Goal: Task Accomplishment & Management: Use online tool/utility

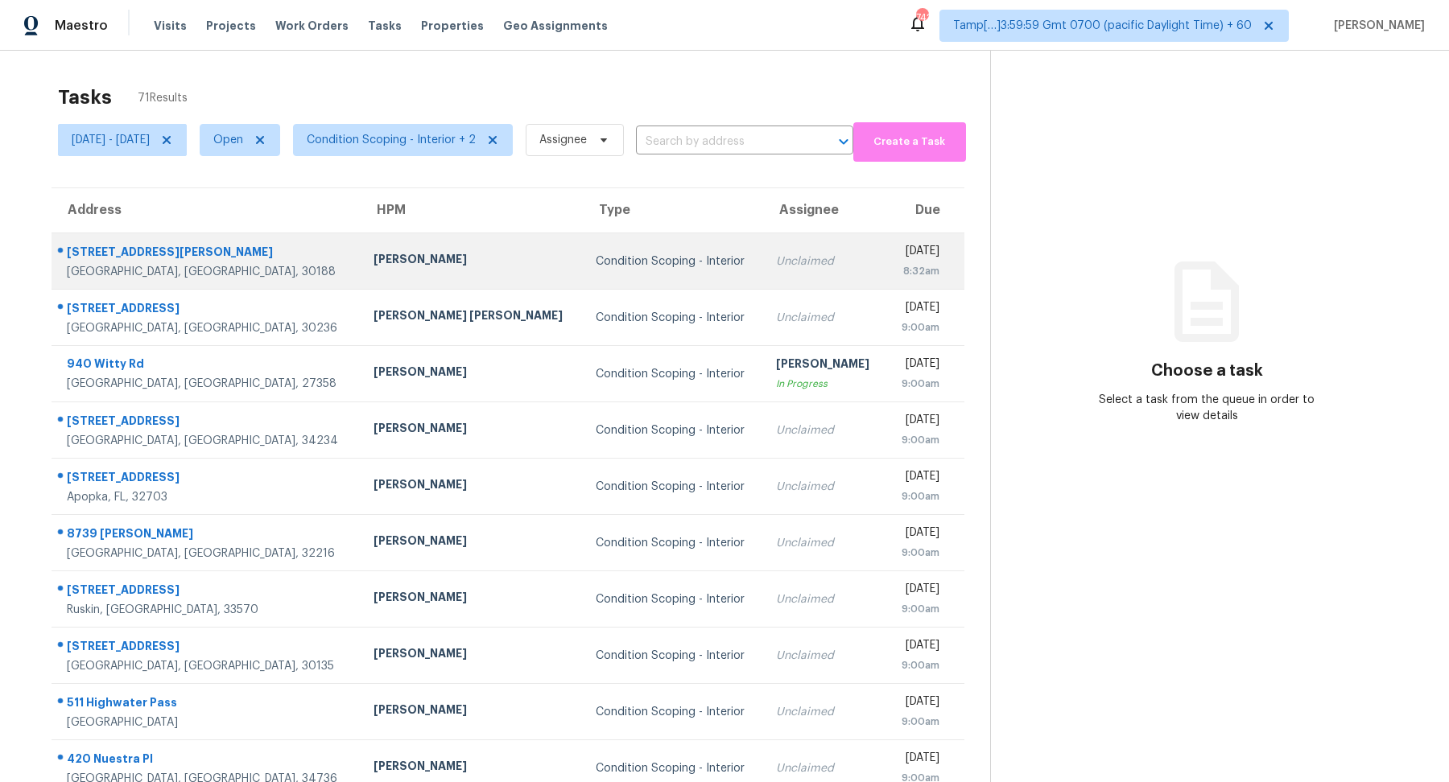
click at [588, 270] on td "Condition Scoping - Interior" at bounding box center [673, 261] width 180 height 56
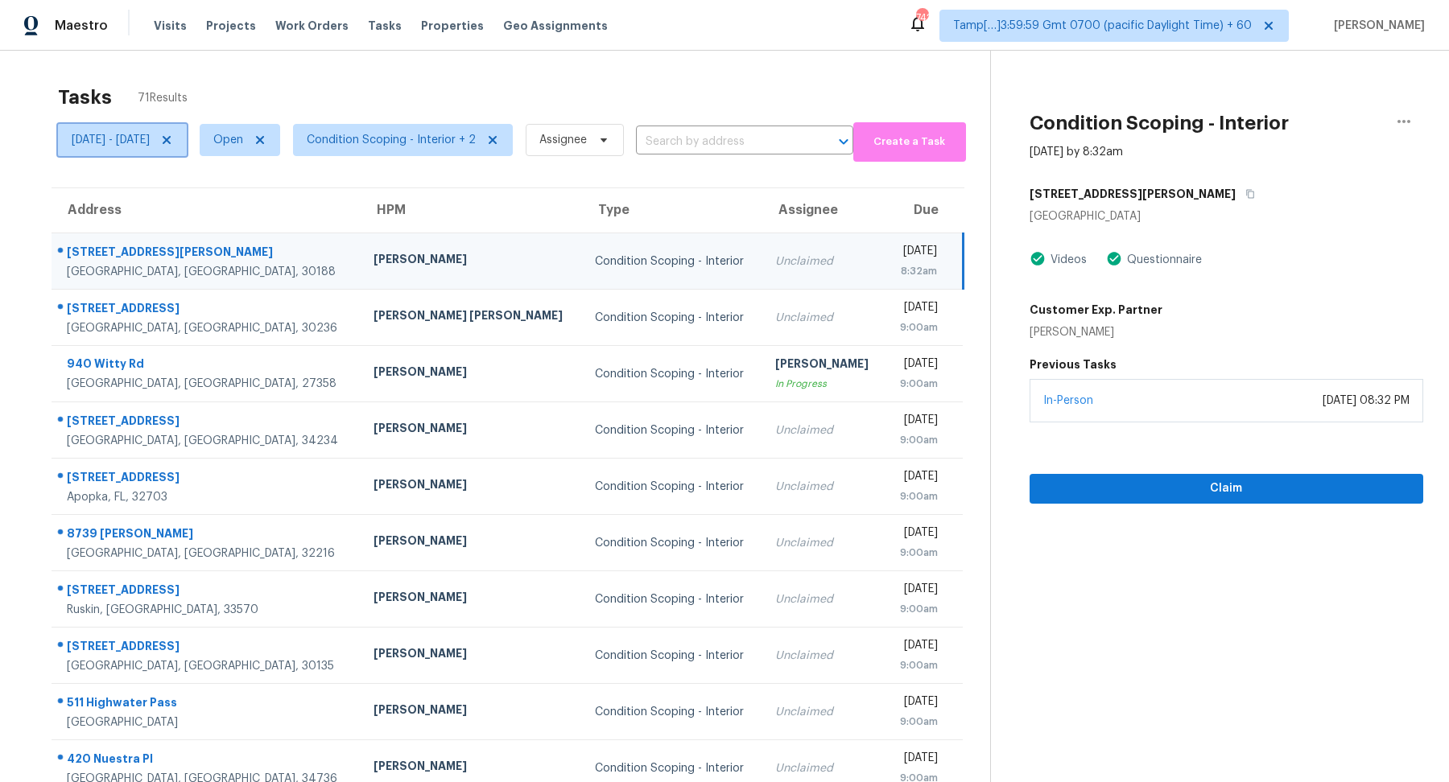
click at [92, 145] on span "Thu, Oct 09 - Thu, Oct 09" at bounding box center [111, 140] width 78 height 16
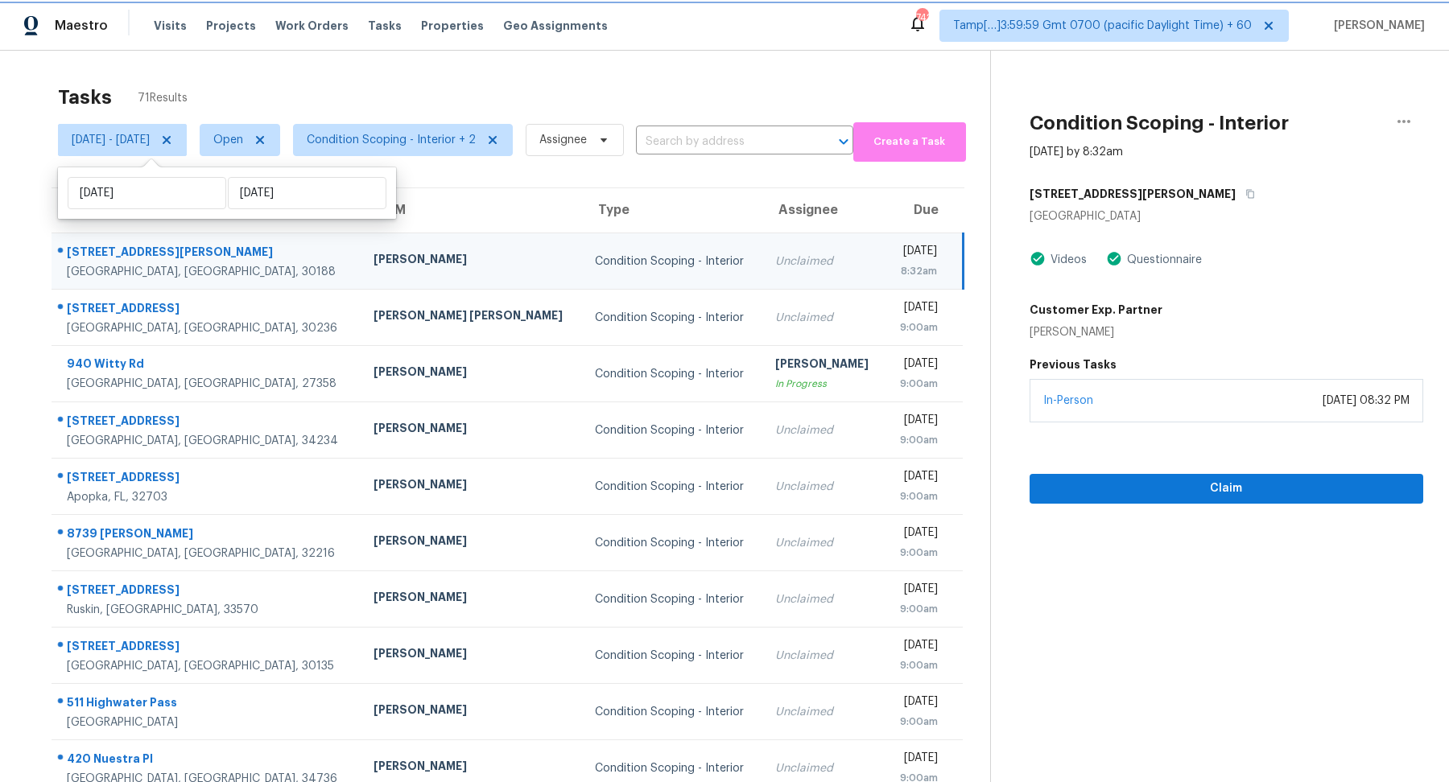
click at [171, 138] on icon at bounding box center [167, 140] width 8 height 8
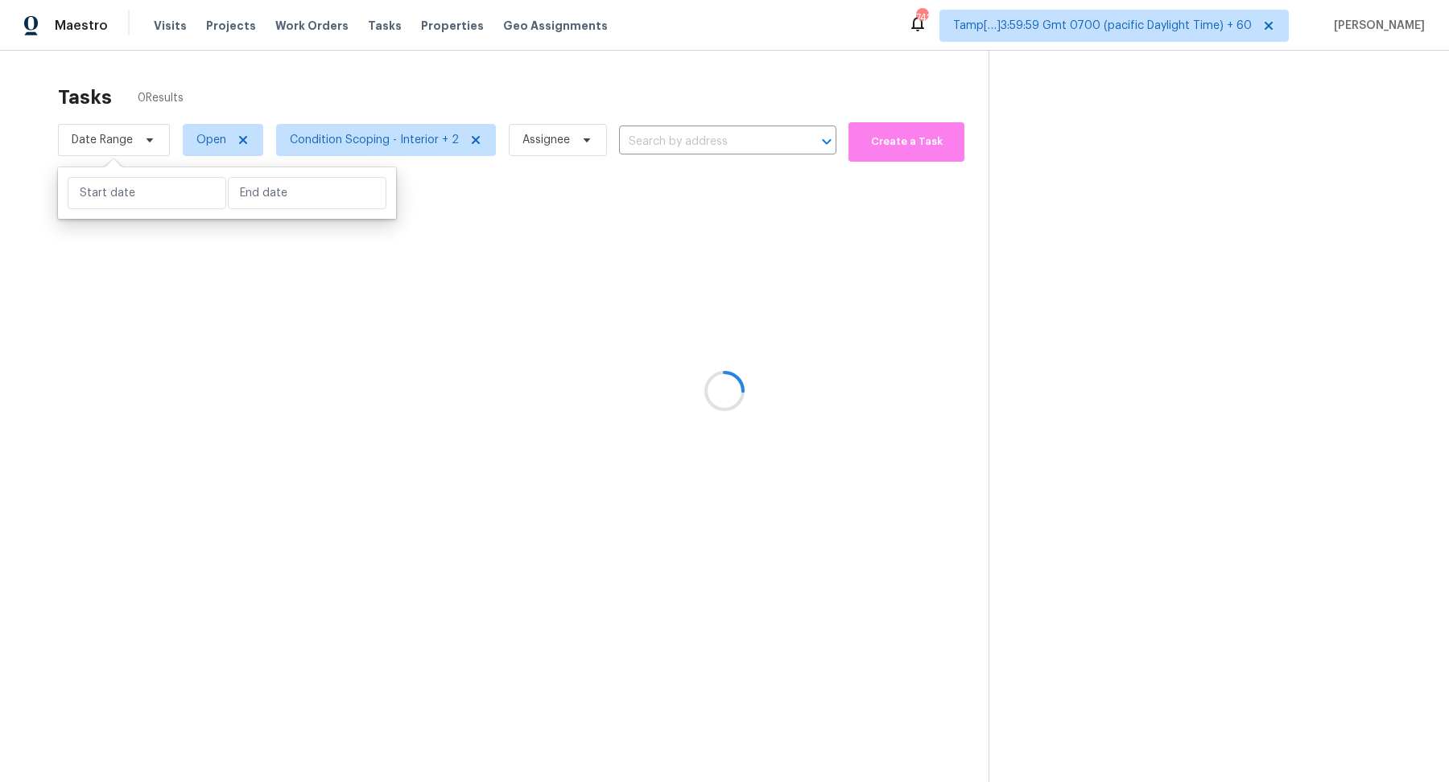
click at [367, 91] on div at bounding box center [724, 391] width 1449 height 782
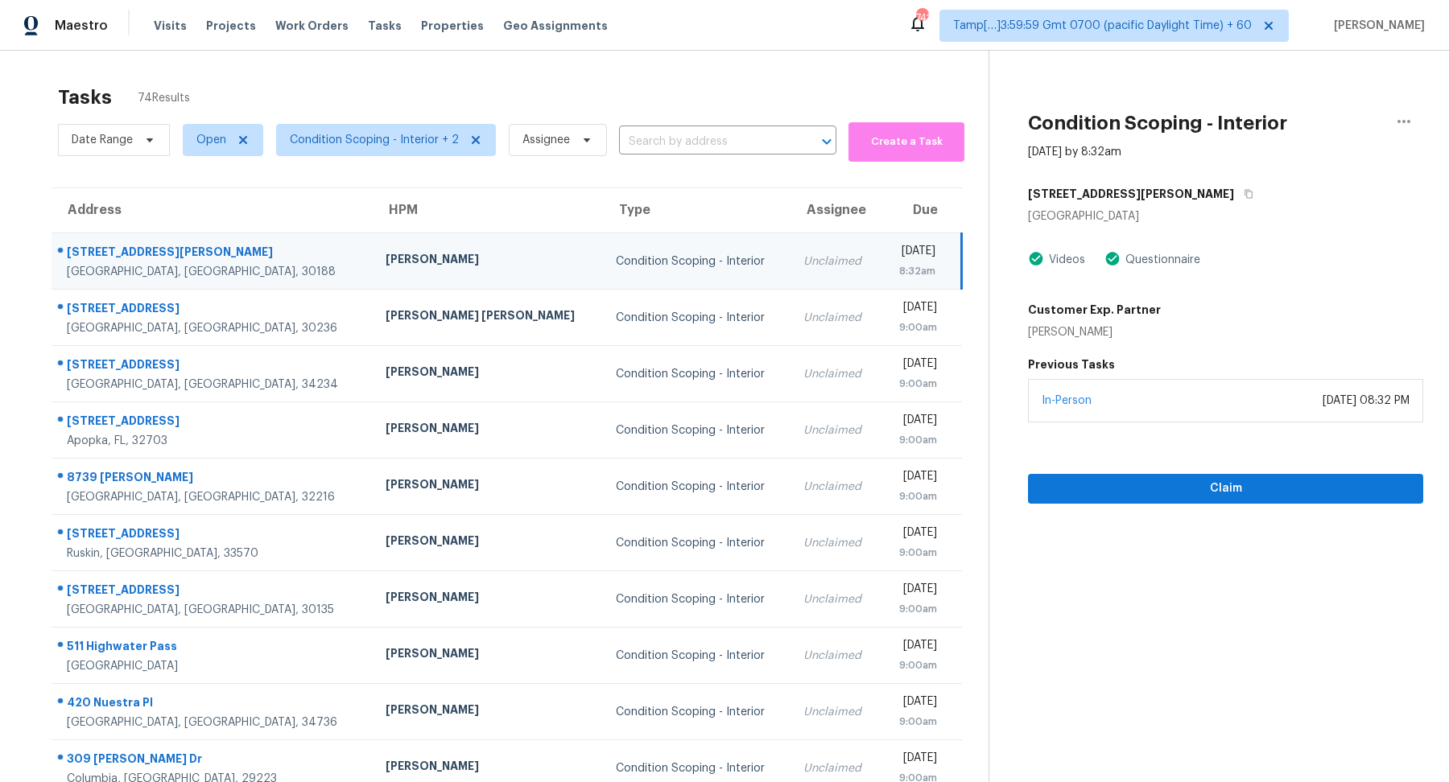
click at [454, 278] on td "Tyler Payne" at bounding box center [488, 261] width 230 height 56
click at [1234, 192] on button "button" at bounding box center [1245, 194] width 22 height 29
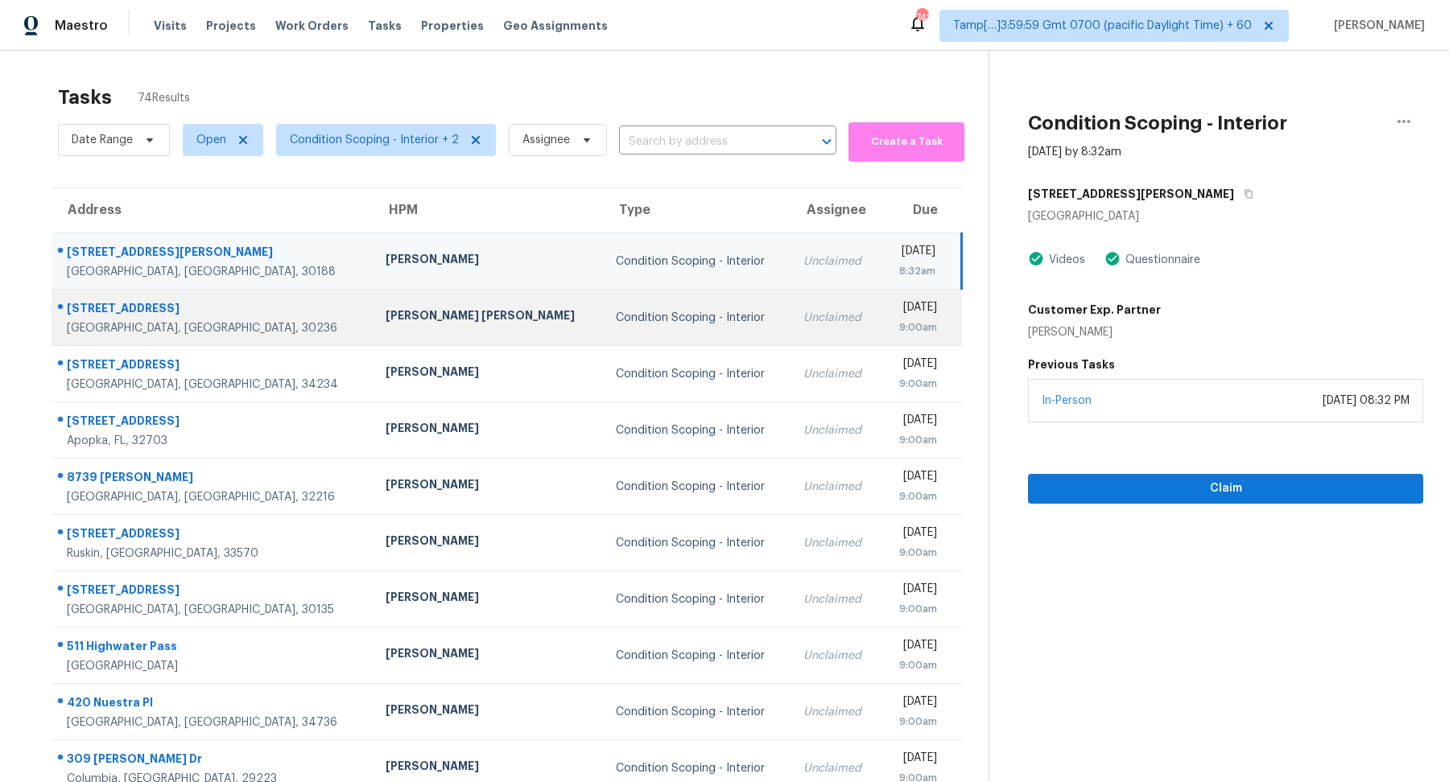
click at [603, 326] on td "Condition Scoping - Interior" at bounding box center [697, 318] width 188 height 56
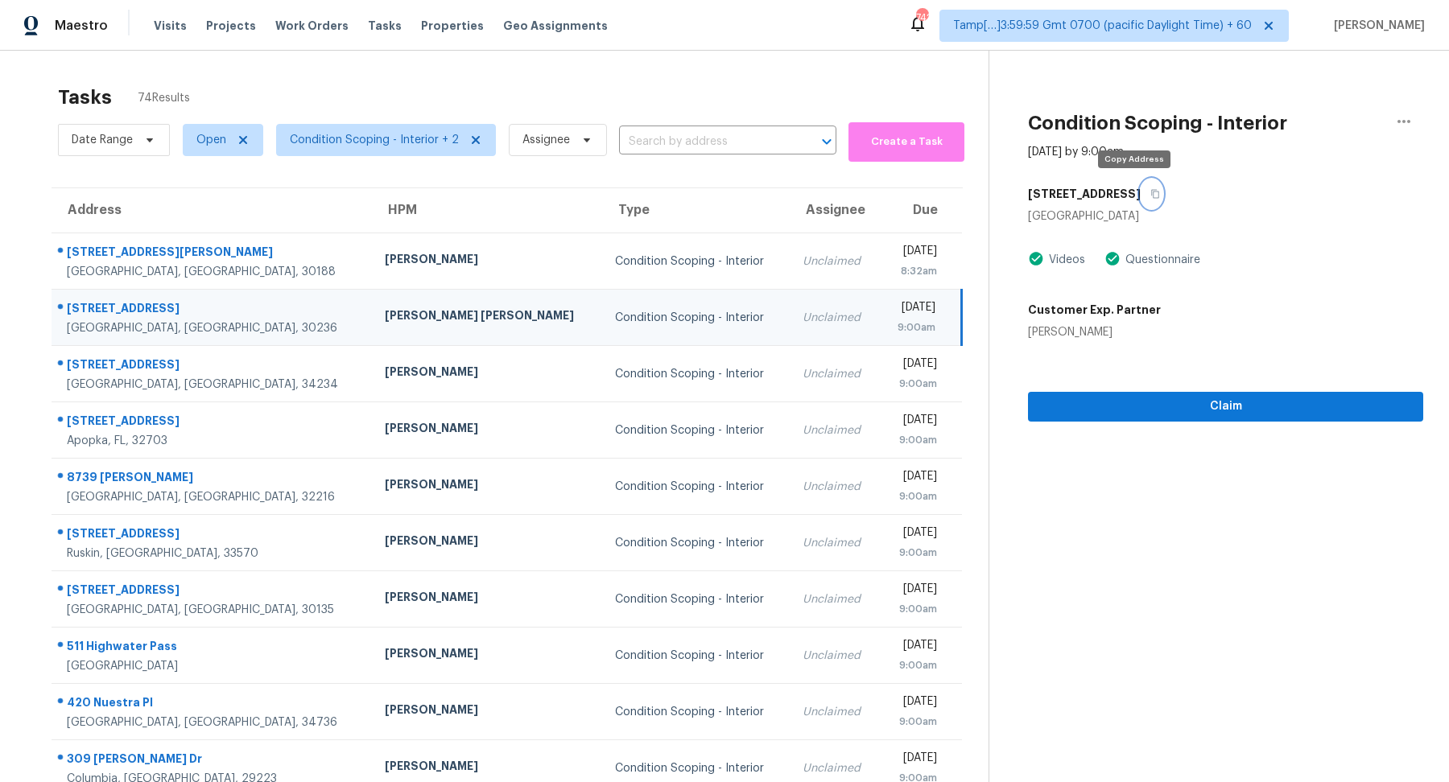
click at [1141, 205] on button "button" at bounding box center [1152, 194] width 22 height 29
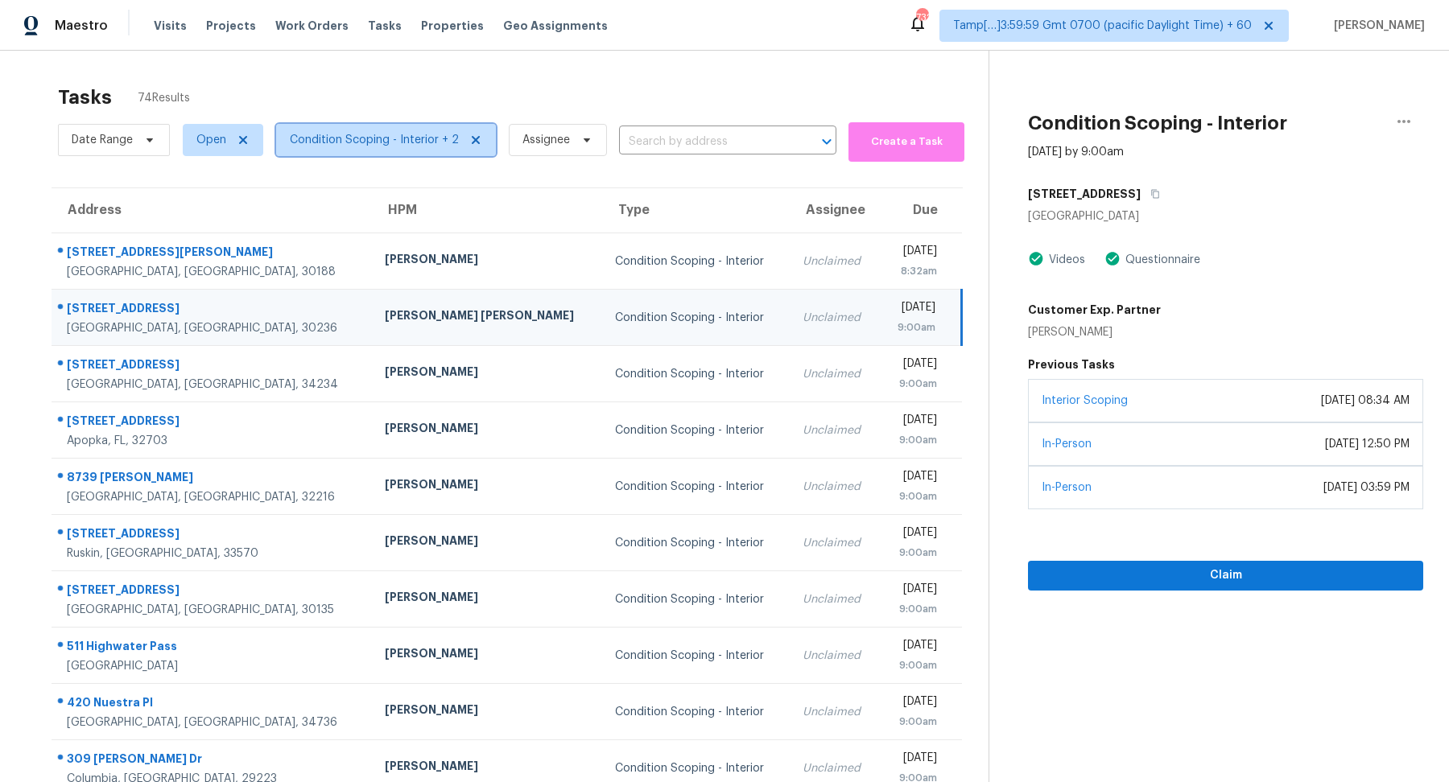
click at [322, 147] on span "Condition Scoping - Interior + 2" at bounding box center [374, 140] width 169 height 16
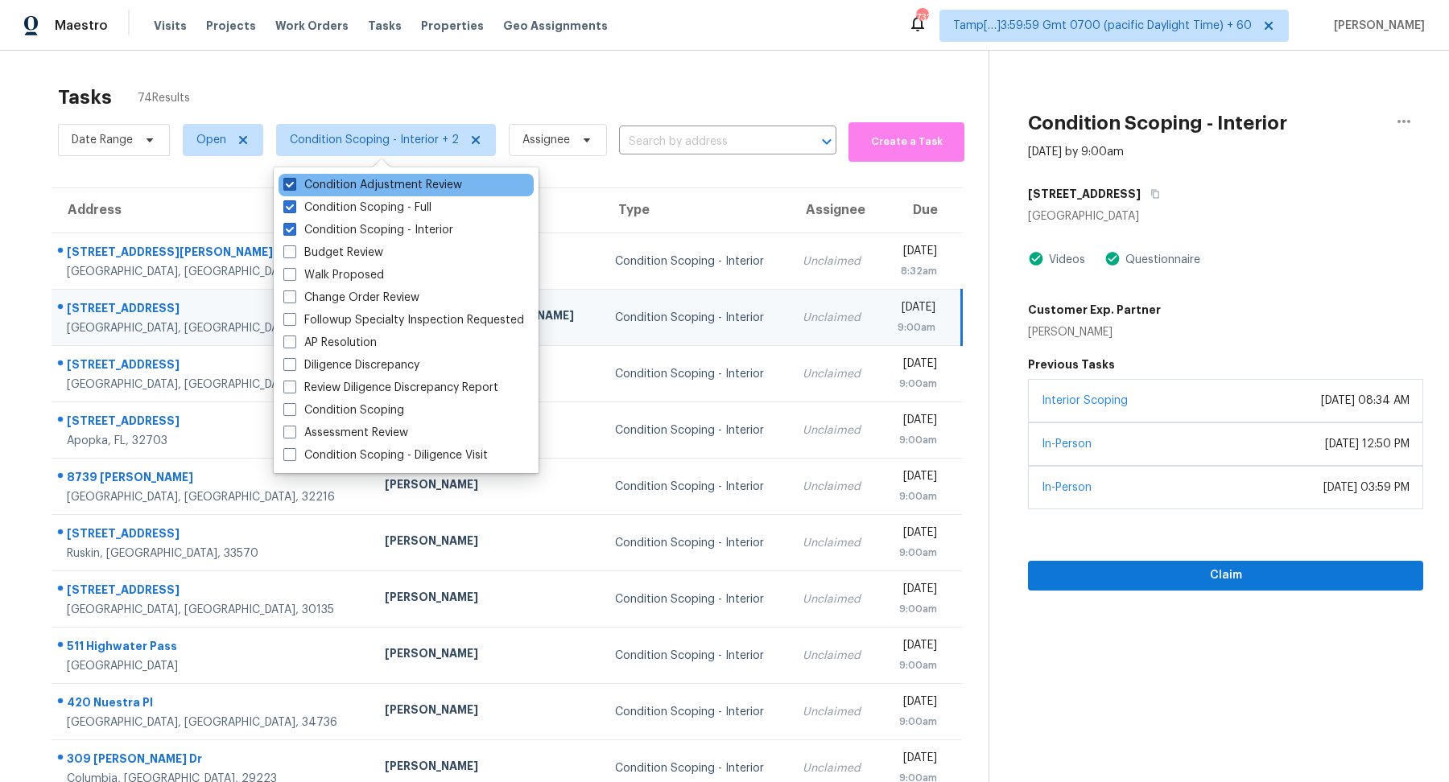
click at [380, 190] on label "Condition Adjustment Review" at bounding box center [372, 185] width 179 height 16
click at [294, 188] on input "Condition Adjustment Review" at bounding box center [288, 182] width 10 height 10
checkbox input "false"
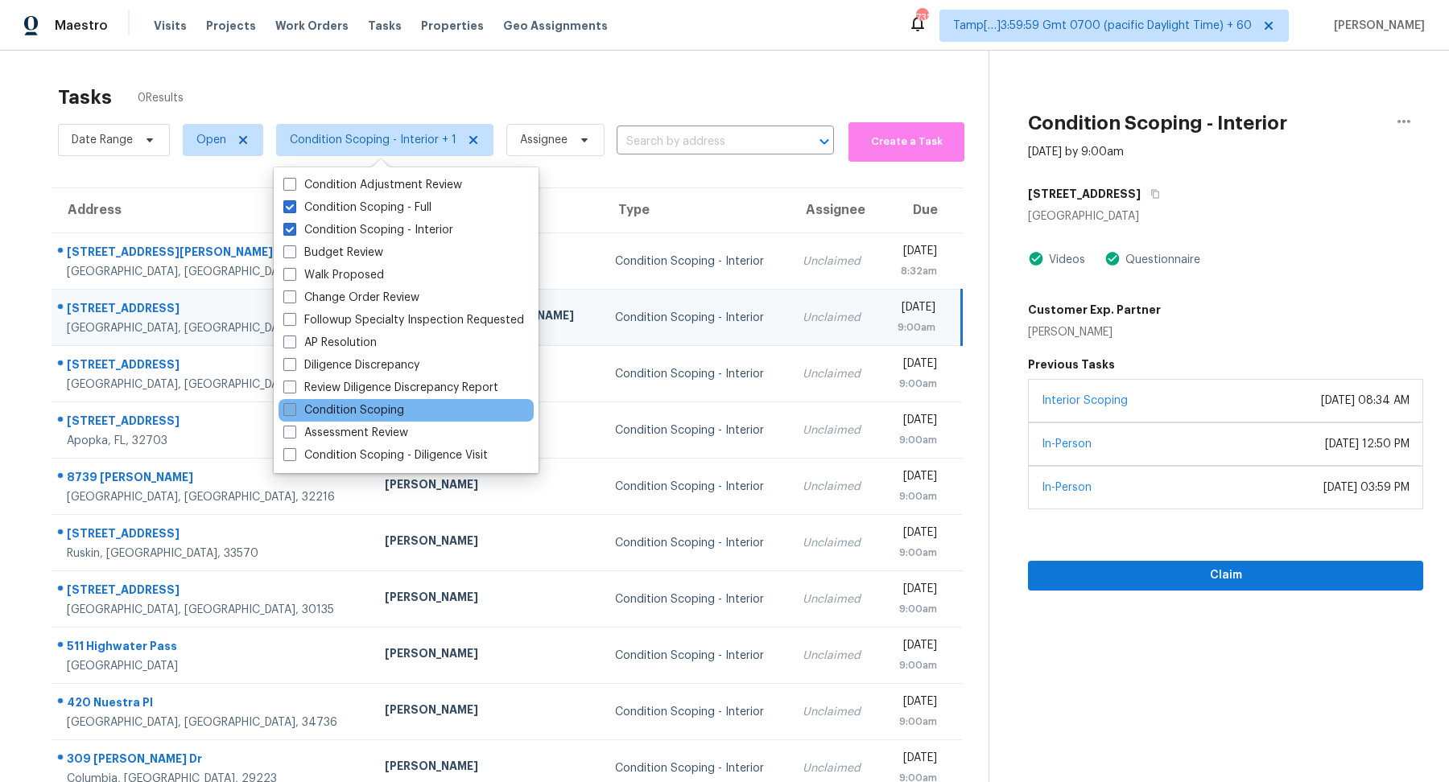
click at [378, 412] on label "Condition Scoping" at bounding box center [343, 410] width 121 height 16
click at [294, 412] on input "Condition Scoping" at bounding box center [288, 407] width 10 height 10
checkbox input "true"
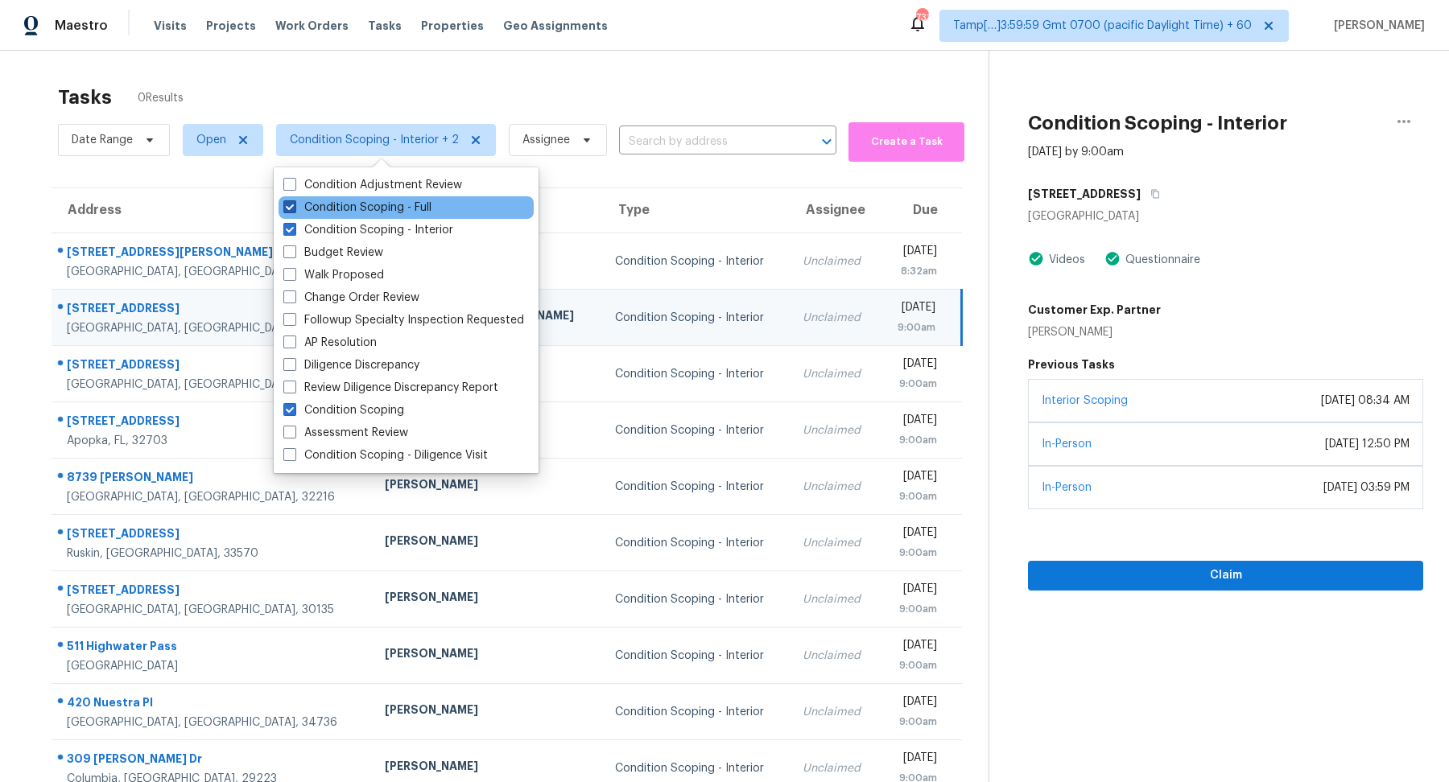
click at [365, 212] on label "Condition Scoping - Full" at bounding box center [357, 208] width 148 height 16
click at [294, 210] on input "Condition Scoping - Full" at bounding box center [288, 205] width 10 height 10
checkbox input "false"
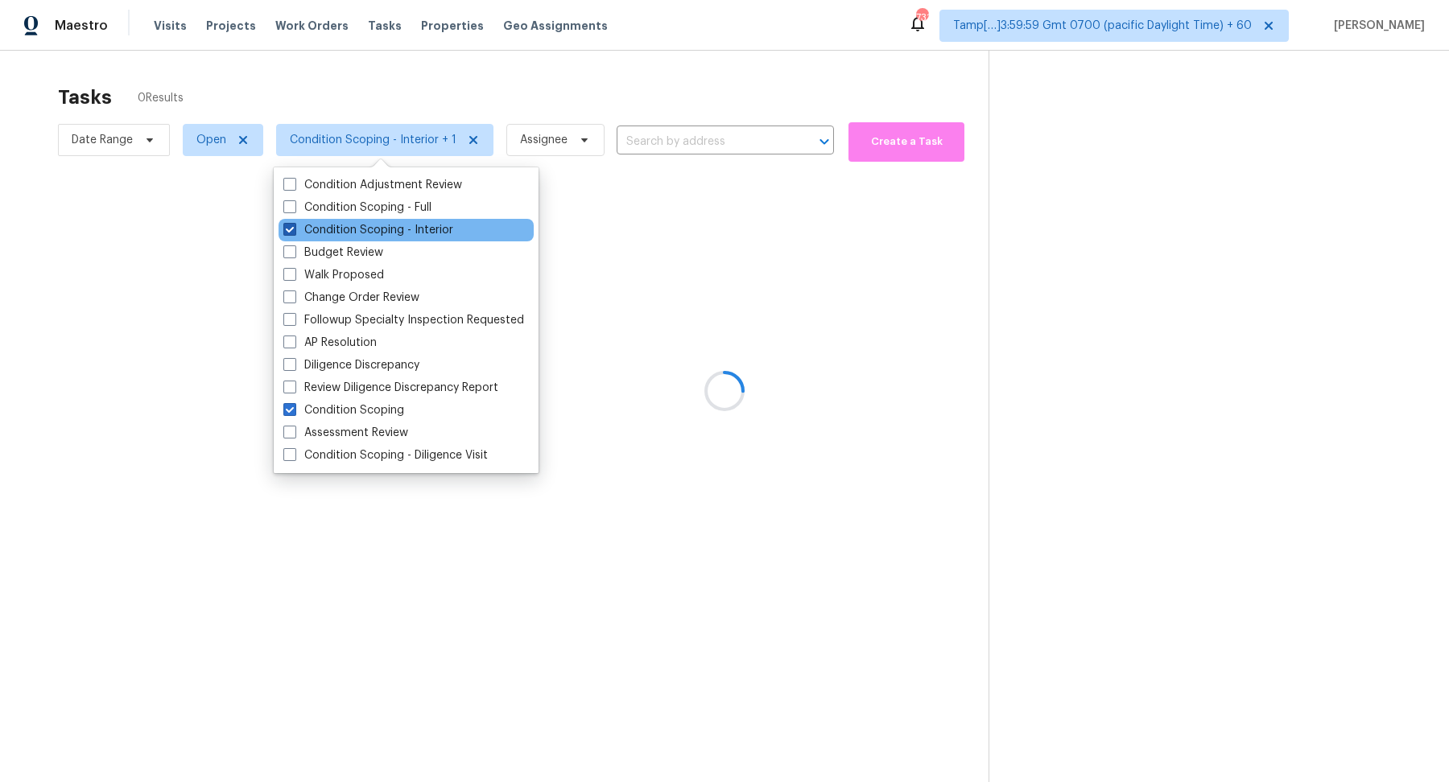
click at [370, 229] on label "Condition Scoping - Interior" at bounding box center [368, 230] width 170 height 16
click at [294, 229] on input "Condition Scoping - Interior" at bounding box center [288, 227] width 10 height 10
checkbox input "false"
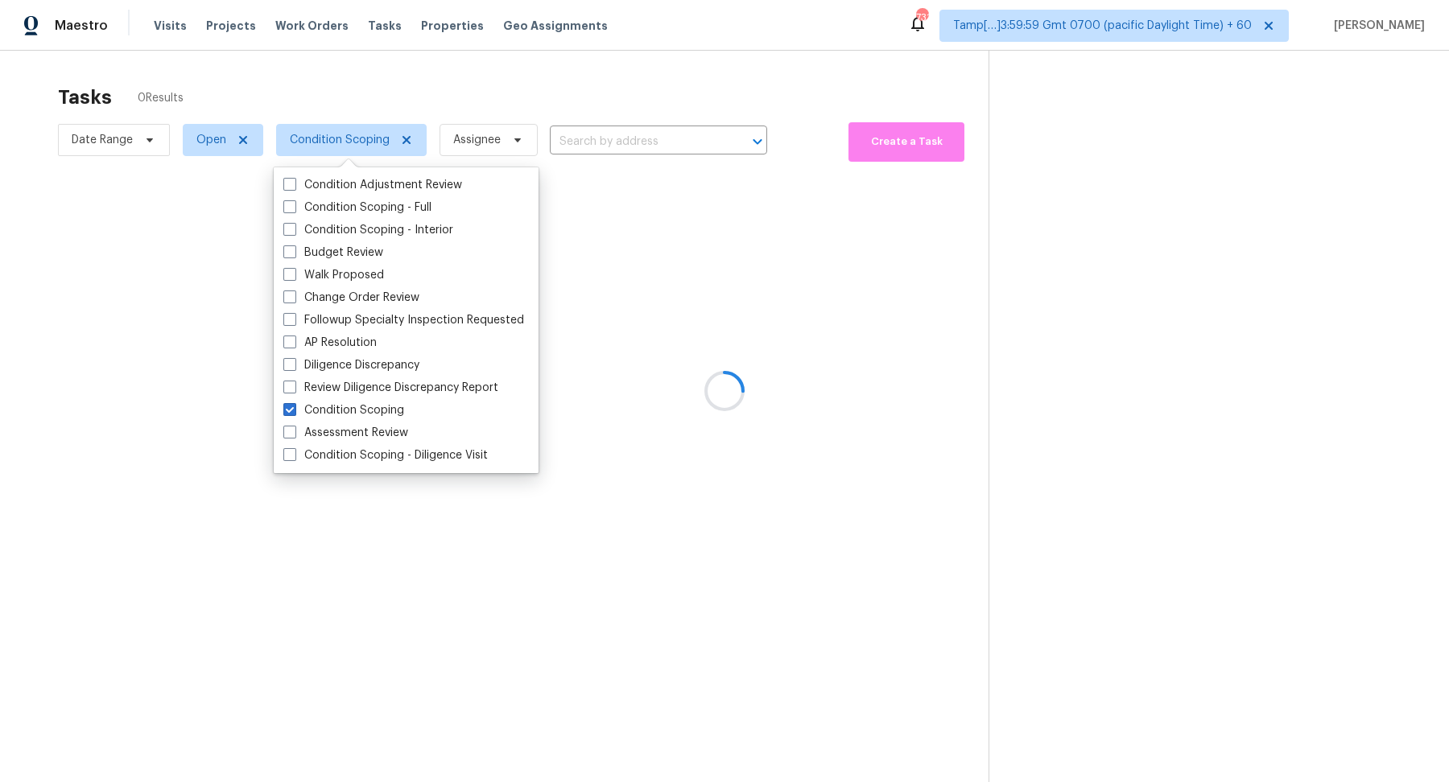
click at [543, 268] on div at bounding box center [724, 391] width 1449 height 782
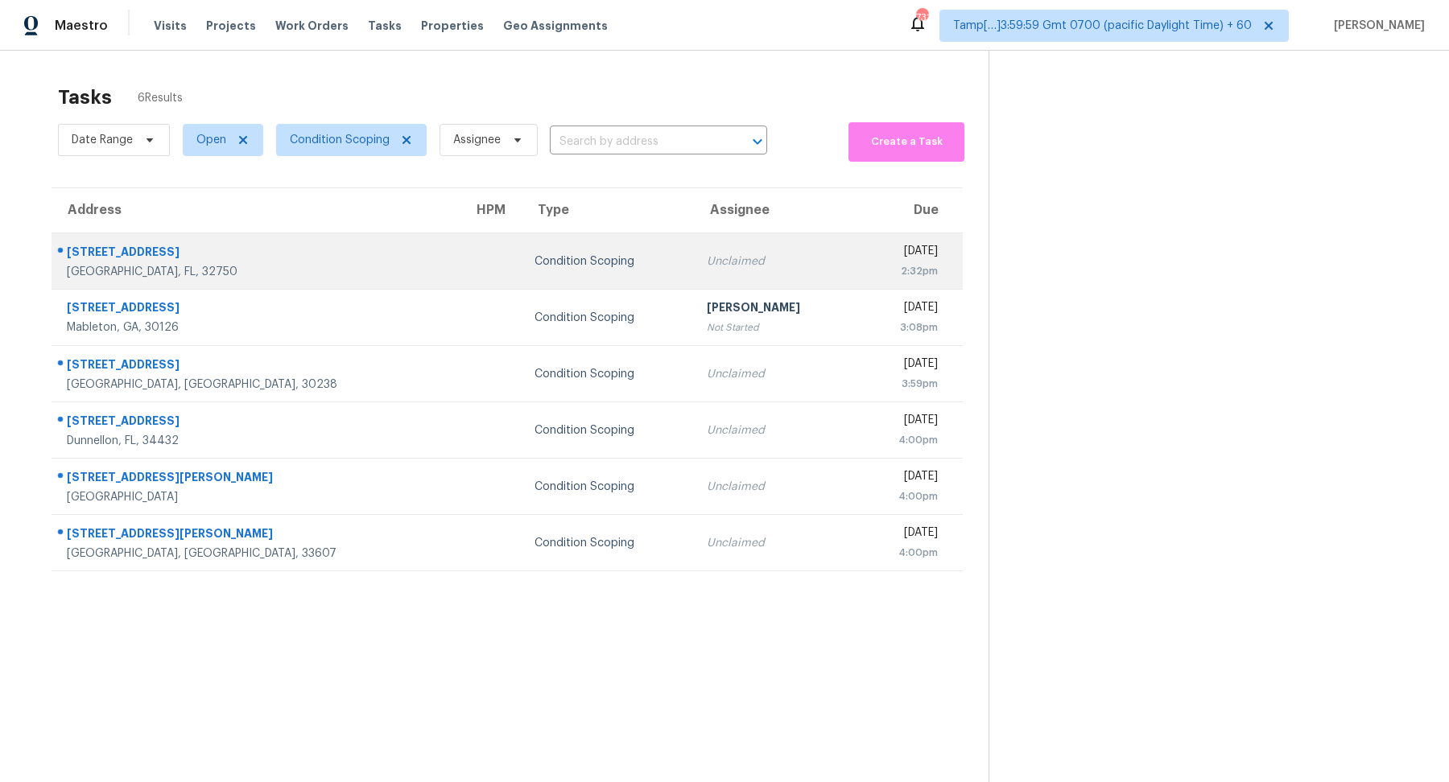
click at [694, 243] on td "Unclaimed" at bounding box center [775, 261] width 163 height 56
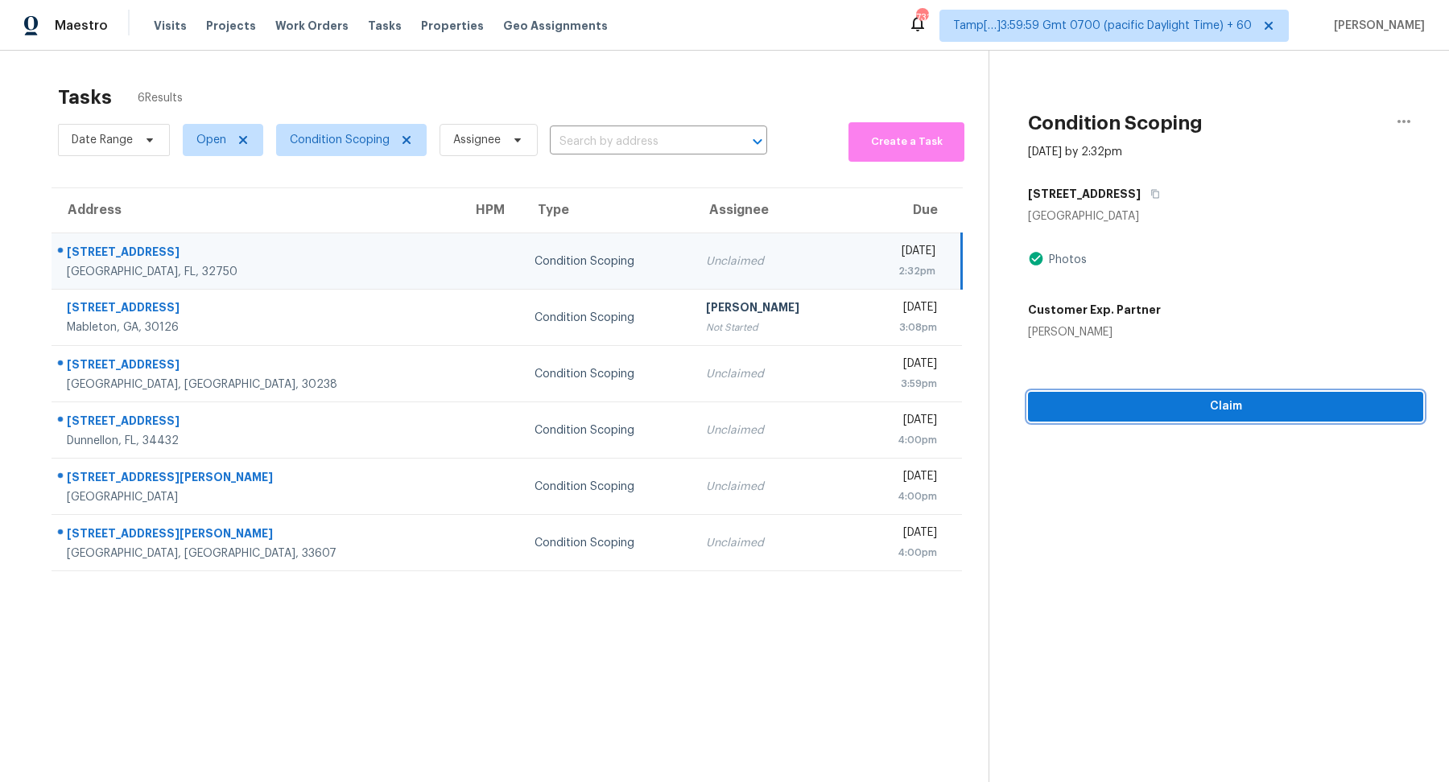
click at [1081, 407] on span "Claim" at bounding box center [1225, 407] width 369 height 20
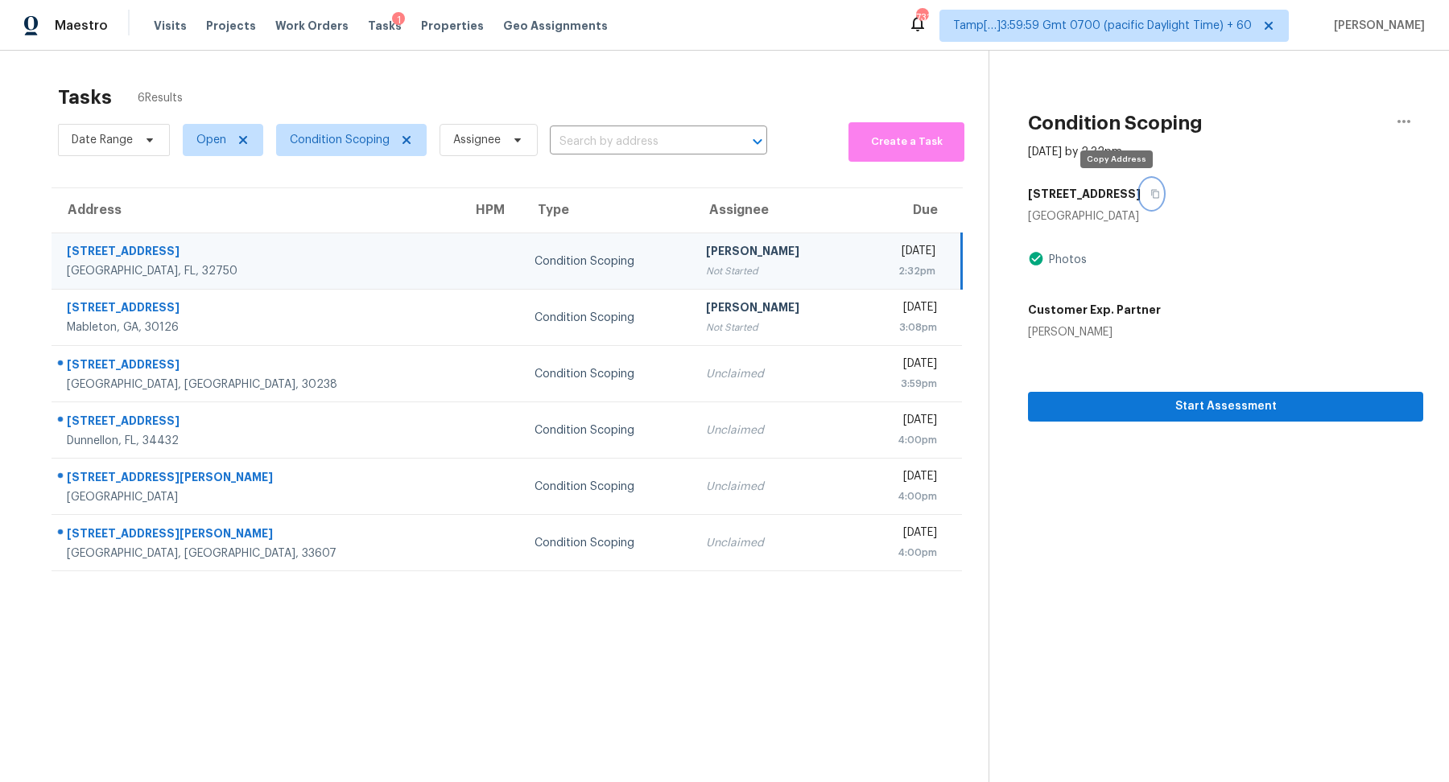
click at [1150, 190] on icon "button" at bounding box center [1155, 194] width 10 height 10
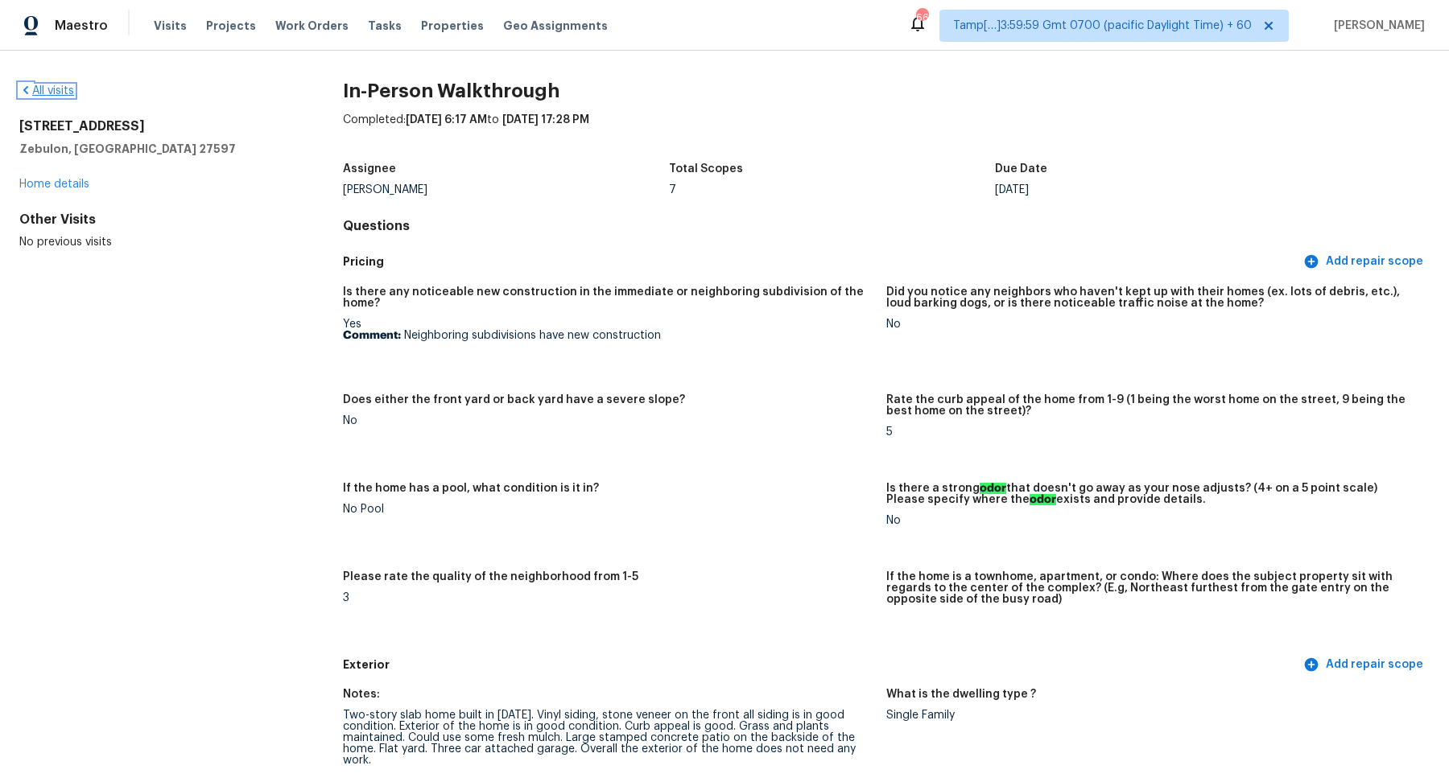
click at [57, 92] on link "All visits" at bounding box center [46, 90] width 55 height 11
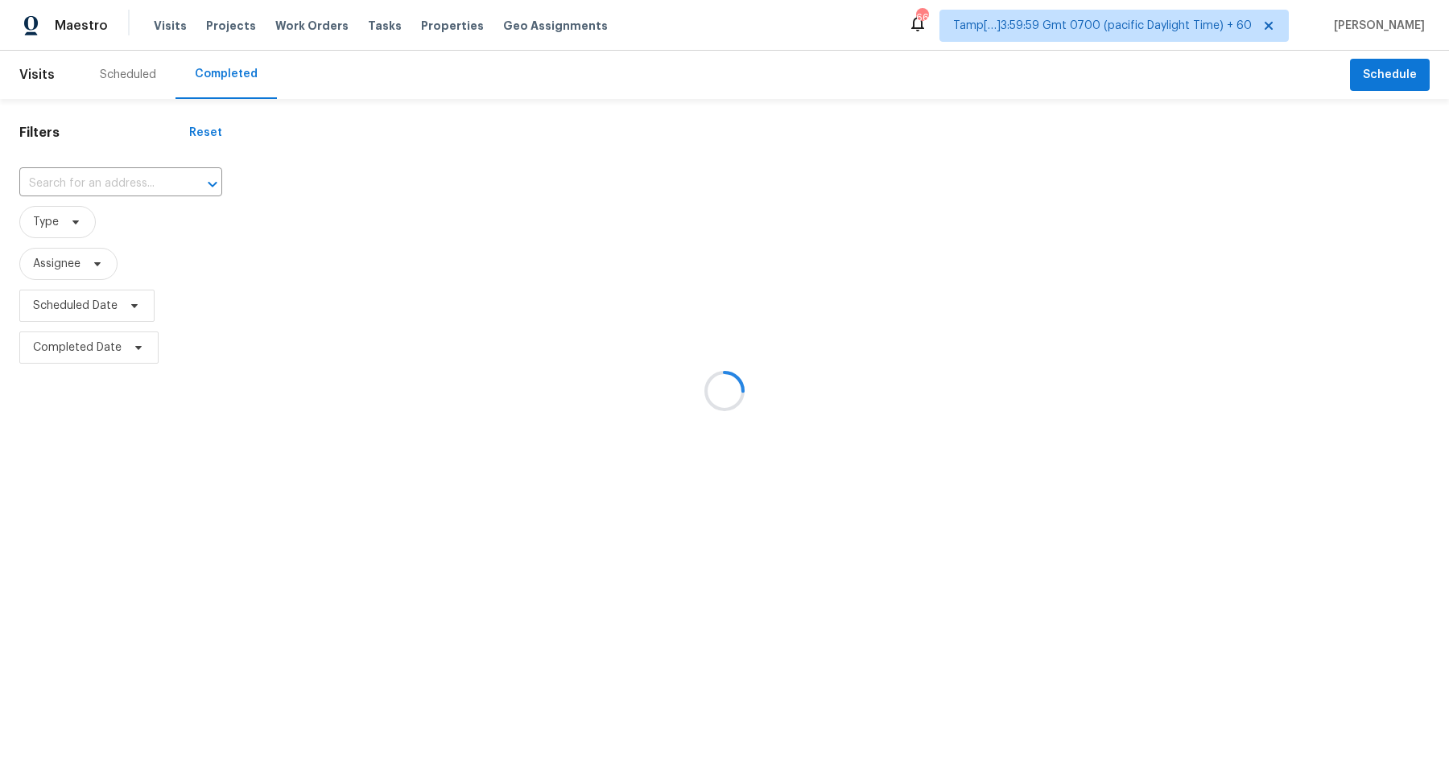
click at [51, 182] on div at bounding box center [724, 391] width 1449 height 782
click at [89, 178] on div at bounding box center [724, 391] width 1449 height 782
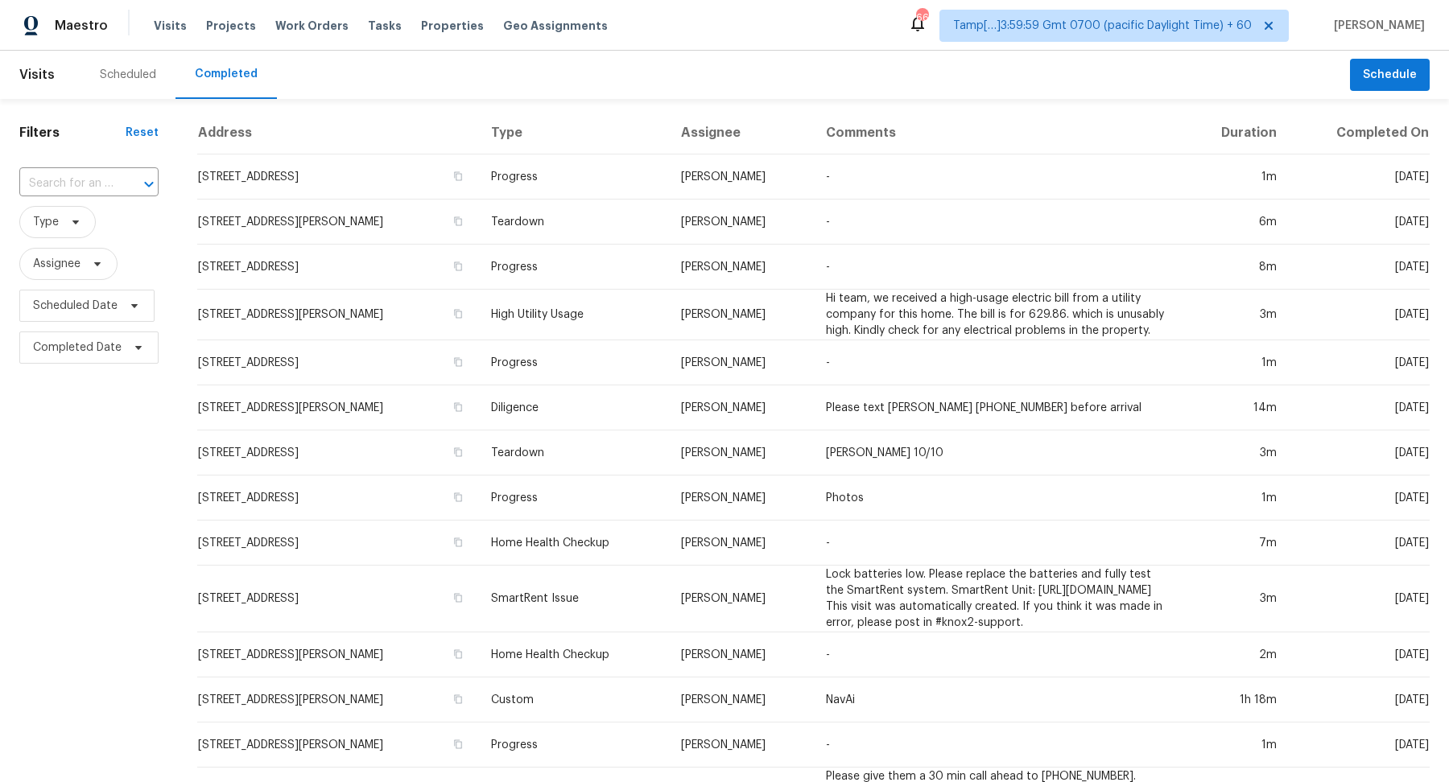
click at [89, 178] on input "text" at bounding box center [66, 183] width 94 height 25
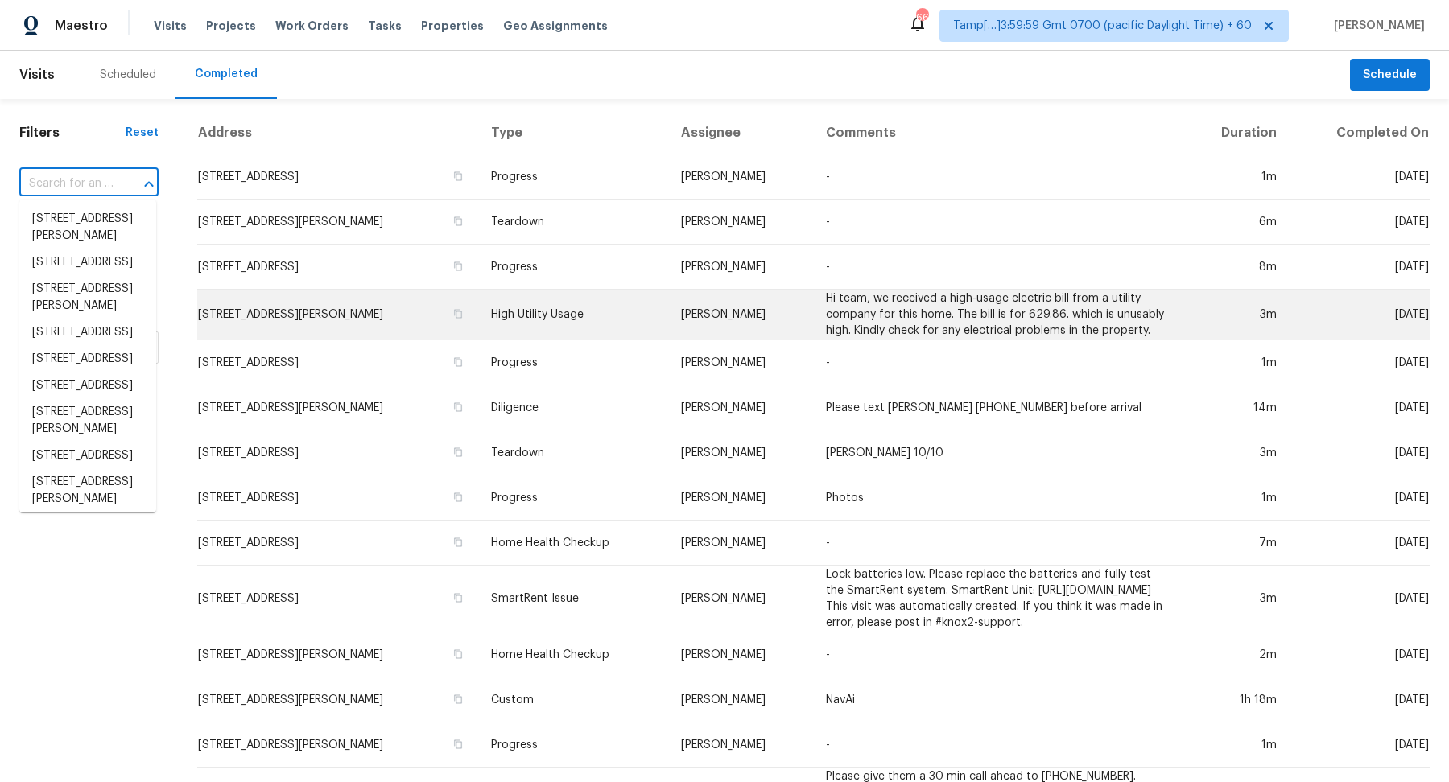
paste input "[STREET_ADDRESS][PERSON_NAME]"
type input "[STREET_ADDRESS][PERSON_NAME]"
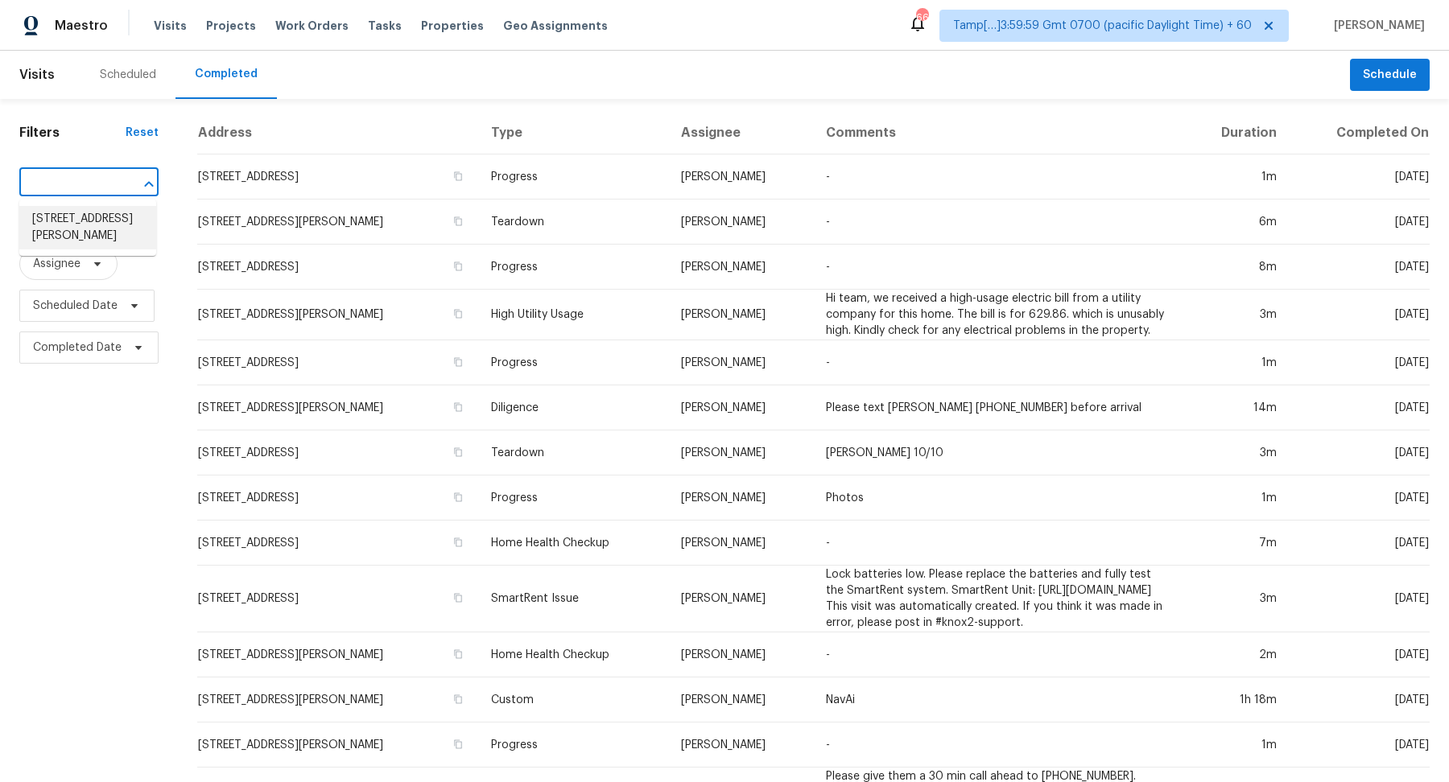
click at [115, 237] on li "133 Whitfield Way, Woodstock, GA 30188" at bounding box center [87, 227] width 137 height 43
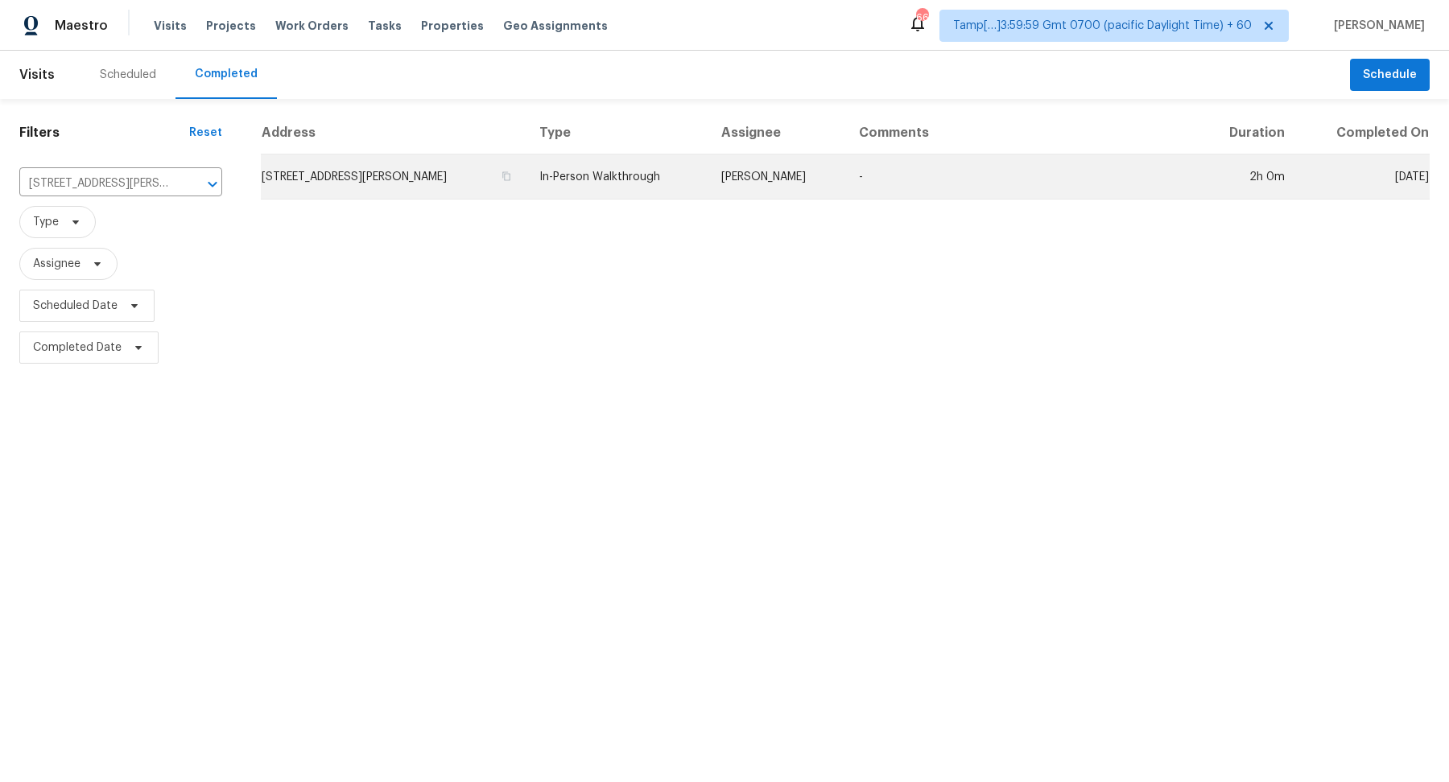
click at [355, 188] on td "133 Whitfield Way, Woodstock, GA 30188" at bounding box center [394, 177] width 266 height 45
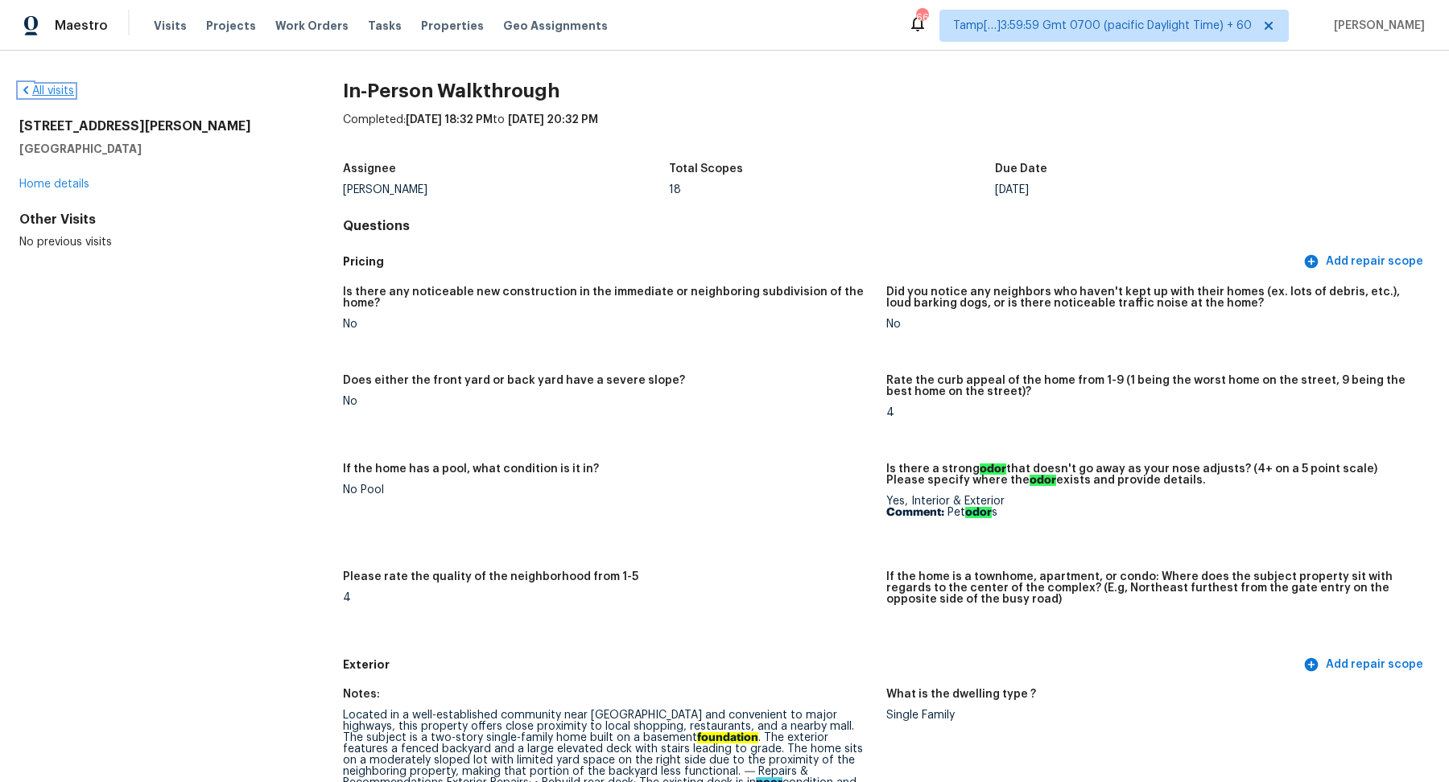
click at [46, 87] on link "All visits" at bounding box center [46, 90] width 55 height 11
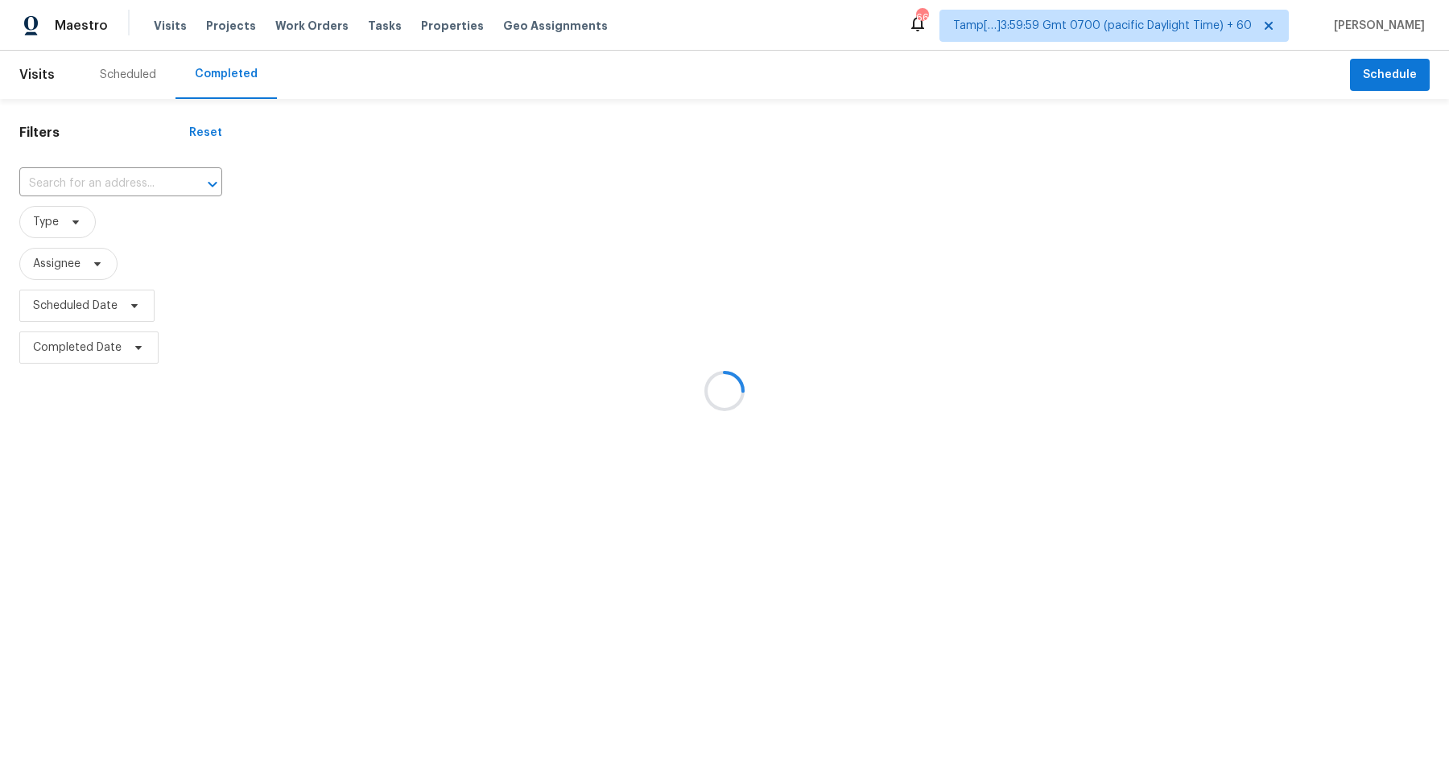
click at [91, 186] on div at bounding box center [724, 391] width 1449 height 782
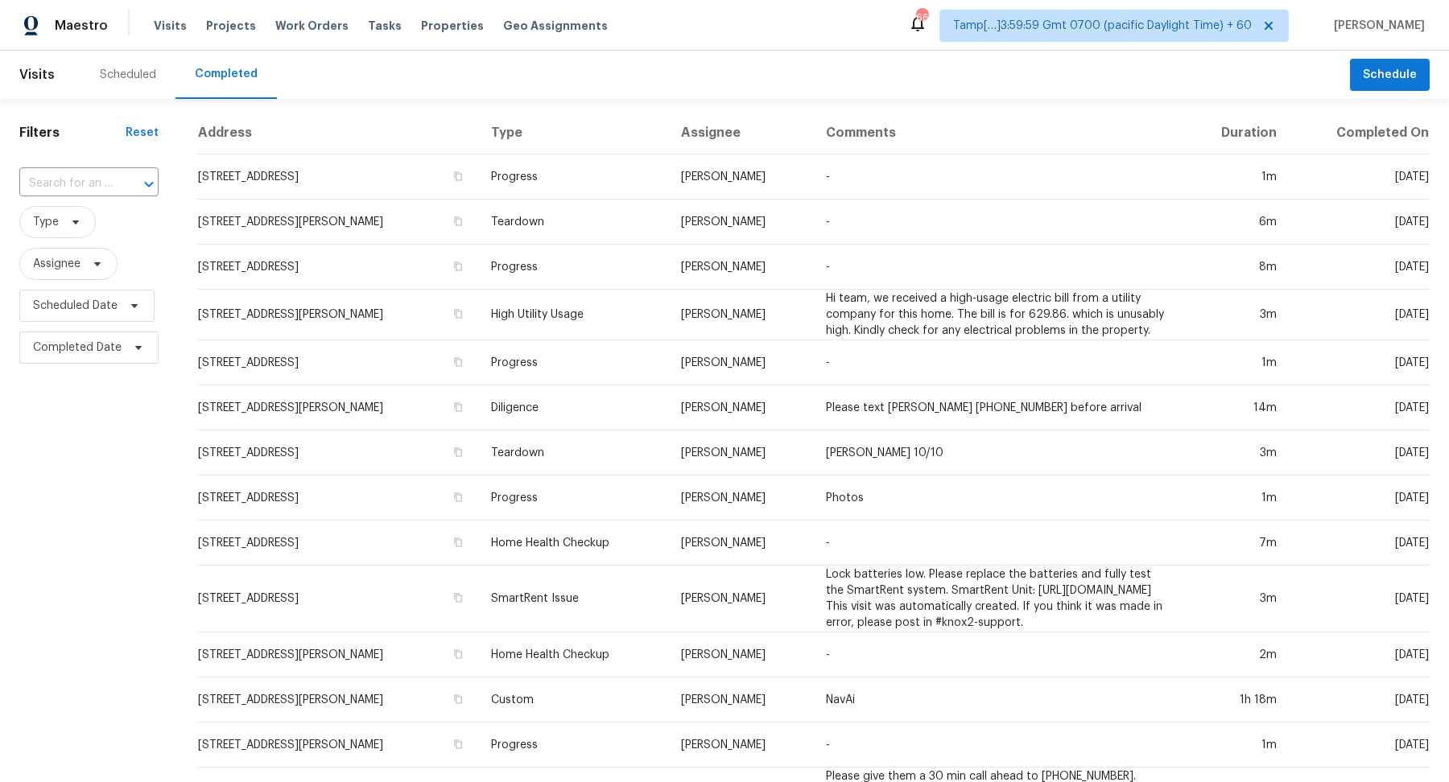
click at [91, 186] on input "text" at bounding box center [66, 183] width 94 height 25
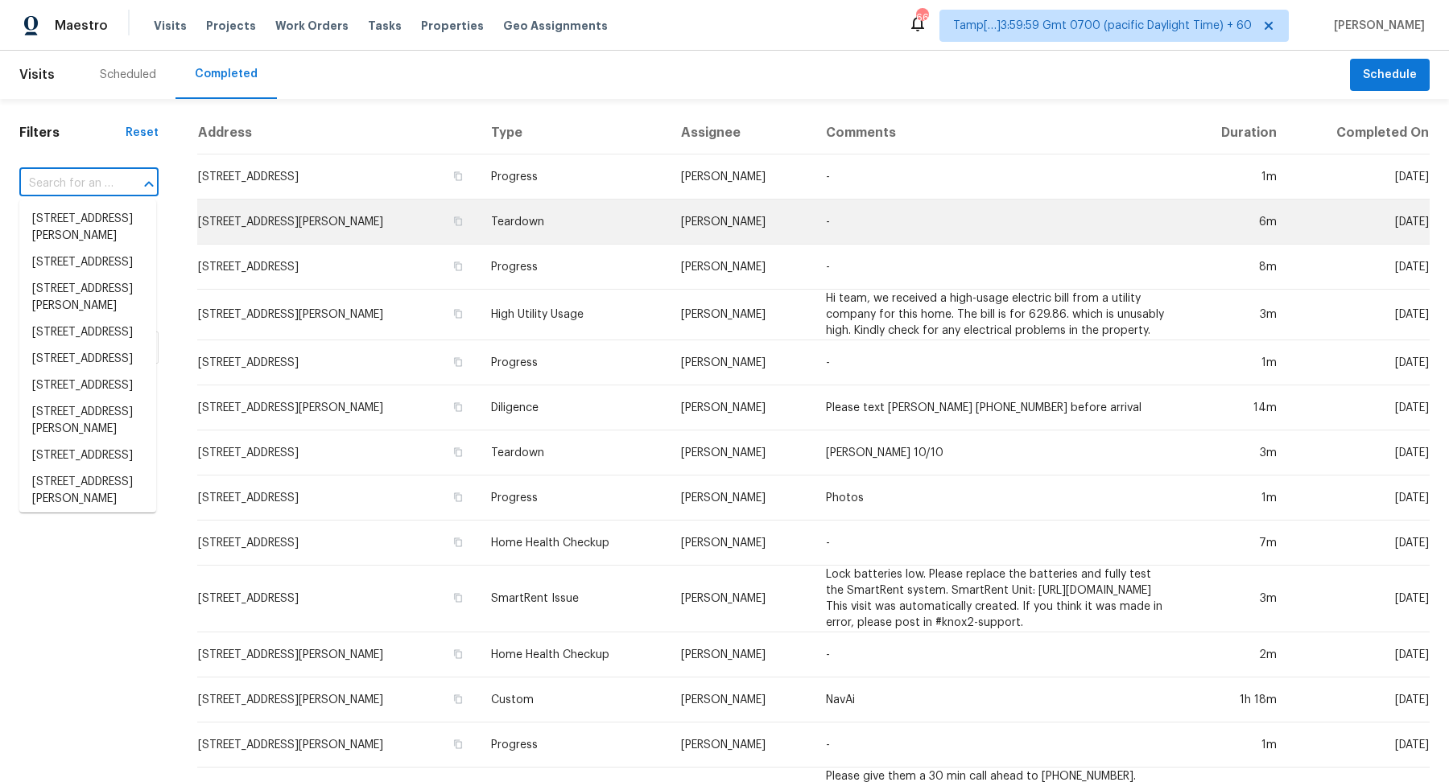
paste input "2240 Reserve Cir, Jonesboro, GA 30236"
type input "2240 Reserve Cir, Jonesboro, GA 30236"
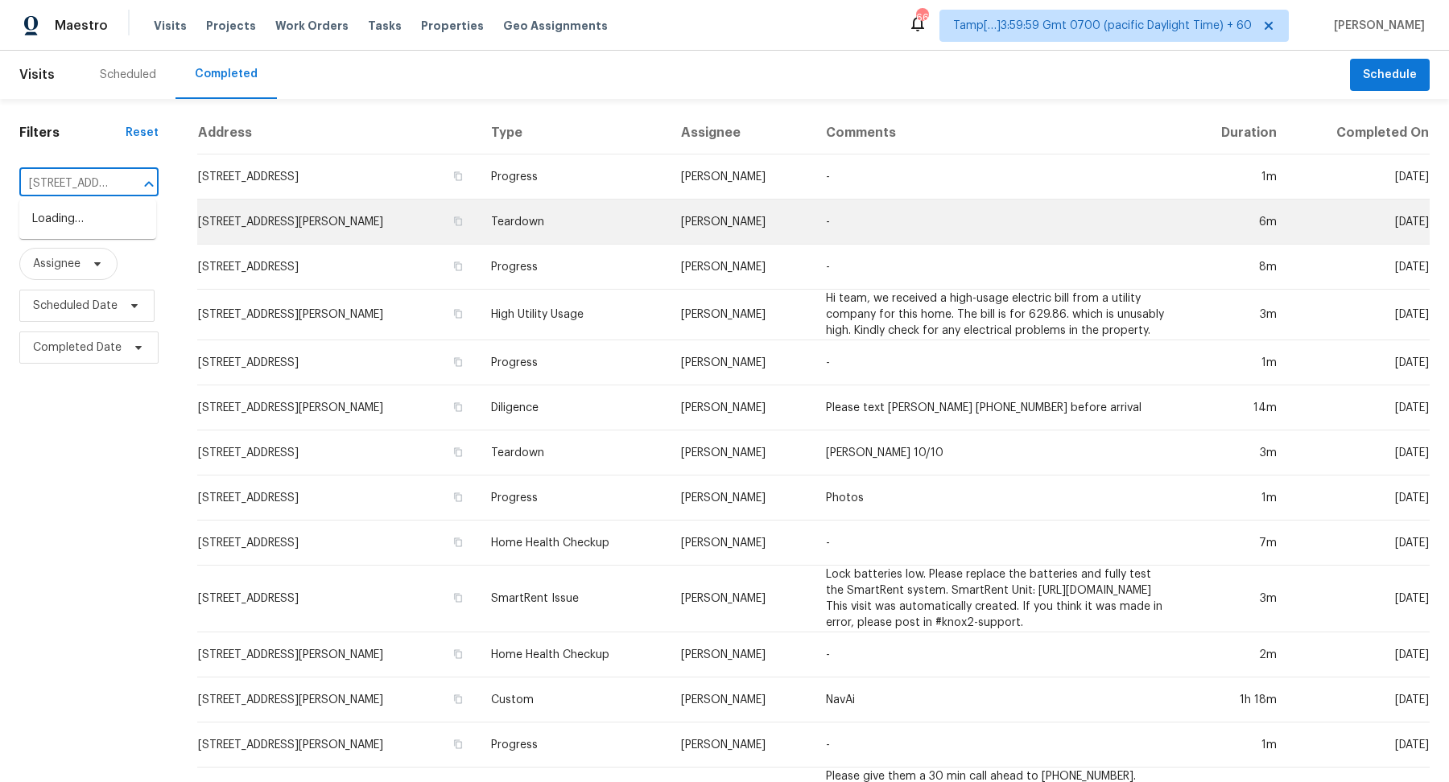
scroll to position [0, 127]
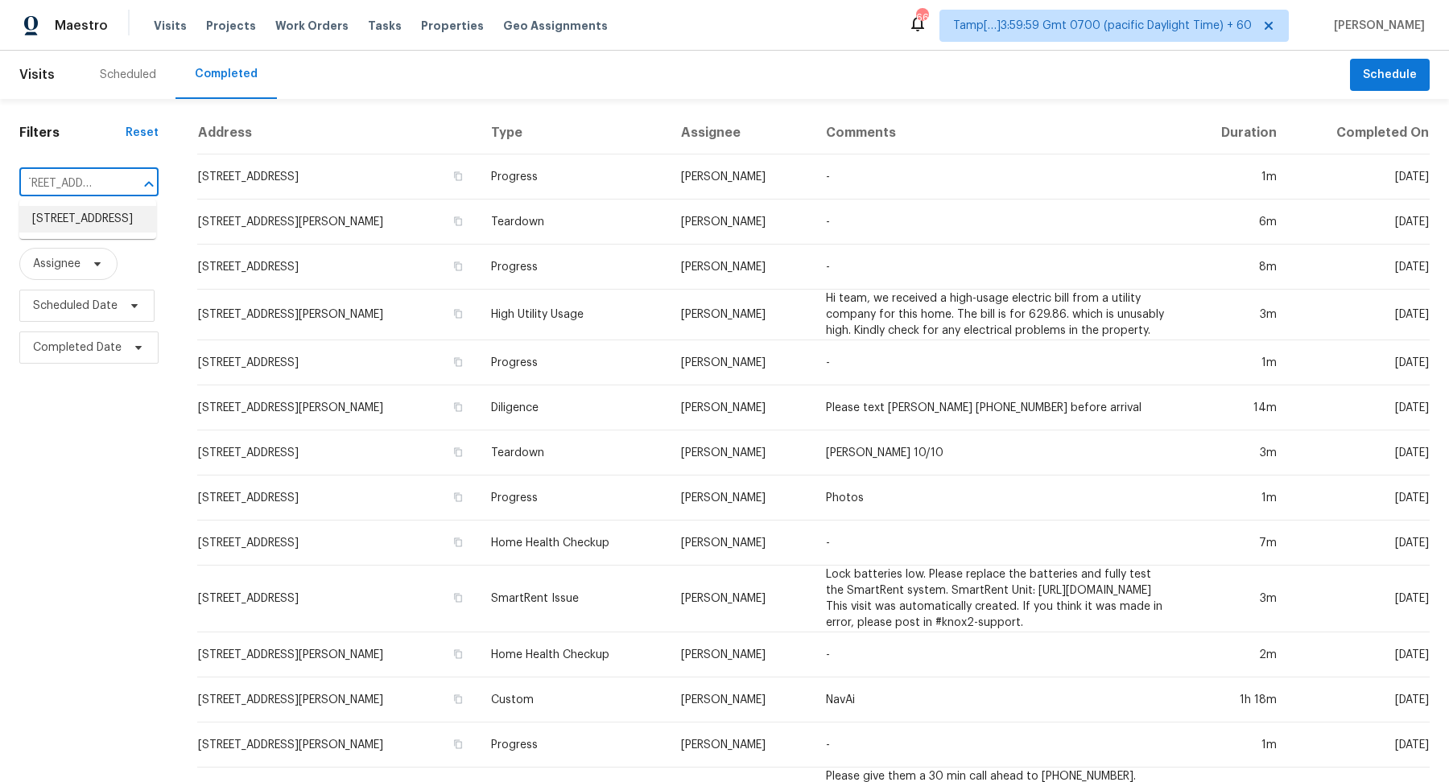
click at [109, 233] on li "2240 Reserve Cir, Jonesboro, GA 30236" at bounding box center [87, 219] width 137 height 27
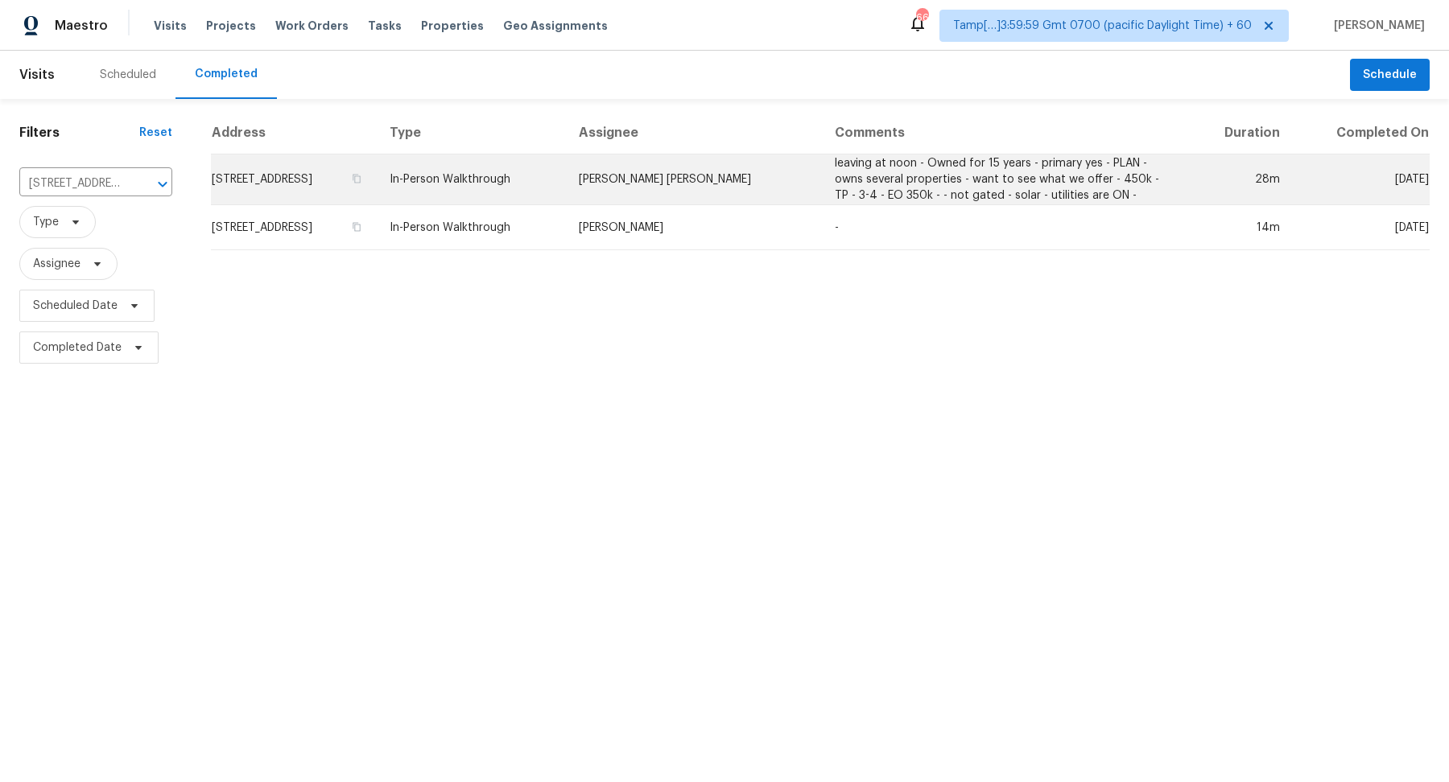
click at [378, 192] on td "2240 Reserve Cir, Jonesboro, GA 30236" at bounding box center [294, 180] width 167 height 51
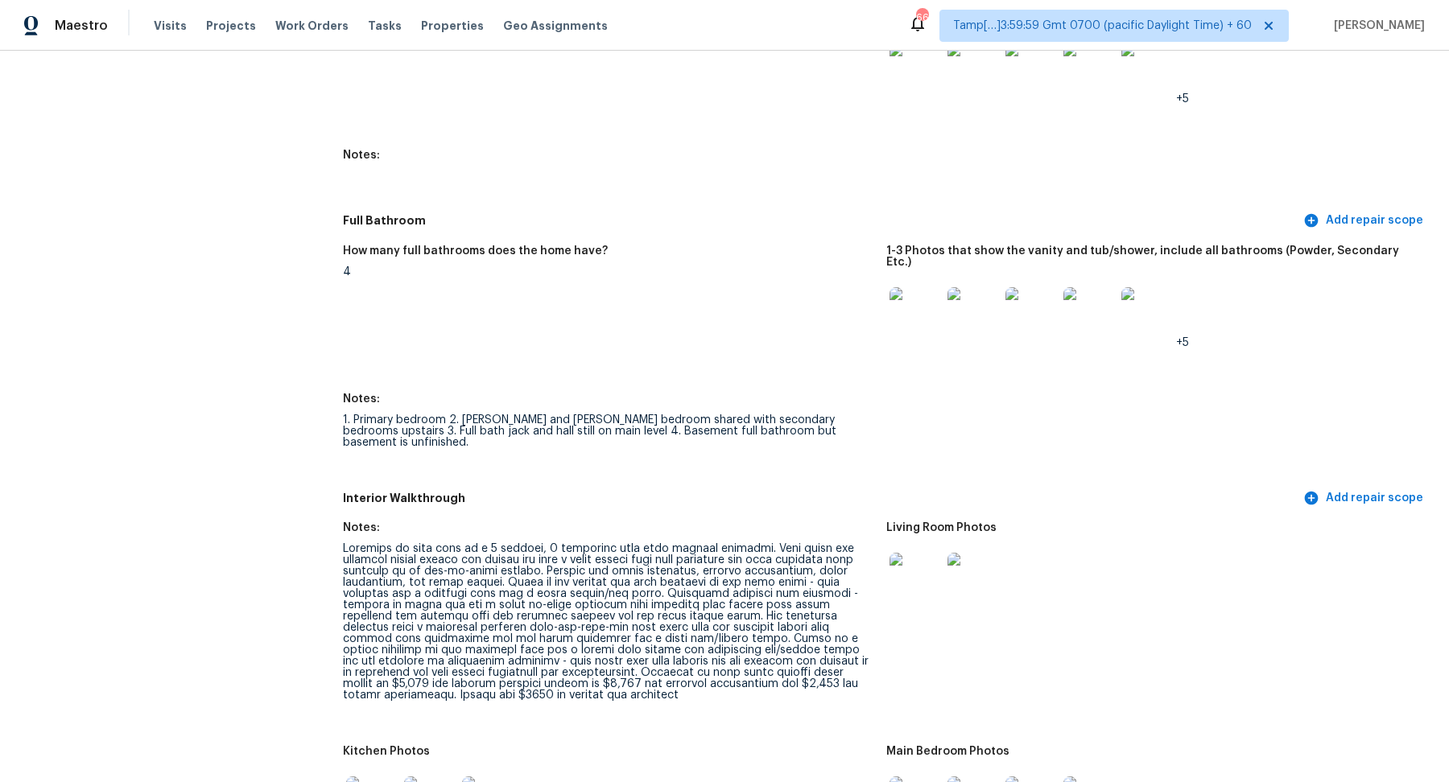
scroll to position [2005, 0]
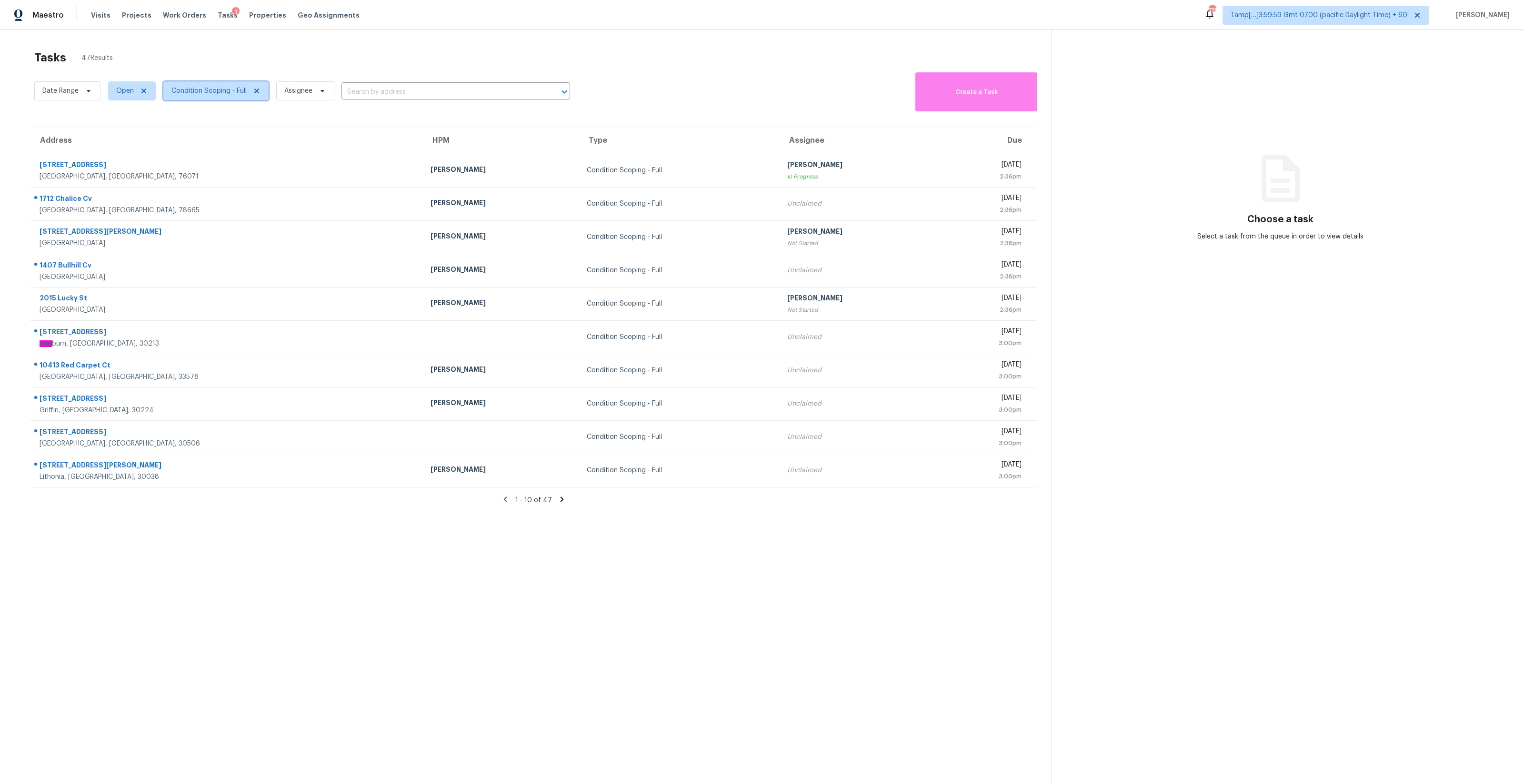
click at [199, 97] on span "Condition Scoping - Full" at bounding box center [216, 91] width 105 height 19
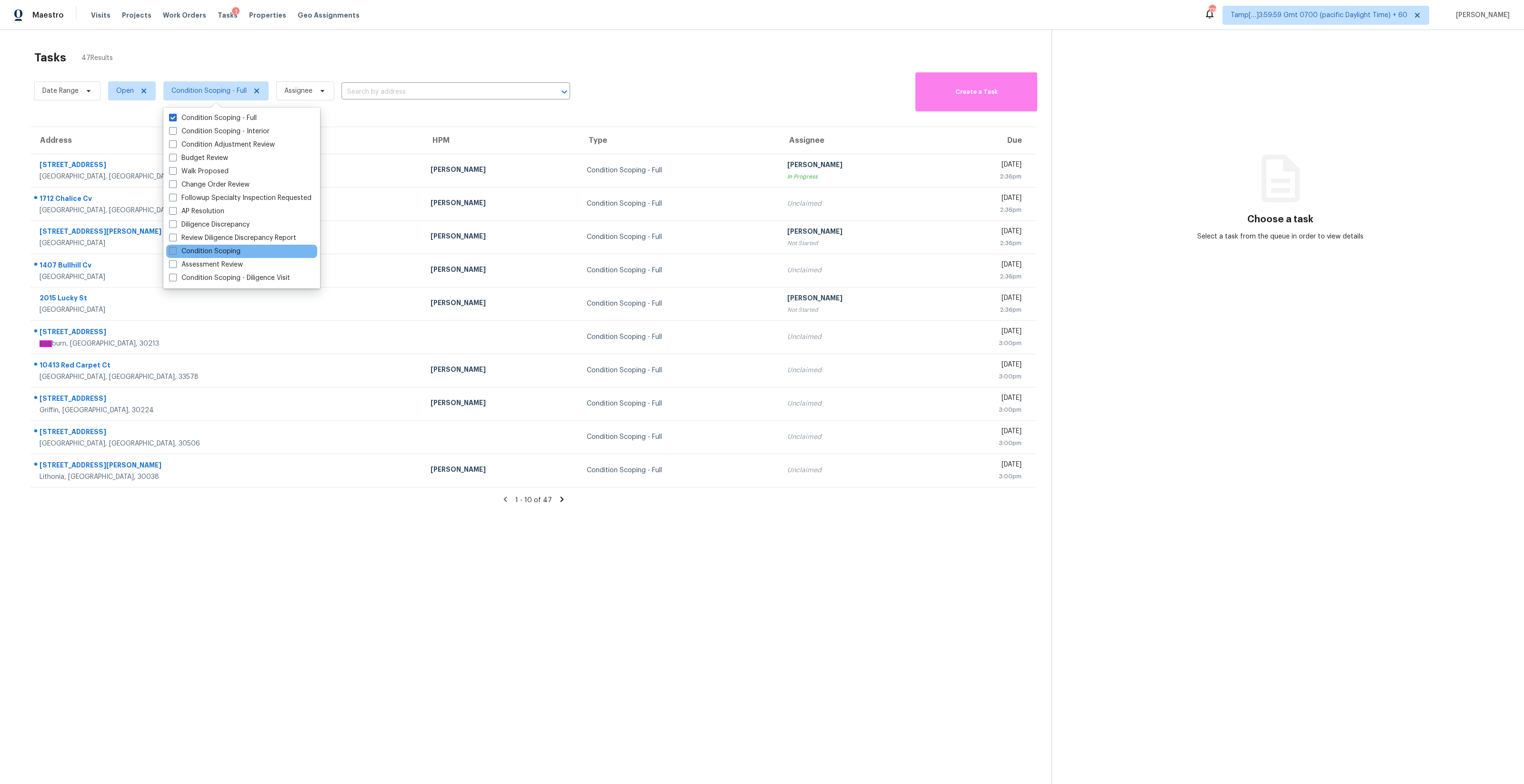
click at [235, 250] on label "Condition Scoping" at bounding box center [205, 251] width 72 height 9
click at [175, 250] on input "Condition Scoping" at bounding box center [172, 250] width 6 height 6
checkbox input "true"
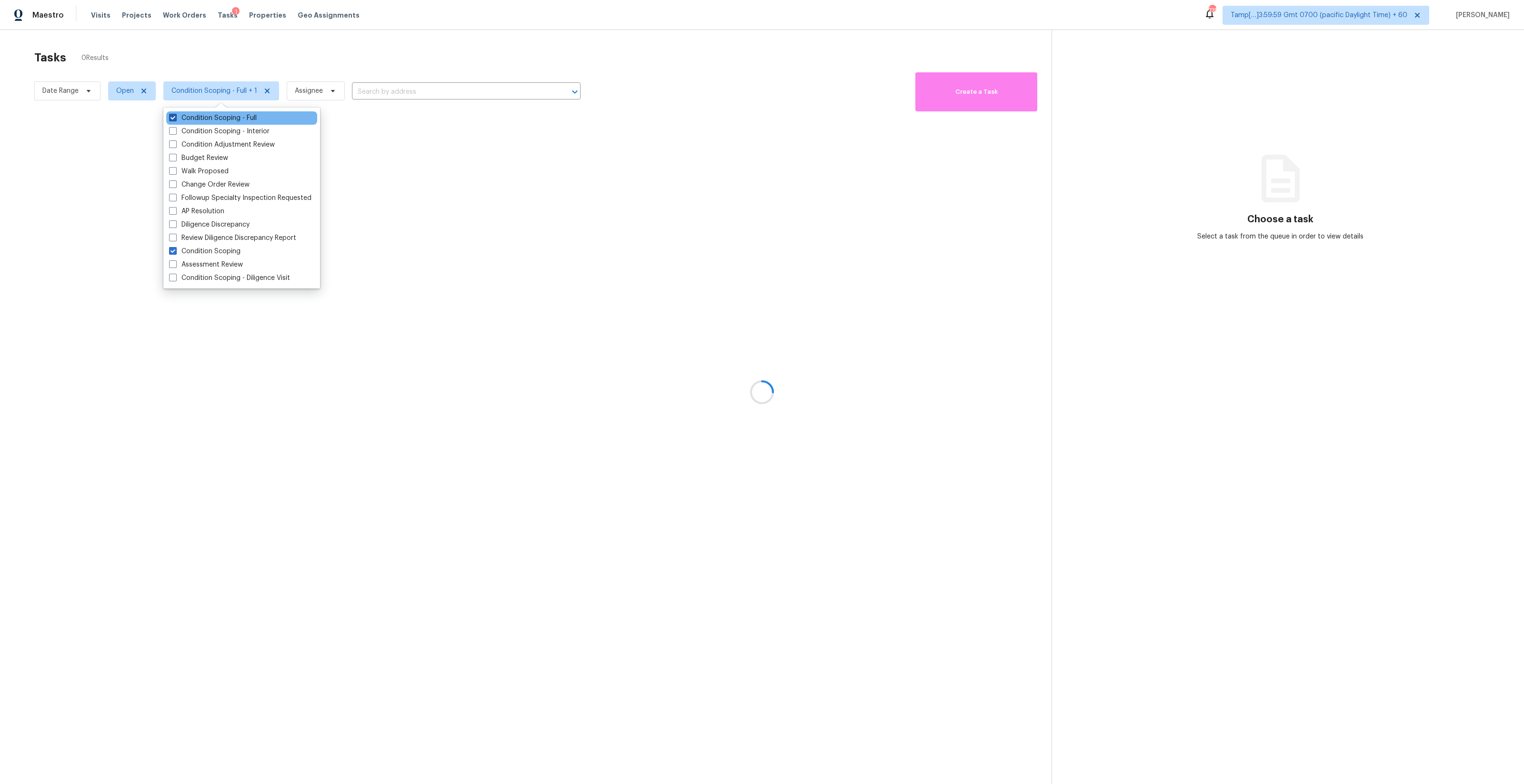
click at [196, 116] on label "Condition Scoping - Full" at bounding box center [213, 118] width 88 height 9
click at [175, 116] on input "Condition Scoping - Full" at bounding box center [172, 116] width 6 height 6
checkbox input "false"
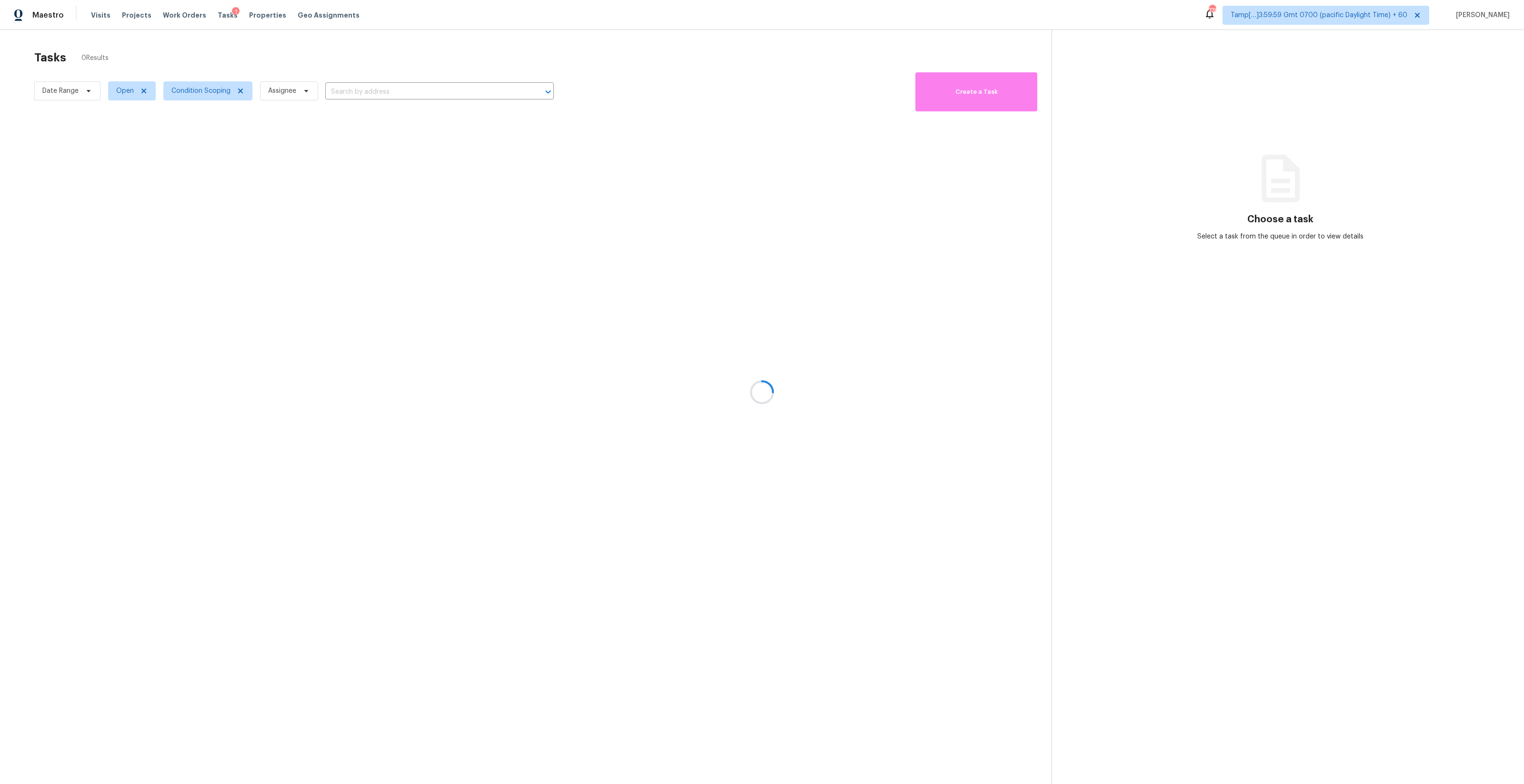
click at [357, 37] on div at bounding box center [762, 392] width 1524 height 784
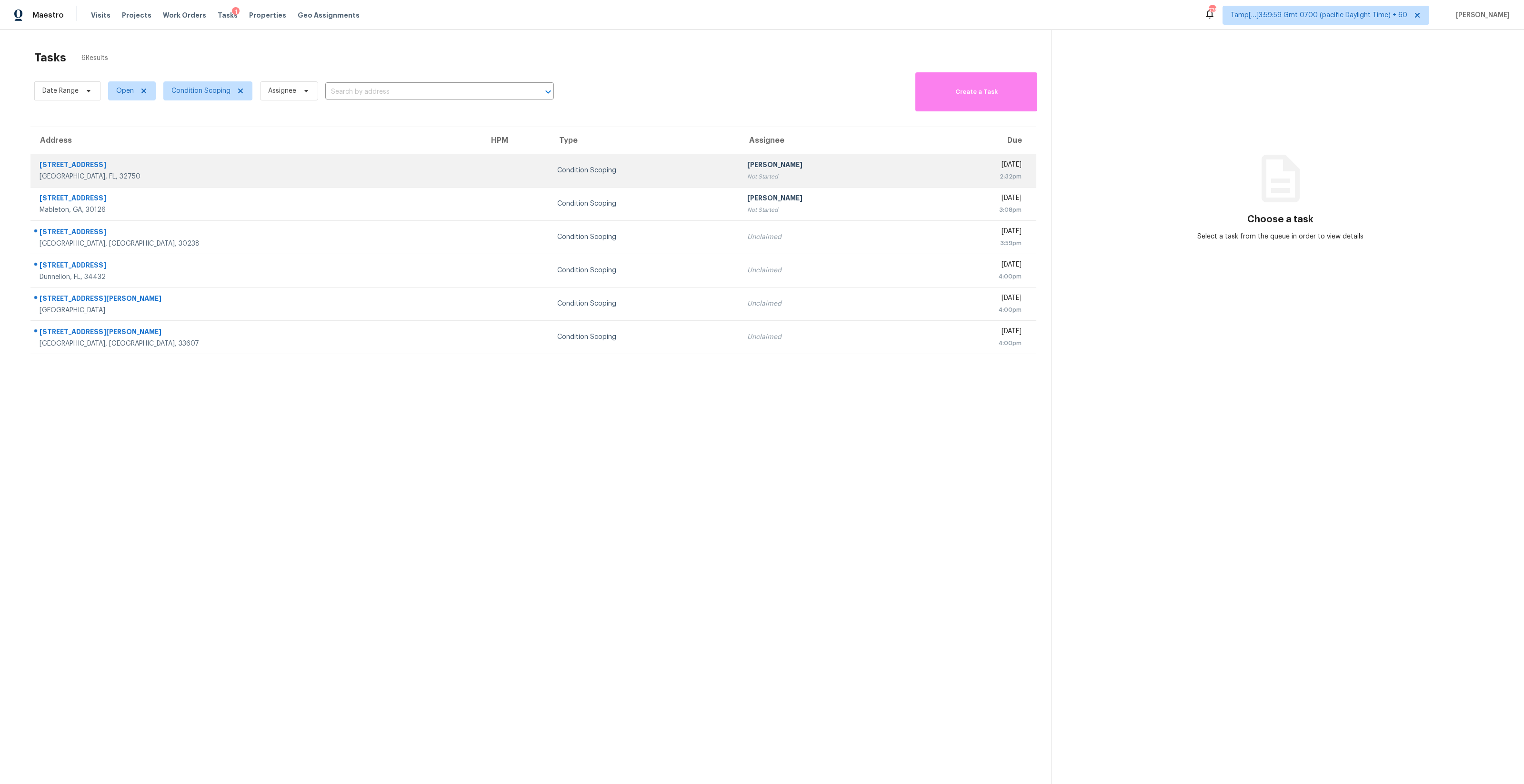
click at [550, 159] on td "Condition Scoping" at bounding box center [644, 170] width 189 height 33
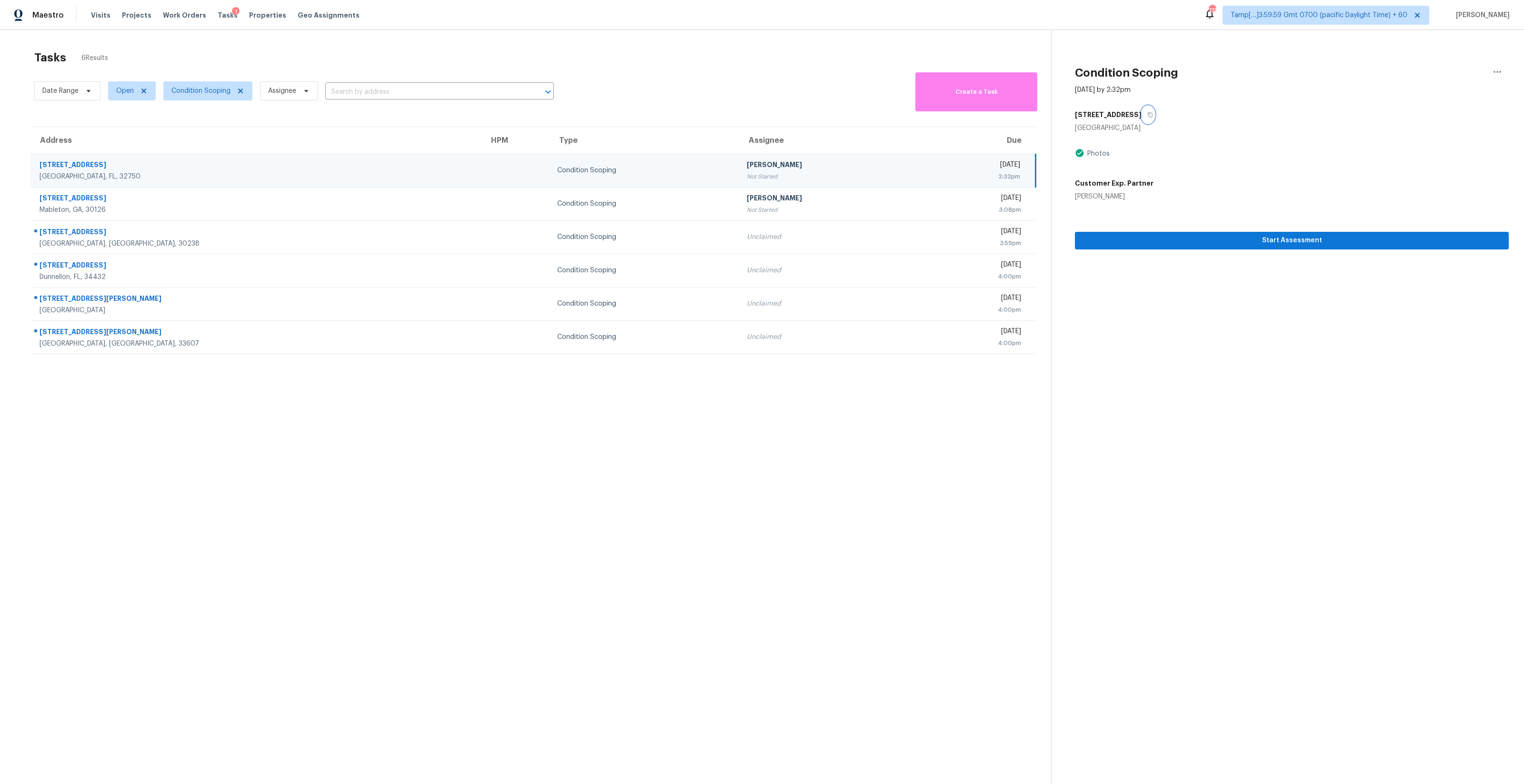
click at [857, 118] on button "button" at bounding box center [1148, 115] width 13 height 17
click at [857, 238] on span "Start Assessment" at bounding box center [1292, 241] width 419 height 12
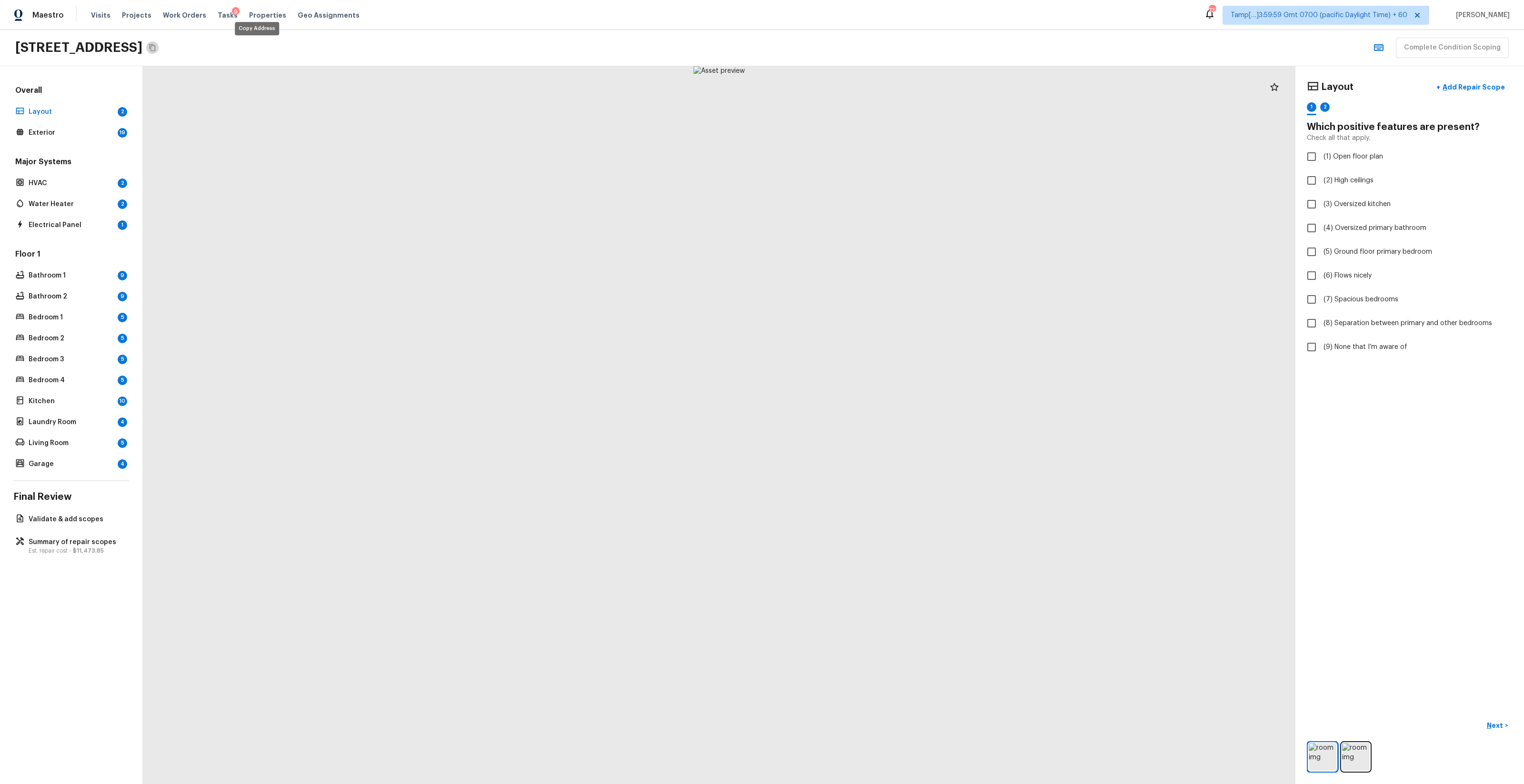
click at [156, 47] on icon "Copy Address" at bounding box center [152, 47] width 8 height 8
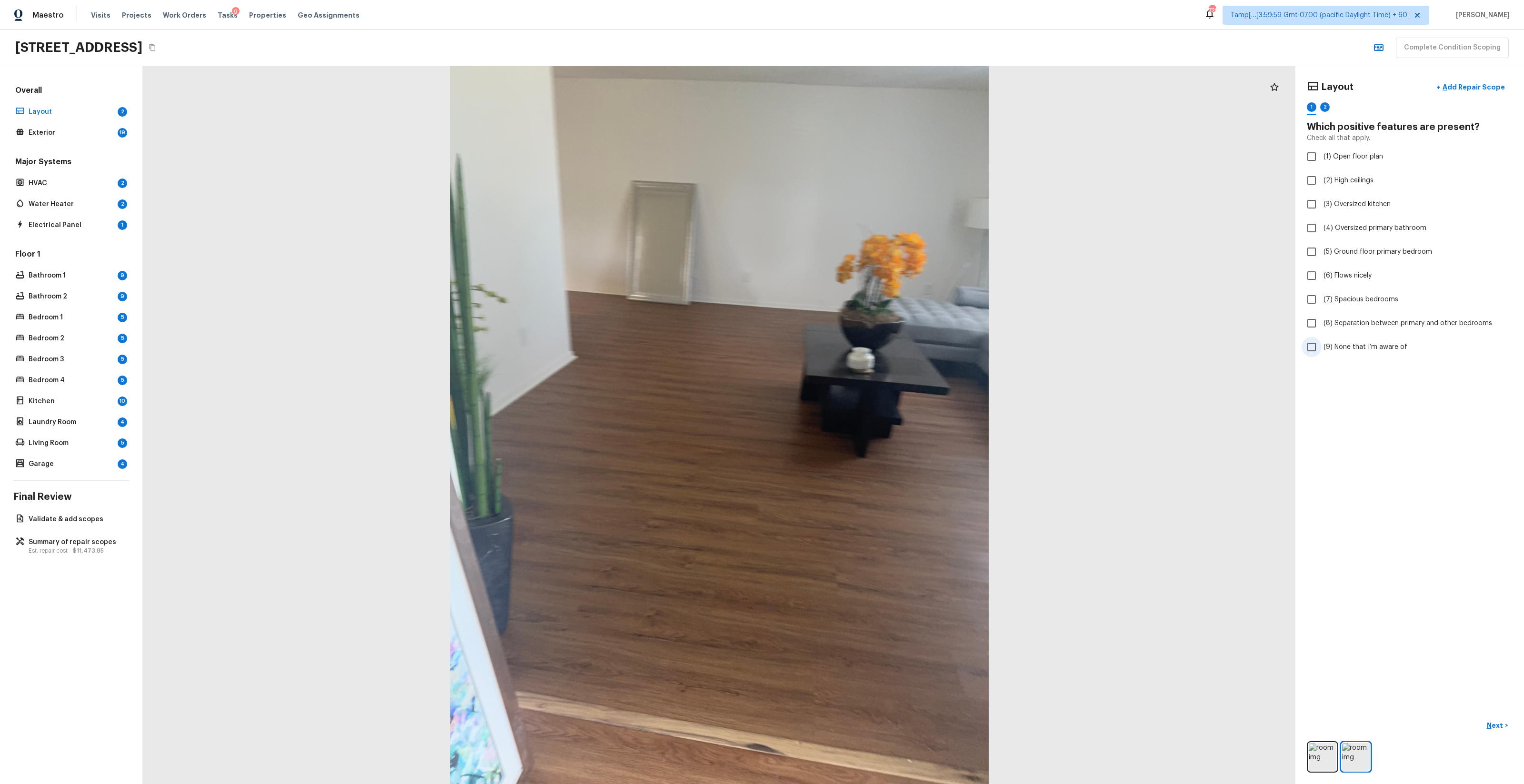
click at [857, 341] on label "(9) None that I’m aware of" at bounding box center [1403, 347] width 204 height 20
click at [857, 341] on input "(9) None that I’m aware of" at bounding box center [1312, 347] width 20 height 20
checkbox input "true"
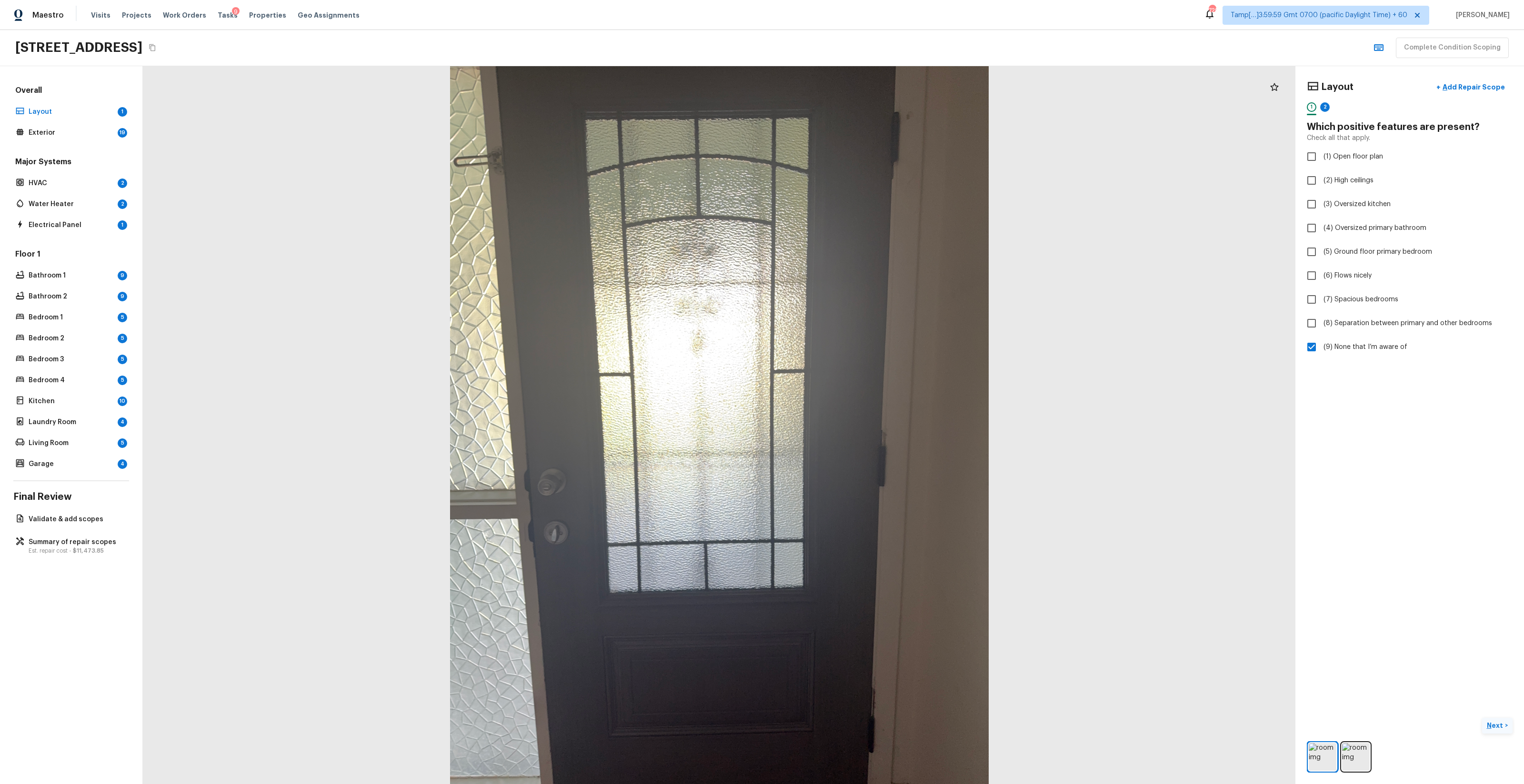
click at [857, 462] on button "Next >" at bounding box center [1497, 725] width 31 height 16
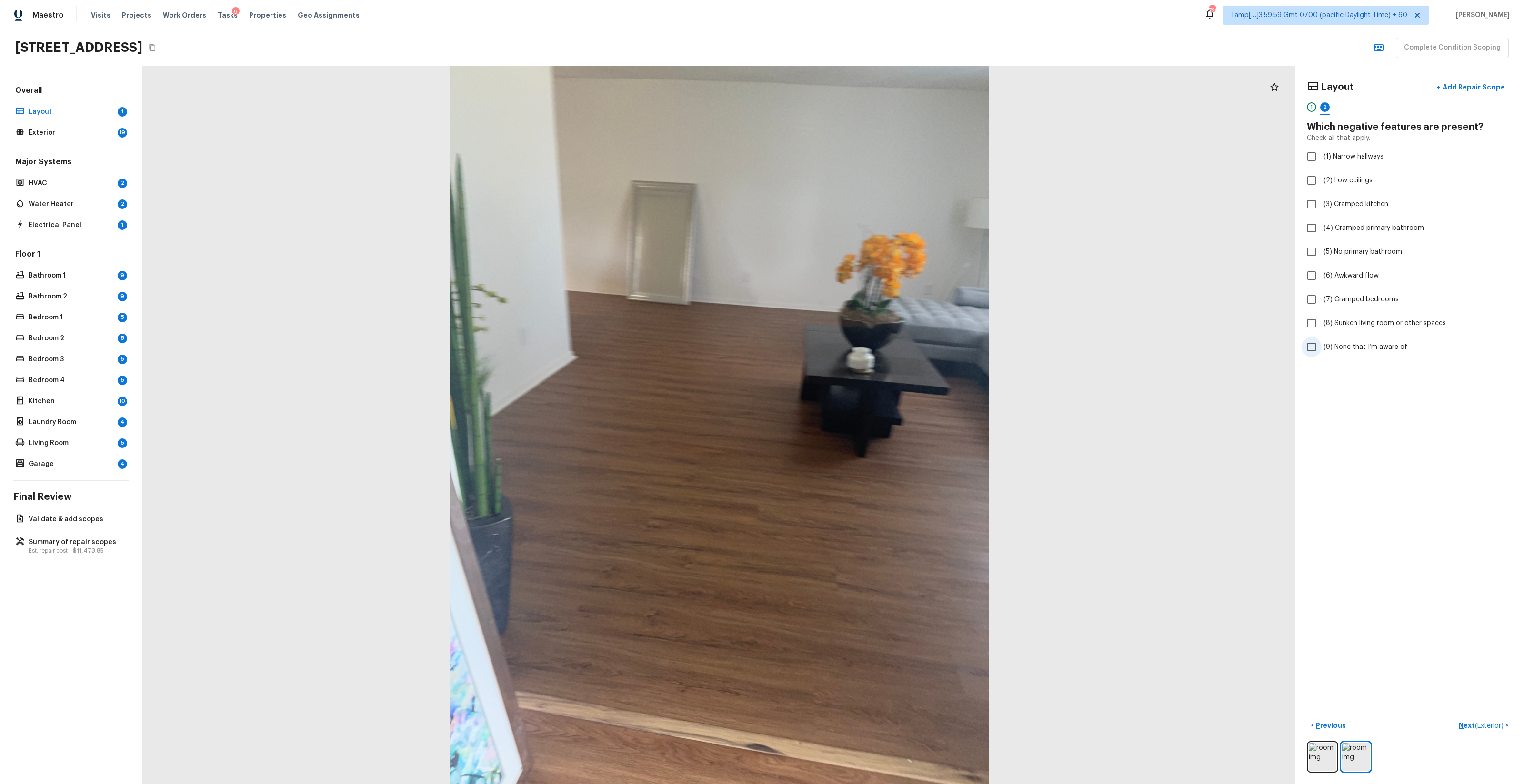
click at [857, 341] on label "(9) None that I’m aware of" at bounding box center [1403, 347] width 204 height 20
click at [857, 341] on input "(9) None that I’m aware of" at bounding box center [1312, 347] width 20 height 20
checkbox input "true"
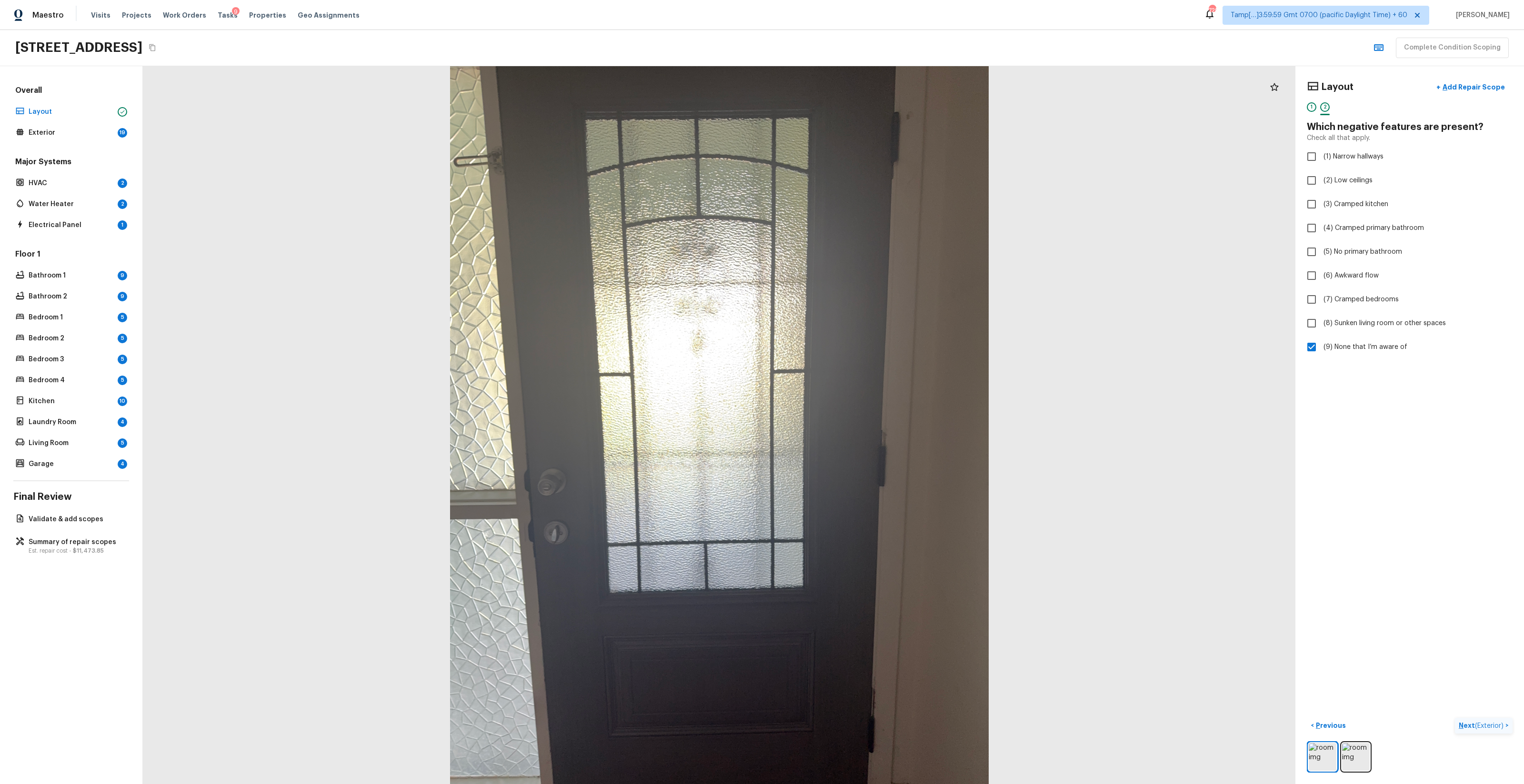
click at [857, 462] on span "( Exterior )" at bounding box center [1489, 725] width 28 height 7
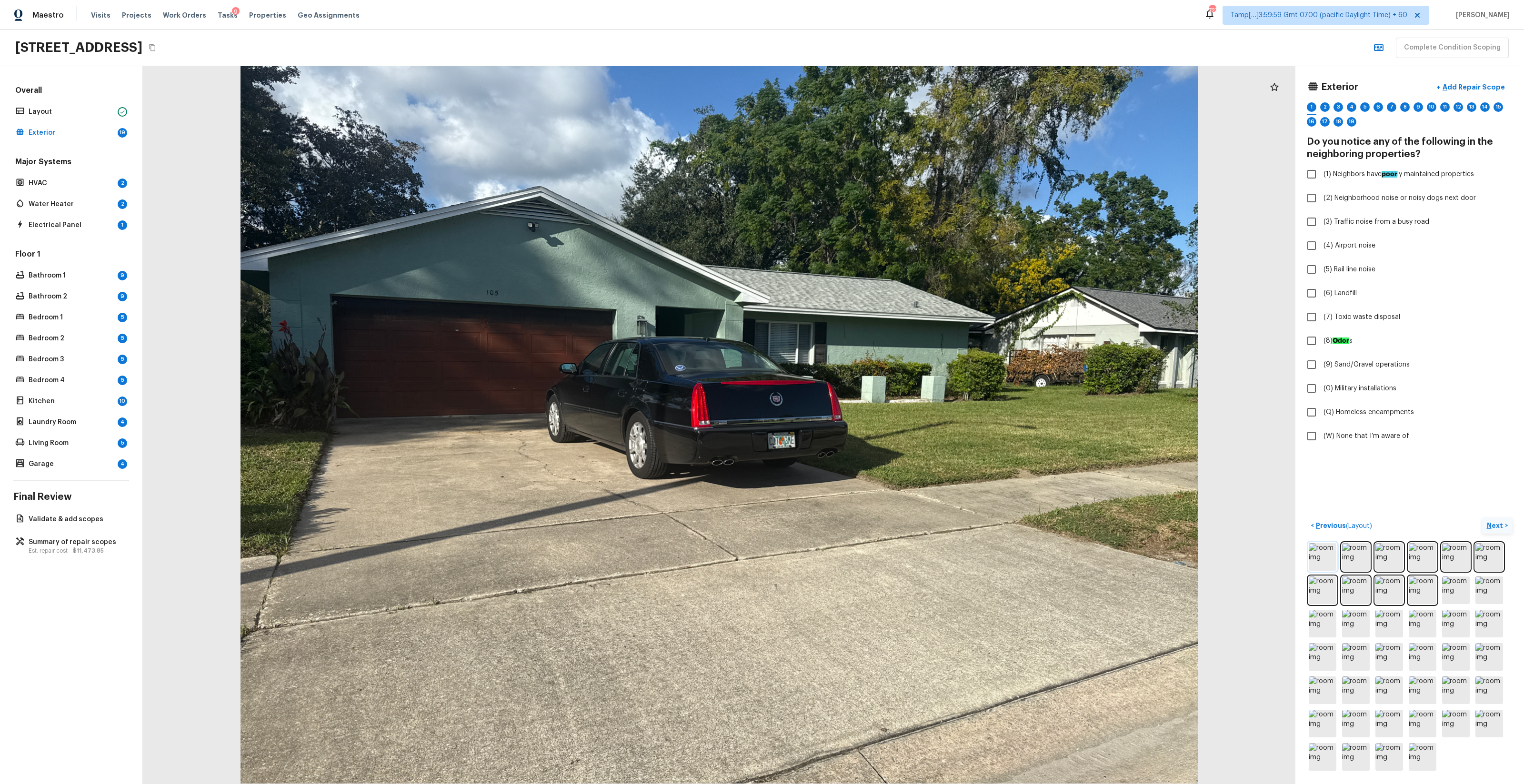
click at [857, 462] on img at bounding box center [1322, 557] width 28 height 28
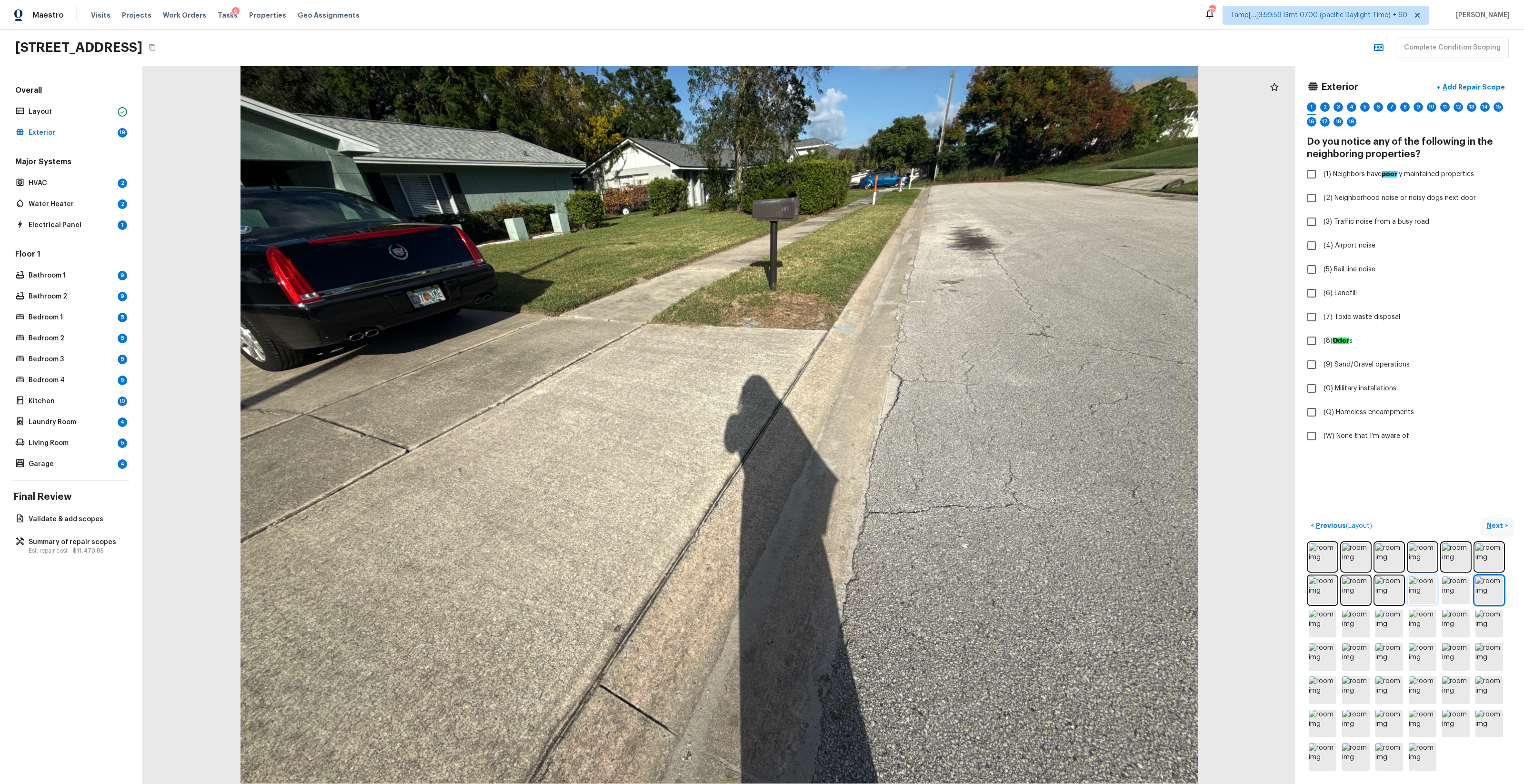
click at [857, 462] on img at bounding box center [1422, 590] width 28 height 28
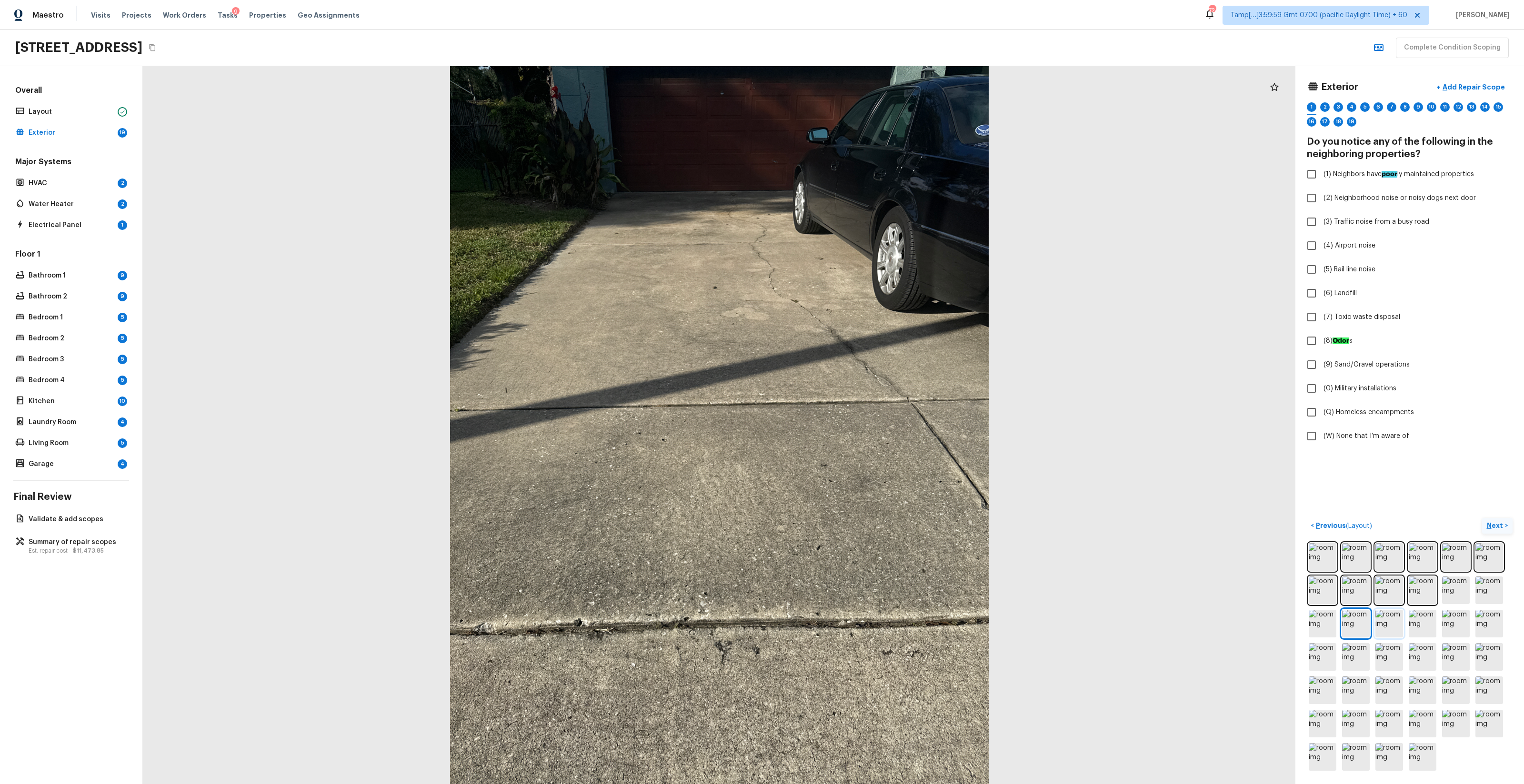
click at [857, 462] on img at bounding box center [1389, 623] width 28 height 28
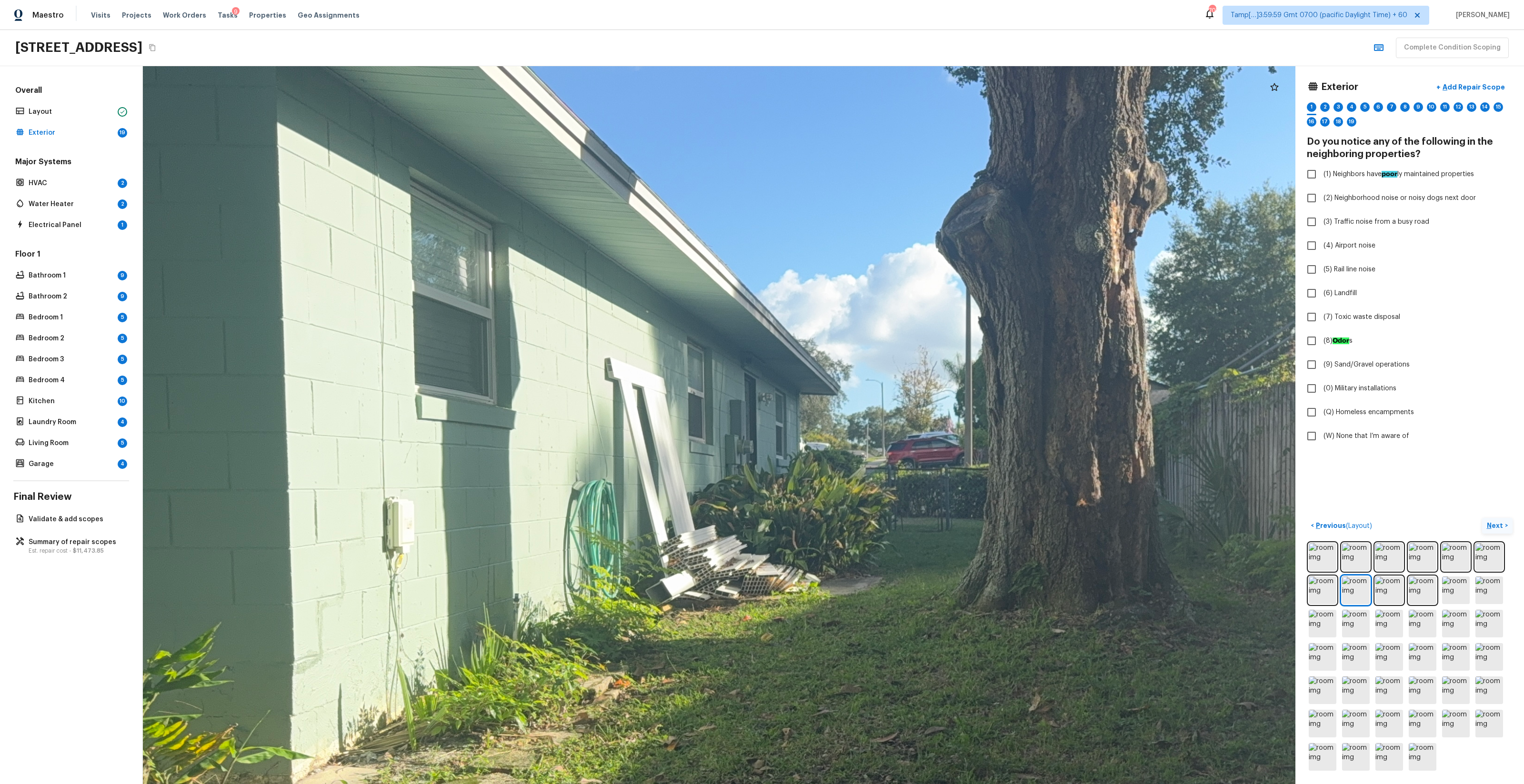
drag, startPoint x: 592, startPoint y: 315, endPoint x: 799, endPoint y: 330, distance: 207.5
click at [799, 330] on div at bounding box center [1050, 545] width 2264 height 1410
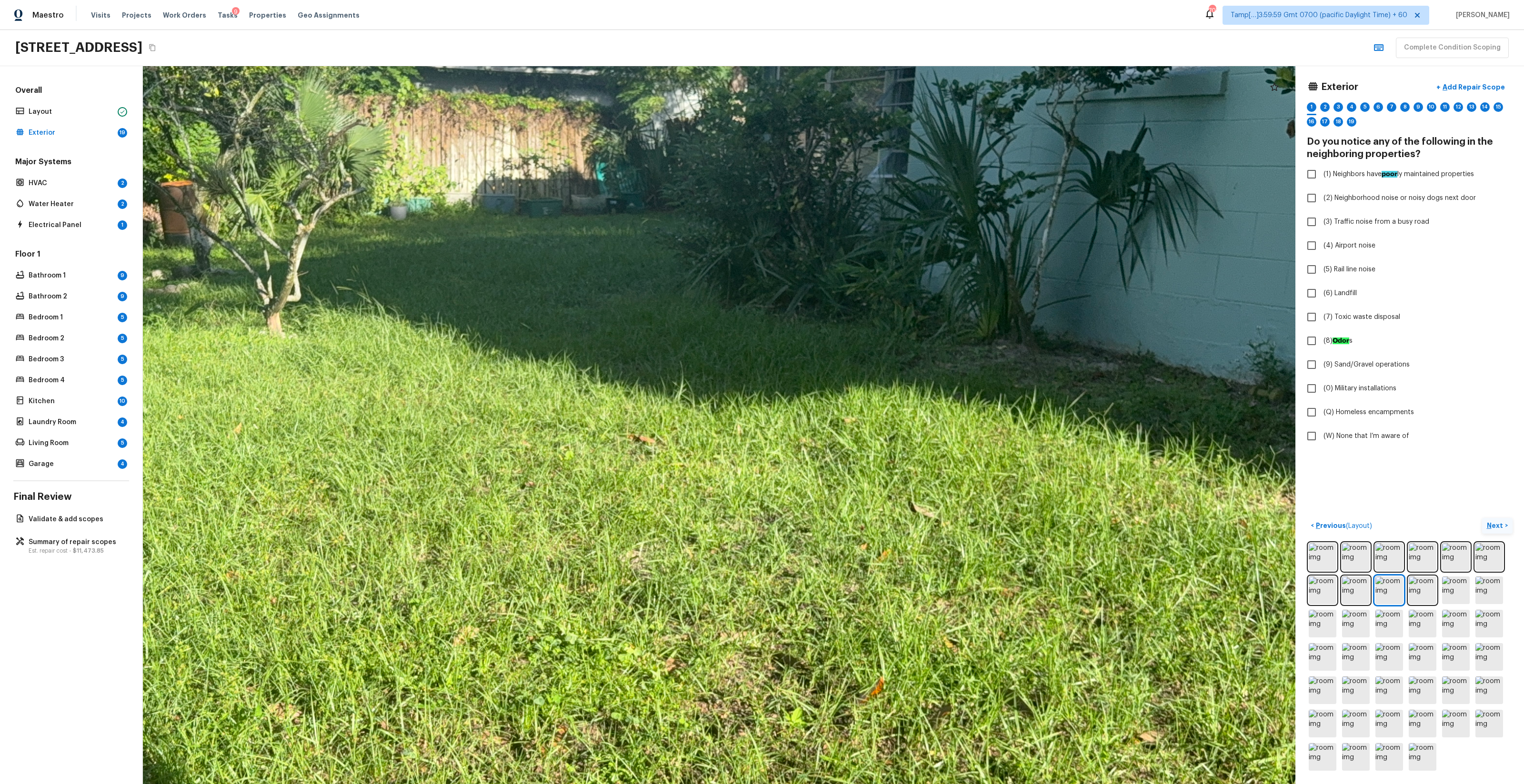
drag, startPoint x: 860, startPoint y: 342, endPoint x: 547, endPoint y: 342, distance: 313.0
click at [547, 342] on div at bounding box center [572, 511] width 2358 height 1468
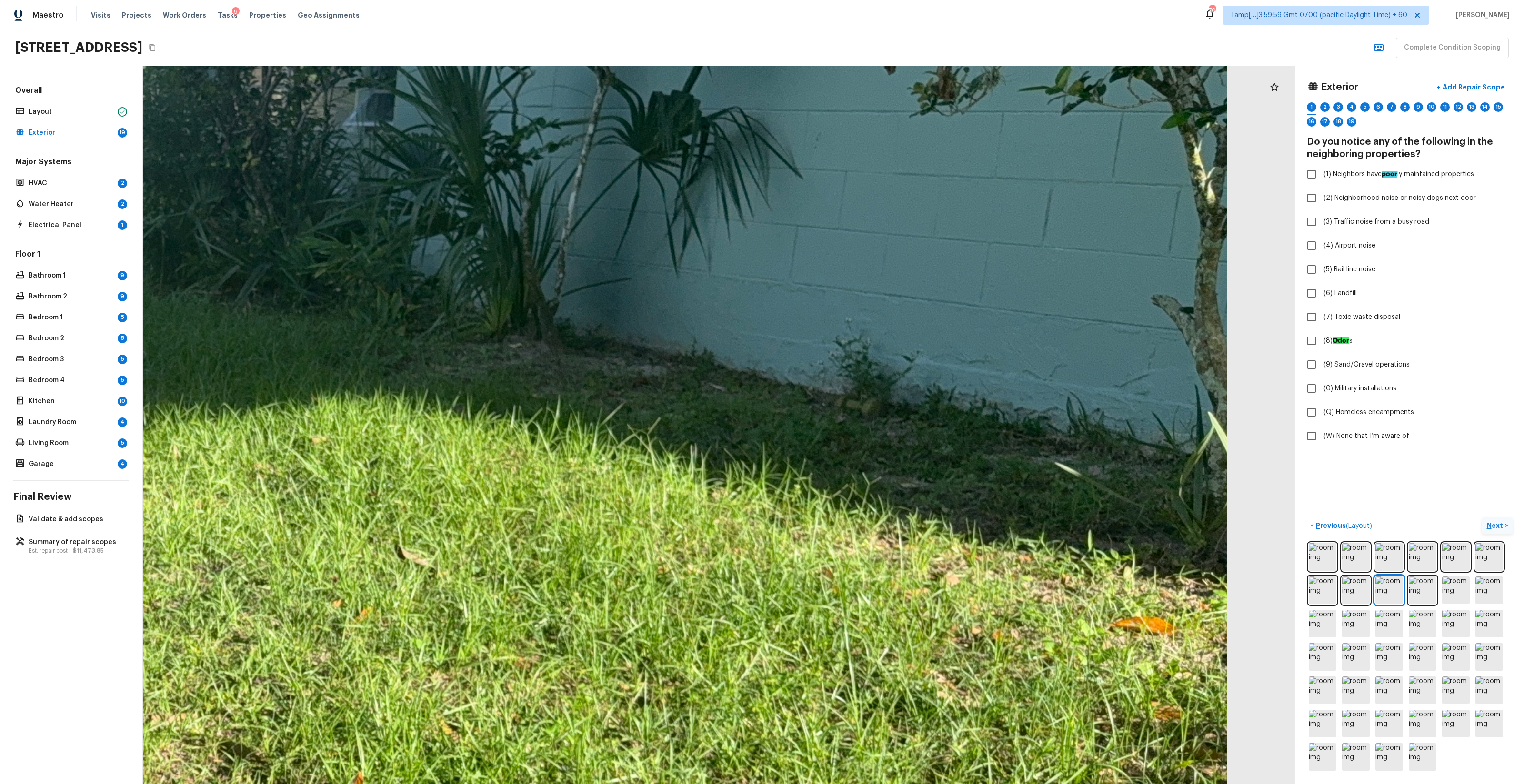
drag, startPoint x: 824, startPoint y: 339, endPoint x: 599, endPoint y: 364, distance: 226.4
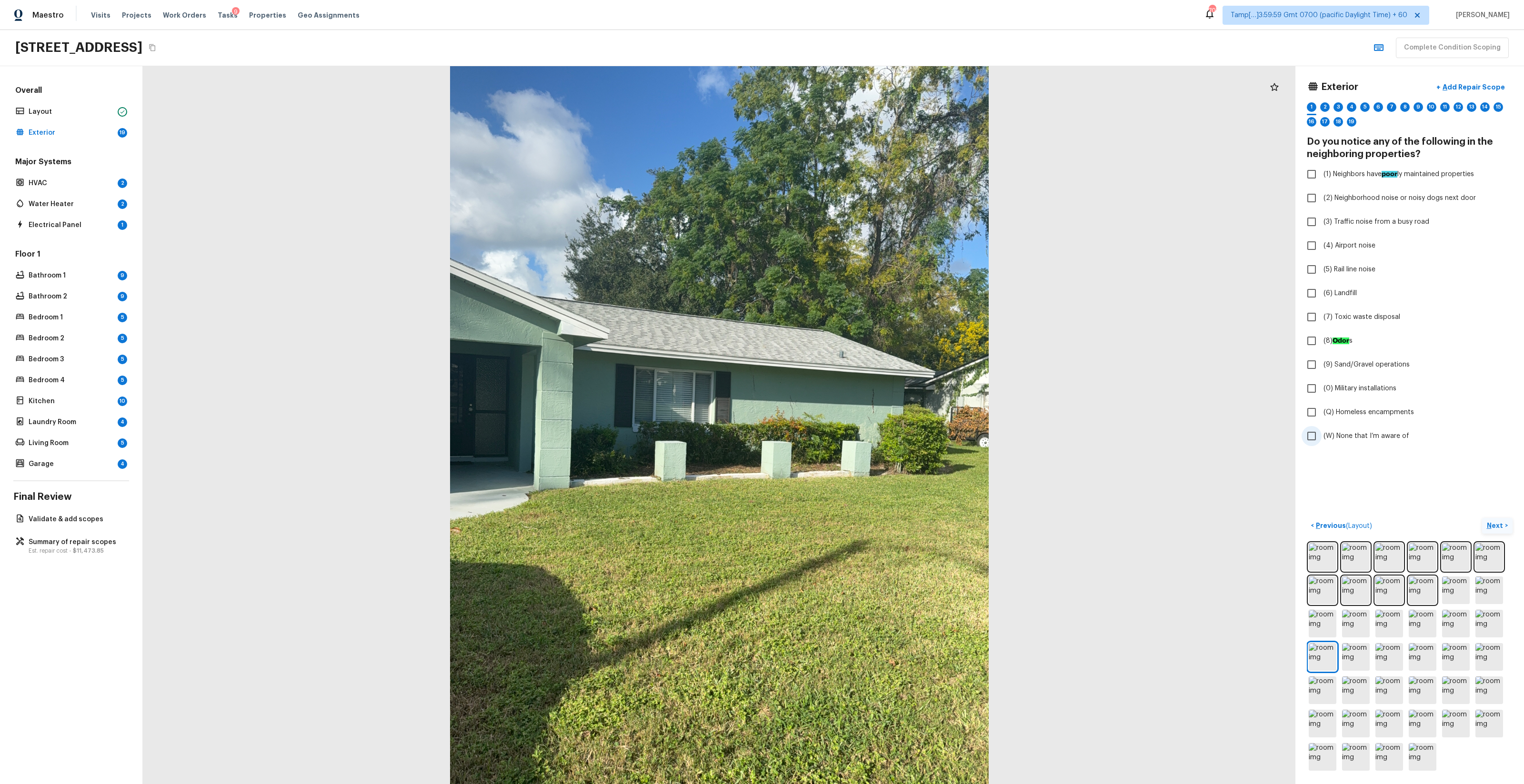
click at [857, 431] on span "(W) None that I’m aware of" at bounding box center [1366, 436] width 86 height 9
click at [857, 431] on input "(W) None that I’m aware of" at bounding box center [1312, 436] width 20 height 20
checkbox input "true"
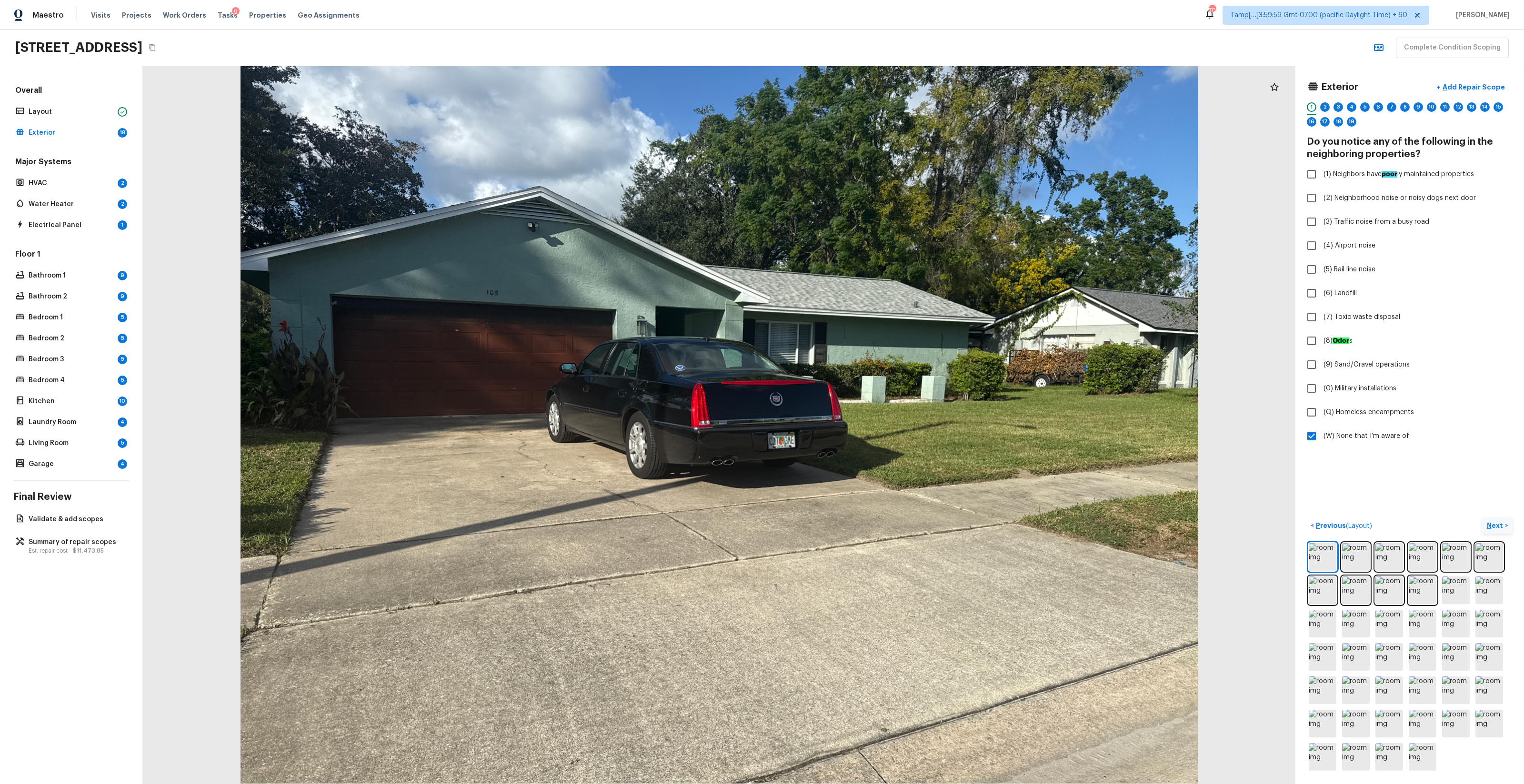
click at [857, 462] on button "Next >" at bounding box center [1497, 526] width 31 height 16
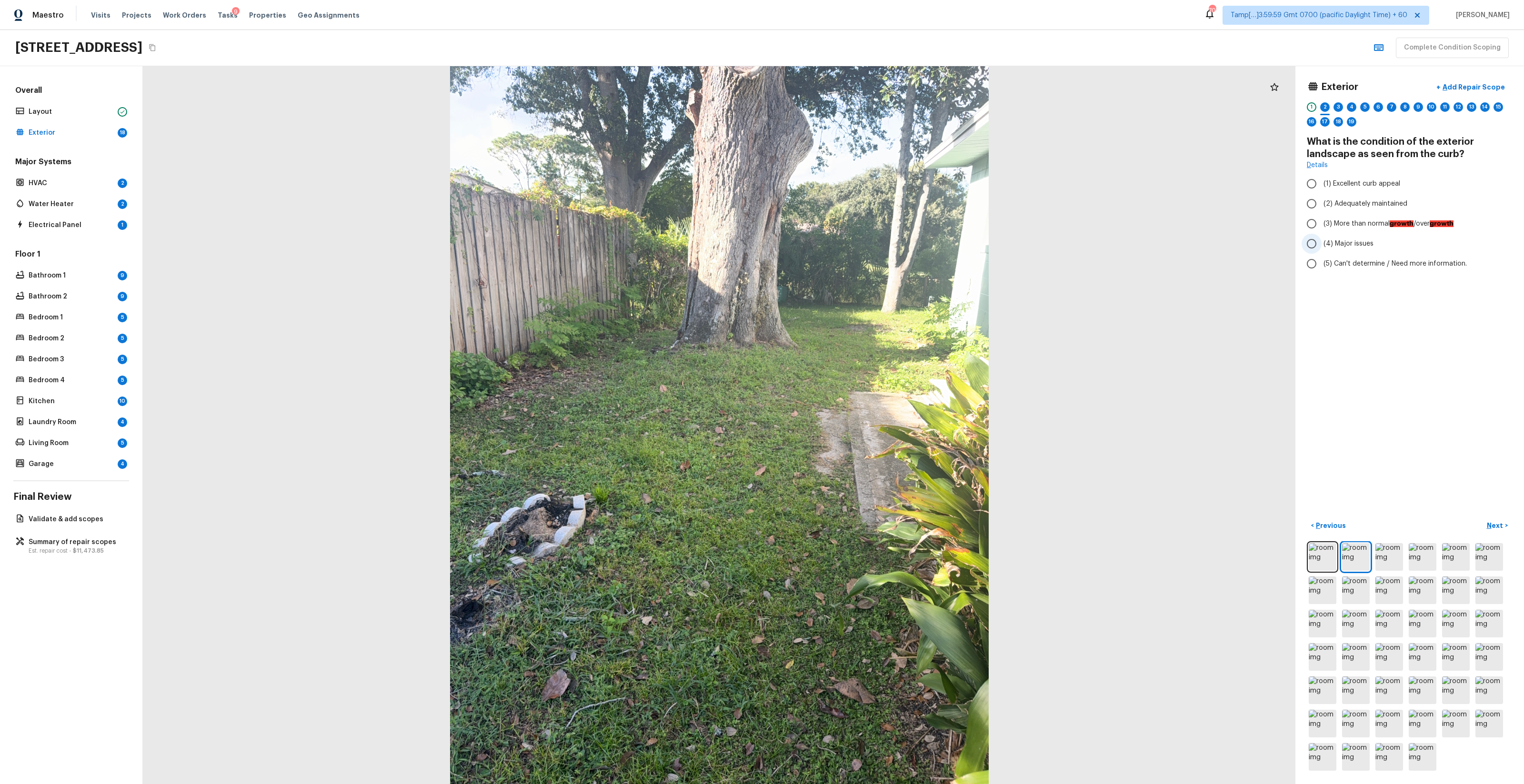
click at [857, 238] on input "(4) Major issues" at bounding box center [1312, 244] width 20 height 20
radio input "true"
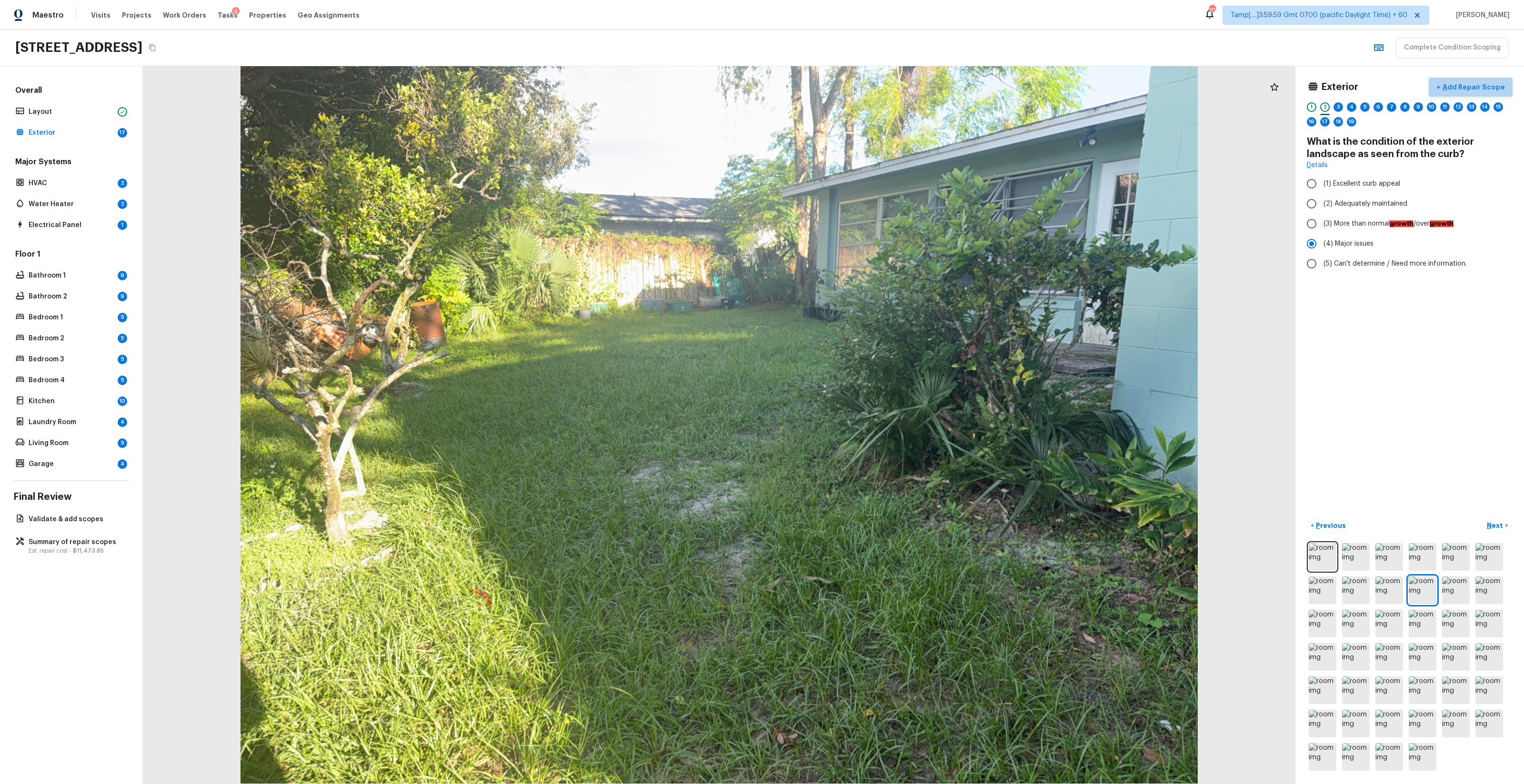
click at [857, 90] on p "Add Repair Scope" at bounding box center [1473, 87] width 64 height 9
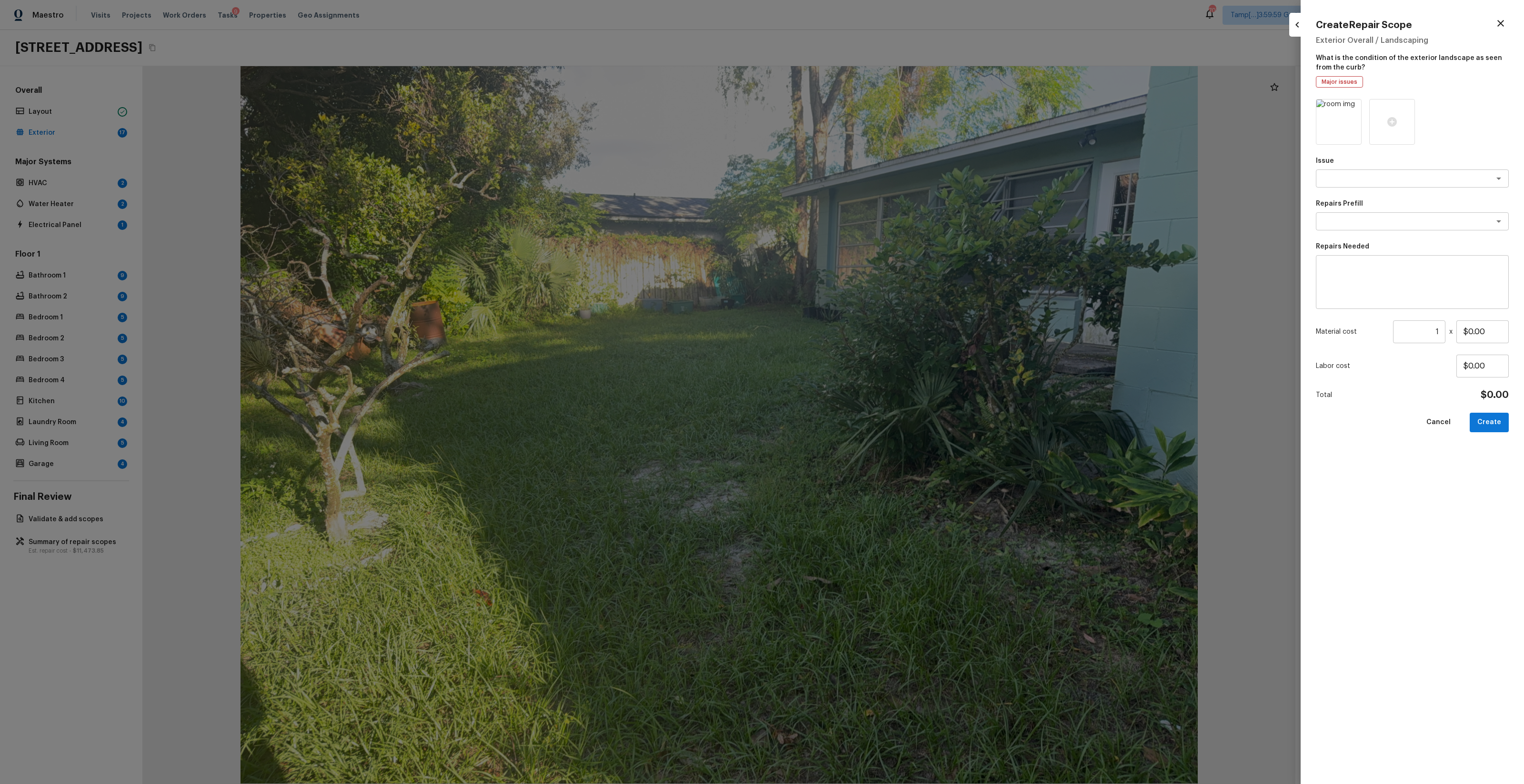
click at [857, 22] on icon "button" at bounding box center [1500, 23] width 7 height 7
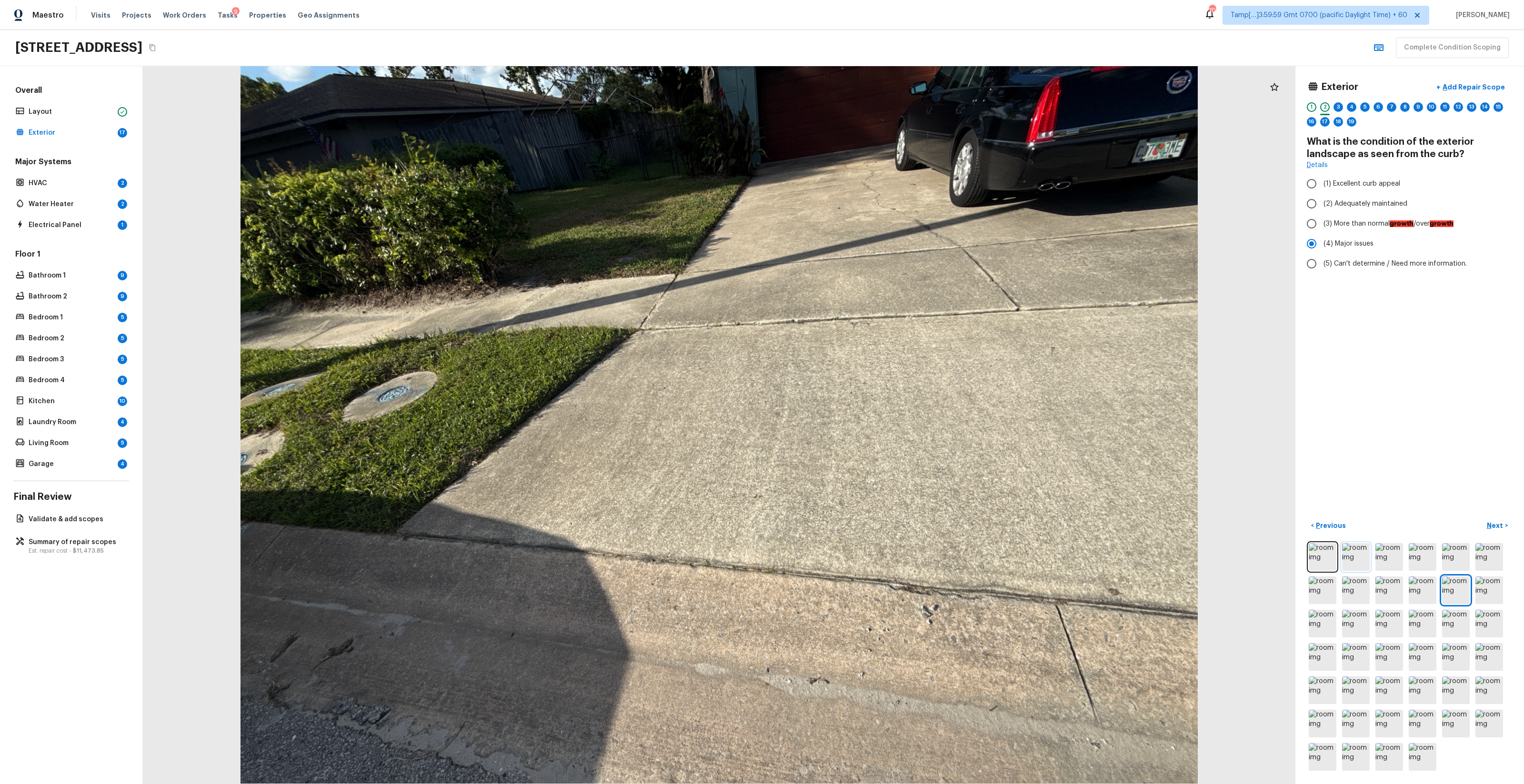
click at [857, 462] on img at bounding box center [1355, 557] width 28 height 28
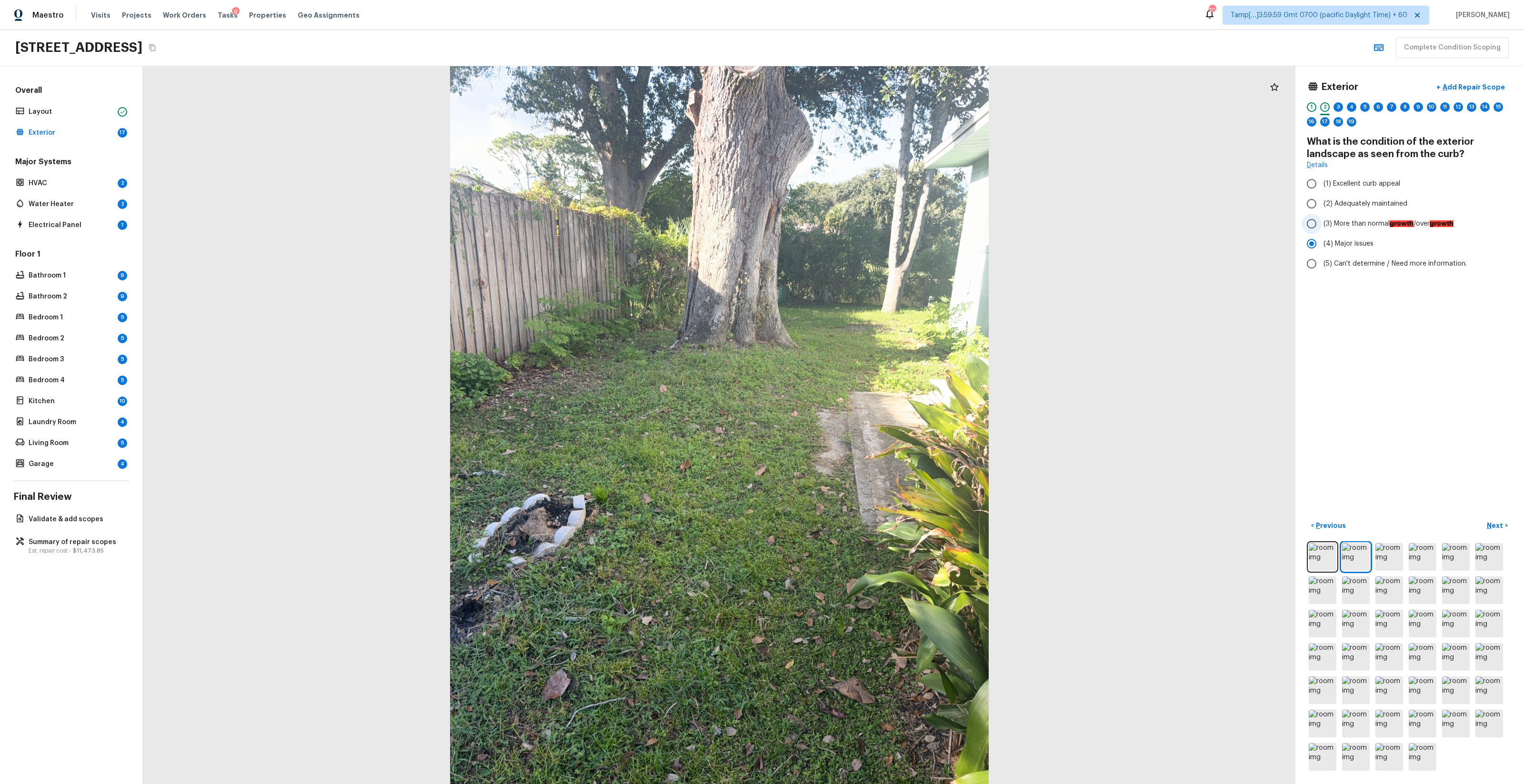
click at [857, 231] on label "(3) More than normal growth /over growth" at bounding box center [1403, 223] width 204 height 20
click at [857, 231] on input "(3) More than normal growth /over growth" at bounding box center [1312, 223] width 20 height 20
radio input "true"
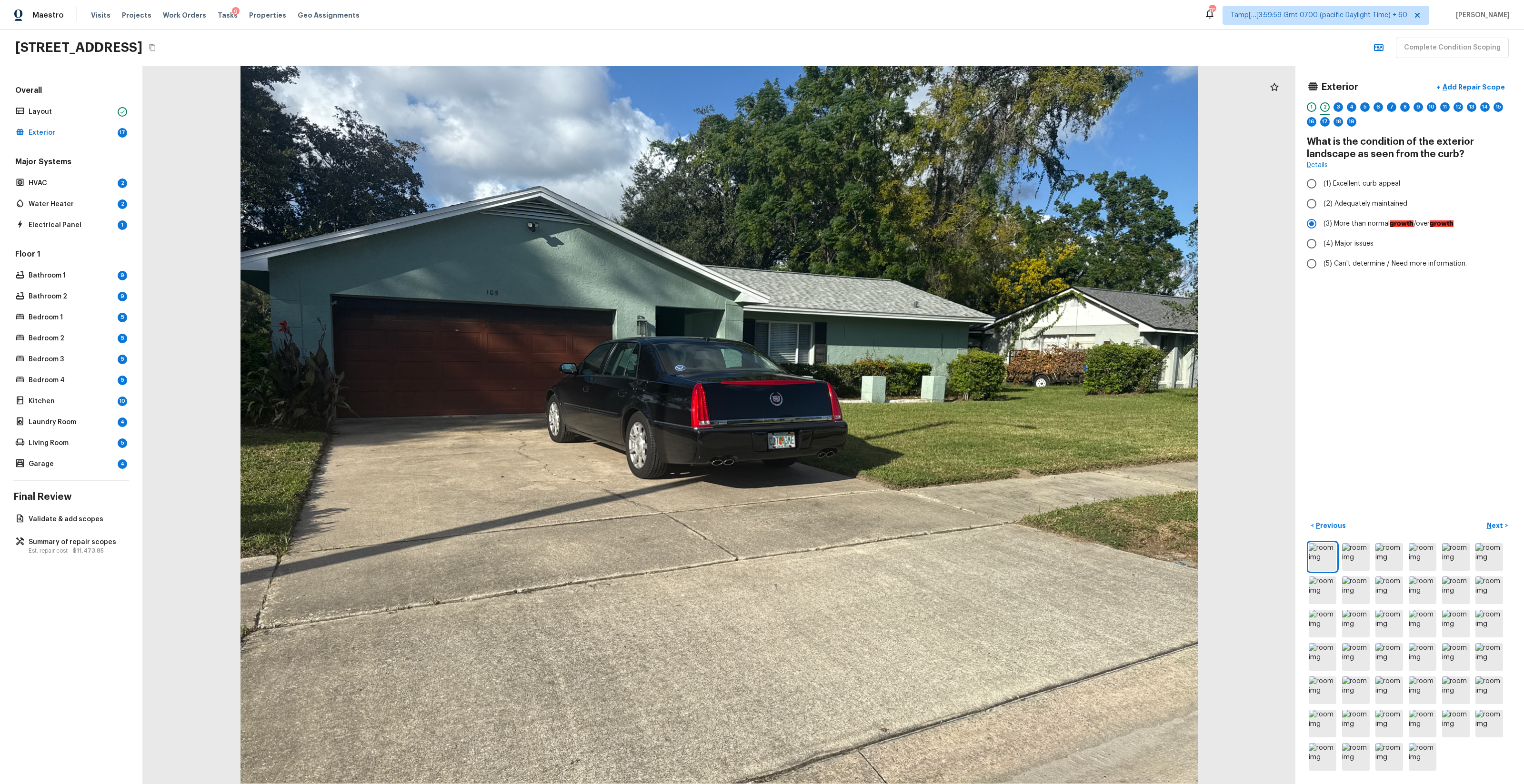
click at [857, 462] on p "Next" at bounding box center [1496, 526] width 18 height 9
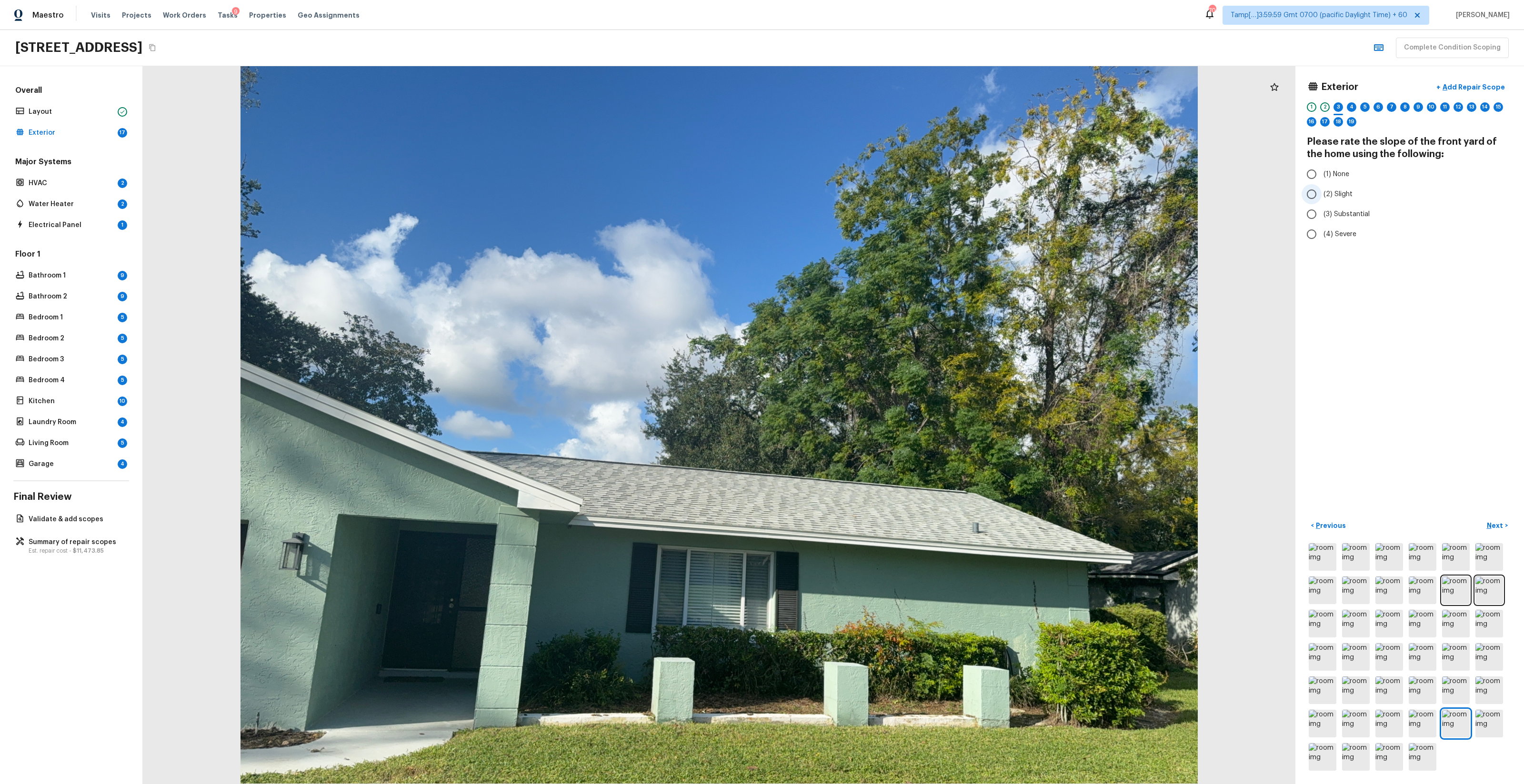
click at [857, 197] on span "(2) Slight" at bounding box center [1338, 194] width 29 height 9
click at [857, 197] on input "(2) Slight" at bounding box center [1312, 195] width 20 height 20
radio input "true"
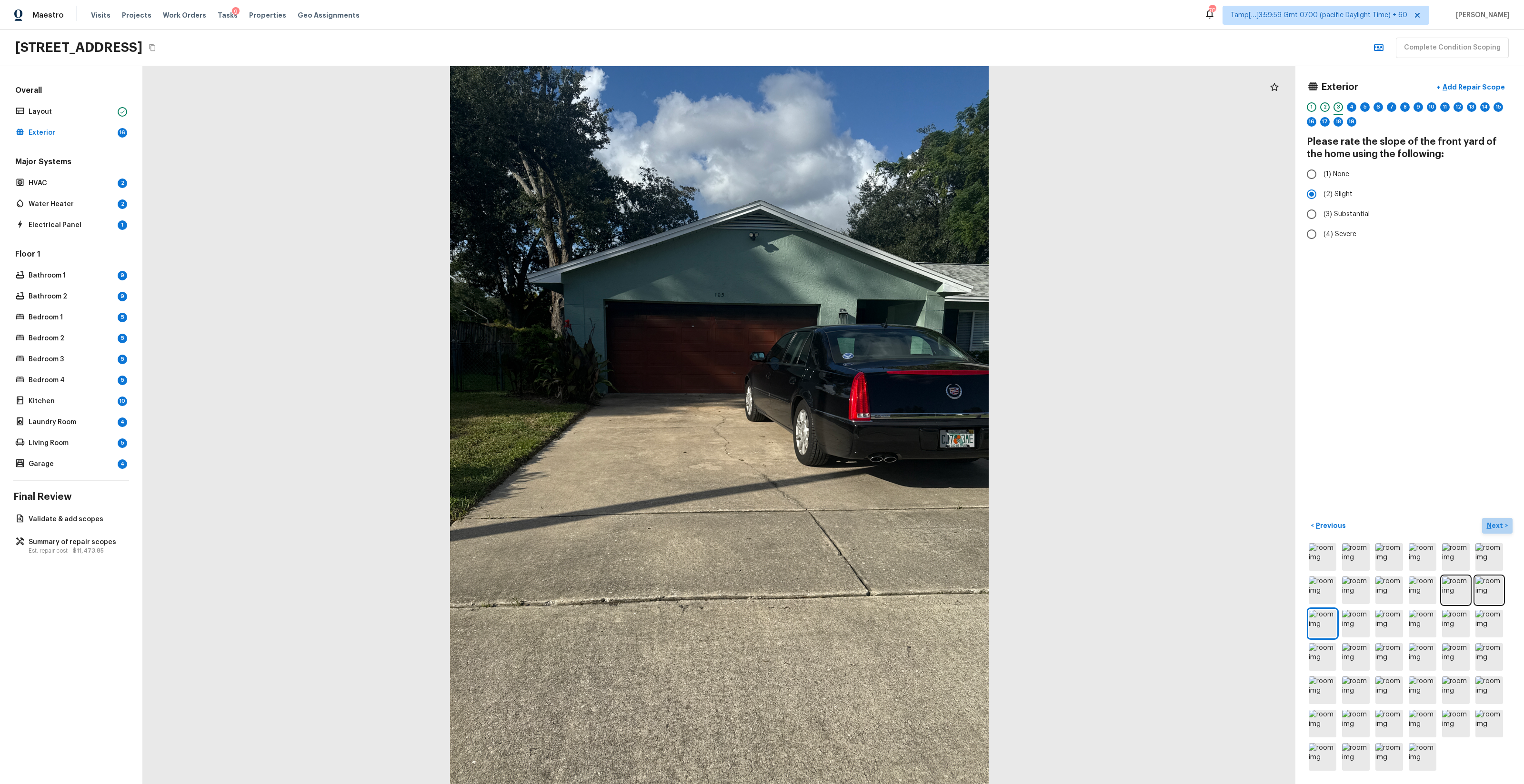
click at [857, 462] on button "Next >" at bounding box center [1497, 526] width 31 height 16
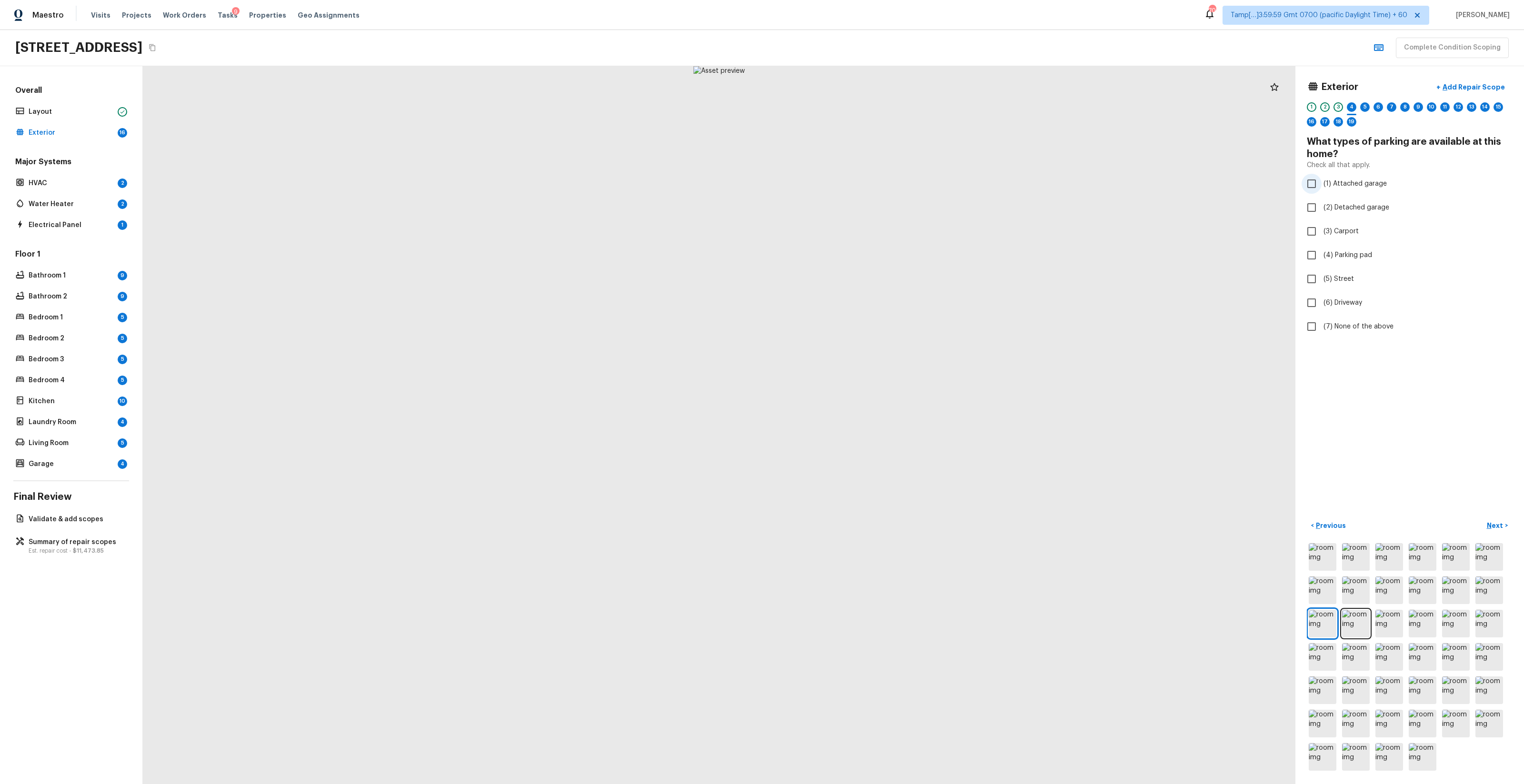
click at [857, 191] on label "(1) Attached garage" at bounding box center [1403, 184] width 204 height 20
click at [857, 191] on input "(1) Attached garage" at bounding box center [1312, 184] width 20 height 20
checkbox input "true"
click at [857, 296] on label "(6) Driveway" at bounding box center [1403, 303] width 204 height 20
click at [857, 296] on input "(6) Driveway" at bounding box center [1312, 303] width 20 height 20
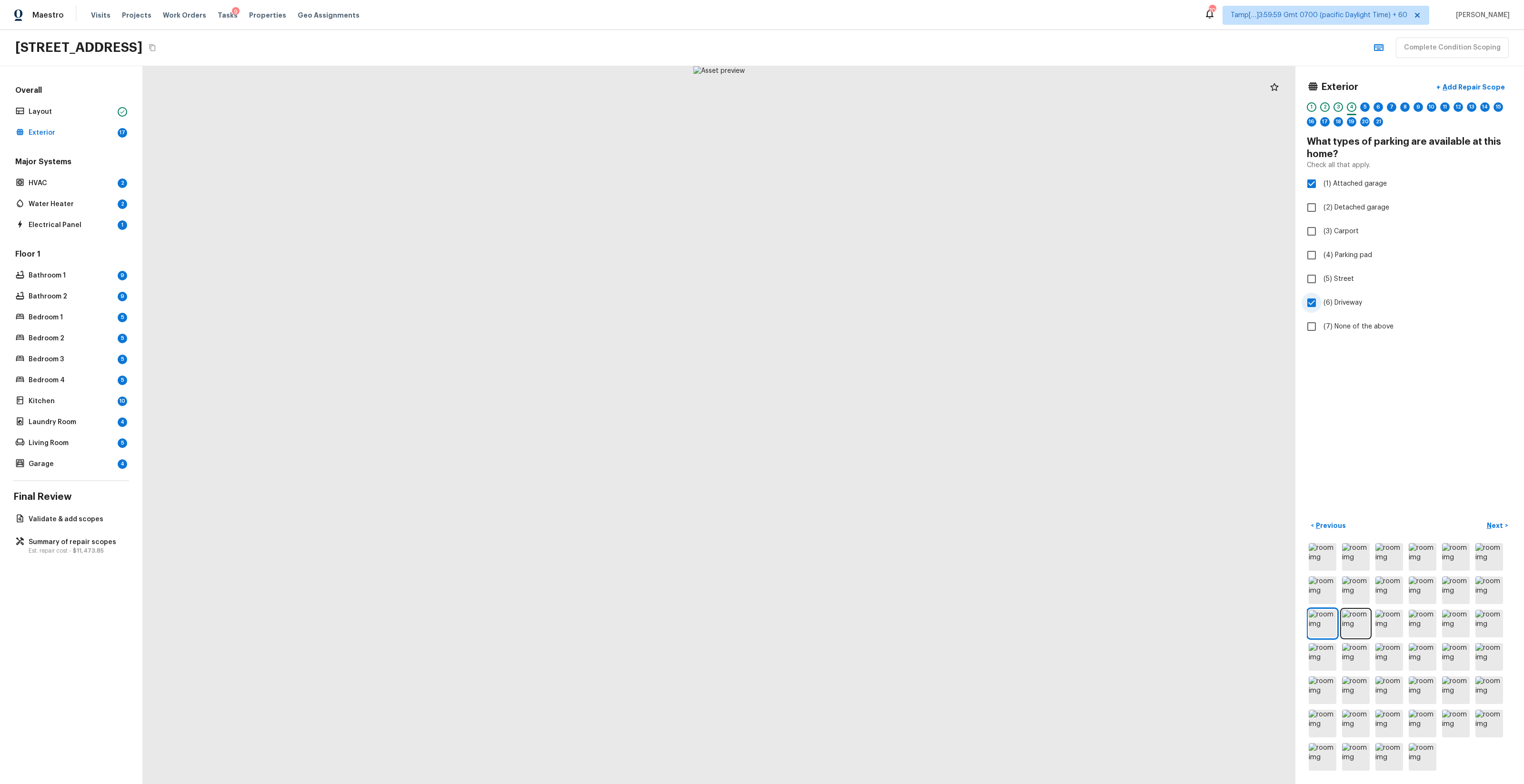
click at [857, 306] on label "(6) Driveway" at bounding box center [1403, 303] width 204 height 20
click at [857, 306] on input "(6) Driveway" at bounding box center [1312, 303] width 20 height 20
checkbox input "false"
click at [857, 193] on span "(2) 2" at bounding box center [1331, 194] width 15 height 9
click at [857, 193] on input "(2) 2" at bounding box center [1312, 195] width 20 height 20
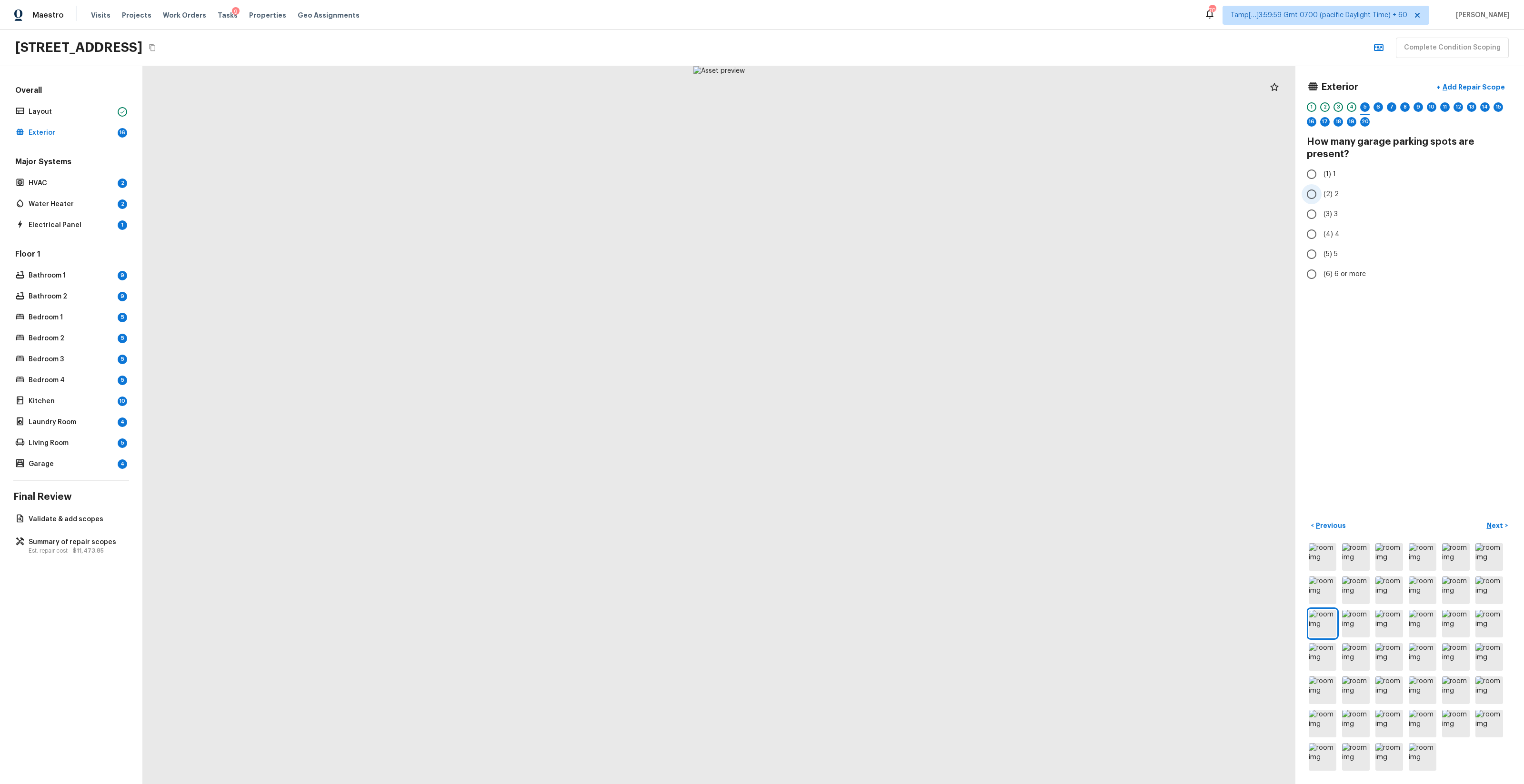
radio input "true"
click at [857, 111] on div "5" at bounding box center [1365, 107] width 9 height 9
click at [857, 106] on div "4" at bounding box center [1352, 107] width 9 height 9
click at [857, 294] on label "(6) Driveway" at bounding box center [1403, 303] width 204 height 20
click at [857, 294] on input "(6) Driveway" at bounding box center [1312, 303] width 20 height 20
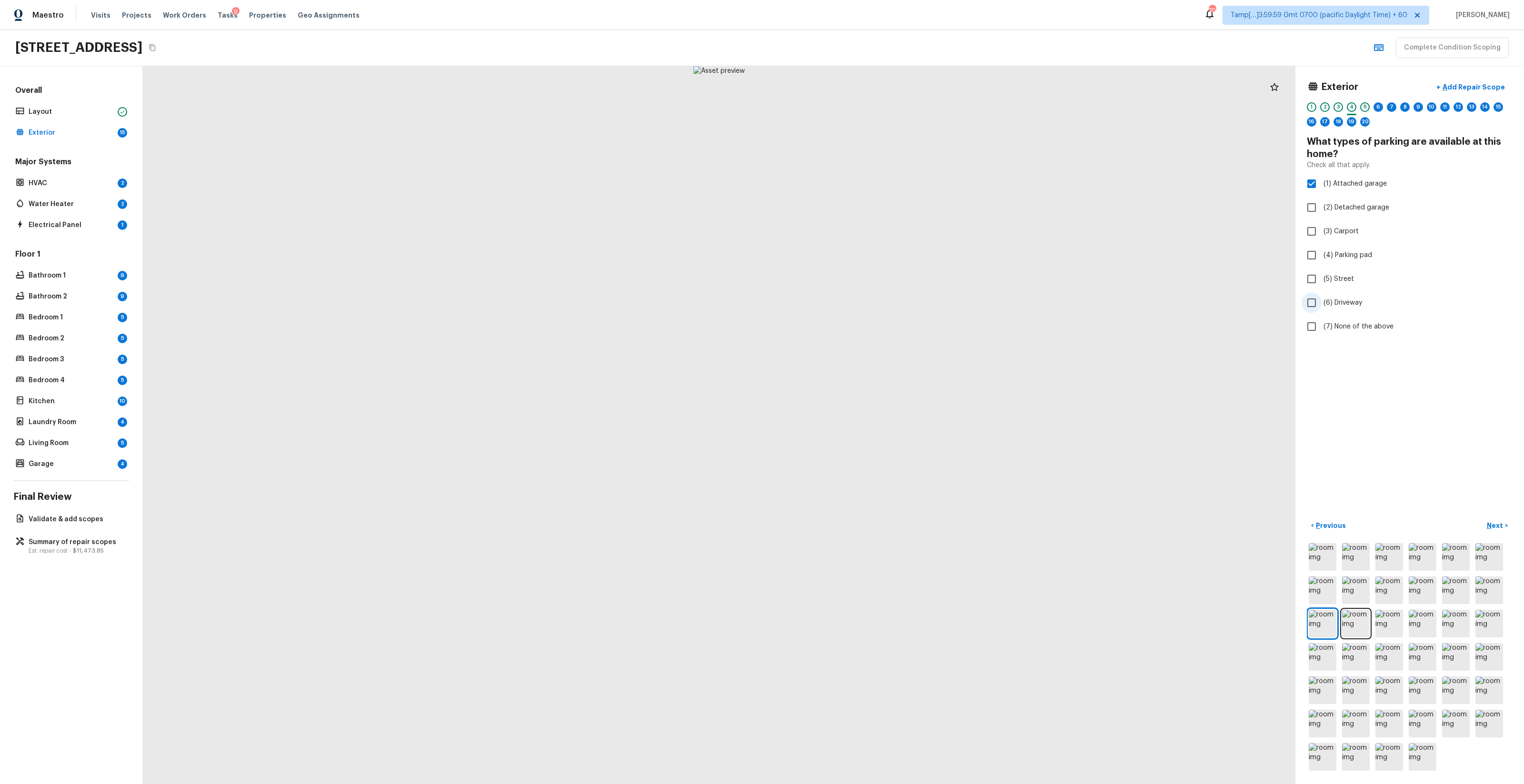
checkbox input "true"
click at [857, 106] on div "5" at bounding box center [1365, 107] width 9 height 9
click at [857, 199] on label "(2) 2" at bounding box center [1403, 195] width 204 height 20
click at [857, 199] on input "(2) 2" at bounding box center [1312, 195] width 20 height 20
radio input "true"
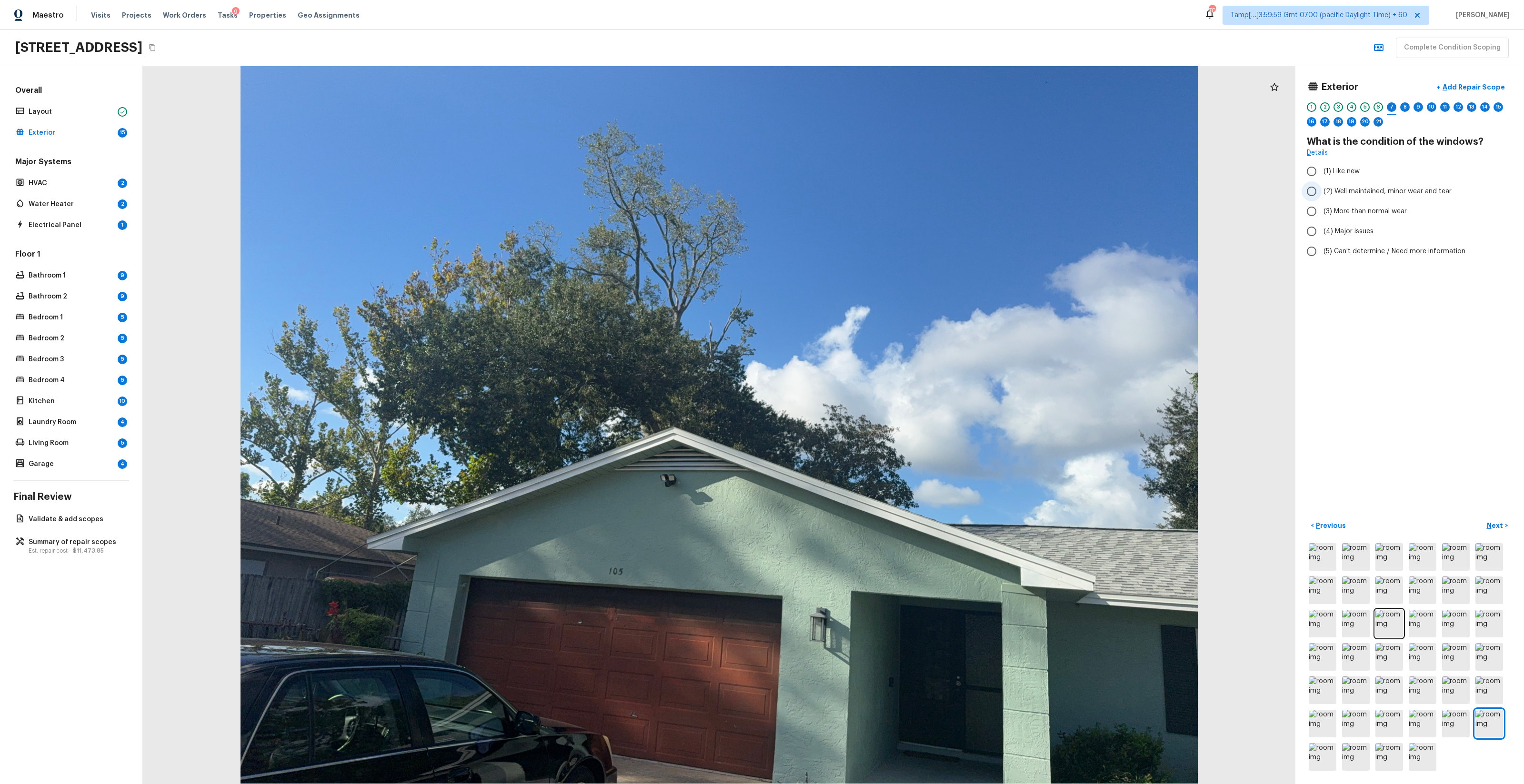
click at [857, 194] on span "(2) Well maintained, minor wear and tear" at bounding box center [1387, 192] width 128 height 9
click at [857, 194] on input "(2) Well maintained, minor wear and tear" at bounding box center [1312, 192] width 20 height 20
radio input "true"
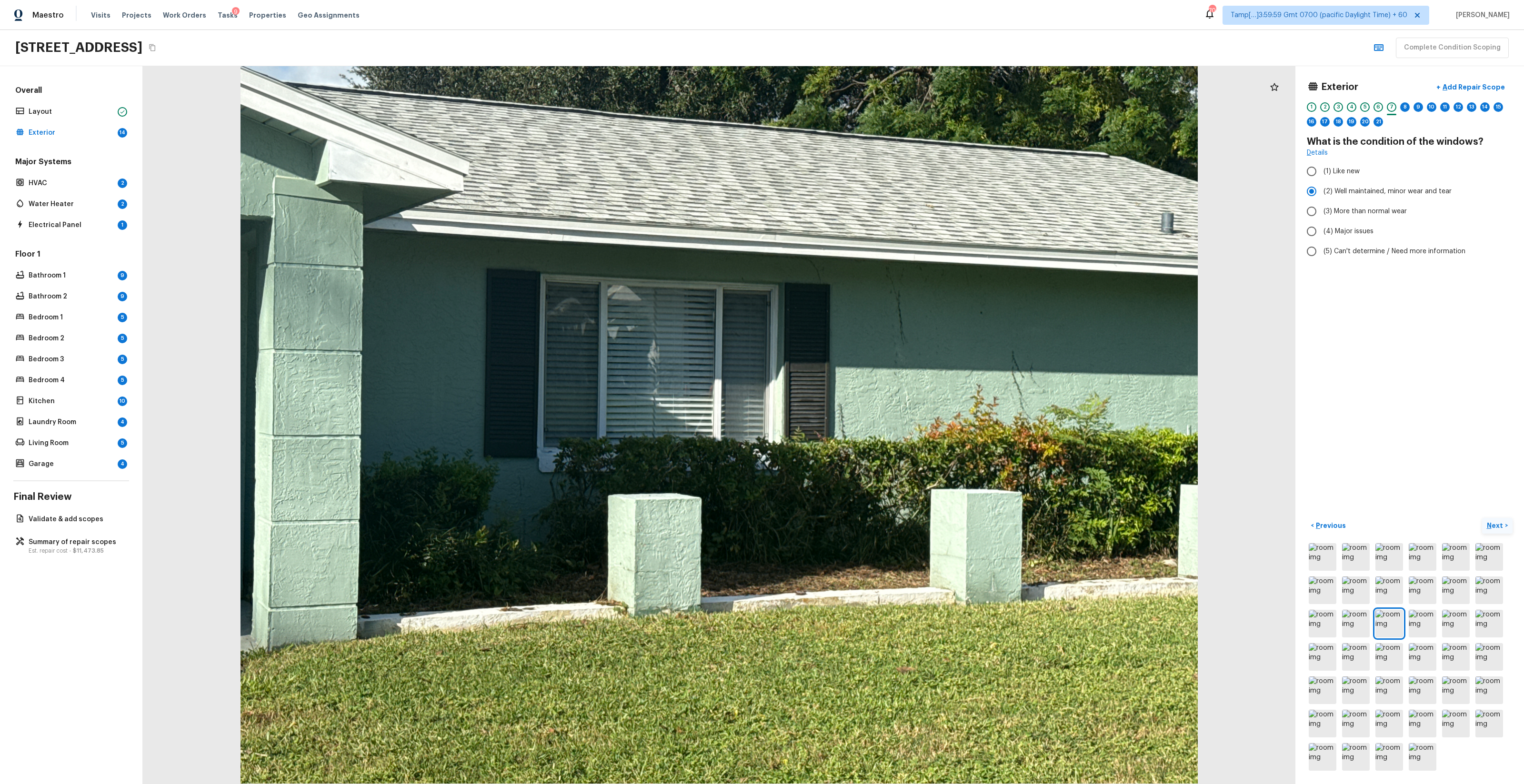
click at [857, 462] on p "Next" at bounding box center [1496, 526] width 18 height 9
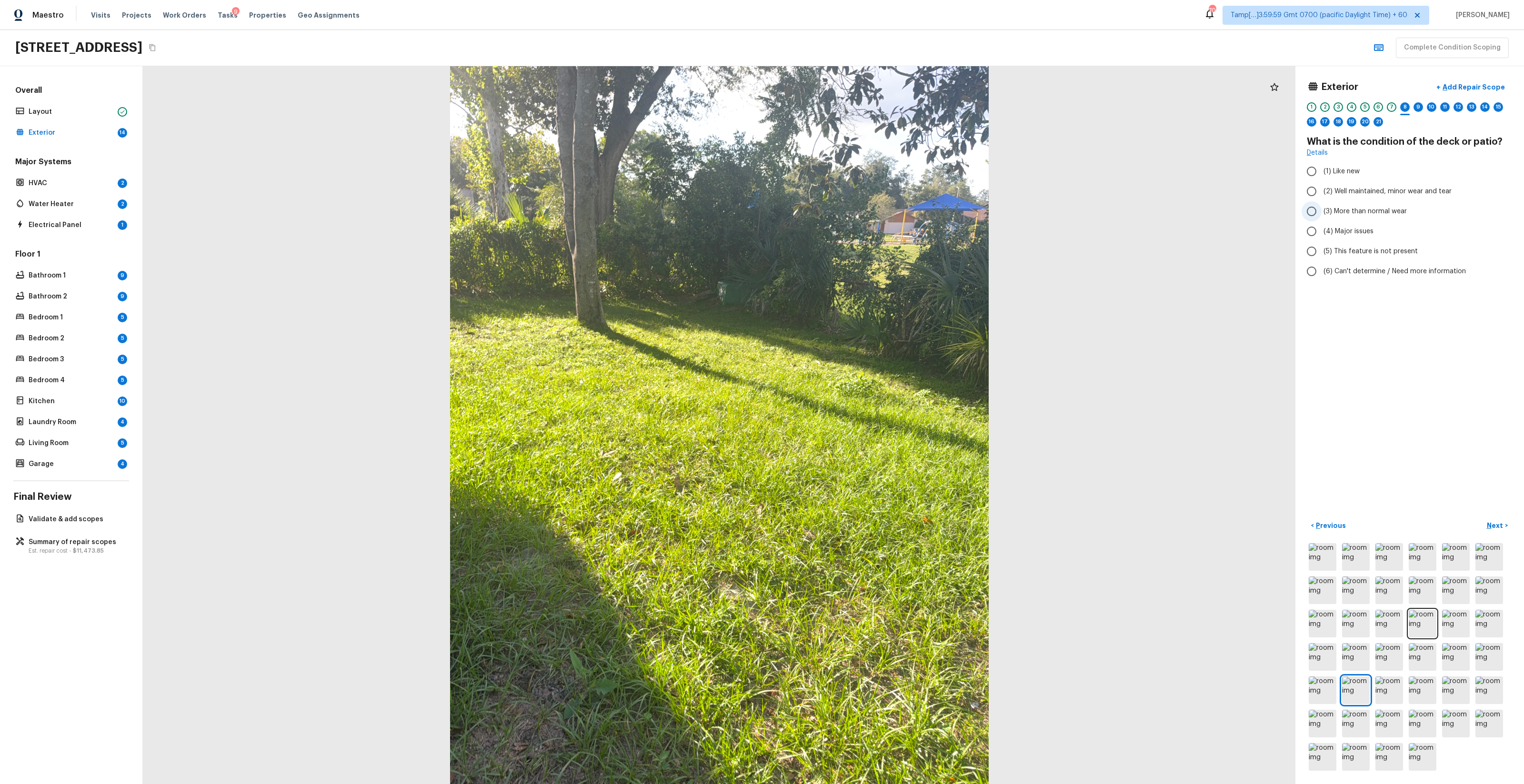
click at [857, 213] on span "(3) More than normal wear" at bounding box center [1365, 211] width 83 height 9
click at [857, 213] on input "(3) More than normal wear" at bounding box center [1312, 212] width 20 height 20
radio input "true"
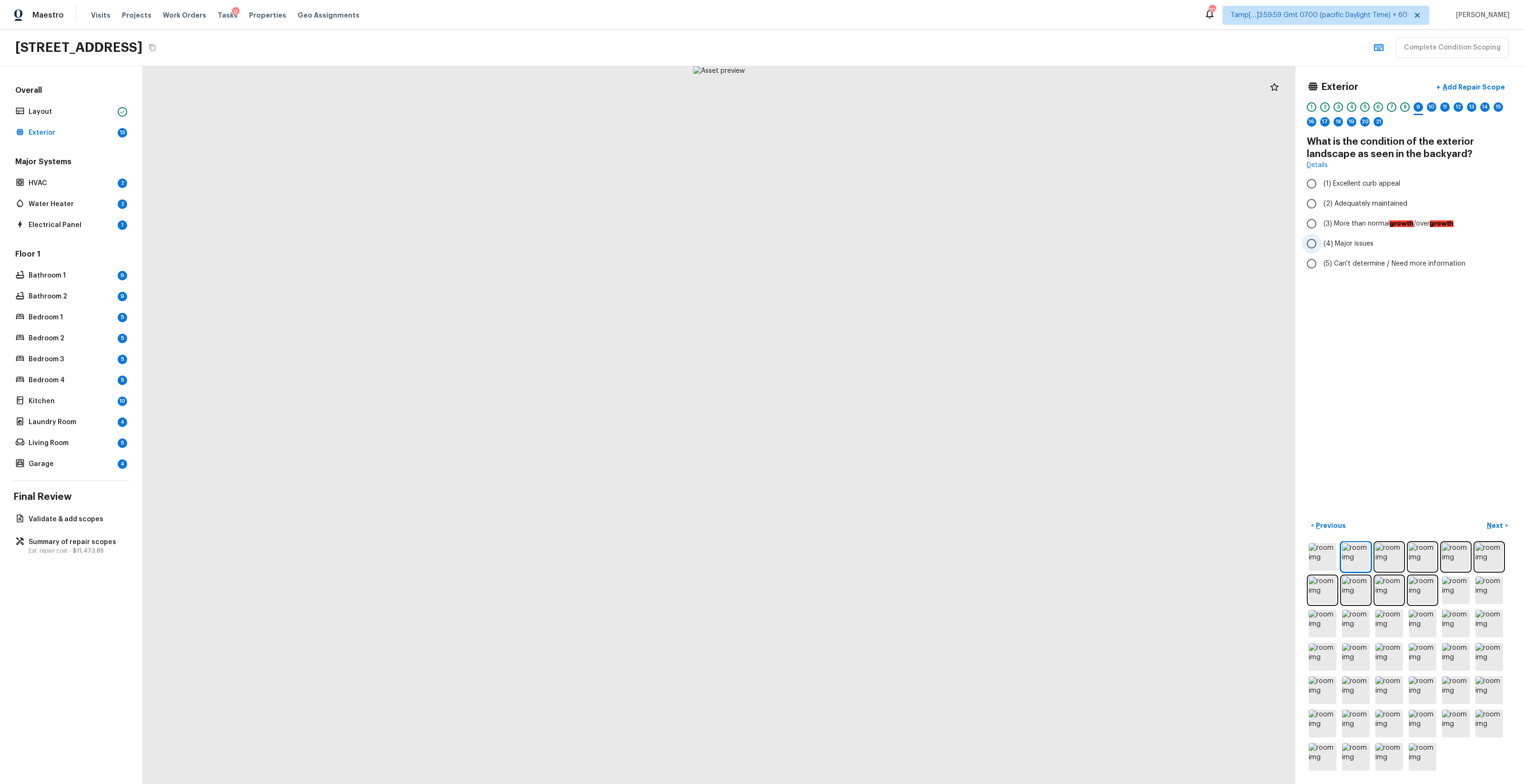
click at [857, 242] on span "(4) Major issues" at bounding box center [1348, 244] width 50 height 9
click at [857, 242] on input "(4) Major issues" at bounding box center [1312, 244] width 20 height 20
radio input "true"
click at [857, 85] on p "Add Repair Scope" at bounding box center [1473, 87] width 64 height 9
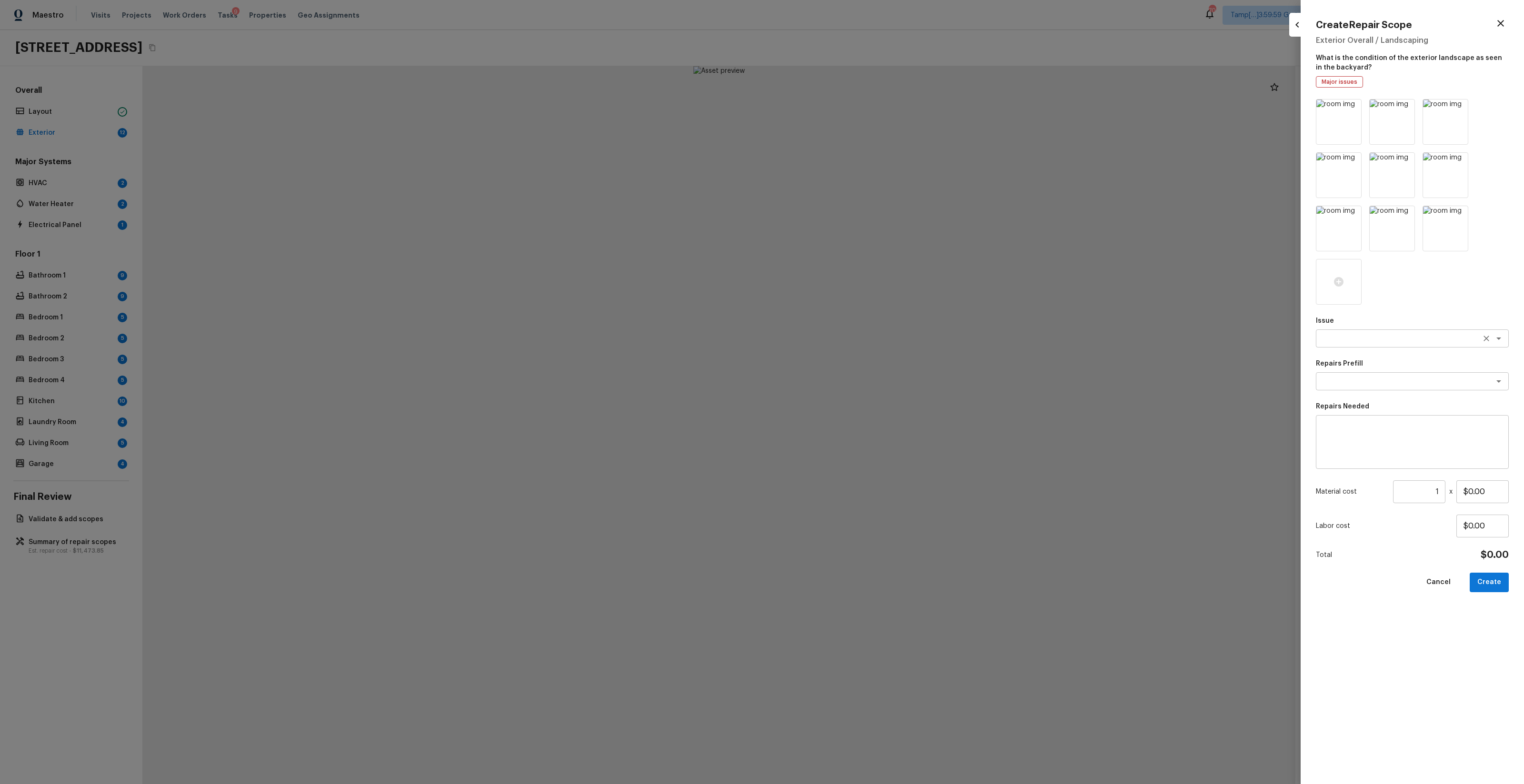
click at [857, 331] on div "x ​" at bounding box center [1412, 338] width 193 height 18
click at [857, 365] on li "Landscape Package" at bounding box center [1413, 359] width 193 height 15
type textarea "Landscape Package"
click at [857, 381] on textarea at bounding box center [1399, 381] width 157 height 9
click at [857, 401] on li "Initial landscaping package" at bounding box center [1413, 402] width 193 height 15
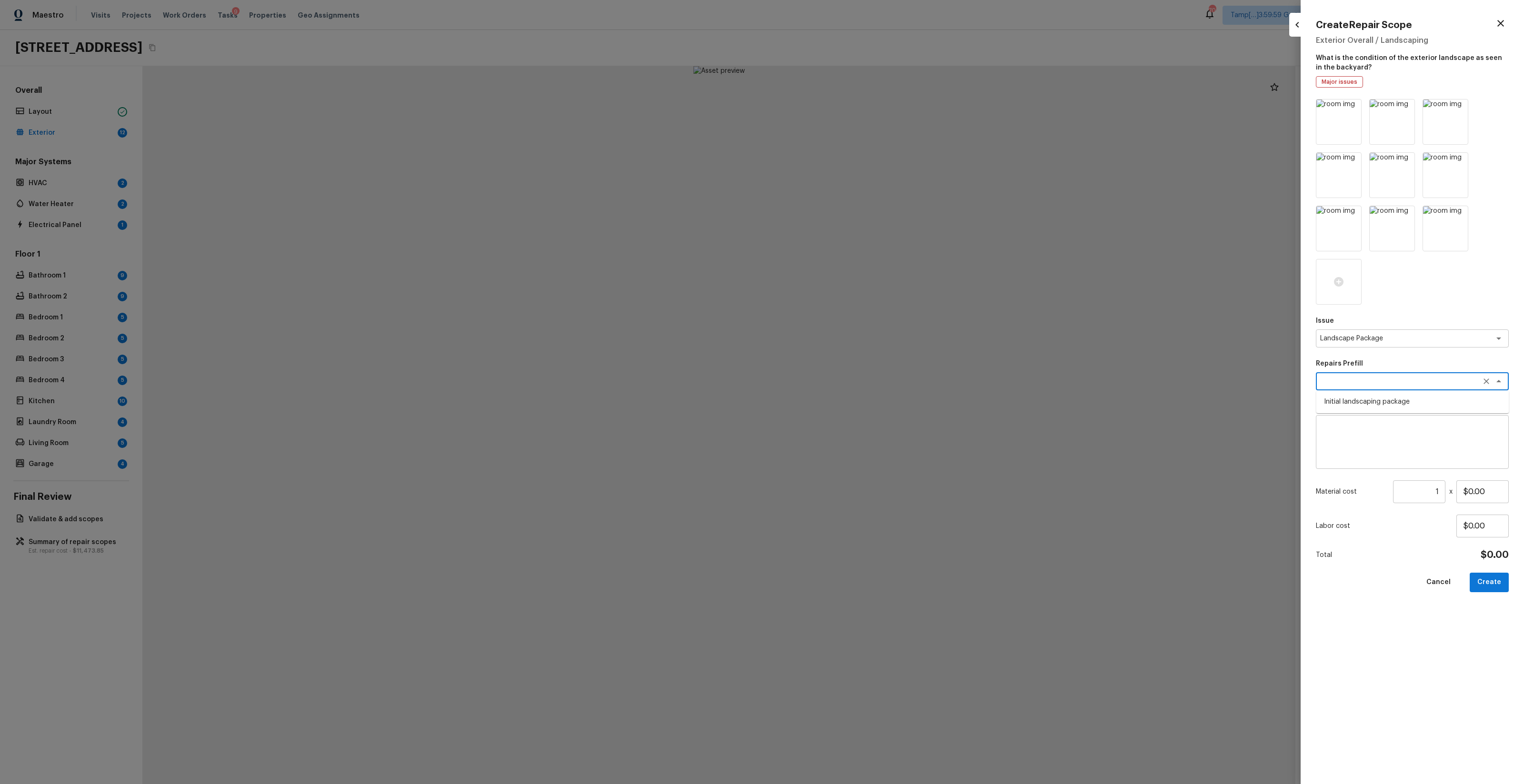
type textarea "Initial landscaping package"
type textarea "Mowing of grass up to 6" in height. Mow, edge along driveways & sidewalks, trim…"
click at [857, 462] on input "$300.00" at bounding box center [1483, 491] width 53 height 23
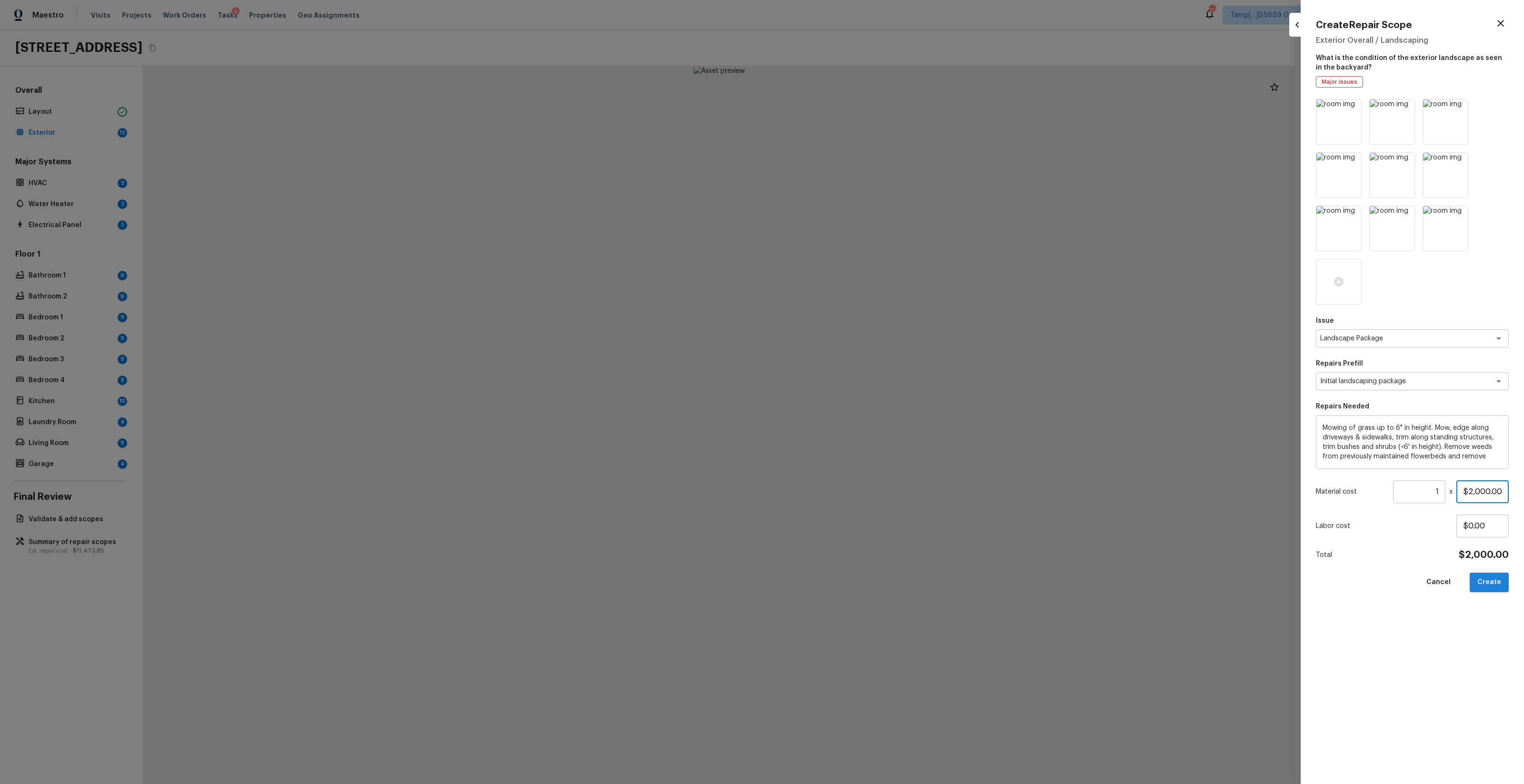
type input "$2,000.00"
click at [857, 462] on button "Create" at bounding box center [1489, 582] width 39 height 20
type input "$0.00"
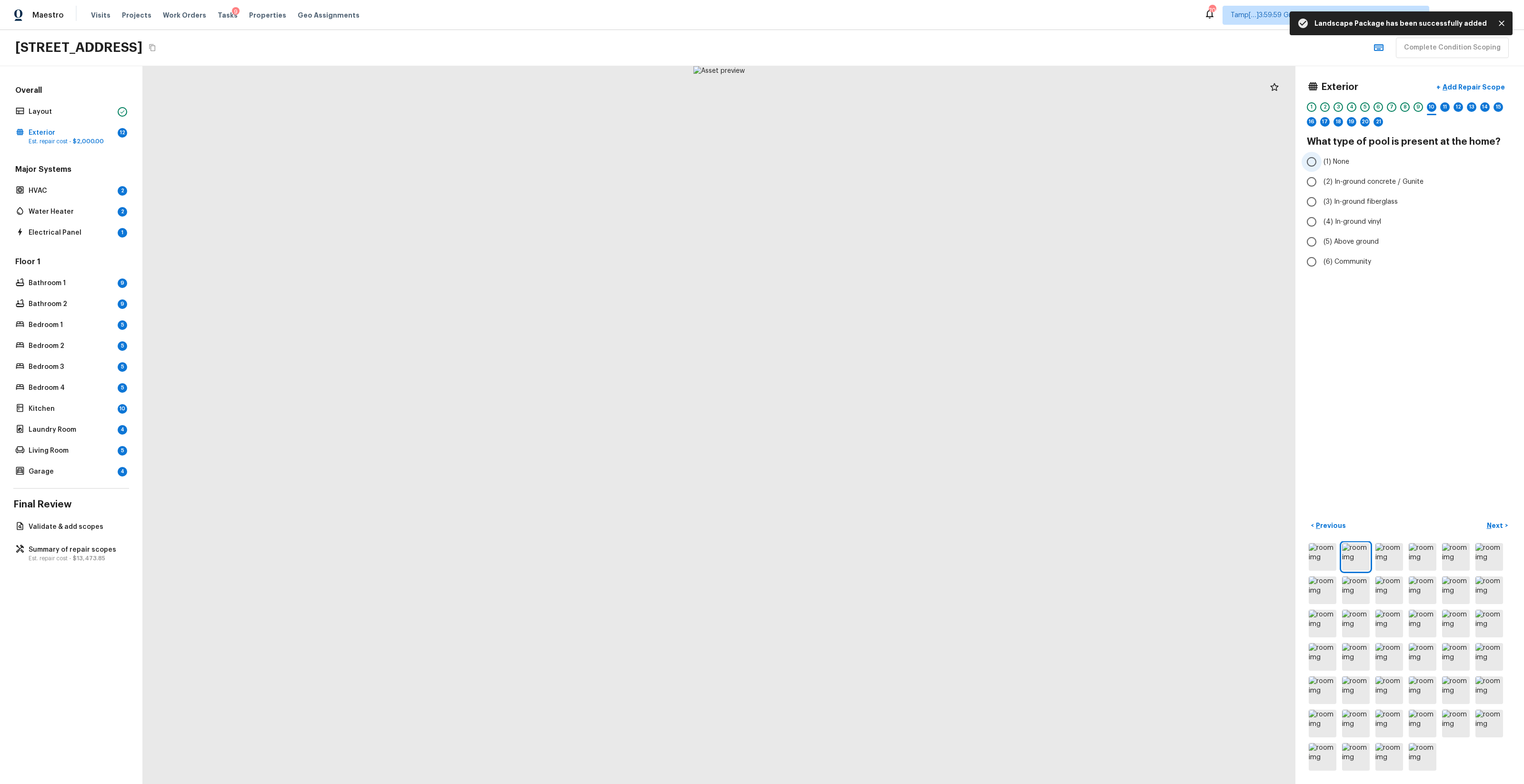
click at [857, 166] on label "(1) None" at bounding box center [1403, 162] width 204 height 20
click at [857, 166] on input "(1) None" at bounding box center [1312, 162] width 20 height 20
radio input "true"
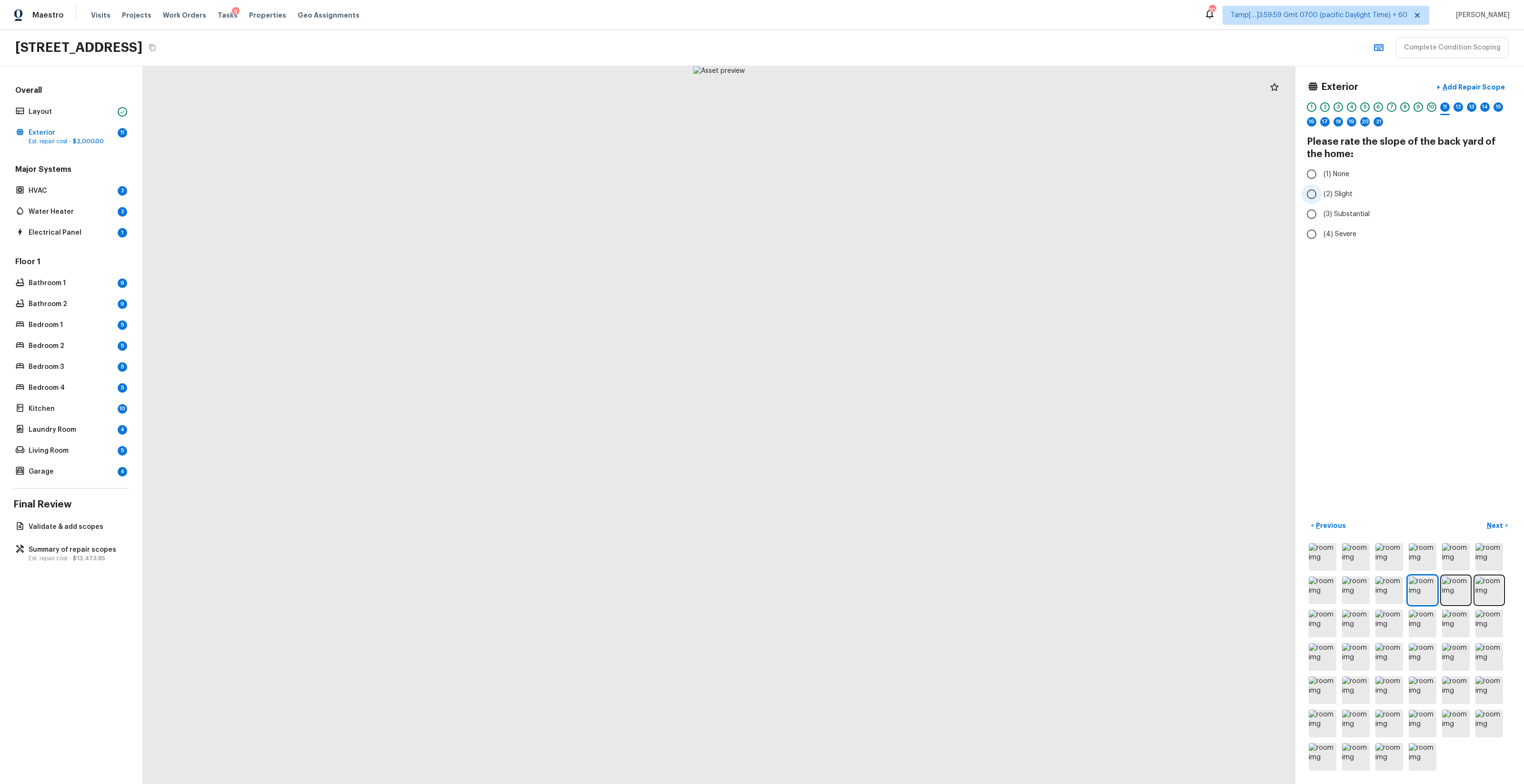
click at [857, 200] on label "(2) Slight" at bounding box center [1403, 195] width 204 height 20
click at [857, 200] on input "(2) Slight" at bounding box center [1312, 195] width 20 height 20
radio input "true"
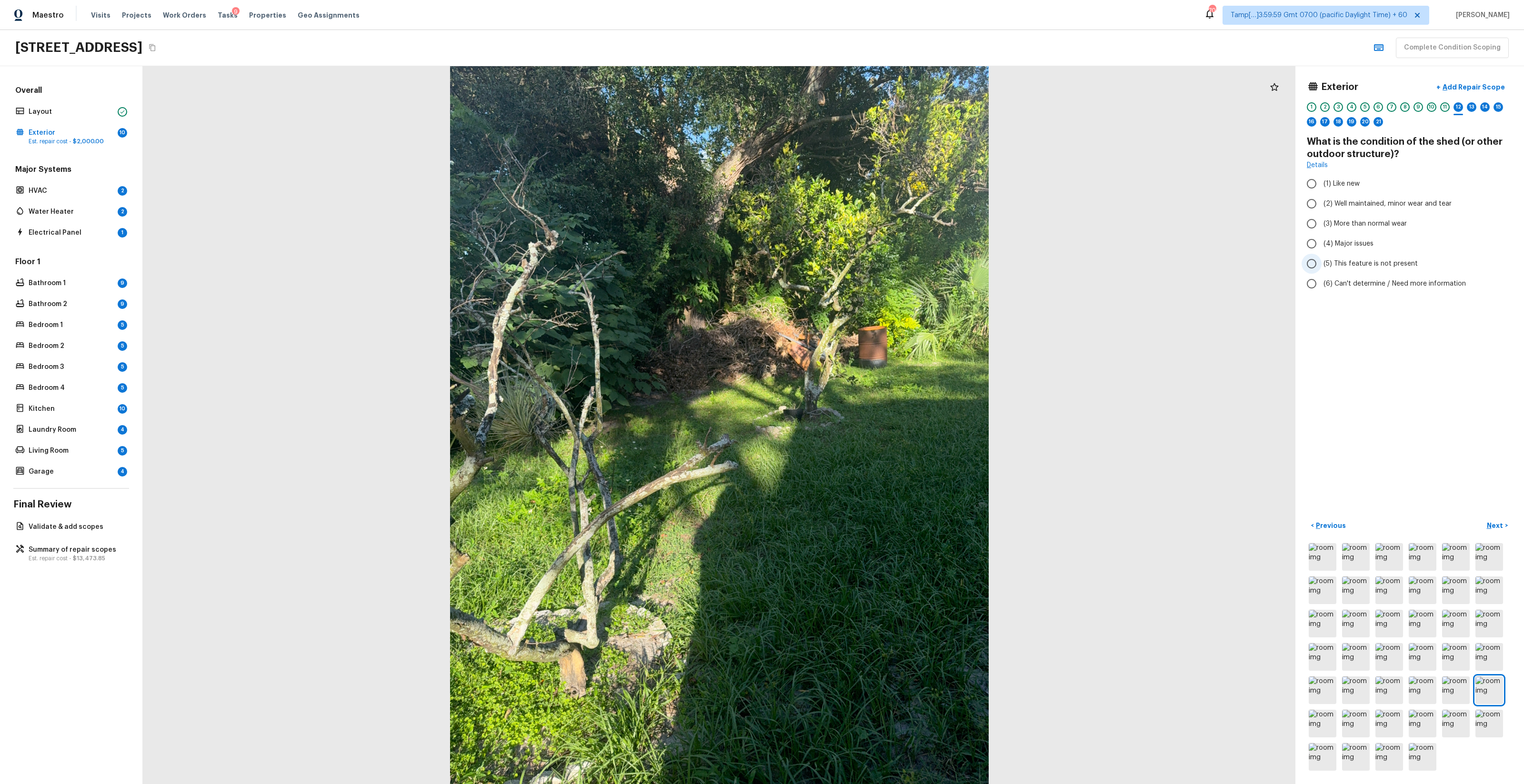
click at [857, 270] on label "(5) This feature is not present" at bounding box center [1403, 264] width 204 height 20
click at [857, 270] on input "(5) This feature is not present" at bounding box center [1312, 264] width 20 height 20
radio input "true"
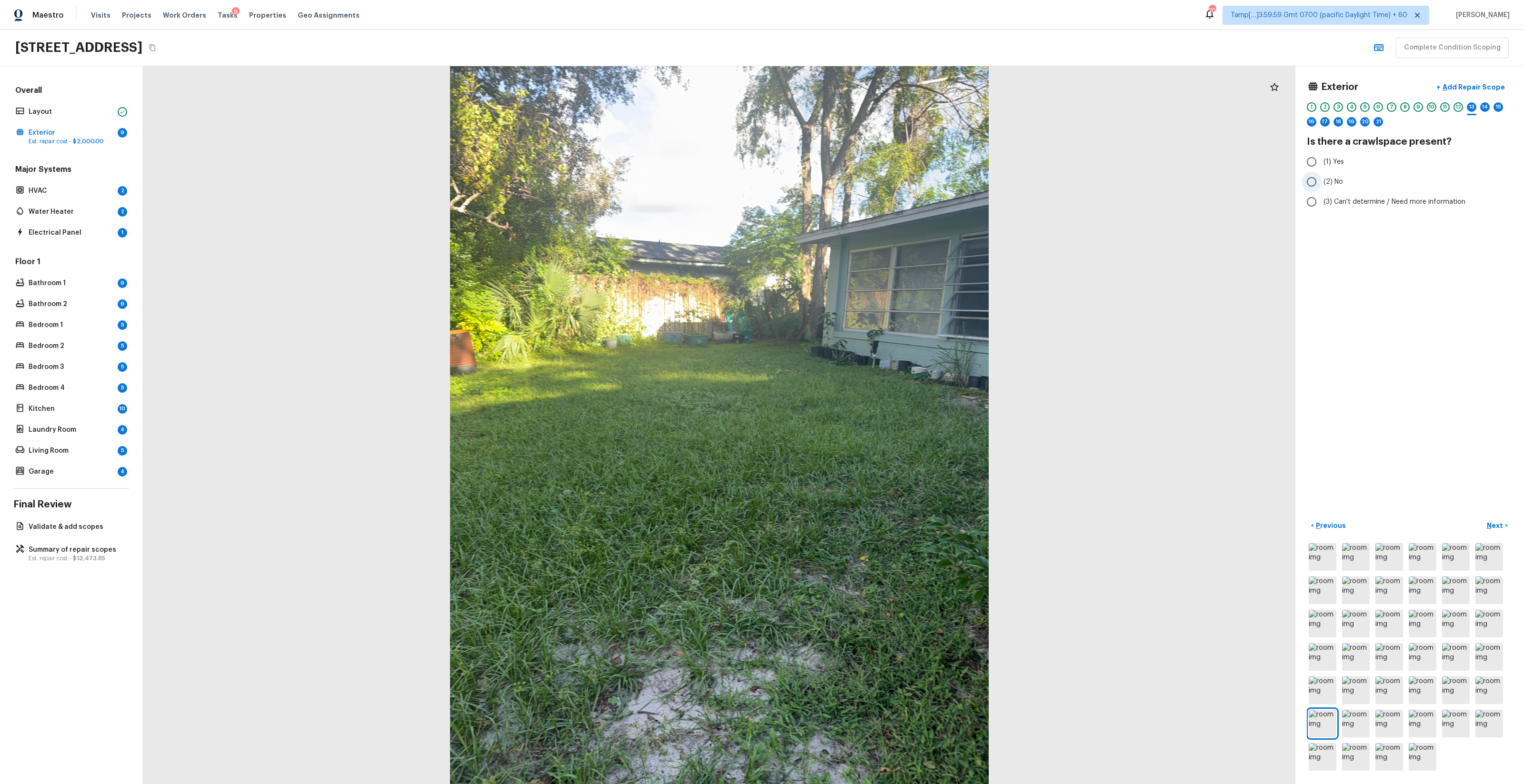
click at [857, 184] on label "(2) No" at bounding box center [1403, 182] width 204 height 20
click at [857, 184] on input "(2) No" at bounding box center [1312, 182] width 20 height 20
radio input "true"
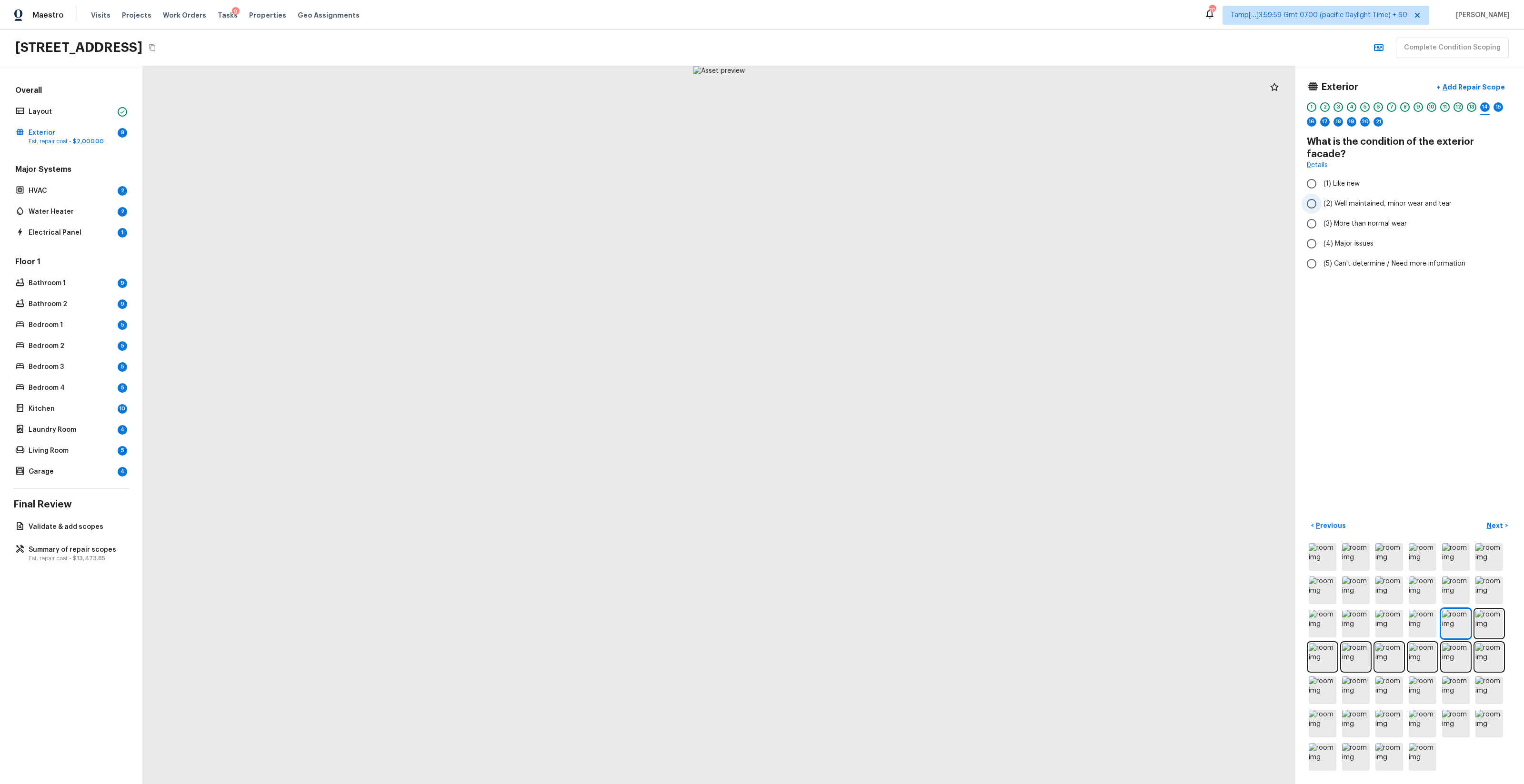
click at [857, 199] on span "(2) Well maintained, minor wear and tear" at bounding box center [1387, 203] width 128 height 9
click at [857, 194] on input "(2) Well maintained, minor wear and tear" at bounding box center [1312, 204] width 20 height 20
radio input "true"
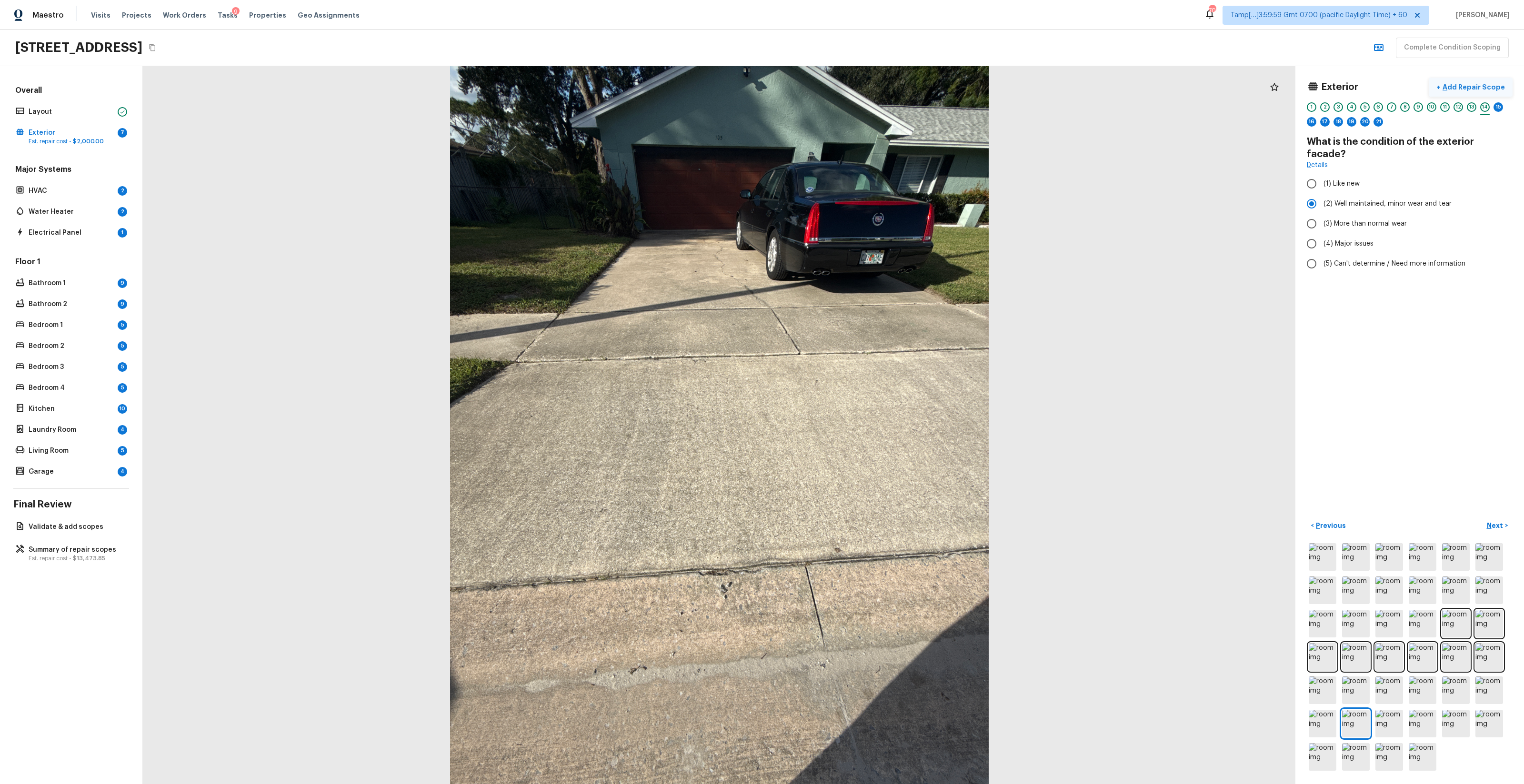
click at [857, 80] on button "+ Add Repair Scope" at bounding box center [1471, 87] width 84 height 20
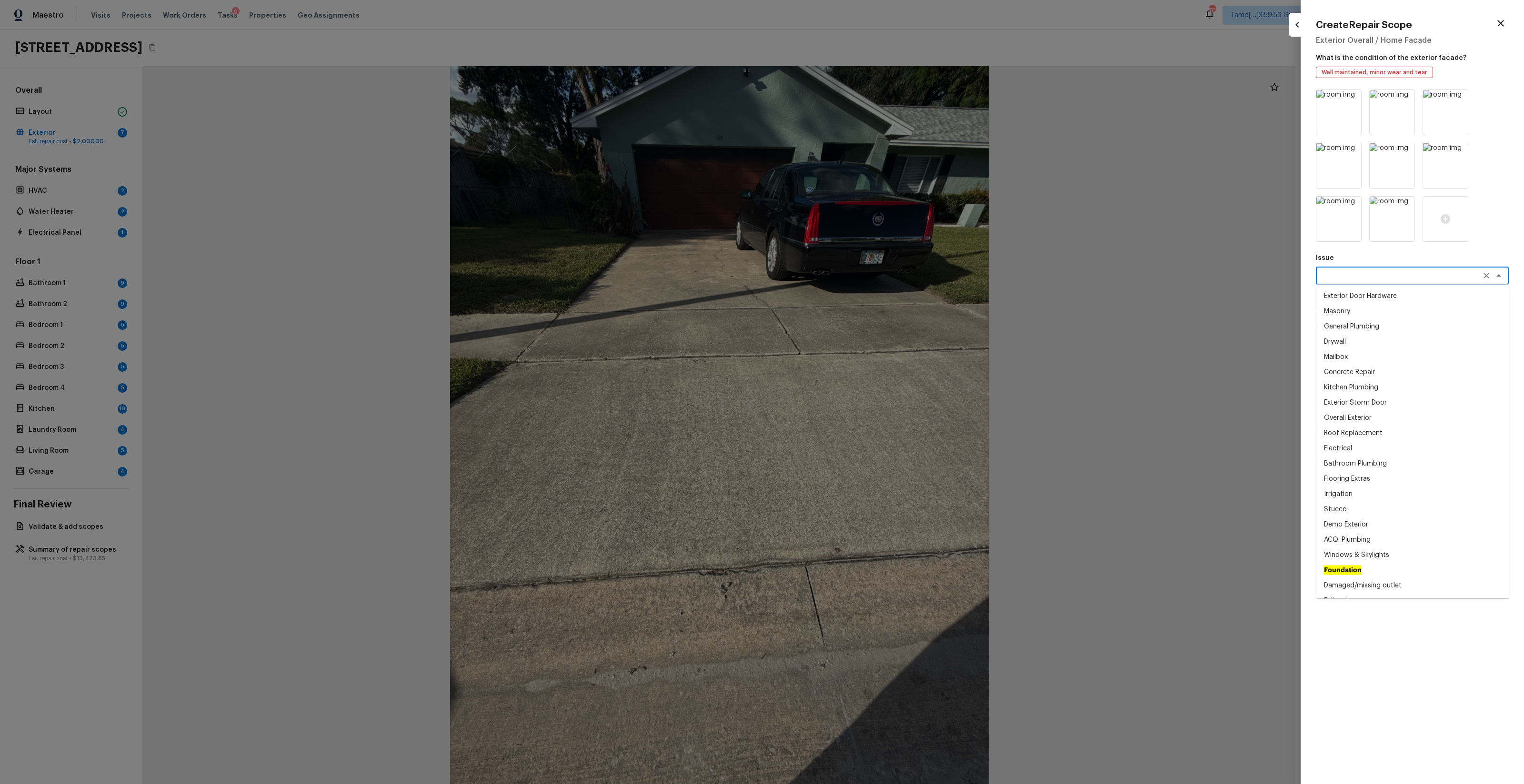
click at [857, 277] on textarea at bounding box center [1399, 276] width 157 height 9
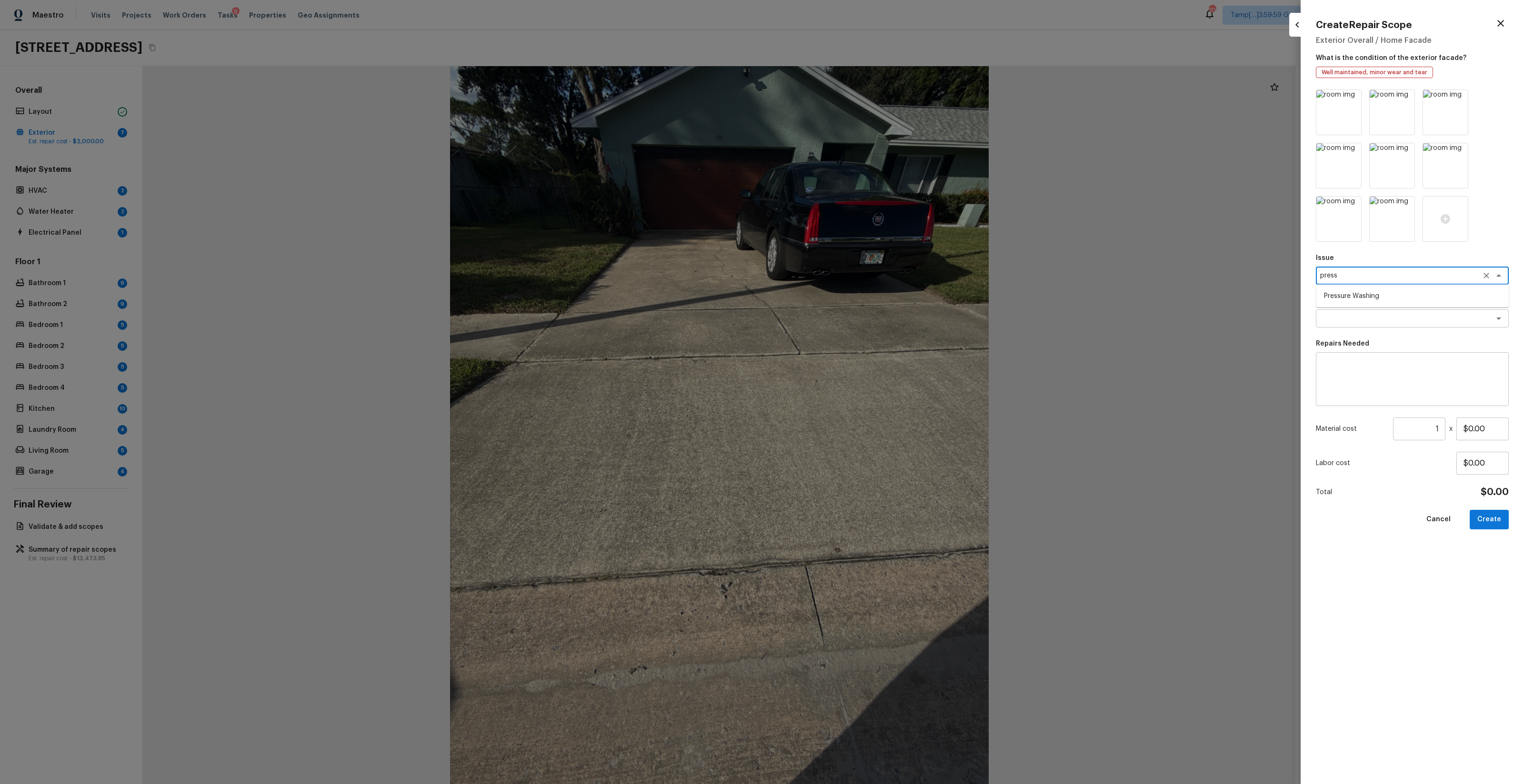
click at [857, 294] on li "Pressure Washing" at bounding box center [1413, 296] width 193 height 15
type textarea "Pressure Washing"
click at [857, 315] on textarea at bounding box center [1399, 318] width 157 height 9
click at [857, 355] on li "Pressure Wash Siding" at bounding box center [1413, 354] width 193 height 15
type textarea "Pressure Wash Siding"
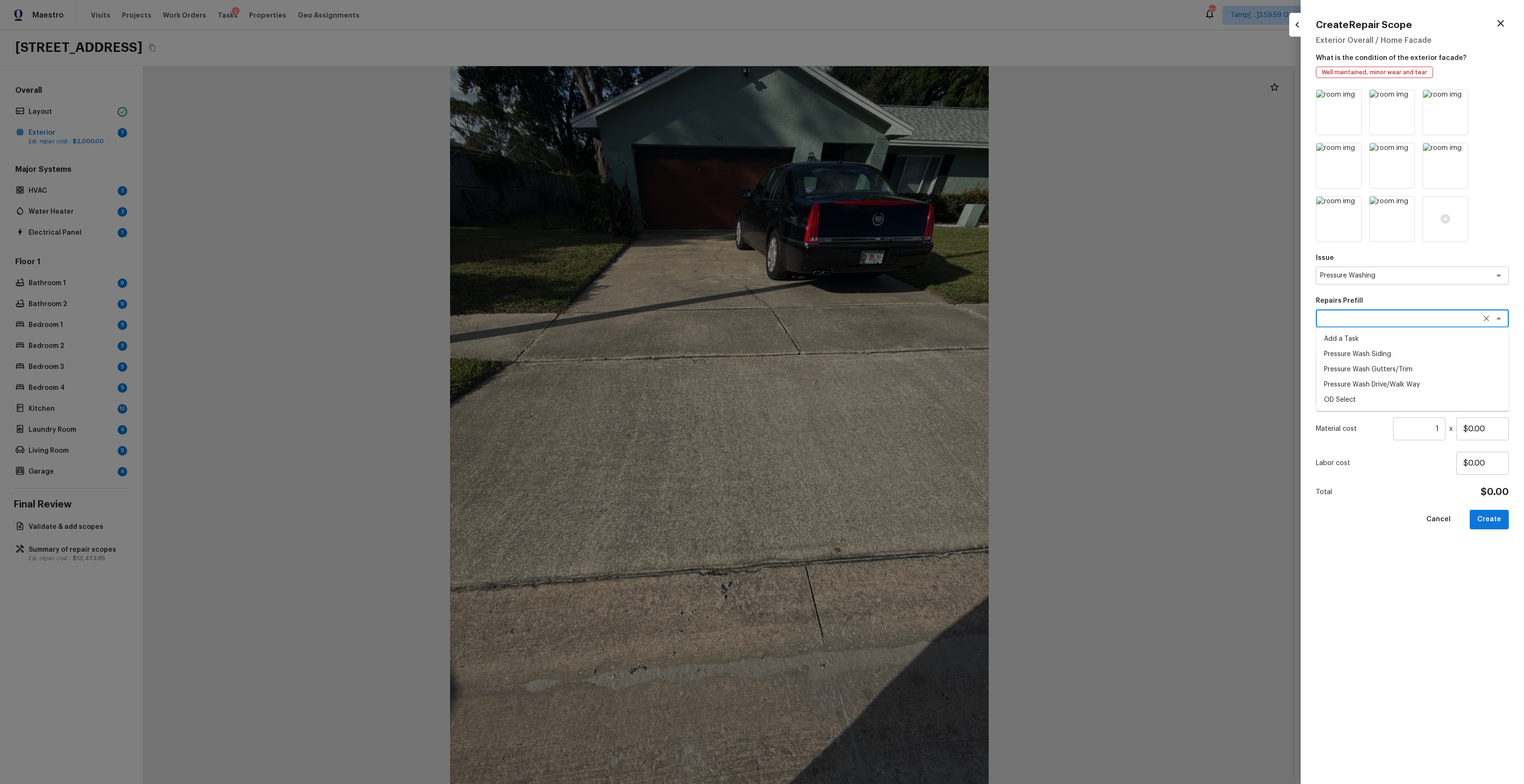
type textarea "Protect areas as needed for pressure washing. Pressure wash the siding on the h…"
type input "$225.00"
click at [857, 462] on button "Create" at bounding box center [1489, 519] width 39 height 20
type input "$0.00"
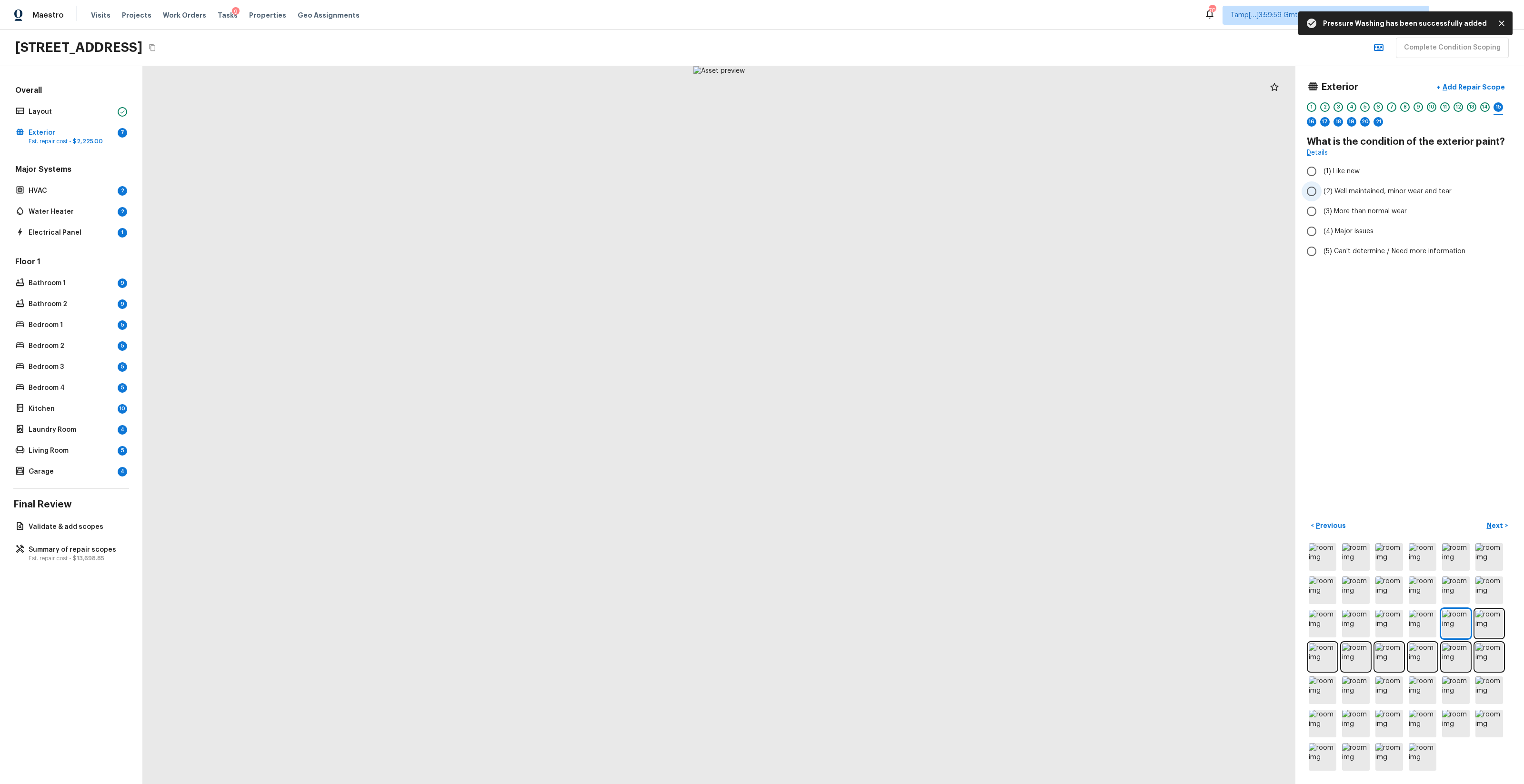
click at [857, 195] on span "(2) Well maintained, minor wear and tear" at bounding box center [1387, 192] width 128 height 9
click at [857, 195] on input "(2) Well maintained, minor wear and tear" at bounding box center [1312, 192] width 20 height 20
radio input "true"
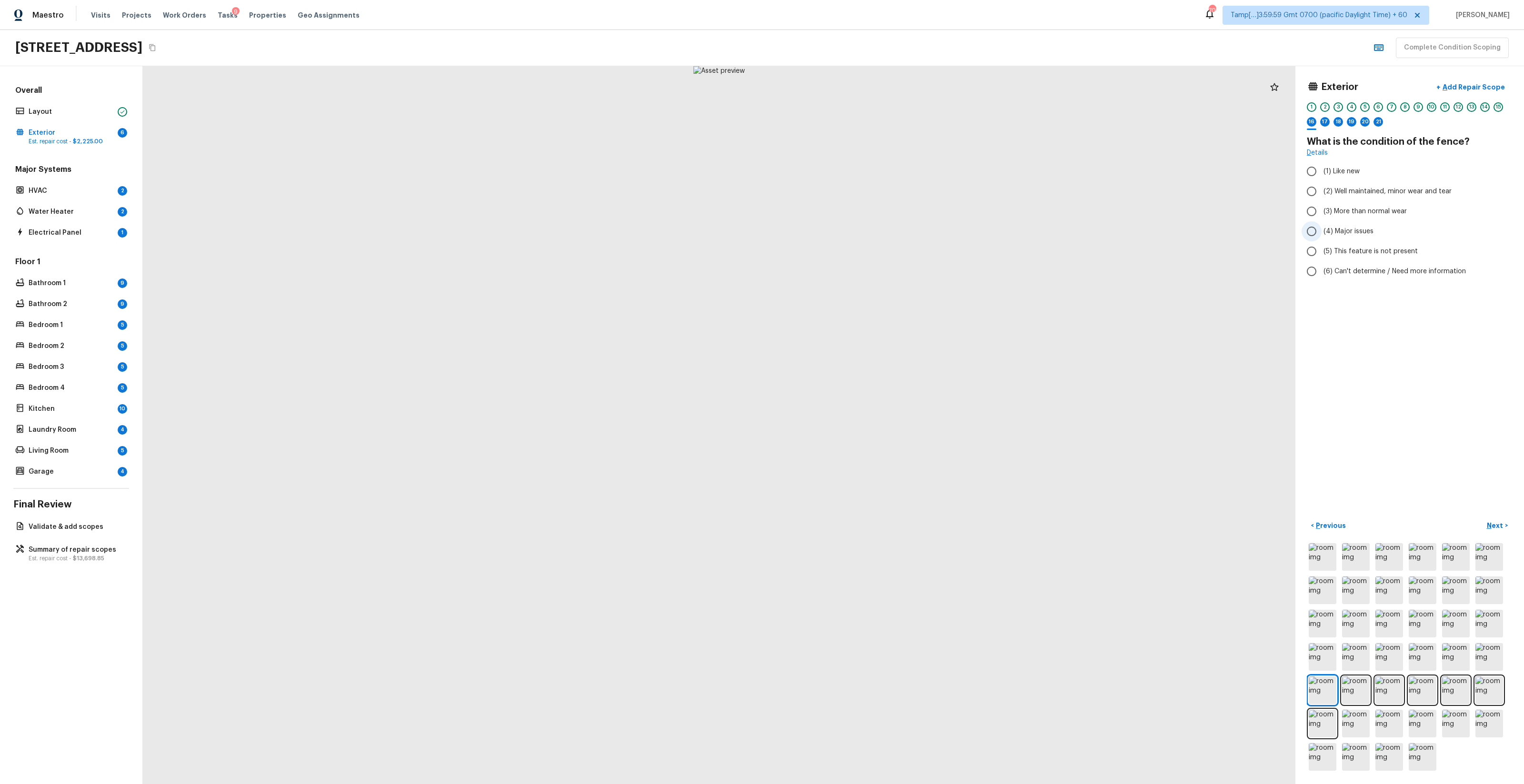
click at [857, 236] on span "(4) Major issues" at bounding box center [1348, 231] width 50 height 9
click at [857, 236] on input "(4) Major issues" at bounding box center [1312, 231] width 20 height 20
radio input "true"
click at [857, 93] on button "+ Add Repair Scope" at bounding box center [1471, 87] width 84 height 20
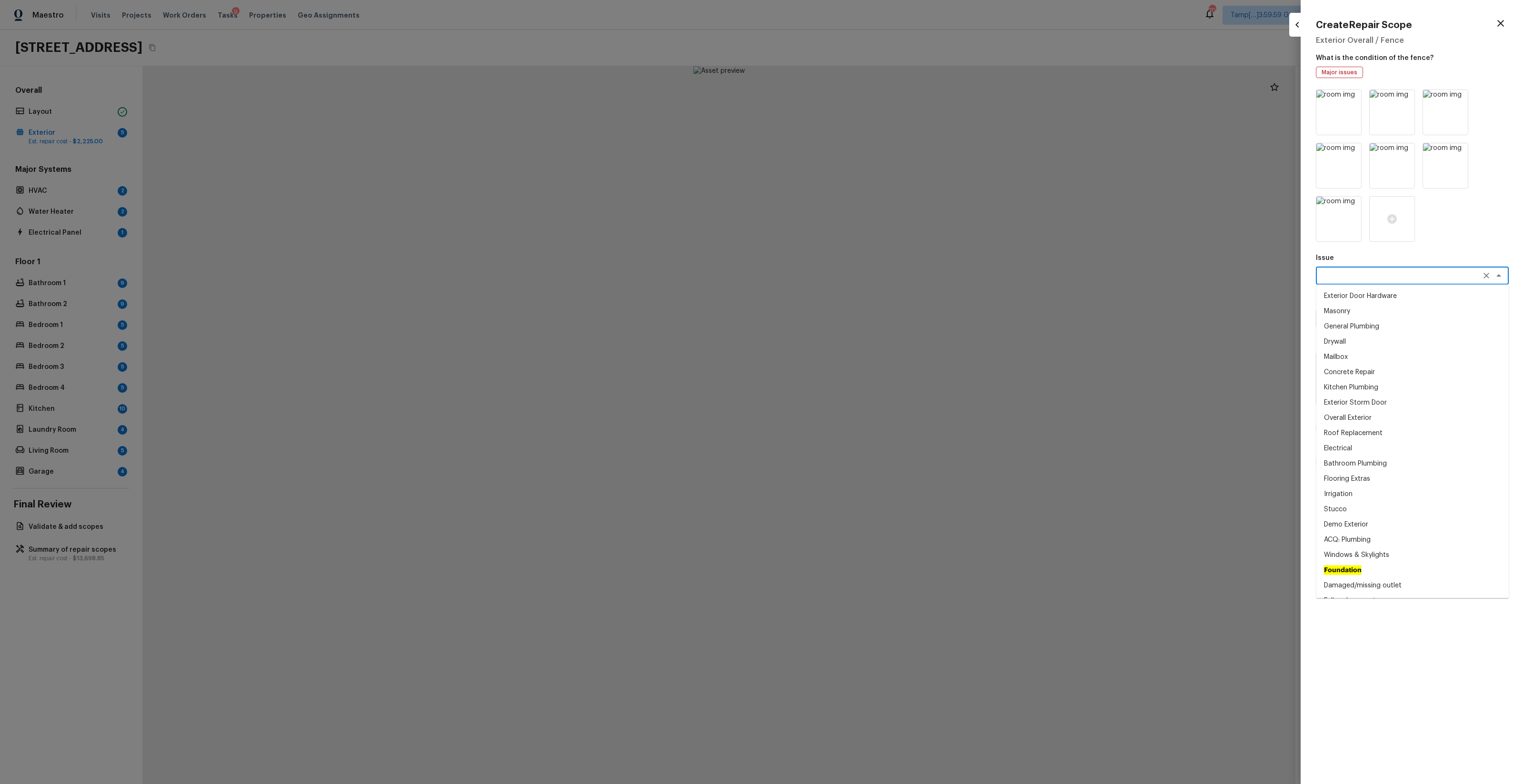
click at [857, 280] on textarea at bounding box center [1399, 276] width 157 height 9
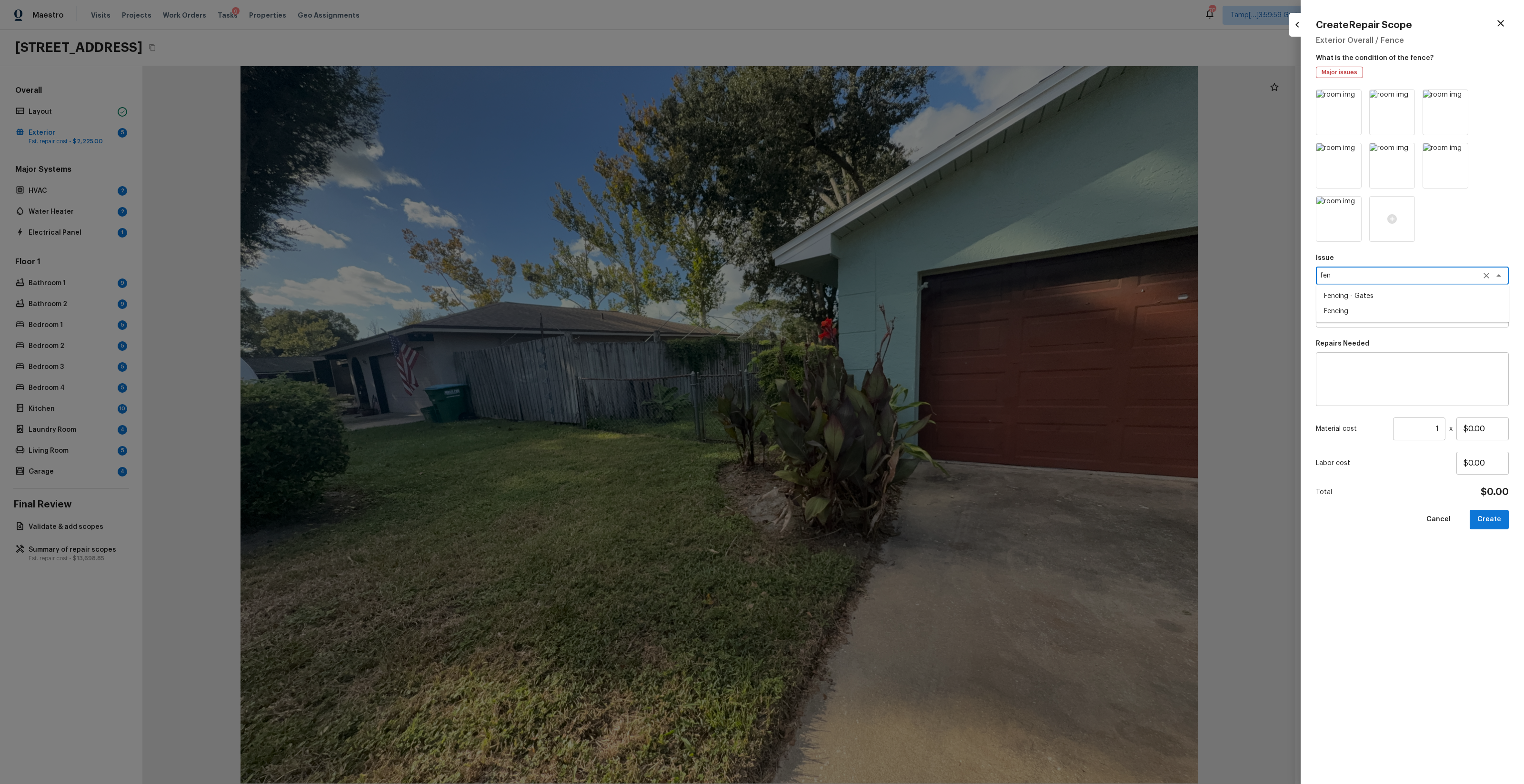
click at [857, 310] on li "Fencing" at bounding box center [1413, 312] width 193 height 15
type textarea "Fencing"
click at [857, 323] on textarea at bounding box center [1399, 318] width 157 height 9
click at [857, 342] on li "Chain Link Fence 72''" at bounding box center [1413, 339] width 193 height 15
type textarea "Chain Link Fence 72''"
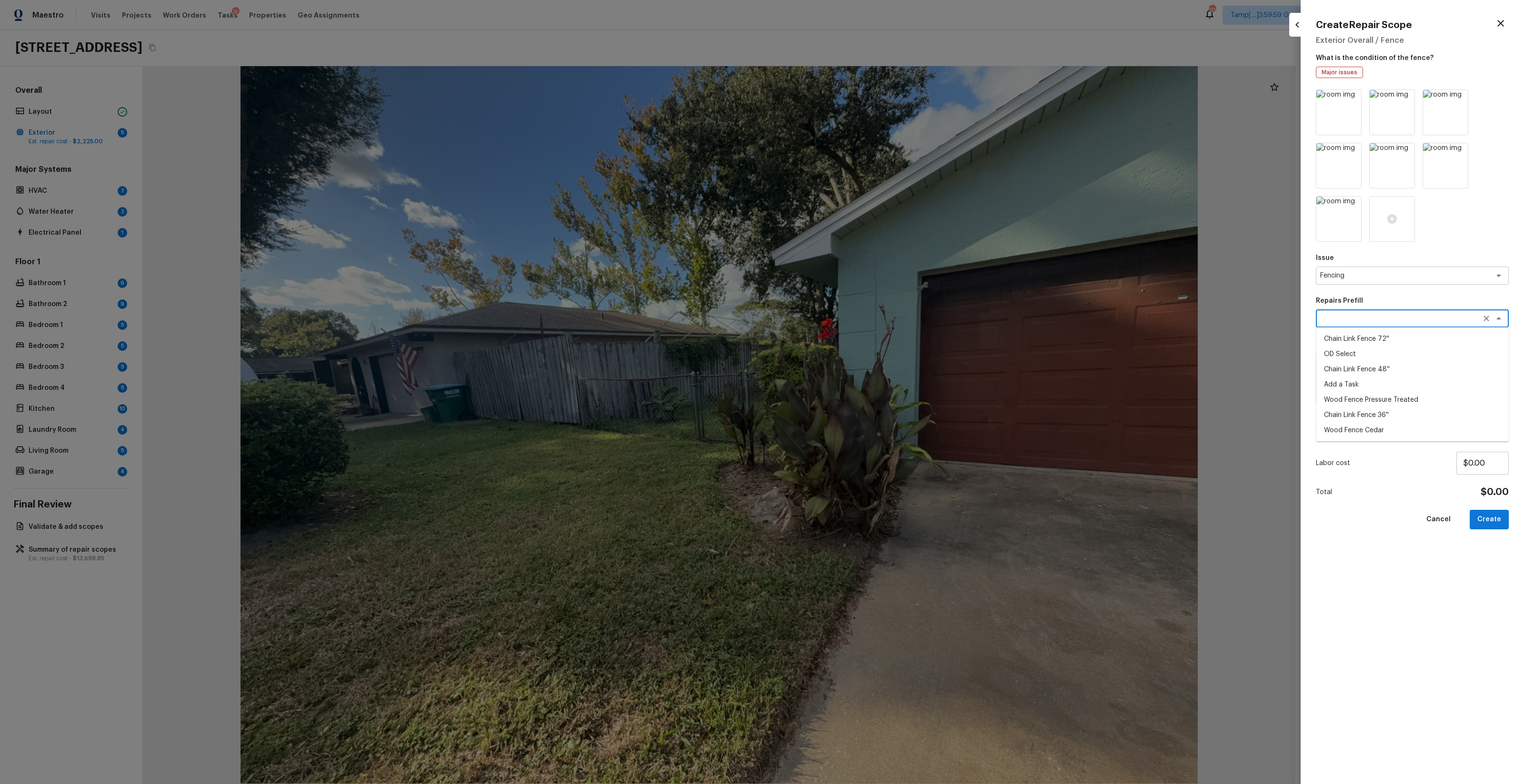
type textarea "Prep the work area and install a new 72'' chain link fence. Ensure that all of …"
type input "$22.00"
click at [857, 391] on textarea "Prep the work area and install a new 72'' chain link fence. Ensure that all of …" at bounding box center [1412, 379] width 179 height 38
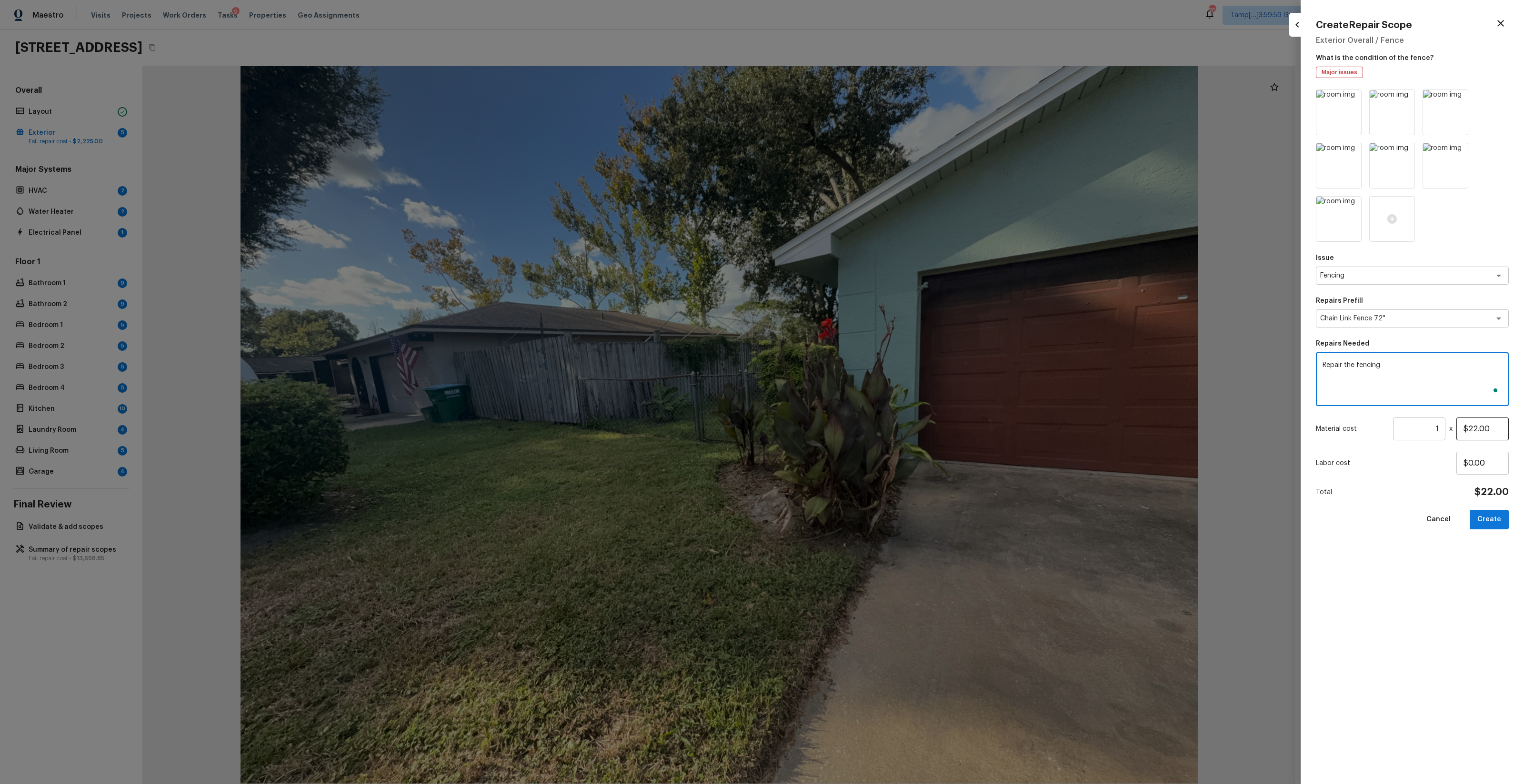
type textarea "Repair the fencing"
click at [857, 438] on input "$22.00" at bounding box center [1483, 429] width 53 height 23
type input "$1,000.00"
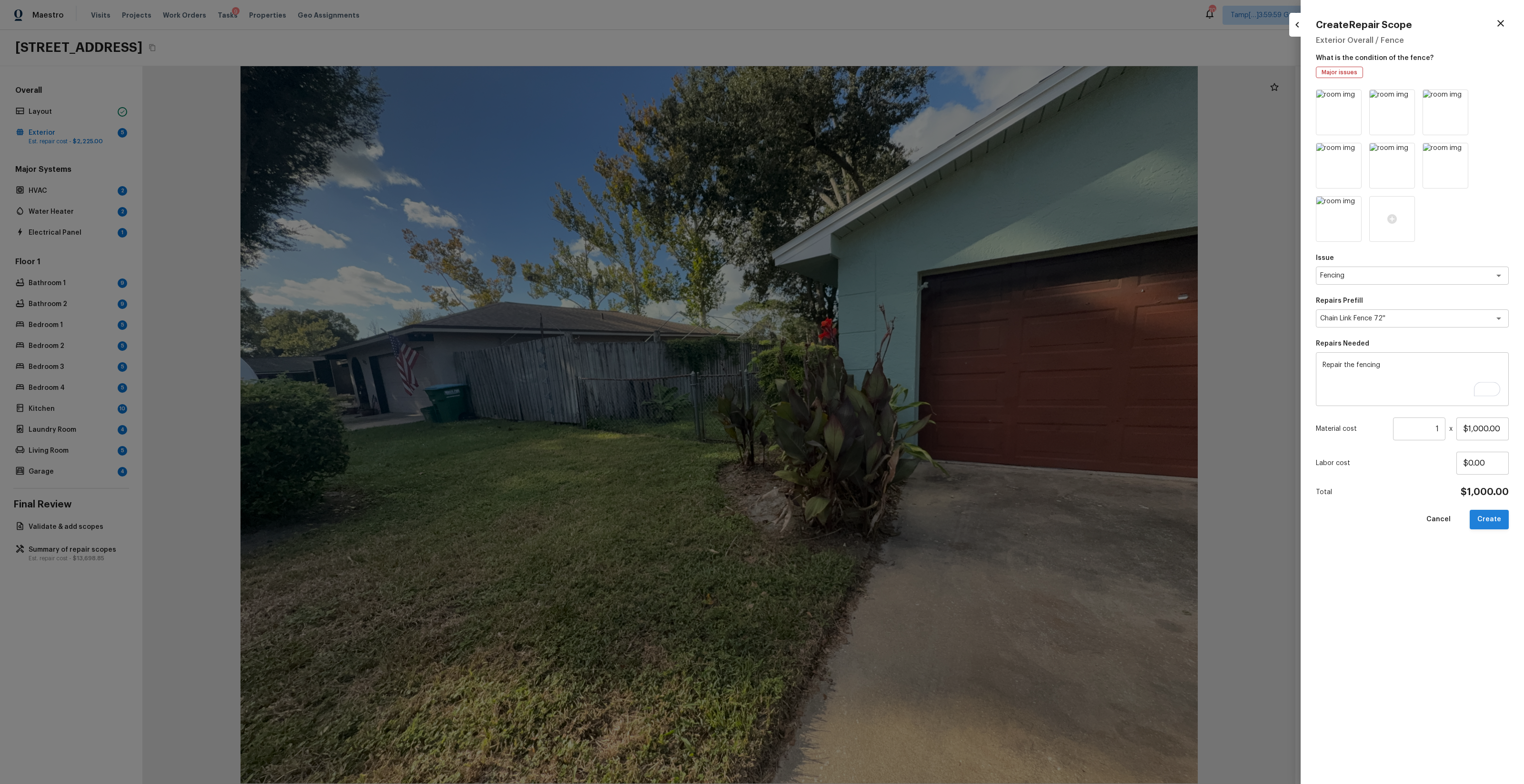
click at [857, 462] on button "Create" at bounding box center [1489, 519] width 39 height 20
type input "$0.00"
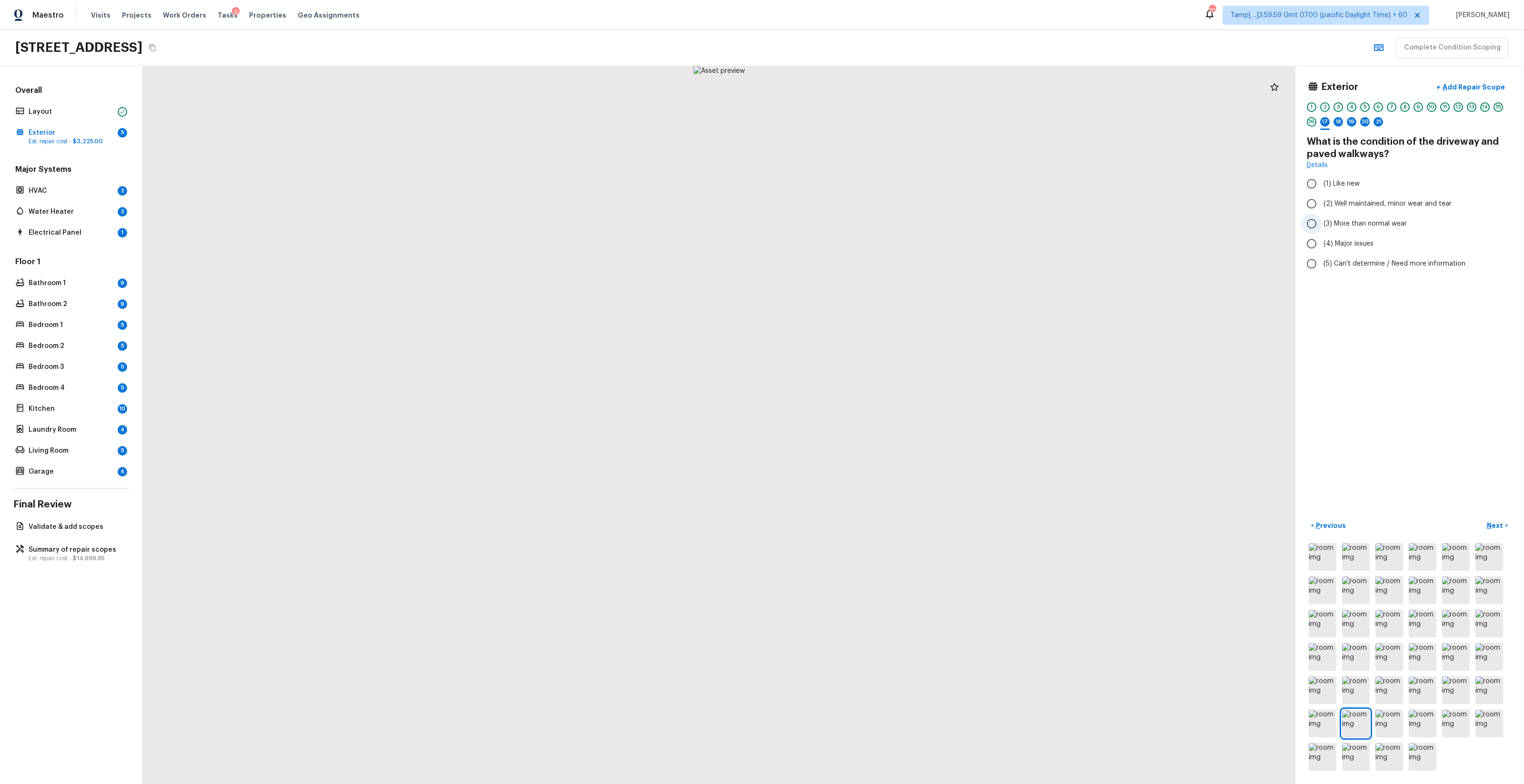
click at [857, 223] on span "(3) More than normal wear" at bounding box center [1365, 223] width 83 height 9
click at [857, 223] on input "(3) More than normal wear" at bounding box center [1312, 223] width 20 height 20
radio input "true"
click at [857, 92] on p "Add Repair Scope" at bounding box center [1473, 87] width 64 height 9
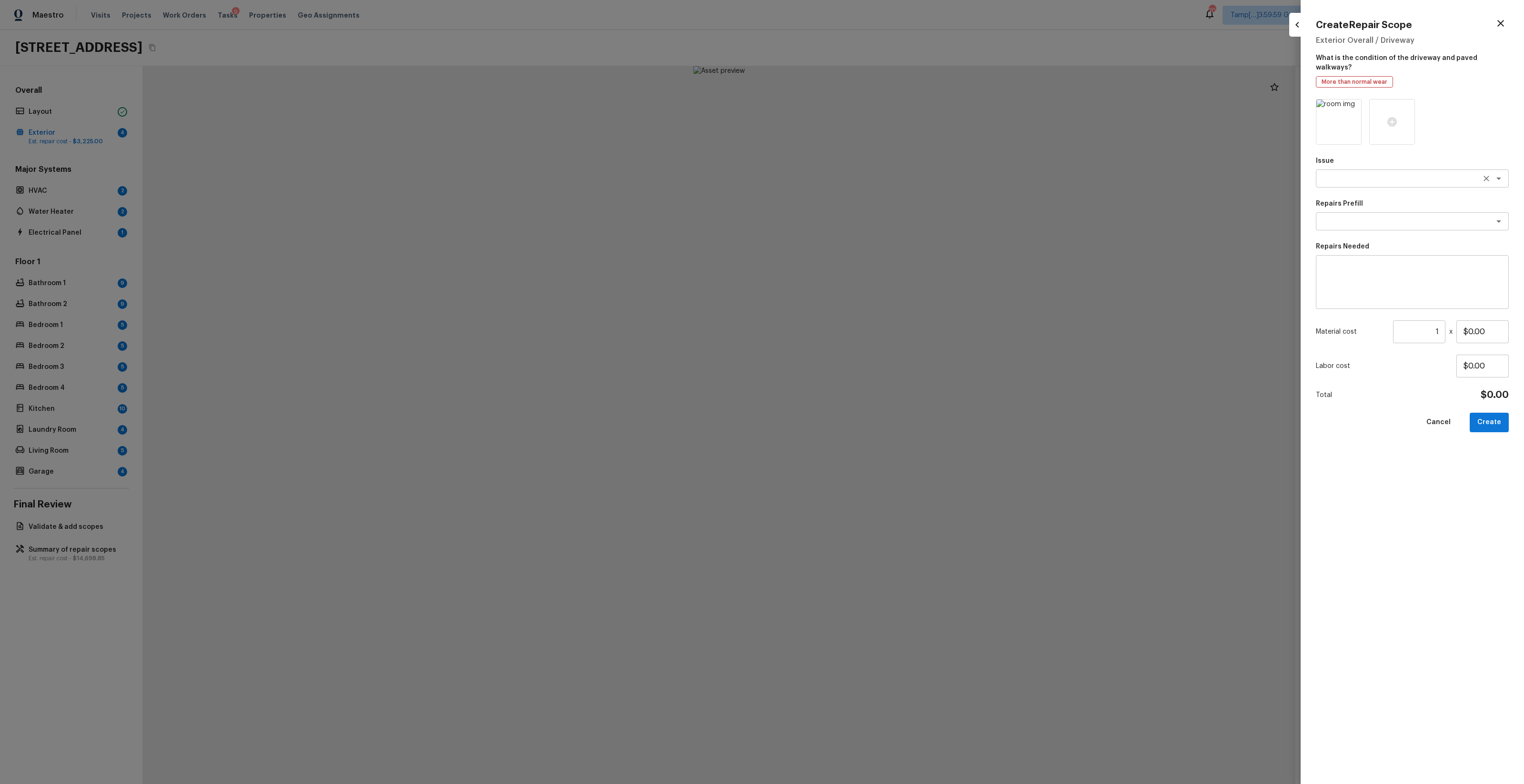
click at [857, 170] on div "x ​" at bounding box center [1412, 179] width 193 height 18
click at [857, 194] on li "Concrete Repair" at bounding box center [1413, 190] width 193 height 15
type textarea "Concrete Repair"
click at [857, 216] on textarea at bounding box center [1399, 221] width 157 height 9
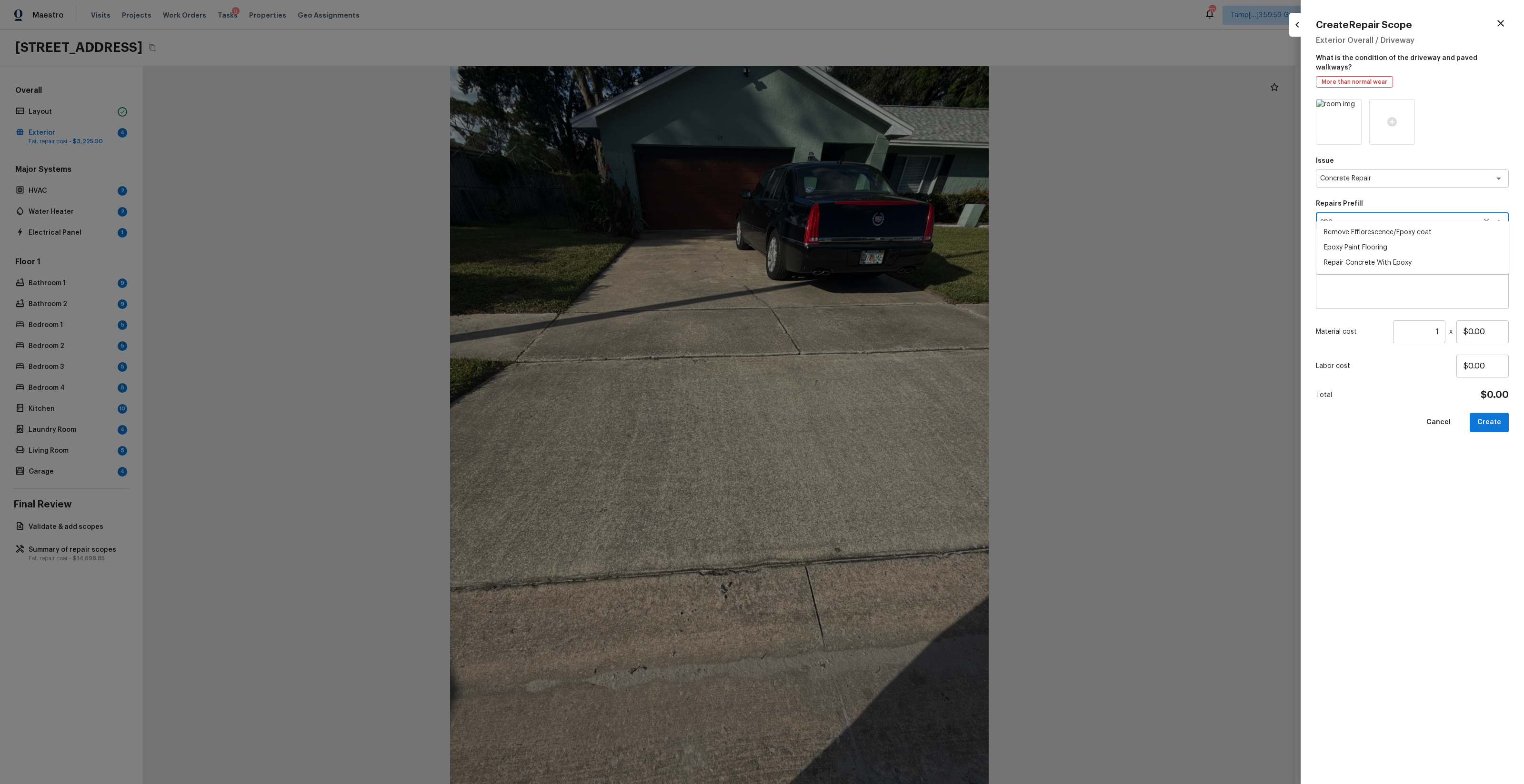
click at [857, 263] on li "Repair Concrete With Epoxy" at bounding box center [1413, 263] width 193 height 15
type textarea "Repair Concrete With Epoxy"
type textarea "Prep and clean the crack in the concrete thoroughly. Apply/inject a concrete ad…"
type input "$6.74"
type textarea "Repair Concrete With Epoxy"
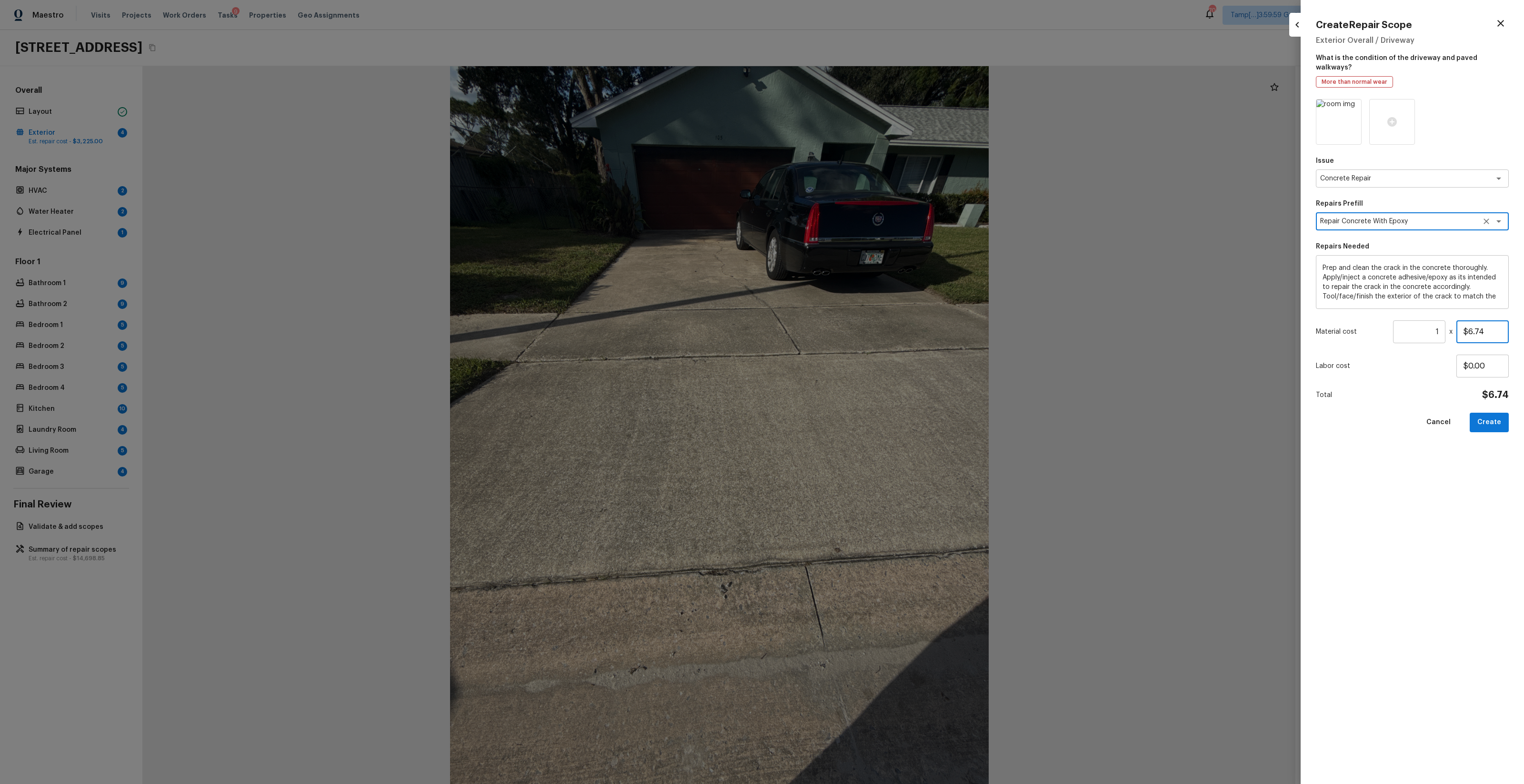
click at [857, 320] on input "$6.74" at bounding box center [1483, 332] width 53 height 23
type input "$300.00"
click at [857, 413] on button "Create" at bounding box center [1489, 422] width 39 height 20
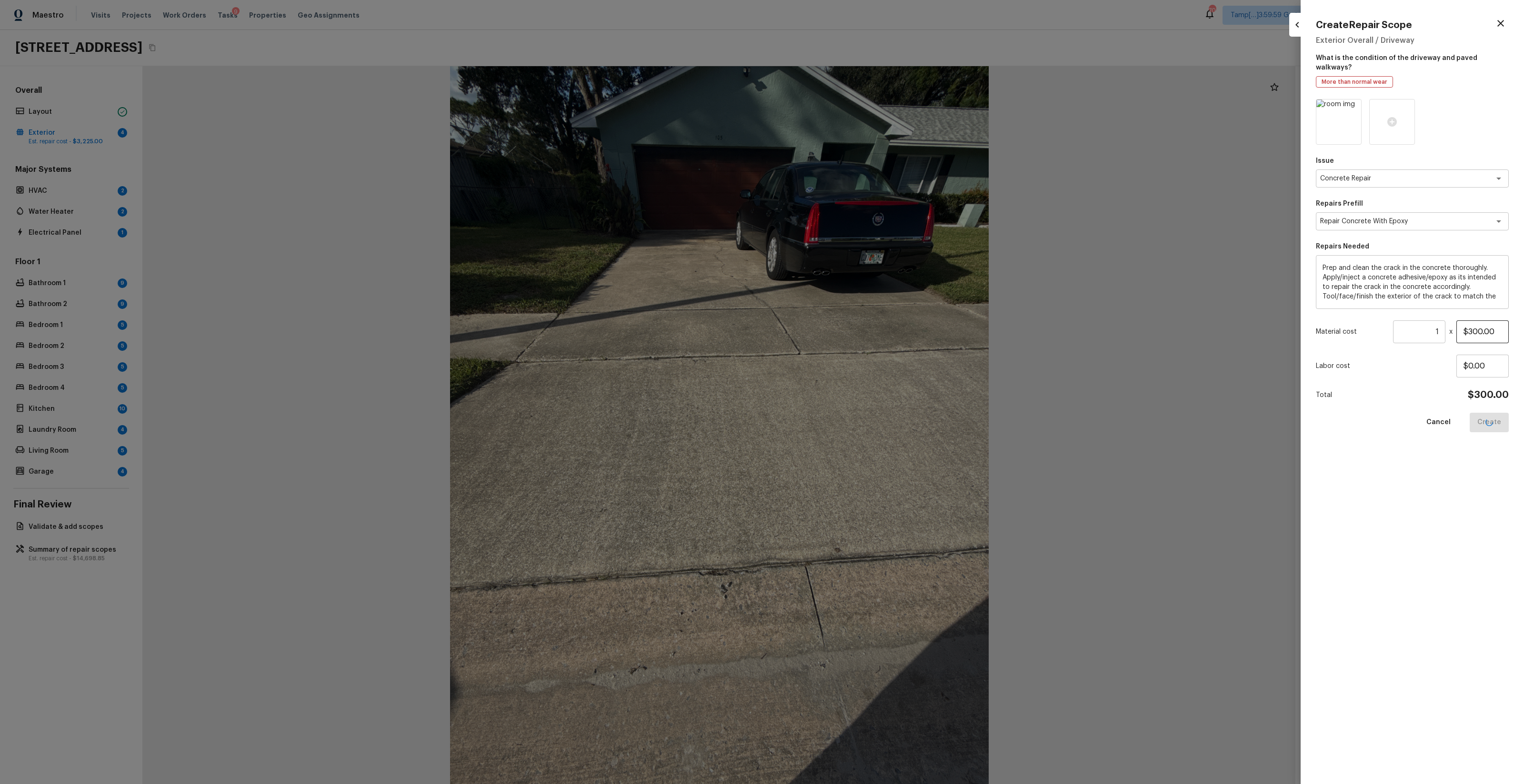
type input "$0.00"
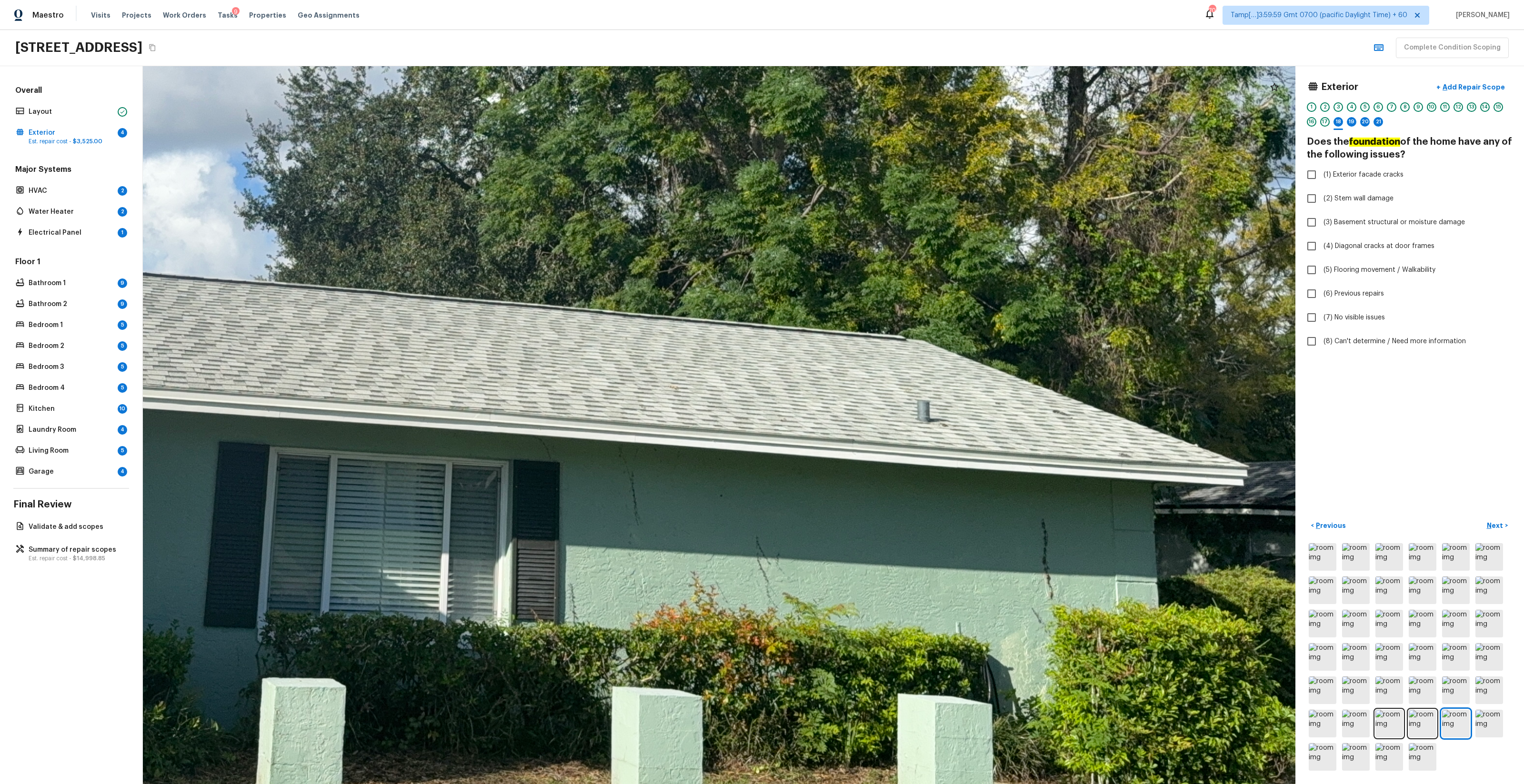
drag, startPoint x: 831, startPoint y: 623, endPoint x: 585, endPoint y: 606, distance: 246.6
click at [585, 462] on div at bounding box center [396, 199] width 2370 height 1476
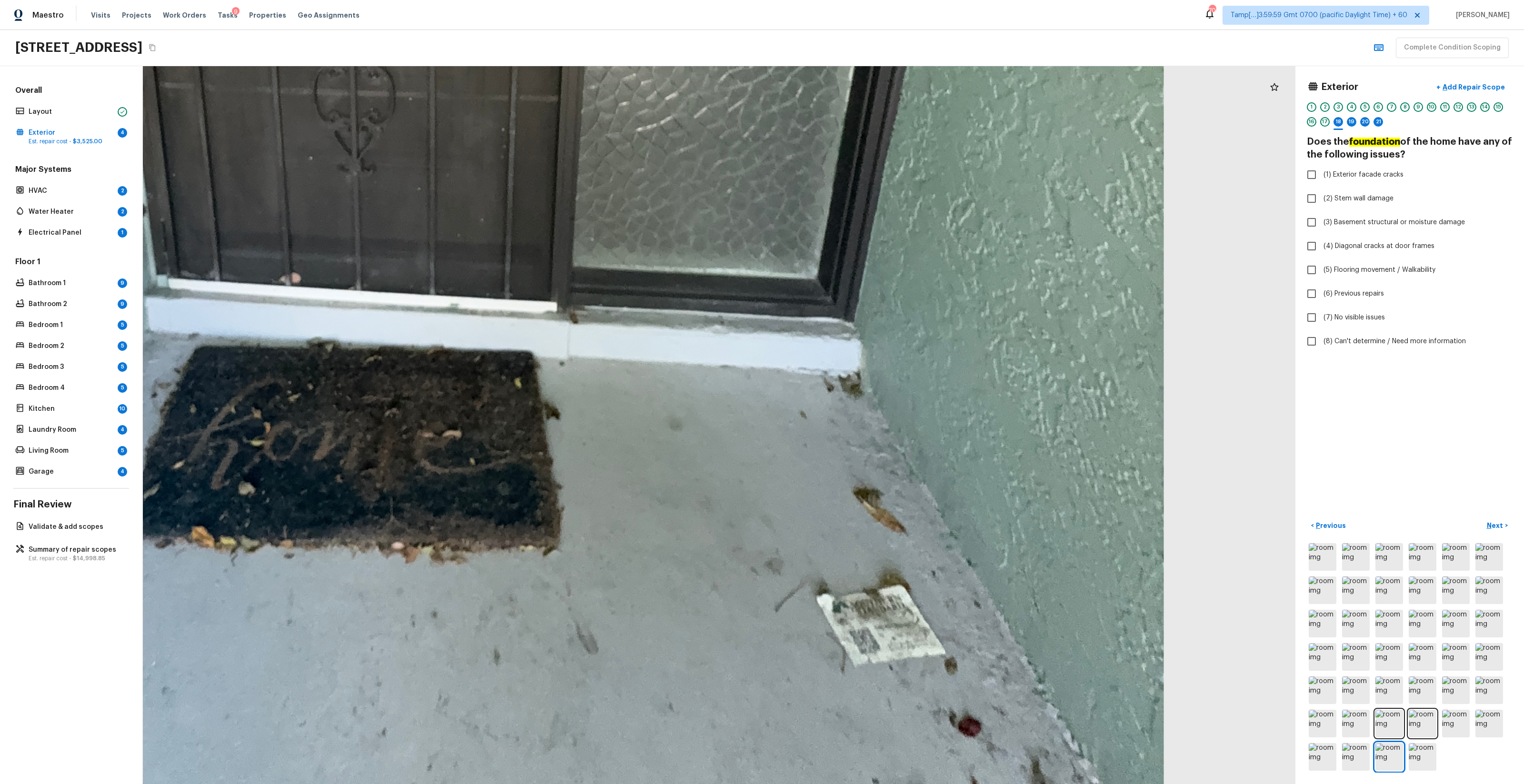
drag, startPoint x: 822, startPoint y: 608, endPoint x: 690, endPoint y: 475, distance: 187.4
click at [690, 462] on div at bounding box center [431, 22] width 3133 height 1951
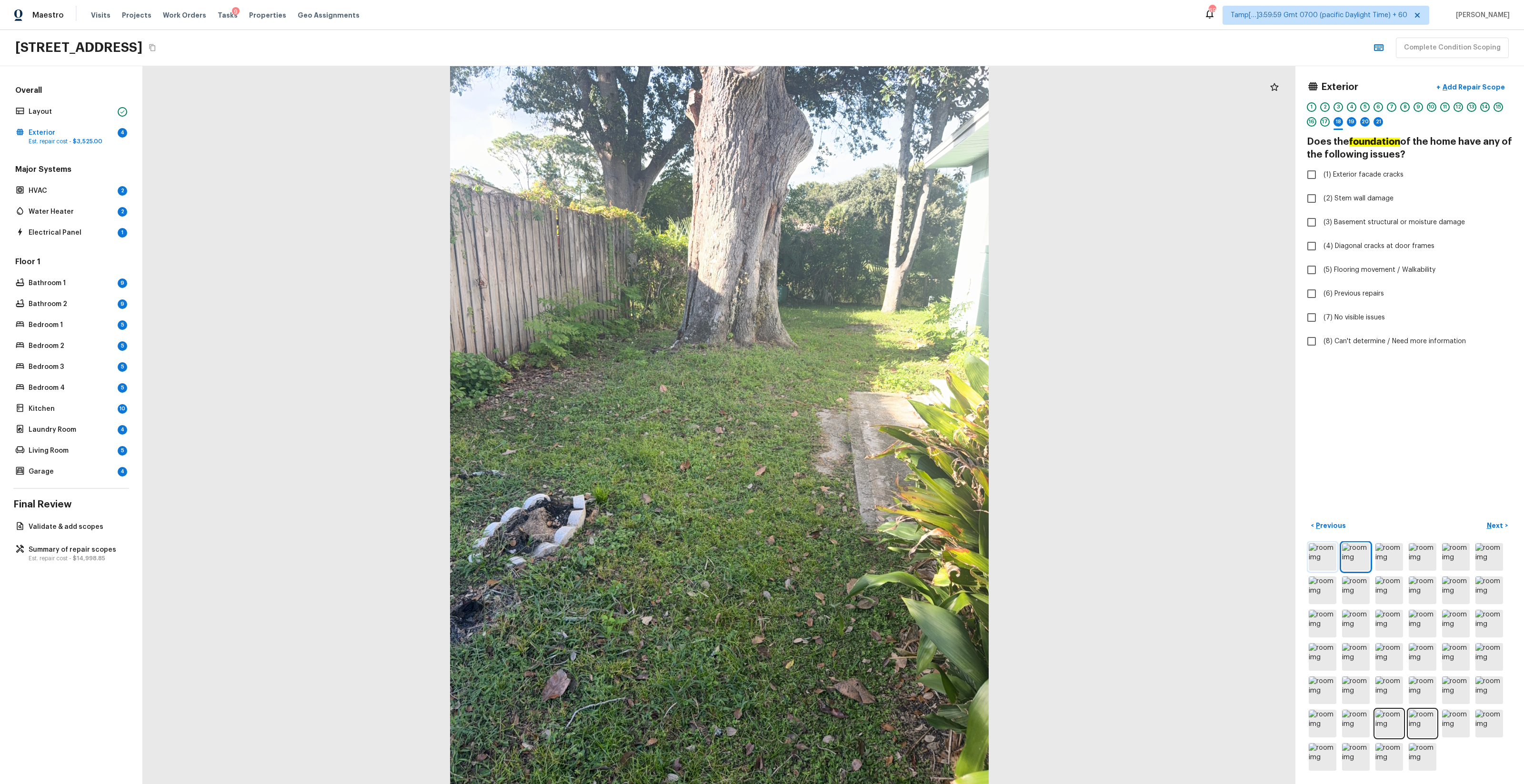
click at [857, 462] on img at bounding box center [1322, 557] width 28 height 28
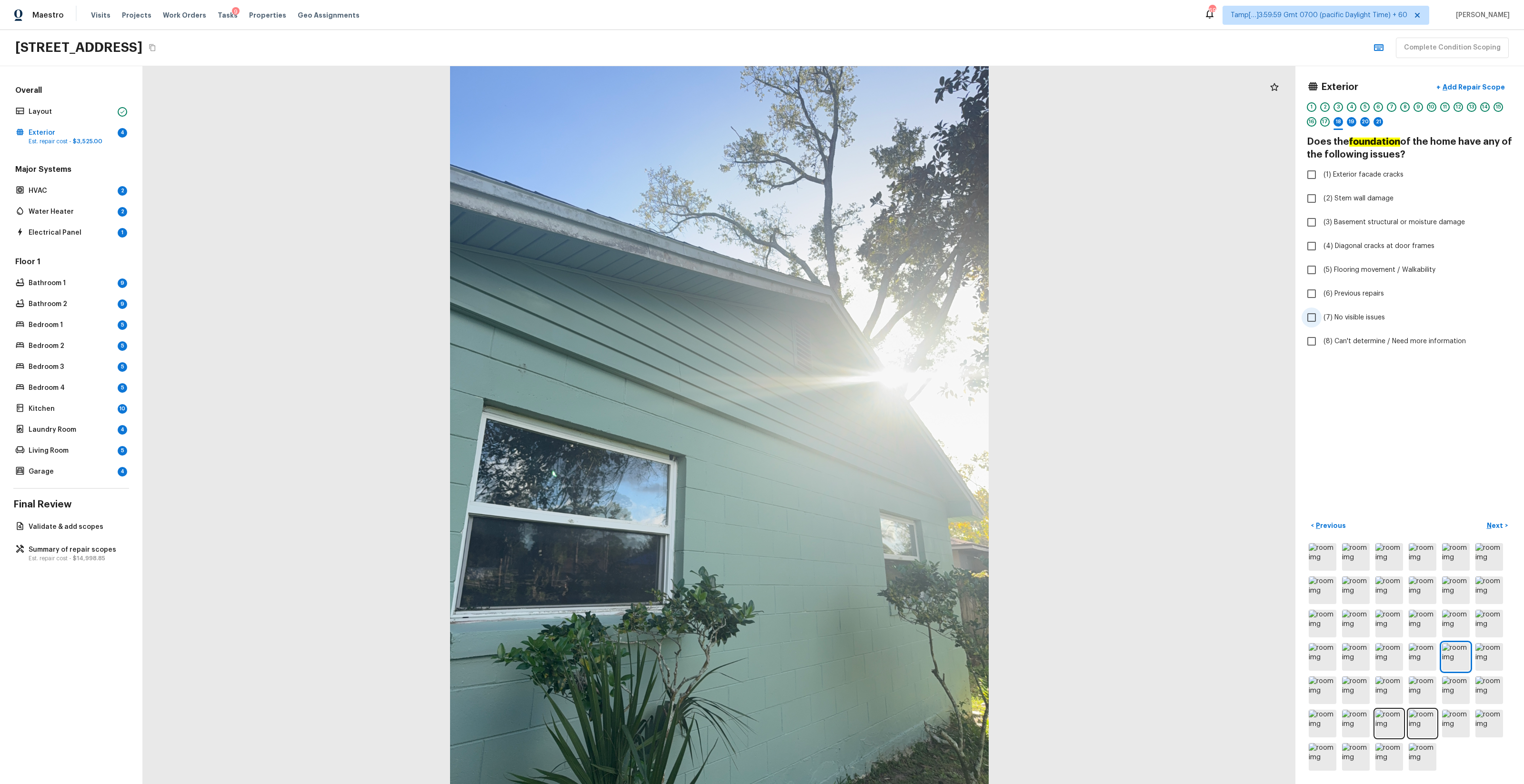
click at [857, 321] on span "(7) No visible issues" at bounding box center [1354, 318] width 62 height 9
click at [857, 321] on input "(7) No visible issues" at bounding box center [1312, 318] width 20 height 20
checkbox input "true"
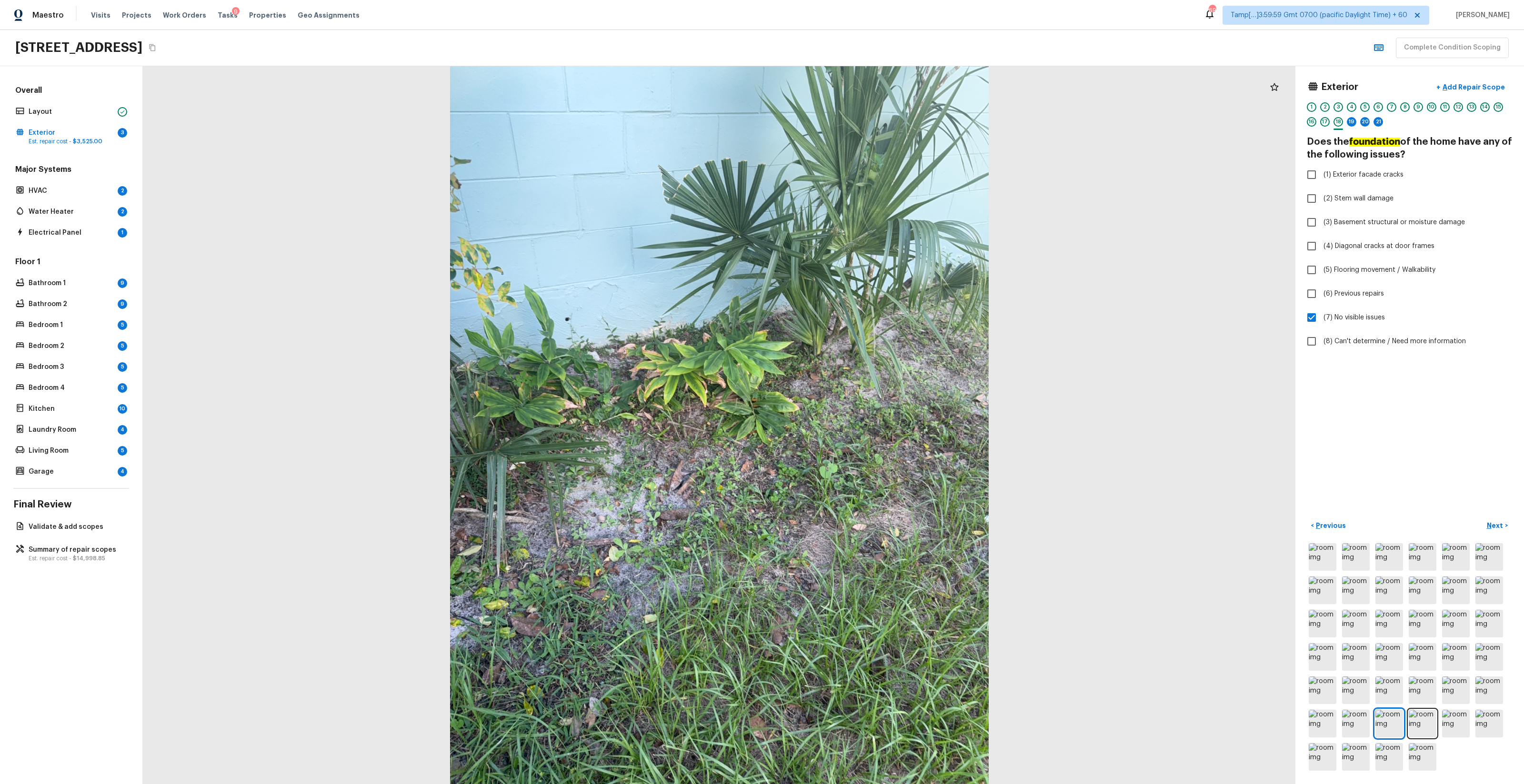
click at [857, 445] on div at bounding box center [719, 425] width 1152 height 718
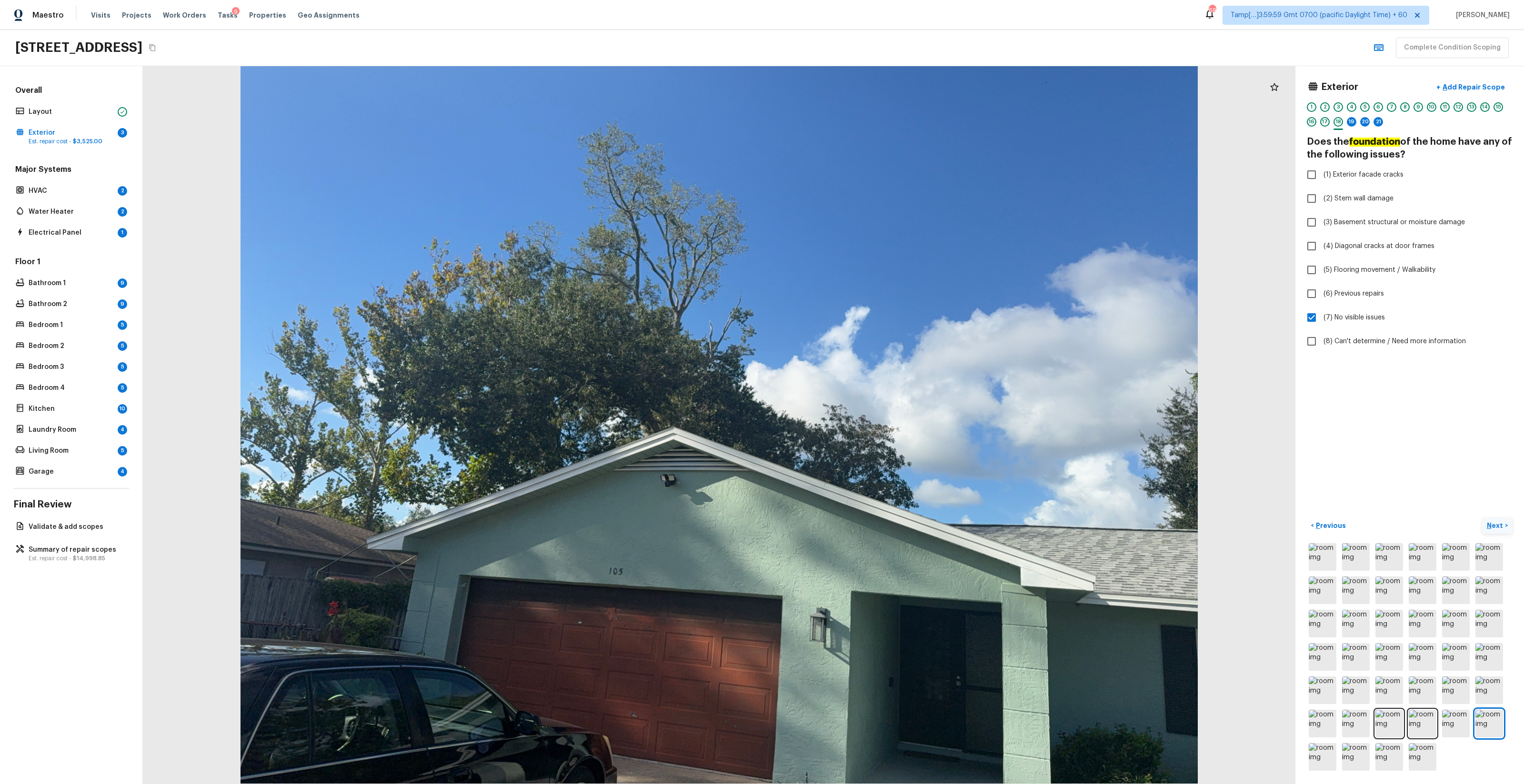
click at [857, 462] on p "Next" at bounding box center [1496, 526] width 18 height 9
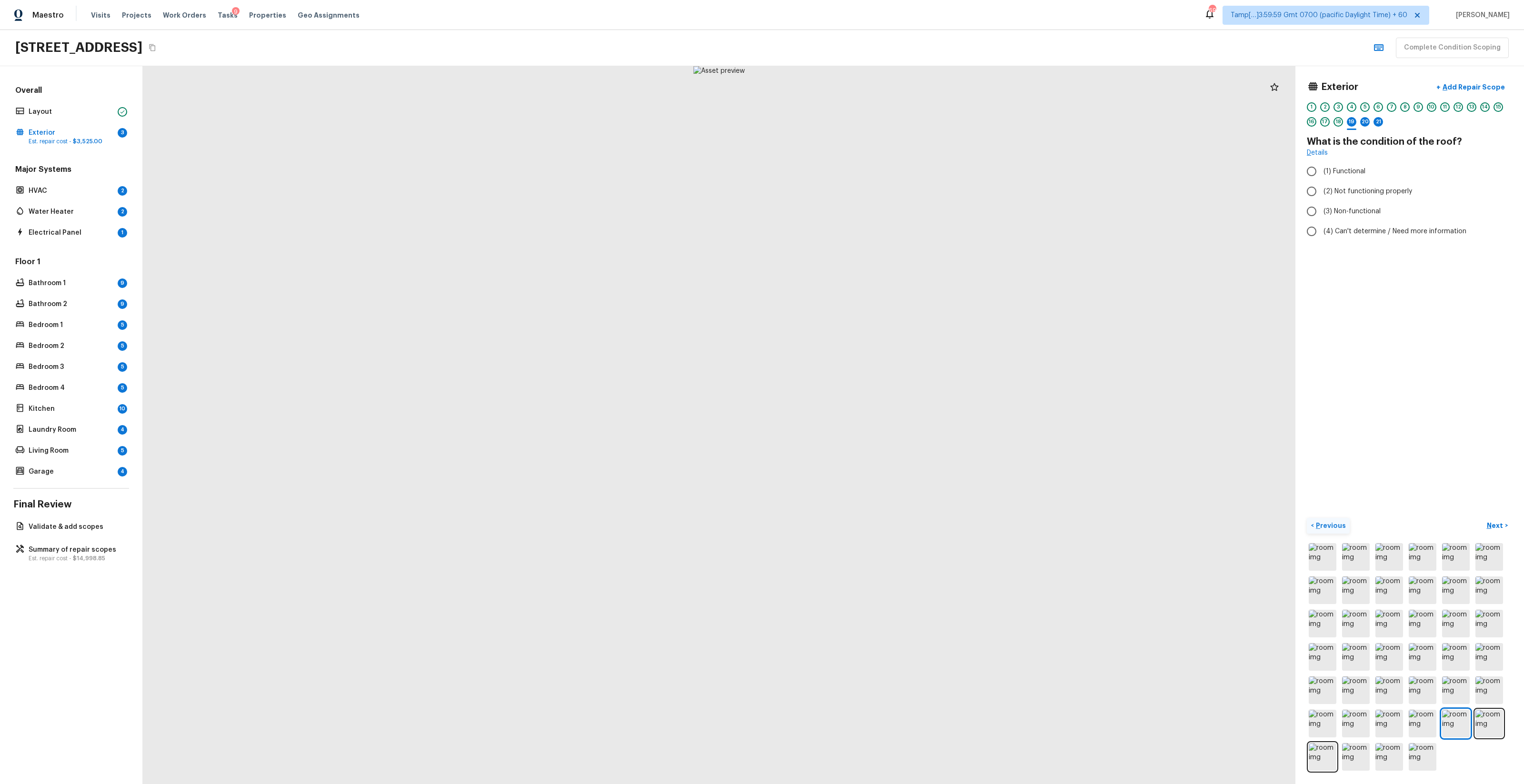
click at [857, 462] on button "< Previous" at bounding box center [1328, 526] width 43 height 16
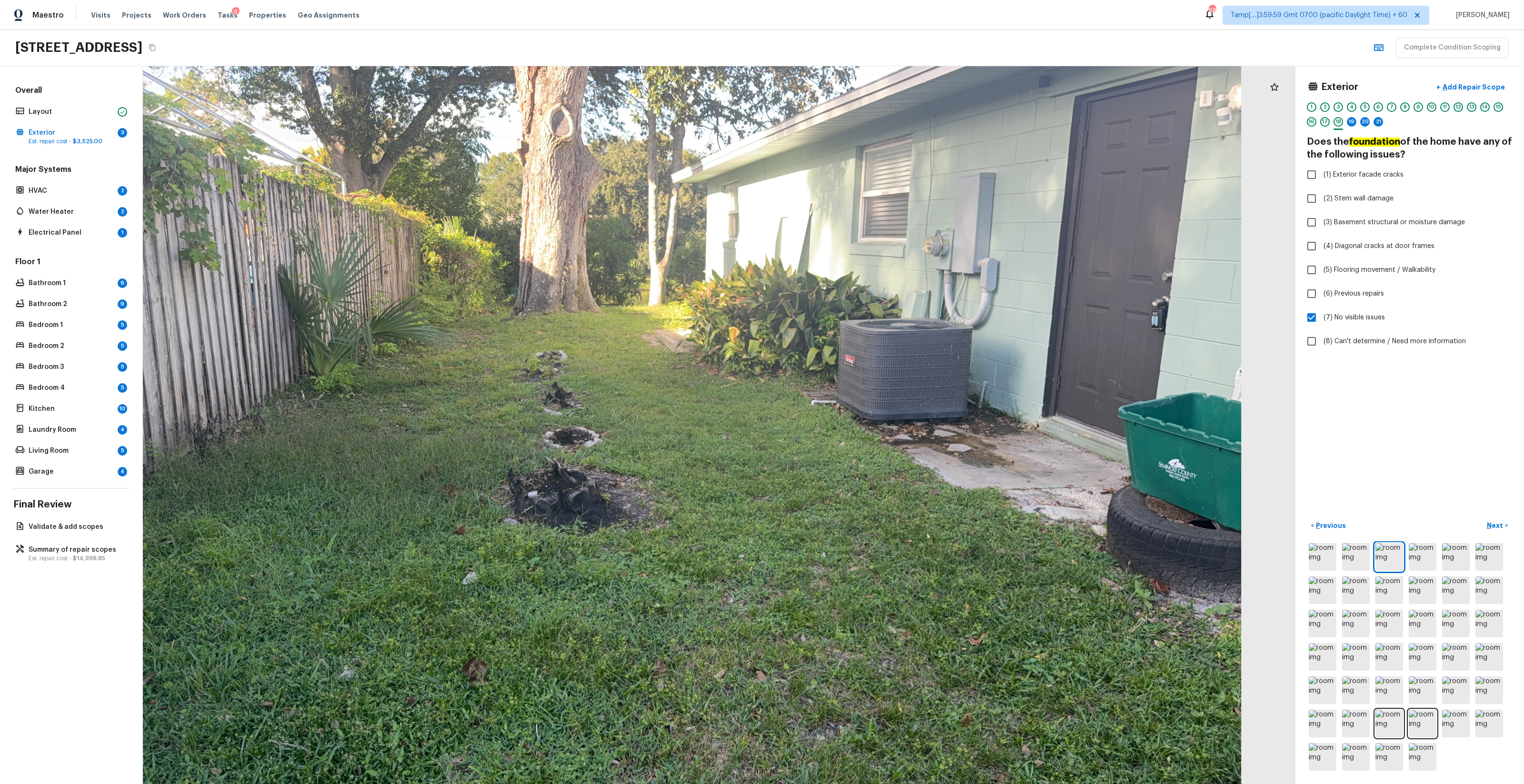
click at [857, 106] on div "12" at bounding box center [1458, 107] width 9 height 9
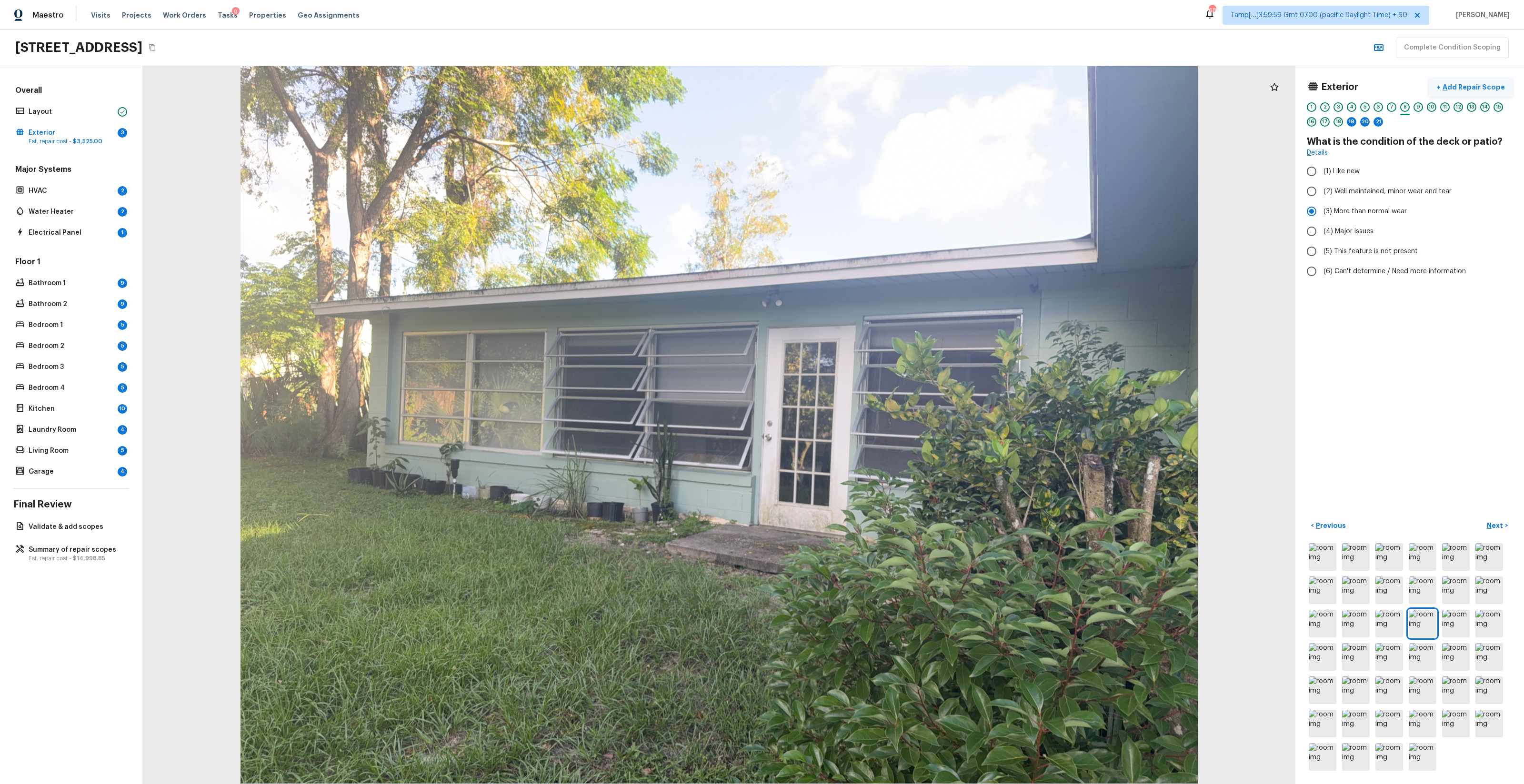
click at [857, 85] on p "Add Repair Scope" at bounding box center [1473, 87] width 64 height 9
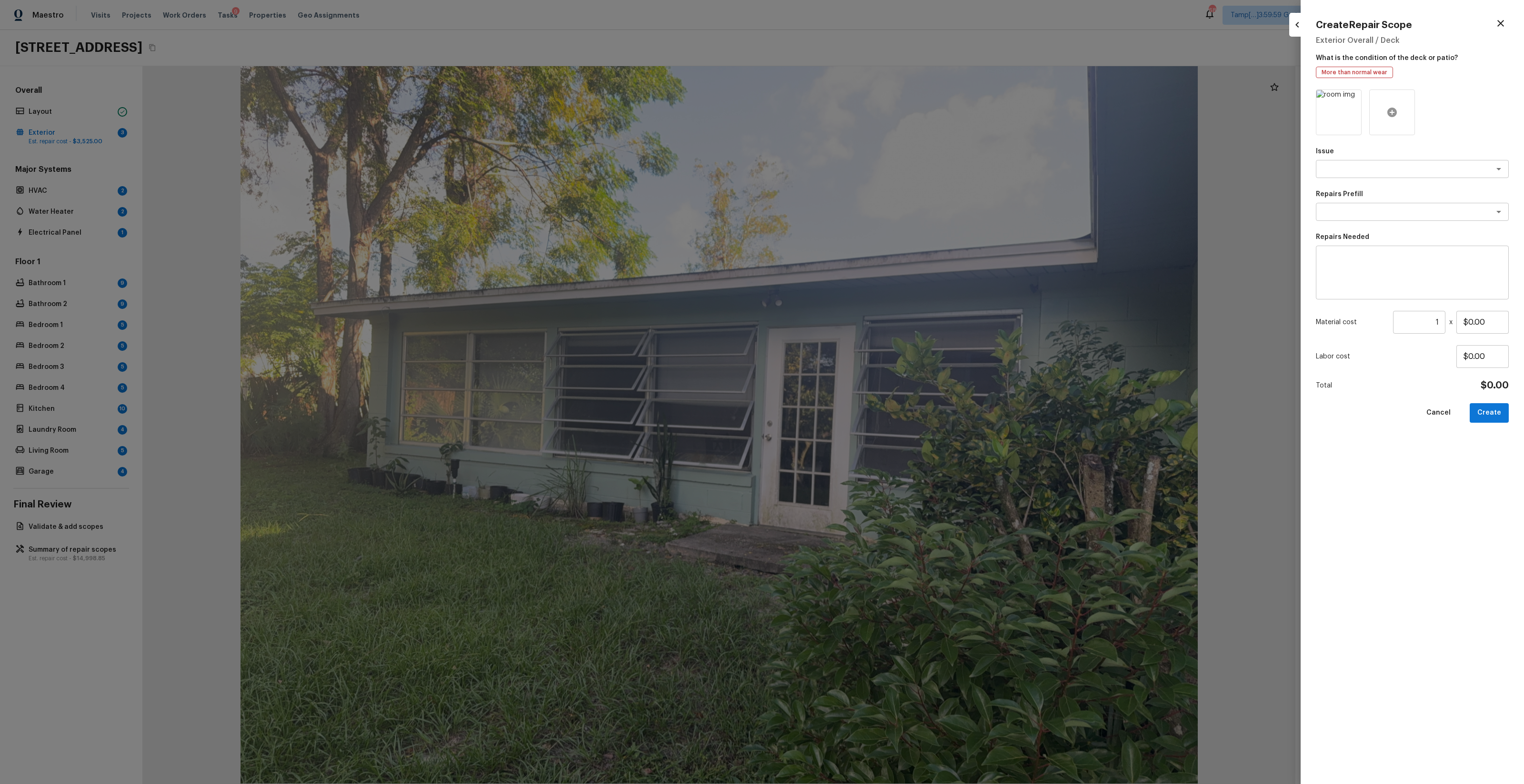
click at [857, 119] on div at bounding box center [1391, 112] width 46 height 46
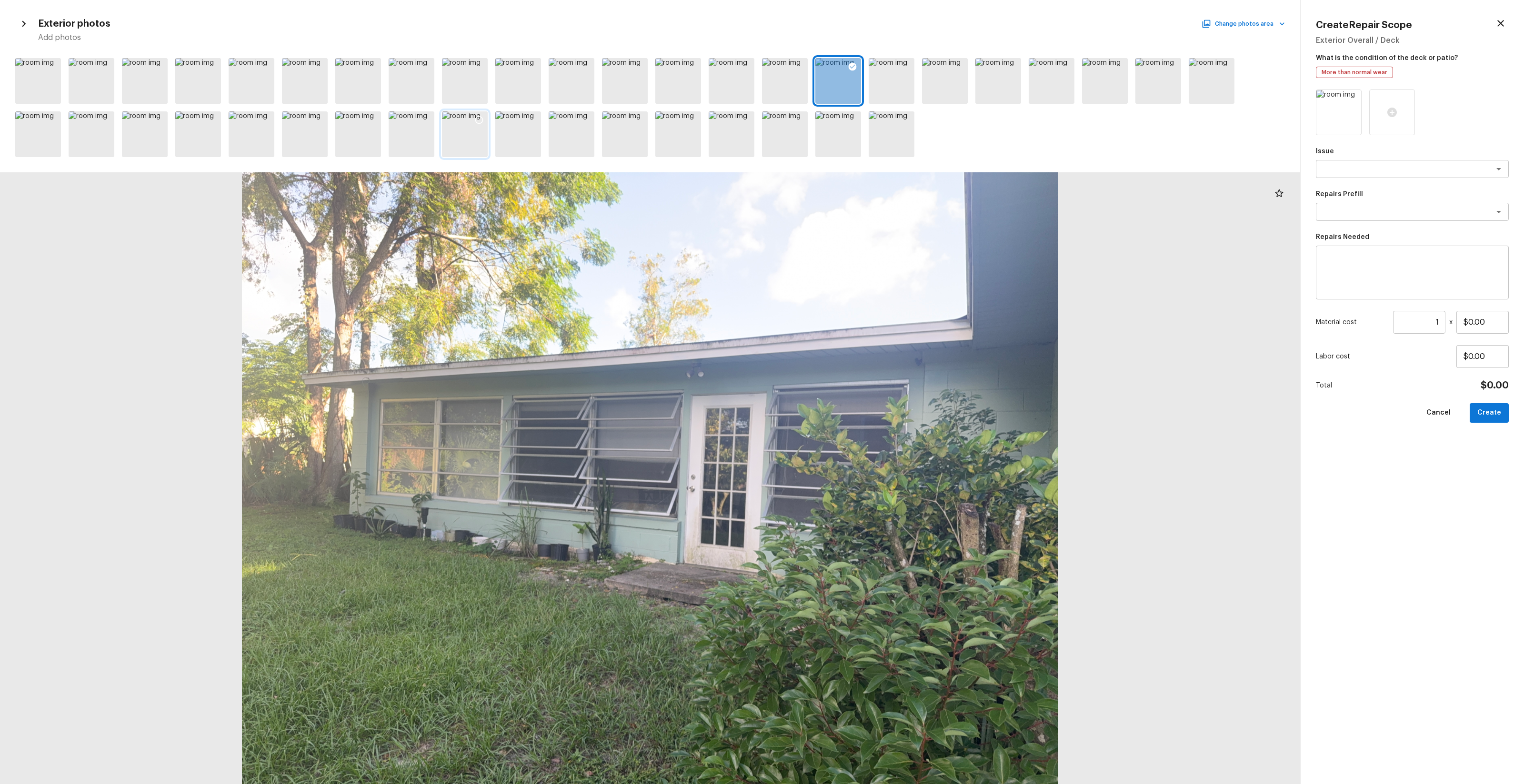
click at [468, 125] on div at bounding box center [464, 134] width 46 height 46
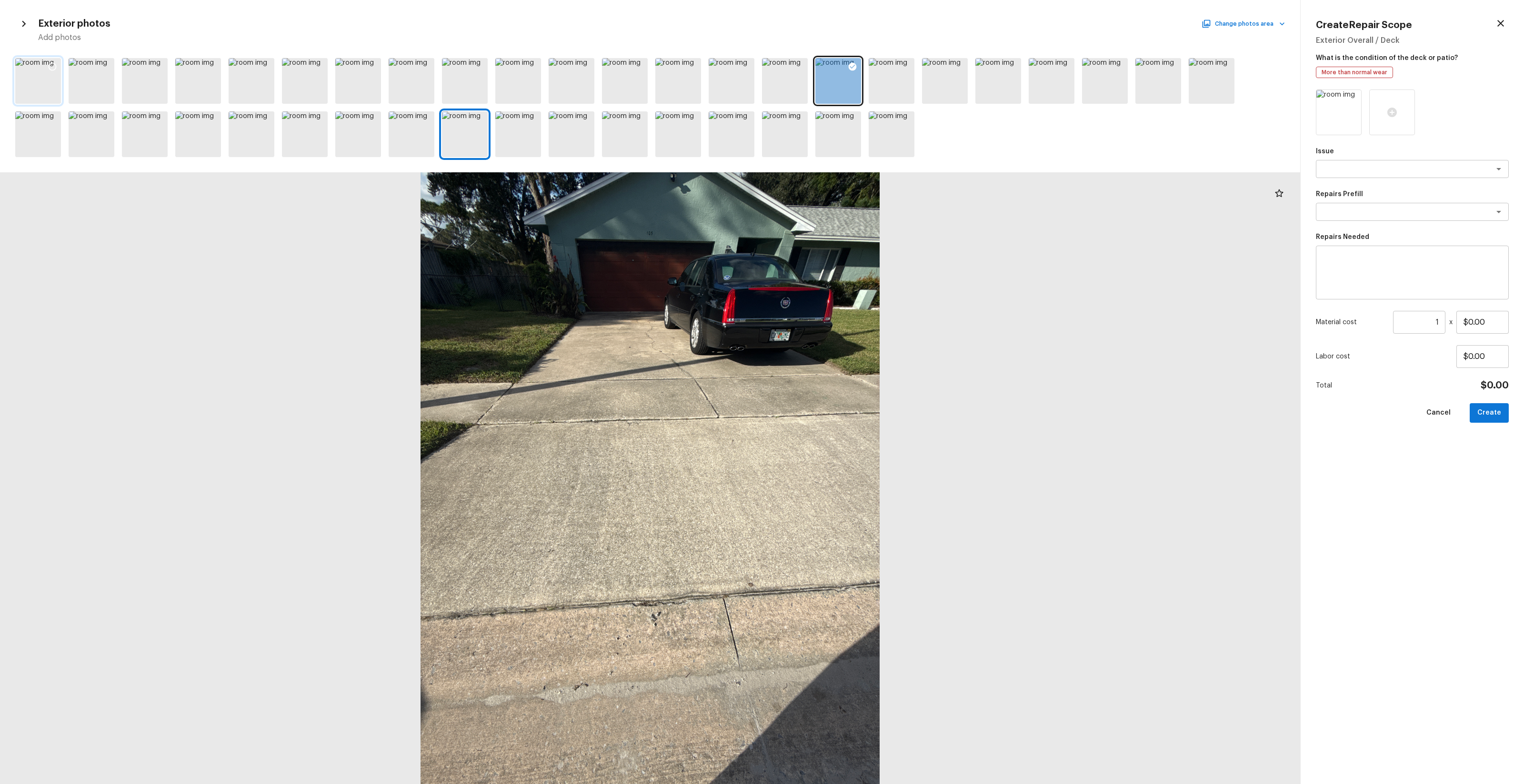
click at [40, 69] on div at bounding box center [38, 80] width 46 height 46
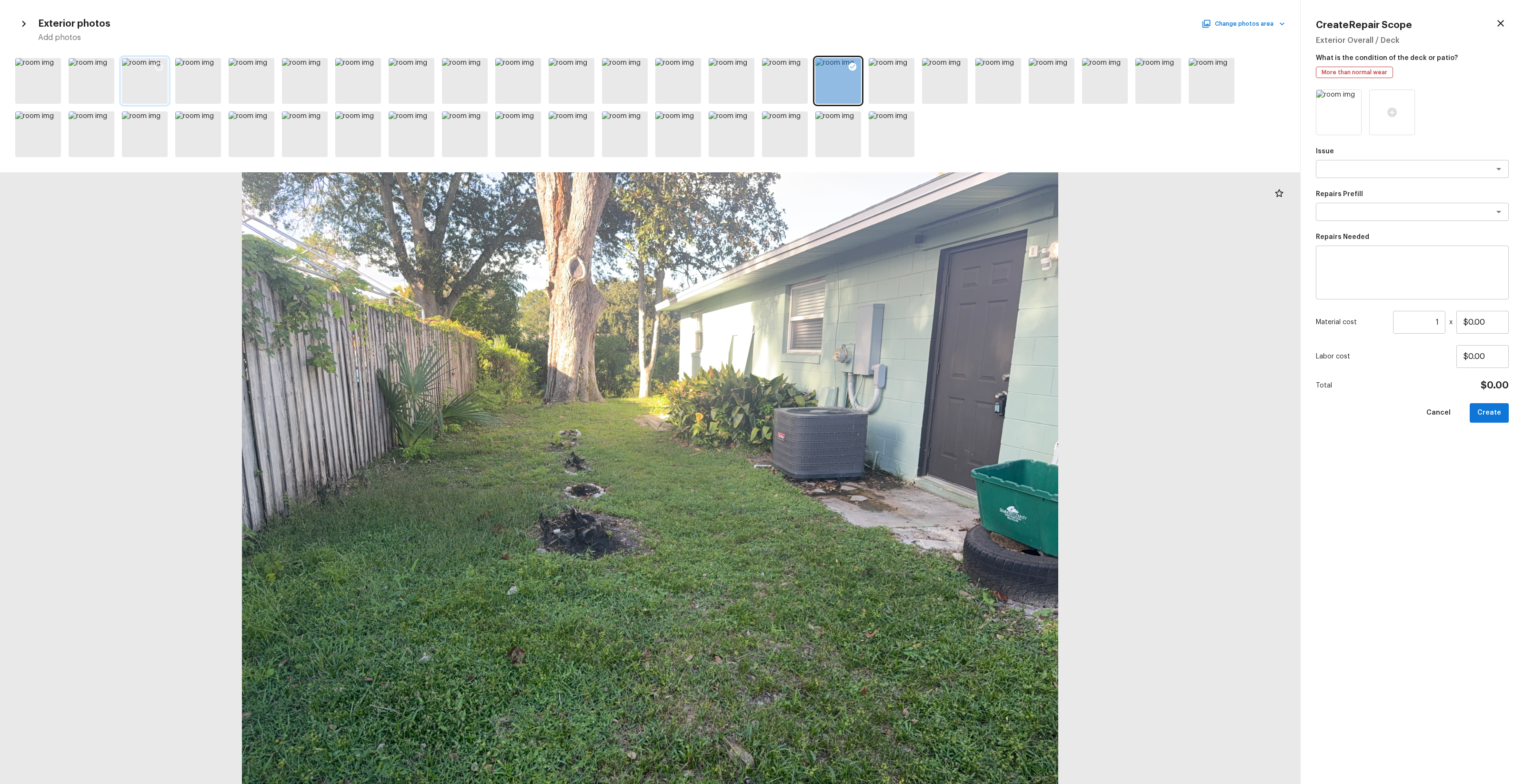
click at [157, 67] on icon at bounding box center [159, 67] width 9 height 9
click at [857, 172] on textarea at bounding box center [1399, 169] width 157 height 9
type textarea "v"
click at [857, 190] on li "Concrete Repair" at bounding box center [1413, 190] width 193 height 15
type textarea "Concrete Repair"
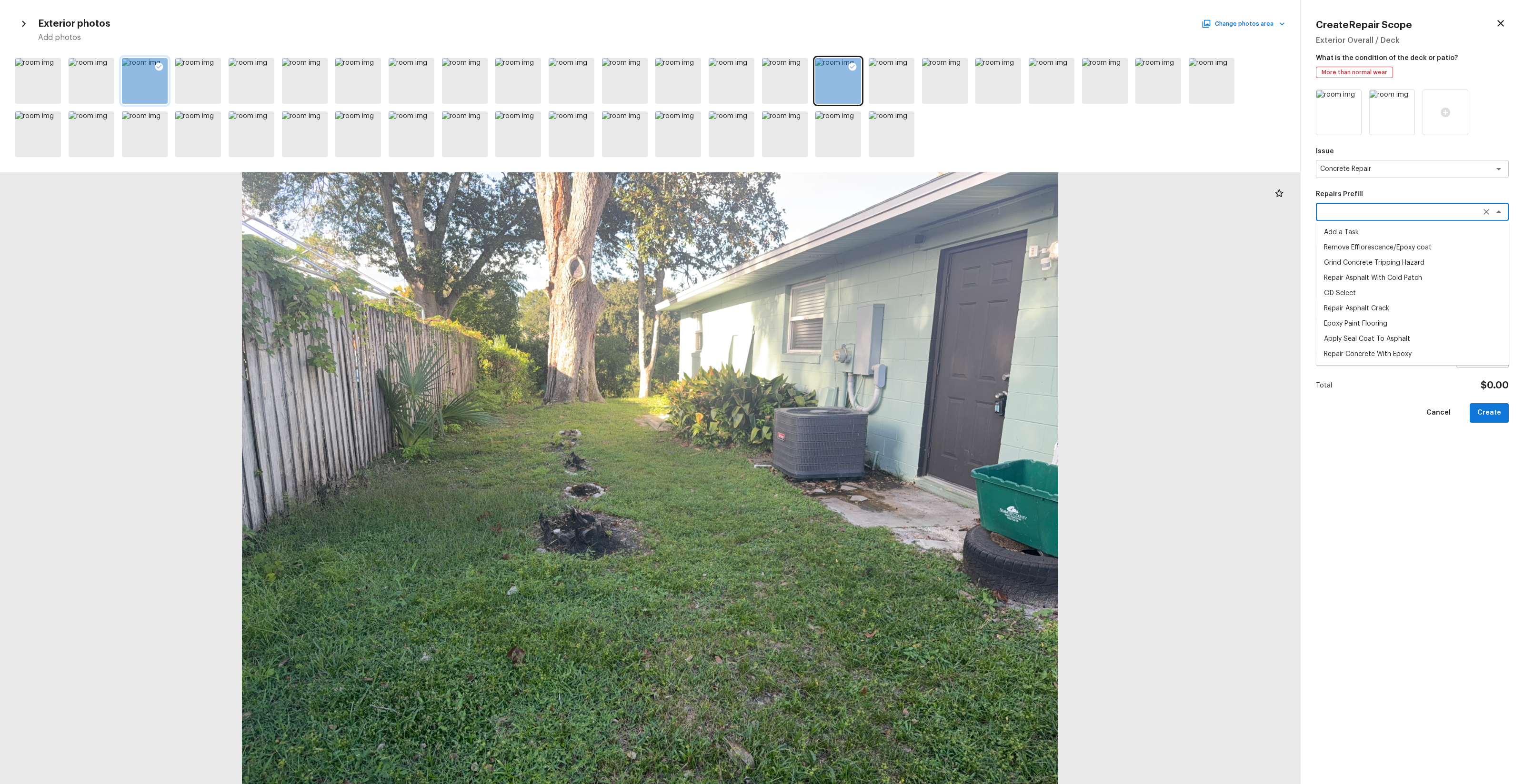
click at [857, 207] on textarea at bounding box center [1399, 212] width 157 height 9
click at [857, 263] on li "Repair Concrete With Epoxy" at bounding box center [1413, 263] width 193 height 15
type textarea "Repair Concrete With Epoxy"
type textarea "Prep and clean the crack in the concrete thoroughly. Apply/inject a concrete ad…"
type input "$6.74"
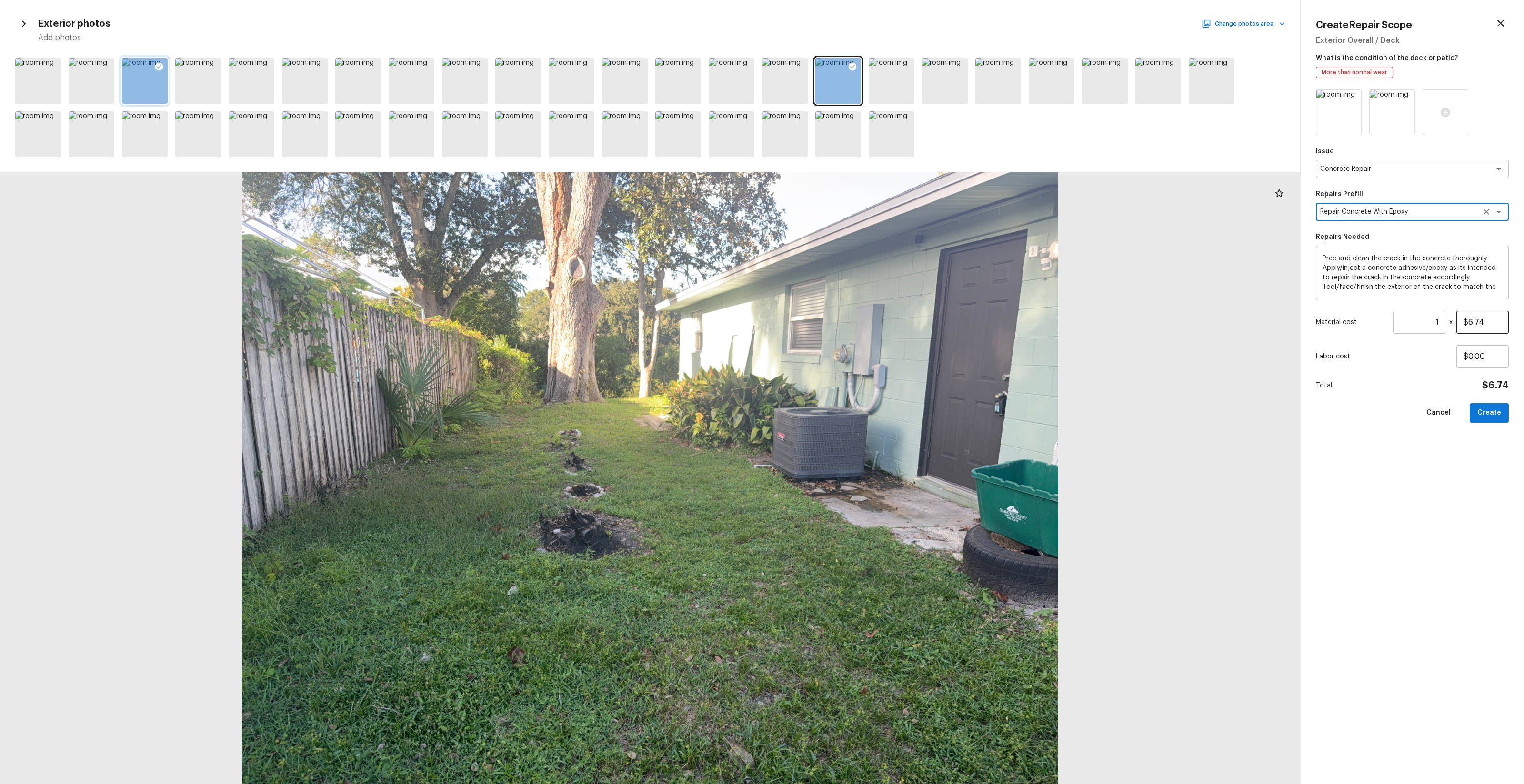
type textarea "Repair Concrete With Epoxy"
click at [857, 319] on input "$6.74" at bounding box center [1483, 322] width 53 height 23
type input "$200.00"
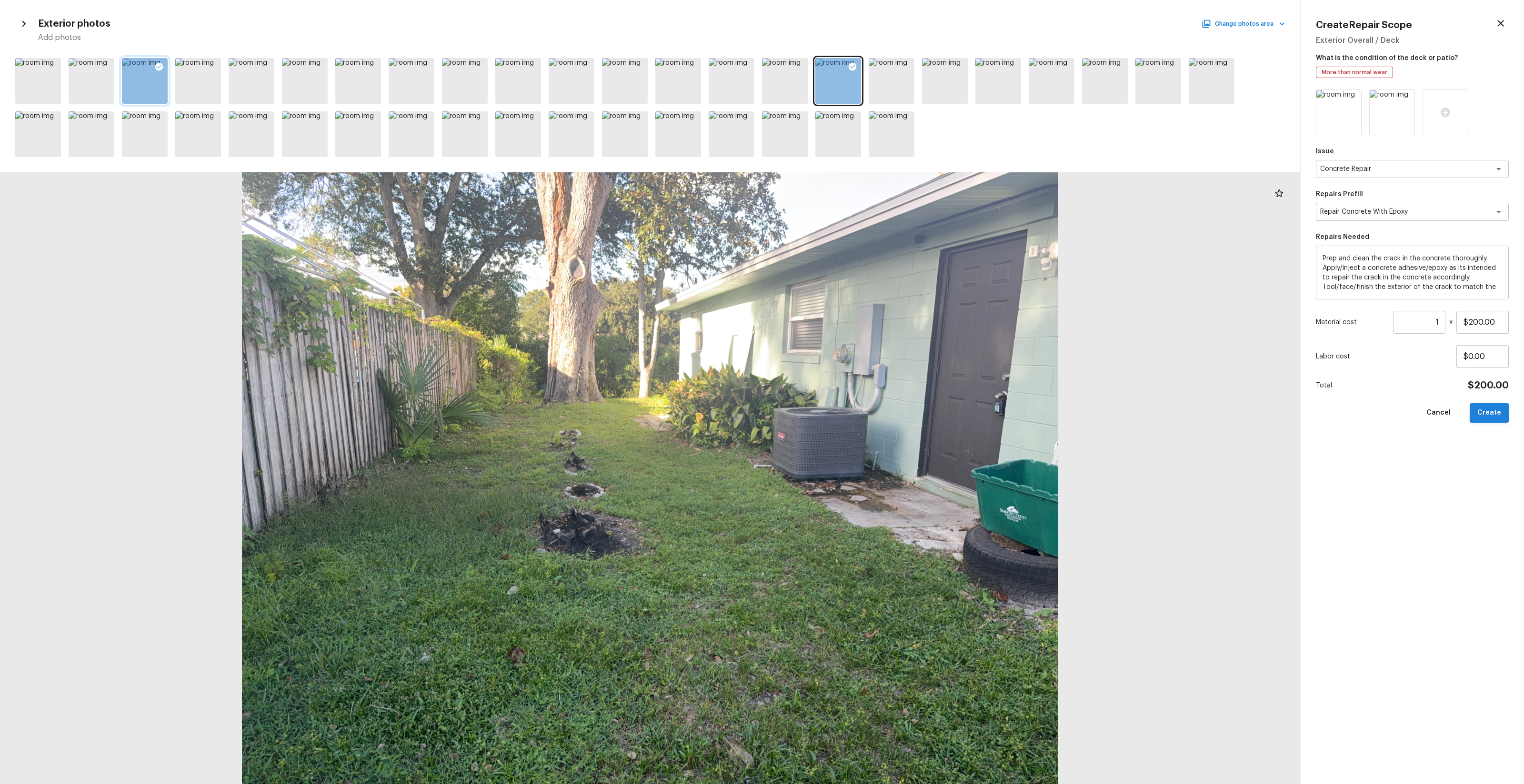
click at [857, 419] on button "Create" at bounding box center [1489, 413] width 39 height 20
type input "$0.00"
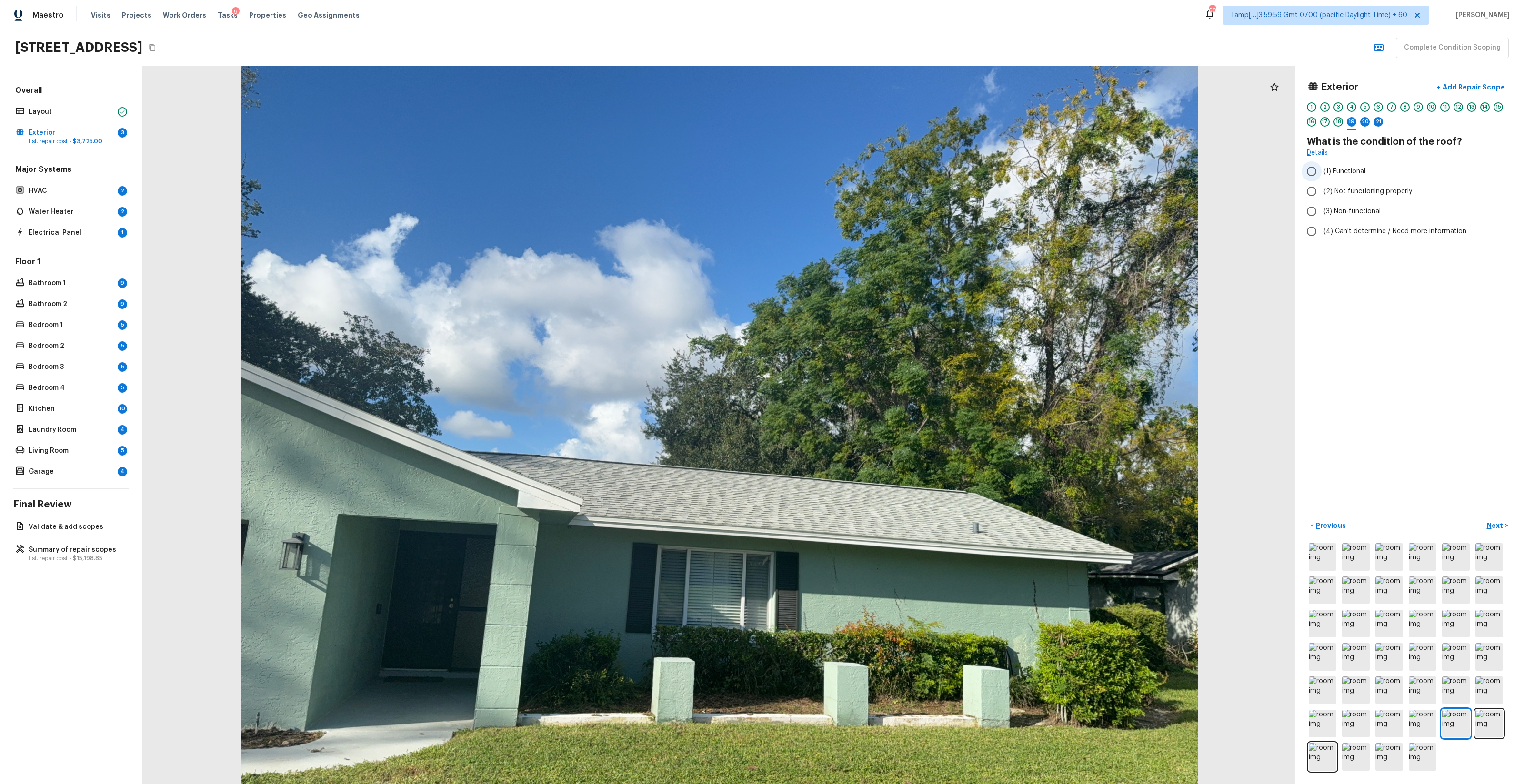
click at [857, 173] on span "(1) Functional" at bounding box center [1344, 171] width 42 height 9
click at [857, 173] on input "(1) Functional" at bounding box center [1312, 171] width 20 height 20
radio input "true"
click at [857, 182] on span "(2) No" at bounding box center [1333, 182] width 20 height 9
click at [857, 182] on input "(2) No" at bounding box center [1312, 182] width 20 height 20
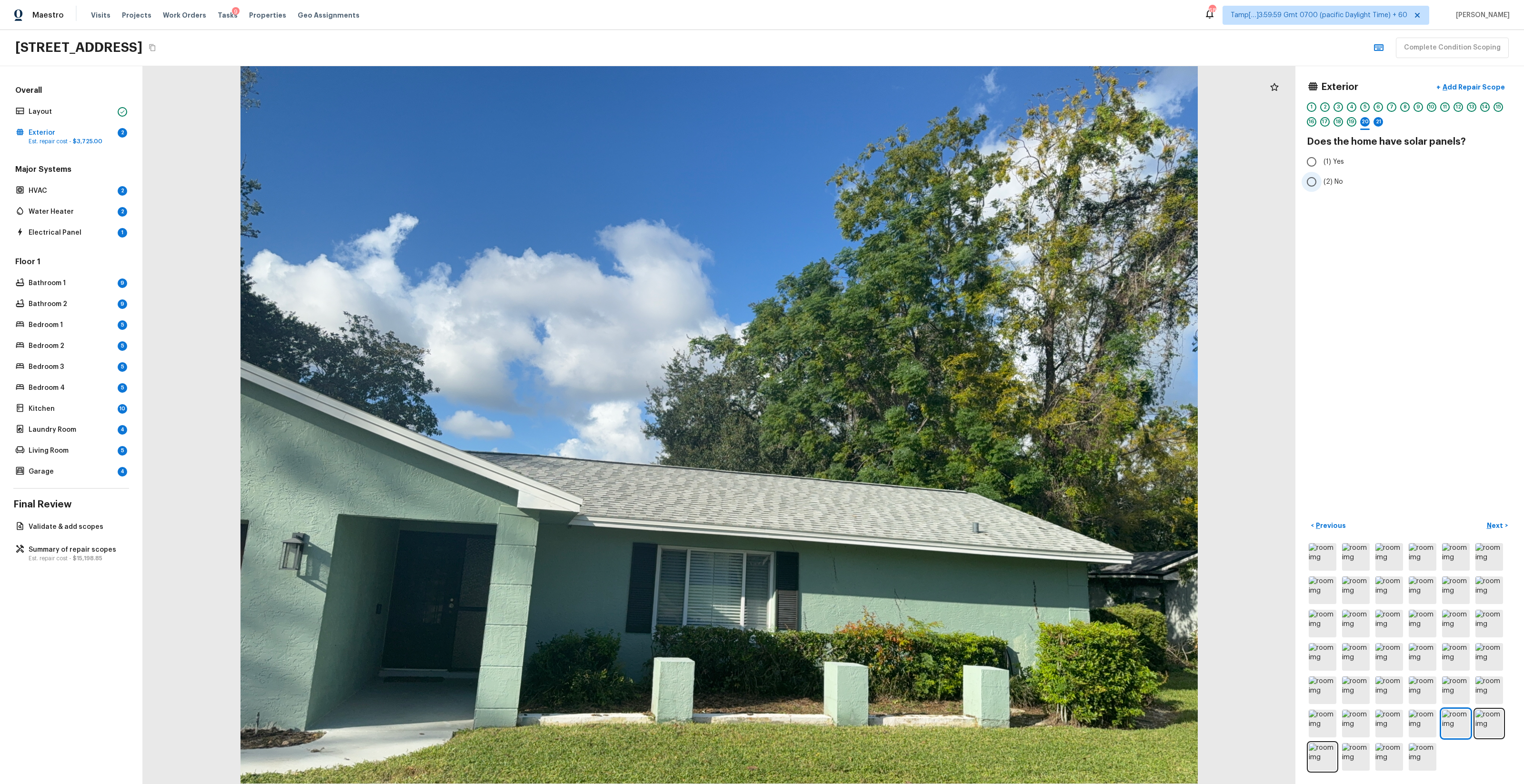
radio input "true"
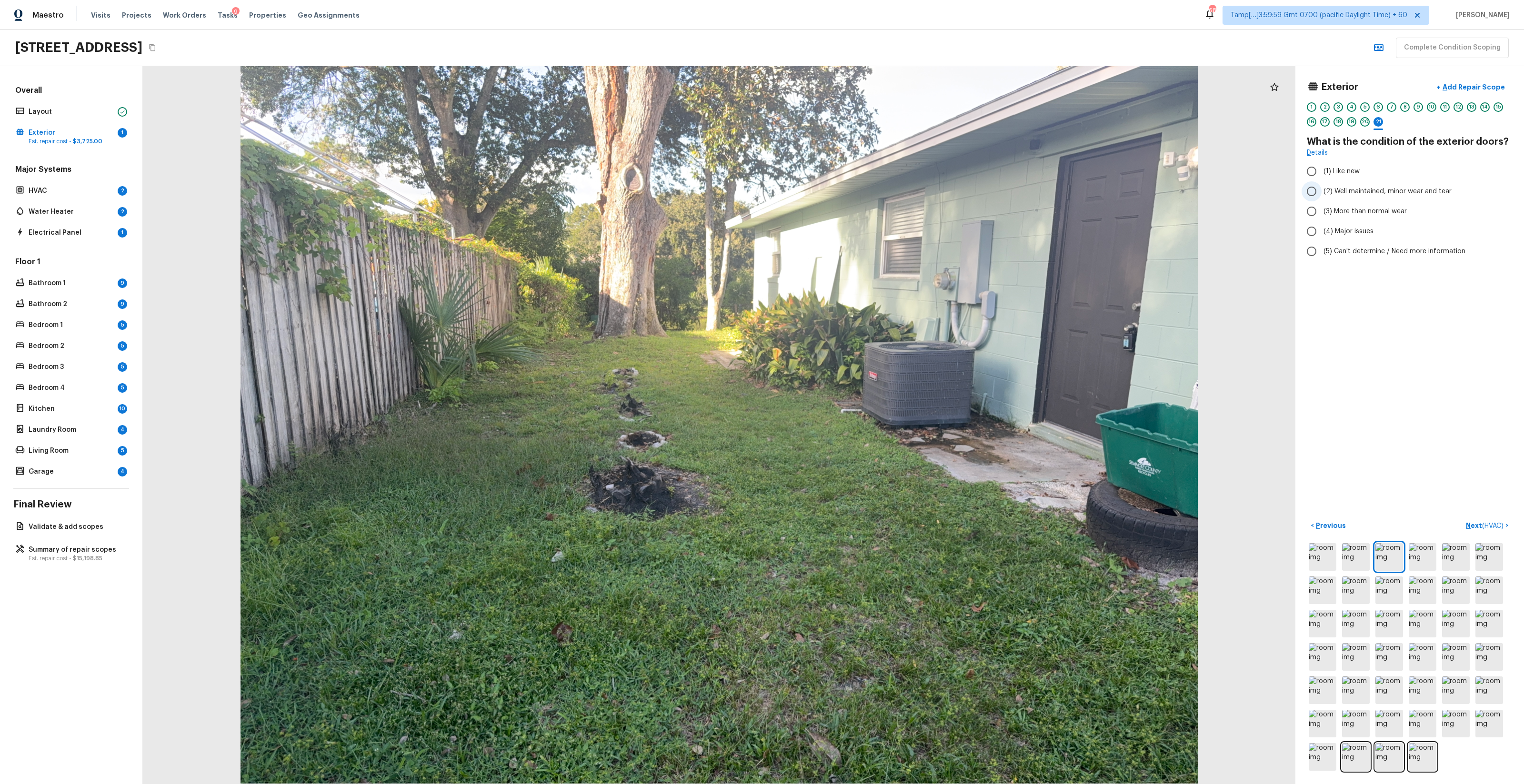
click at [857, 189] on span "(2) Well maintained, minor wear and tear" at bounding box center [1387, 192] width 128 height 9
click at [857, 189] on input "(2) Well maintained, minor wear and tear" at bounding box center [1312, 192] width 20 height 20
radio input "true"
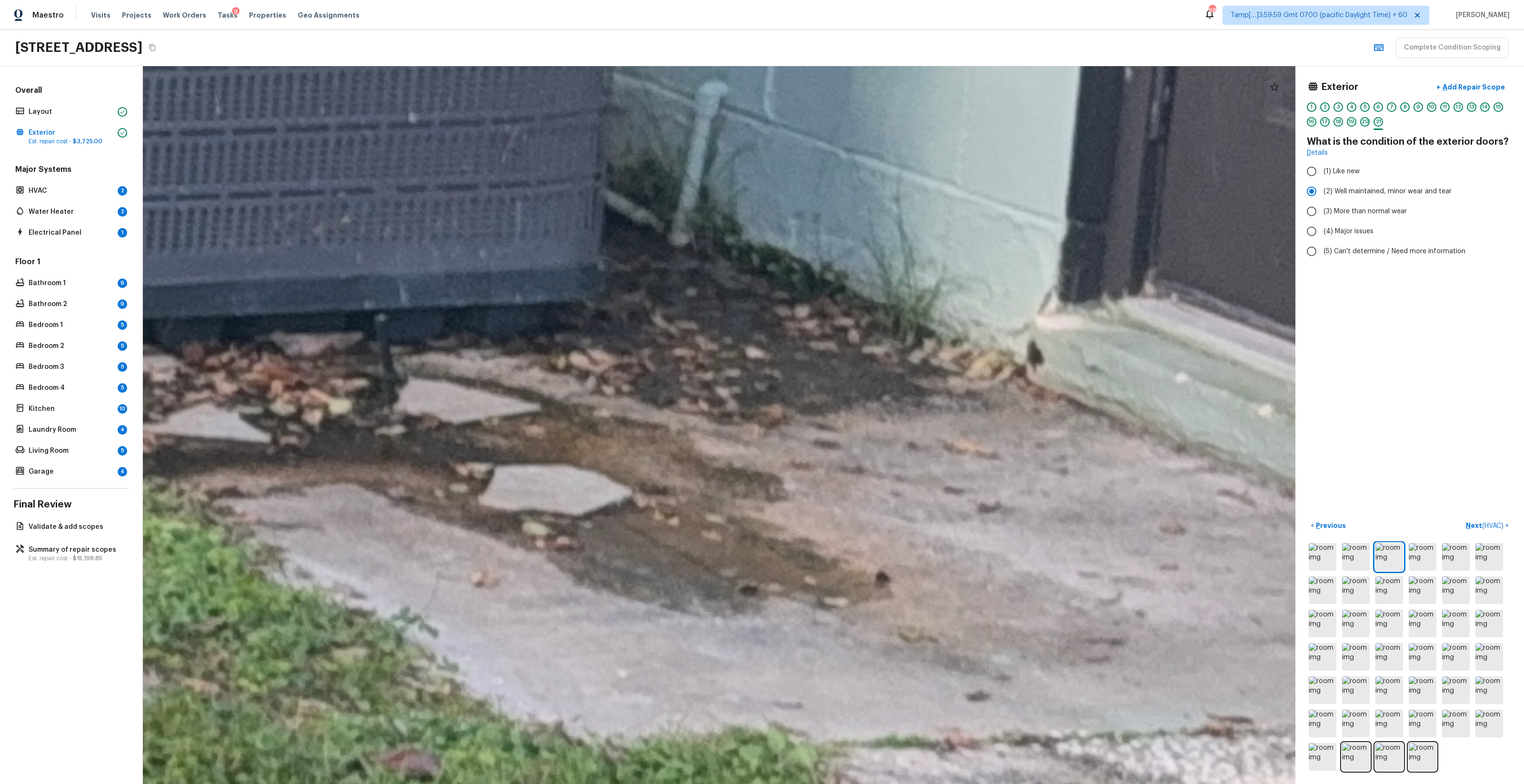
drag, startPoint x: 1168, startPoint y: 362, endPoint x: 1063, endPoint y: 380, distance: 106.5
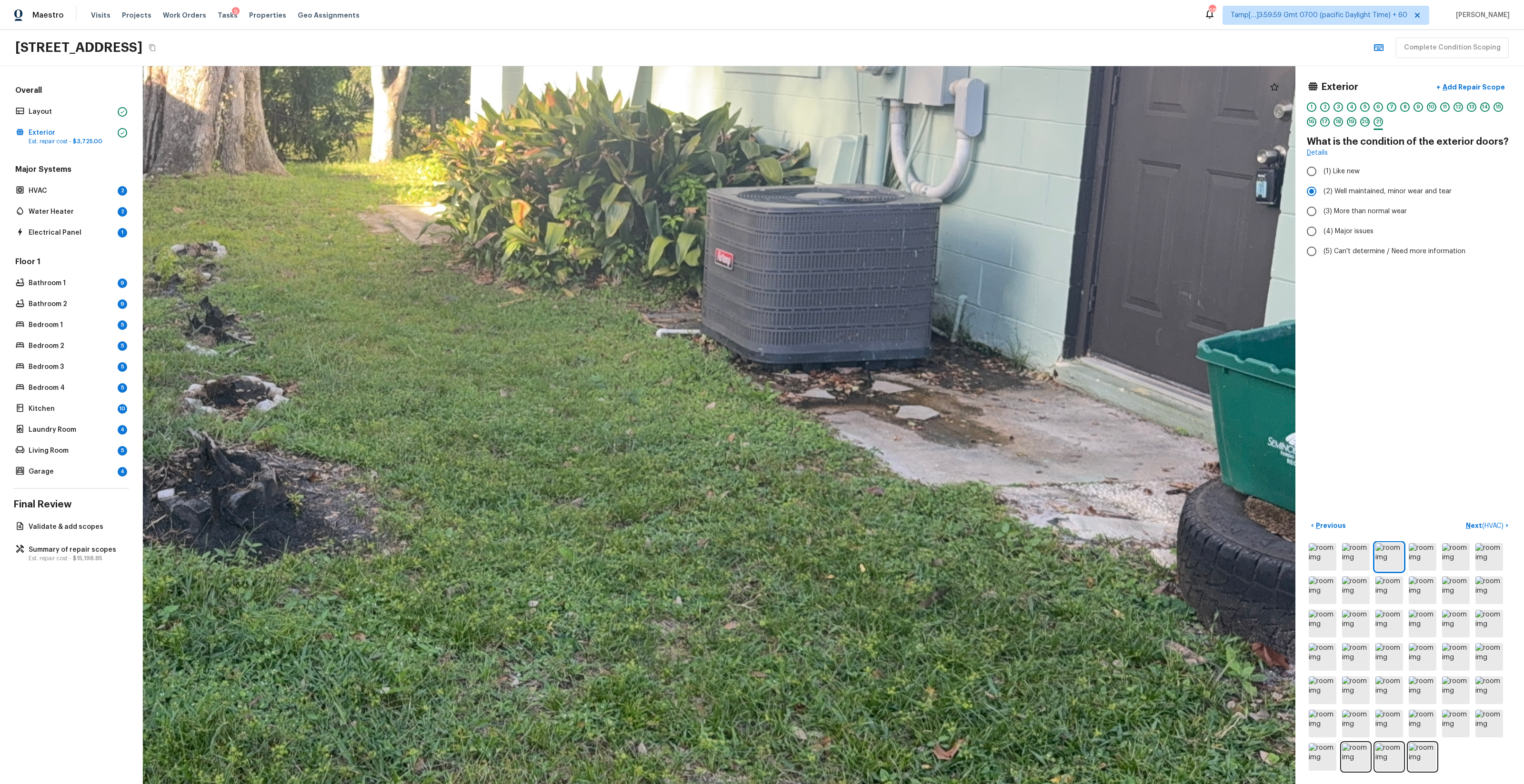
click at [857, 106] on div "7" at bounding box center [1391, 107] width 9 height 9
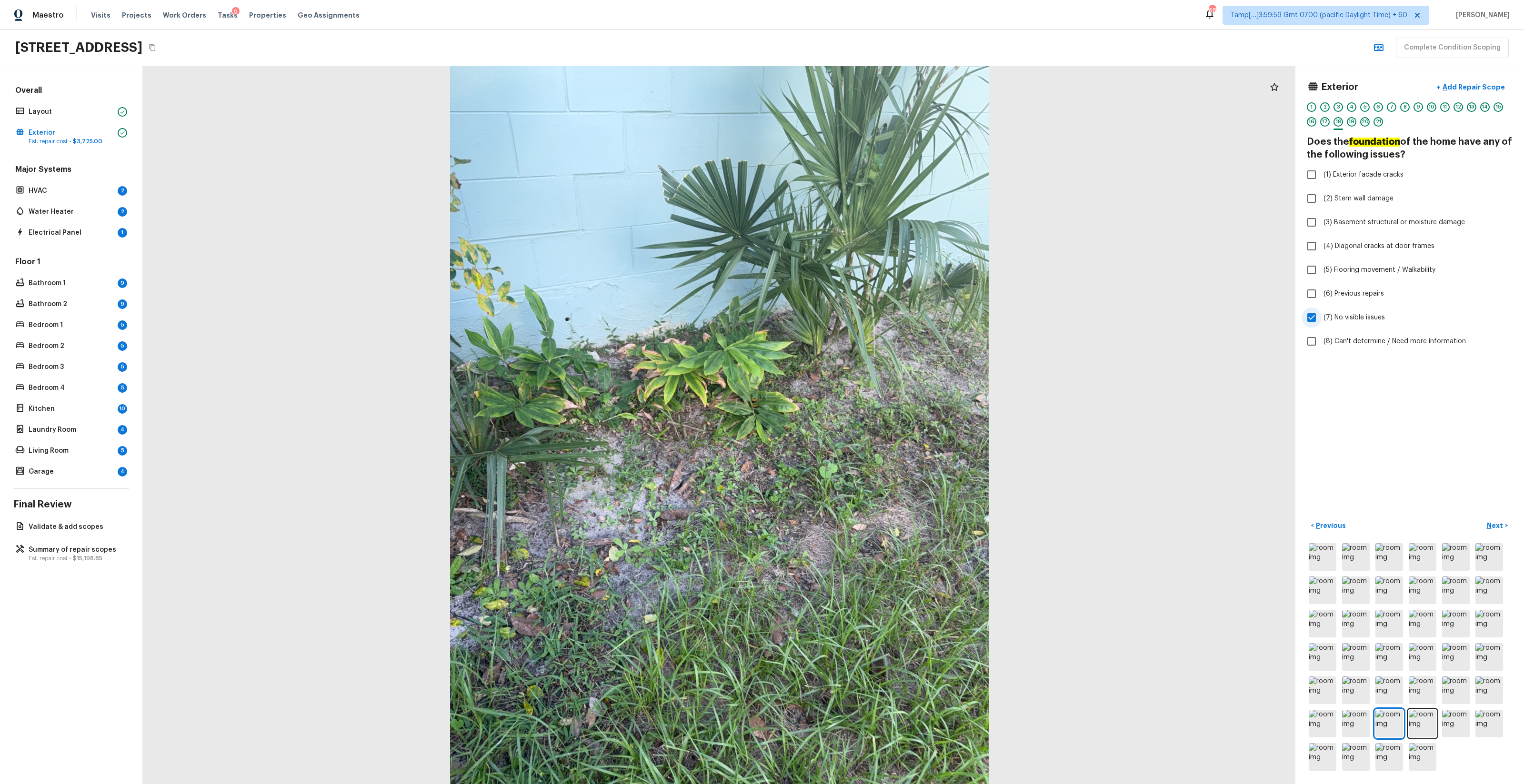
click at [857, 315] on span "(7) No visible issues" at bounding box center [1354, 318] width 62 height 9
click at [857, 315] on input "(7) No visible issues" at bounding box center [1312, 318] width 20 height 20
checkbox input "false"
click at [857, 239] on label "(4) Diagonal cracks at door frames" at bounding box center [1403, 246] width 204 height 20
click at [857, 239] on input "(4) Diagonal cracks at door frames" at bounding box center [1312, 246] width 20 height 20
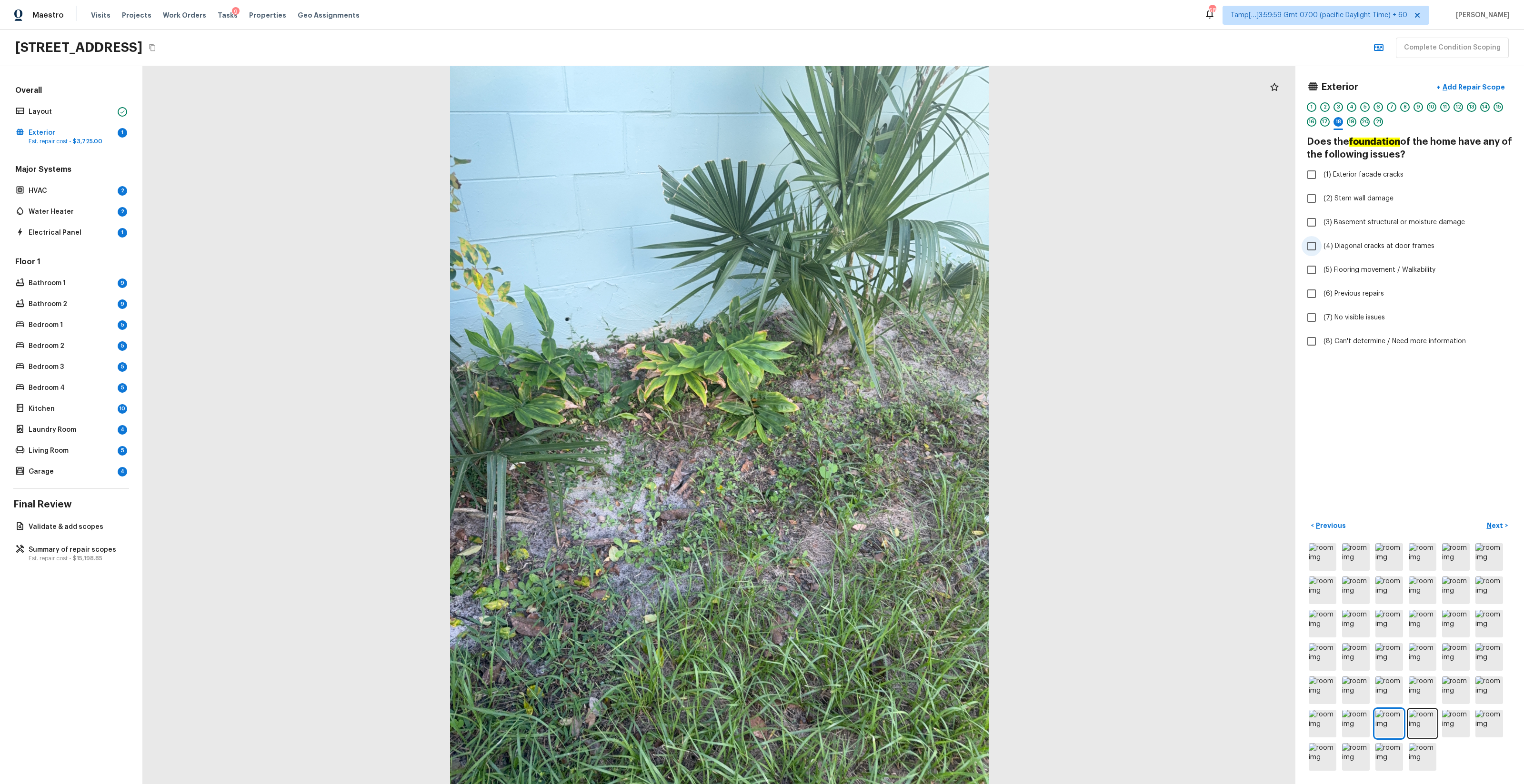
checkbox input "true"
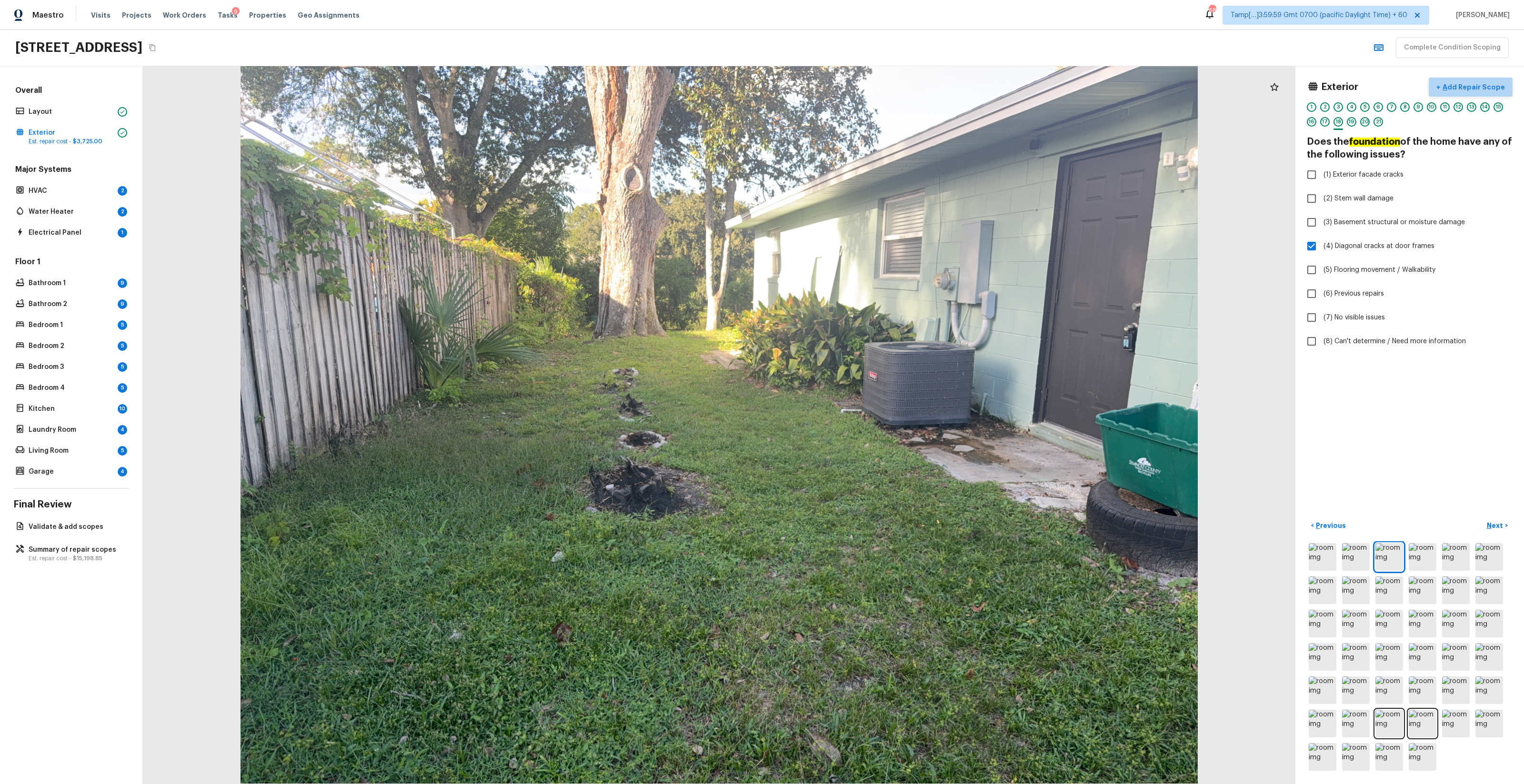
click at [857, 83] on p "Add Repair Scope" at bounding box center [1473, 87] width 64 height 9
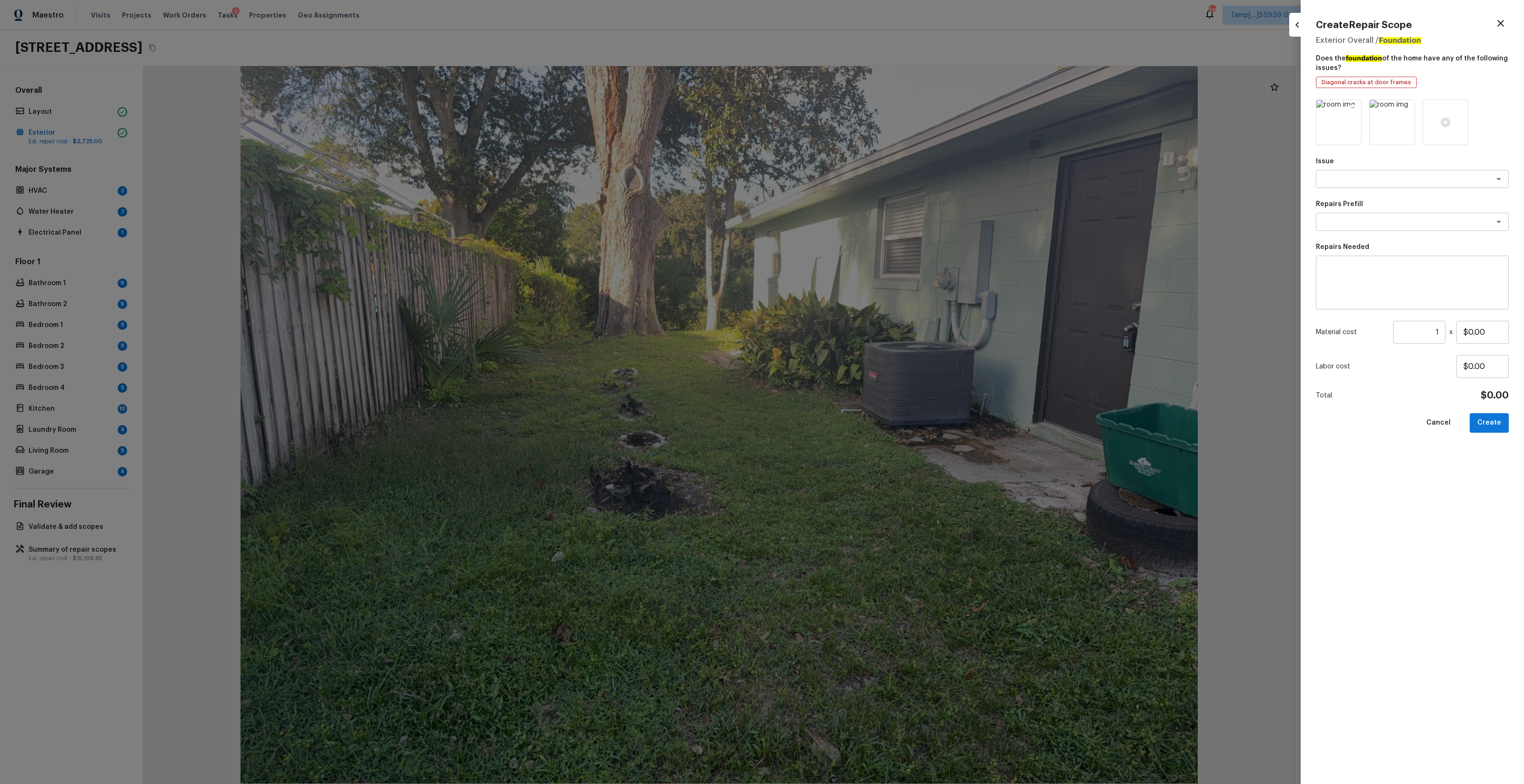
click at [857, 108] on icon at bounding box center [1353, 109] width 8 height 8
click at [857, 118] on icon at bounding box center [1339, 122] width 9 height 9
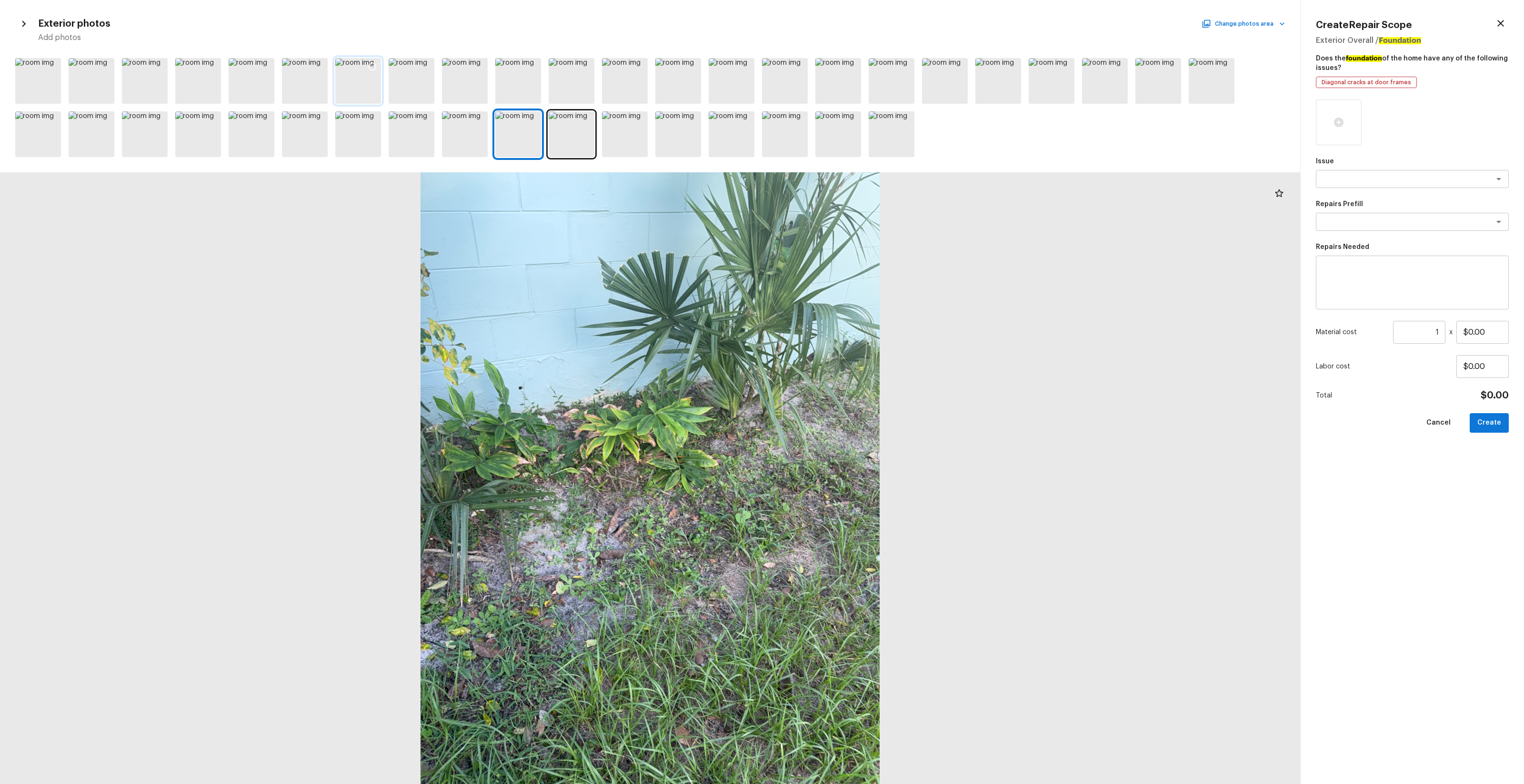
click at [344, 84] on div at bounding box center [358, 80] width 46 height 46
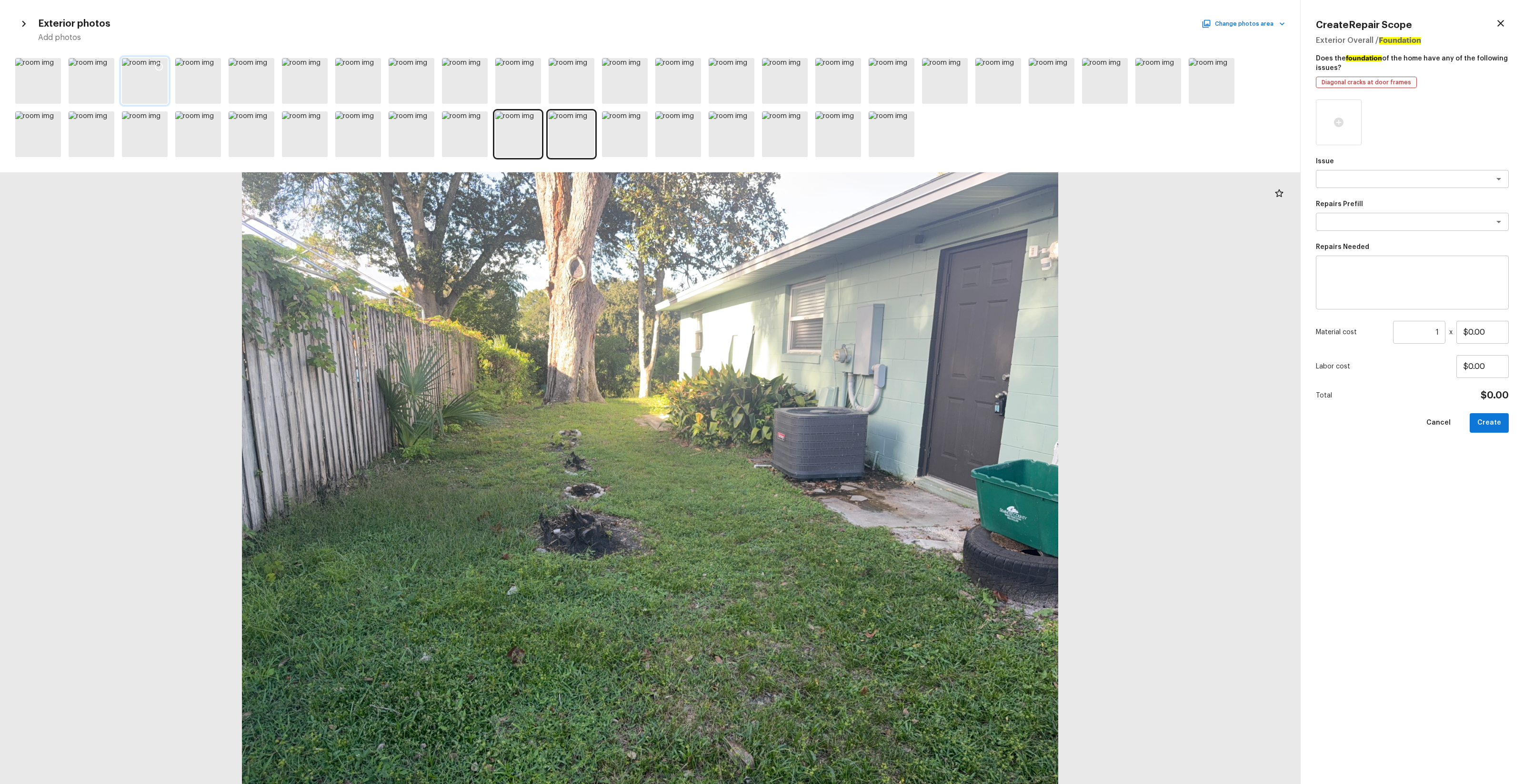
click at [159, 66] on icon at bounding box center [159, 67] width 9 height 9
click at [857, 193] on div "Issue x ​ Repairs Prefill x ​ Repairs Needed x ​ Material cost 1 ​ x $0.00 Labo…" at bounding box center [1412, 434] width 193 height 669
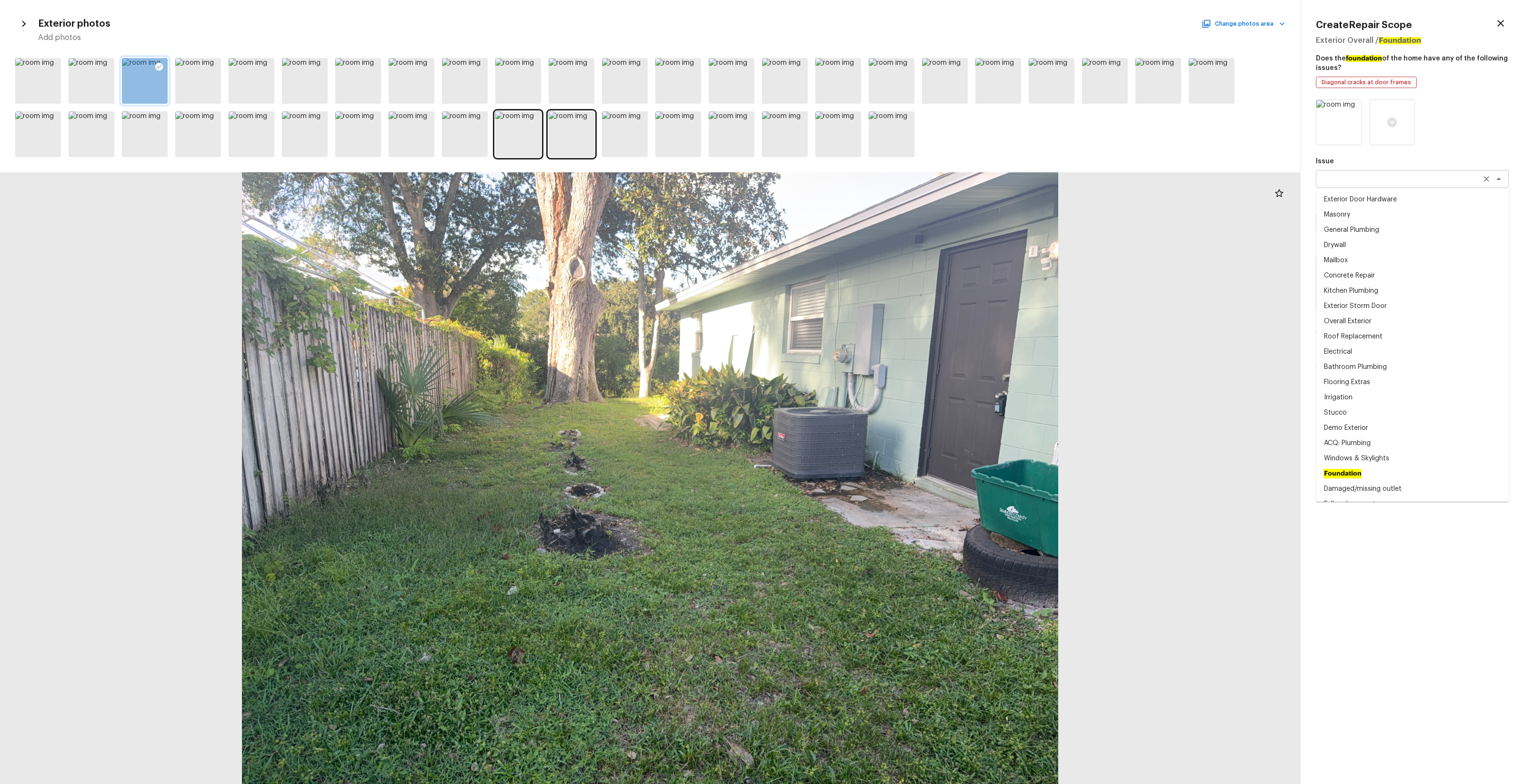
click at [857, 184] on div "x ​" at bounding box center [1412, 179] width 193 height 18
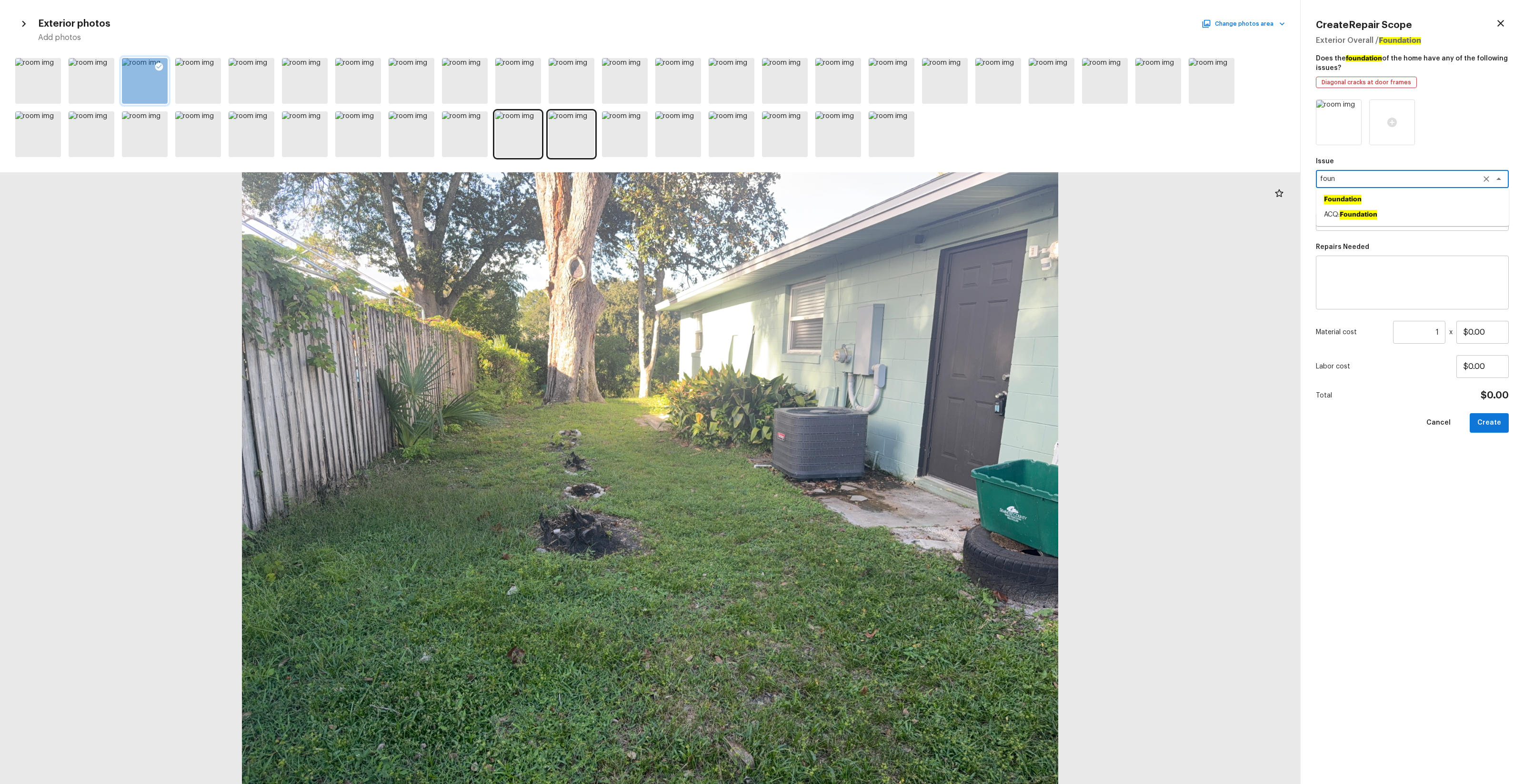
click at [857, 211] on ah_el_jm_1744356462066 "Foundation" at bounding box center [1358, 215] width 38 height 9
click at [857, 213] on div "x ​" at bounding box center [1412, 222] width 193 height 18
type textarea "ACQ: Foundation"
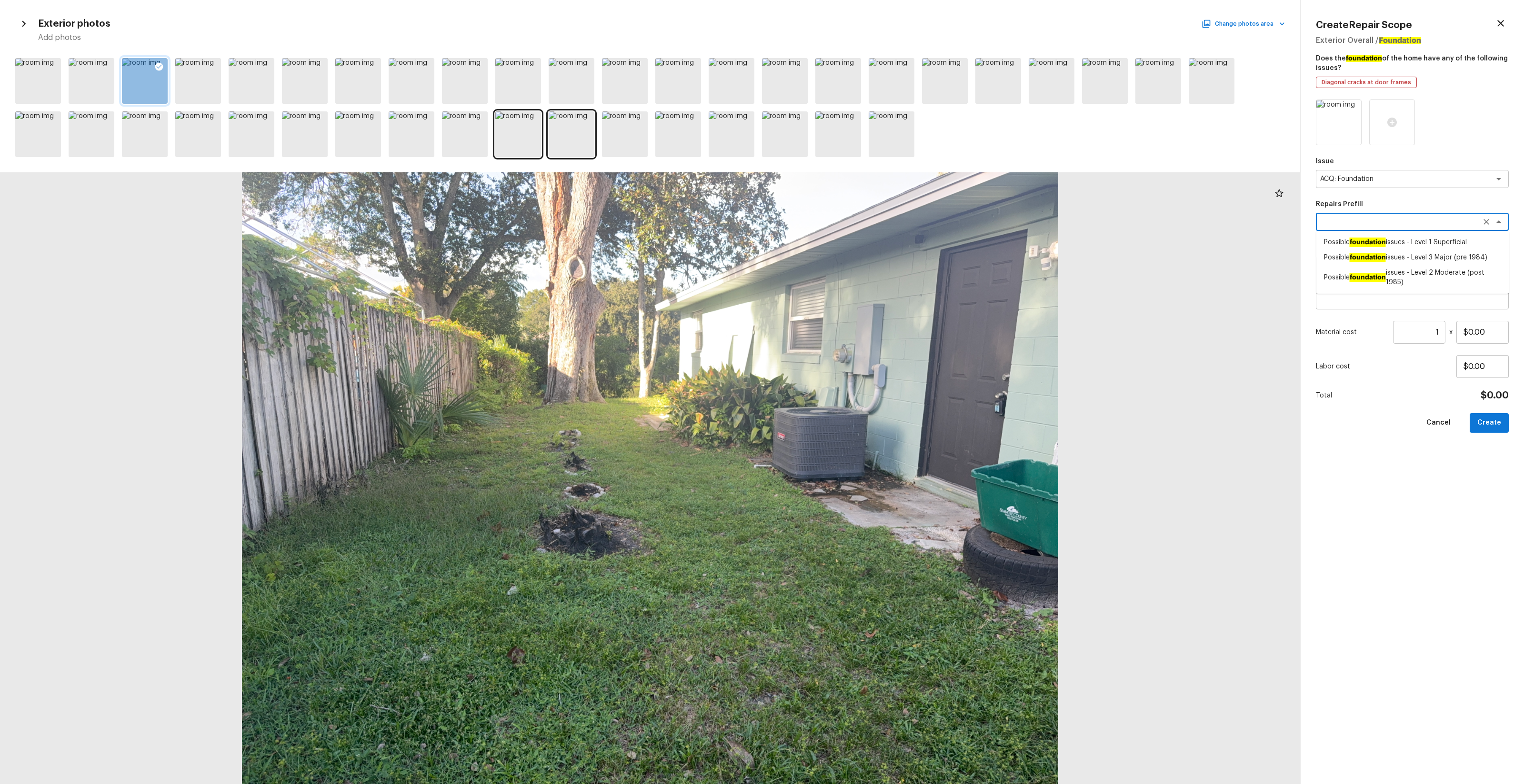
click at [857, 221] on textarea at bounding box center [1399, 222] width 157 height 9
click at [857, 247] on li "Possible foundation issues - Level 1 Superficial" at bounding box center [1413, 242] width 193 height 15
type textarea "Possible foundation issues - Level 1 Superficial"
type textarea "Possible foundation issues - Level 1 - Superficial. Disclaimer: This is NOT a t…"
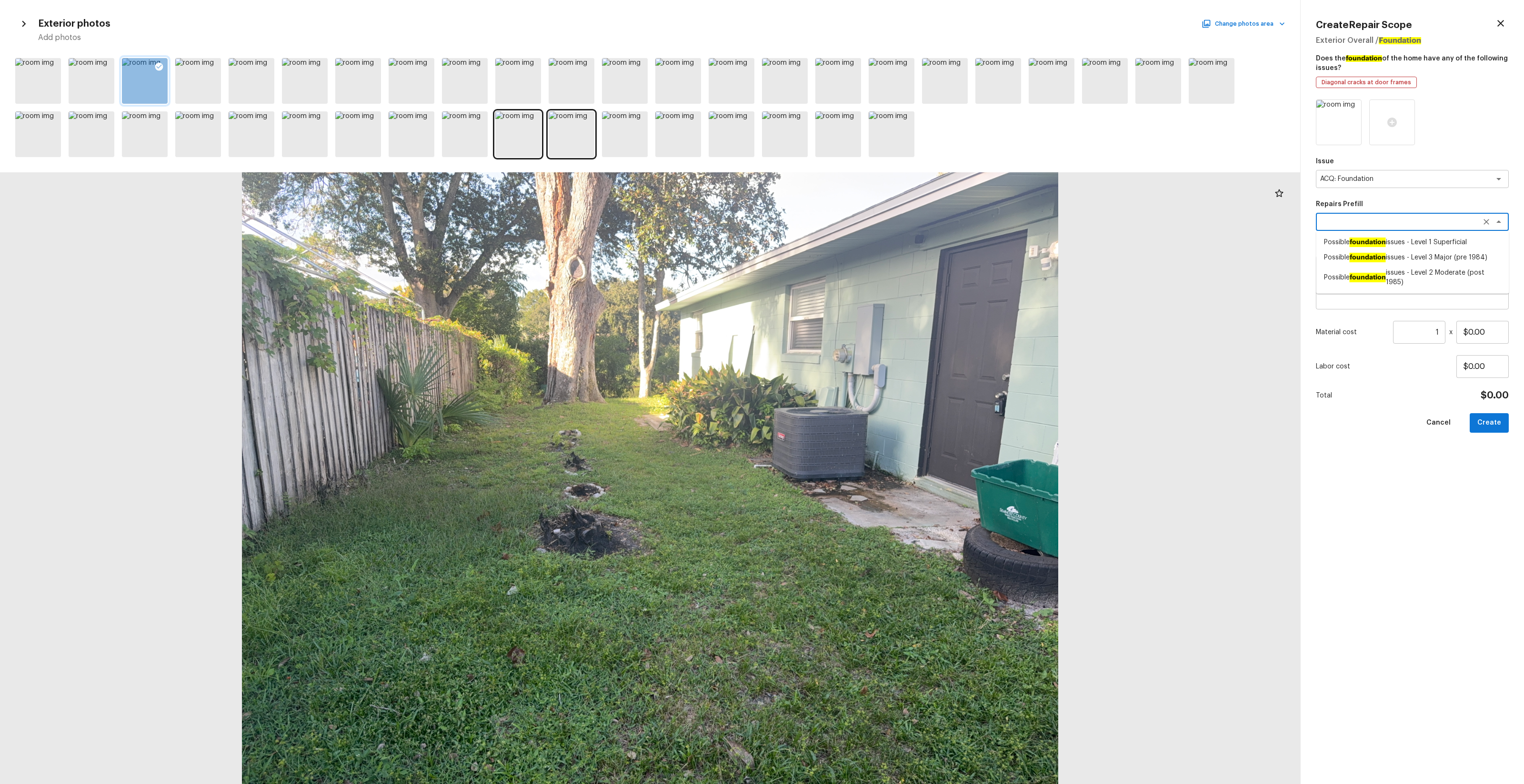
type input "$999.00"
click at [857, 428] on button "Create" at bounding box center [1489, 423] width 39 height 20
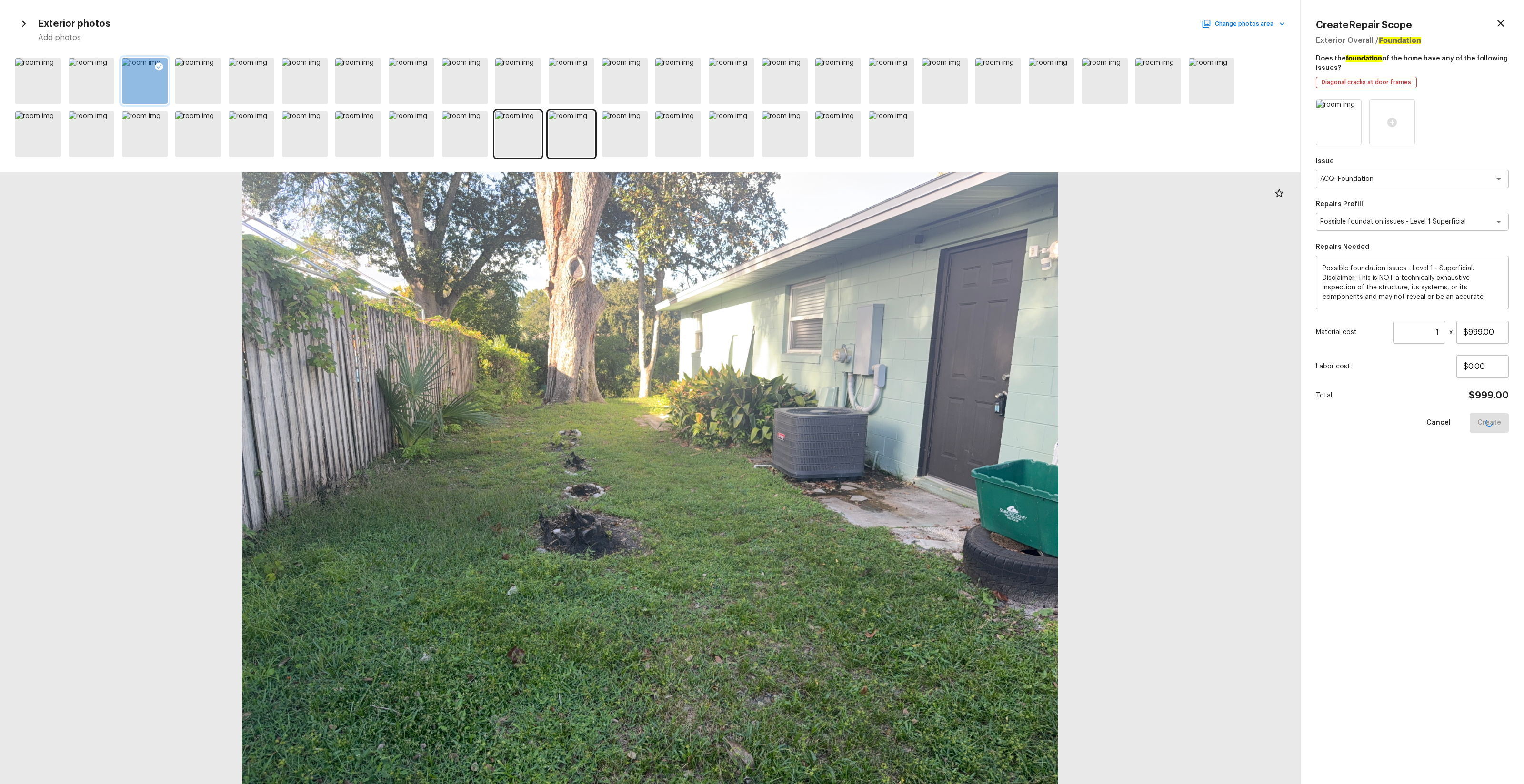
type input "$0.00"
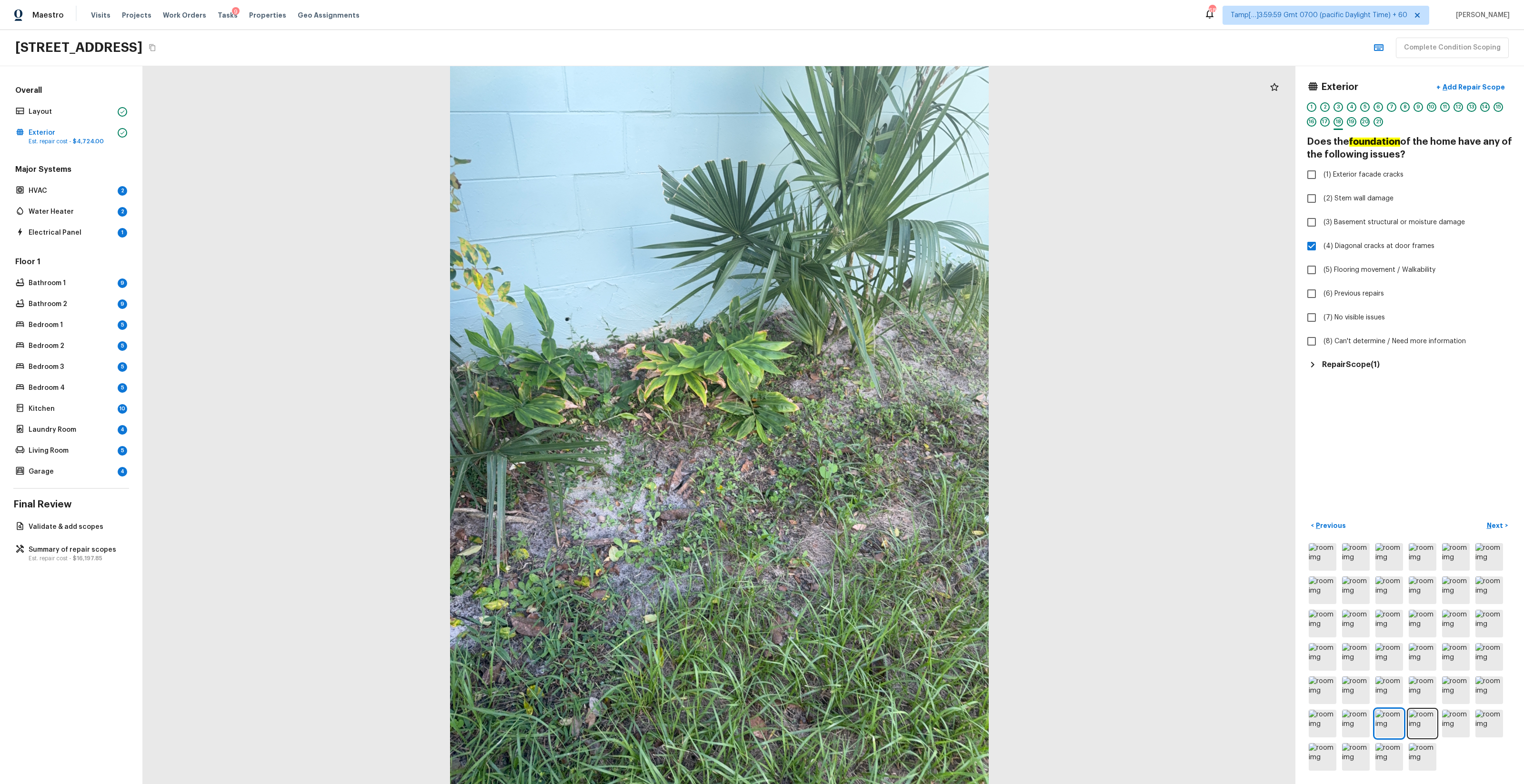
click at [857, 364] on h5 "Repair Scope ( 1 )" at bounding box center [1351, 365] width 57 height 11
click at [857, 391] on icon "button" at bounding box center [1494, 391] width 11 height 11
click at [857, 412] on li "Edit" at bounding box center [1494, 419] width 44 height 28
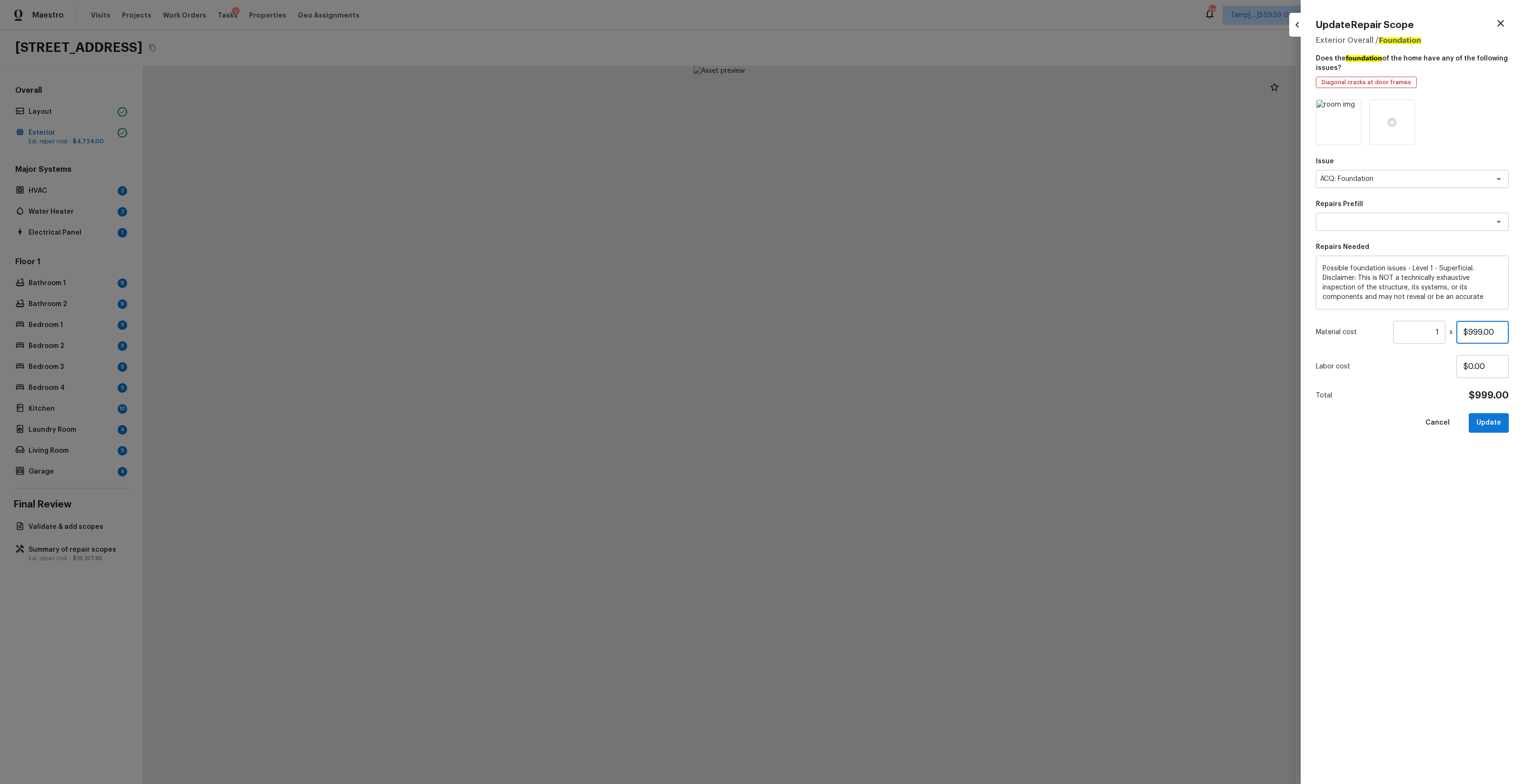
click at [857, 334] on input "$999.00" at bounding box center [1483, 332] width 53 height 23
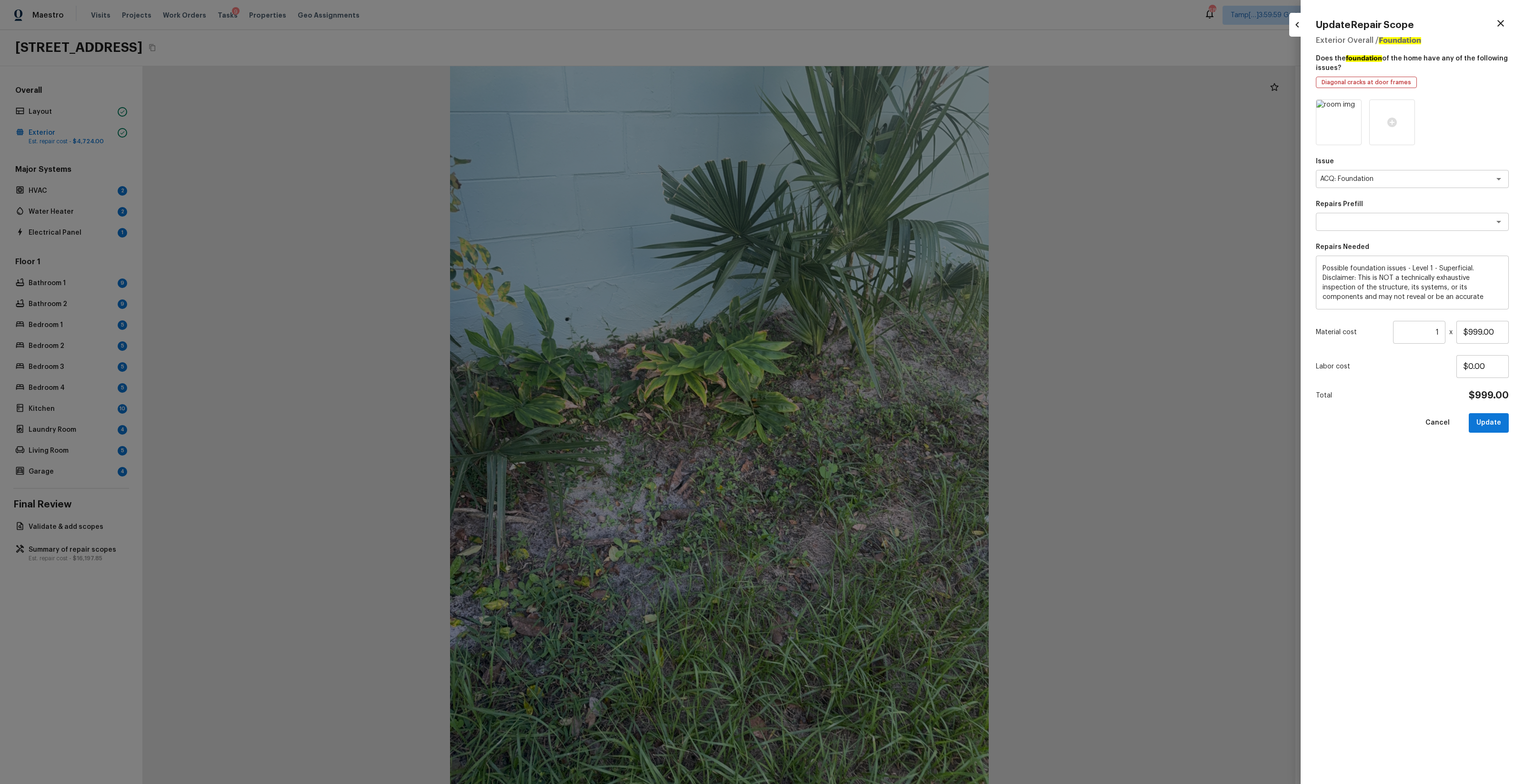
click at [857, 371] on p "Labor cost" at bounding box center [1386, 367] width 140 height 9
type input "$0.00"
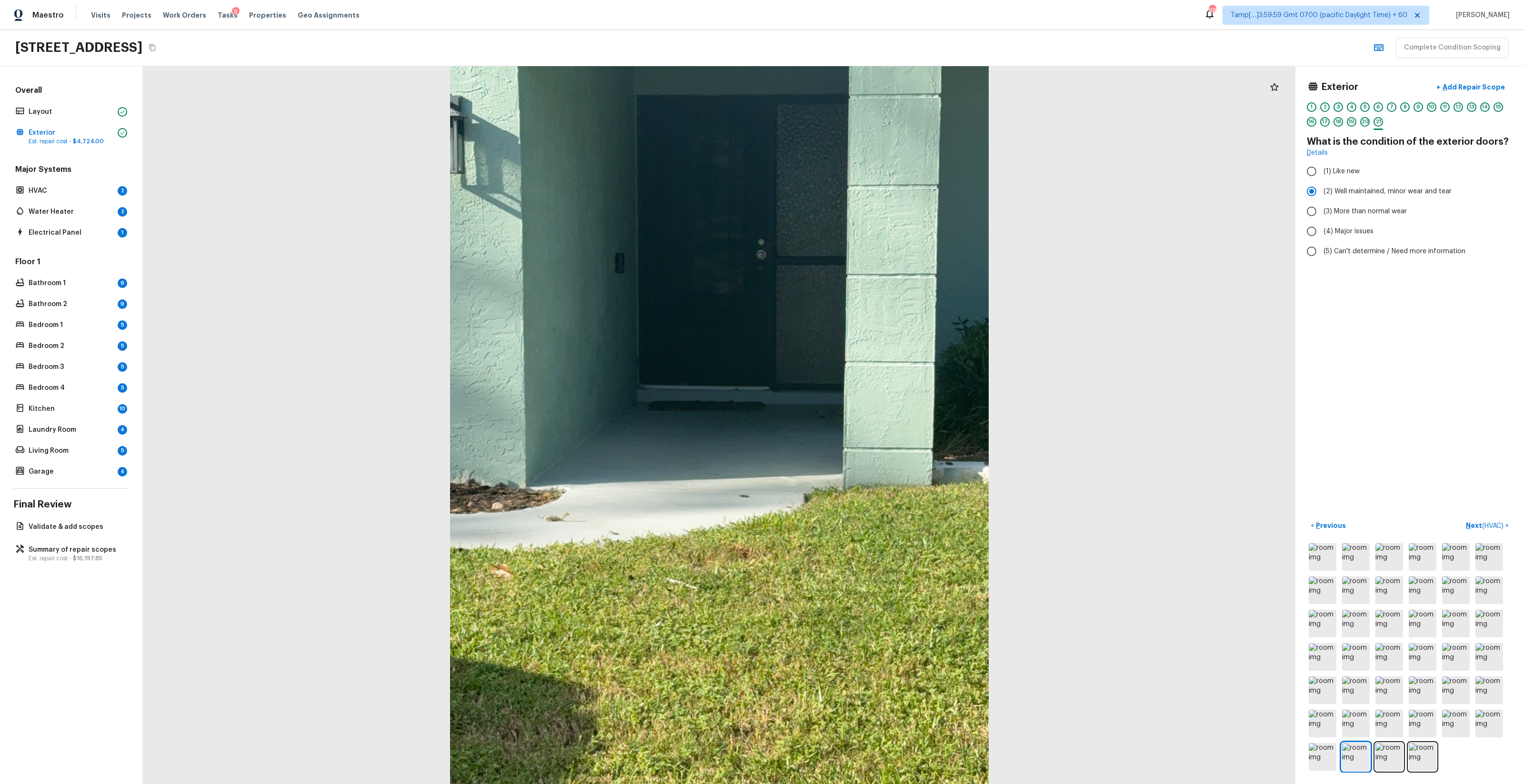
click at [857, 107] on div "3" at bounding box center [1338, 107] width 9 height 9
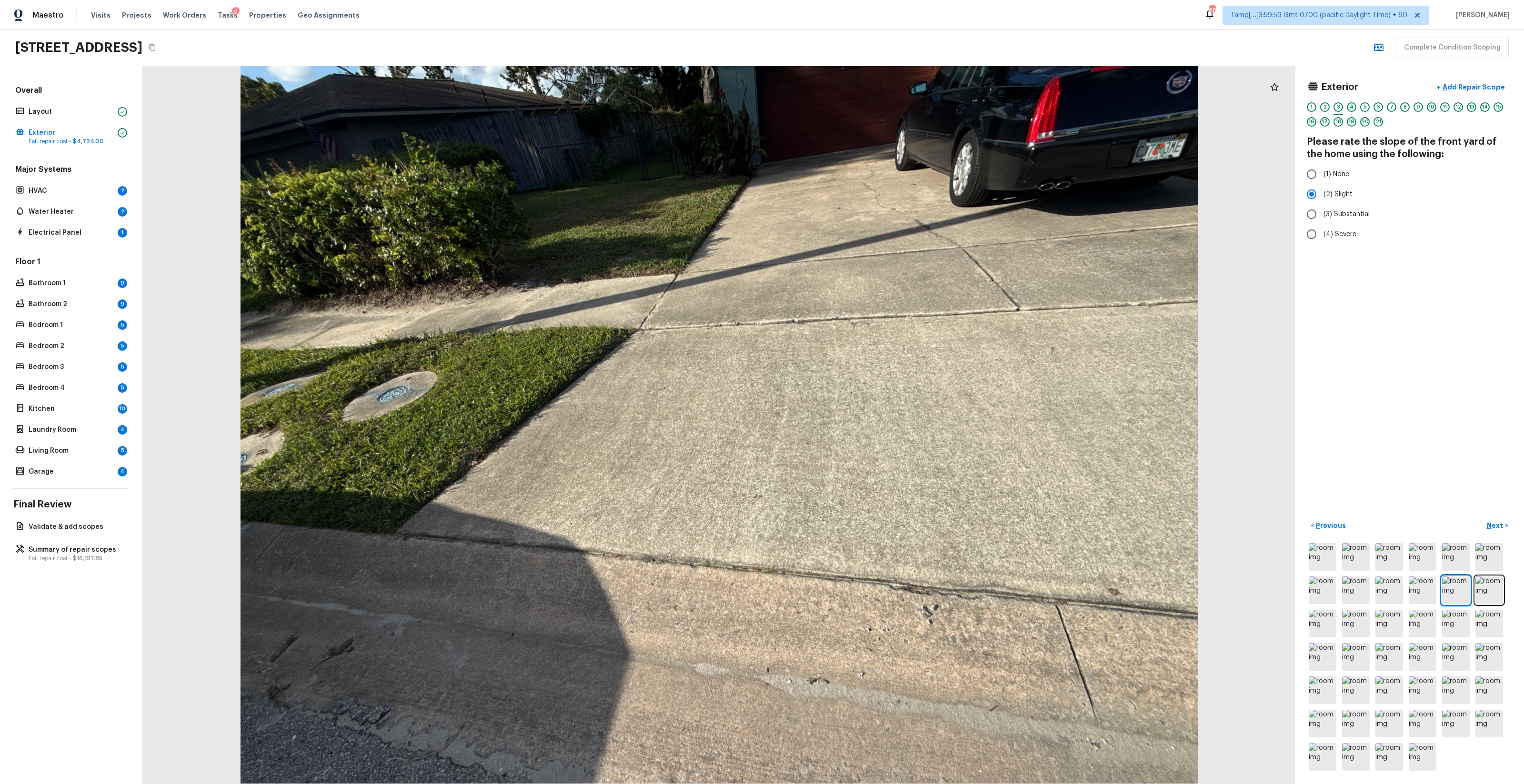
click at [857, 108] on div "4" at bounding box center [1352, 107] width 9 height 9
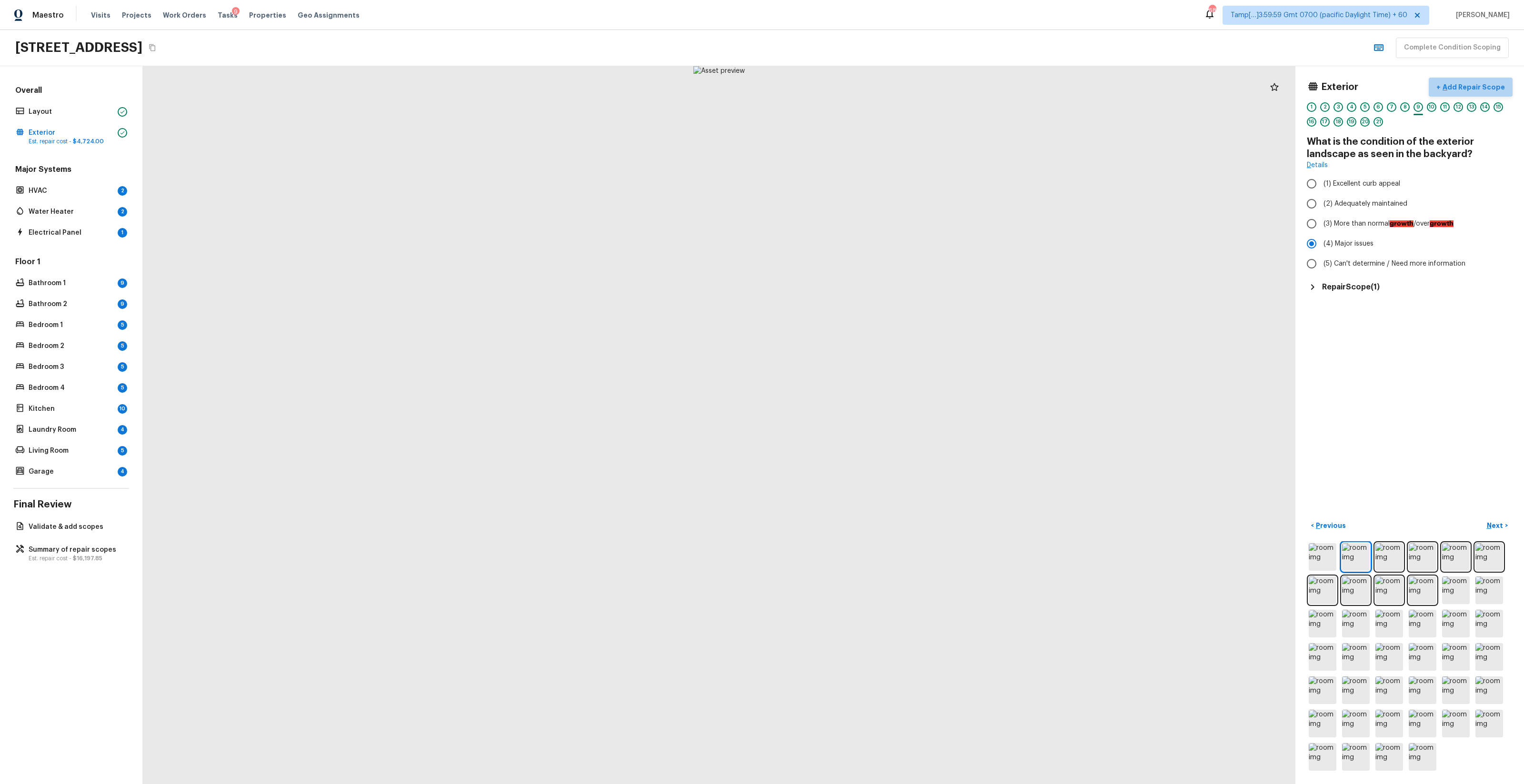
click at [857, 84] on p "Add Repair Scope" at bounding box center [1473, 87] width 64 height 9
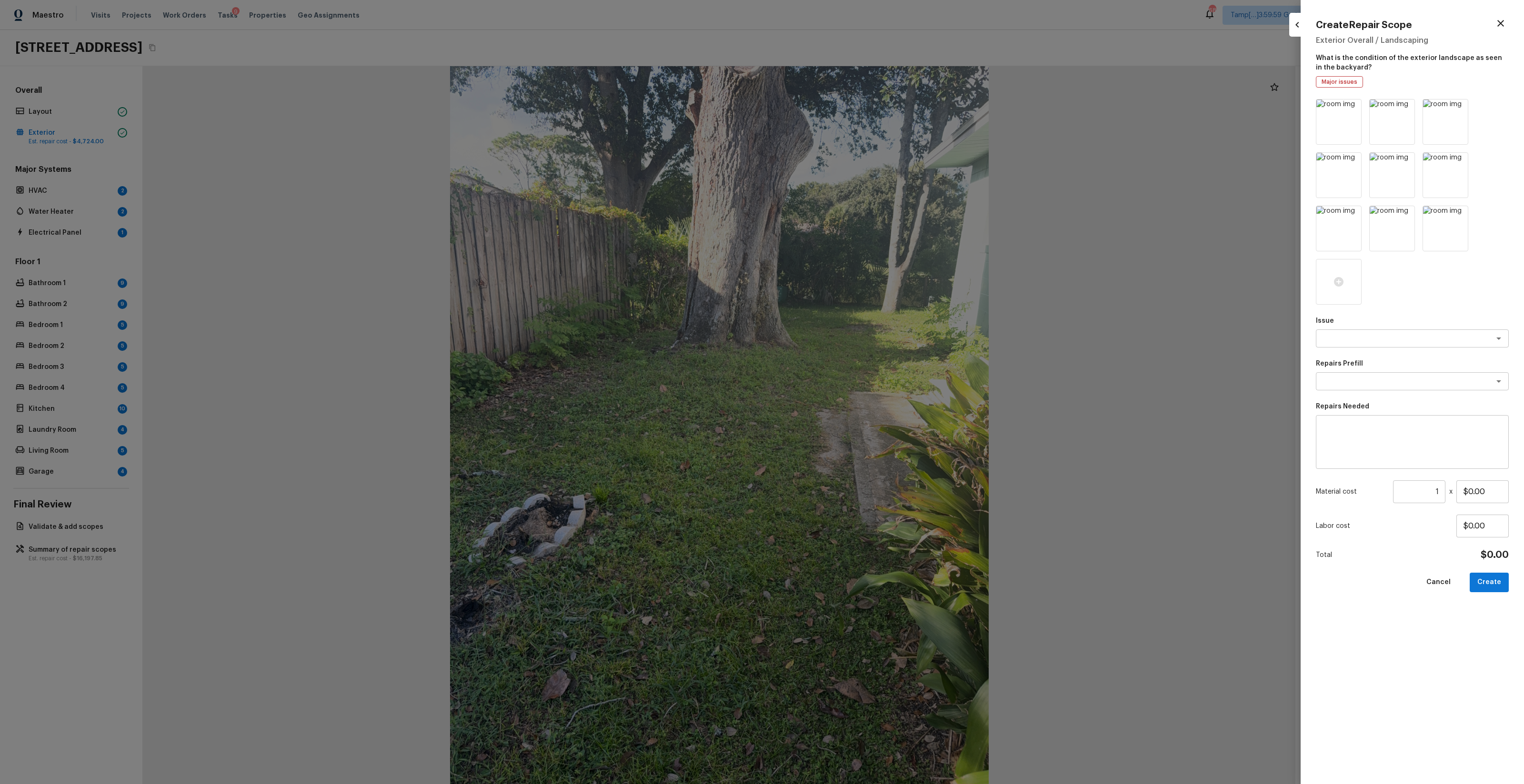
click at [857, 326] on div "Issue x ​" at bounding box center [1412, 332] width 193 height 31
click at [857, 334] on textarea at bounding box center [1399, 338] width 157 height 9
click at [857, 365] on li "Debris/garbage on site" at bounding box center [1413, 359] width 193 height 15
click at [857, 375] on div "x ​" at bounding box center [1412, 381] width 193 height 18
type textarea "Debris/garbage on site"
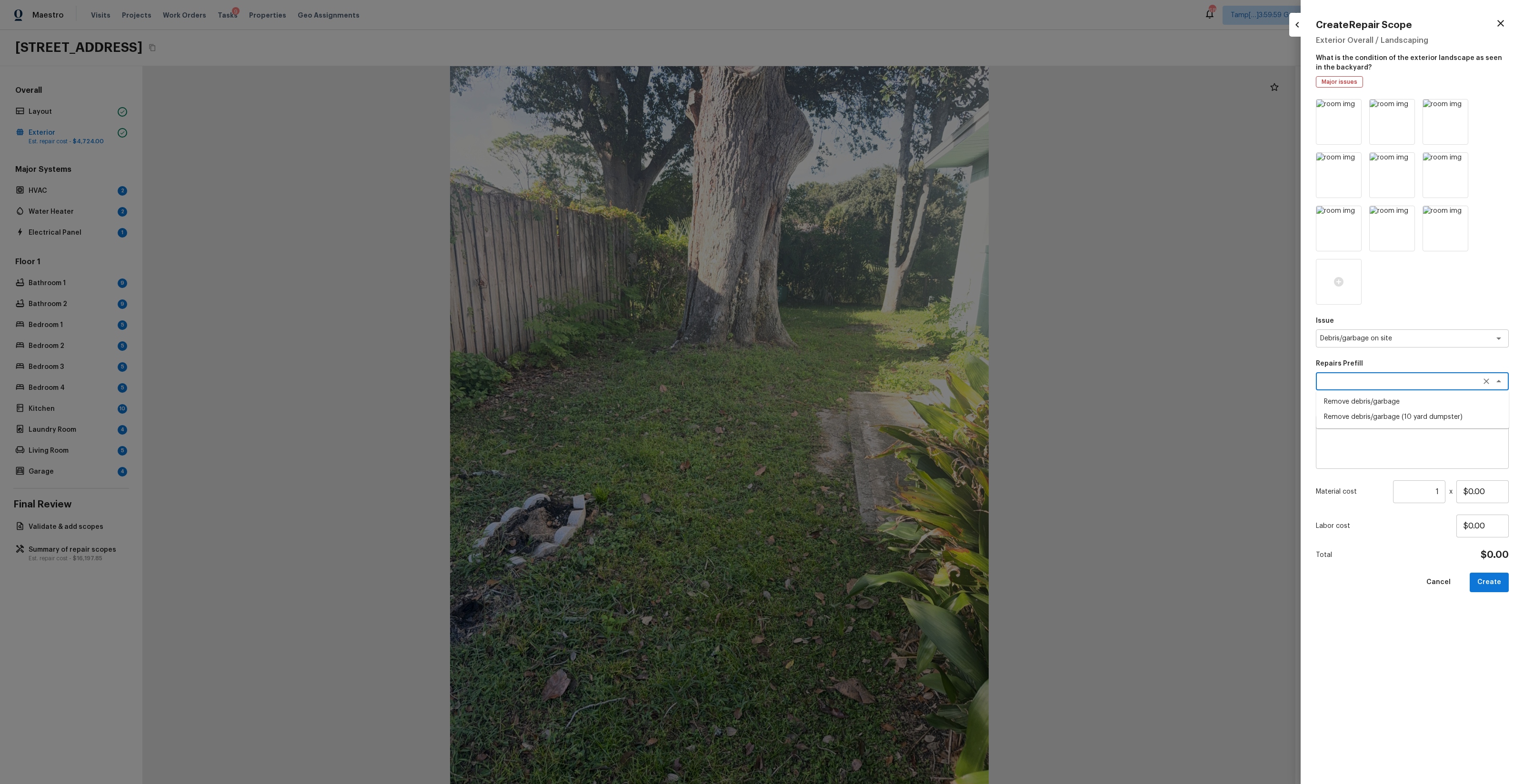
click at [857, 406] on li "Remove debris/garbage" at bounding box center [1413, 402] width 193 height 15
type textarea "Remove debris/garbage"
type textarea "Remove, haul off, and properly dispose of any debris left by seller to offsite …"
click at [857, 462] on input "$50.00" at bounding box center [1483, 491] width 53 height 23
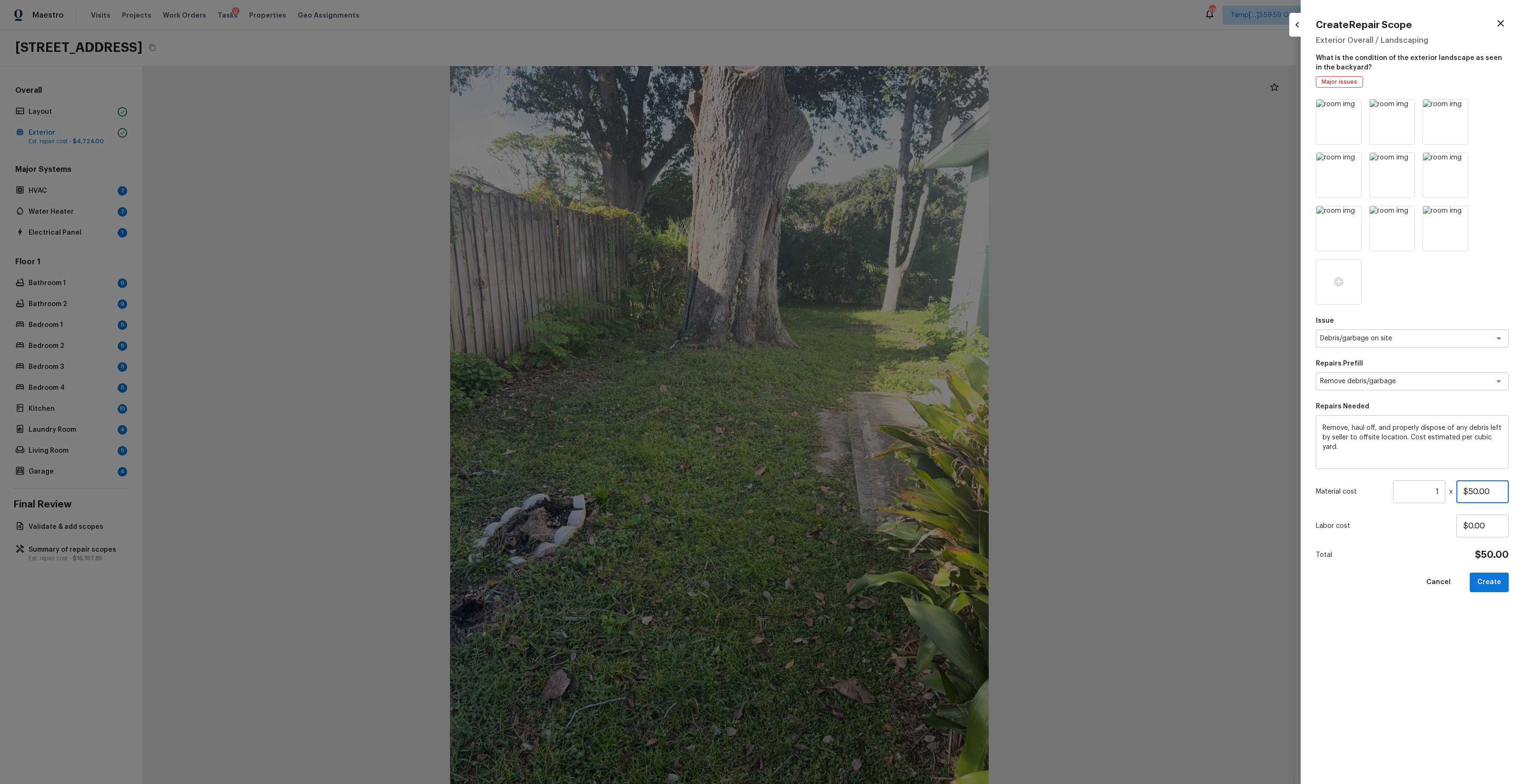
click at [857, 462] on input "$50.00" at bounding box center [1483, 491] width 53 height 23
type input "$1,000.00"
click at [857, 462] on button "Create" at bounding box center [1489, 582] width 39 height 20
type input "$0.00"
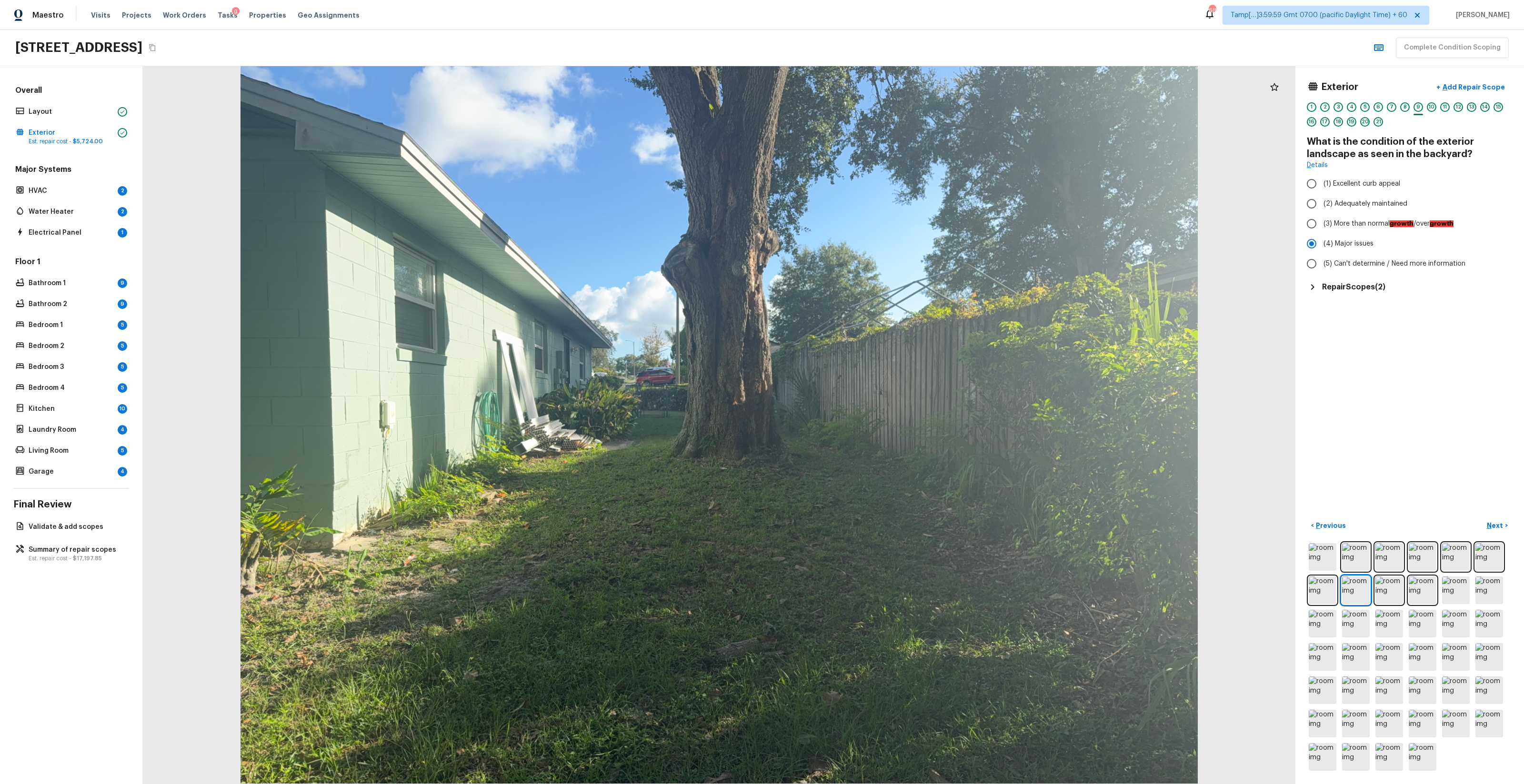
click at [857, 285] on h5 "Repair Scopes ( 2 )" at bounding box center [1354, 287] width 63 height 11
click at [857, 367] on div at bounding box center [719, 425] width 1152 height 718
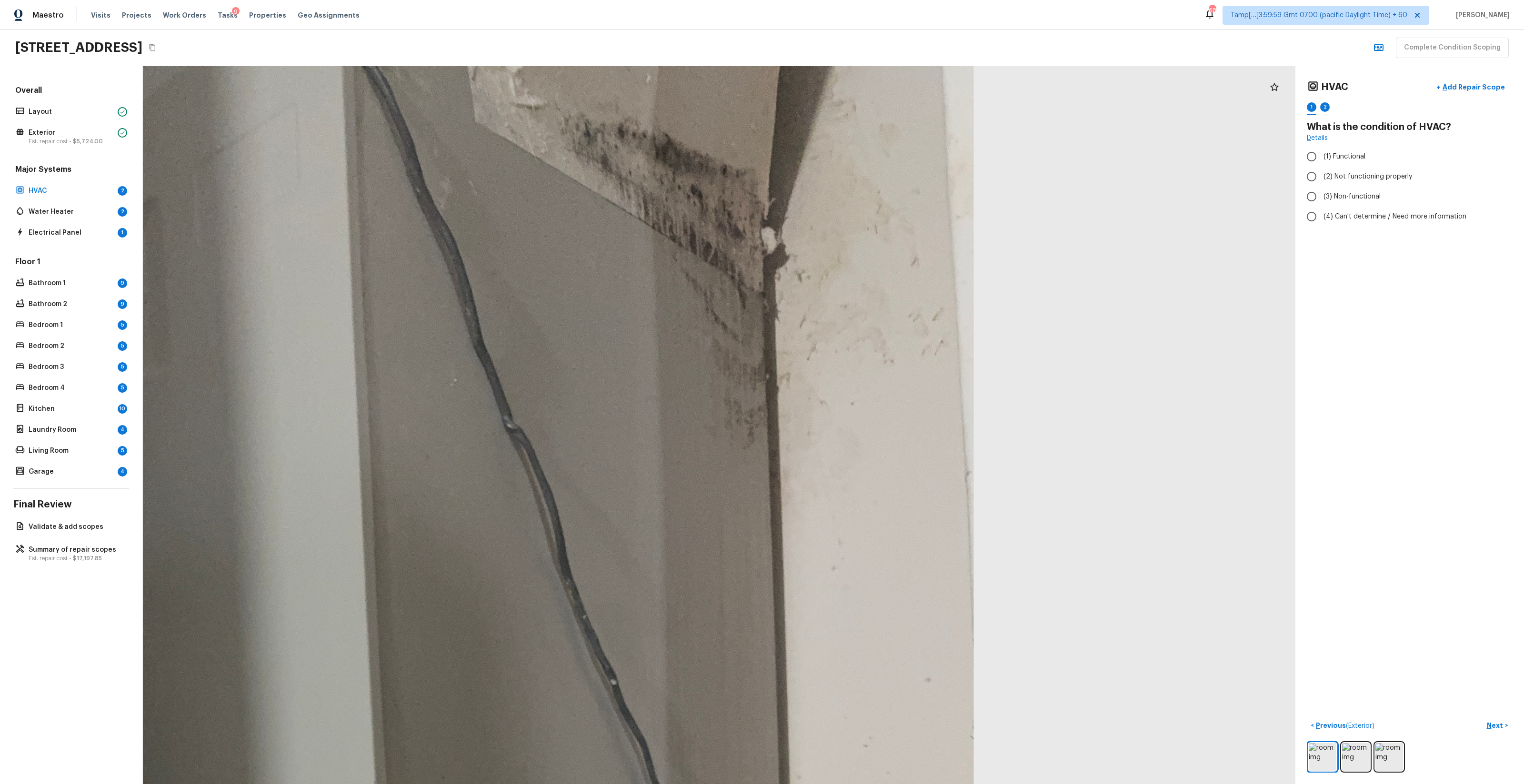
drag, startPoint x: 898, startPoint y: 205, endPoint x: 892, endPoint y: 283, distance: 78.2
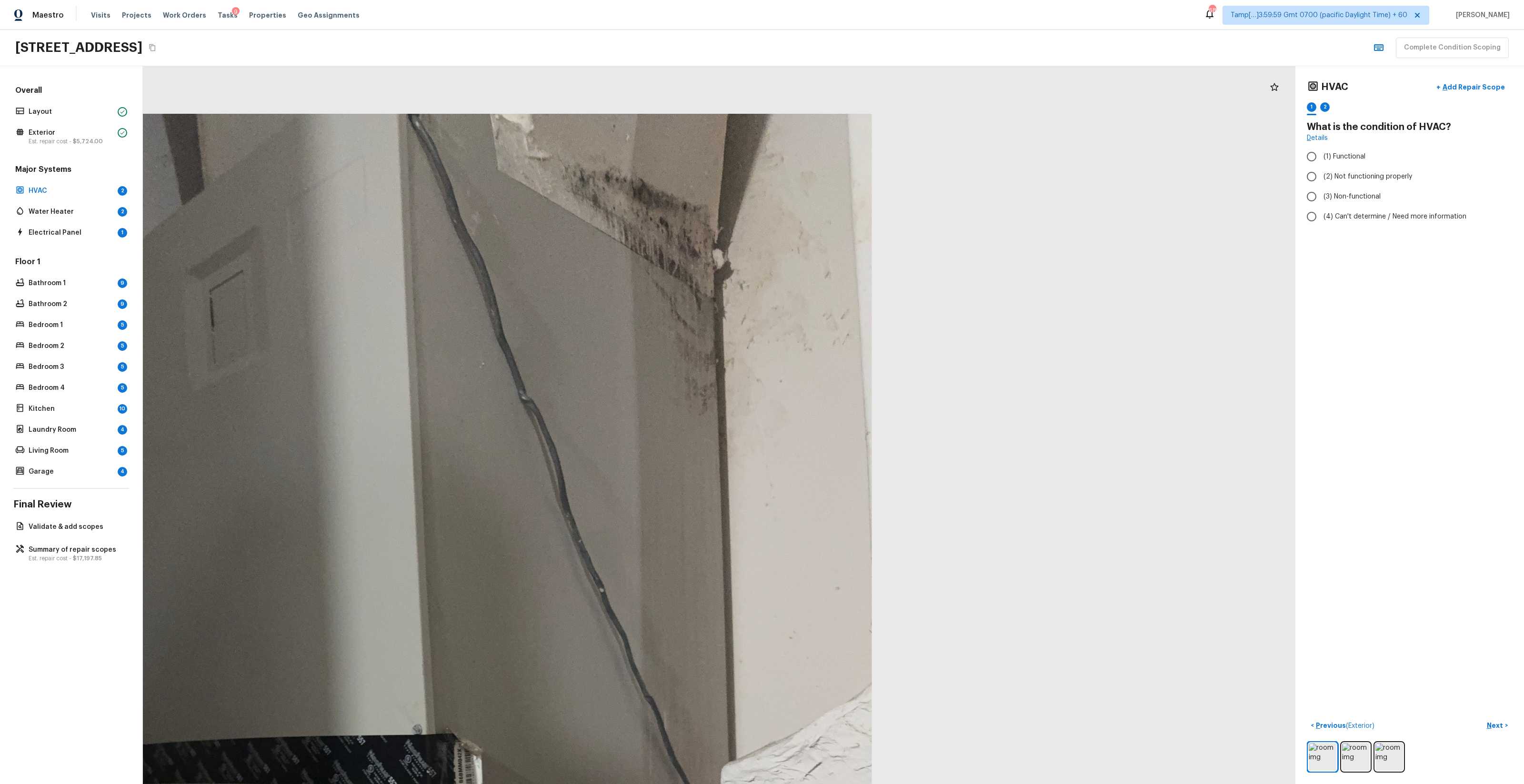
drag, startPoint x: 908, startPoint y: 247, endPoint x: 802, endPoint y: 462, distance: 239.7
click at [802, 462] on div at bounding box center [388, 758] width 2070 height 1289
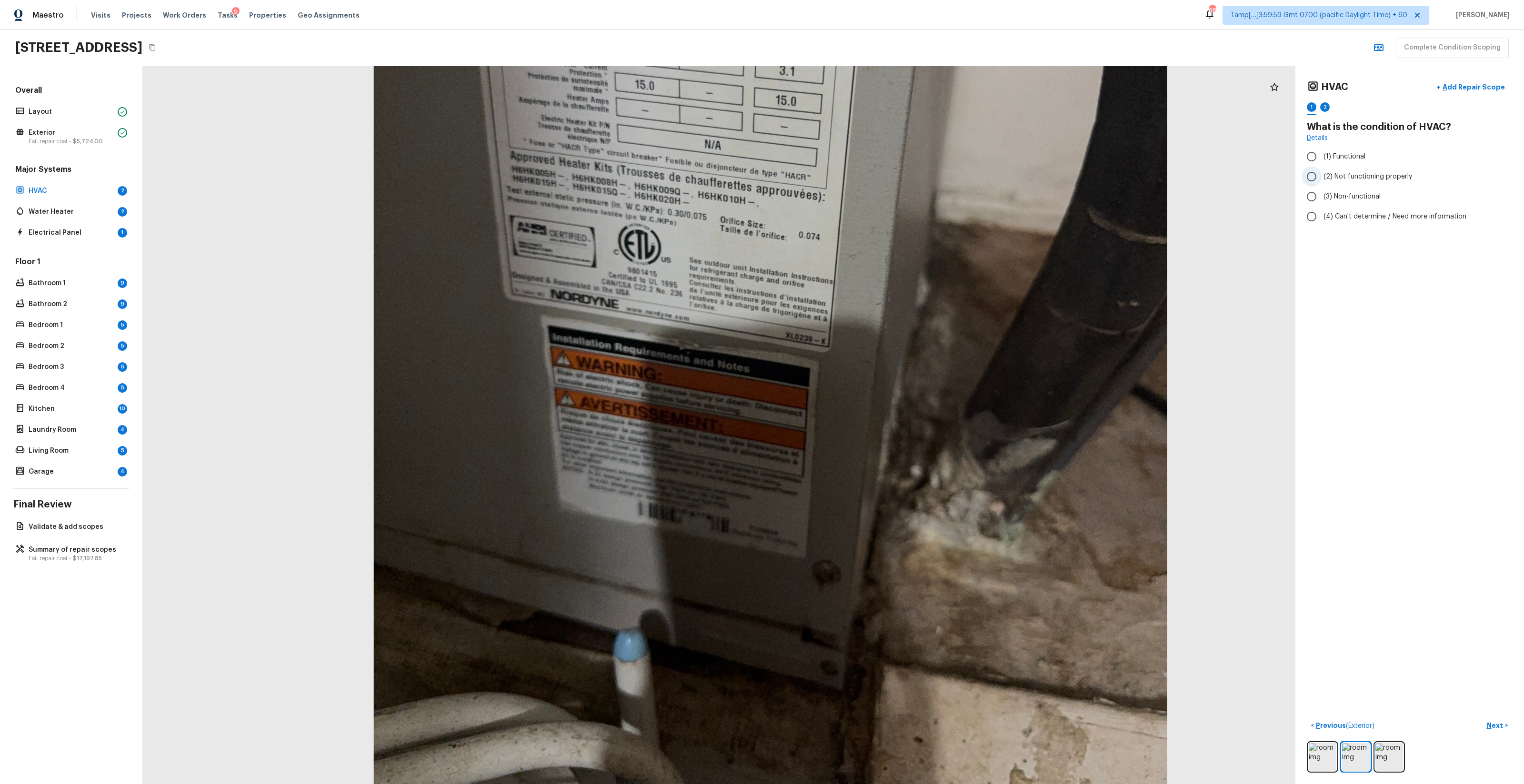
click at [857, 173] on span "(2) Not functioning properly" at bounding box center [1368, 177] width 89 height 9
click at [857, 173] on input "(2) Not functioning properly" at bounding box center [1312, 177] width 20 height 20
radio input "true"
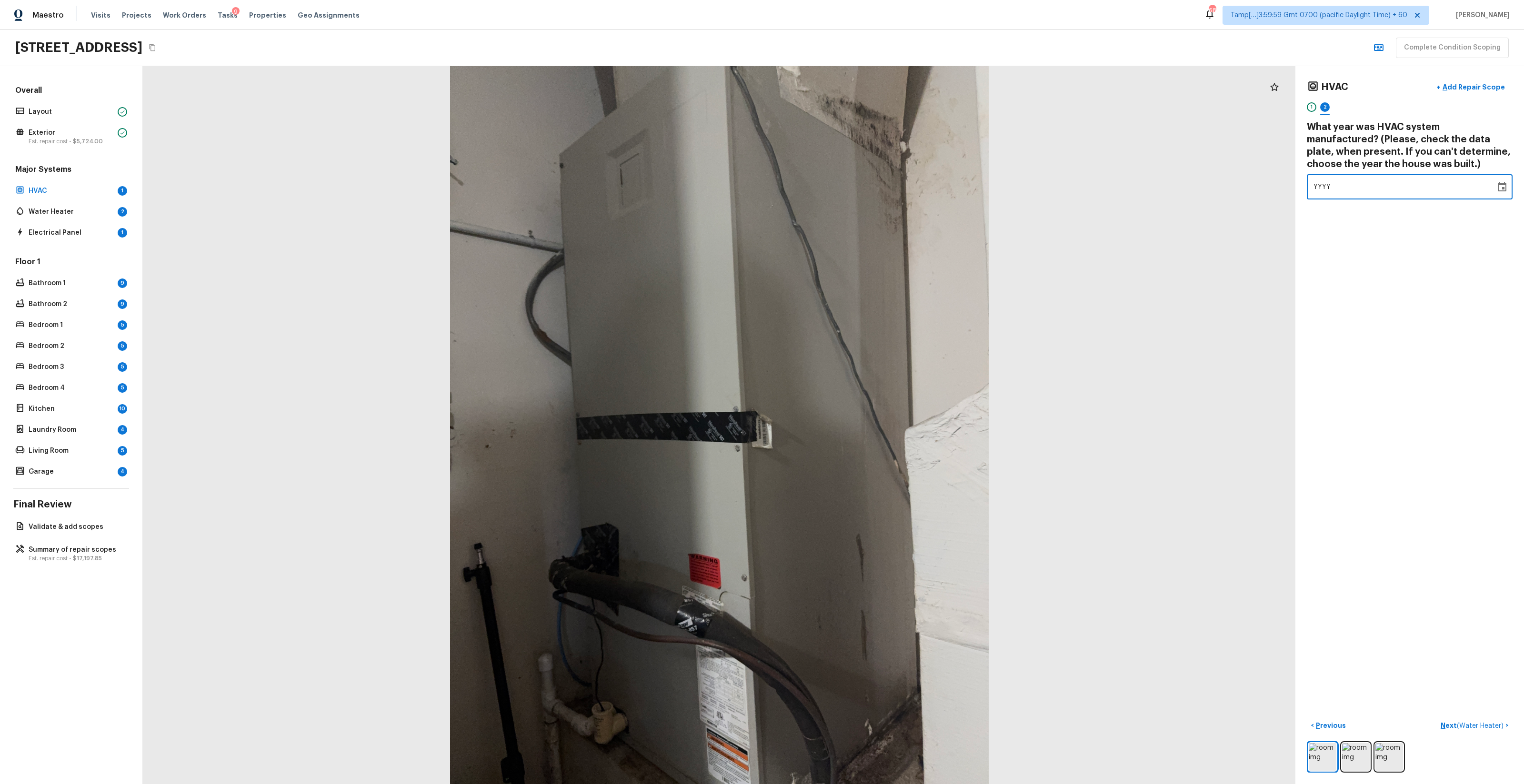
click at [857, 203] on div "HVAC + Add Repair Scope 1 2 What year was HVAC system manufactured? (Please, ch…" at bounding box center [1410, 425] width 228 height 718
type input "1975"
click at [857, 90] on p "Add Repair Scope" at bounding box center [1473, 87] width 64 height 9
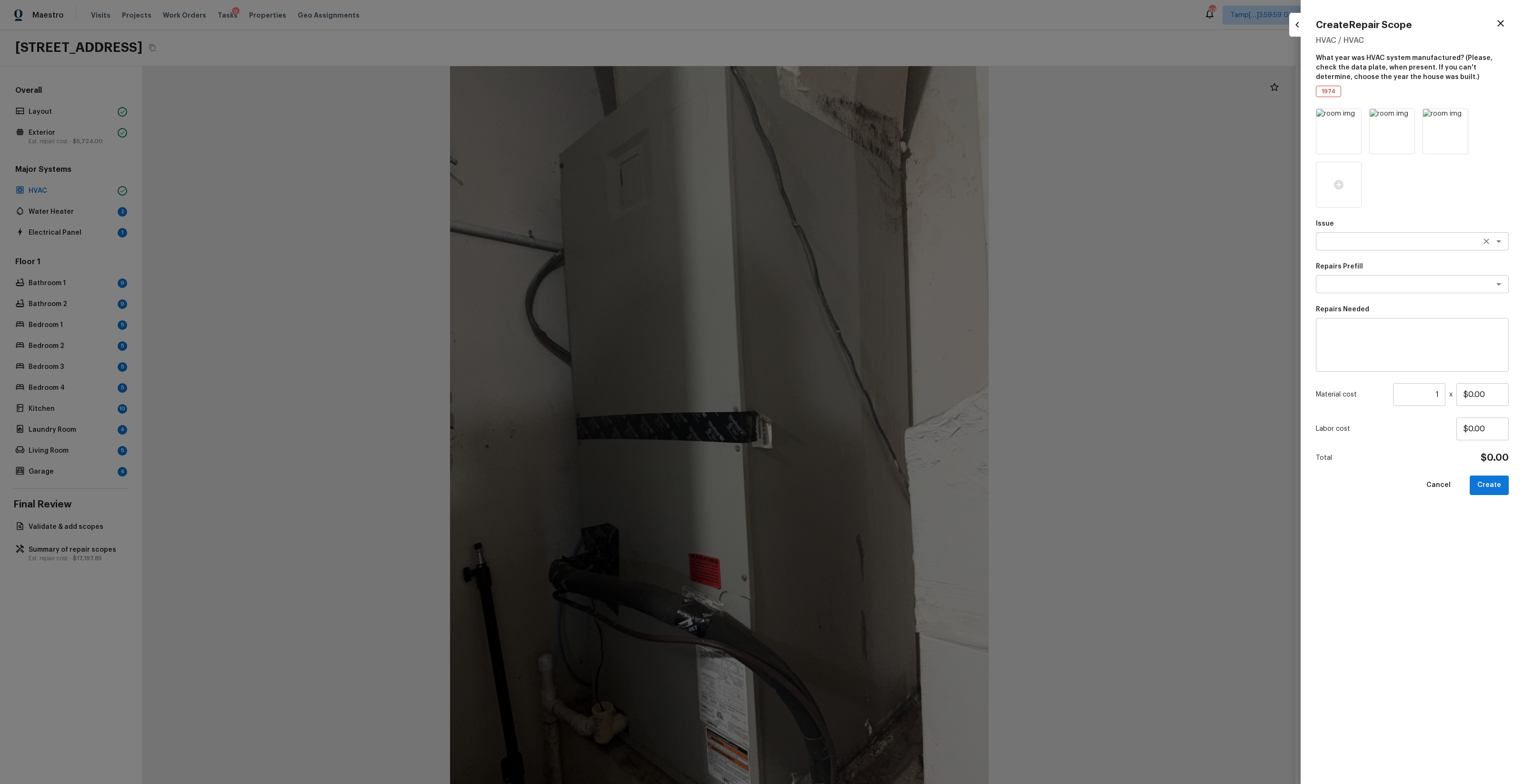
click at [857, 248] on div "x ​" at bounding box center [1412, 241] width 193 height 18
click at [857, 21] on icon "button" at bounding box center [1500, 23] width 11 height 11
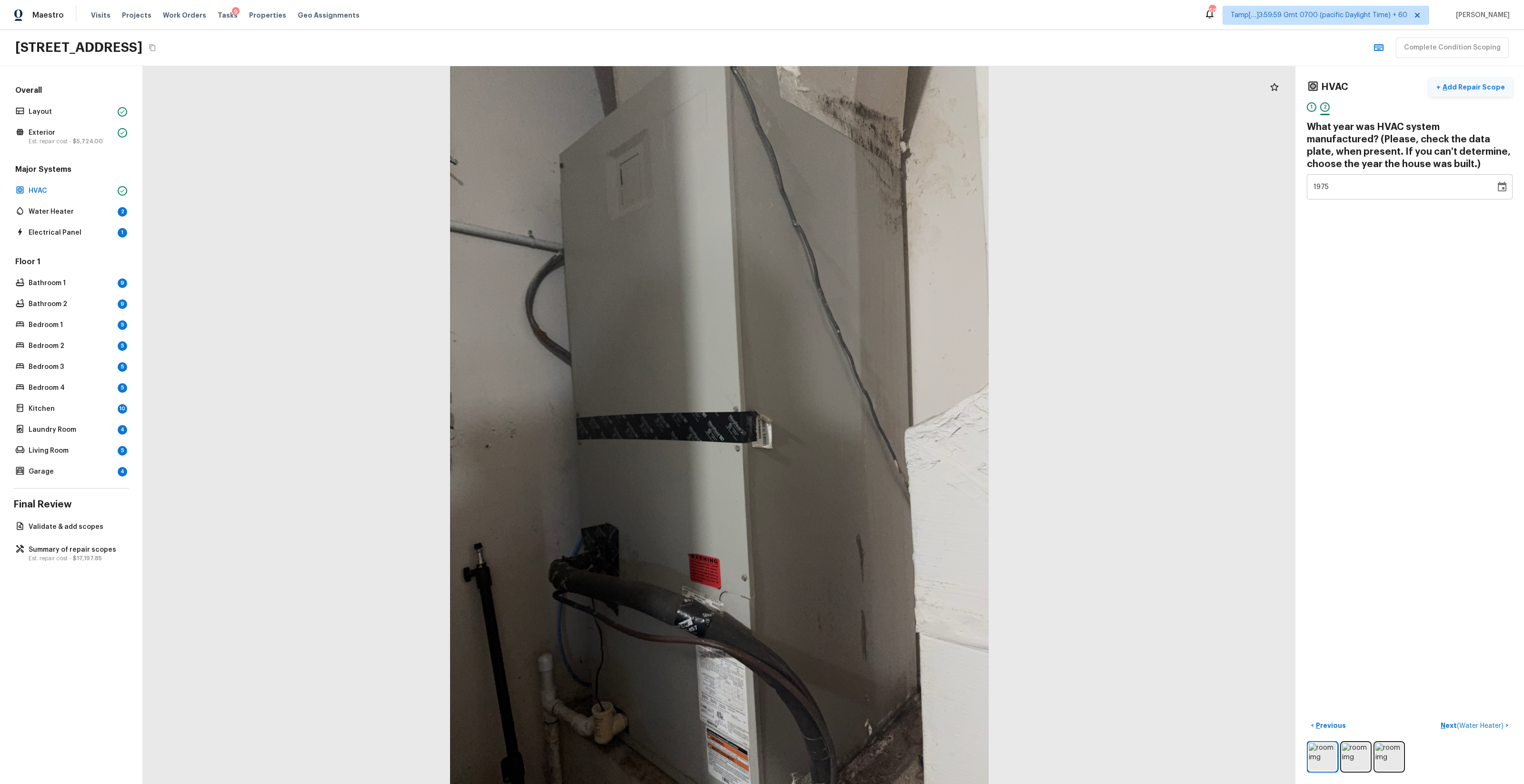
click at [857, 88] on p "Add Repair Scope" at bounding box center [1473, 87] width 64 height 9
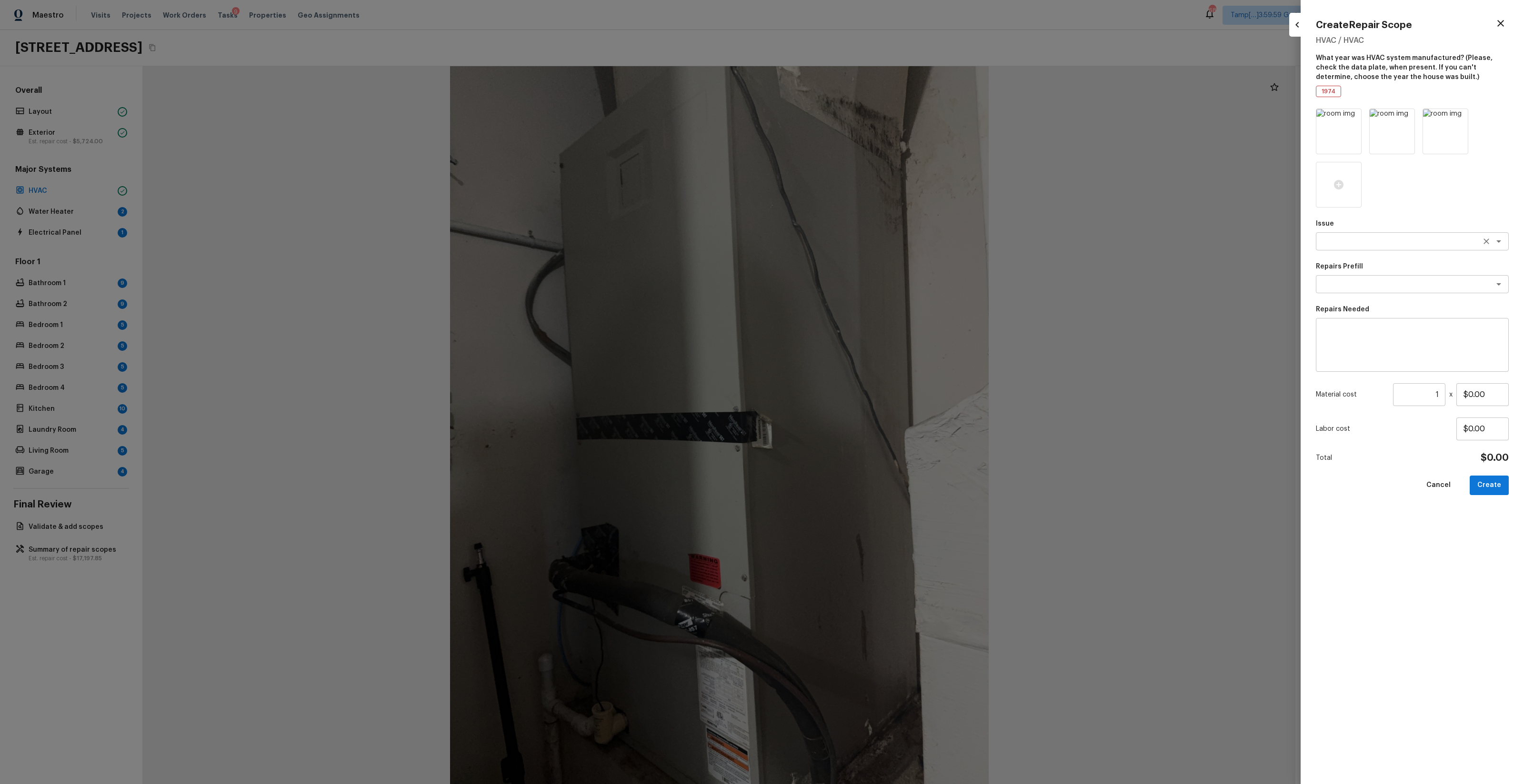
click at [857, 241] on textarea at bounding box center [1399, 241] width 157 height 9
click at [857, 264] on li "ACQ: HVAC" at bounding box center [1413, 262] width 193 height 15
click at [857, 292] on div "x ​" at bounding box center [1412, 284] width 193 height 18
type textarea "ACQ: HVAC"
click at [857, 301] on li "Non-Functional HVAC. Full System Replacement" at bounding box center [1413, 304] width 193 height 15
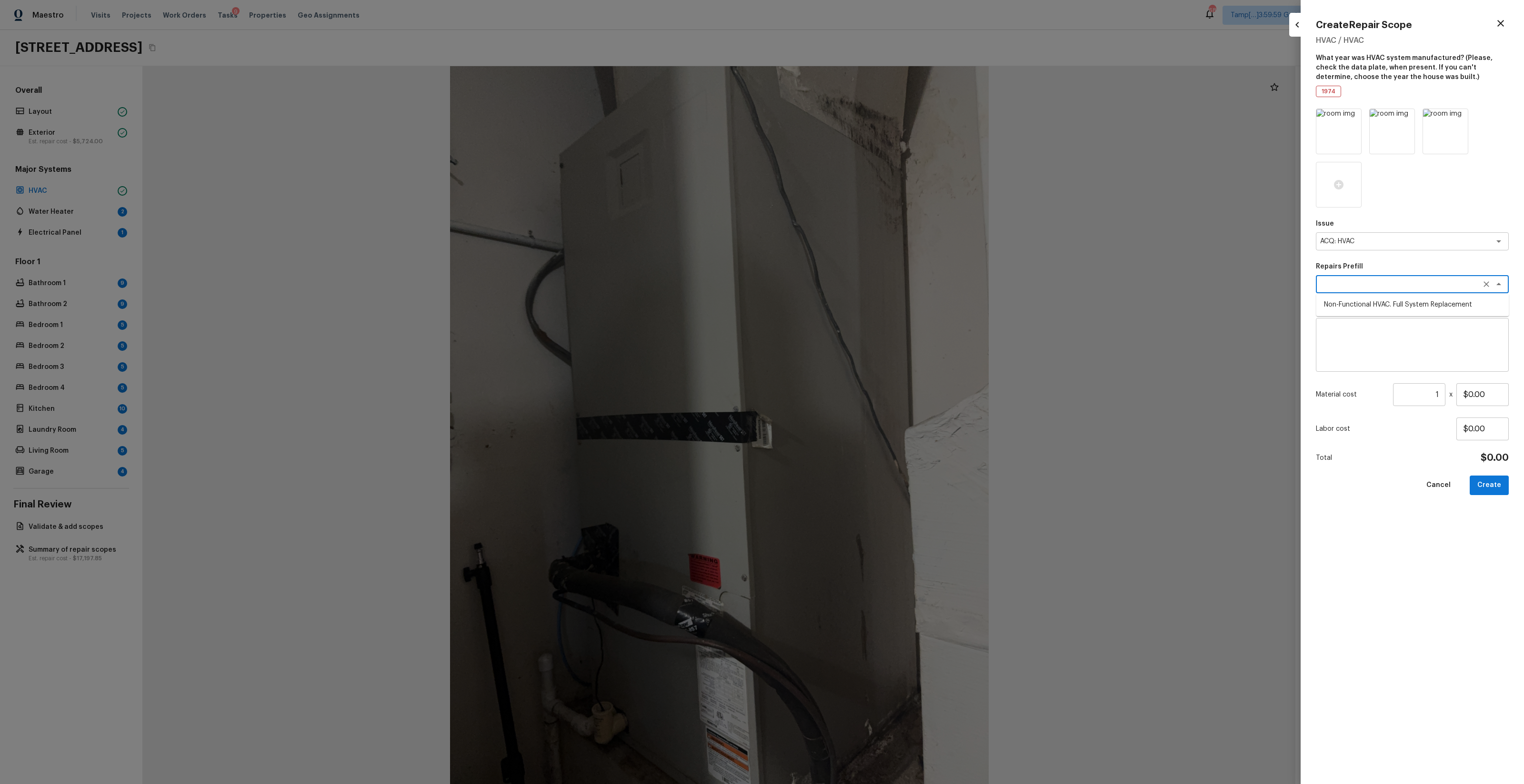
type textarea "Non-Functional HVAC. Full System Replacement"
type textarea "Acquisition Scope: Full System Replacement"
type input "$5,550.00"
click at [857, 462] on button "Create" at bounding box center [1489, 485] width 39 height 20
type input "$0.00"
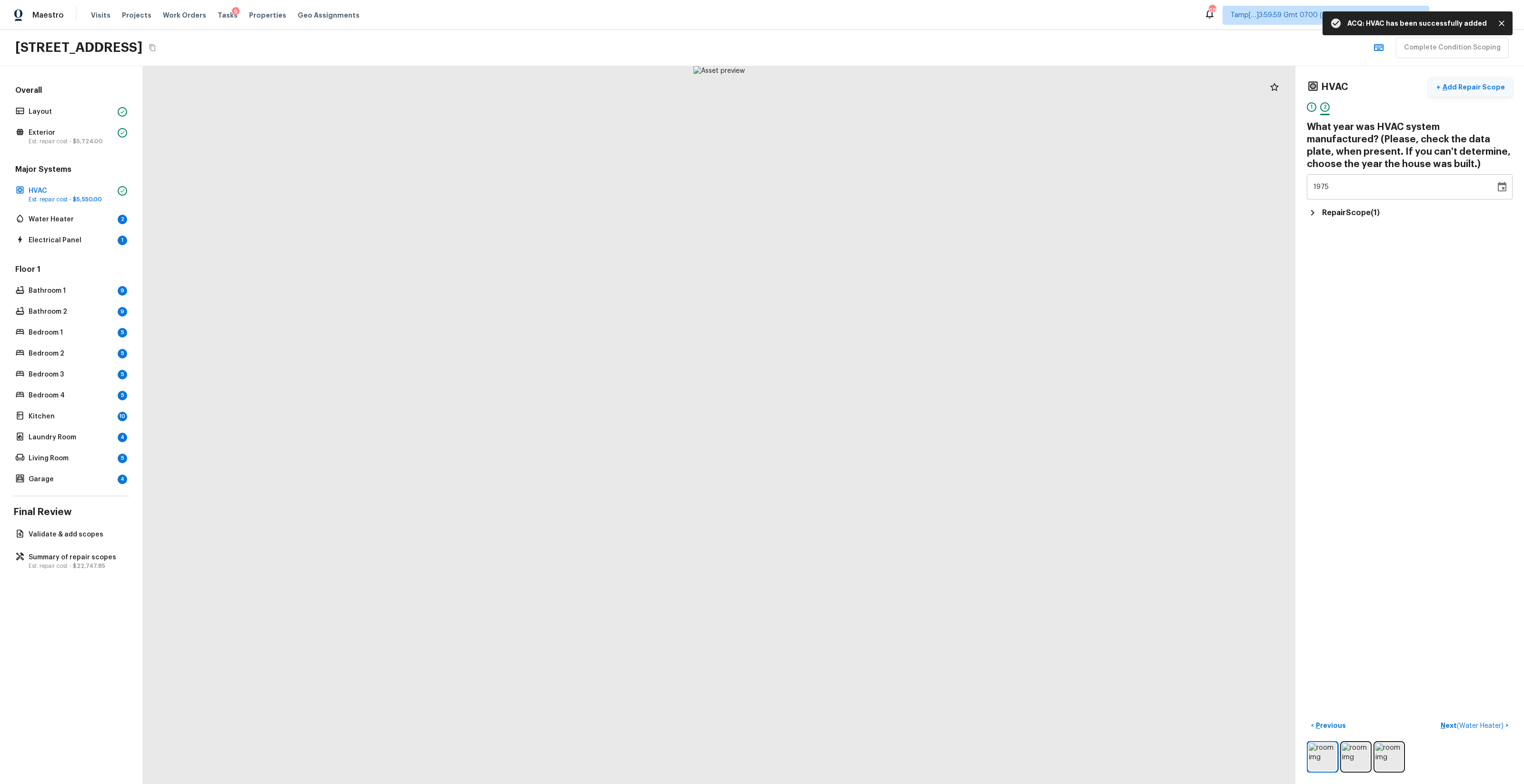
click at [857, 93] on button "+ Add Repair Scope" at bounding box center [1471, 87] width 84 height 20
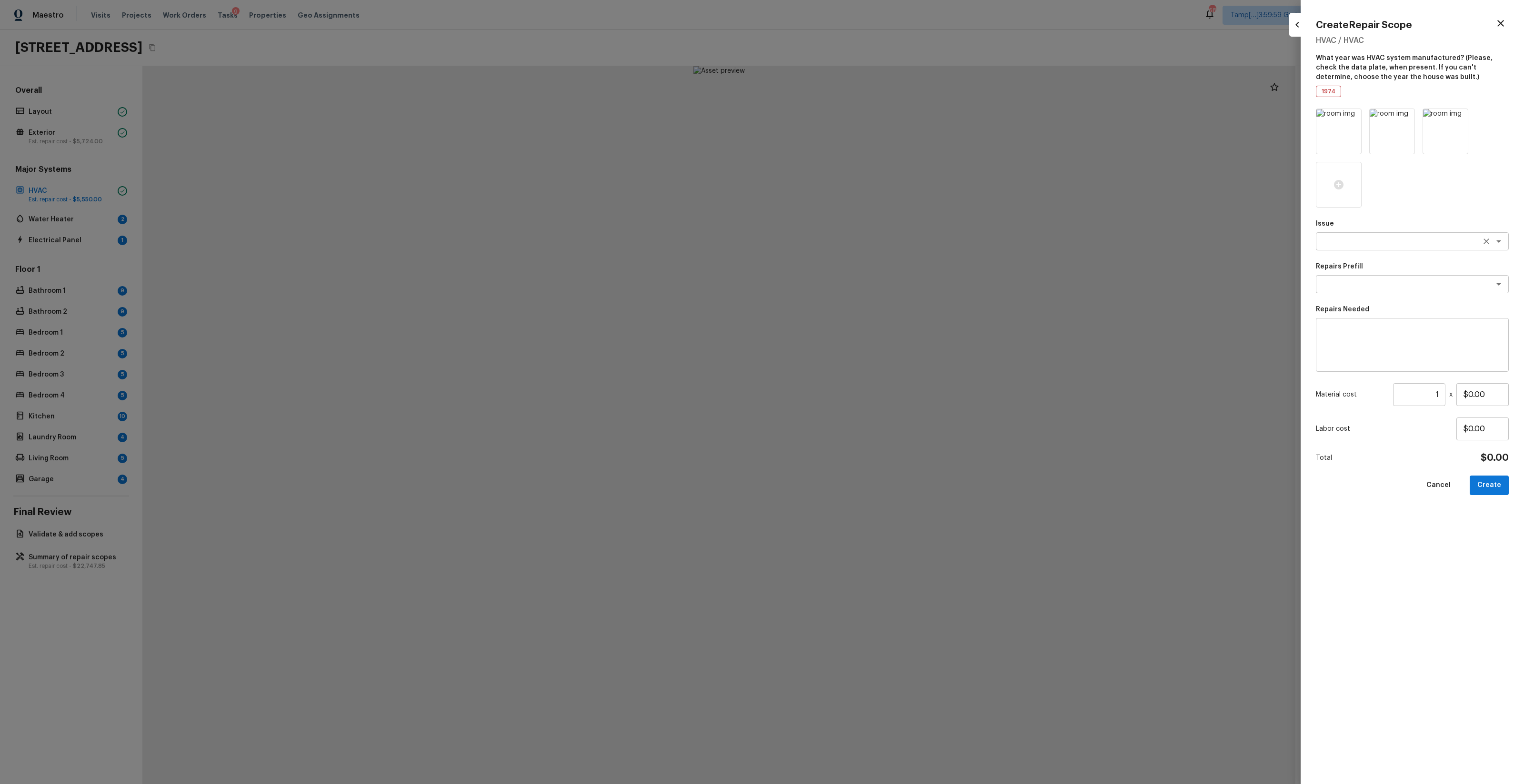
click at [857, 242] on textarea at bounding box center [1399, 241] width 157 height 9
click at [857, 255] on li "ACQ: Organic Material" at bounding box center [1413, 262] width 193 height 15
click at [857, 290] on div "x ​" at bounding box center [1412, 284] width 193 height 18
type textarea "ACQ: Organic Material"
click at [857, 308] on li "Organic Material - Living Room" at bounding box center [1413, 304] width 193 height 15
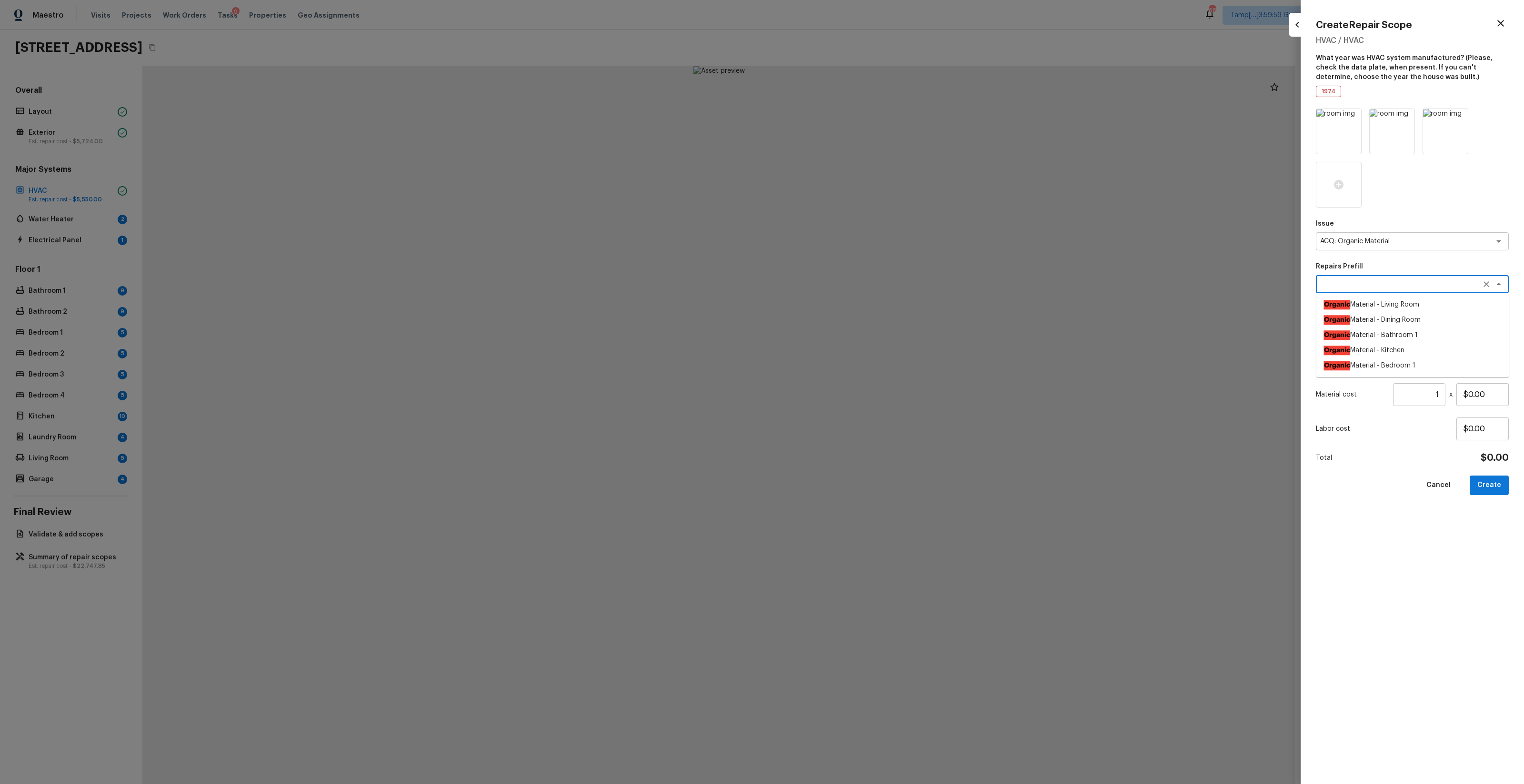
type textarea "Organic Material - Living Room"
type textarea "Acquisition Scope: Conditions Conducive to Organic Material - Living Room Discl…"
type input "$900.00"
click at [857, 323] on div at bounding box center [762, 392] width 1524 height 784
type input "$0.00"
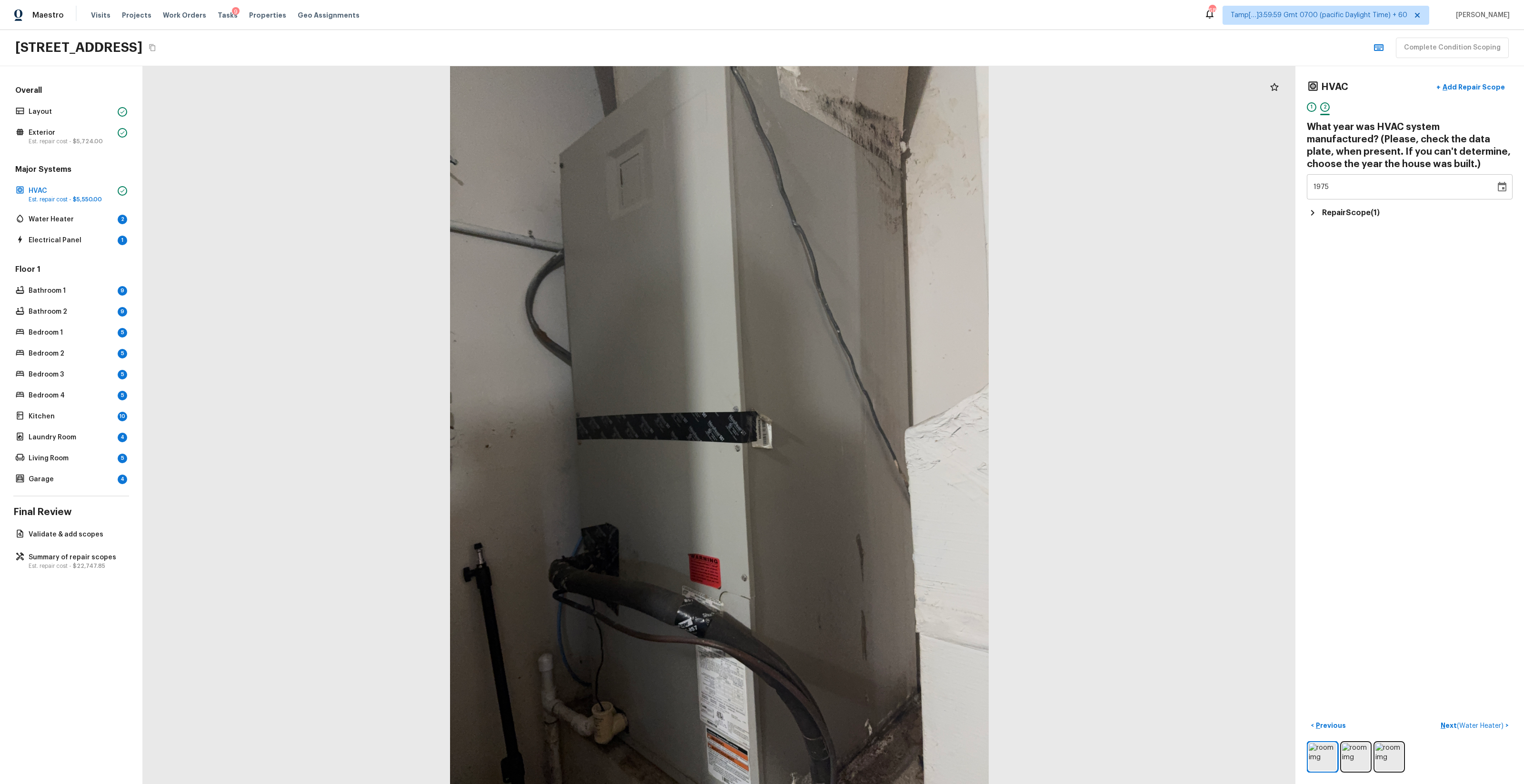
click at [857, 76] on div "HVAC + Add Repair Scope 1 2 What year was HVAC system manufactured? (Please, ch…" at bounding box center [1410, 425] width 228 height 718
click at [857, 85] on p "Add Repair Scope" at bounding box center [1473, 87] width 64 height 9
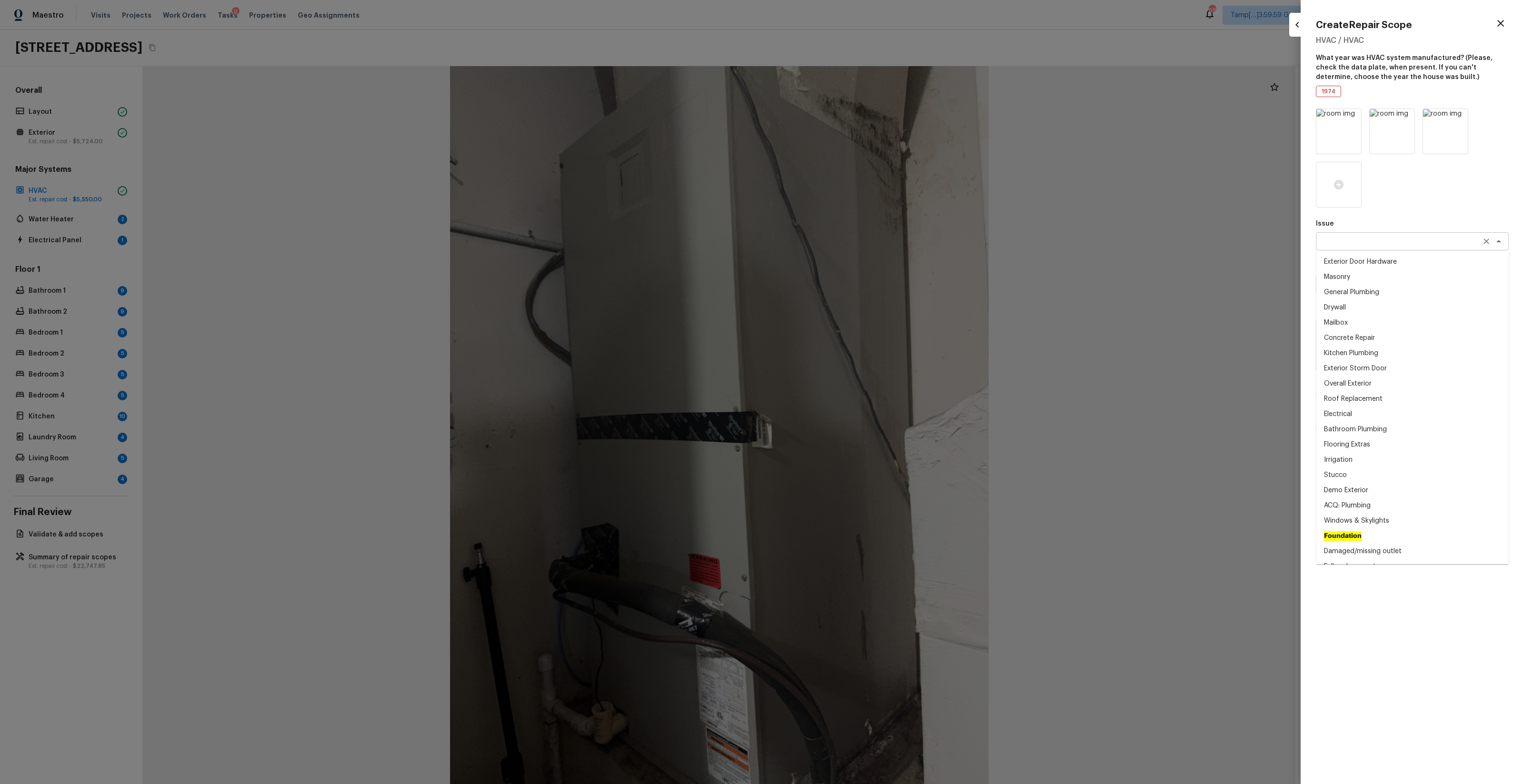
click at [857, 232] on div "x ​" at bounding box center [1412, 241] width 193 height 18
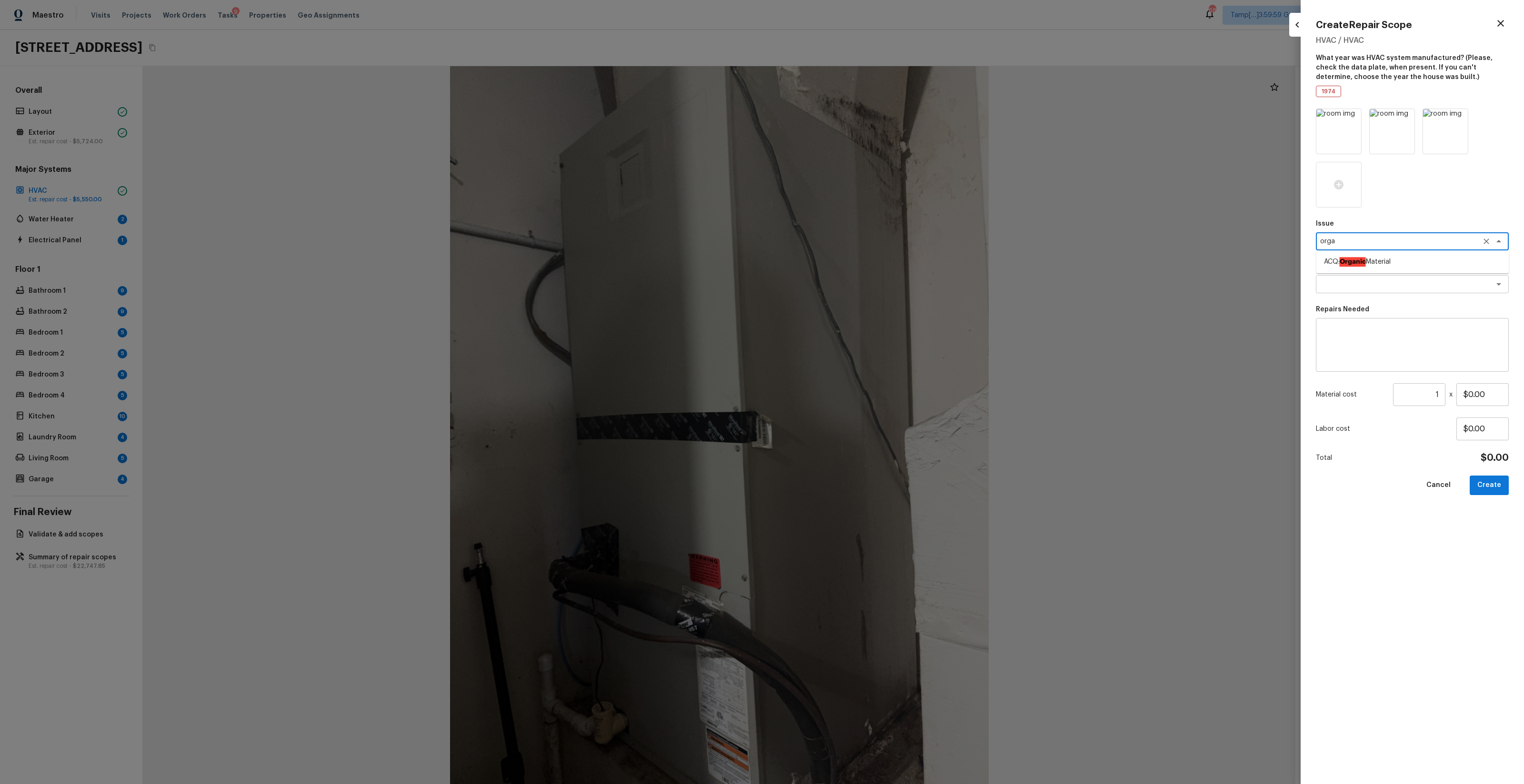
click at [857, 264] on li "ACQ: Organic Material" at bounding box center [1413, 262] width 193 height 15
type textarea "ACQ: Organic Material"
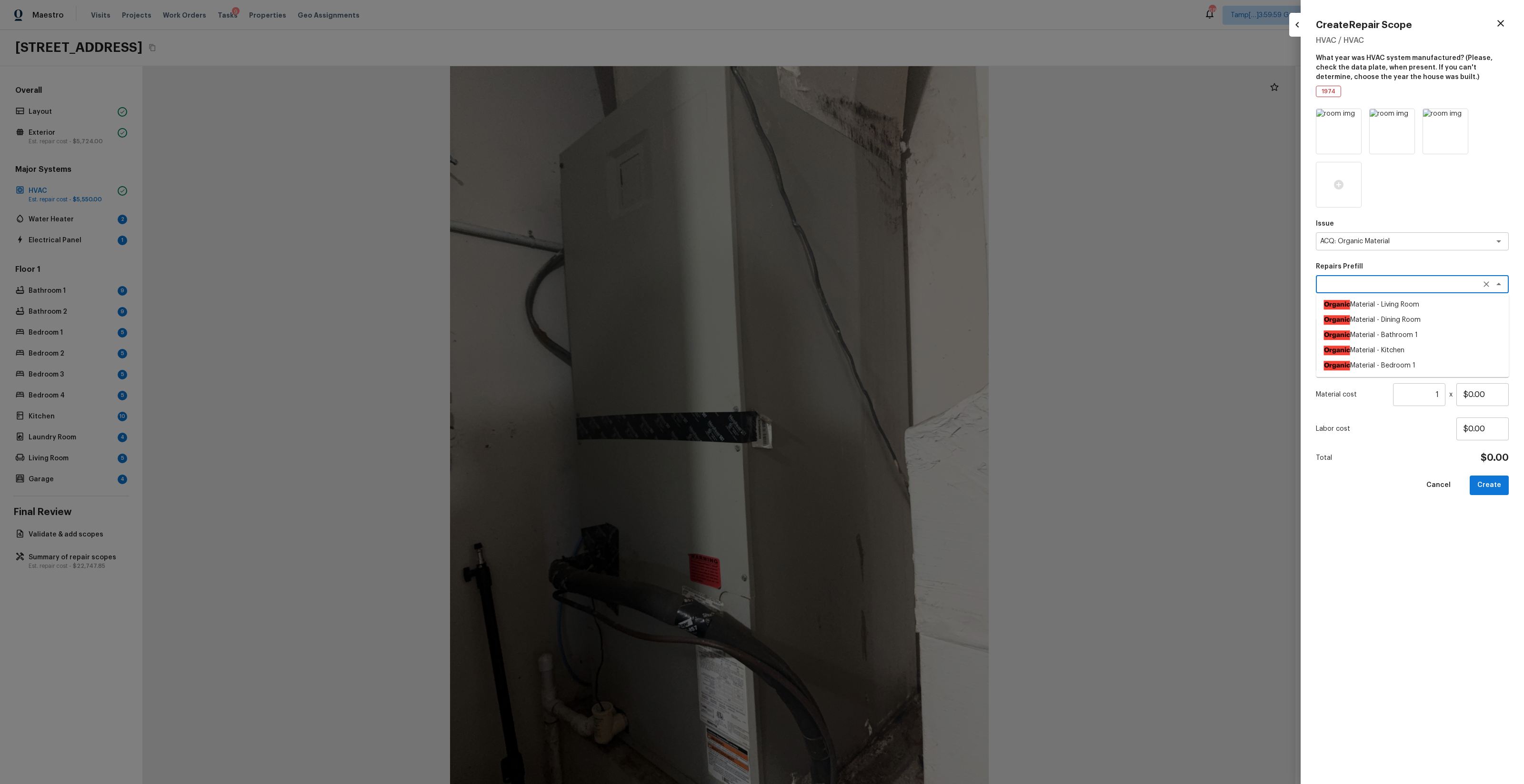
click at [857, 286] on textarea at bounding box center [1399, 284] width 157 height 9
click at [857, 306] on li "Organic Material - Living Room" at bounding box center [1413, 304] width 193 height 15
type textarea "Organic Material - Living Room"
type textarea "Acquisition Scope: Conditions Conducive to Organic Material - Living Room Discl…"
type input "$900.00"
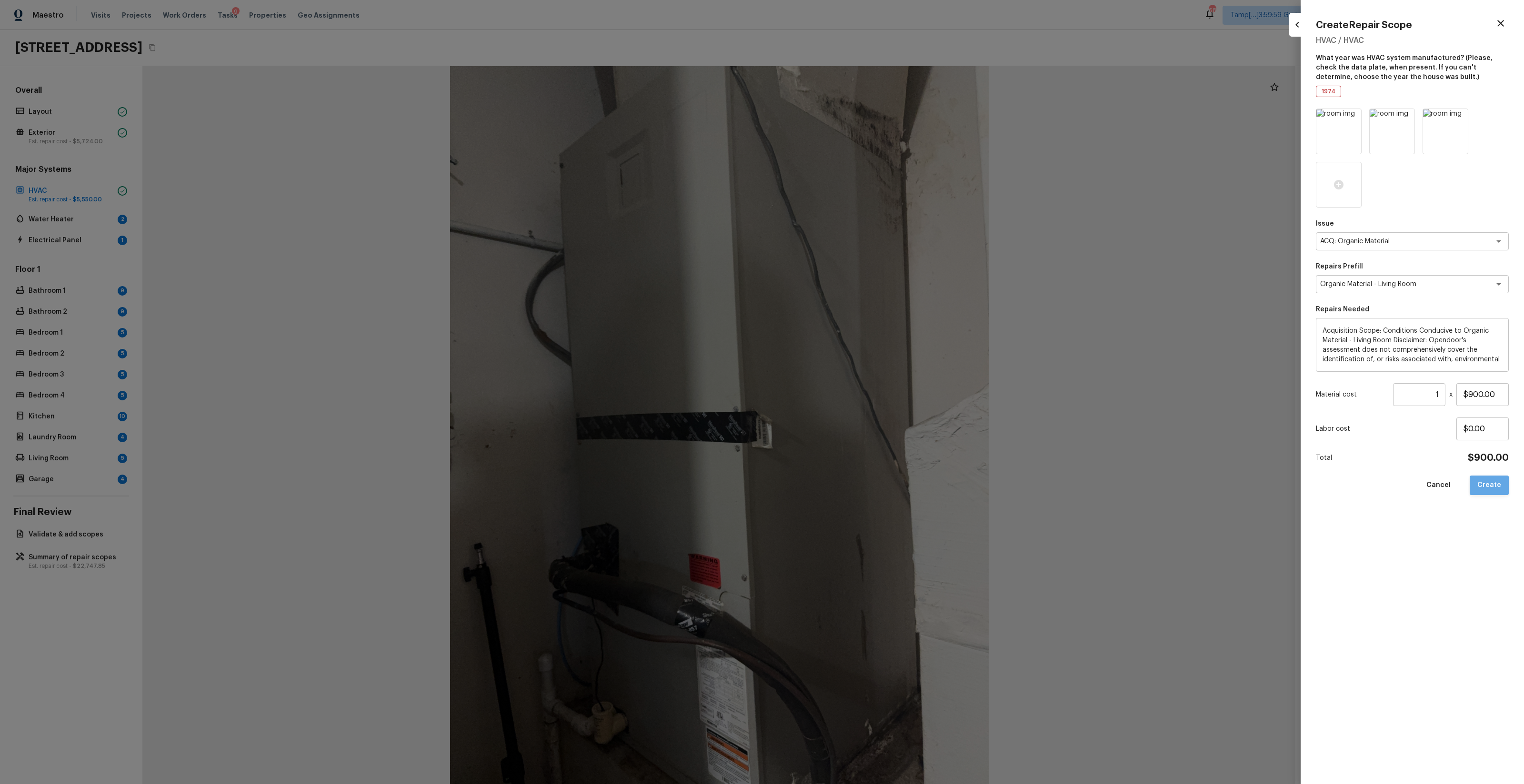
click at [857, 462] on button "Create" at bounding box center [1489, 485] width 39 height 20
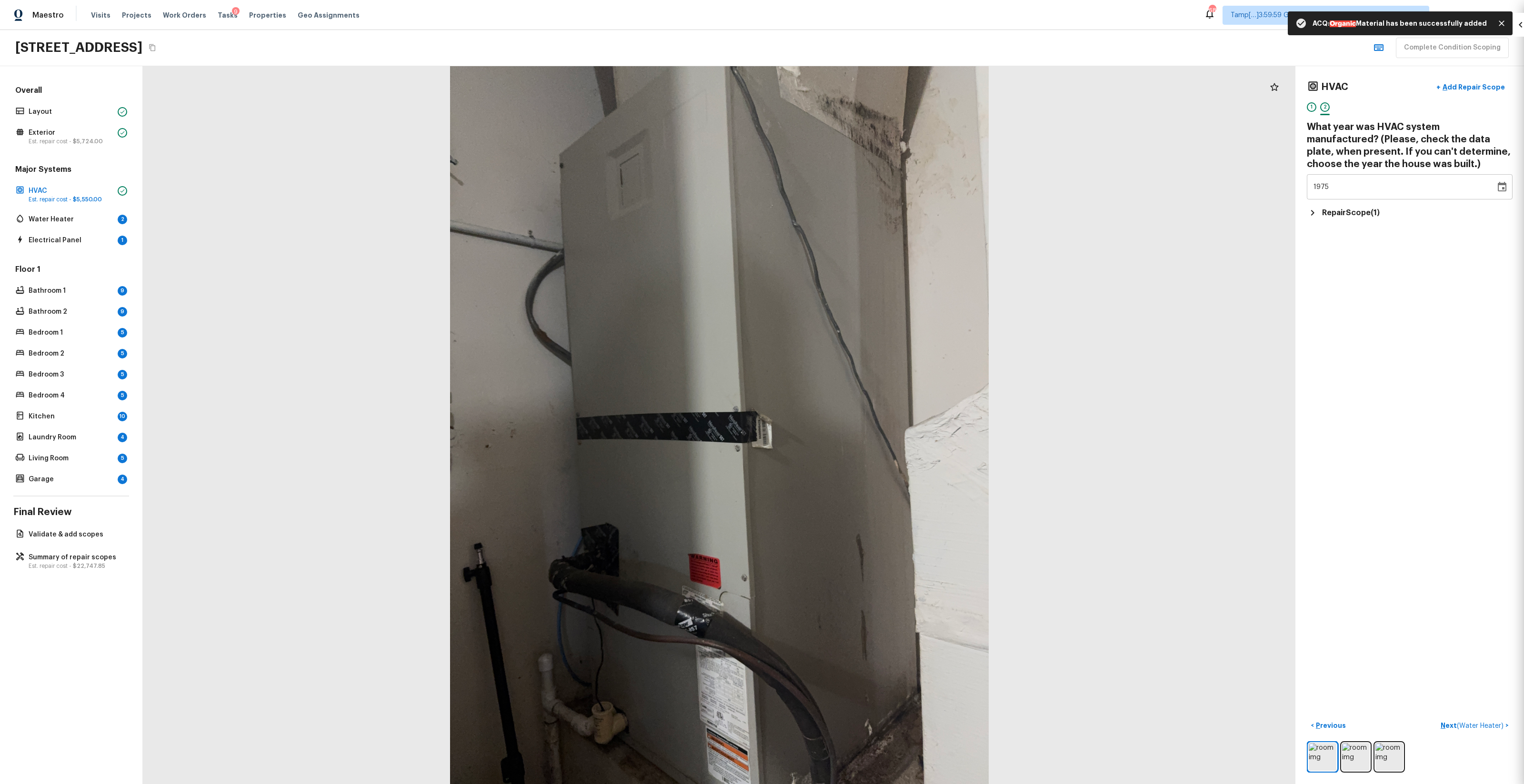
type input "$0.00"
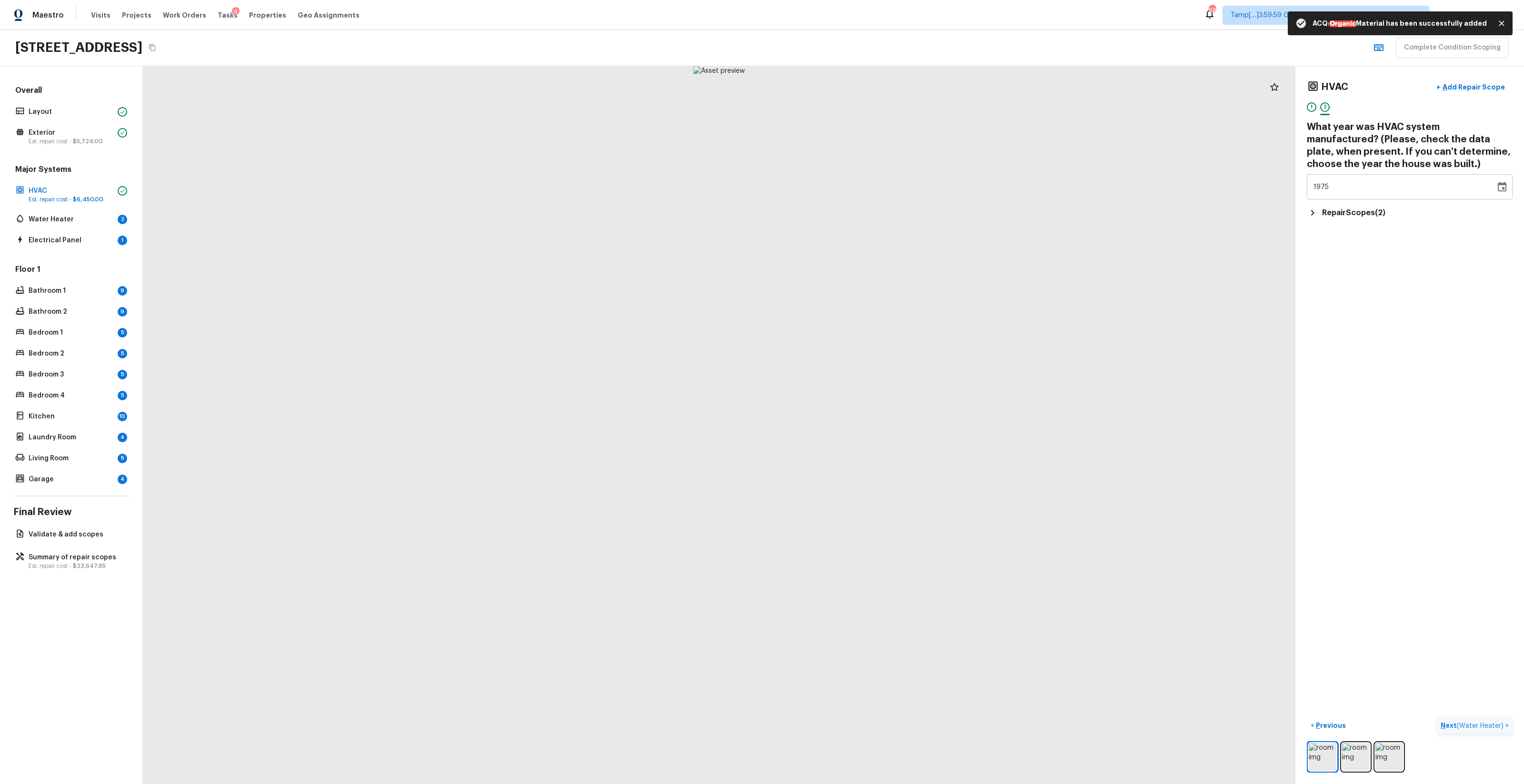
click at [857, 462] on span "( Water Heater )" at bounding box center [1480, 725] width 47 height 7
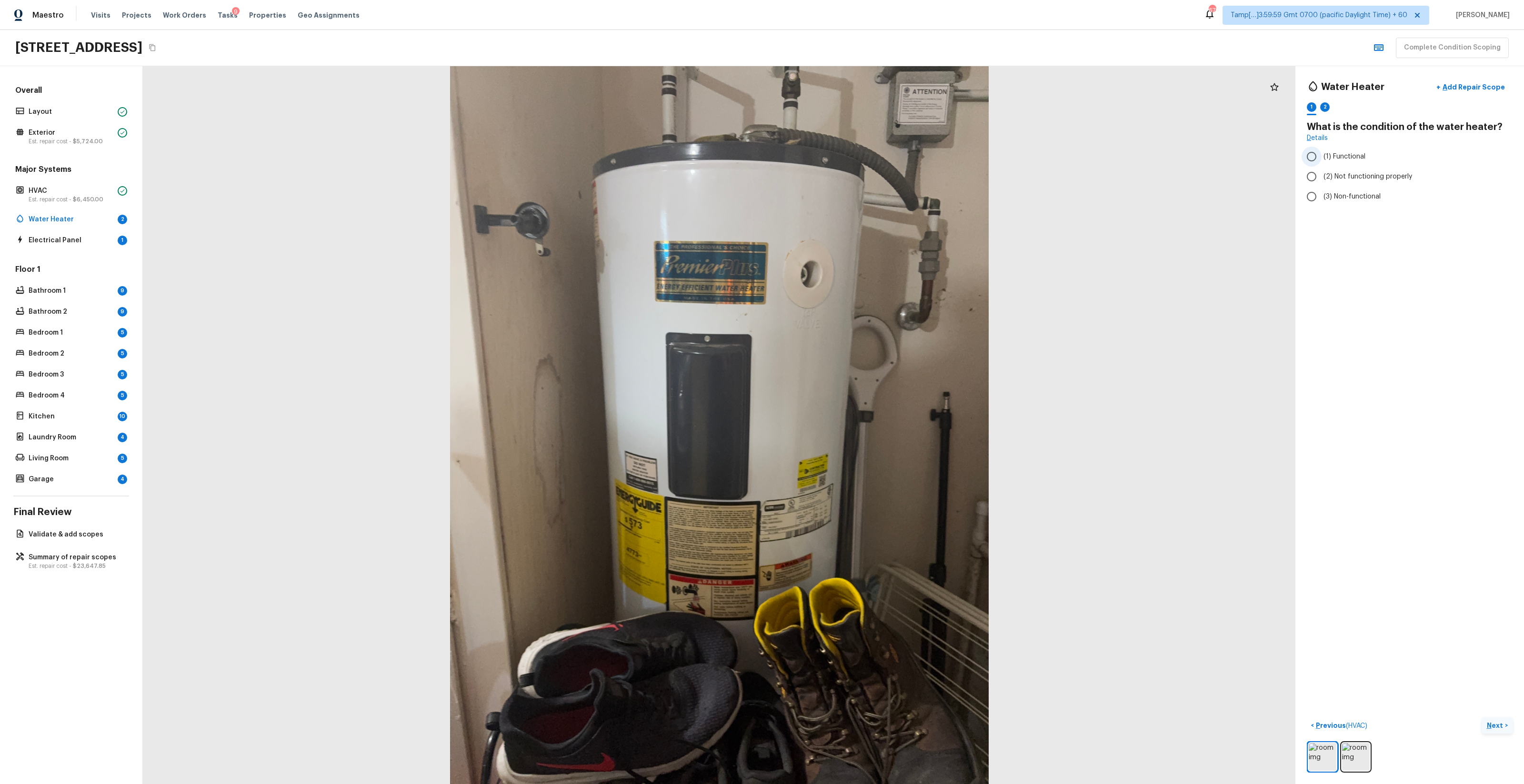
click at [857, 154] on span "(1) Functional" at bounding box center [1344, 157] width 42 height 9
click at [857, 154] on input "(1) Functional" at bounding box center [1312, 157] width 20 height 20
radio input "true"
click at [857, 170] on div "YYYY" at bounding box center [1401, 174] width 175 height 25
type input "1999"
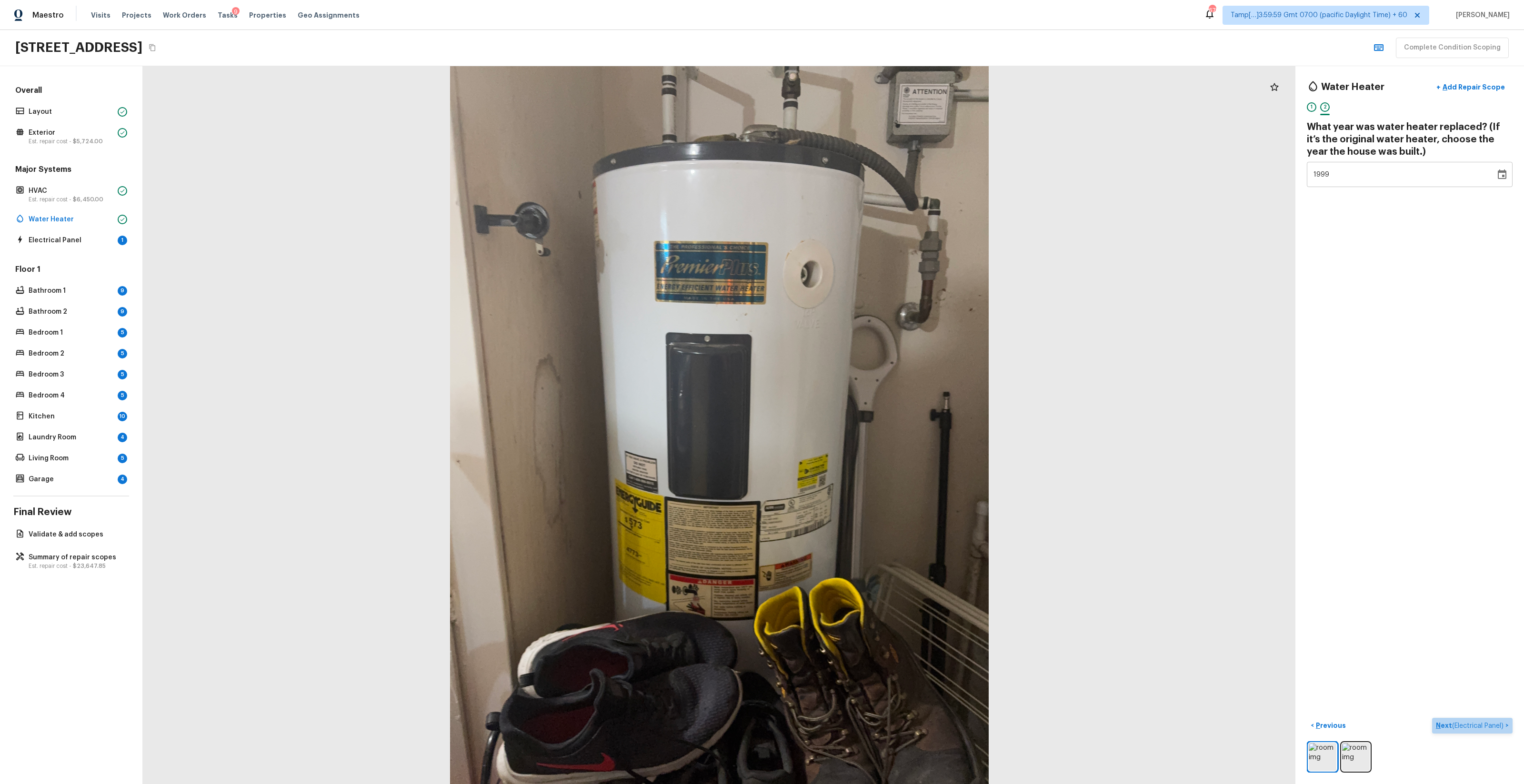
click at [857, 462] on button "Next ( Electrical Panel ) >" at bounding box center [1473, 725] width 80 height 16
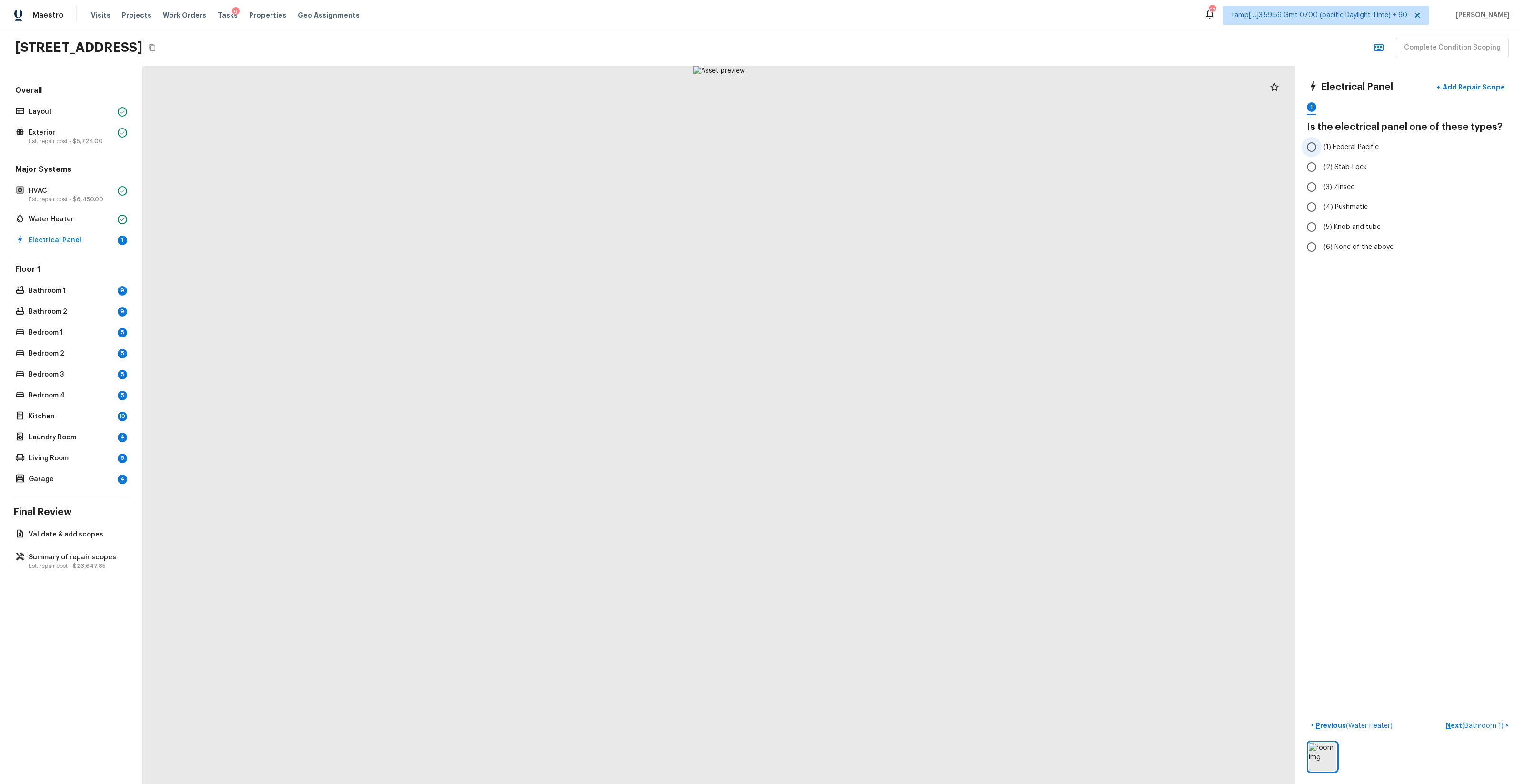
click at [857, 148] on span "(1) Federal Pacific" at bounding box center [1351, 147] width 55 height 9
click at [857, 148] on input "(1) Federal Pacific" at bounding box center [1312, 147] width 20 height 20
radio input "true"
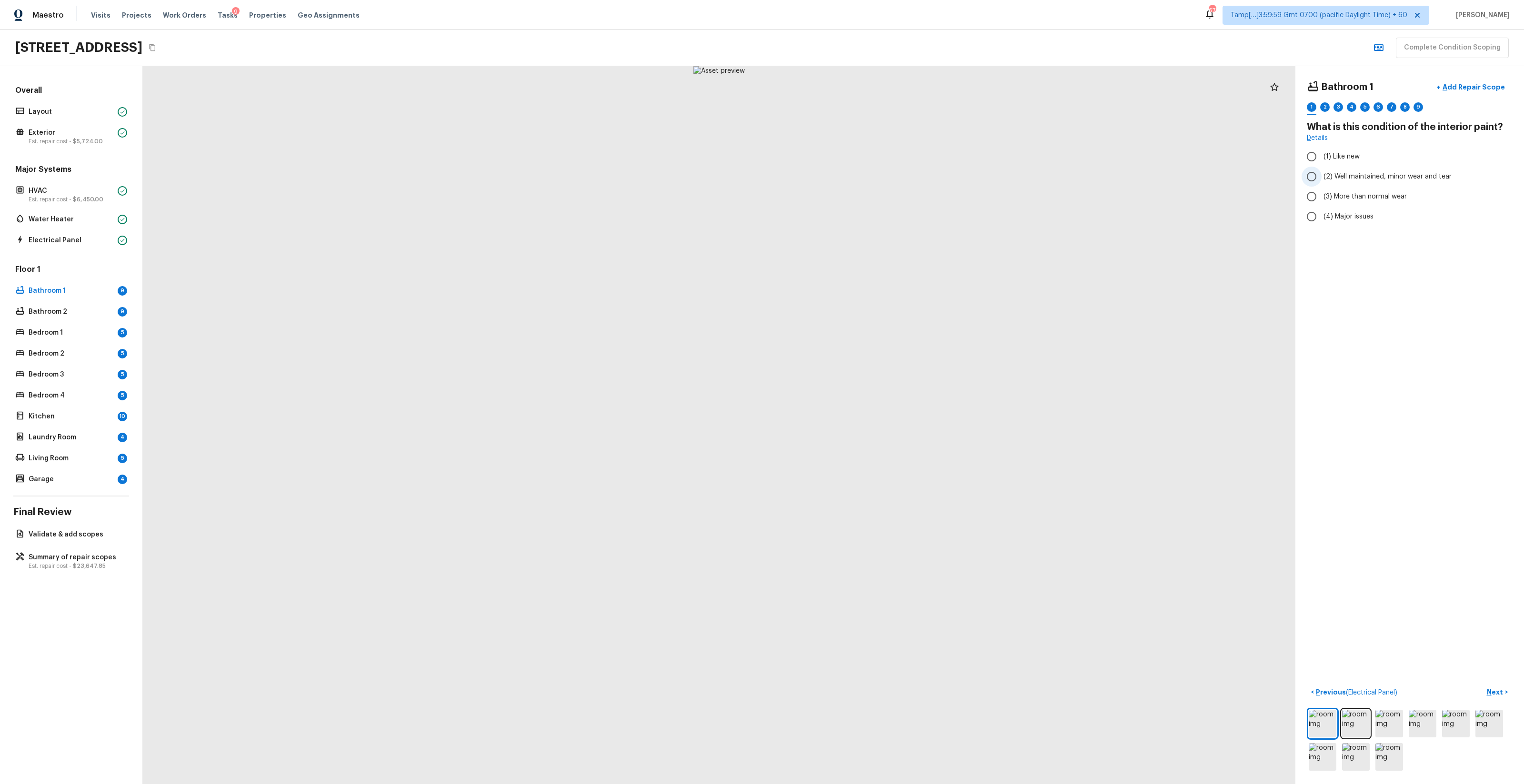
click at [857, 170] on label "(2) Well maintained, minor wear and tear" at bounding box center [1403, 177] width 204 height 20
click at [857, 170] on input "(2) Well maintained, minor wear and tear" at bounding box center [1312, 177] width 20 height 20
radio input "true"
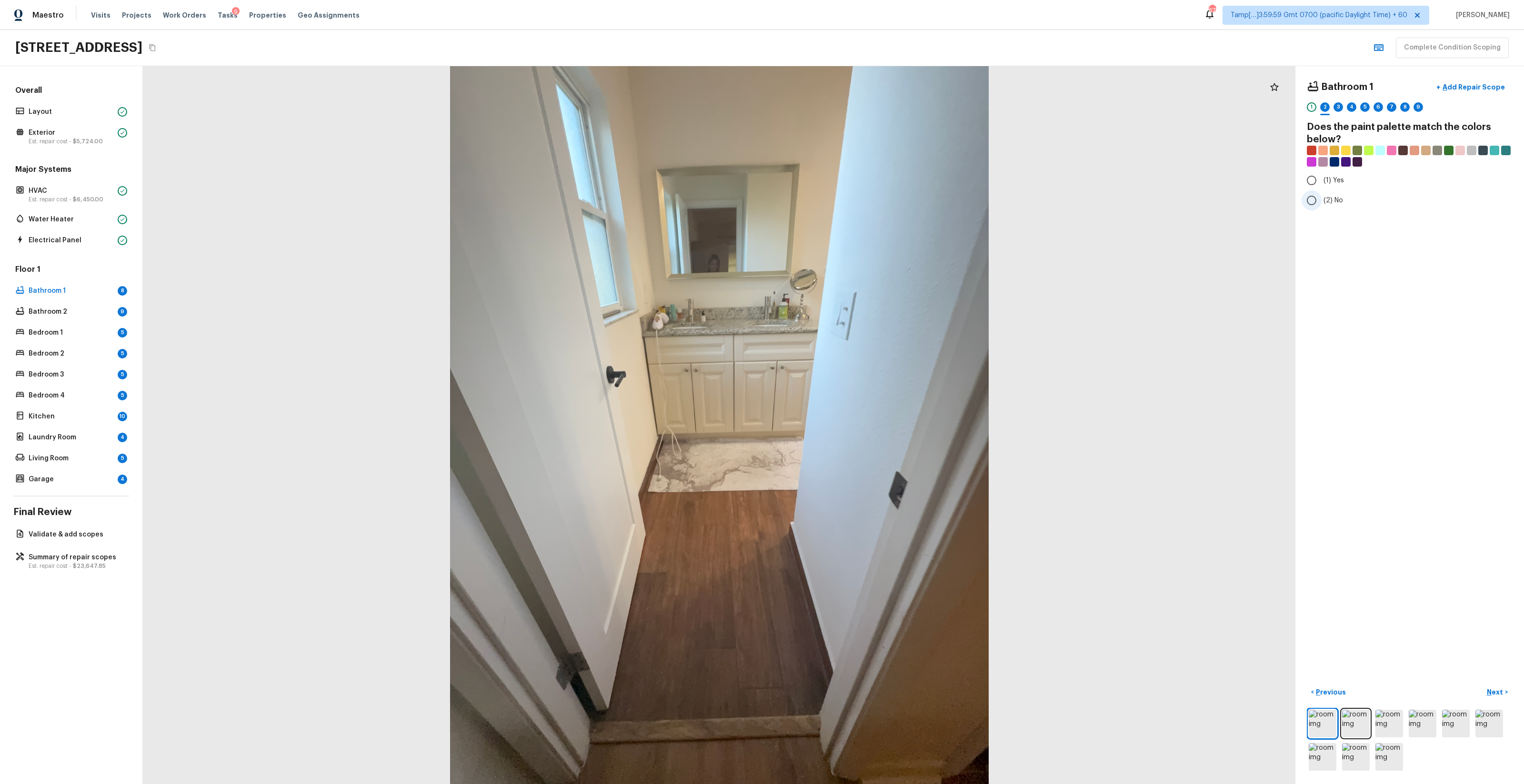
click at [857, 202] on span "(2) No" at bounding box center [1333, 200] width 20 height 9
click at [857, 202] on input "(2) No" at bounding box center [1312, 200] width 20 height 20
radio input "true"
click at [857, 182] on label "(2) Well maintained, minor wear and tear" at bounding box center [1403, 177] width 204 height 20
click at [857, 182] on input "(2) Well maintained, minor wear and tear" at bounding box center [1312, 177] width 20 height 20
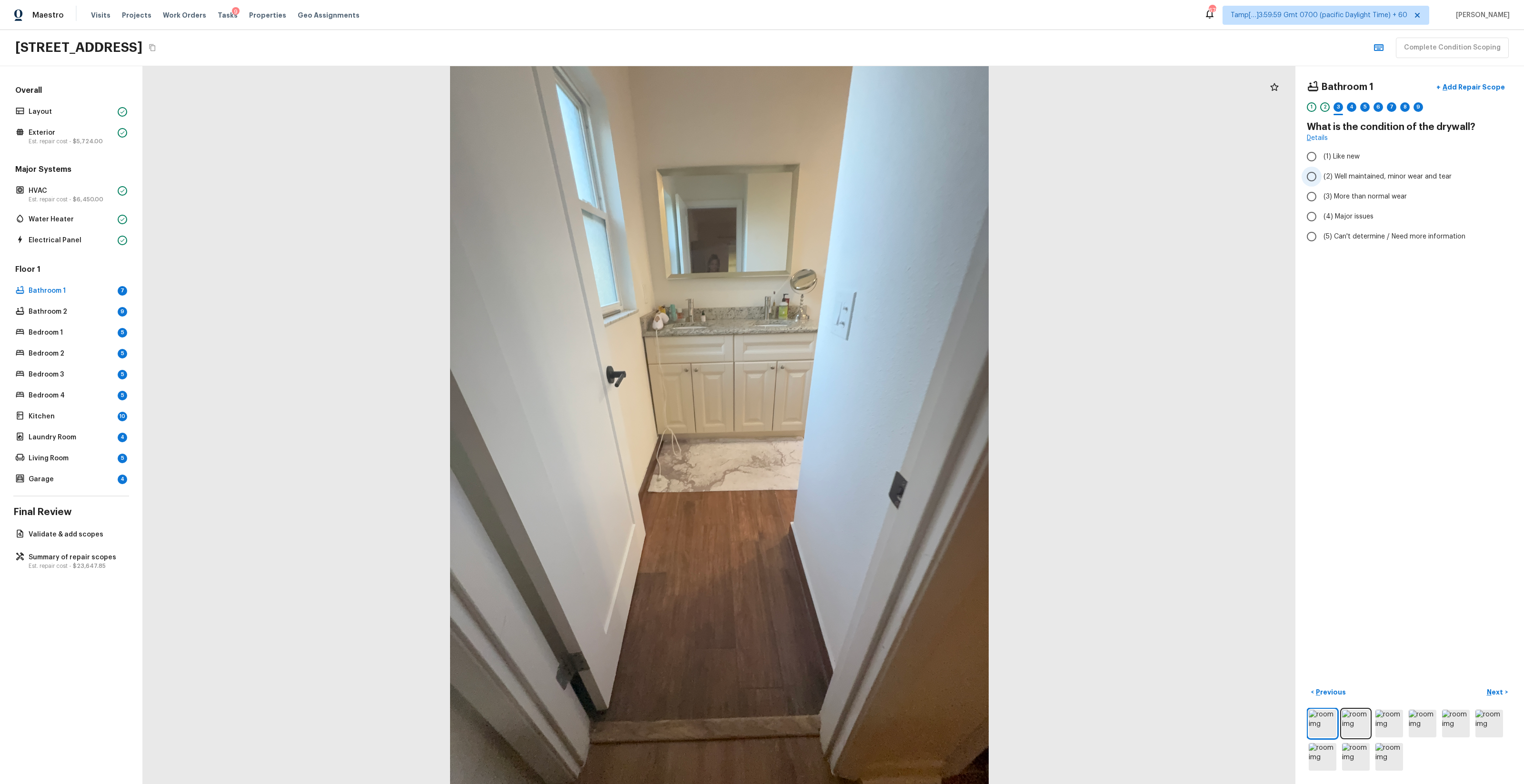
radio input "true"
click at [857, 163] on label "(1) Hardwood" at bounding box center [1403, 157] width 204 height 20
click at [857, 163] on input "(1) Hardwood" at bounding box center [1312, 157] width 20 height 20
checkbox input "true"
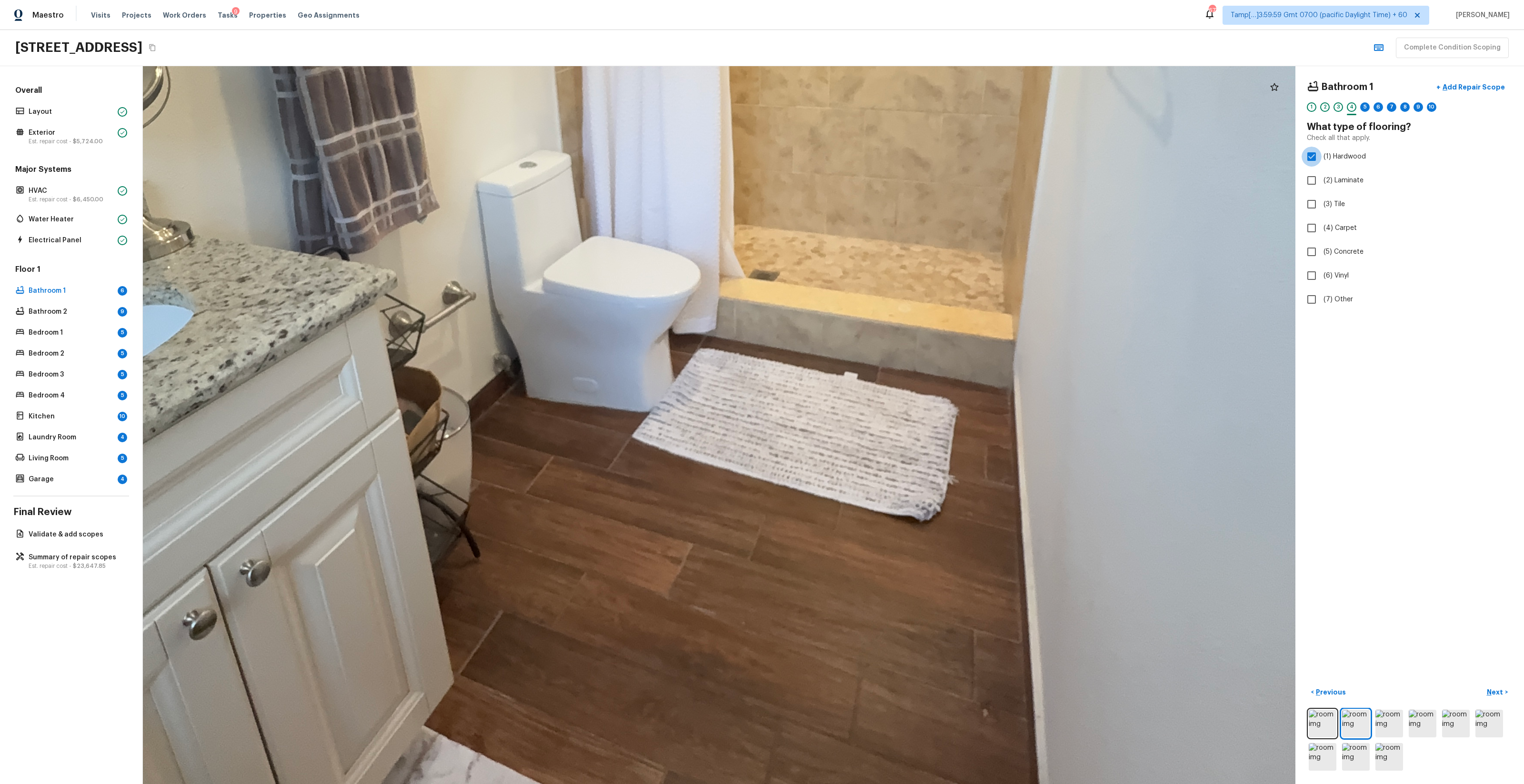
click at [857, 215] on div "Bathroom 1 + Add Repair Scope 1 2 3 4 5 6 7 8 9 10 What type of flooring? Check…" at bounding box center [1410, 193] width 206 height 232
click at [857, 208] on input "(3) Tile" at bounding box center [1312, 204] width 20 height 20
checkbox input "true"
click at [857, 169] on div "Bathroom 1 + Add Repair Scope 1 2 3 4 5 6 7 8 9 10 What type of flooring? Check…" at bounding box center [1410, 193] width 206 height 232
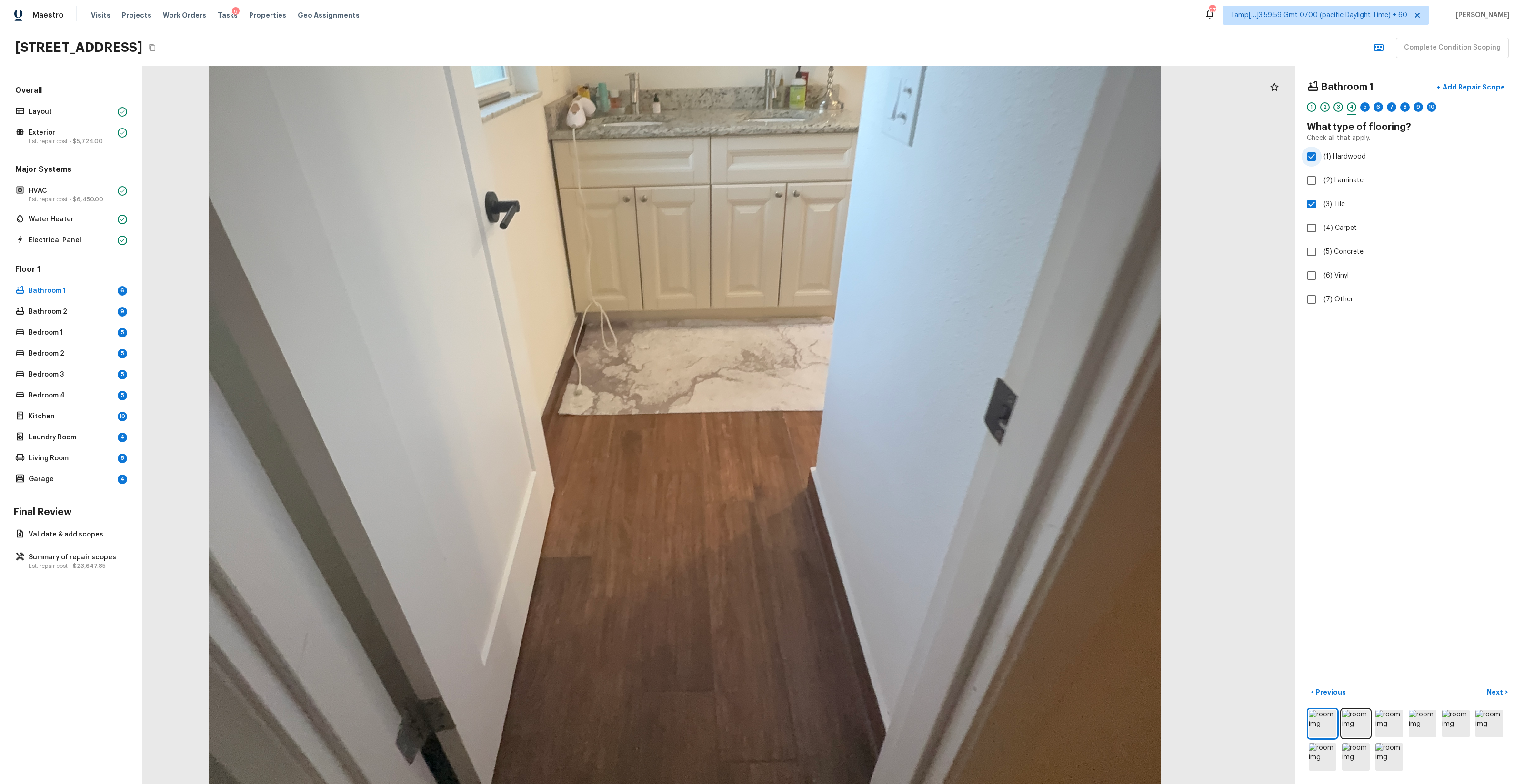
click at [857, 160] on input "(1) Hardwood" at bounding box center [1312, 157] width 20 height 20
checkbox input "false"
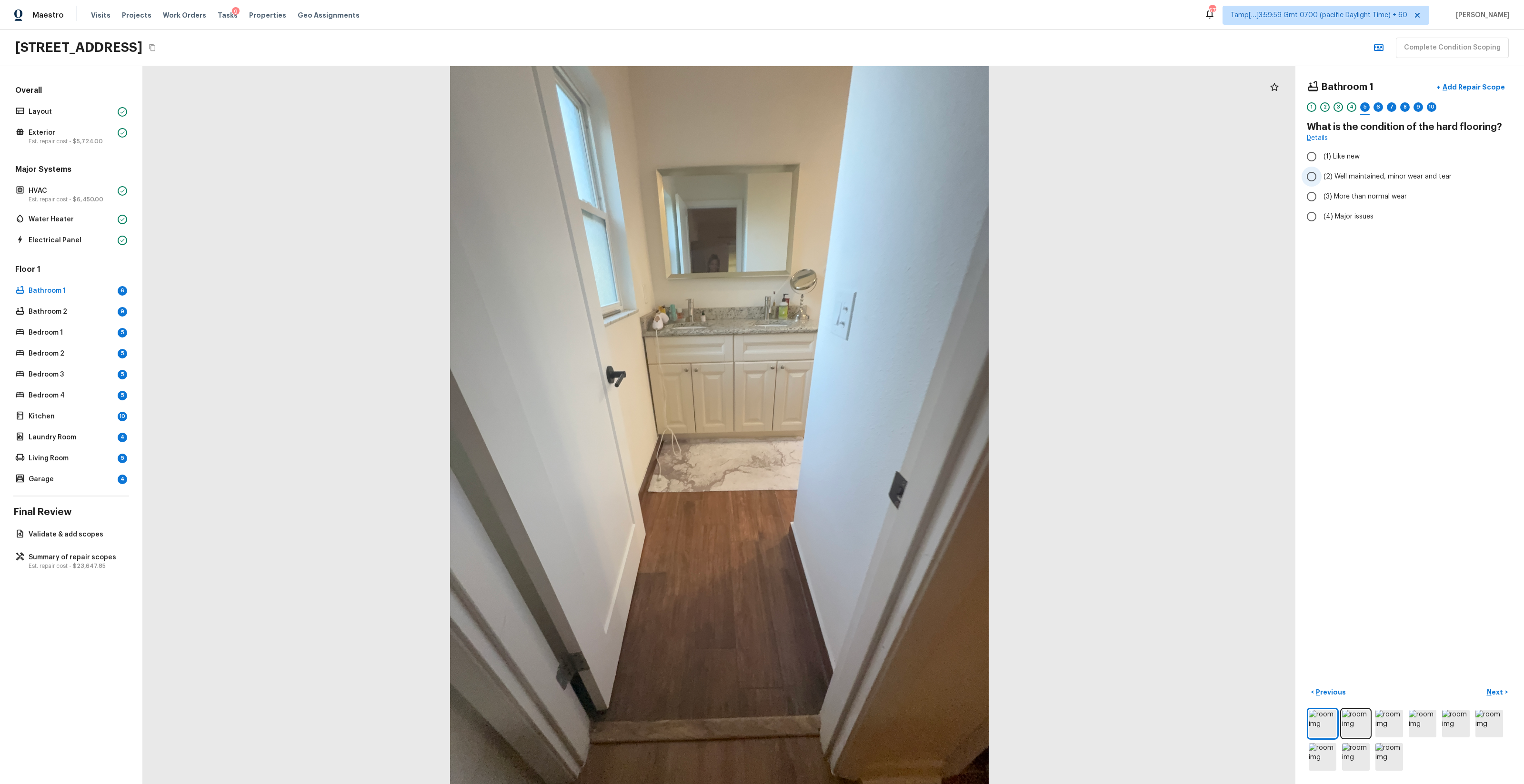
click at [857, 177] on span "(2) Well maintained, minor wear and tear" at bounding box center [1387, 177] width 128 height 9
click at [857, 177] on input "(2) Well maintained, minor wear and tear" at bounding box center [1312, 177] width 20 height 20
radio input "true"
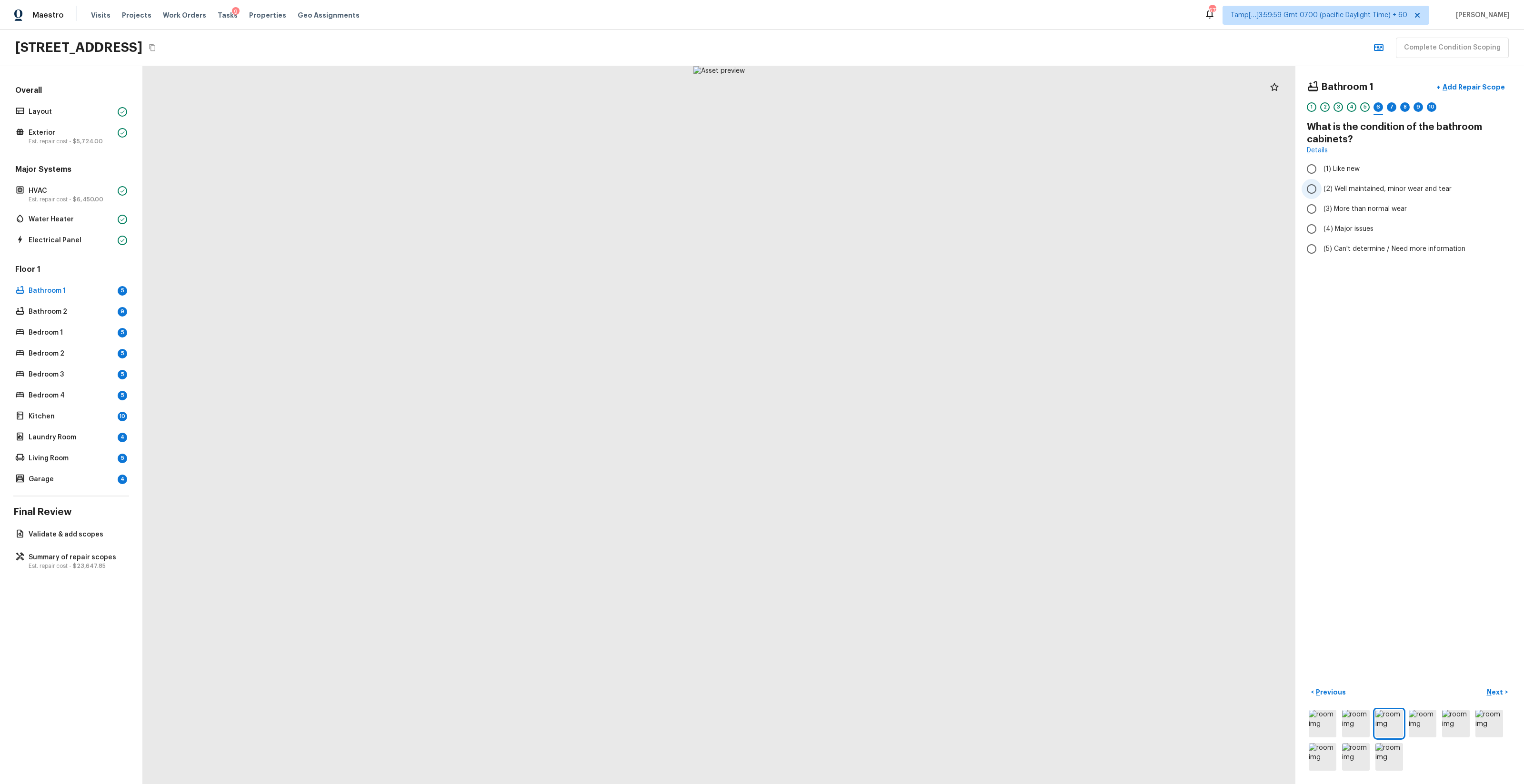
click at [857, 196] on label "(2) Well maintained, minor wear and tear" at bounding box center [1403, 189] width 204 height 20
click at [857, 196] on input "(2) Well maintained, minor wear and tear" at bounding box center [1312, 189] width 20 height 20
radio input "true"
click at [857, 166] on label "(1) Yes" at bounding box center [1403, 160] width 204 height 20
click at [857, 166] on input "(1) Yes" at bounding box center [1312, 160] width 20 height 20
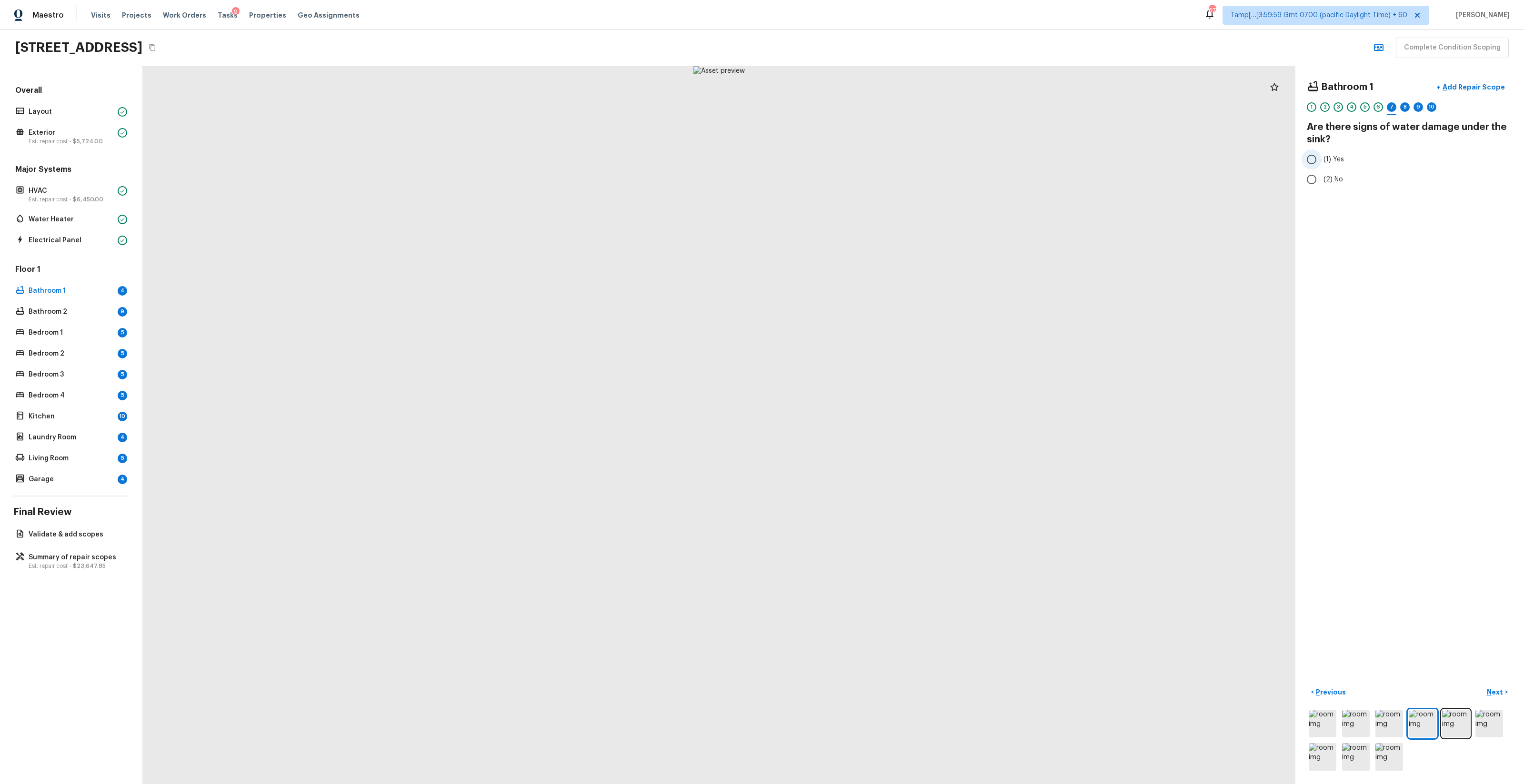
radio input "true"
click at [857, 184] on span "(2) No" at bounding box center [1333, 179] width 20 height 9
click at [857, 184] on input "(2) No" at bounding box center [1312, 180] width 20 height 20
radio input "true"
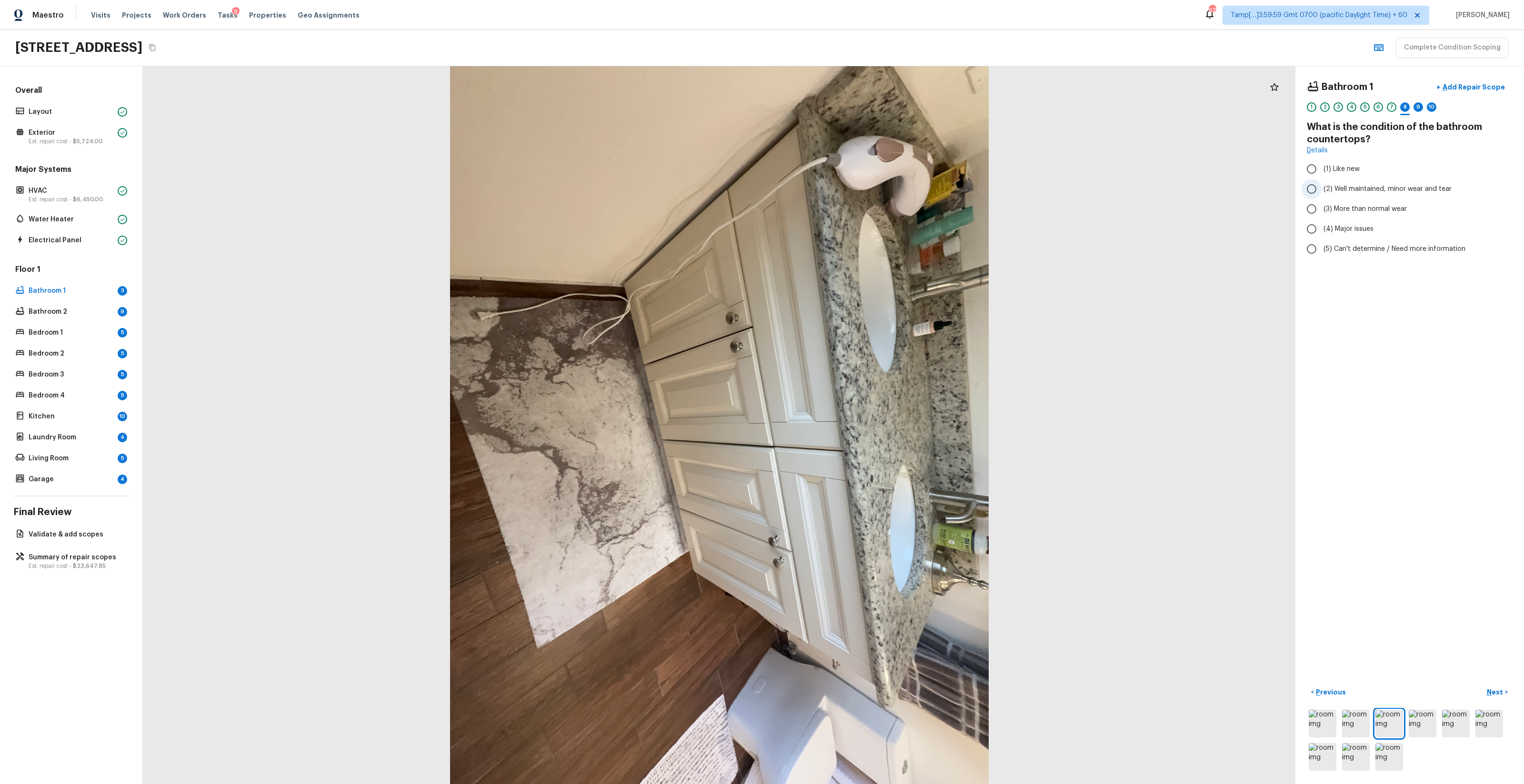
click at [857, 184] on span "(2) Well maintained, minor wear and tear" at bounding box center [1387, 189] width 128 height 9
click at [857, 184] on input "(2) Well maintained, minor wear and tear" at bounding box center [1312, 189] width 20 height 20
radio input "true"
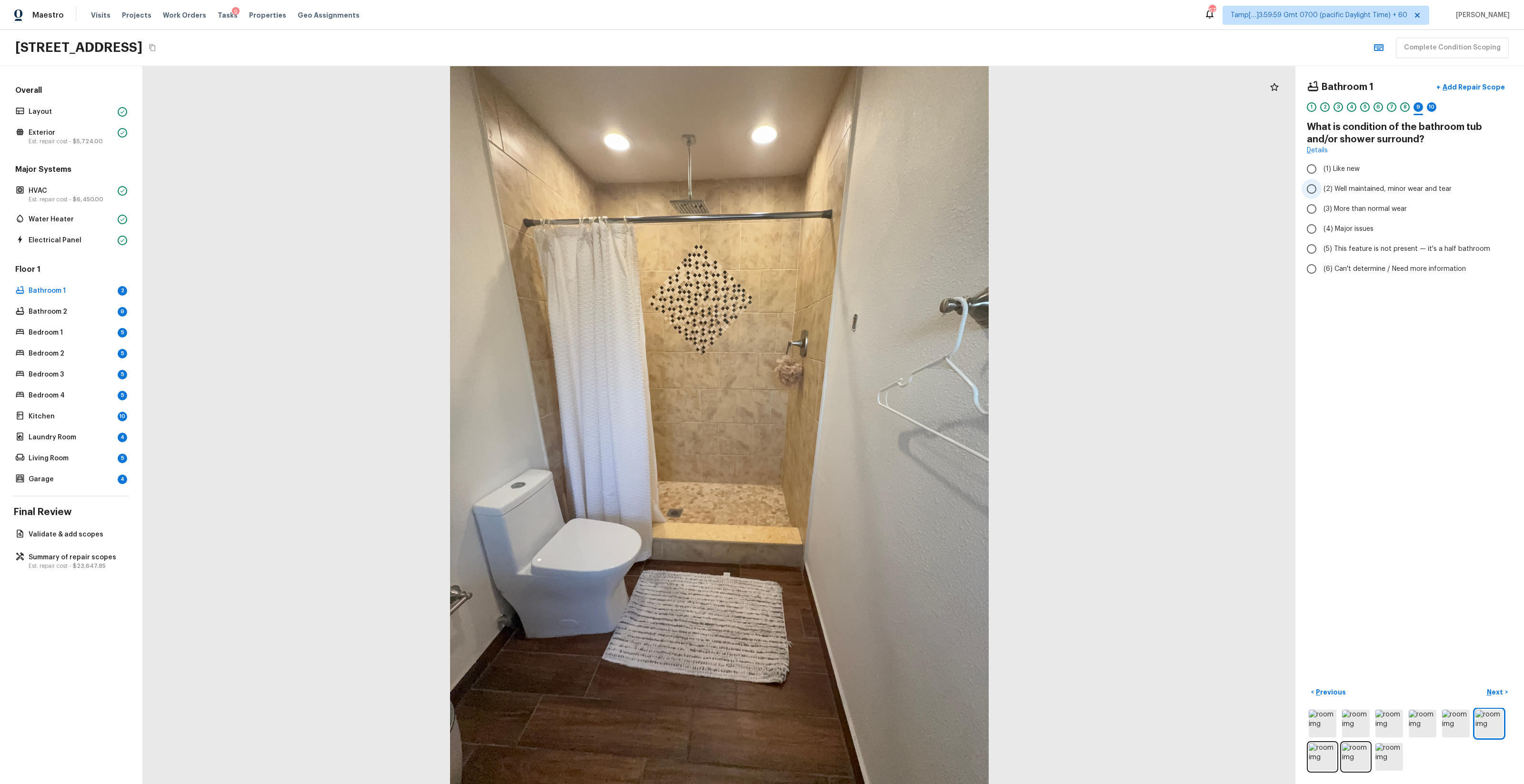
click at [857, 187] on span "(2) Well maintained, minor wear and tear" at bounding box center [1387, 189] width 128 height 9
click at [857, 187] on input "(2) Well maintained, minor wear and tear" at bounding box center [1312, 189] width 20 height 20
radio input "true"
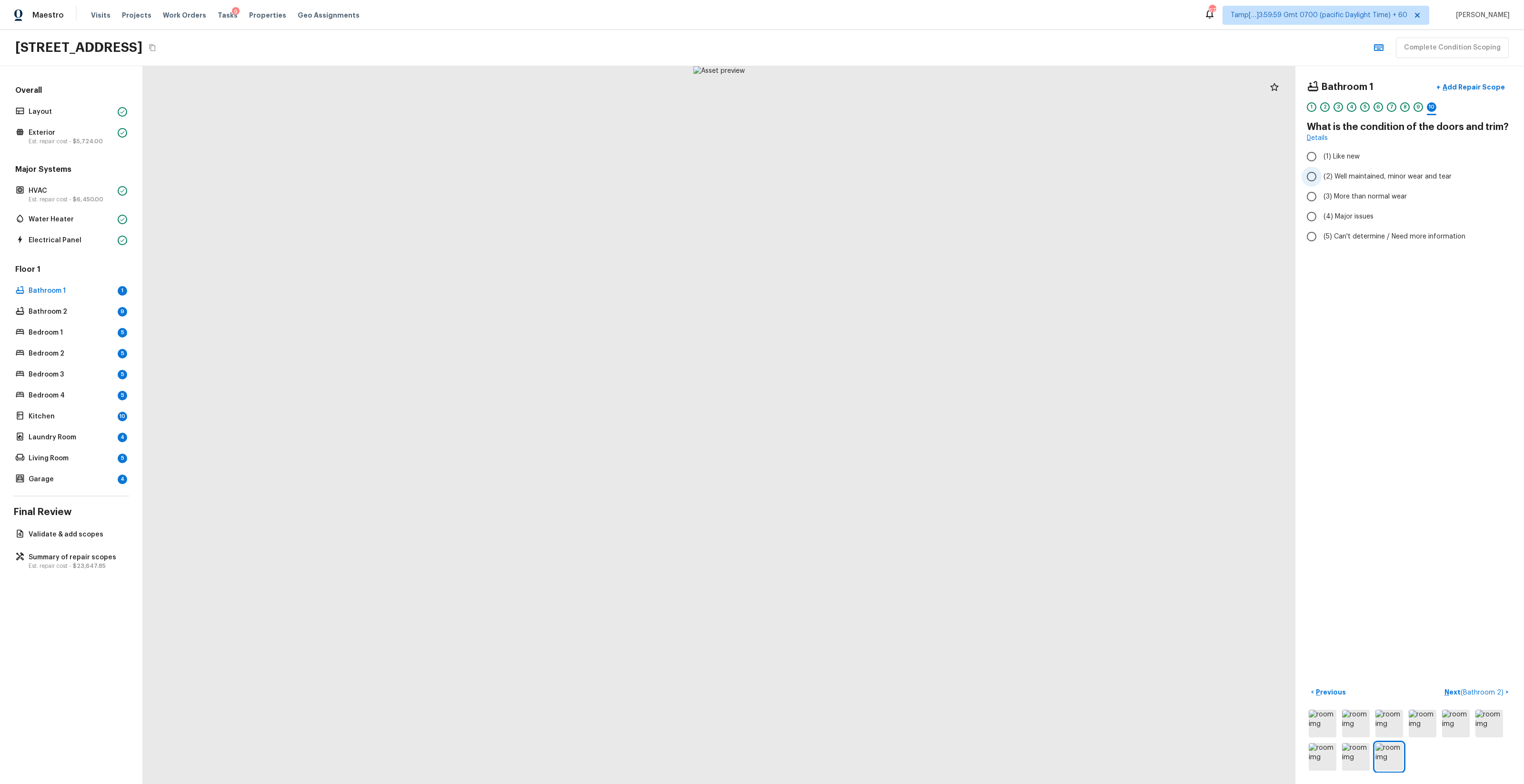
click at [857, 176] on span "(2) Well maintained, minor wear and tear" at bounding box center [1387, 177] width 128 height 9
click at [857, 176] on input "(2) Well maintained, minor wear and tear" at bounding box center [1312, 177] width 20 height 20
radio input "true"
click at [857, 178] on span "(2) Well maintained, minor wear and tear" at bounding box center [1387, 177] width 128 height 9
click at [857, 178] on input "(2) Well maintained, minor wear and tear" at bounding box center [1312, 177] width 20 height 20
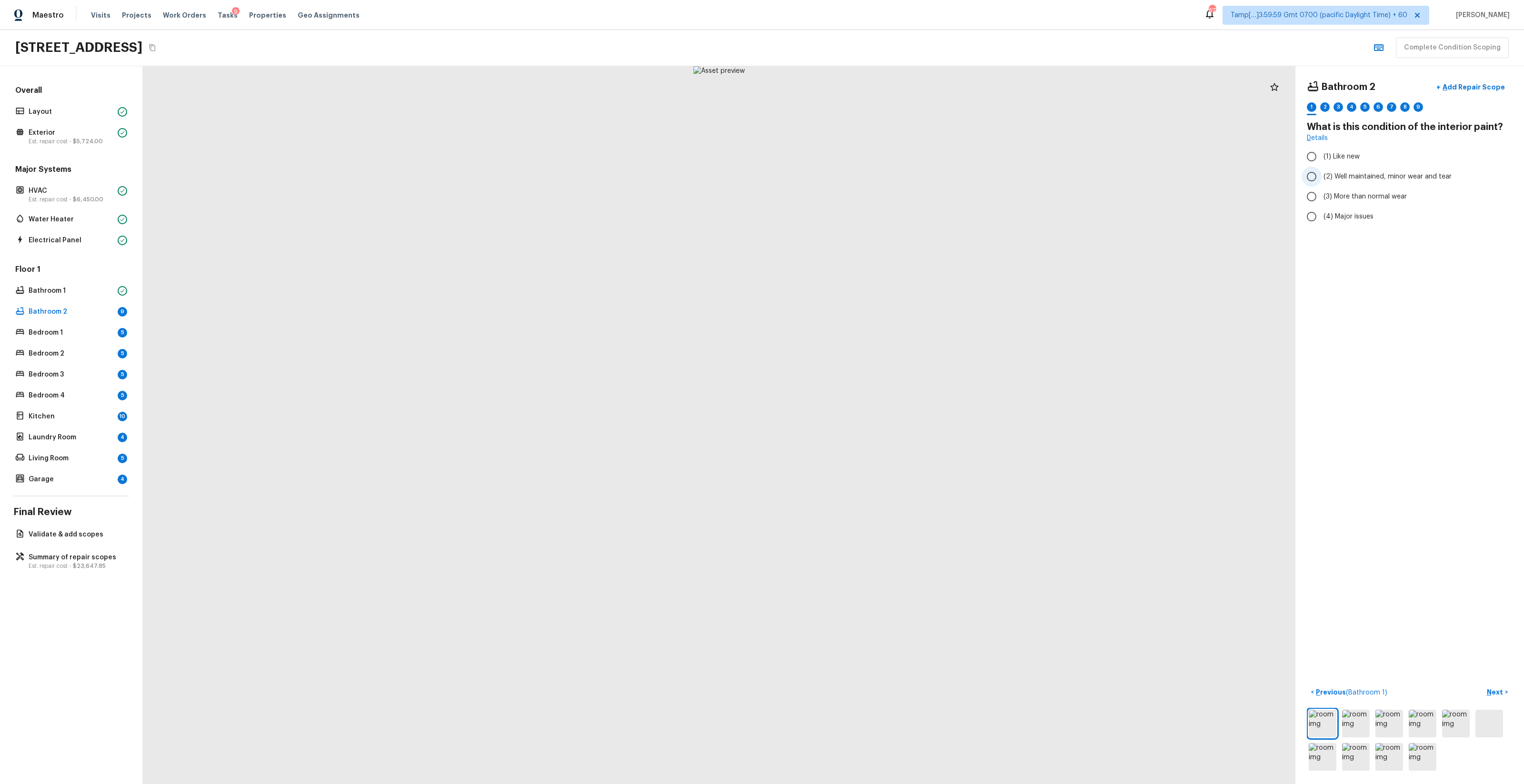
radio input "true"
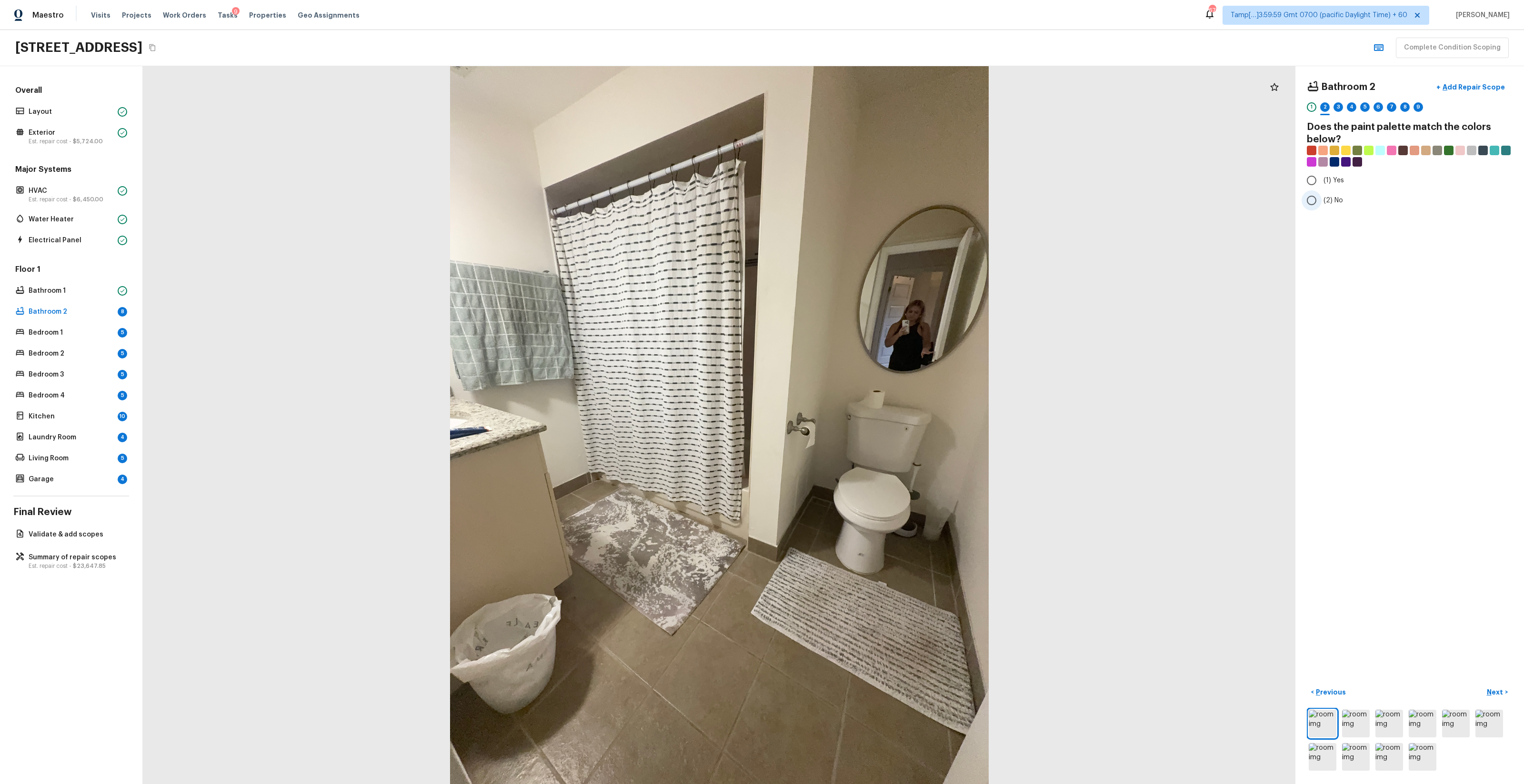
click at [857, 198] on span "(2) No" at bounding box center [1333, 200] width 20 height 9
click at [857, 198] on input "(2) No" at bounding box center [1312, 200] width 20 height 20
radio input "true"
click at [857, 173] on span "(2) Well maintained, minor wear and tear" at bounding box center [1387, 177] width 128 height 9
click at [857, 173] on input "(2) Well maintained, minor wear and tear" at bounding box center [1312, 177] width 20 height 20
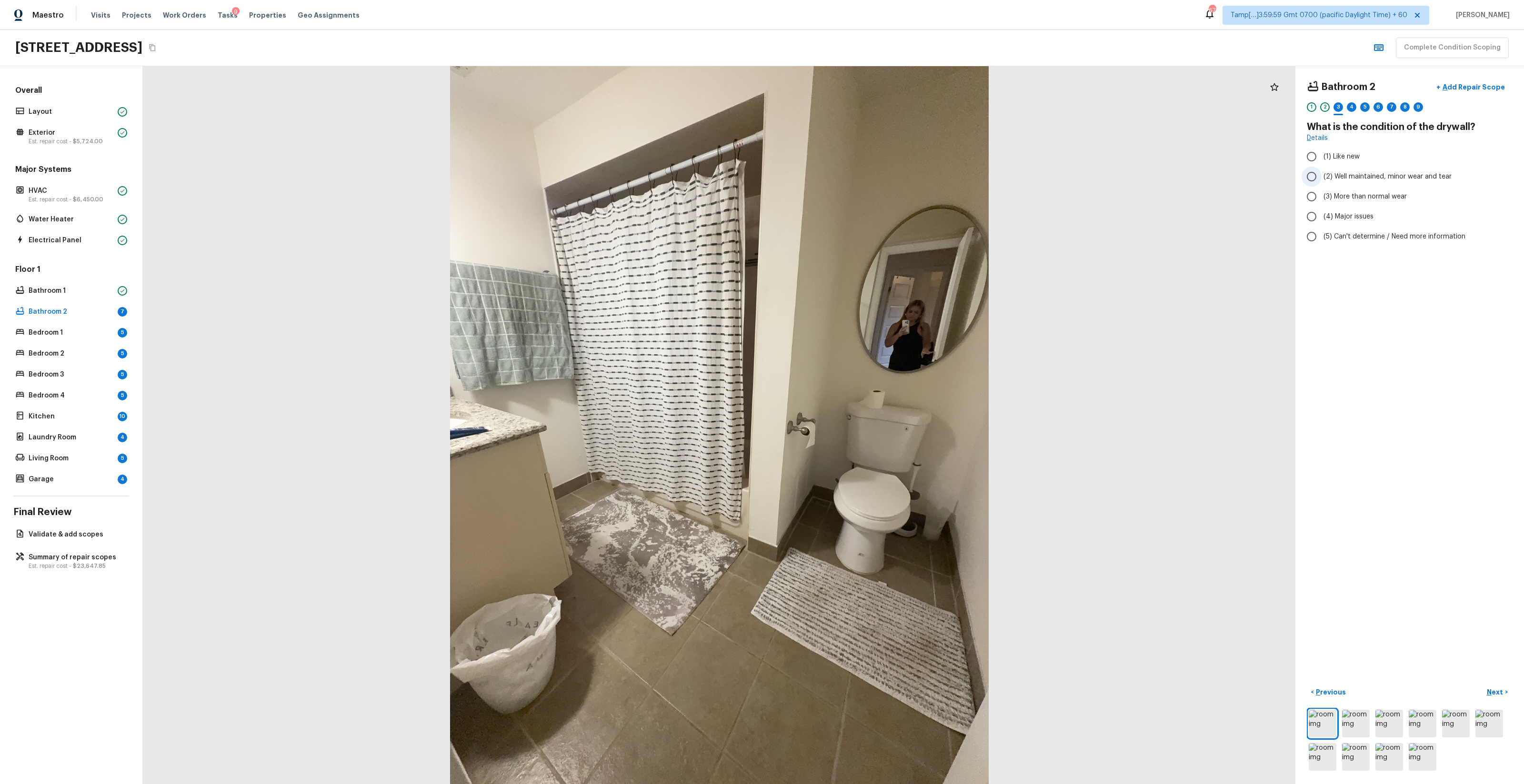
radio input "true"
click at [857, 205] on span "(3) Tile" at bounding box center [1334, 204] width 21 height 9
click at [857, 205] on input "(3) Tile" at bounding box center [1312, 204] width 20 height 20
checkbox input "true"
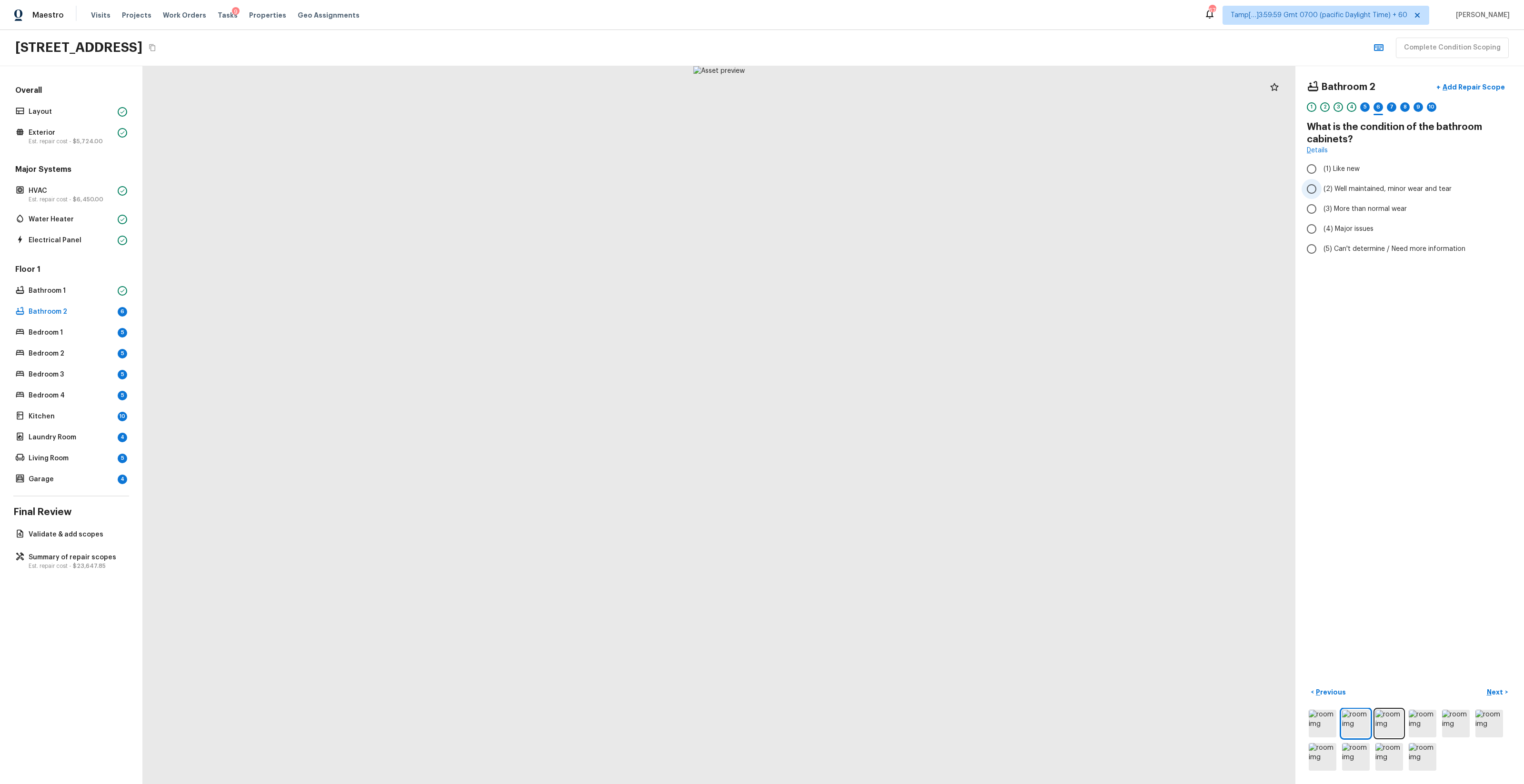
click at [857, 193] on span "(2) Well maintained, minor wear and tear" at bounding box center [1387, 189] width 128 height 9
click at [857, 193] on input "(2) Well maintained, minor wear and tear" at bounding box center [1312, 189] width 20 height 20
radio input "true"
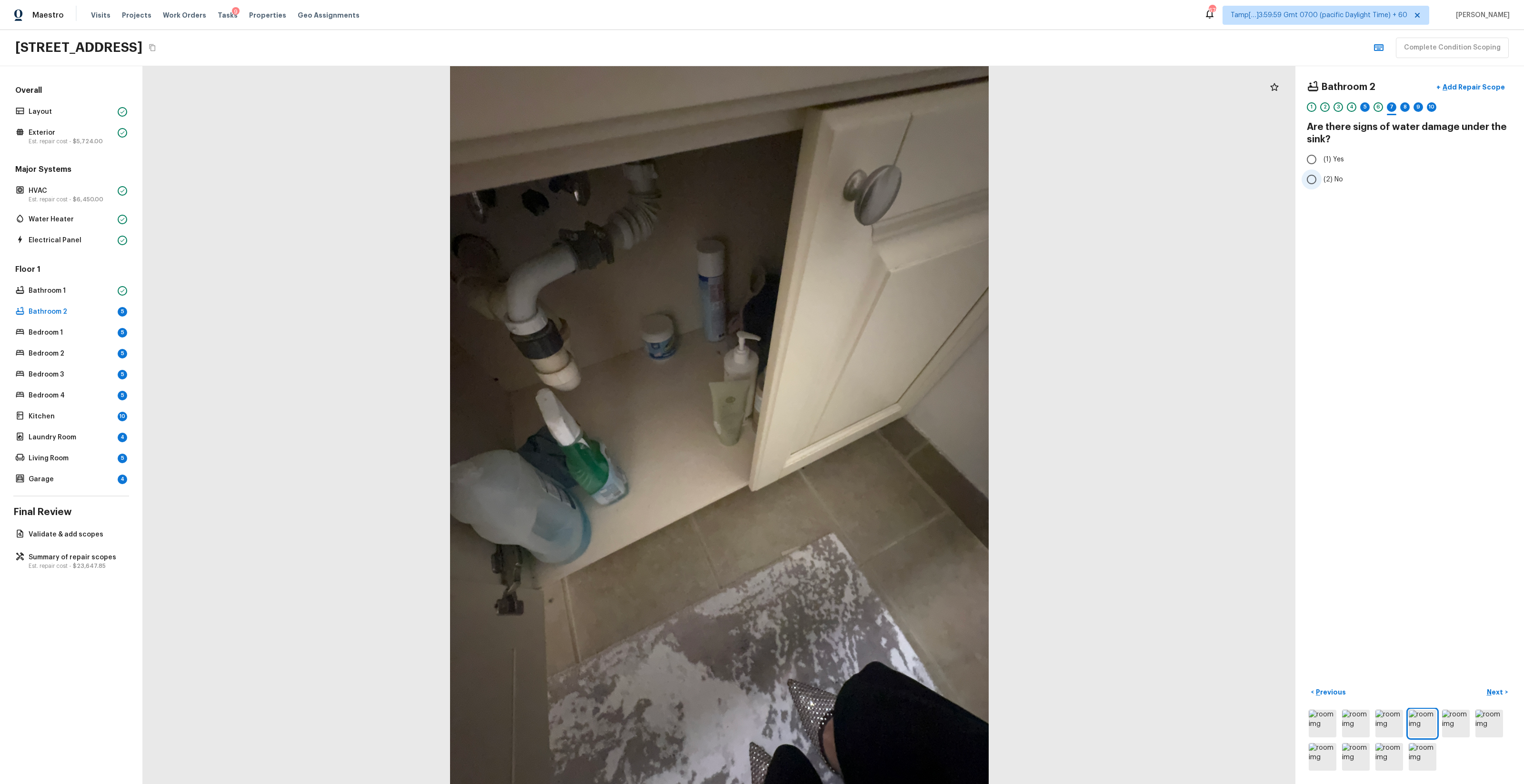
click at [857, 187] on input "(2) No" at bounding box center [1312, 180] width 20 height 20
radio input "true"
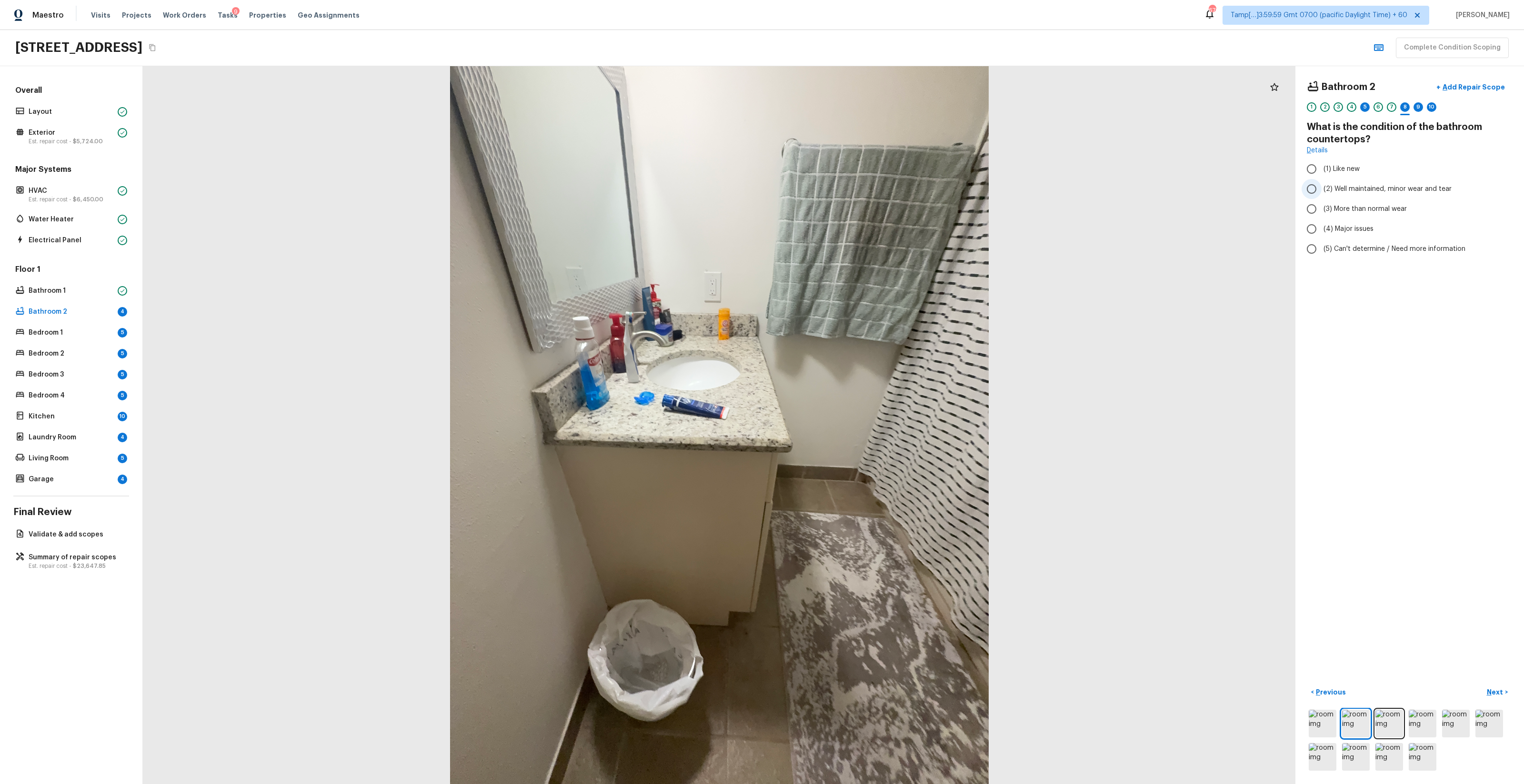
click at [857, 190] on span "(2) Well maintained, minor wear and tear" at bounding box center [1387, 189] width 128 height 9
click at [857, 190] on input "(2) Well maintained, minor wear and tear" at bounding box center [1312, 189] width 20 height 20
radio input "true"
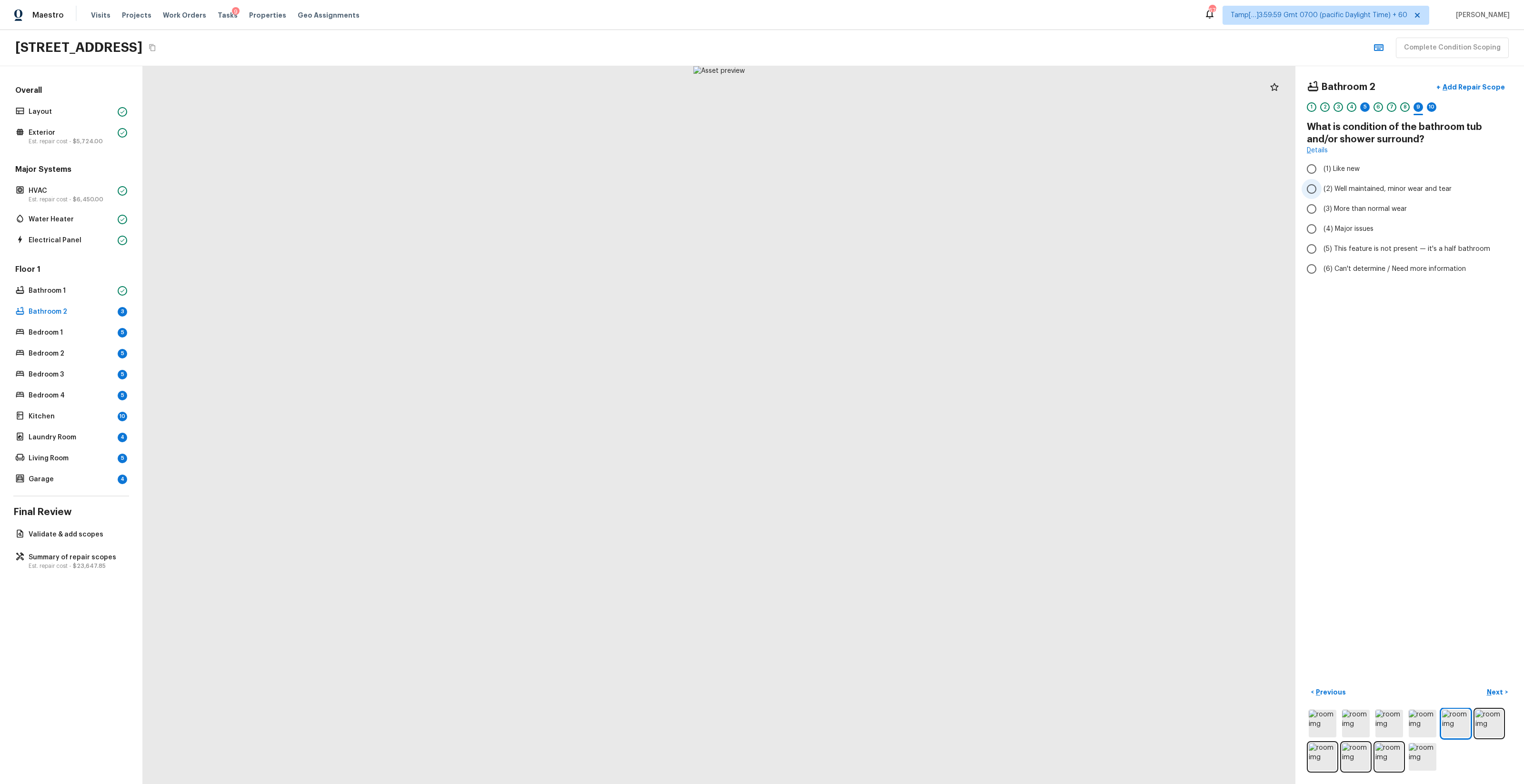
click at [857, 196] on label "(2) Well maintained, minor wear and tear" at bounding box center [1403, 189] width 204 height 20
click at [857, 196] on input "(2) Well maintained, minor wear and tear" at bounding box center [1312, 189] width 20 height 20
radio input "true"
click at [857, 92] on button "+ Add Repair Scope" at bounding box center [1471, 87] width 84 height 20
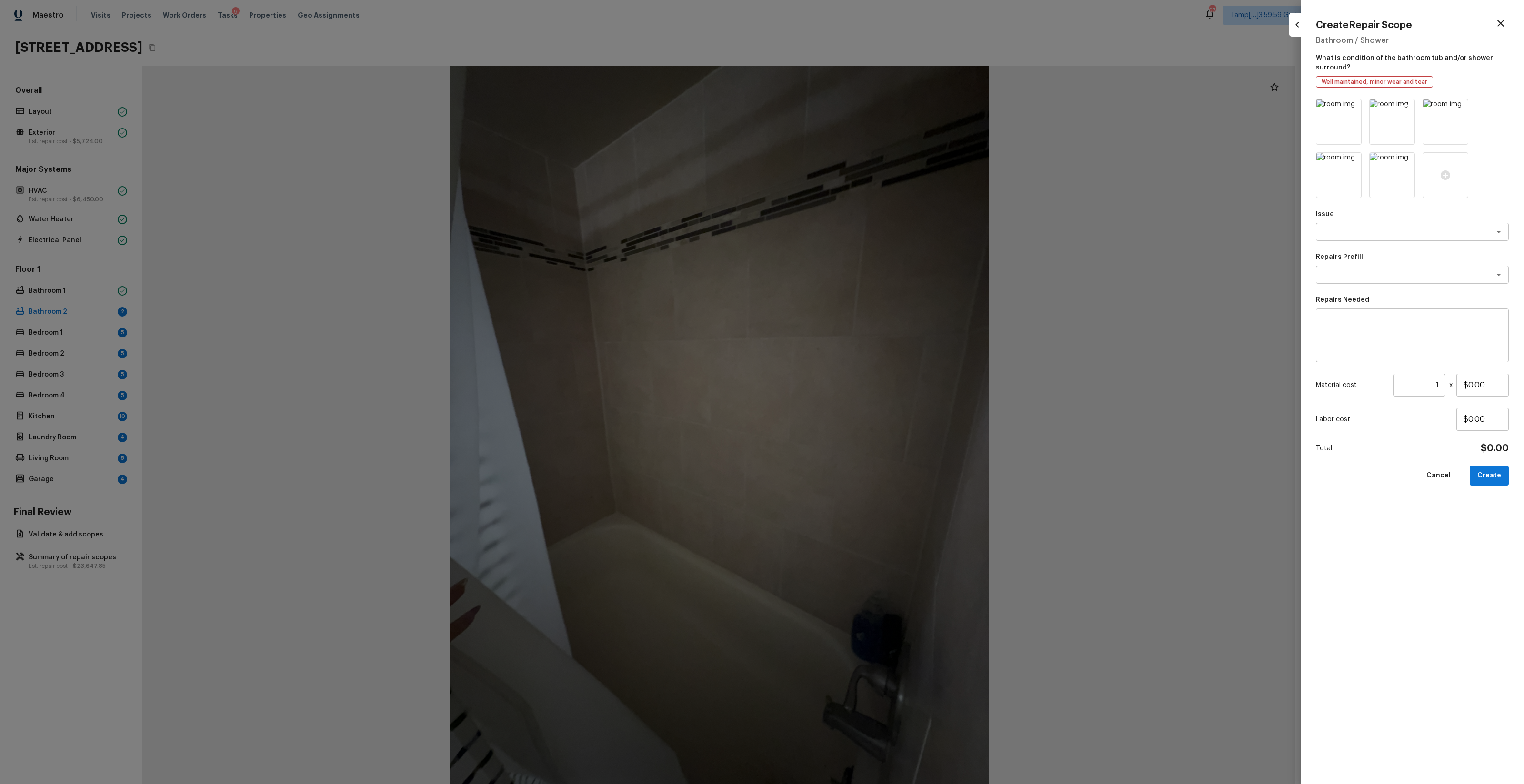
click at [857, 108] on icon at bounding box center [1406, 108] width 9 height 9
click at [857, 111] on icon at bounding box center [1460, 108] width 8 height 8
click at [857, 179] on textarea at bounding box center [1399, 179] width 157 height 9
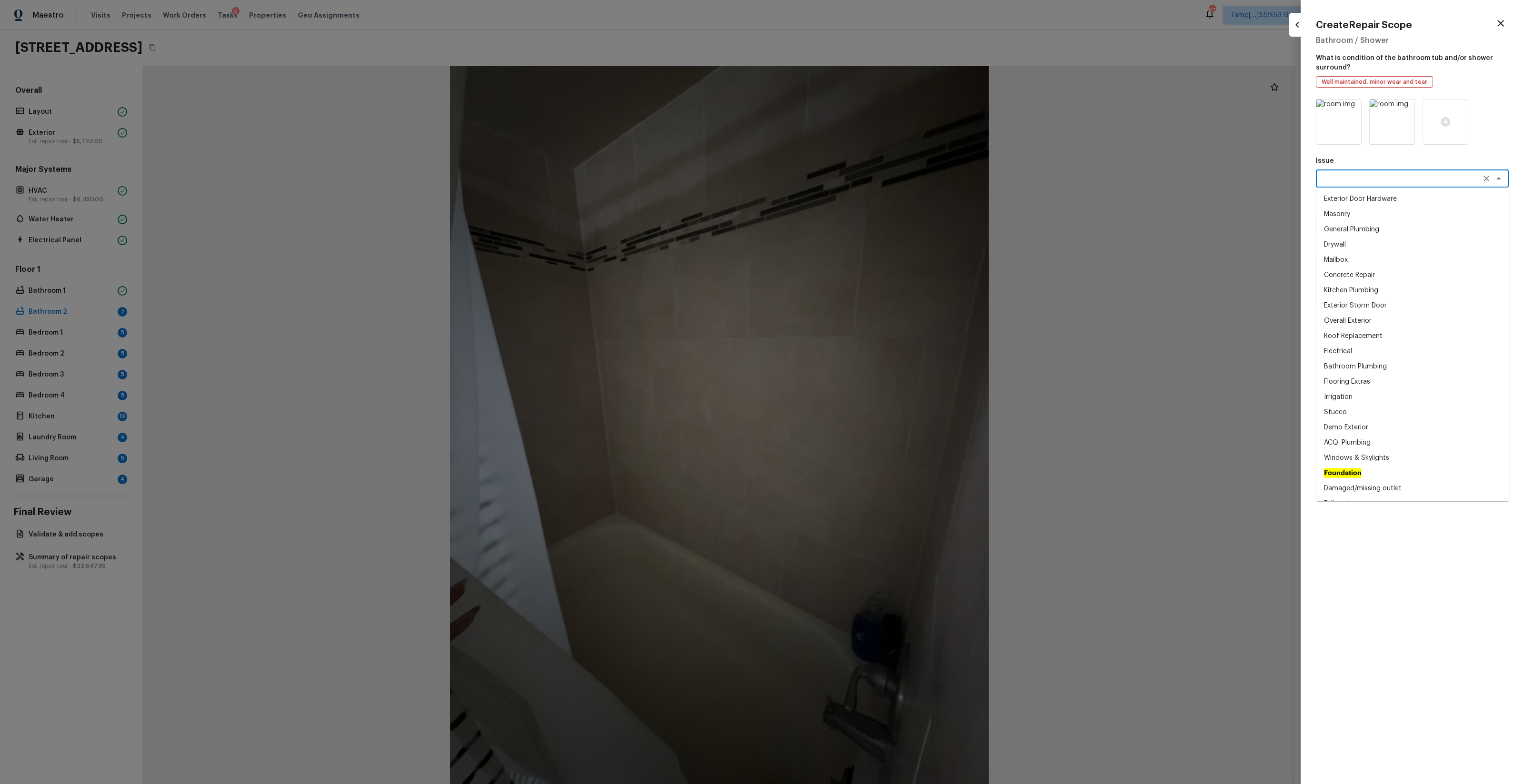
click at [857, 425] on div at bounding box center [762, 392] width 1524 height 784
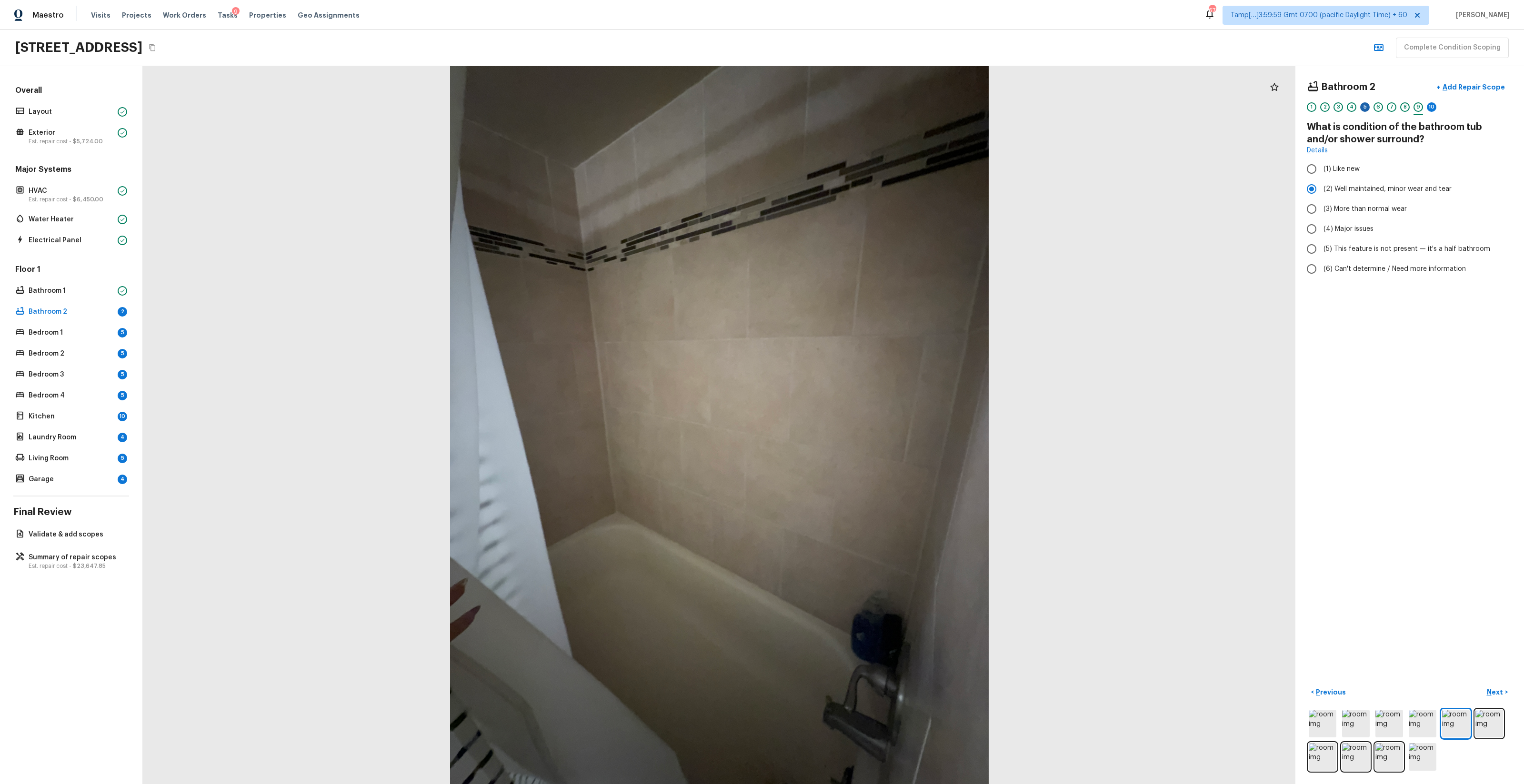
click at [857, 109] on div "5" at bounding box center [1365, 107] width 9 height 9
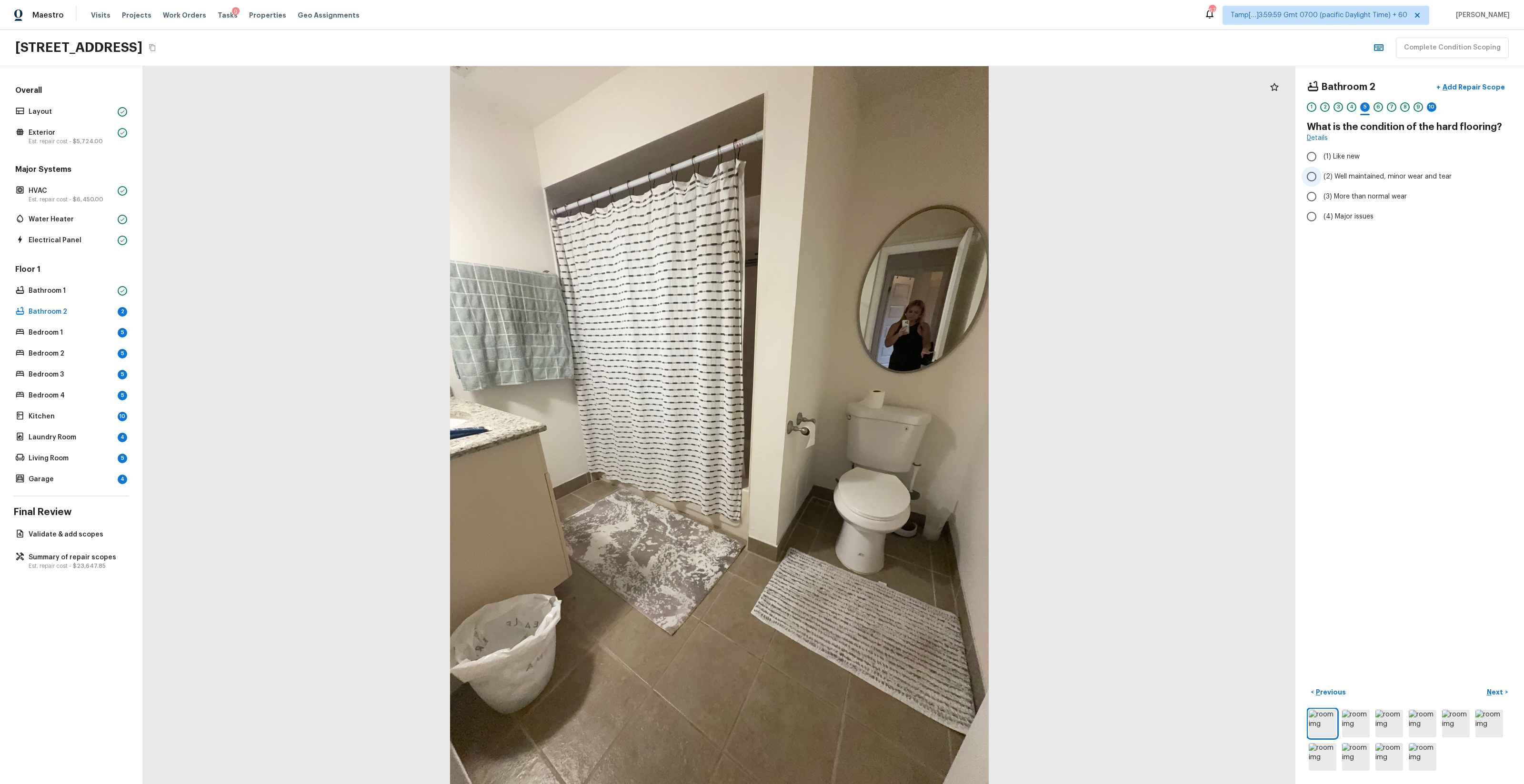
click at [857, 180] on span "(2) Well maintained, minor wear and tear" at bounding box center [1387, 177] width 128 height 9
click at [857, 180] on input "(2) Well maintained, minor wear and tear" at bounding box center [1312, 177] width 20 height 20
radio input "true"
click at [857, 108] on div "10" at bounding box center [1432, 107] width 9 height 9
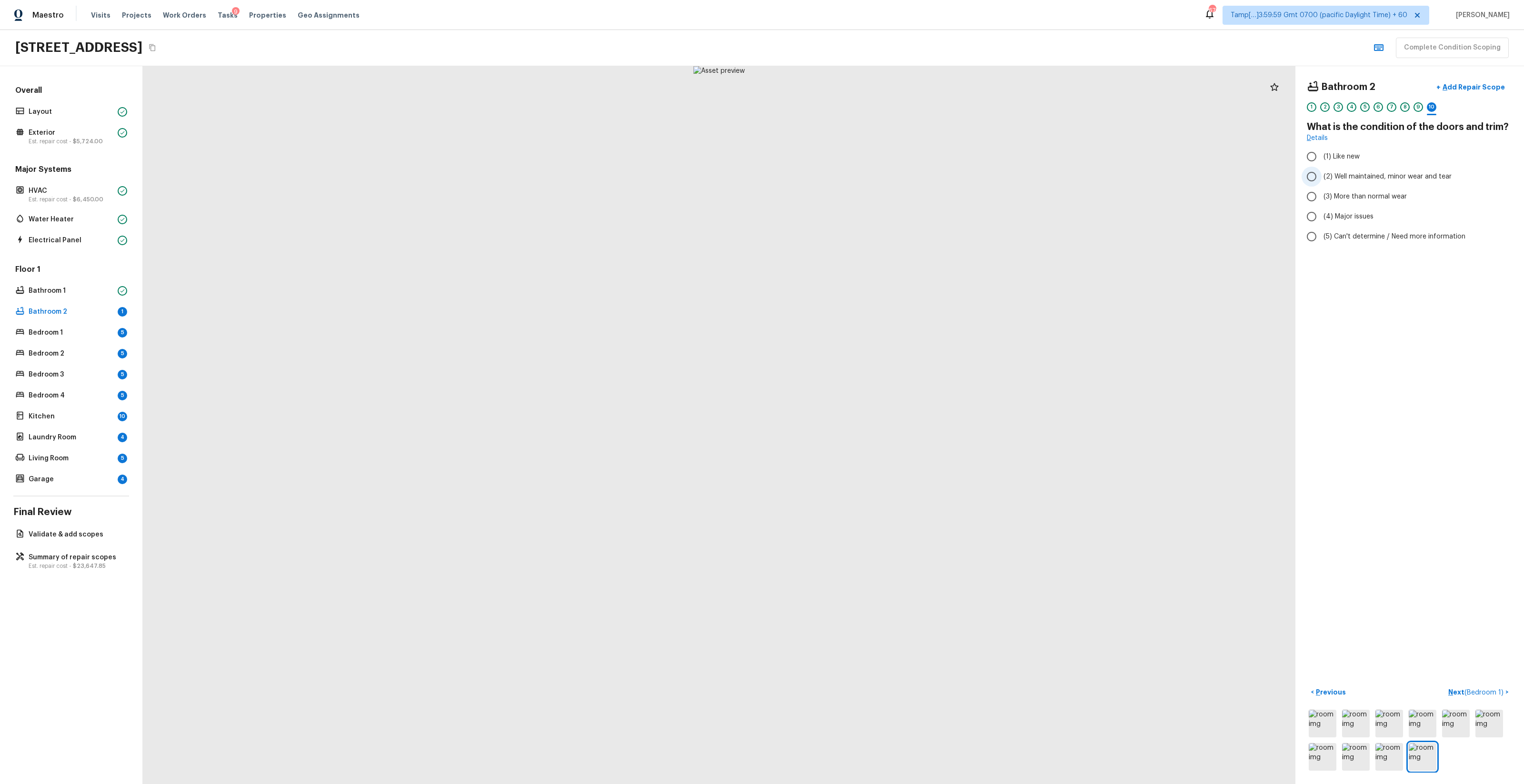
click at [857, 172] on span "(2) Well maintained, minor wear and tear" at bounding box center [1387, 177] width 128 height 9
click at [857, 172] on input "(2) Well maintained, minor wear and tear" at bounding box center [1312, 177] width 20 height 20
radio input "true"
click at [857, 112] on div "9" at bounding box center [1418, 109] width 9 height 15
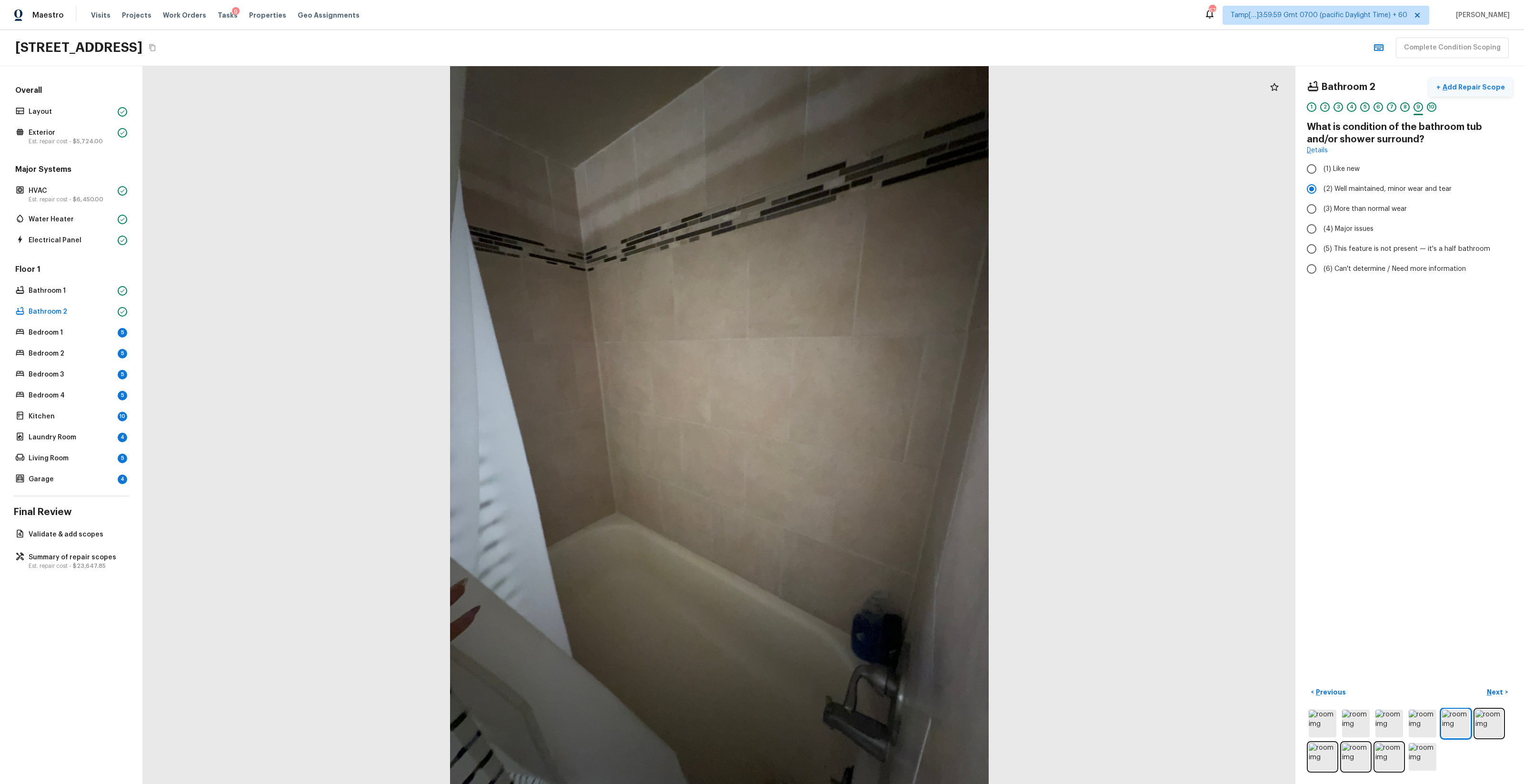
click at [857, 82] on button "+ Add Repair Scope" at bounding box center [1471, 87] width 84 height 20
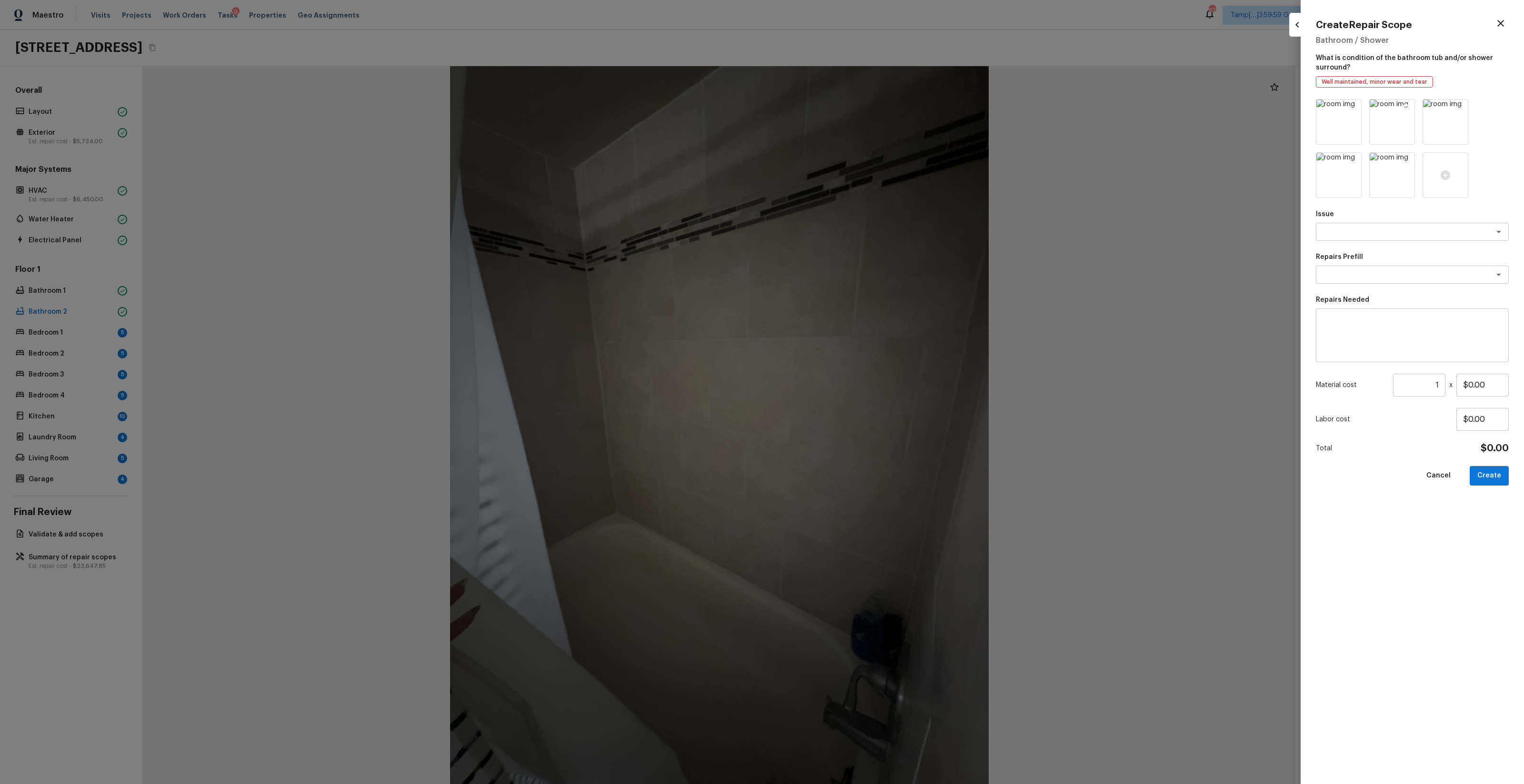
click at [857, 106] on icon at bounding box center [1406, 108] width 8 height 8
click at [857, 108] on icon at bounding box center [1459, 108] width 9 height 9
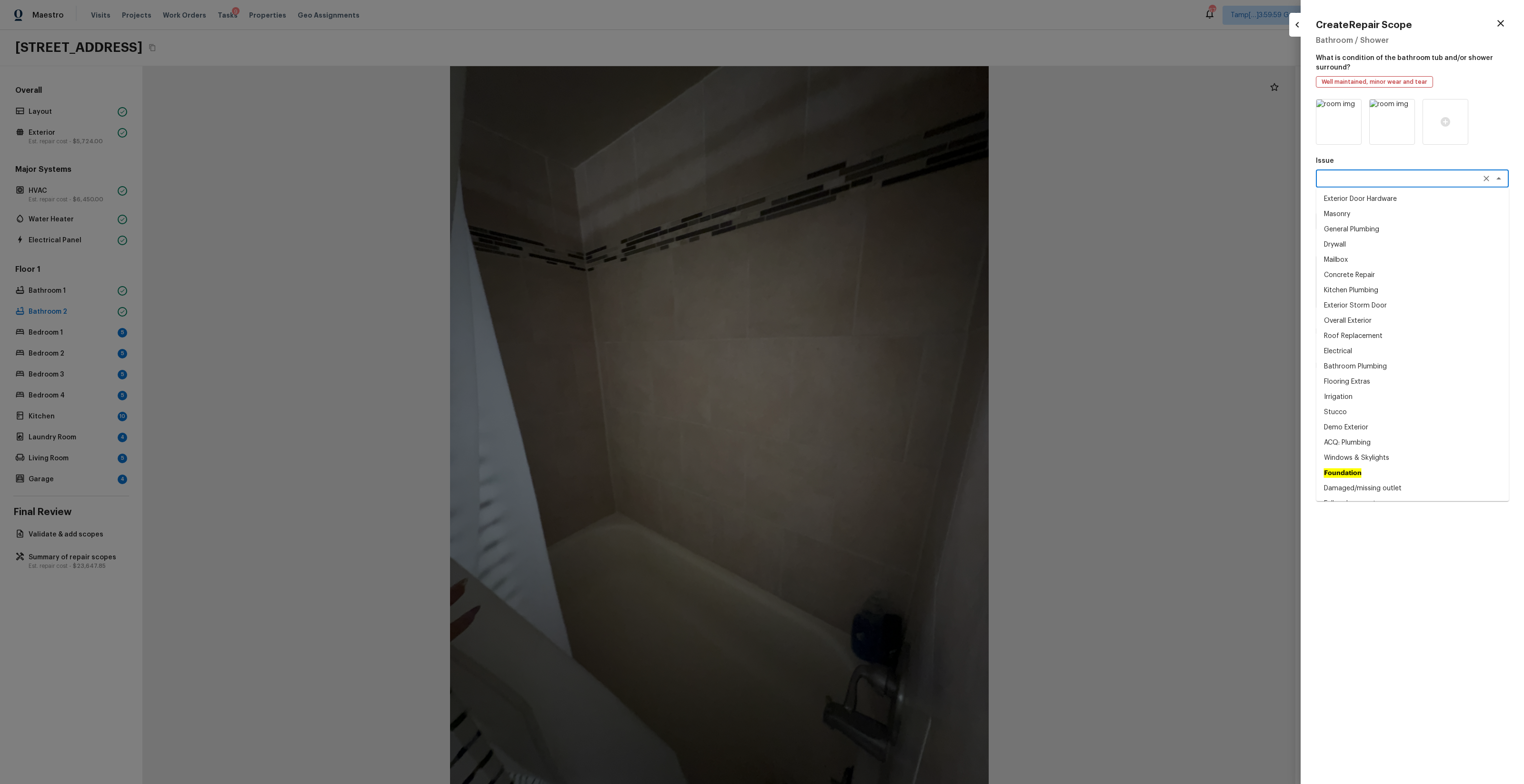
click at [857, 174] on textarea at bounding box center [1399, 179] width 157 height 9
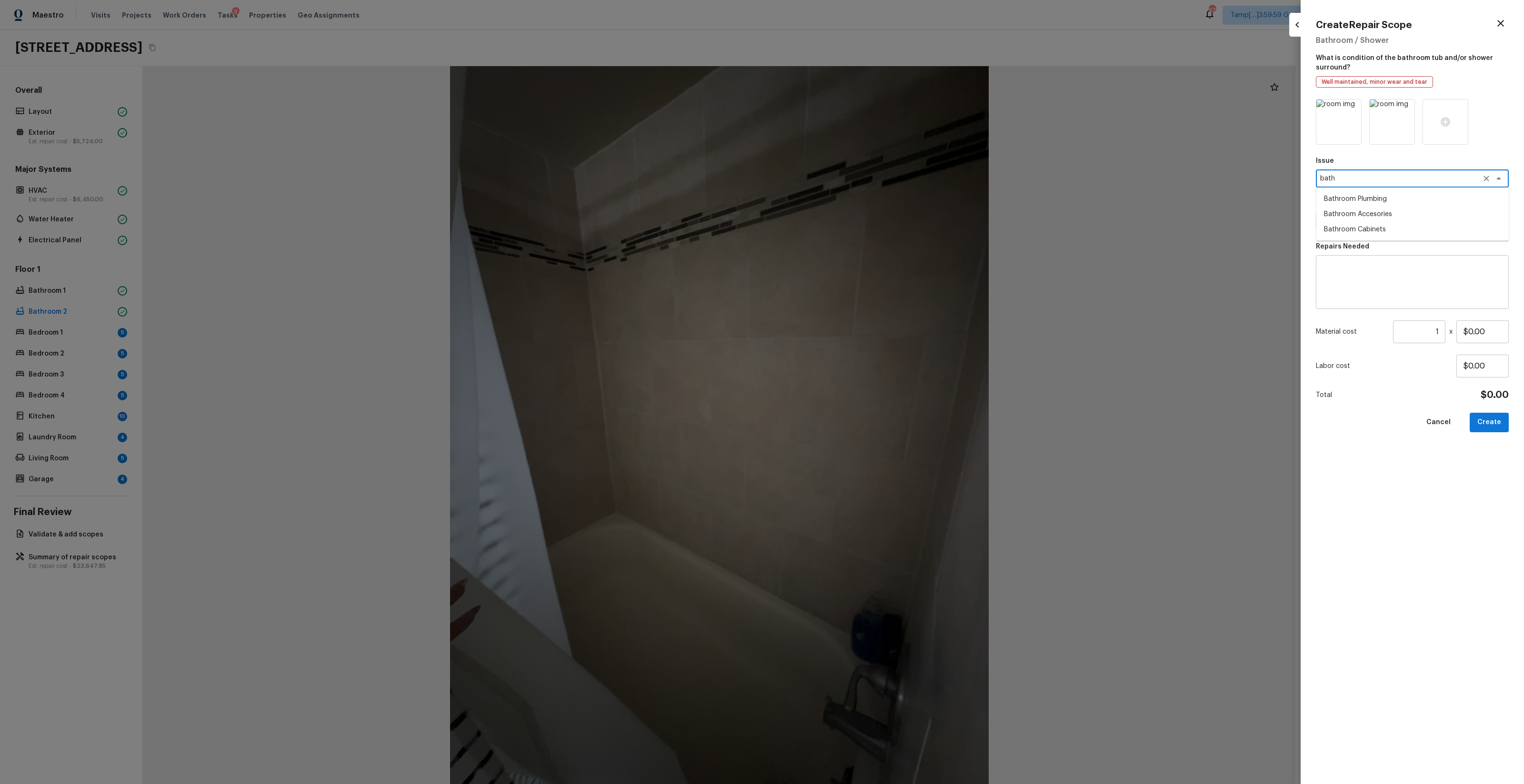
click at [857, 203] on li "Bathroom Plumbing" at bounding box center [1413, 199] width 193 height 15
type textarea "Bathroom Plumbing"
click at [857, 216] on textarea at bounding box center [1399, 221] width 157 height 9
click at [857, 243] on li "Acid Wash Shower Pan" at bounding box center [1413, 242] width 193 height 15
type textarea "Acid Wash Shower Pan"
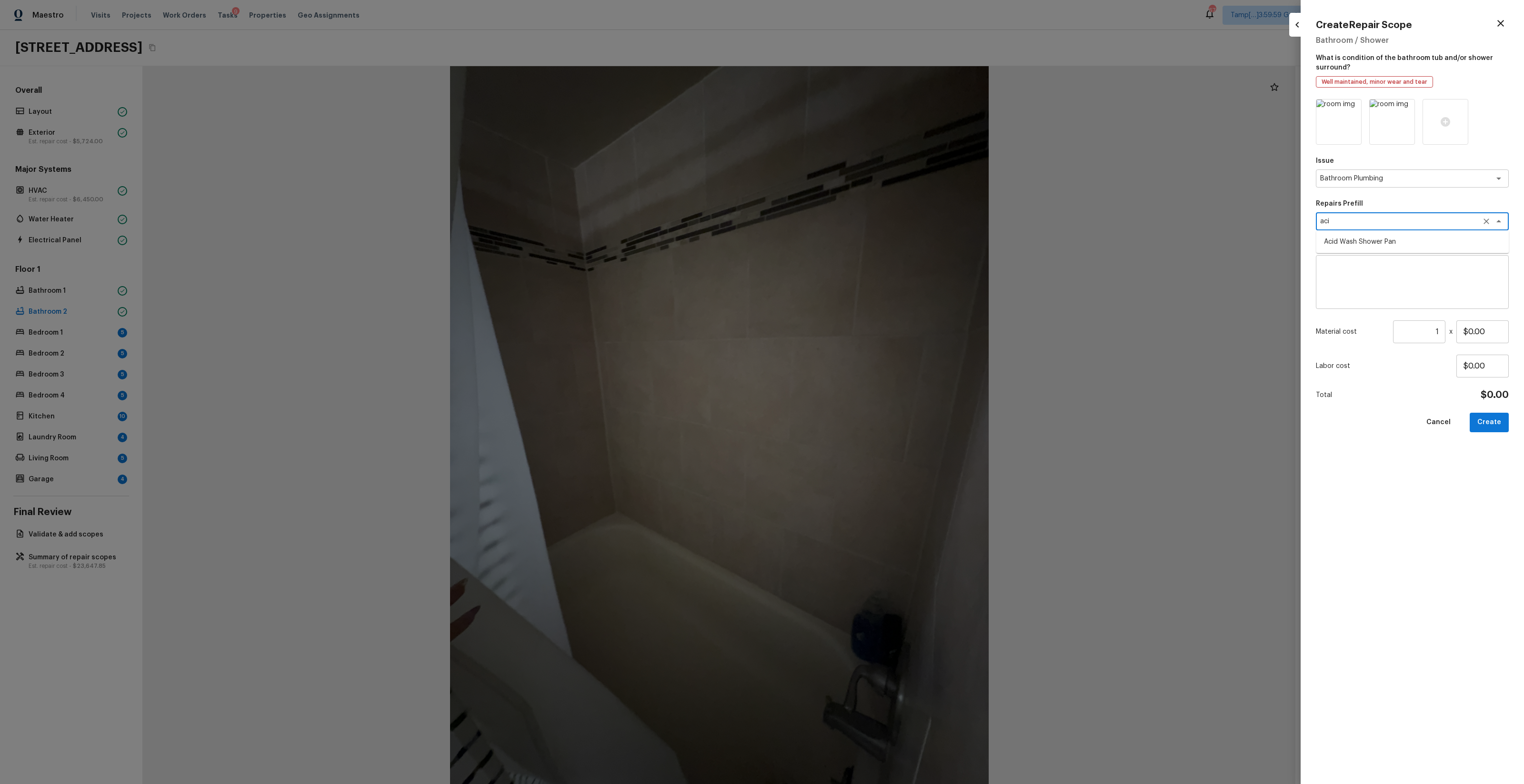
type textarea "Prep and acid wash/deep clean the shower pan."
type input "$50.00"
type textarea "Acid Wash Shower Pan"
click at [857, 417] on button "Create" at bounding box center [1489, 422] width 39 height 20
type input "$0.00"
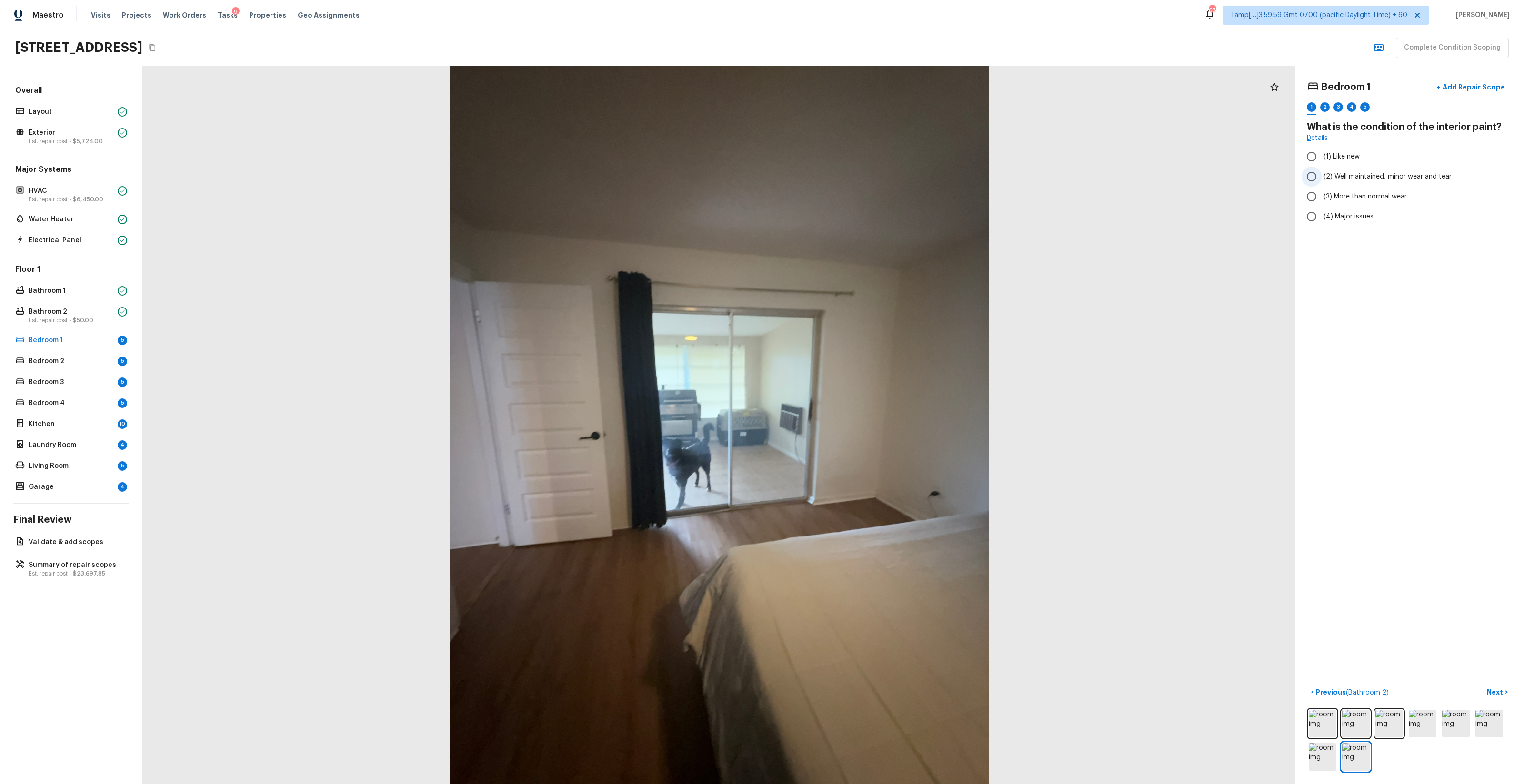
click at [857, 181] on span "(2) Well maintained, minor wear and tear" at bounding box center [1387, 177] width 128 height 9
click at [857, 181] on input "(2) Well maintained, minor wear and tear" at bounding box center [1312, 177] width 20 height 20
radio input "true"
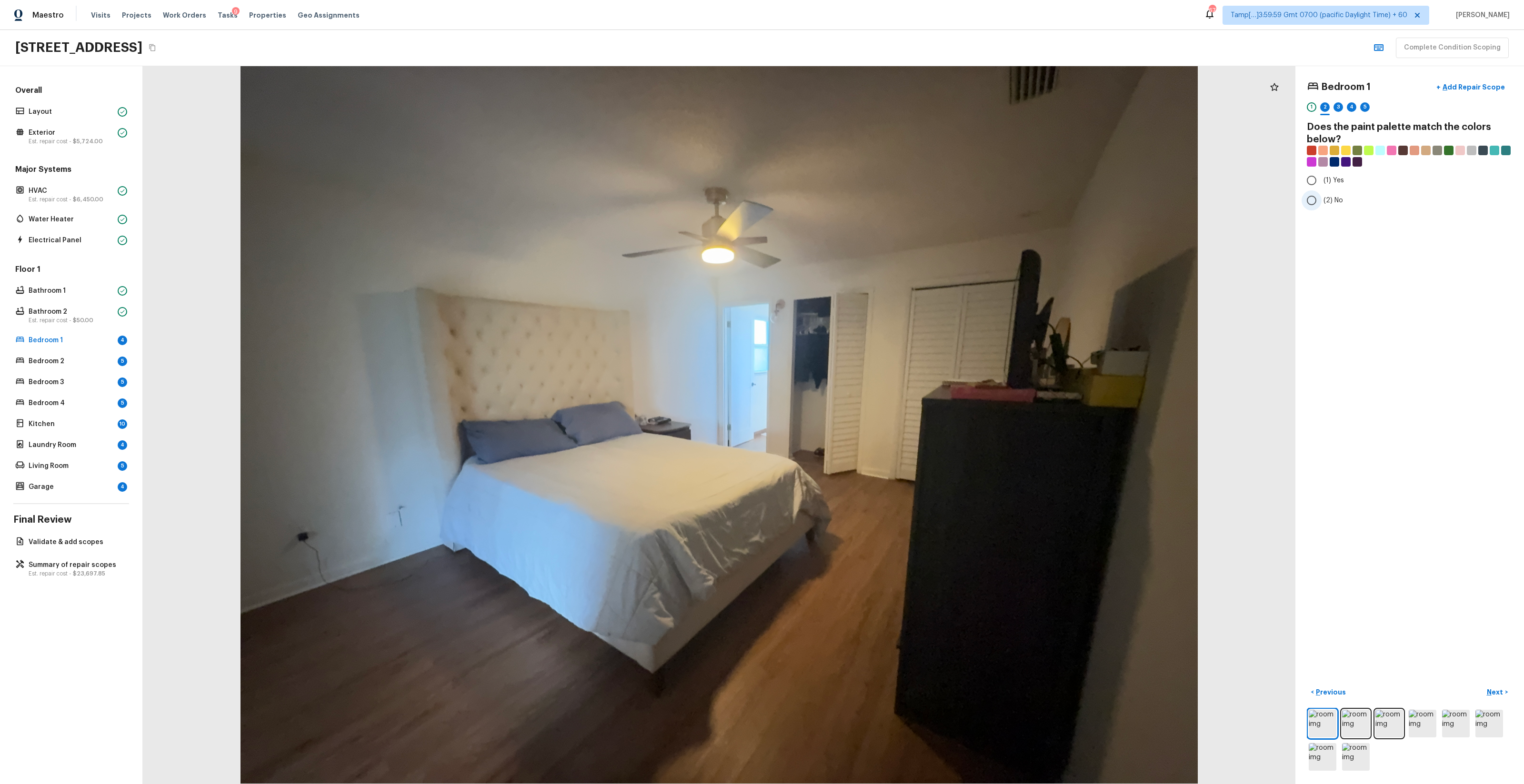
click at [857, 196] on span "(2) No" at bounding box center [1333, 200] width 20 height 9
click at [857, 196] on input "(2) No" at bounding box center [1312, 200] width 20 height 20
radio input "true"
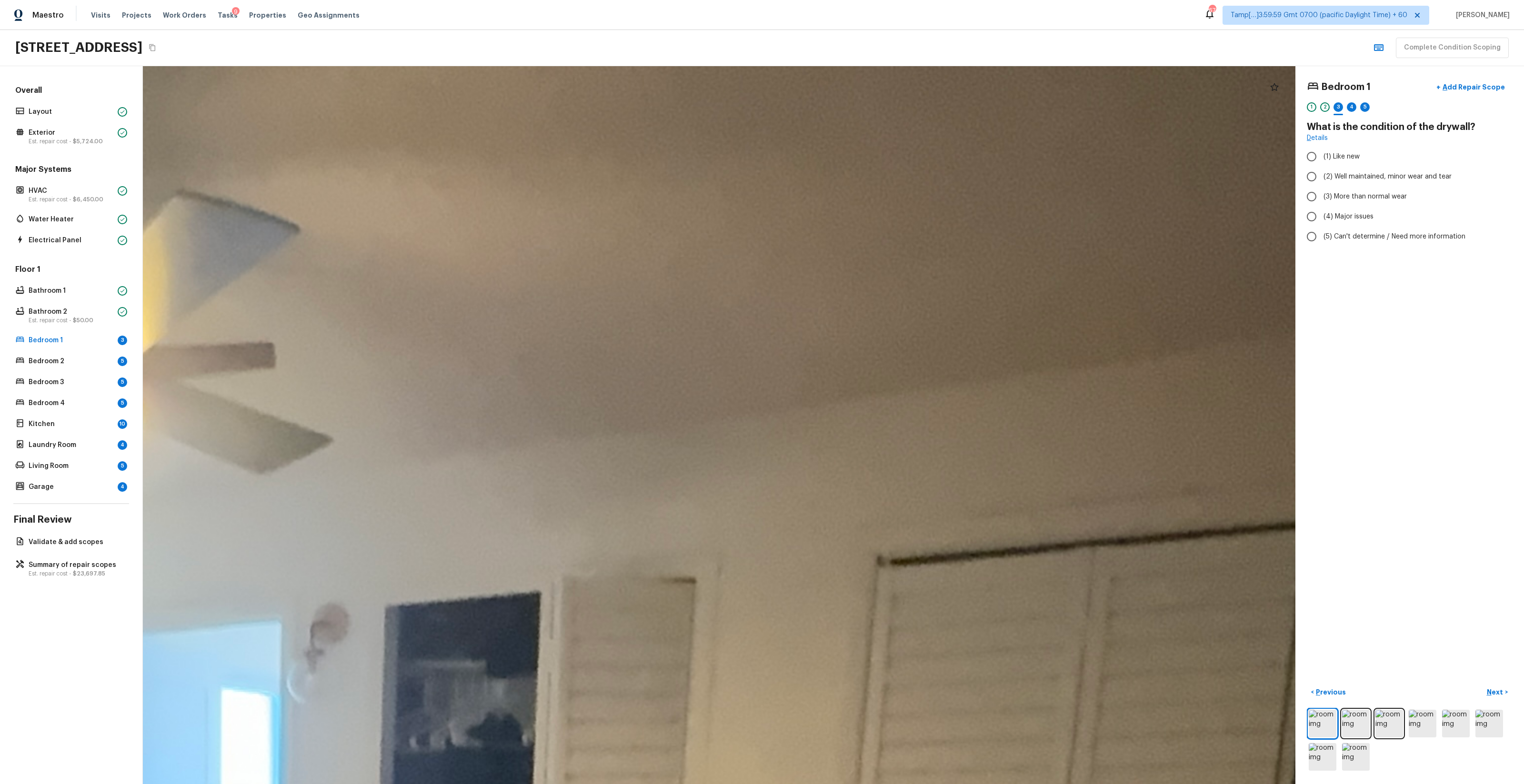
drag, startPoint x: 964, startPoint y: 207, endPoint x: 675, endPoint y: 208, distance: 289.0
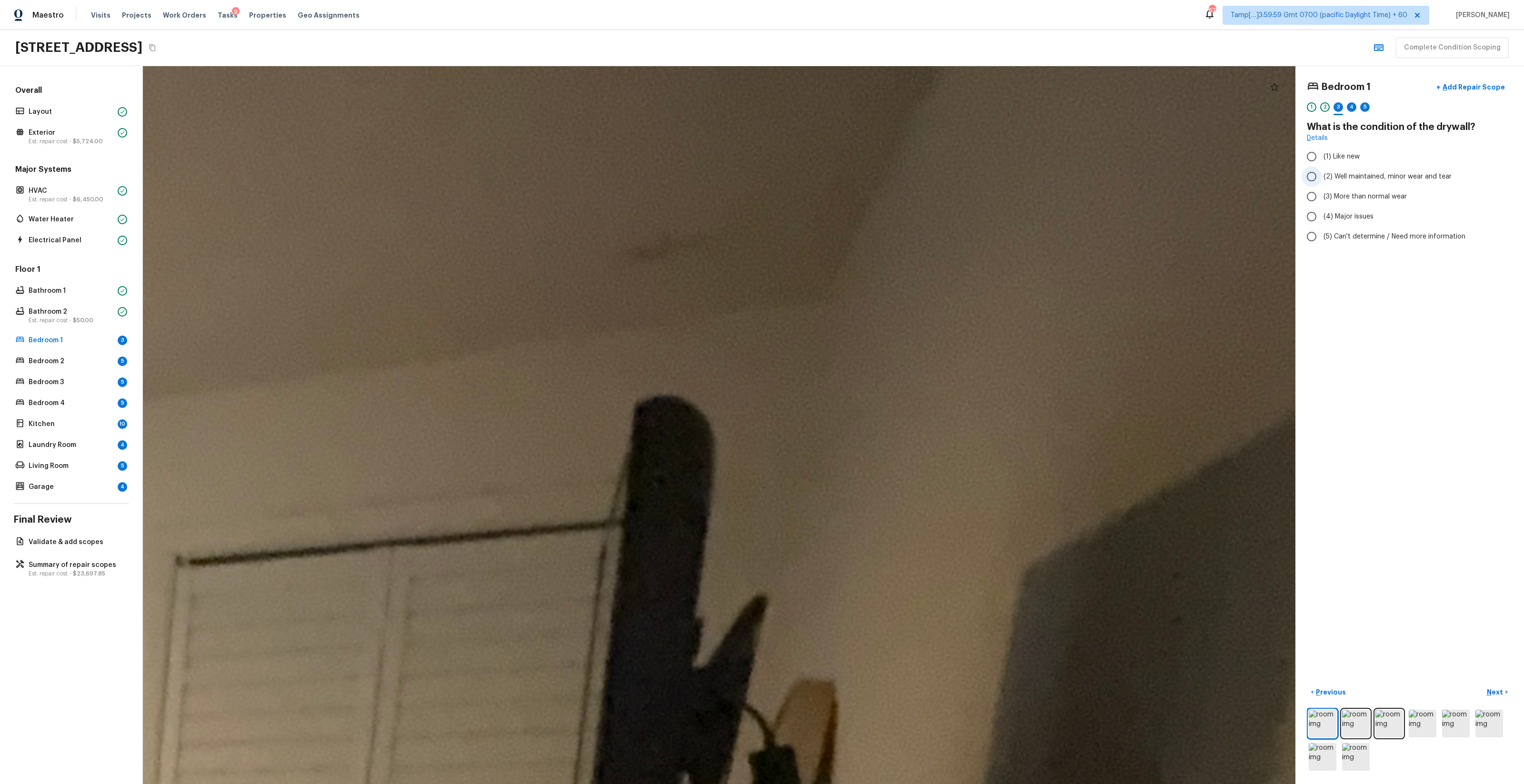
click at [857, 177] on span "(2) Well maintained, minor wear and tear" at bounding box center [1387, 177] width 128 height 9
click at [857, 177] on input "(2) Well maintained, minor wear and tear" at bounding box center [1312, 177] width 20 height 20
radio input "true"
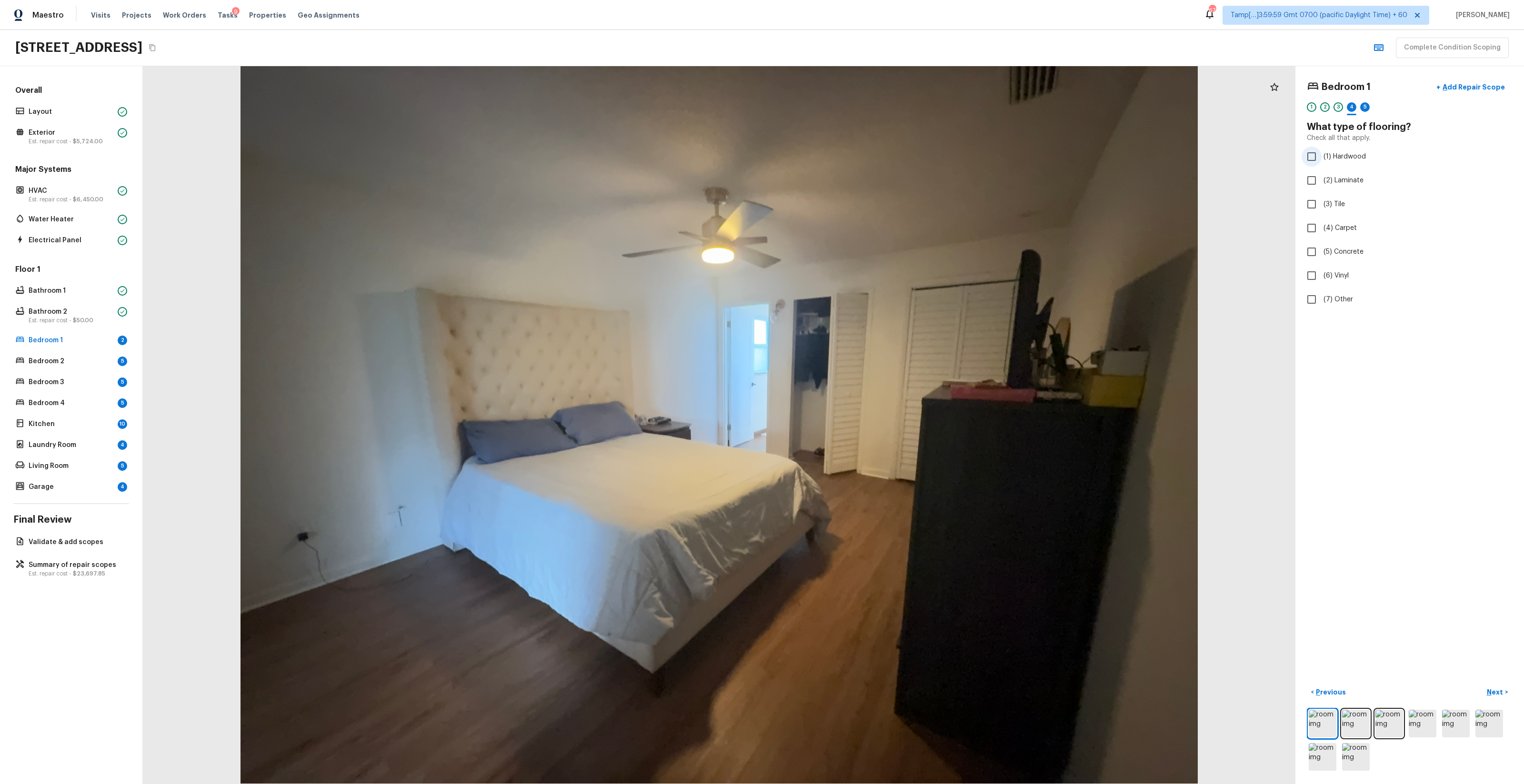
click at [857, 154] on span "(1) Hardwood" at bounding box center [1345, 157] width 43 height 9
click at [857, 154] on input "(1) Hardwood" at bounding box center [1312, 157] width 20 height 20
checkbox input "true"
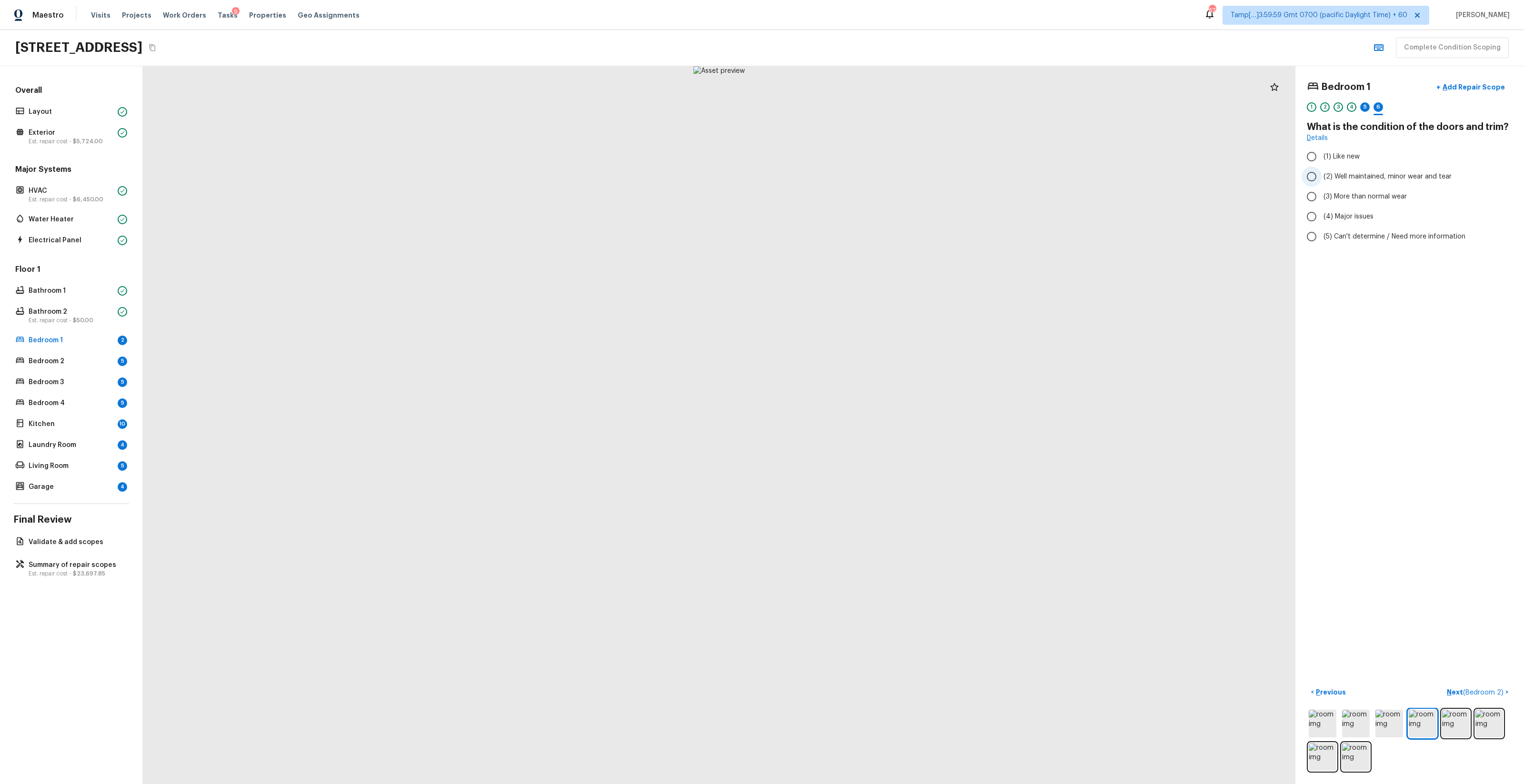
click at [857, 182] on label "(2) Well maintained, minor wear and tear" at bounding box center [1403, 177] width 204 height 20
click at [857, 182] on input "(2) Well maintained, minor wear and tear" at bounding box center [1312, 177] width 20 height 20
radio input "true"
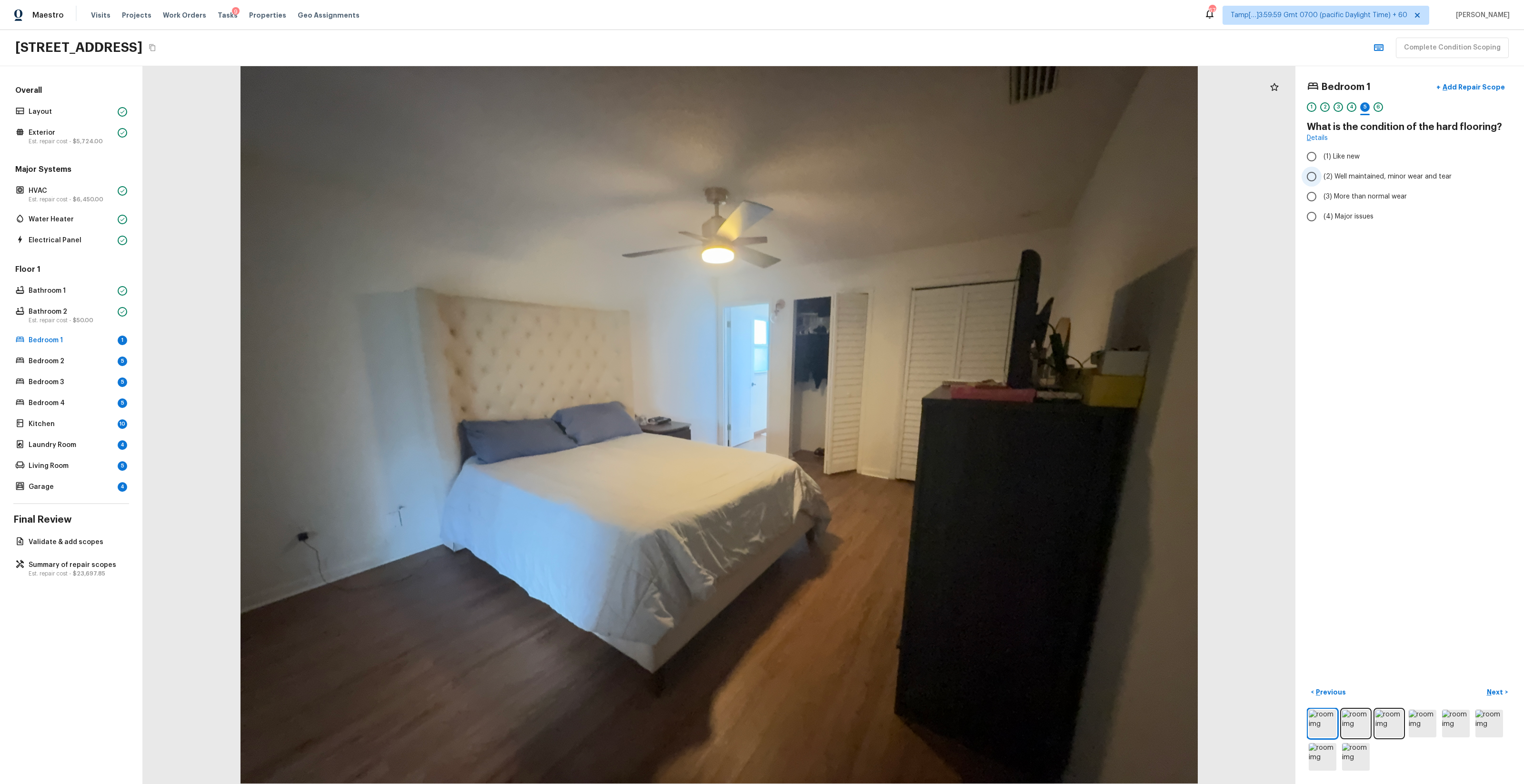
click at [857, 180] on span "(2) Well maintained, minor wear and tear" at bounding box center [1387, 177] width 128 height 9
click at [857, 180] on input "(2) Well maintained, minor wear and tear" at bounding box center [1312, 177] width 20 height 20
radio input "true"
click at [857, 107] on div "3" at bounding box center [1338, 107] width 9 height 9
click at [857, 92] on button "+ Add Repair Scope" at bounding box center [1471, 87] width 84 height 20
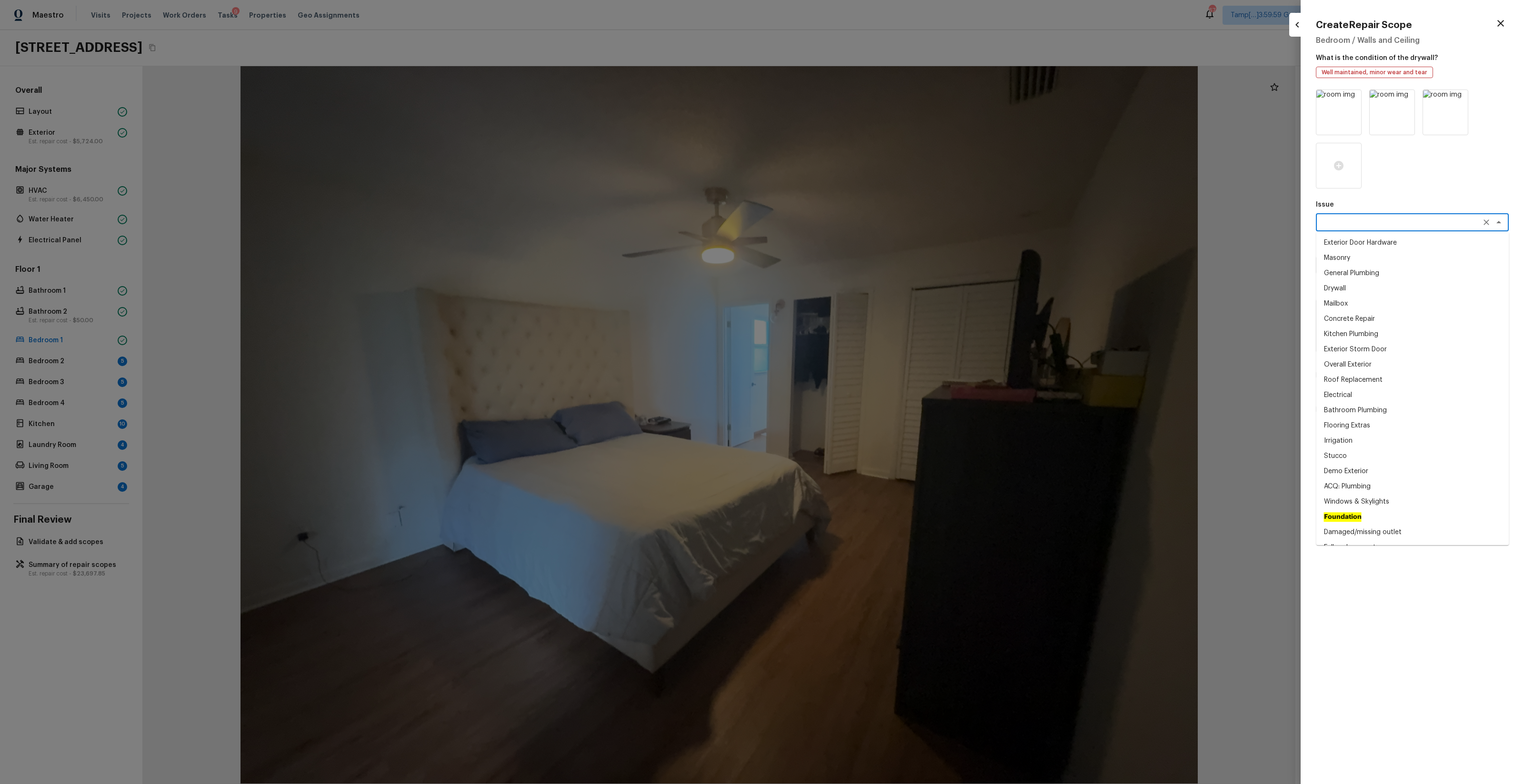
click at [857, 221] on textarea at bounding box center [1399, 222] width 157 height 9
type textarea "p"
click at [857, 331] on li "ACQ: Water Leak" at bounding box center [1413, 334] width 193 height 15
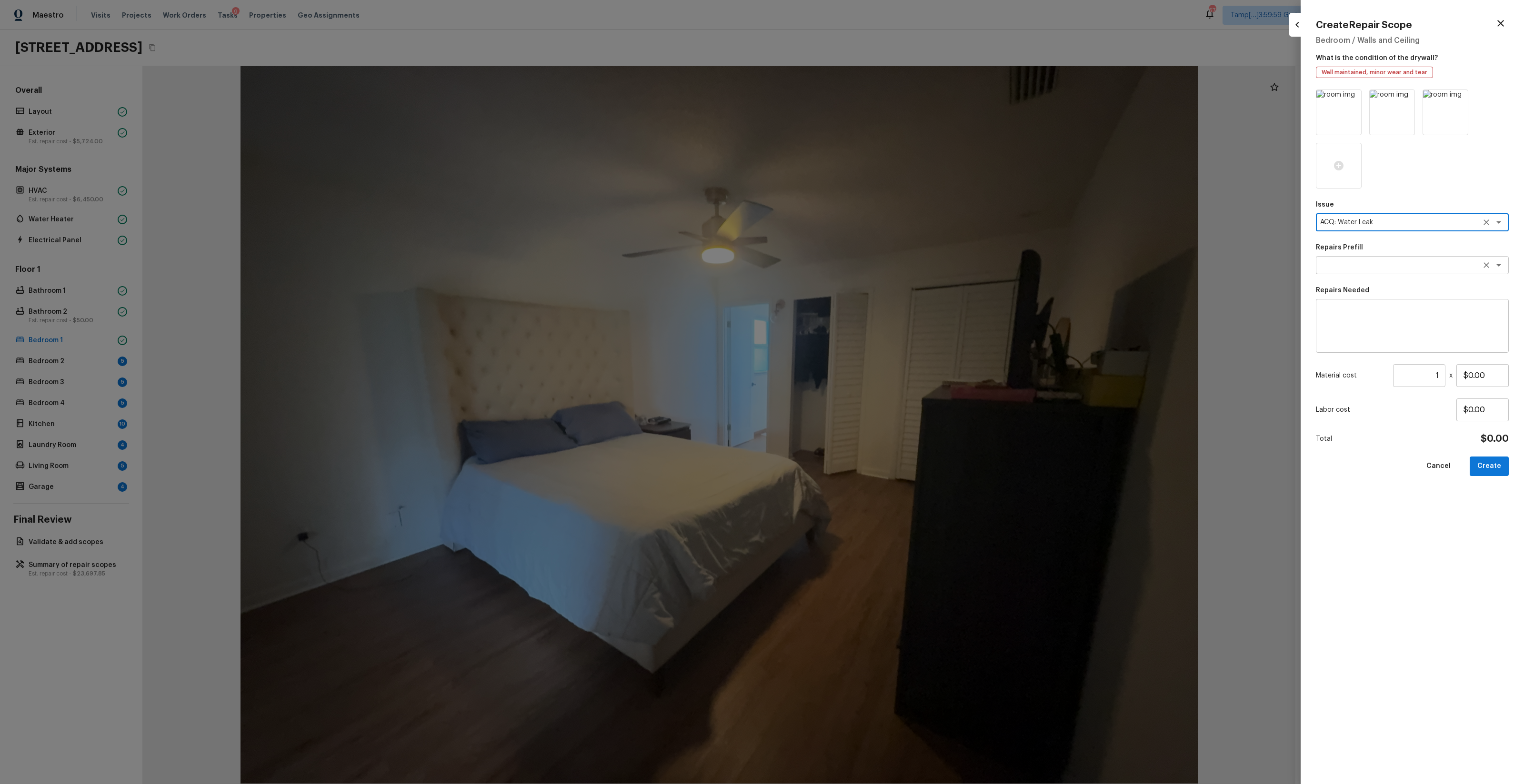
type textarea "ACQ: Water Leak"
click at [857, 268] on textarea at bounding box center [1399, 265] width 157 height 9
click at [857, 295] on li "Possible plumbing leak" at bounding box center [1413, 301] width 193 height 15
type textarea "Possible plumbing leak"
type textarea "Acquisition Scope: Possible plumbing leak"
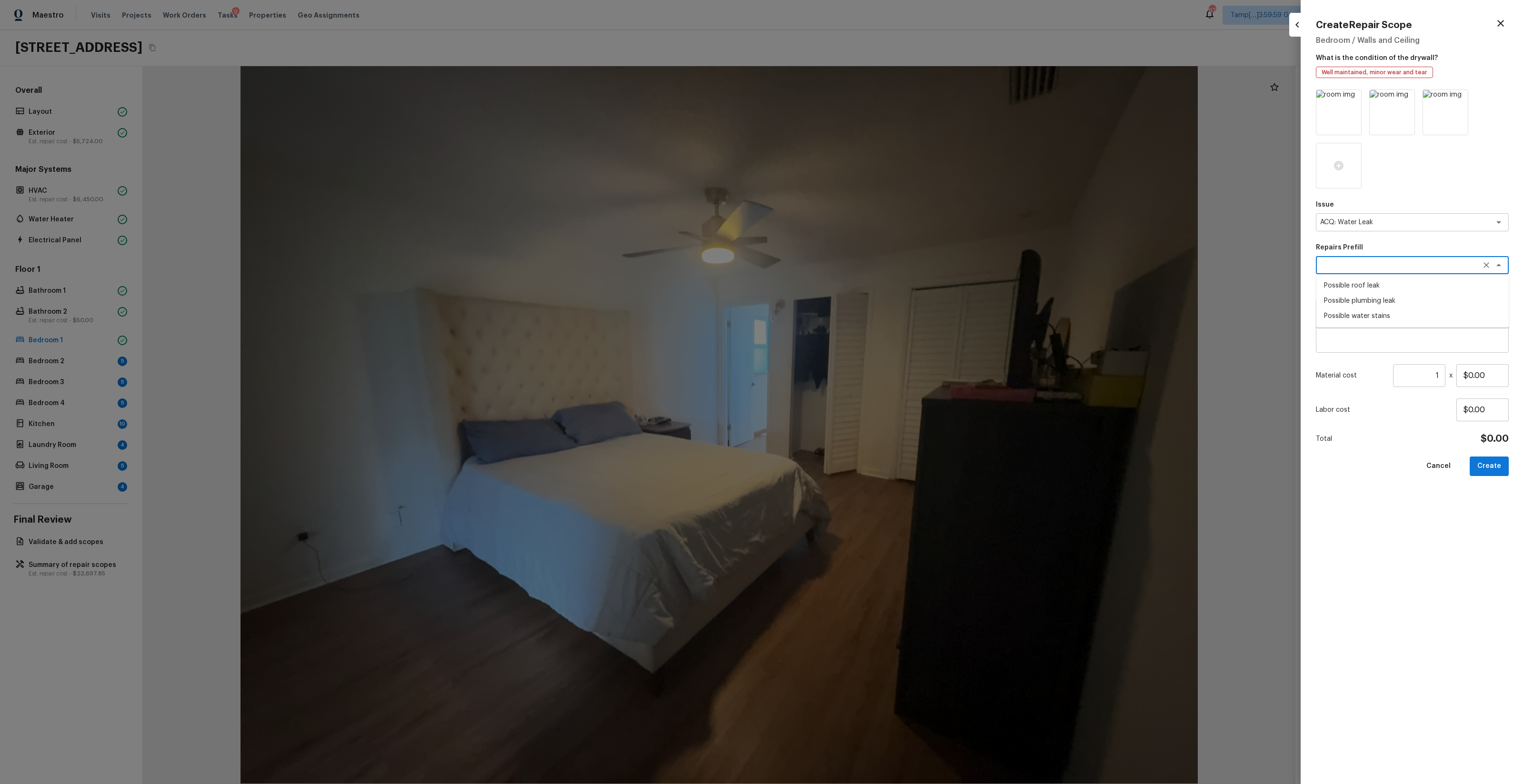
type input "$2,500.00"
click at [857, 268] on textarea "Possible plumbing leak" at bounding box center [1399, 265] width 157 height 9
click at [857, 312] on li "Possible water stains" at bounding box center [1413, 316] width 193 height 15
type textarea "Possible water stains"
type textarea "Acquisition Scope: Possible water stains"
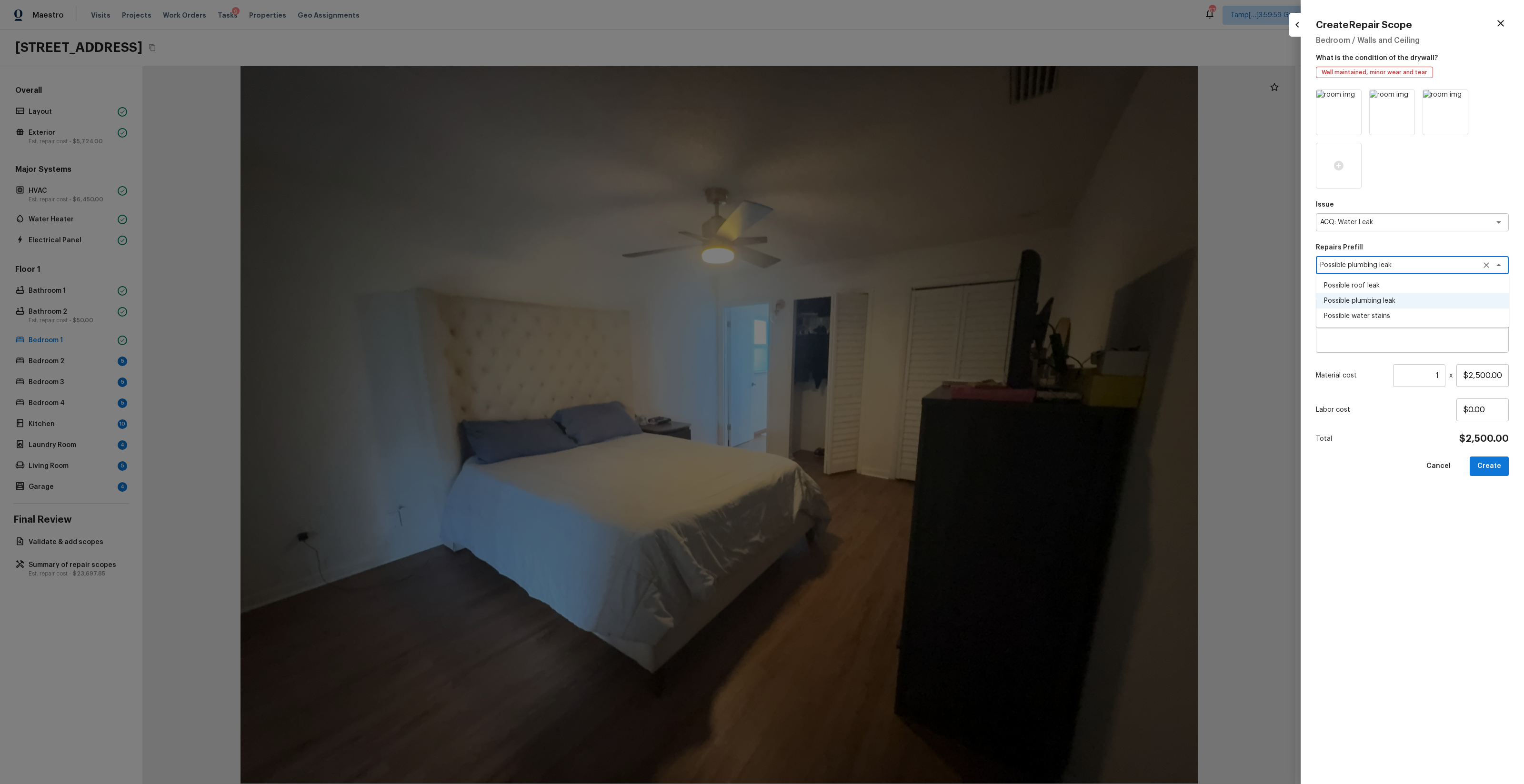
type input "$500.00"
click at [857, 462] on button "Create" at bounding box center [1489, 466] width 39 height 20
type input "$0.00"
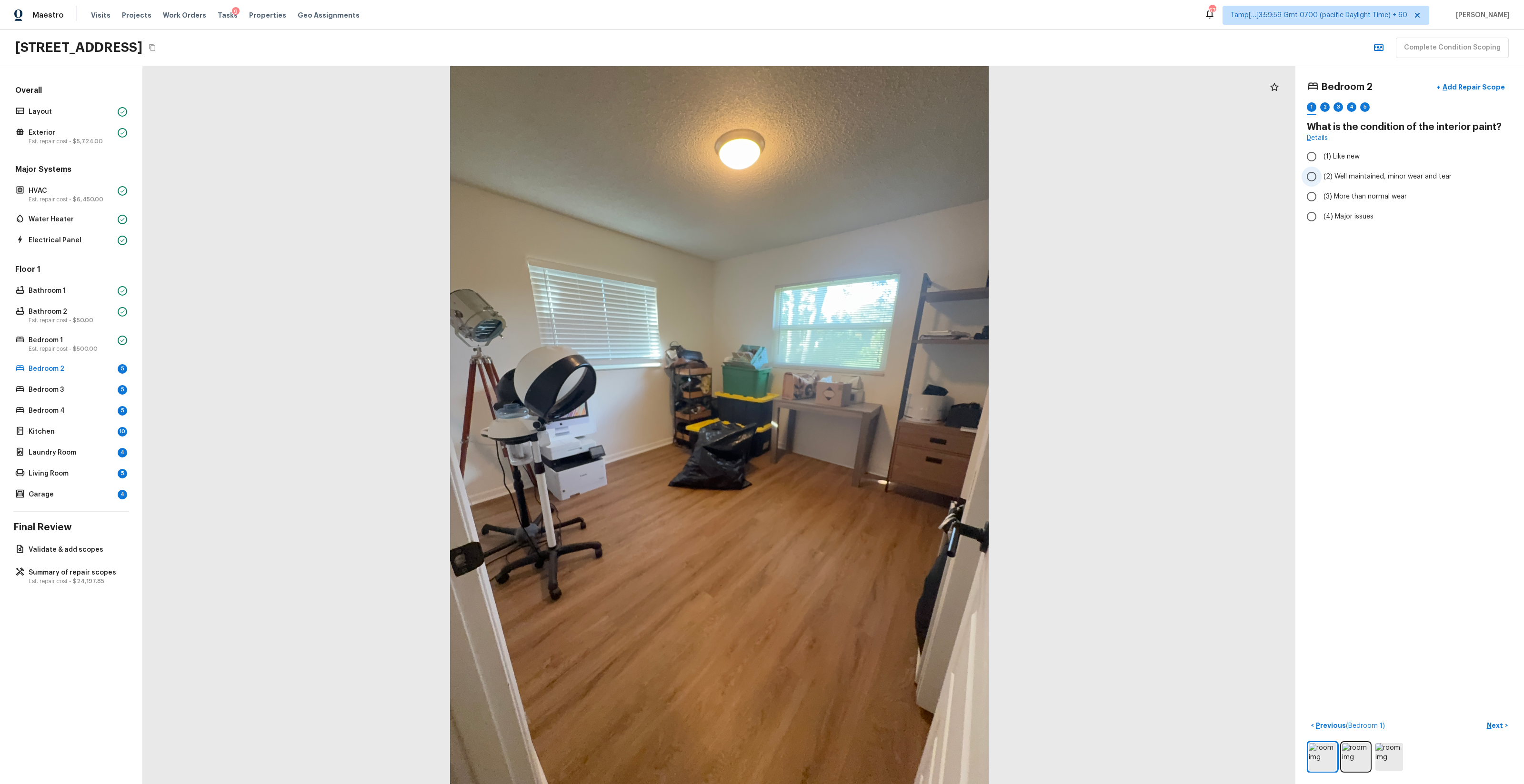
click at [857, 180] on span "(2) Well maintained, minor wear and tear" at bounding box center [1387, 177] width 128 height 9
click at [857, 180] on input "(2) Well maintained, minor wear and tear" at bounding box center [1312, 177] width 20 height 20
radio input "true"
click at [857, 114] on div "2" at bounding box center [1325, 109] width 9 height 15
click at [857, 212] on div "Bedroom 2 + Add Repair Scope 1 2 3 4 5 Does the paint palette match the colors …" at bounding box center [1410, 425] width 228 height 718
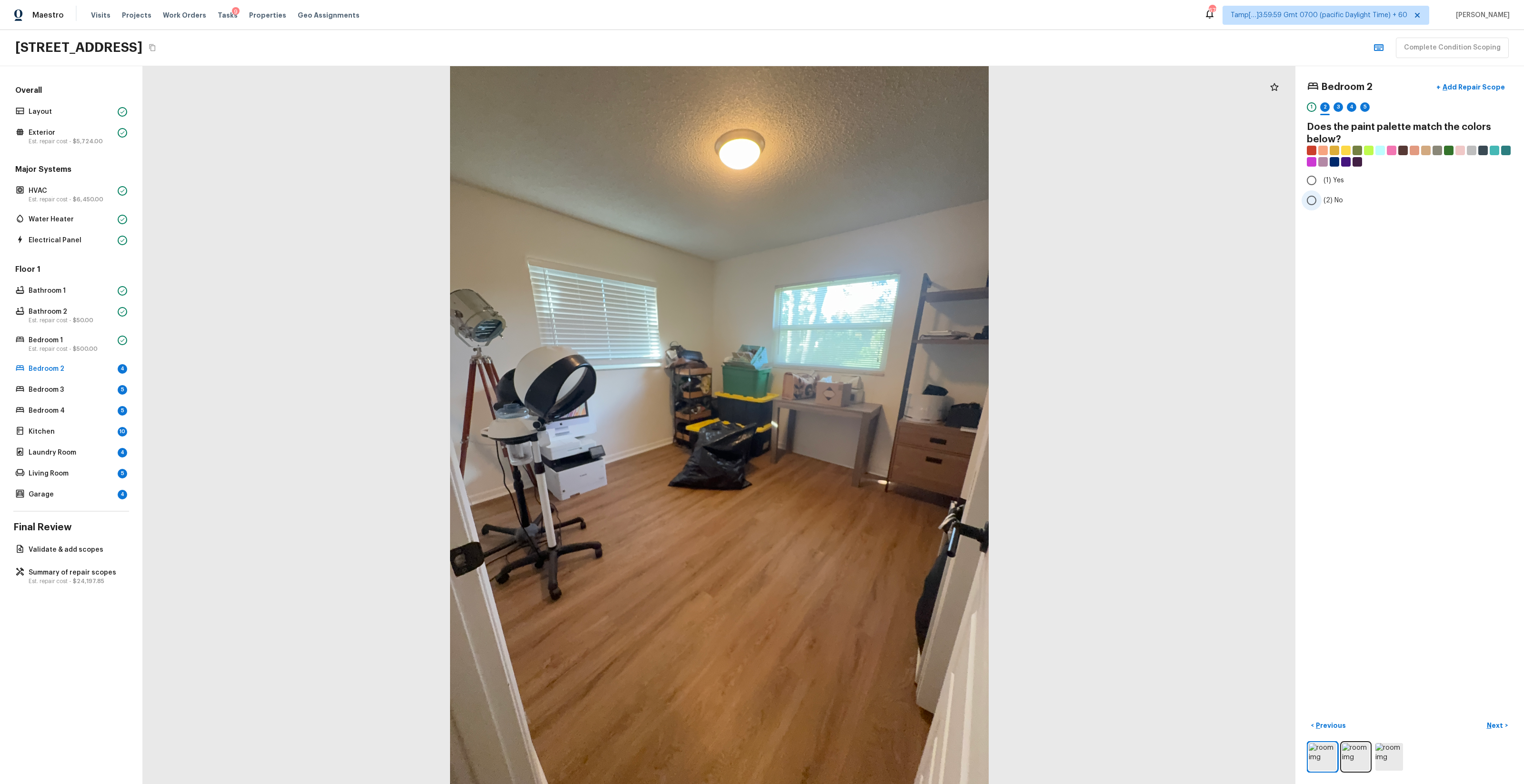
click at [857, 202] on span "(2) No" at bounding box center [1333, 200] width 20 height 9
click at [857, 202] on input "(2) No" at bounding box center [1312, 200] width 20 height 20
radio input "true"
click at [857, 177] on span "(2) Well maintained, minor wear and tear" at bounding box center [1387, 177] width 128 height 9
click at [857, 177] on input "(2) Well maintained, minor wear and tear" at bounding box center [1312, 177] width 20 height 20
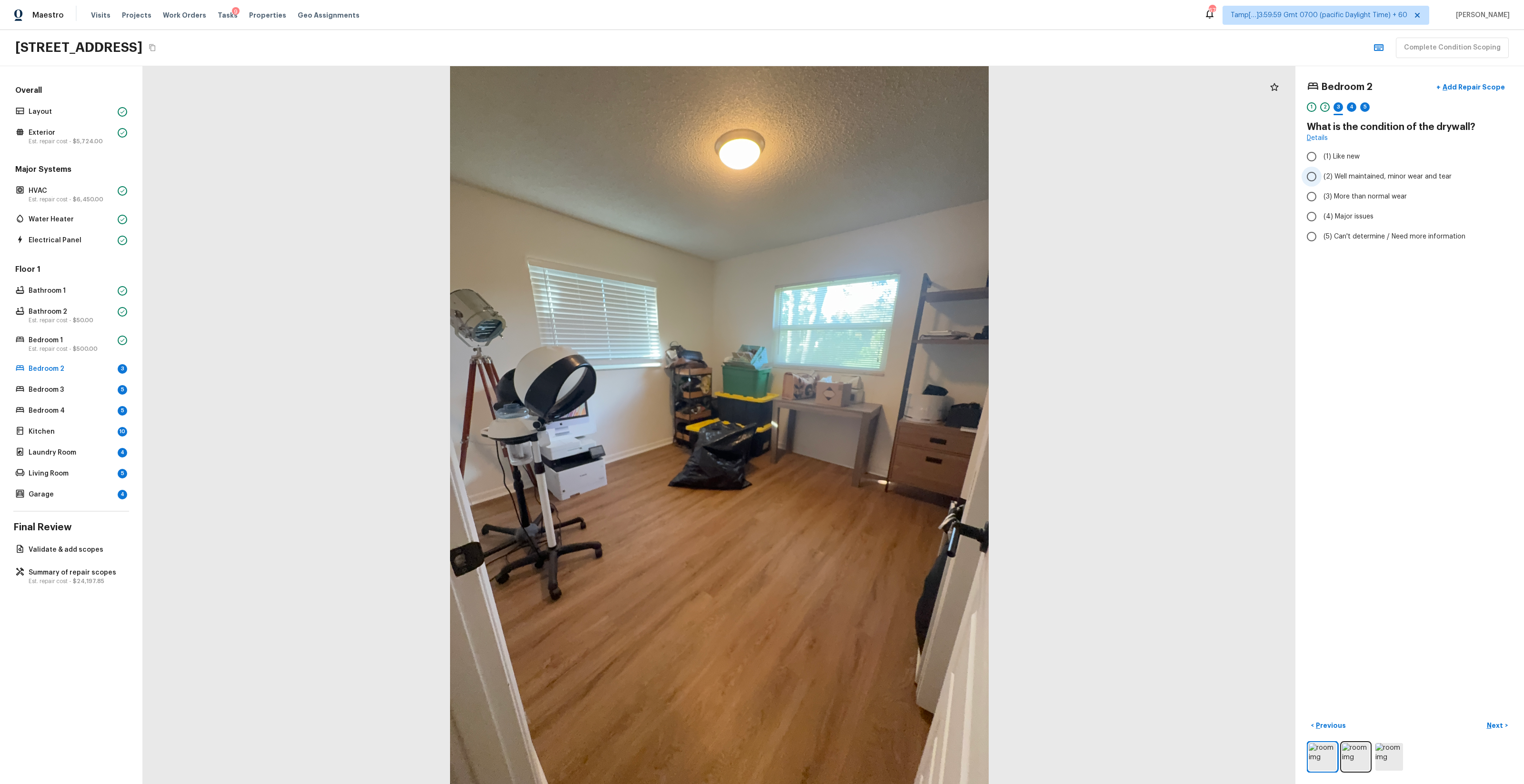
radio input "true"
click at [857, 163] on label "(1) Hardwood" at bounding box center [1403, 157] width 204 height 20
click at [857, 163] on input "(1) Hardwood" at bounding box center [1312, 157] width 20 height 20
checkbox input "true"
click at [857, 182] on span "(2) Well maintained, minor wear and tear" at bounding box center [1387, 177] width 128 height 9
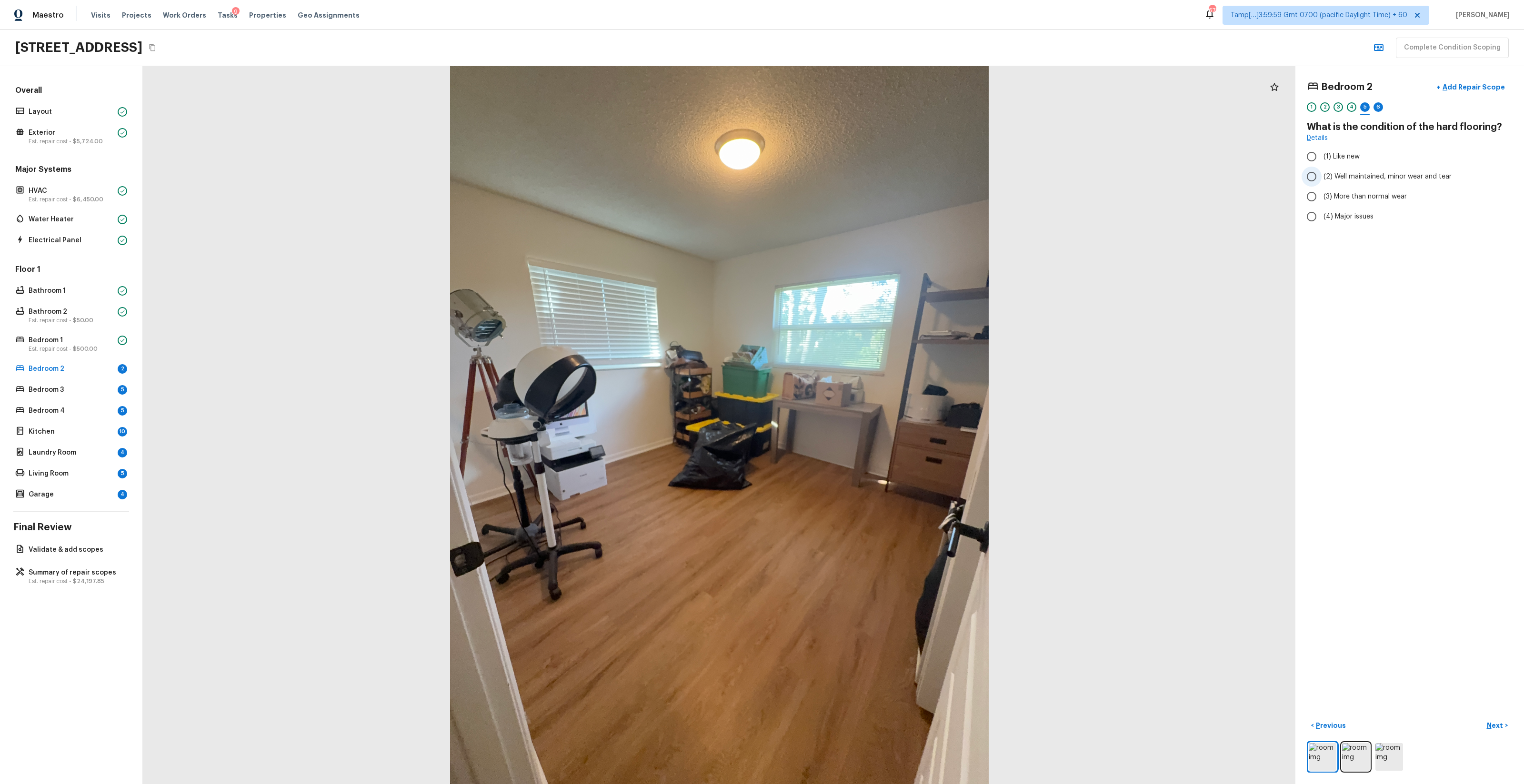
click at [857, 182] on input "(2) Well maintained, minor wear and tear" at bounding box center [1312, 177] width 20 height 20
radio input "true"
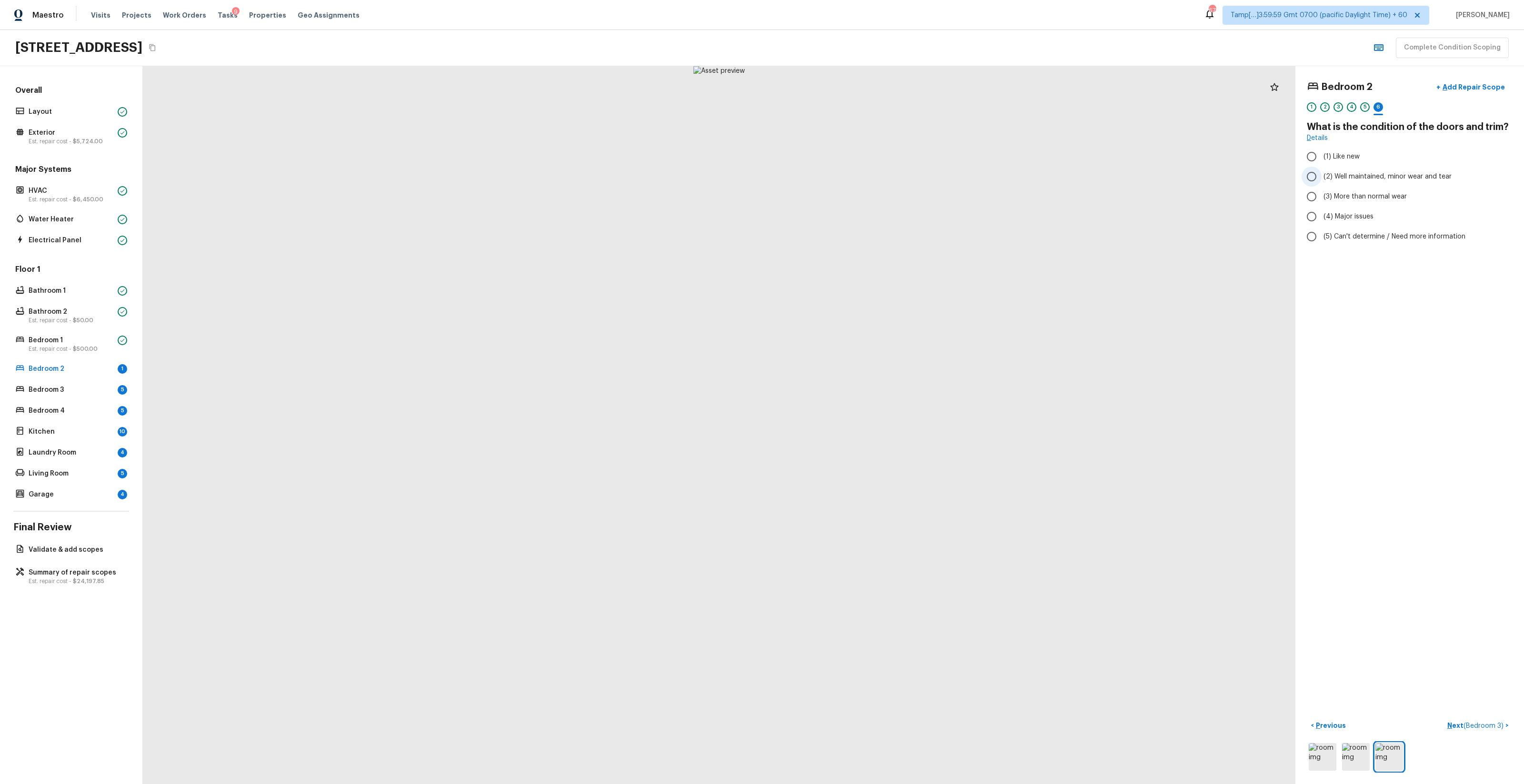
click at [857, 180] on span "(2) Well maintained, minor wear and tear" at bounding box center [1387, 177] width 128 height 9
click at [857, 180] on input "(2) Well maintained, minor wear and tear" at bounding box center [1312, 177] width 20 height 20
radio input "true"
drag, startPoint x: 809, startPoint y: 634, endPoint x: 873, endPoint y: 277, distance: 362.7
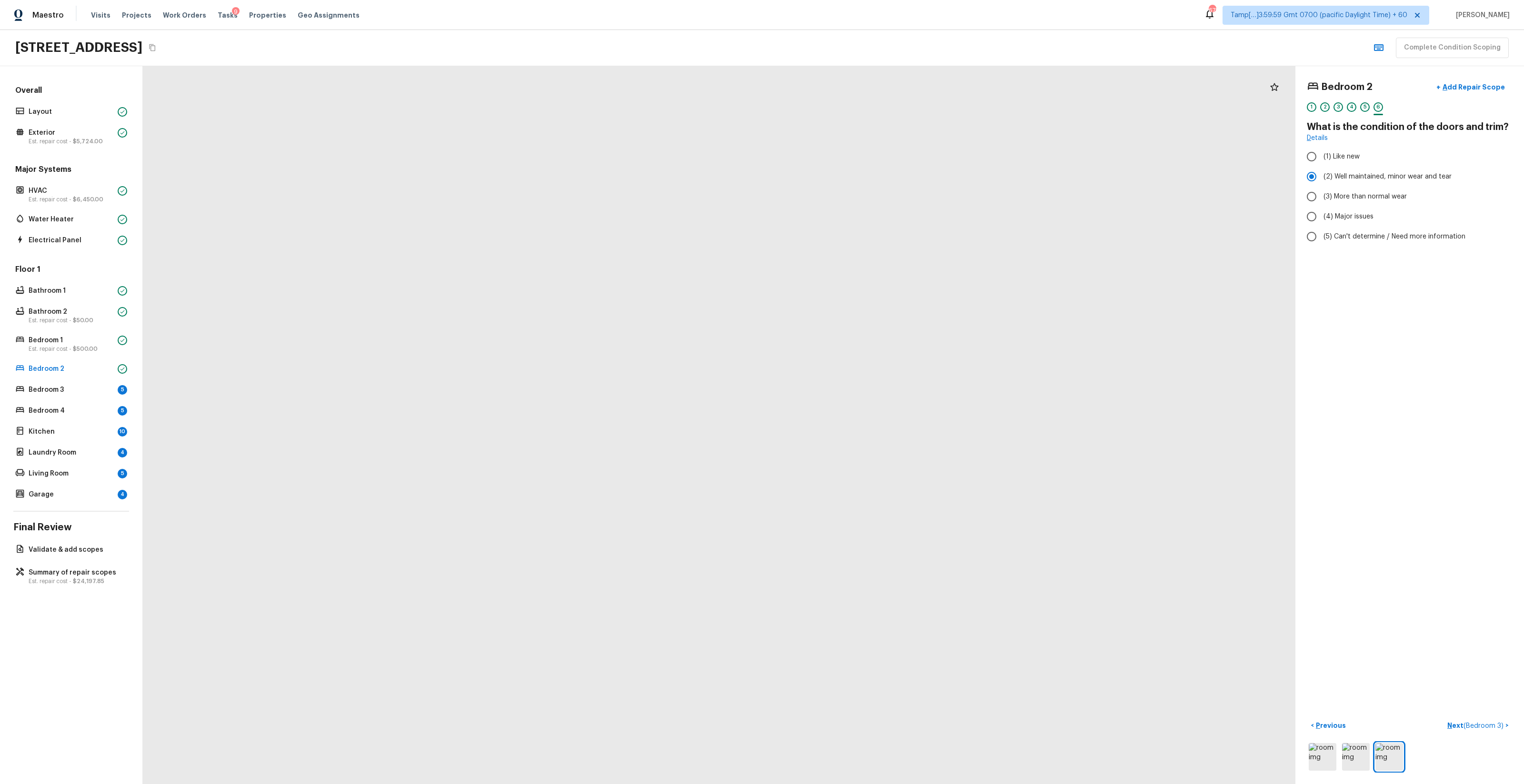
drag, startPoint x: 890, startPoint y: 321, endPoint x: 1115, endPoint y: -64, distance: 445.9
click at [857, 0] on html "Maestro Visits Projects Work Orders Tasks 9 Properties Geo Assignments 672 Tamp…" at bounding box center [762, 392] width 1524 height 784
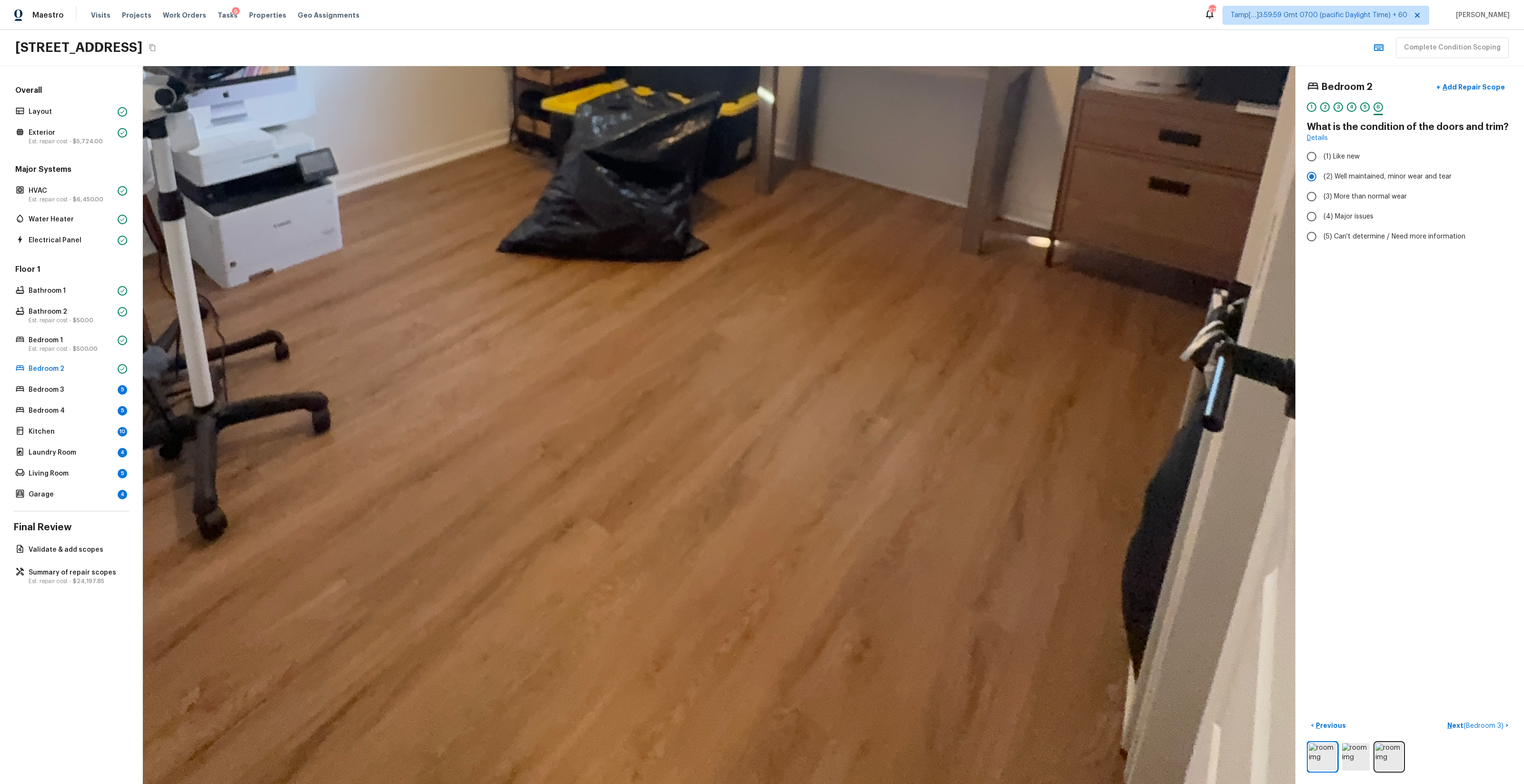
drag, startPoint x: 766, startPoint y: 511, endPoint x: 766, endPoint y: 235, distance: 276.0
click at [766, 235] on div at bounding box center [626, 96] width 2916 height 1816
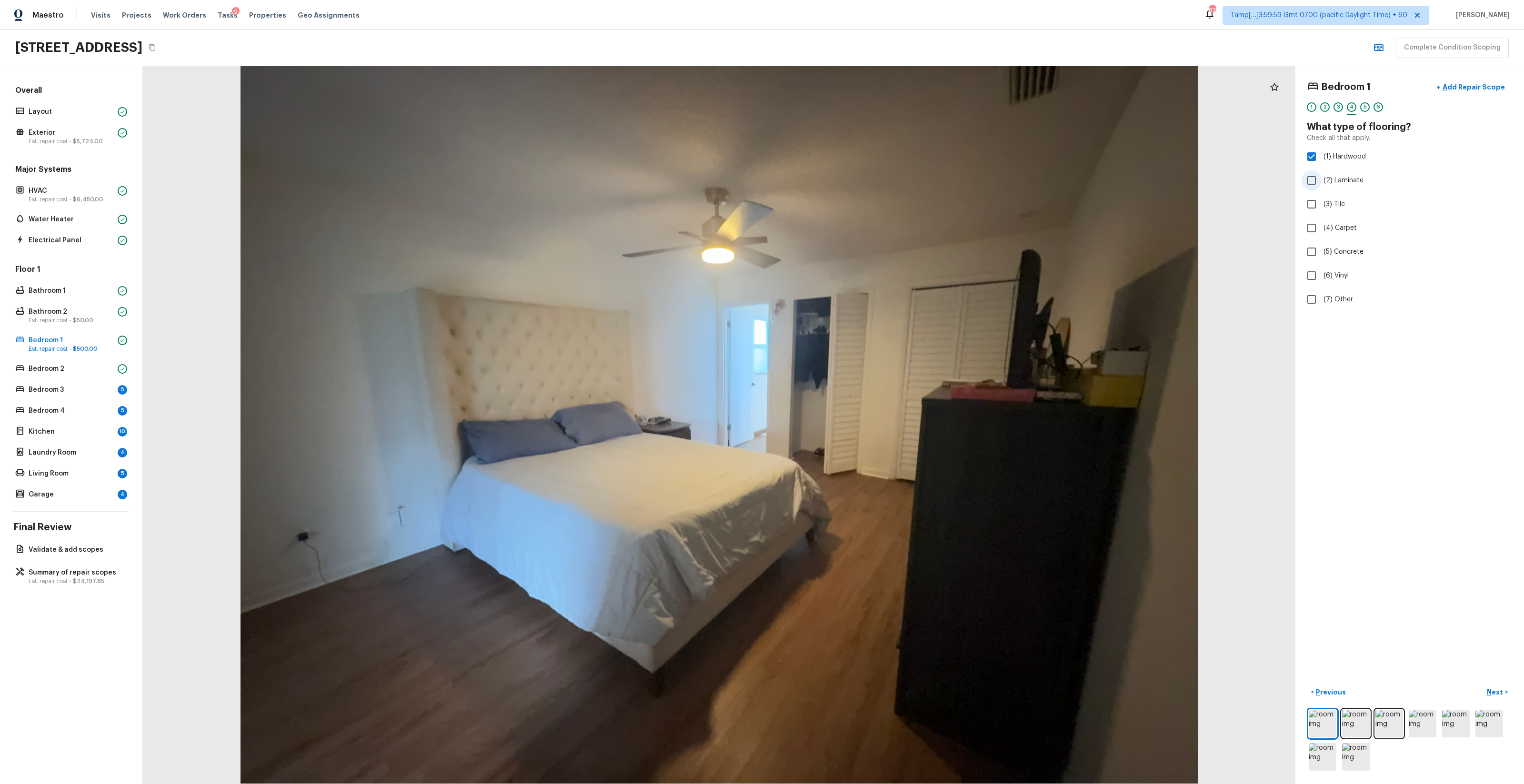
click at [857, 177] on span "(2) Laminate" at bounding box center [1344, 180] width 40 height 9
click at [857, 177] on input "(2) Laminate" at bounding box center [1312, 180] width 20 height 20
checkbox input "true"
click at [857, 164] on label "(1) Hardwood" at bounding box center [1403, 157] width 204 height 20
click at [857, 164] on input "(1) Hardwood" at bounding box center [1312, 157] width 20 height 20
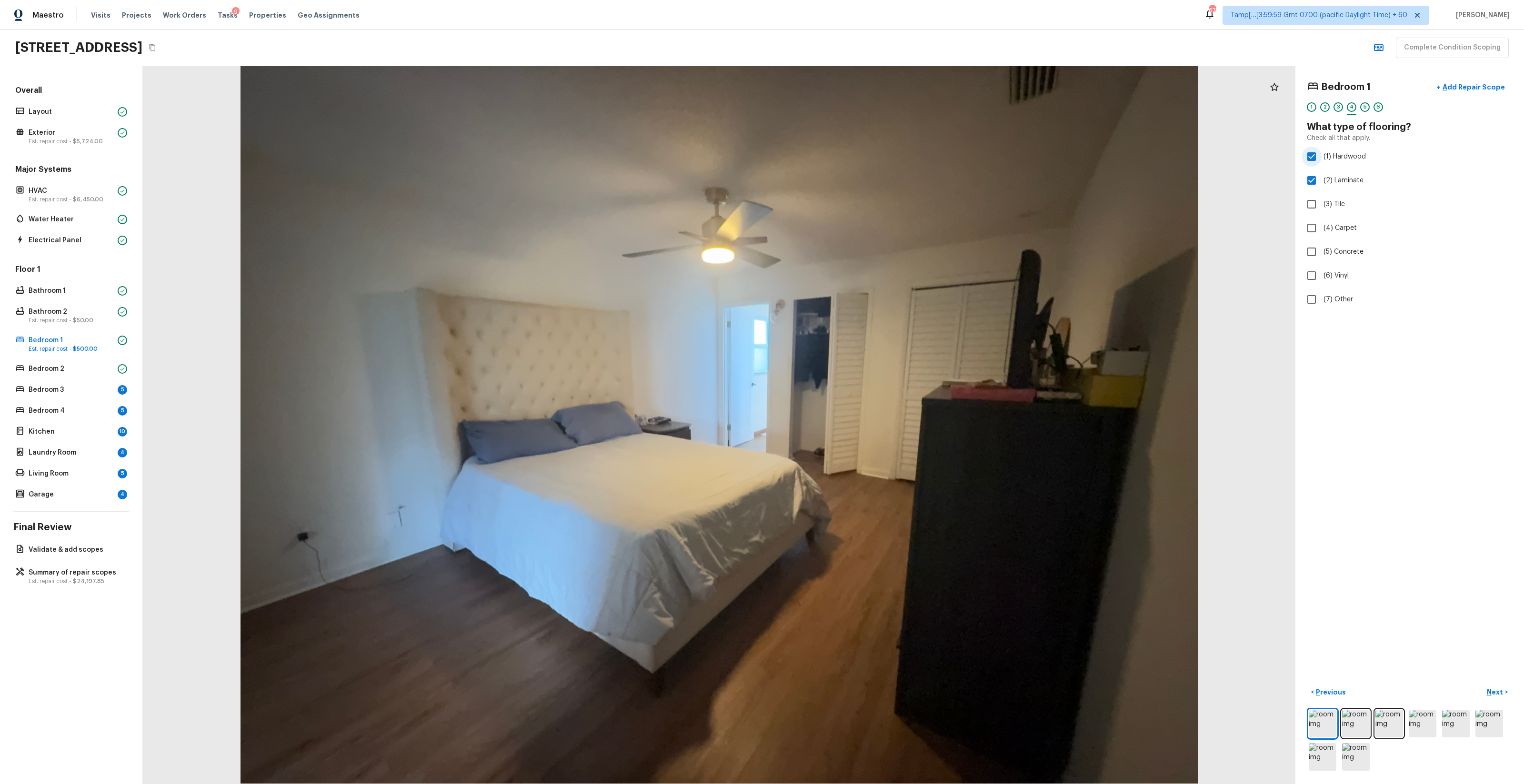
checkbox input "false"
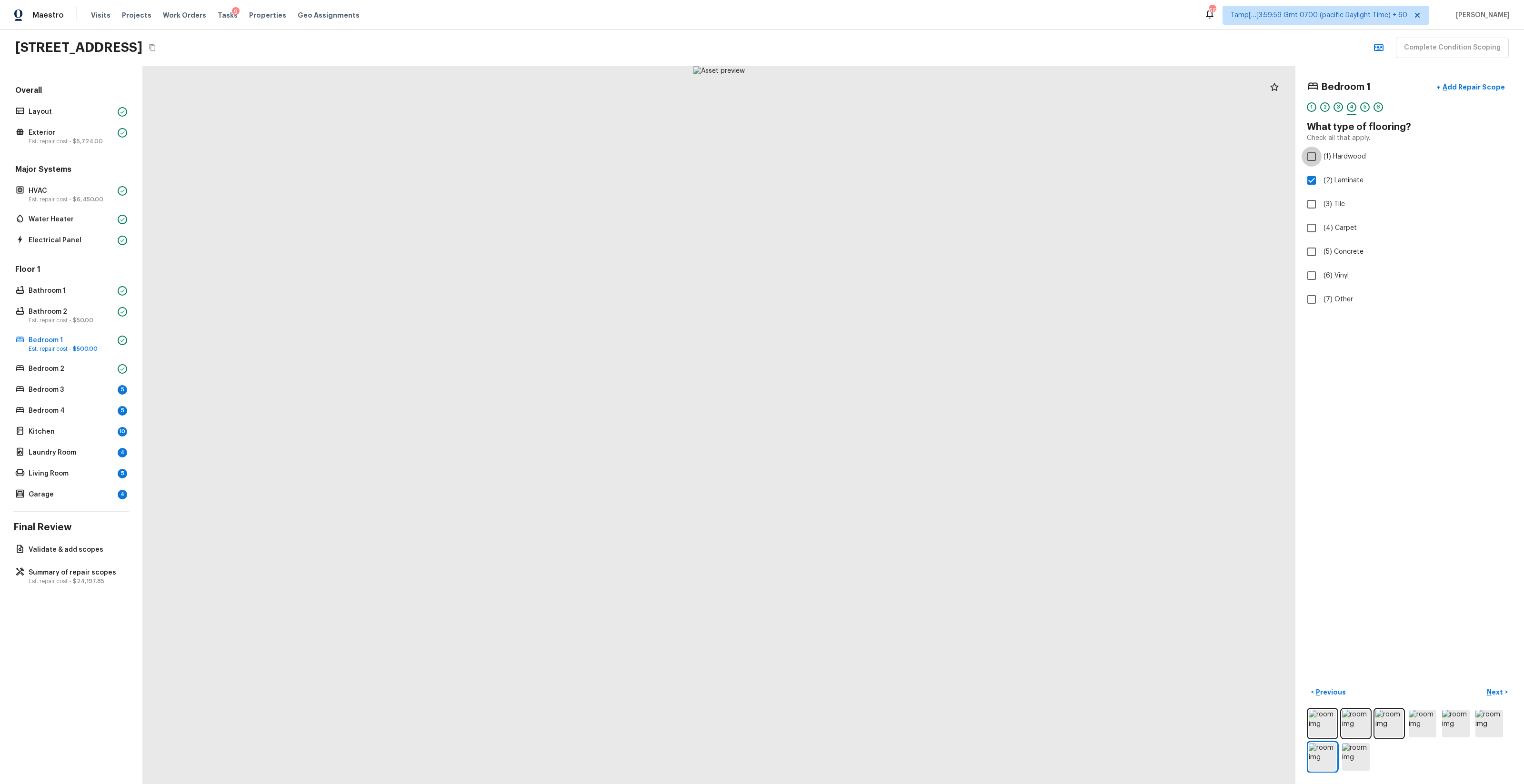
click at [857, 115] on div at bounding box center [1365, 114] width 9 height 1
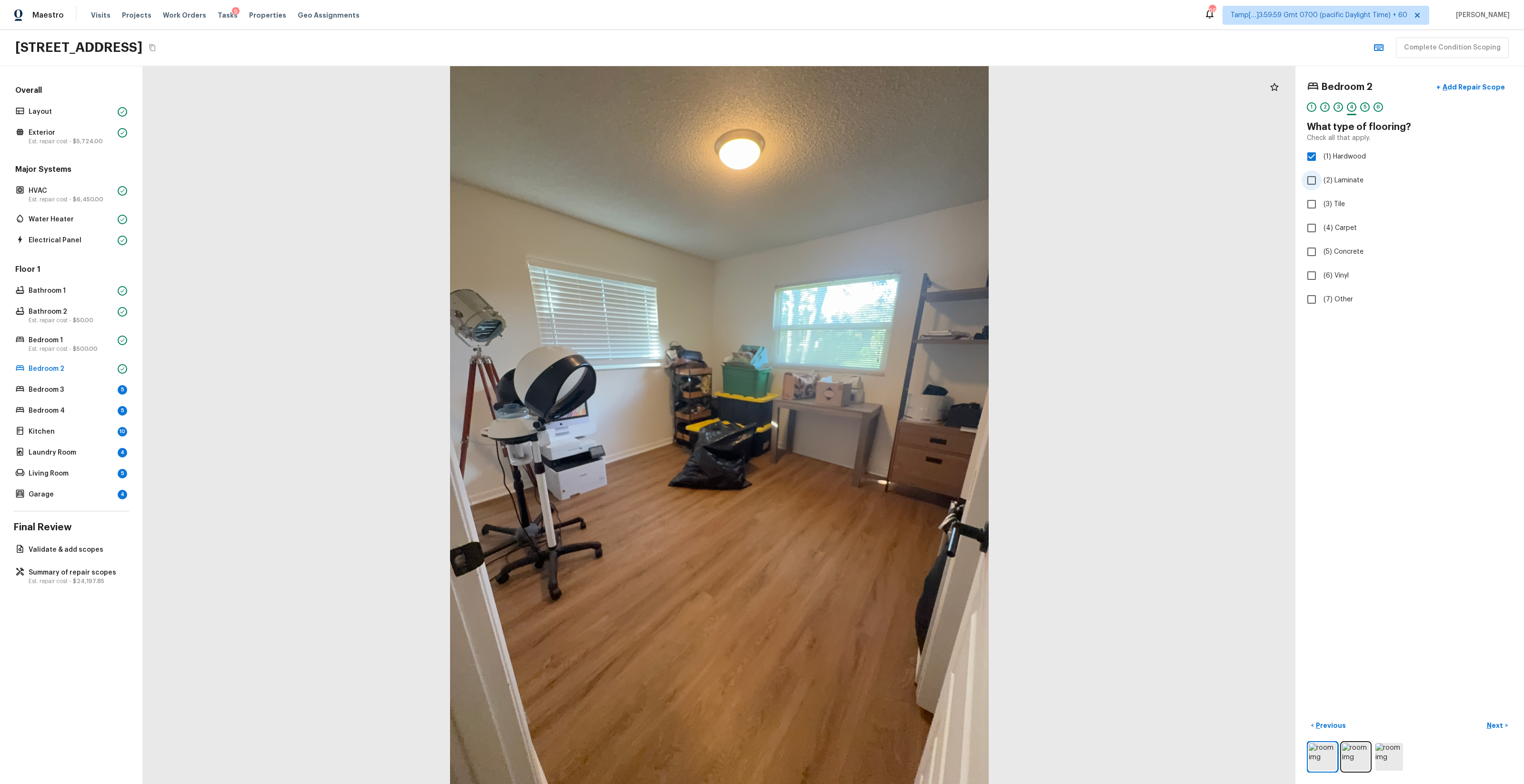
click at [857, 184] on span "(2) Laminate" at bounding box center [1344, 180] width 40 height 9
click at [857, 184] on input "(2) Laminate" at bounding box center [1312, 180] width 20 height 20
checkbox input "true"
click at [857, 163] on label "(1) Hardwood" at bounding box center [1403, 157] width 204 height 20
click at [857, 163] on input "(1) Hardwood" at bounding box center [1312, 157] width 20 height 20
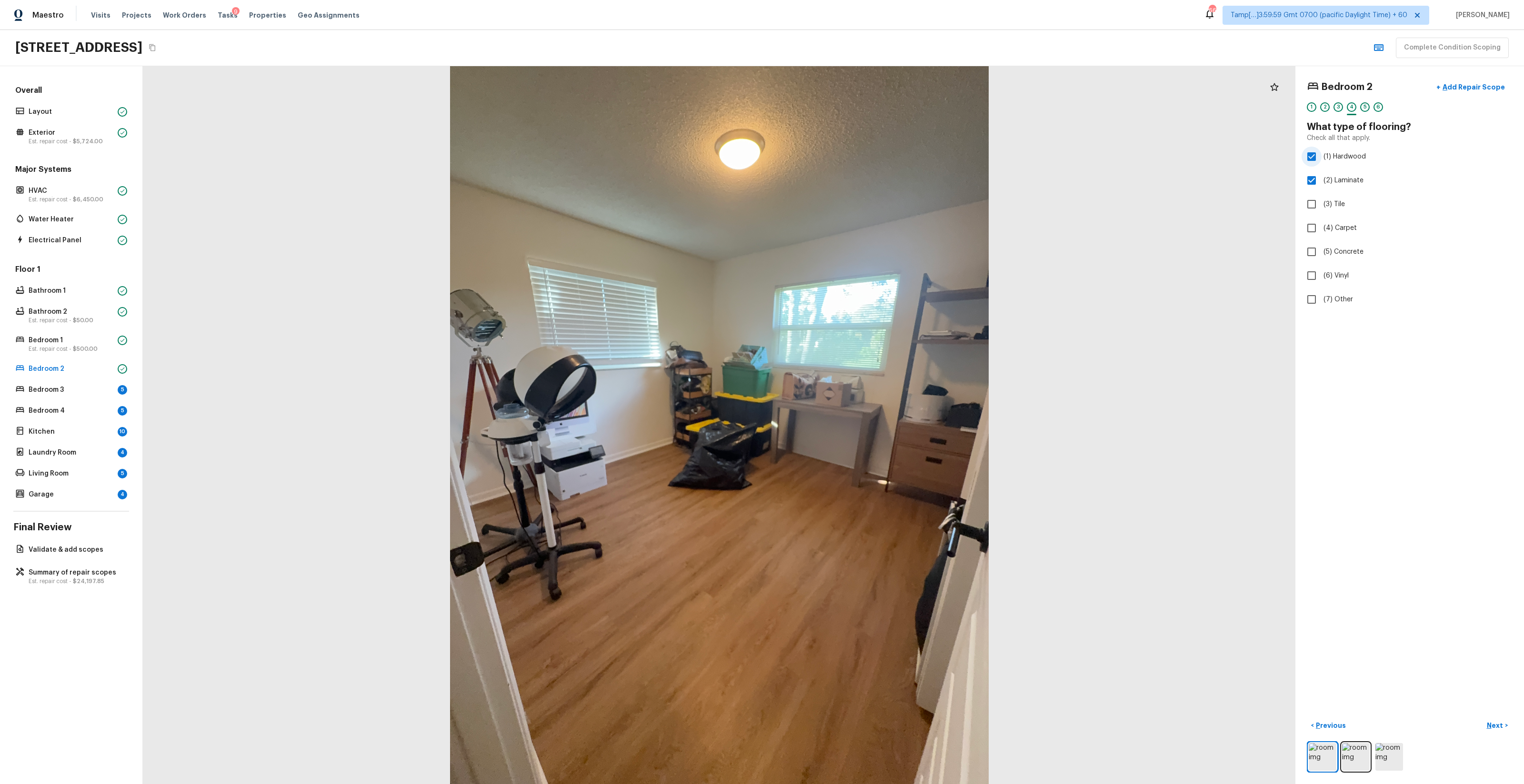
checkbox input "false"
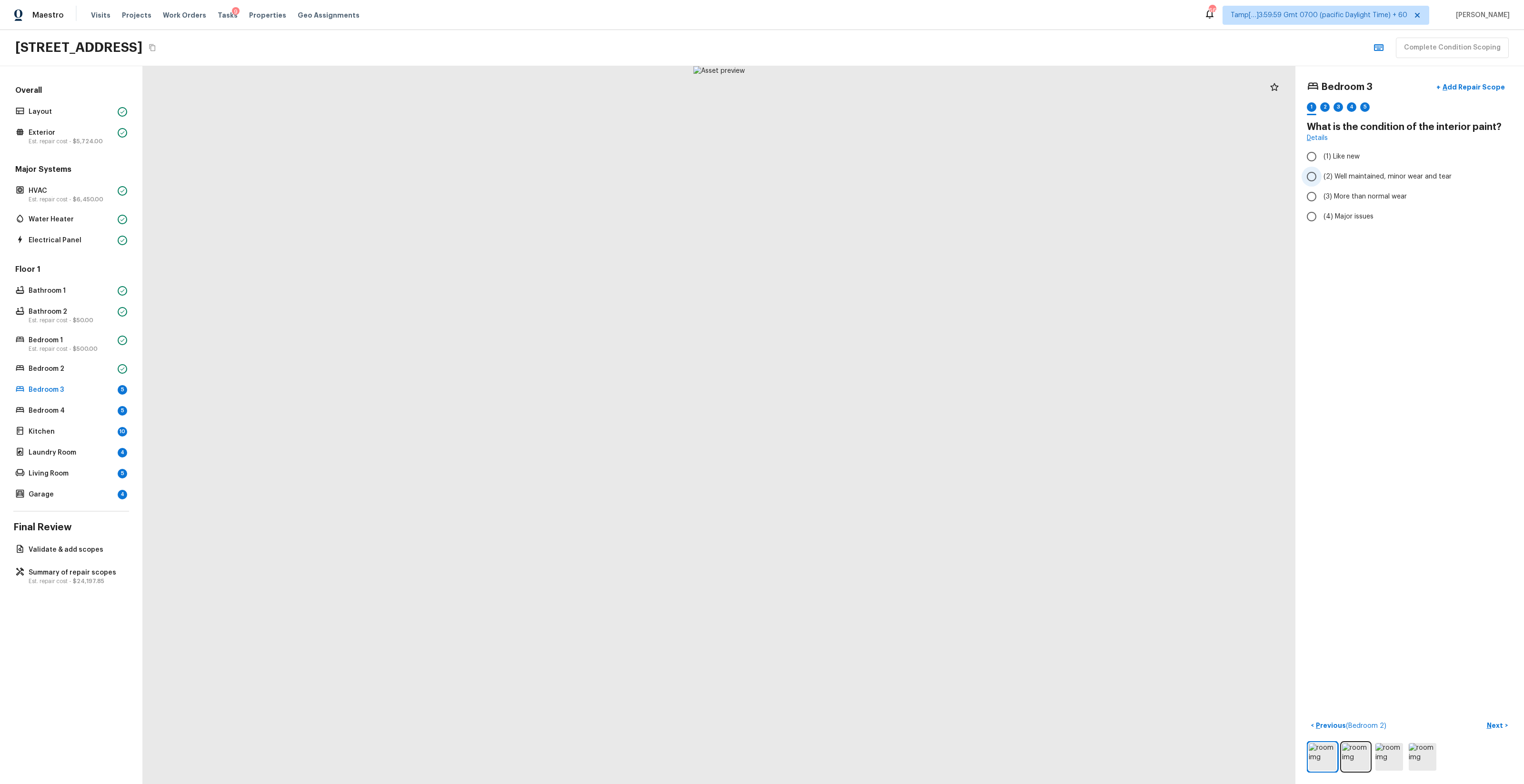
click at [857, 172] on span "(2) Well maintained, minor wear and tear" at bounding box center [1387, 177] width 128 height 9
click at [857, 172] on input "(2) Well maintained, minor wear and tear" at bounding box center [1312, 177] width 20 height 20
radio input "true"
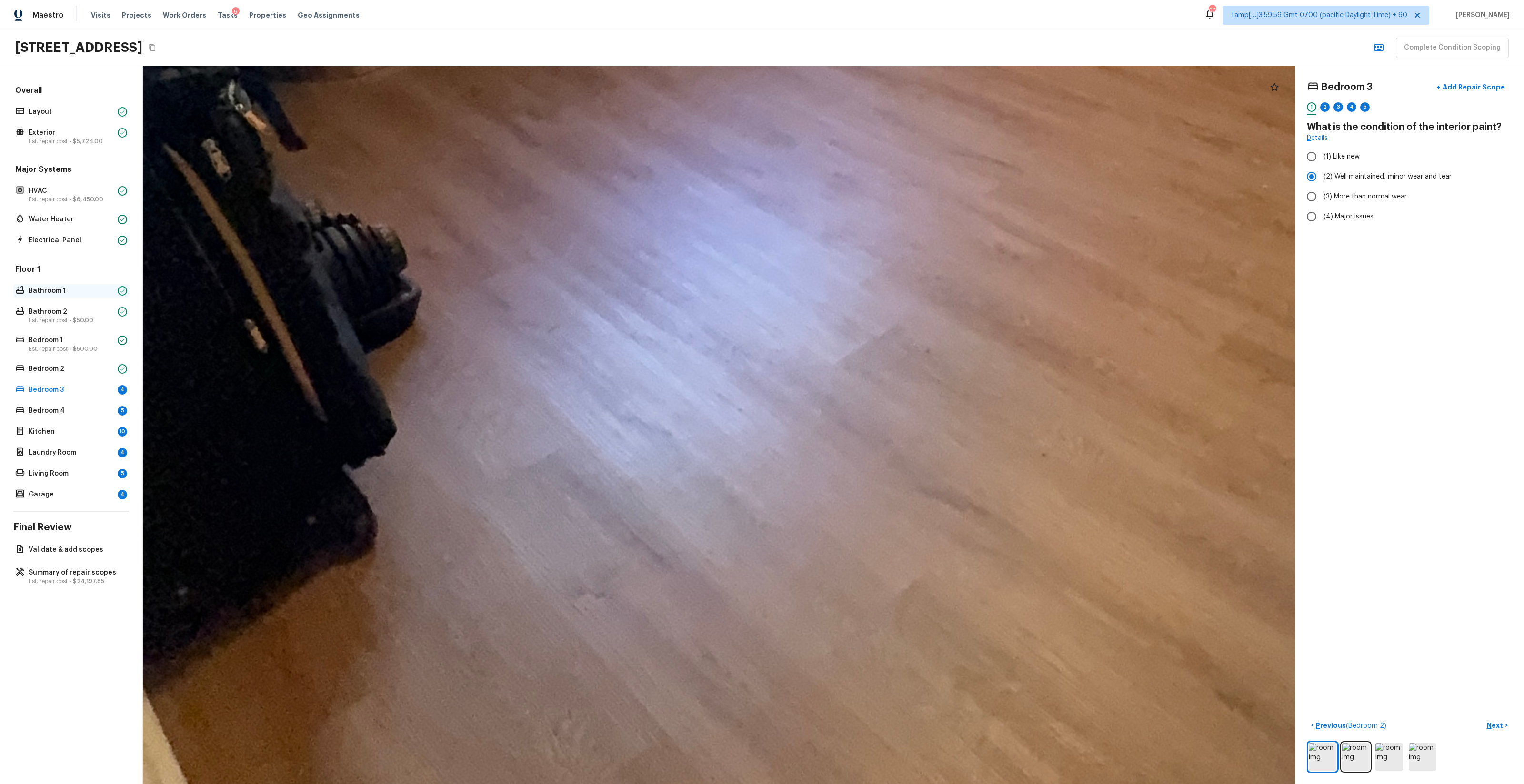
click at [93, 292] on p "Bathroom 1" at bounding box center [71, 291] width 85 height 9
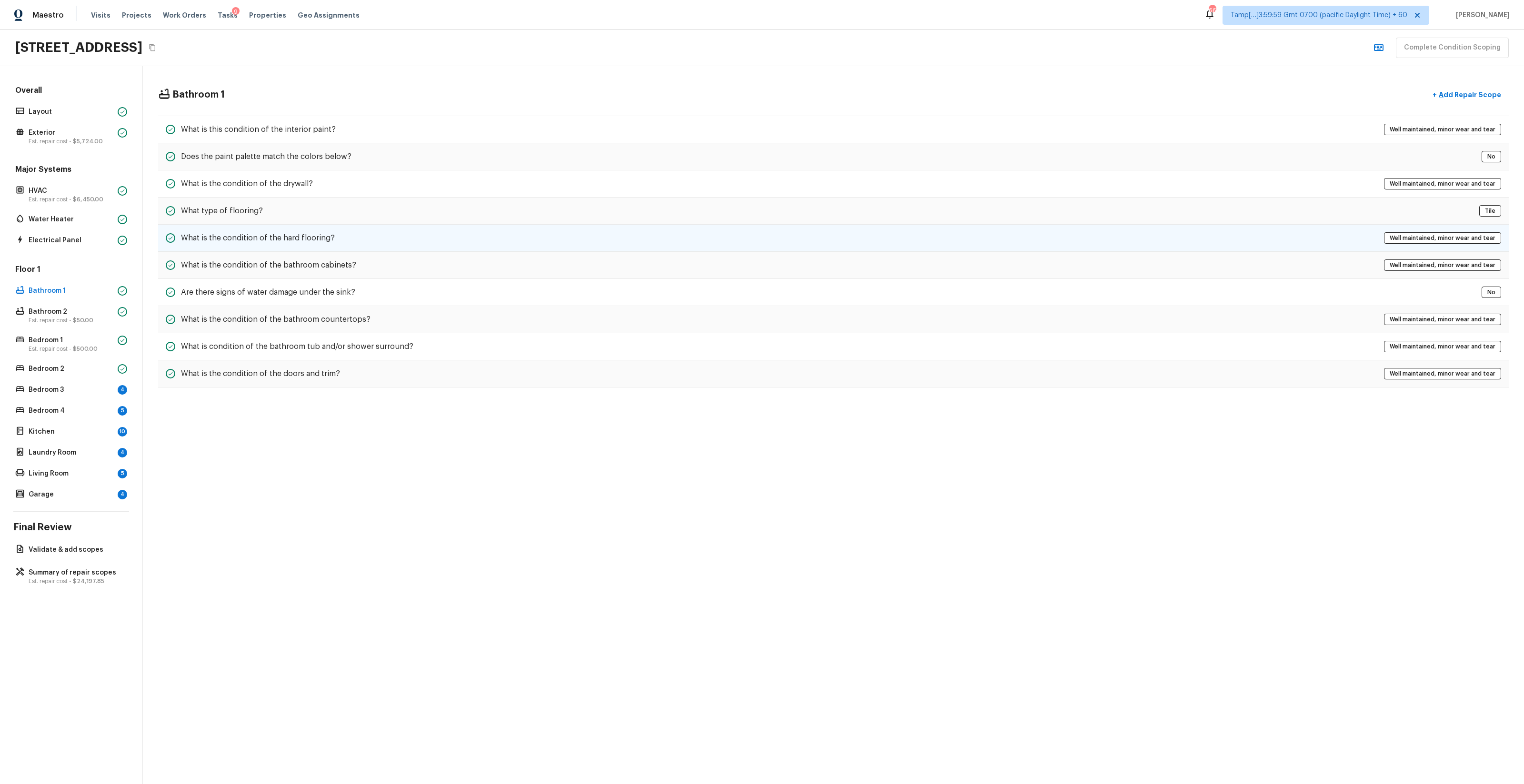
click at [364, 251] on div "What is the condition of the hard flooring? Well maintained, minor wear and tear" at bounding box center [833, 238] width 1351 height 27
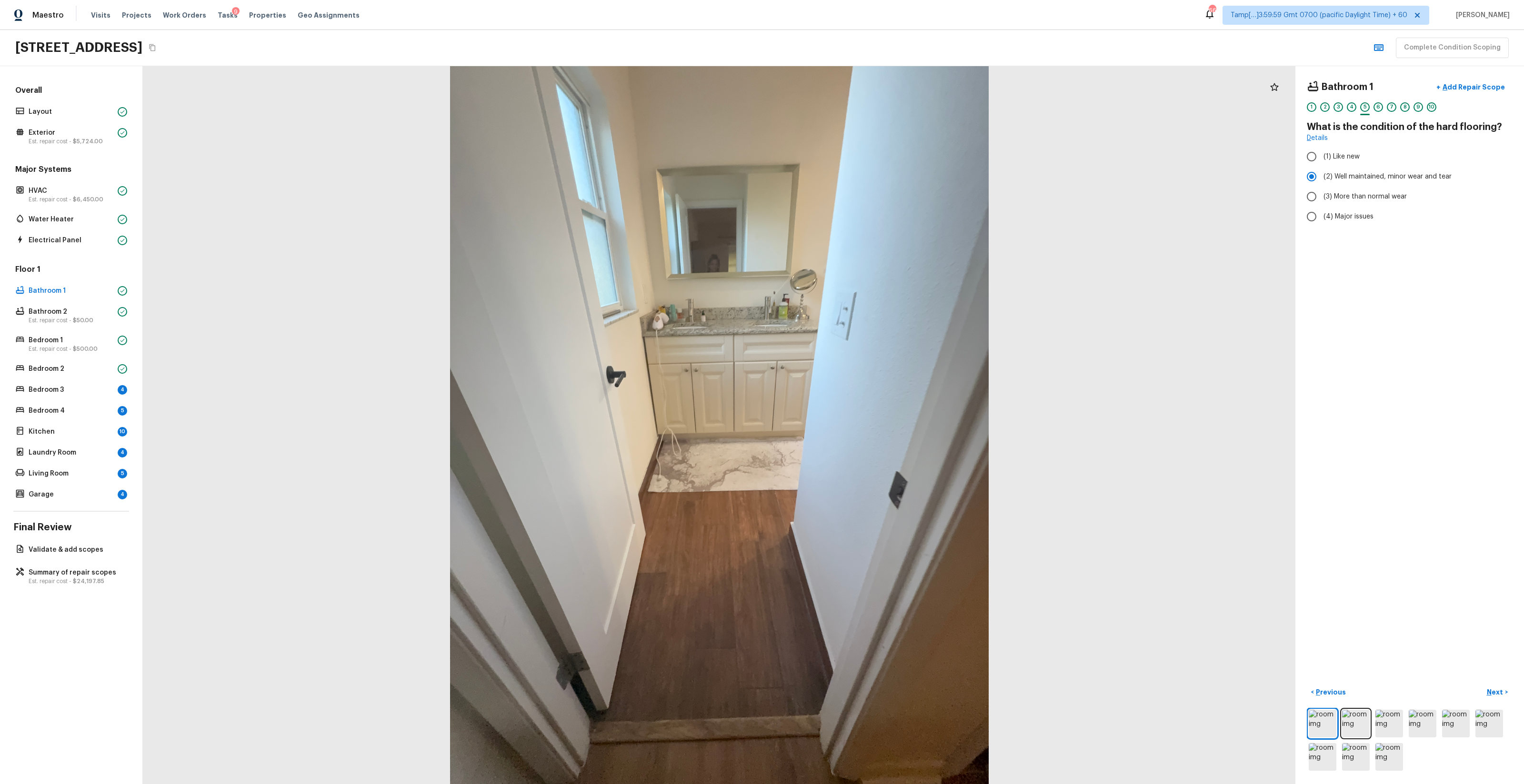
click at [857, 112] on div "4" at bounding box center [1352, 109] width 9 height 15
click at [92, 344] on p "Bedroom 1" at bounding box center [71, 341] width 85 height 9
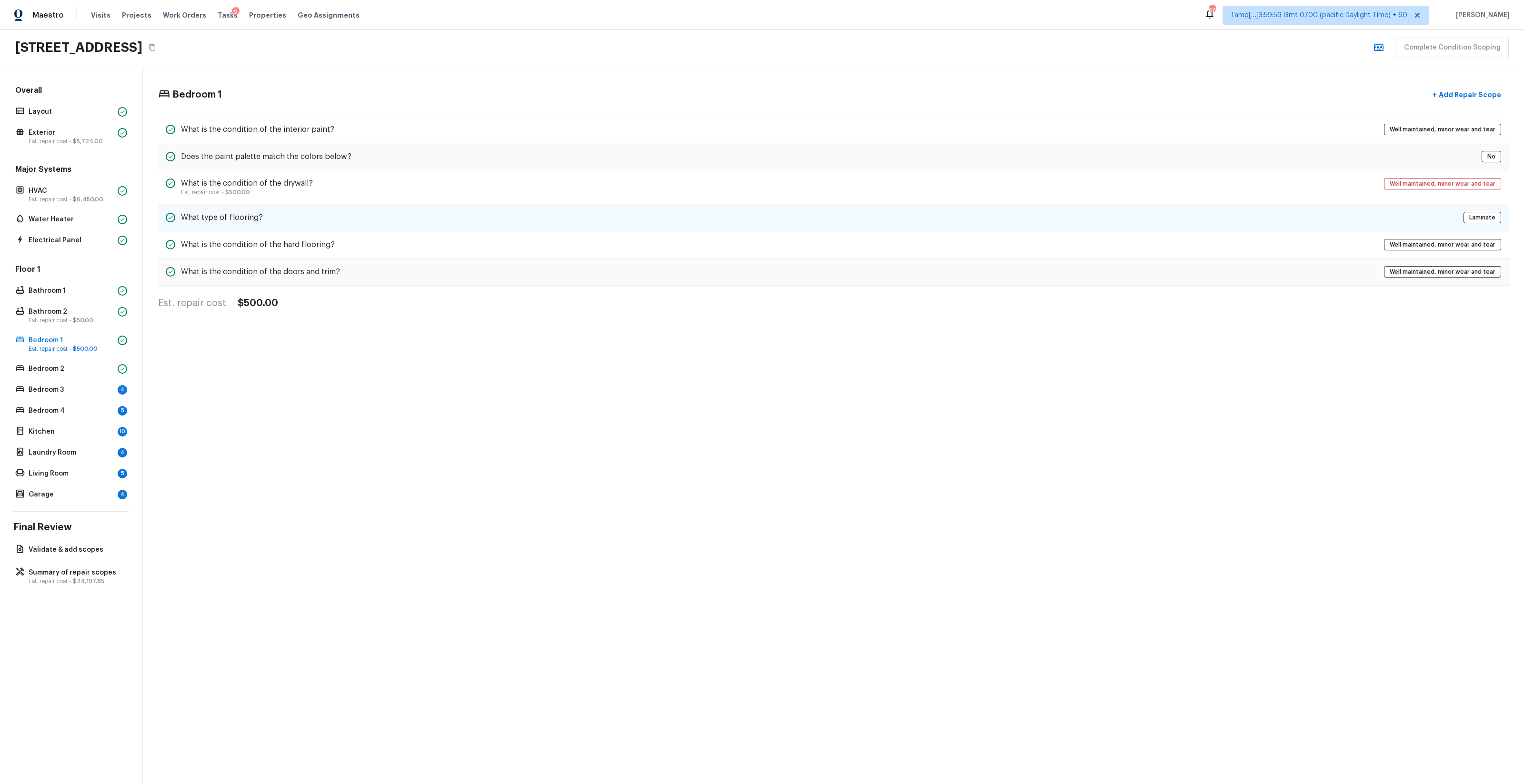
click at [354, 216] on div "What type of flooring? Laminate" at bounding box center [833, 218] width 1351 height 27
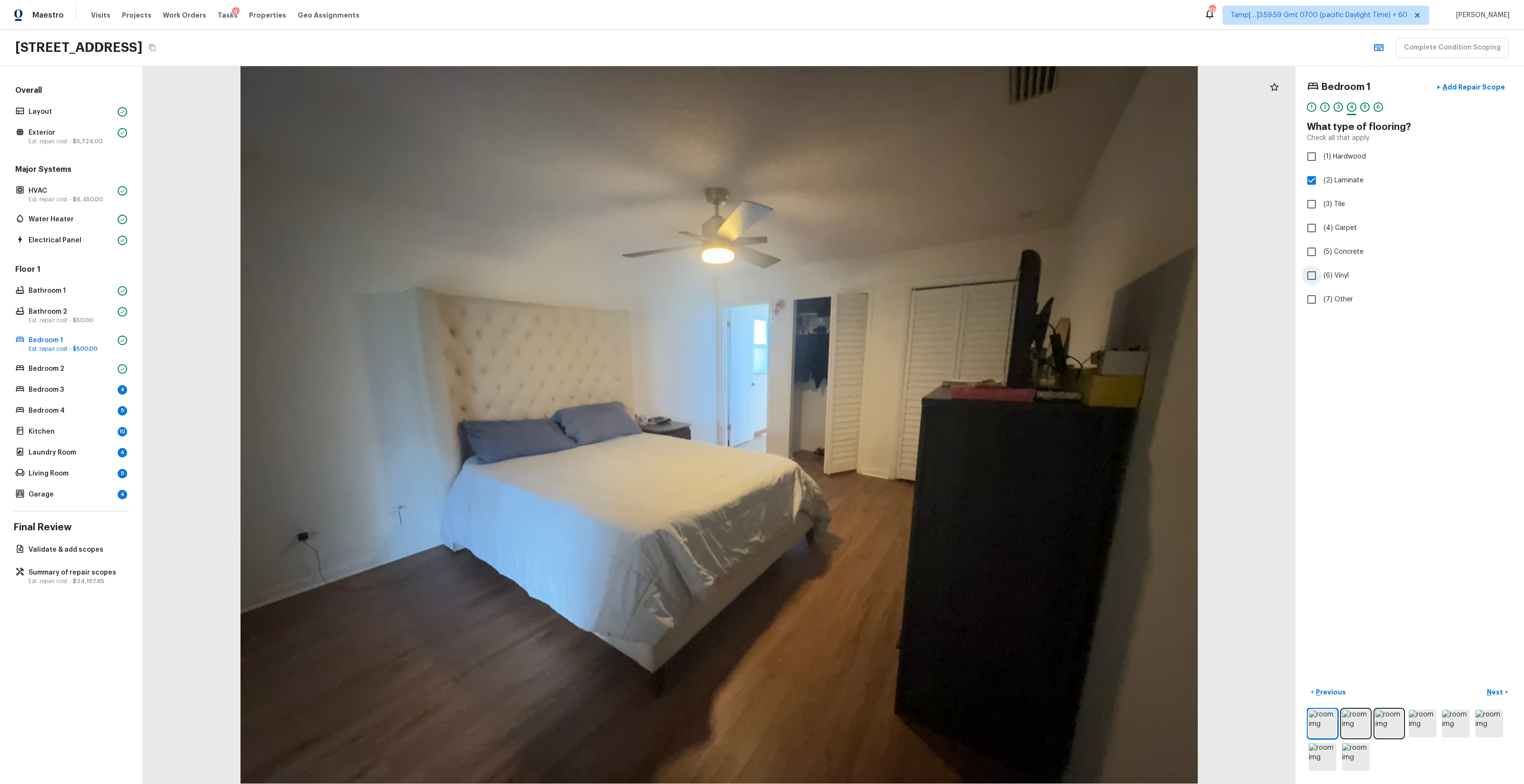
click at [857, 273] on input "(6) Vinyl" at bounding box center [1312, 276] width 20 height 20
checkbox input "true"
click at [857, 187] on label "(2) Laminate" at bounding box center [1403, 180] width 204 height 20
click at [857, 187] on input "(2) Laminate" at bounding box center [1312, 180] width 20 height 20
checkbox input "false"
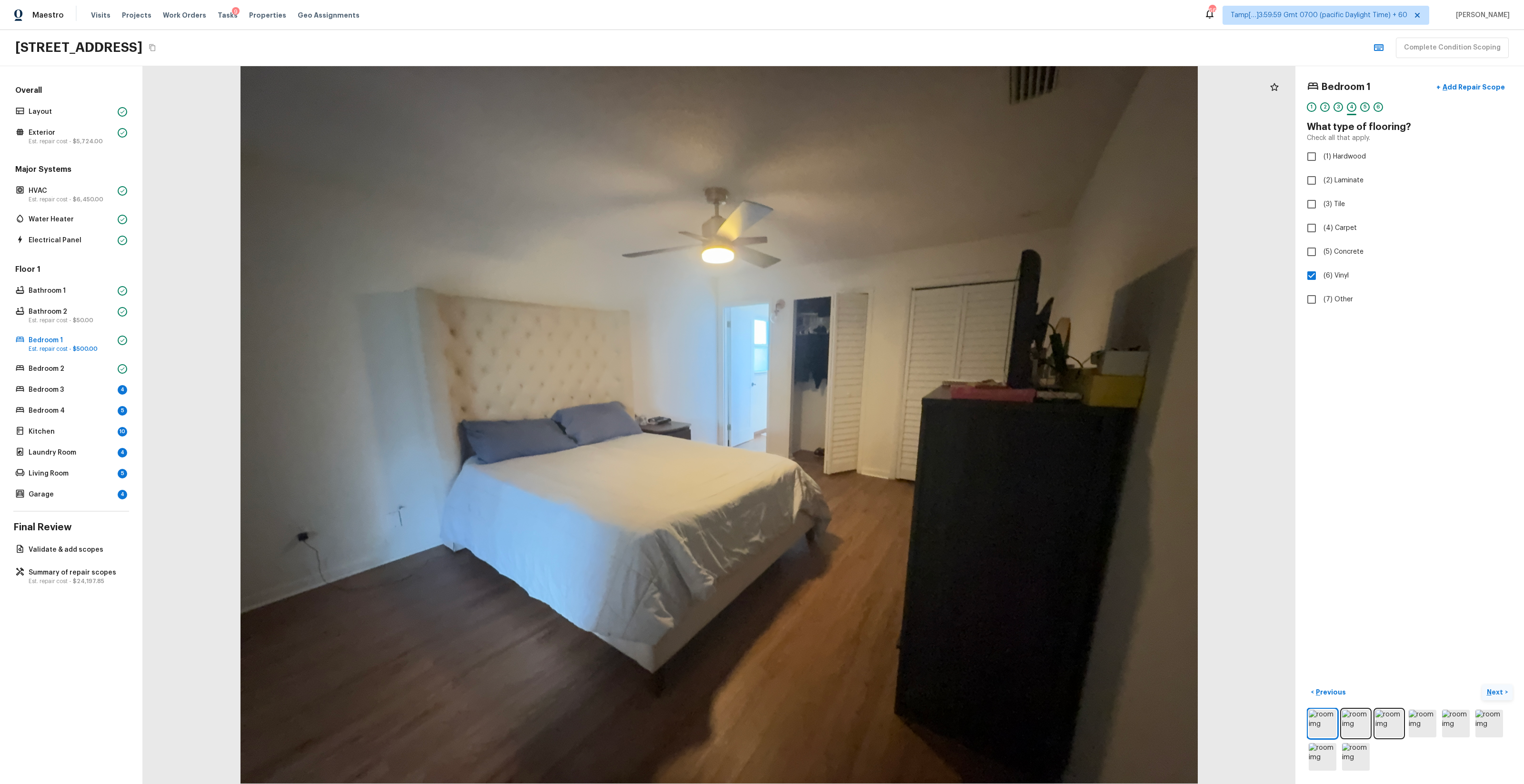
click at [857, 462] on p "Next" at bounding box center [1496, 692] width 18 height 9
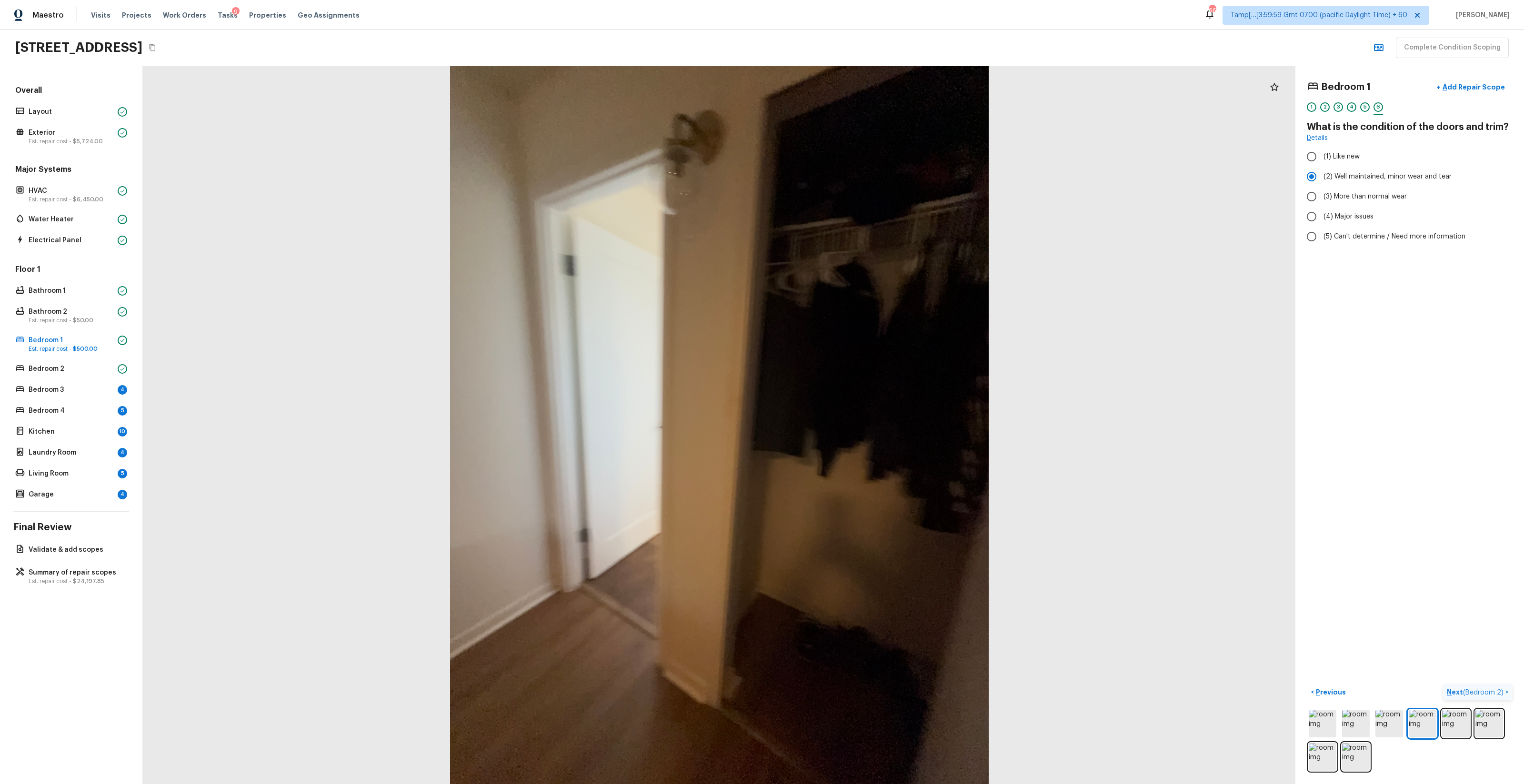
click at [857, 462] on span "( Bedroom 2 )" at bounding box center [1483, 692] width 40 height 7
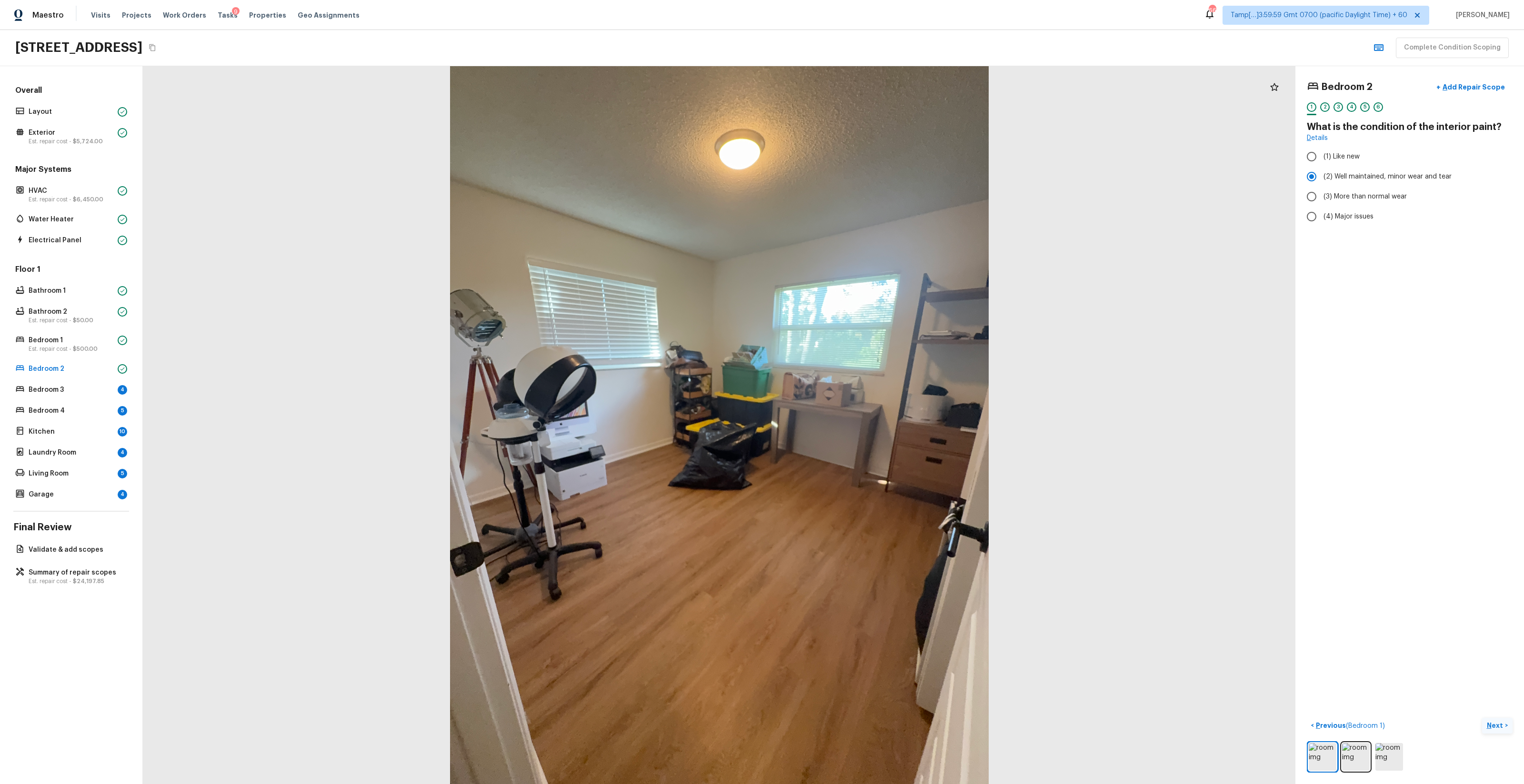
click at [857, 462] on div "Bedroom 2 + Add Repair Scope 1 2 3 4 5 6 What is the condition of the interior …" at bounding box center [1410, 425] width 228 height 718
click at [857, 462] on button "Next >" at bounding box center [1497, 725] width 31 height 16
click at [857, 462] on p "Next" at bounding box center [1496, 725] width 18 height 9
click at [857, 275] on span "(6) Vinyl" at bounding box center [1336, 276] width 25 height 9
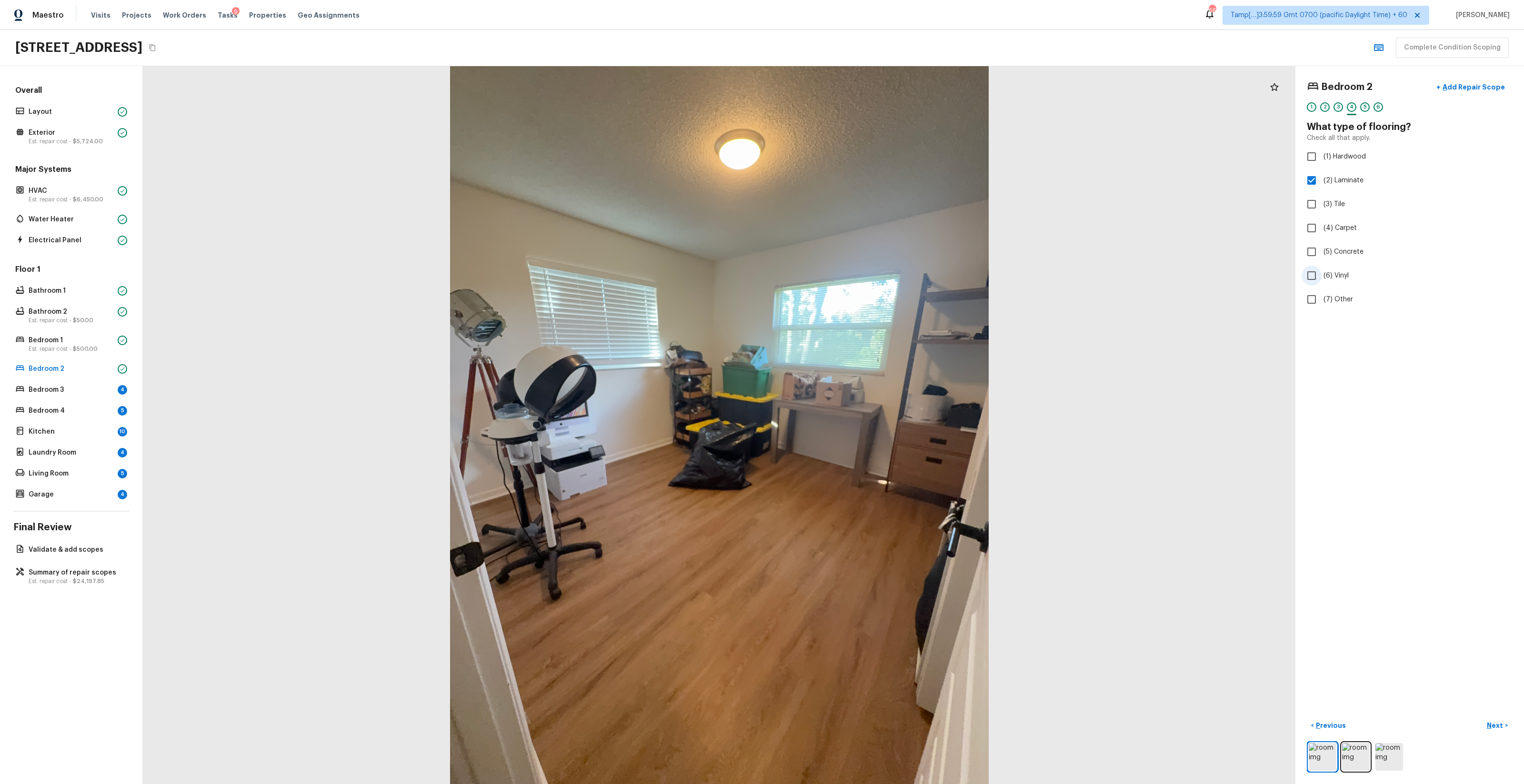
click at [857, 275] on input "(6) Vinyl" at bounding box center [1312, 276] width 20 height 20
checkbox input "true"
click at [857, 178] on span "(2) Laminate" at bounding box center [1344, 180] width 40 height 9
click at [857, 178] on input "(2) Laminate" at bounding box center [1312, 180] width 20 height 20
checkbox input "false"
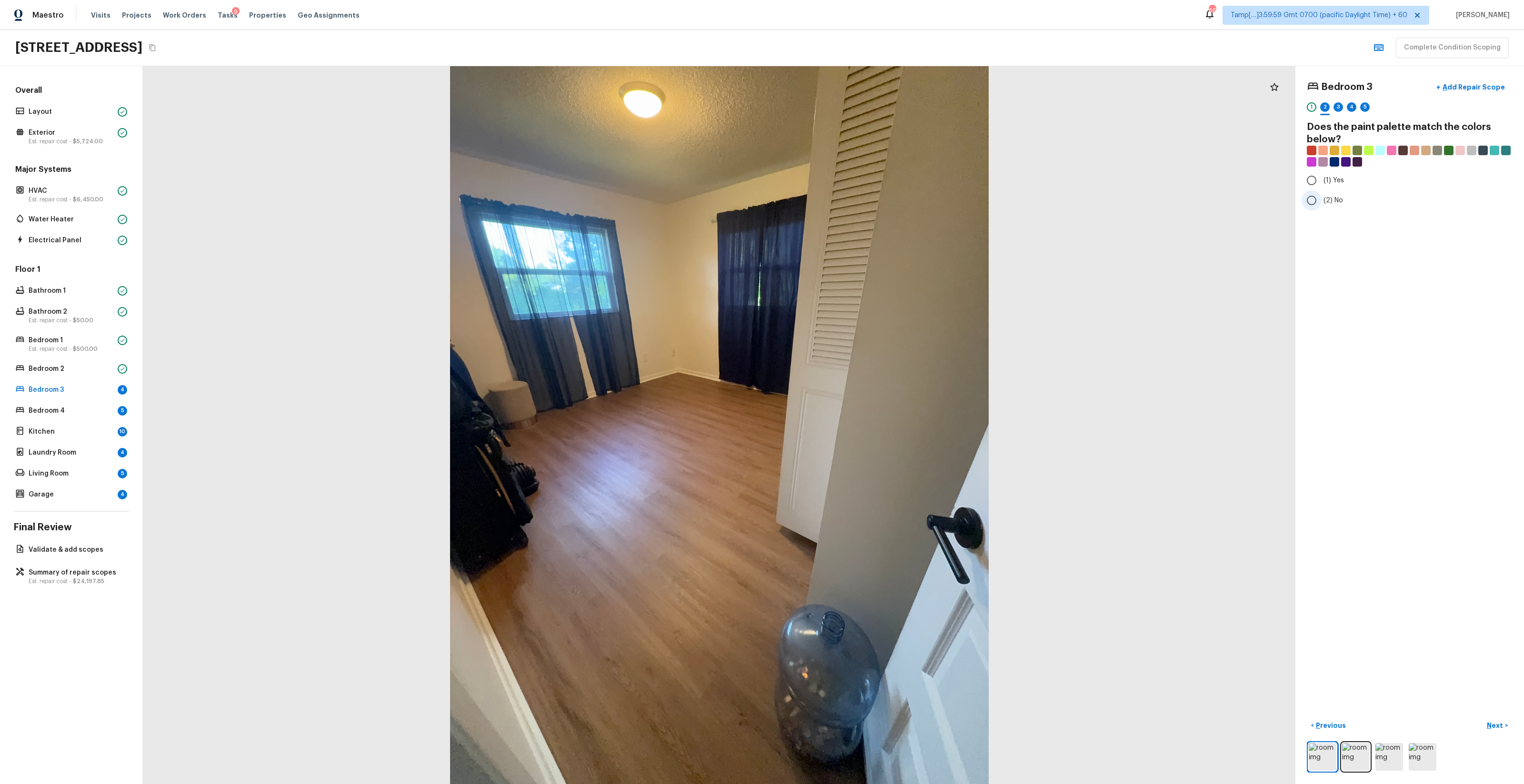
click at [857, 199] on span "(2) No" at bounding box center [1333, 200] width 20 height 9
click at [857, 199] on input "(2) No" at bounding box center [1312, 200] width 20 height 20
click at [857, 172] on span "(2) Well maintained, minor wear and tear" at bounding box center [1387, 177] width 128 height 9
click at [857, 172] on input "(2) Well maintained, minor wear and tear" at bounding box center [1312, 177] width 20 height 20
click at [857, 273] on span "(6) Vinyl" at bounding box center [1336, 276] width 25 height 9
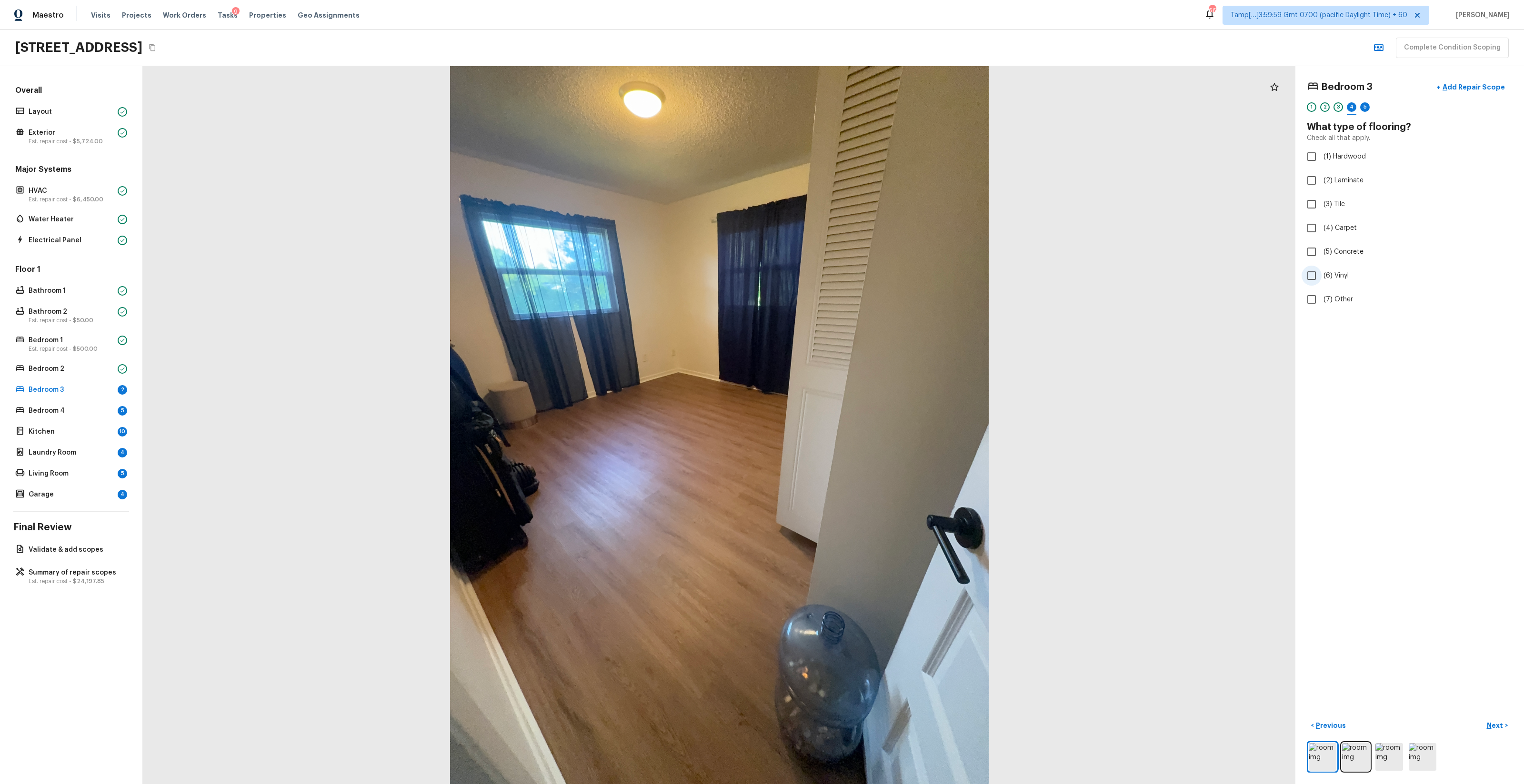
click at [857, 273] on input "(6) Vinyl" at bounding box center [1312, 276] width 20 height 20
click at [857, 169] on label "(2) Well maintained, minor wear and tear" at bounding box center [1403, 177] width 204 height 20
click at [857, 169] on input "(2) Well maintained, minor wear and tear" at bounding box center [1312, 177] width 20 height 20
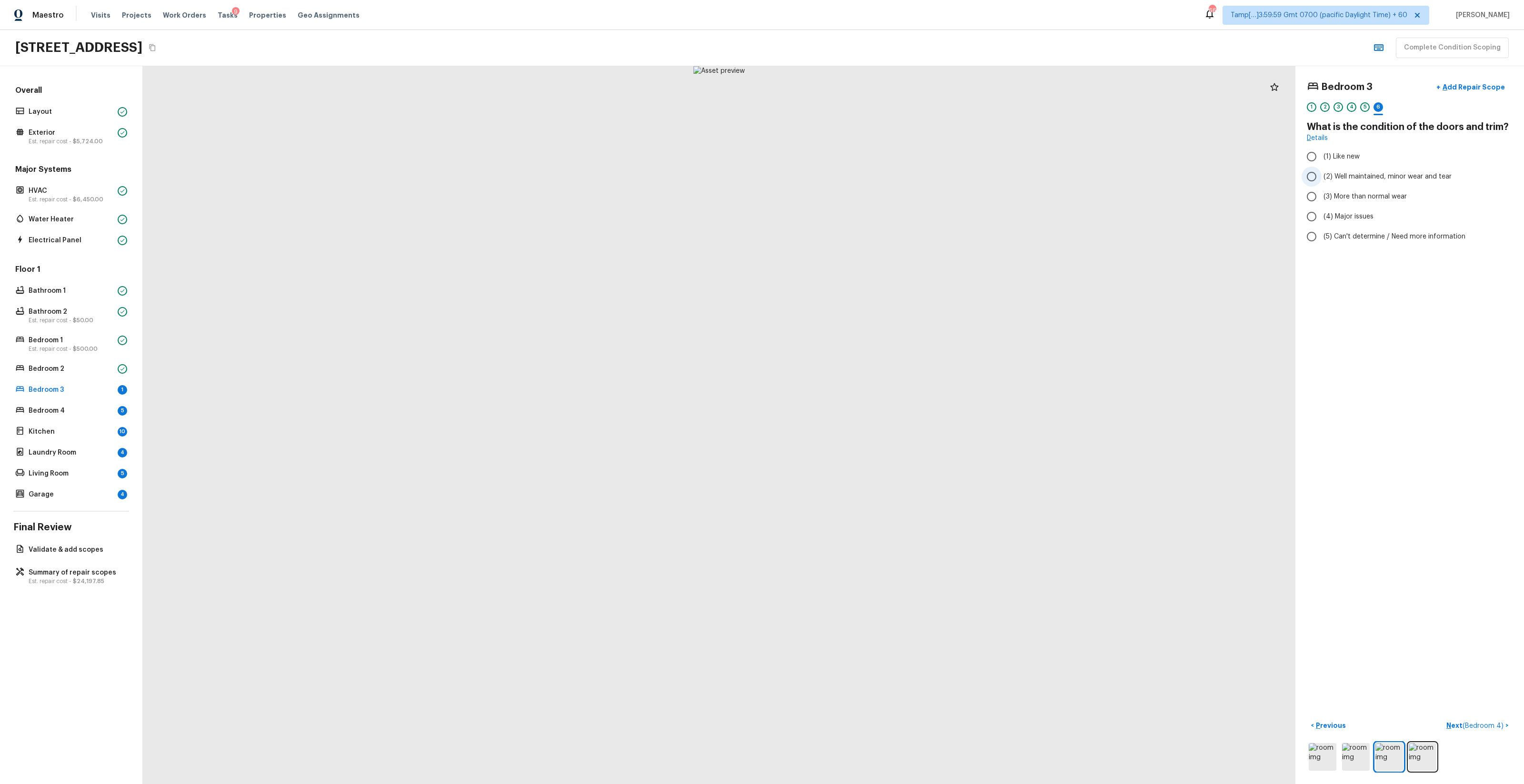
click at [857, 174] on span "(2) Well maintained, minor wear and tear" at bounding box center [1387, 177] width 128 height 9
click at [857, 174] on input "(2) Well maintained, minor wear and tear" at bounding box center [1312, 177] width 20 height 20
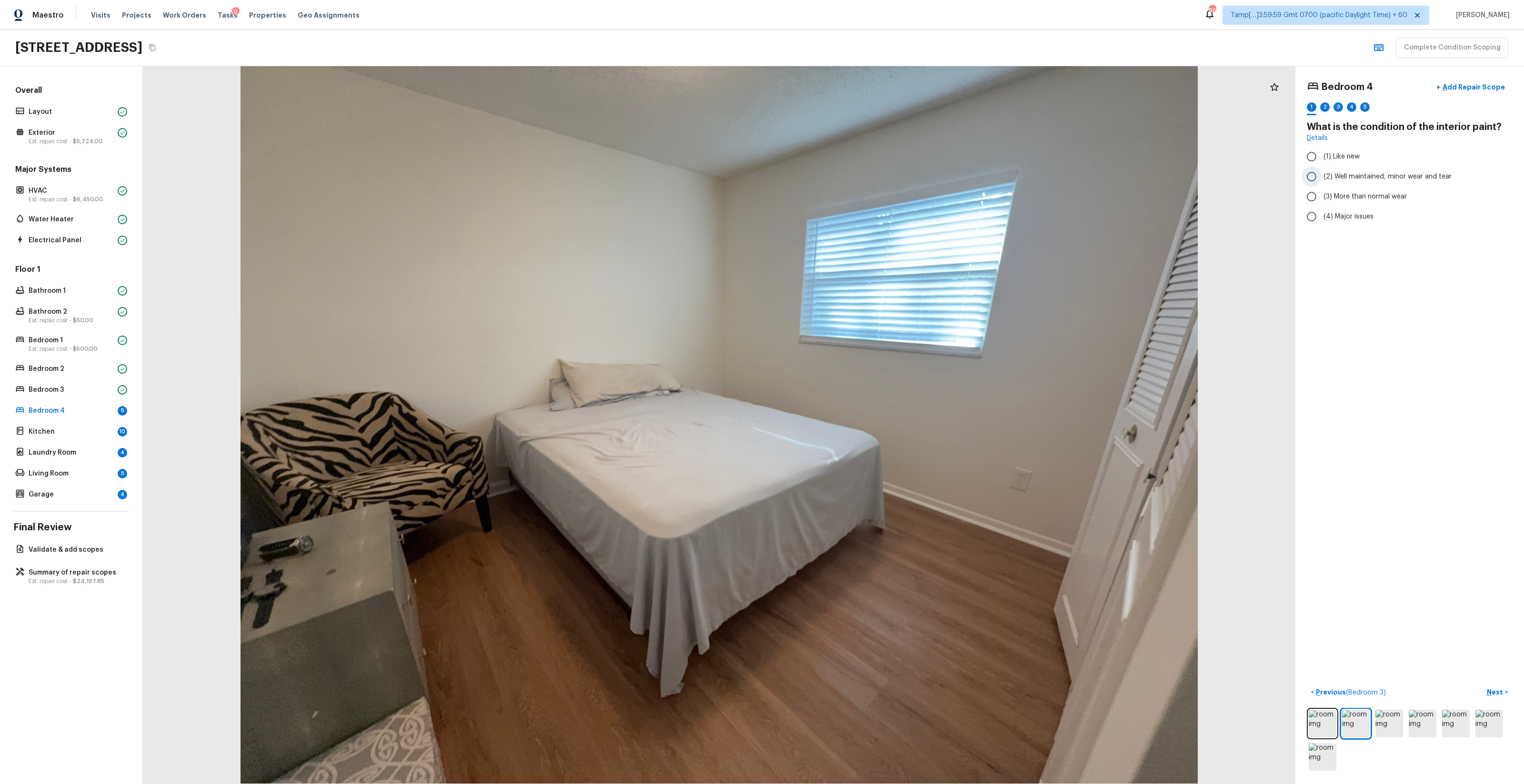
click at [857, 174] on span "(2) Well maintained, minor wear and tear" at bounding box center [1387, 177] width 128 height 9
click at [857, 174] on input "(2) Well maintained, minor wear and tear" at bounding box center [1312, 177] width 20 height 20
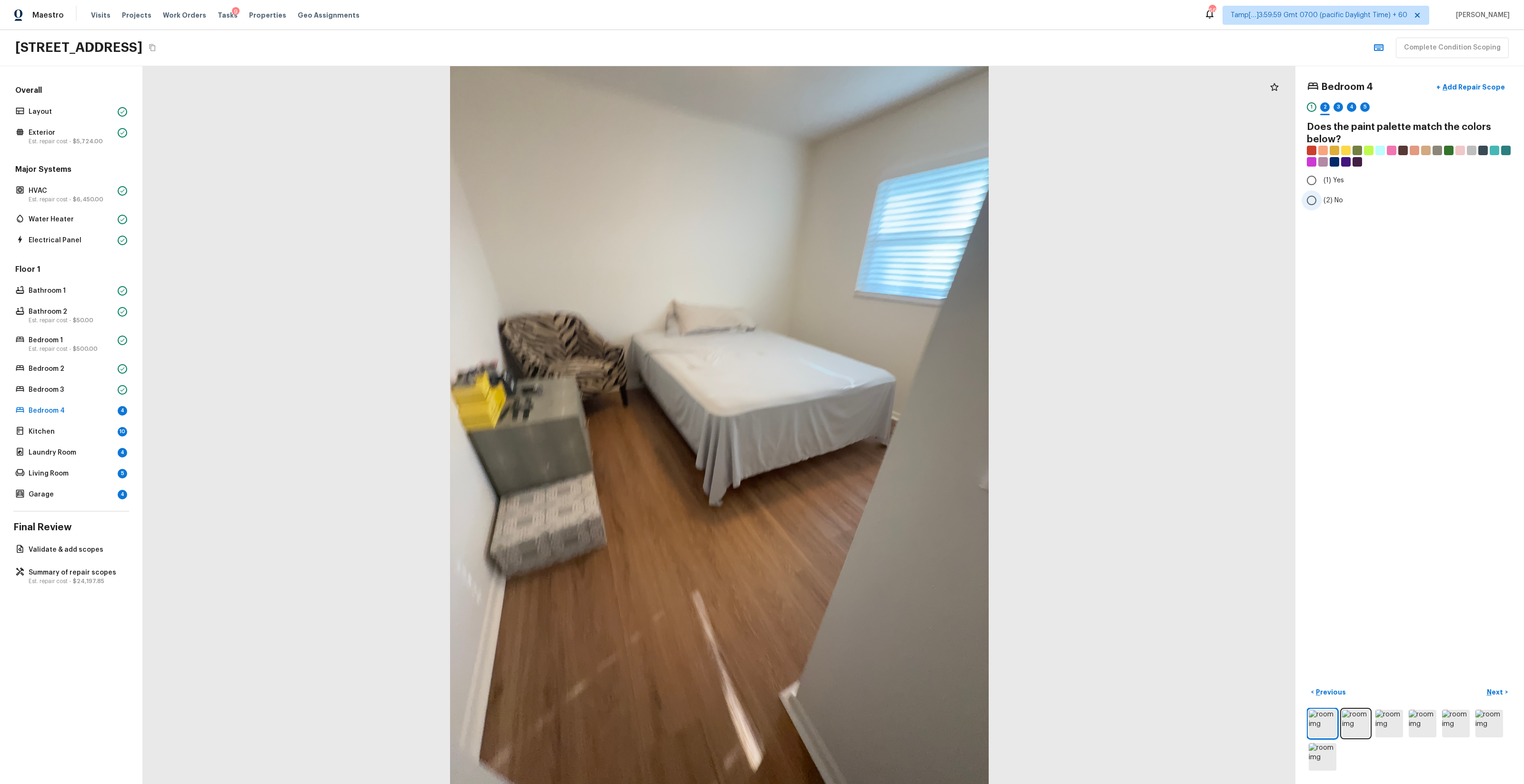
click at [857, 202] on span "(2) No" at bounding box center [1333, 200] width 20 height 9
click at [857, 202] on input "(2) No" at bounding box center [1312, 200] width 20 height 20
click at [857, 183] on label "(2) Well maintained, minor wear and tear" at bounding box center [1403, 177] width 204 height 20
click at [857, 183] on input "(2) Well maintained, minor wear and tear" at bounding box center [1312, 177] width 20 height 20
click at [857, 281] on label "(6) Vinyl" at bounding box center [1403, 276] width 204 height 20
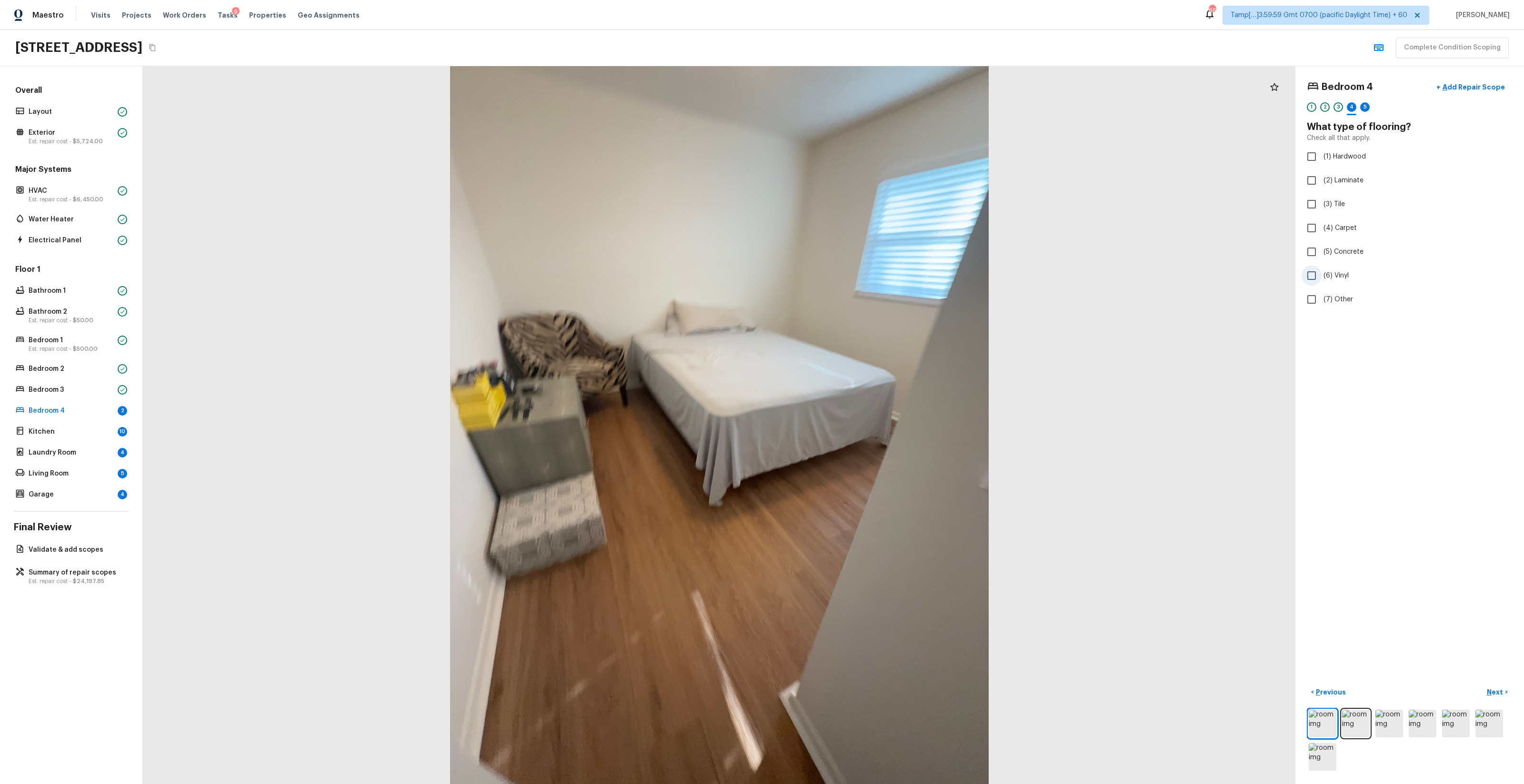
click at [857, 281] on input "(6) Vinyl" at bounding box center [1312, 276] width 20 height 20
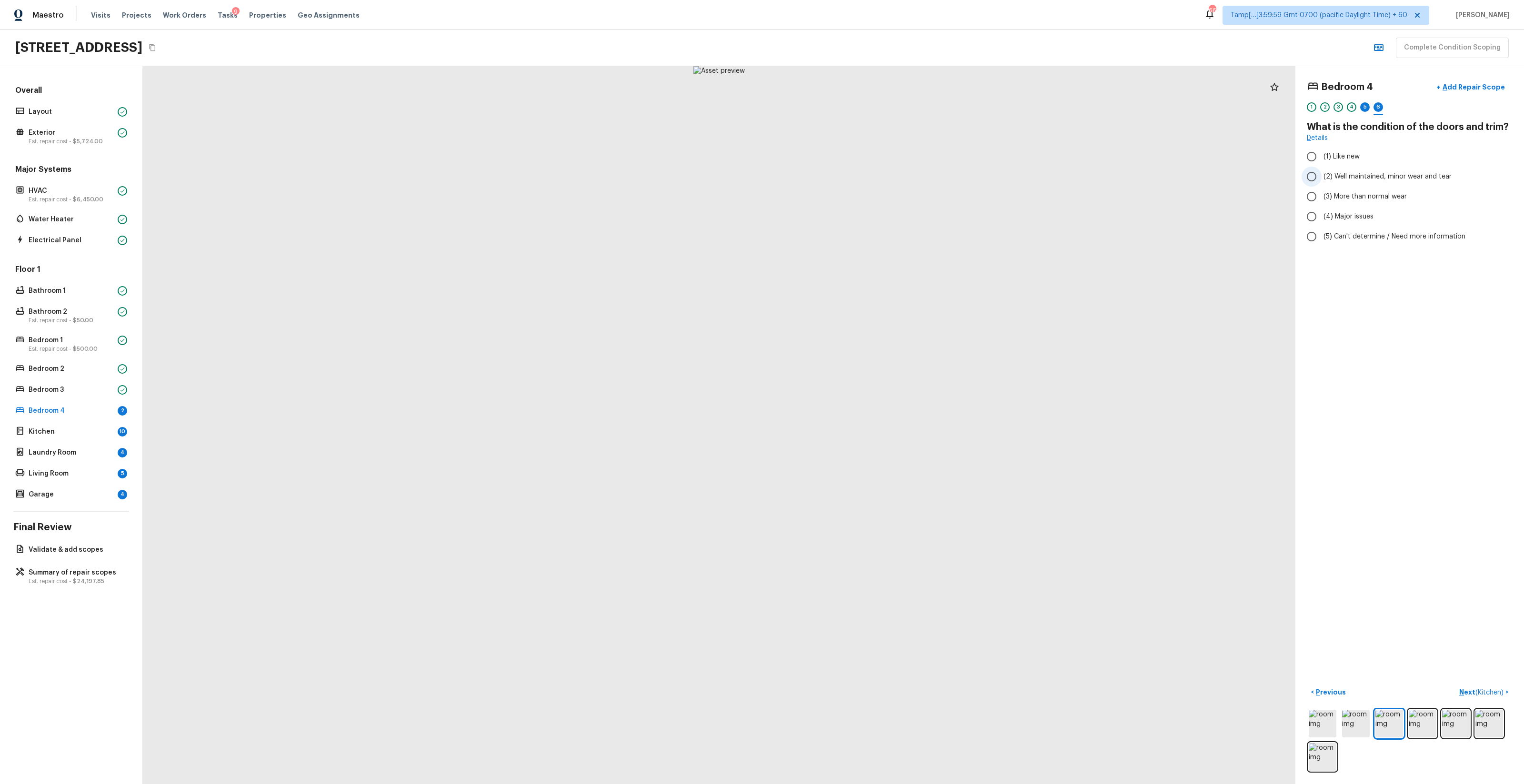
click at [857, 184] on label "(2) Well maintained, minor wear and tear" at bounding box center [1403, 177] width 204 height 20
click at [857, 184] on input "(2) Well maintained, minor wear and tear" at bounding box center [1312, 177] width 20 height 20
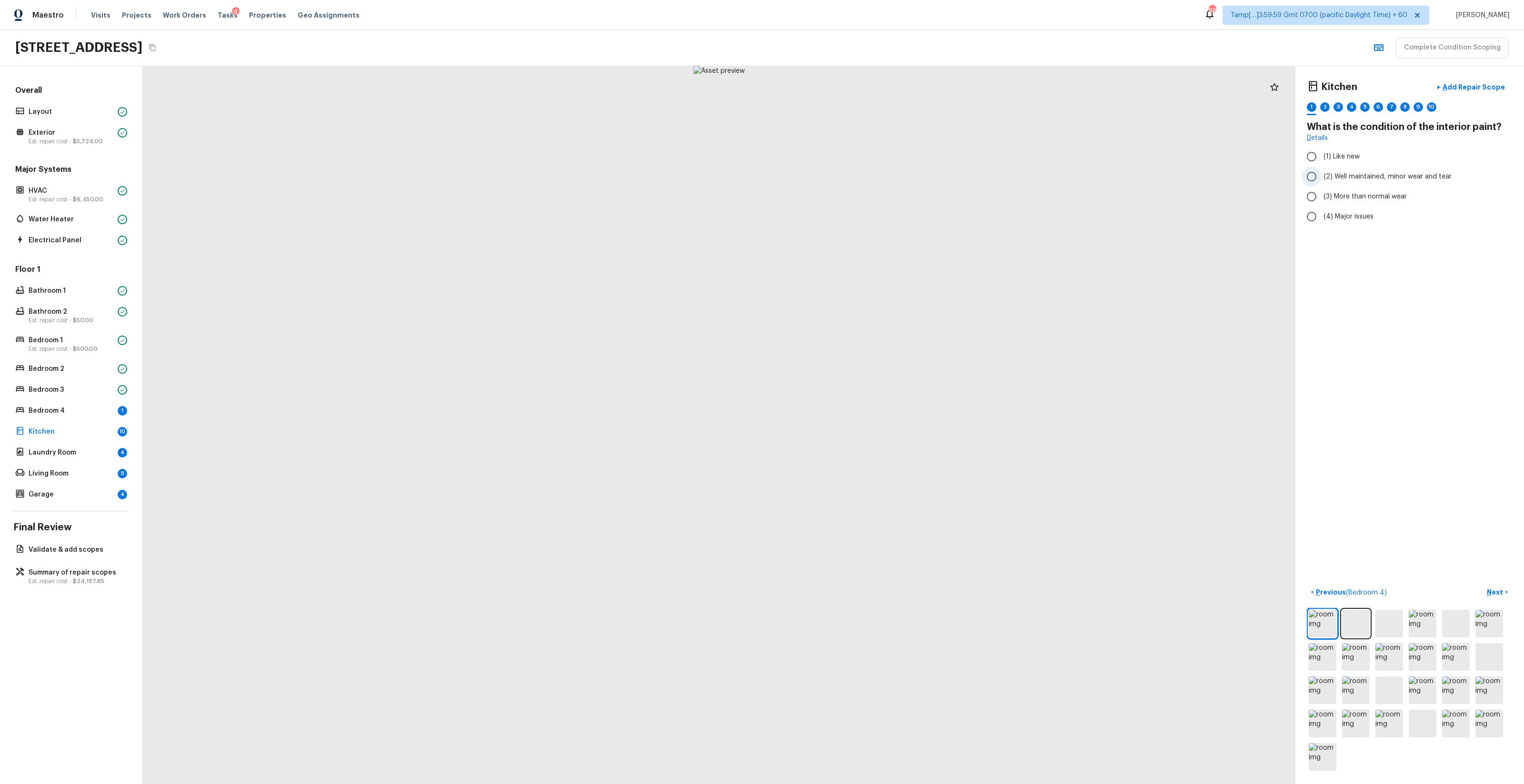
click at [857, 179] on span "(2) Well maintained, minor wear and tear" at bounding box center [1387, 177] width 128 height 9
click at [857, 179] on input "(2) Well maintained, minor wear and tear" at bounding box center [1312, 177] width 20 height 20
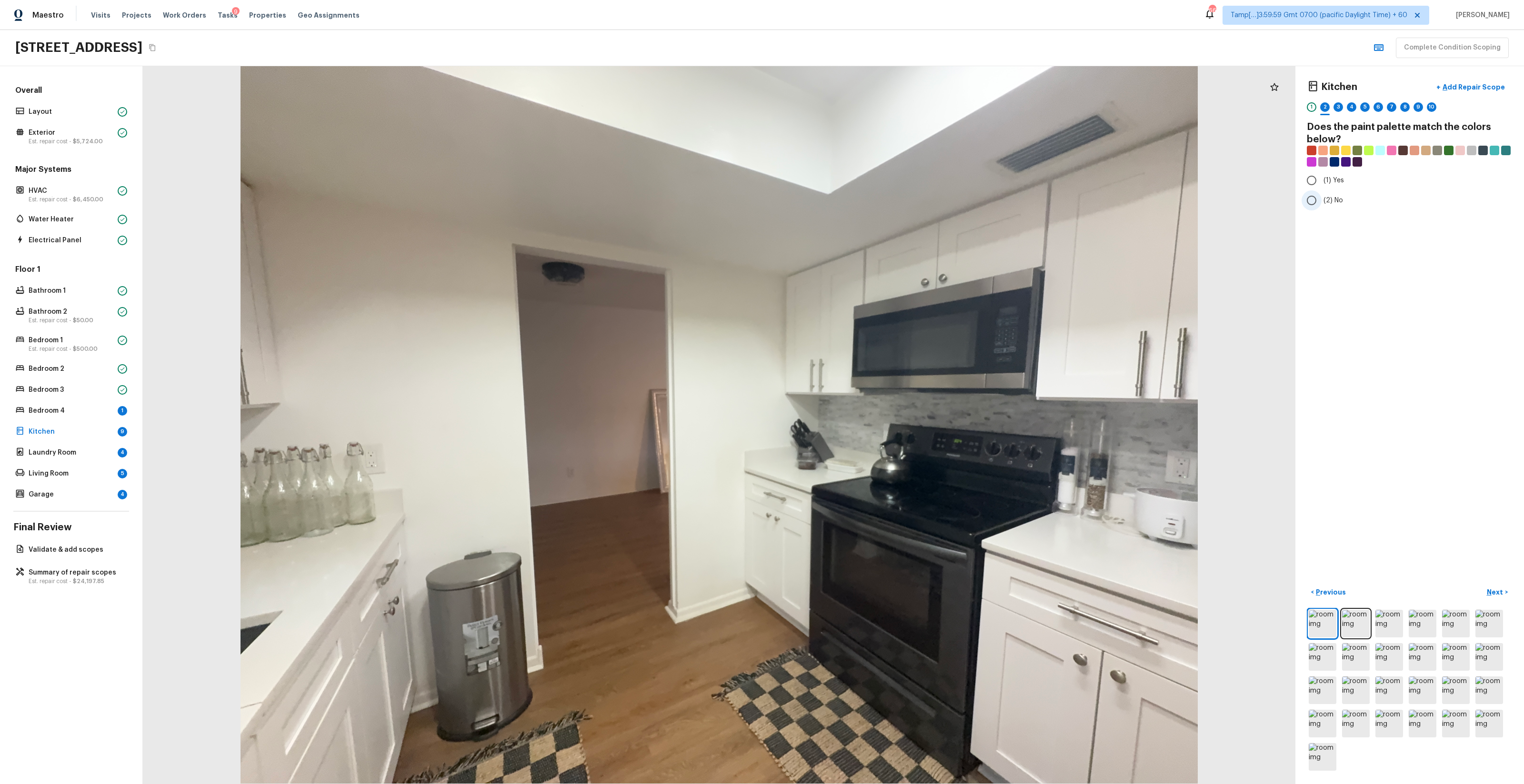
click at [857, 203] on input "(2) No" at bounding box center [1312, 200] width 20 height 20
click at [857, 179] on span "(2) Well maintained, minor wear and tear" at bounding box center [1387, 177] width 128 height 9
click at [857, 179] on input "(2) Well maintained, minor wear and tear" at bounding box center [1312, 177] width 20 height 20
click at [857, 268] on label "(6) Vinyl" at bounding box center [1403, 276] width 204 height 20
click at [857, 268] on input "(6) Vinyl" at bounding box center [1312, 276] width 20 height 20
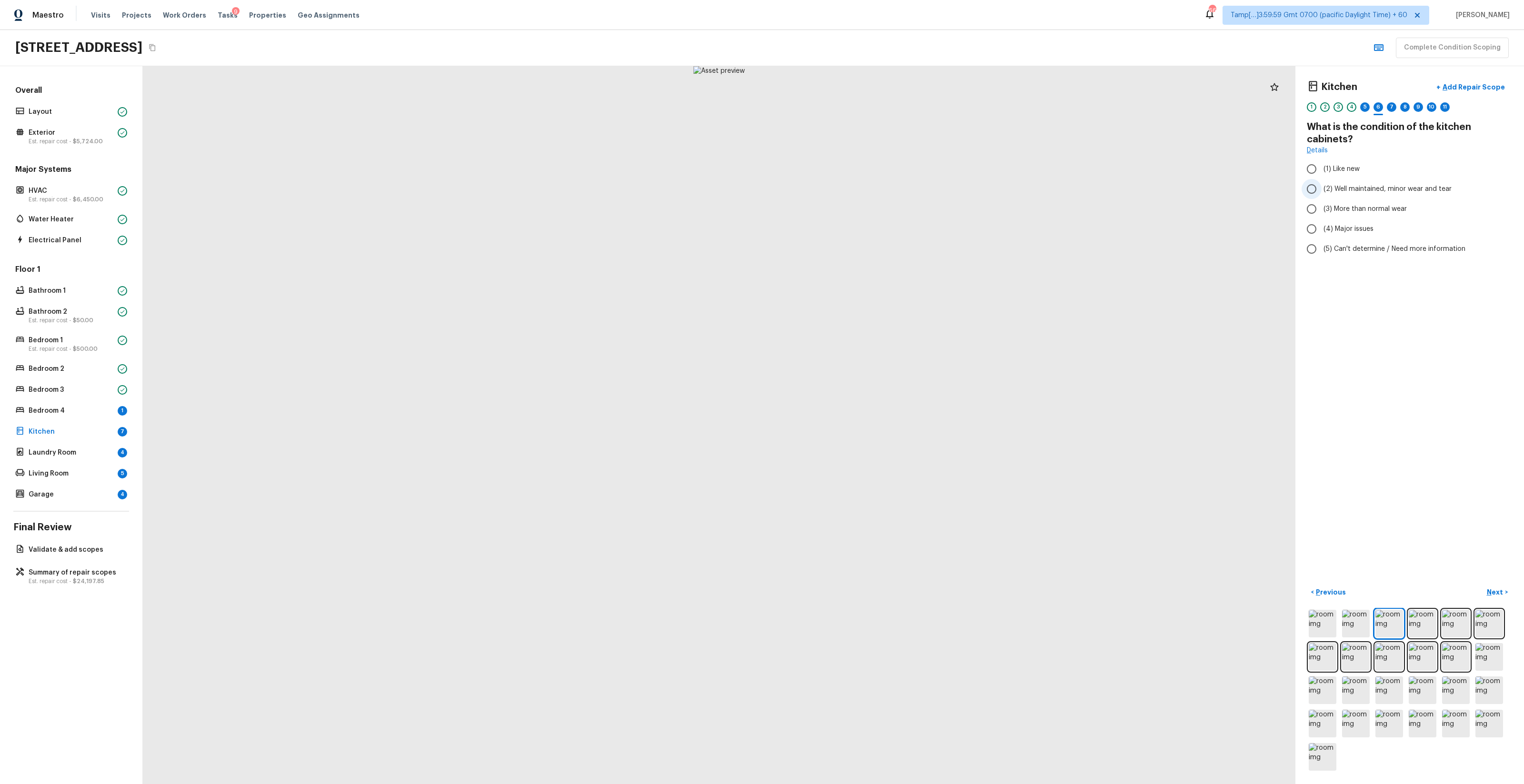
click at [857, 189] on span "(2) Well maintained, minor wear and tear" at bounding box center [1387, 189] width 128 height 9
click at [857, 189] on input "(2) Well maintained, minor wear and tear" at bounding box center [1312, 189] width 20 height 20
click at [857, 106] on div "5" at bounding box center [1365, 107] width 9 height 9
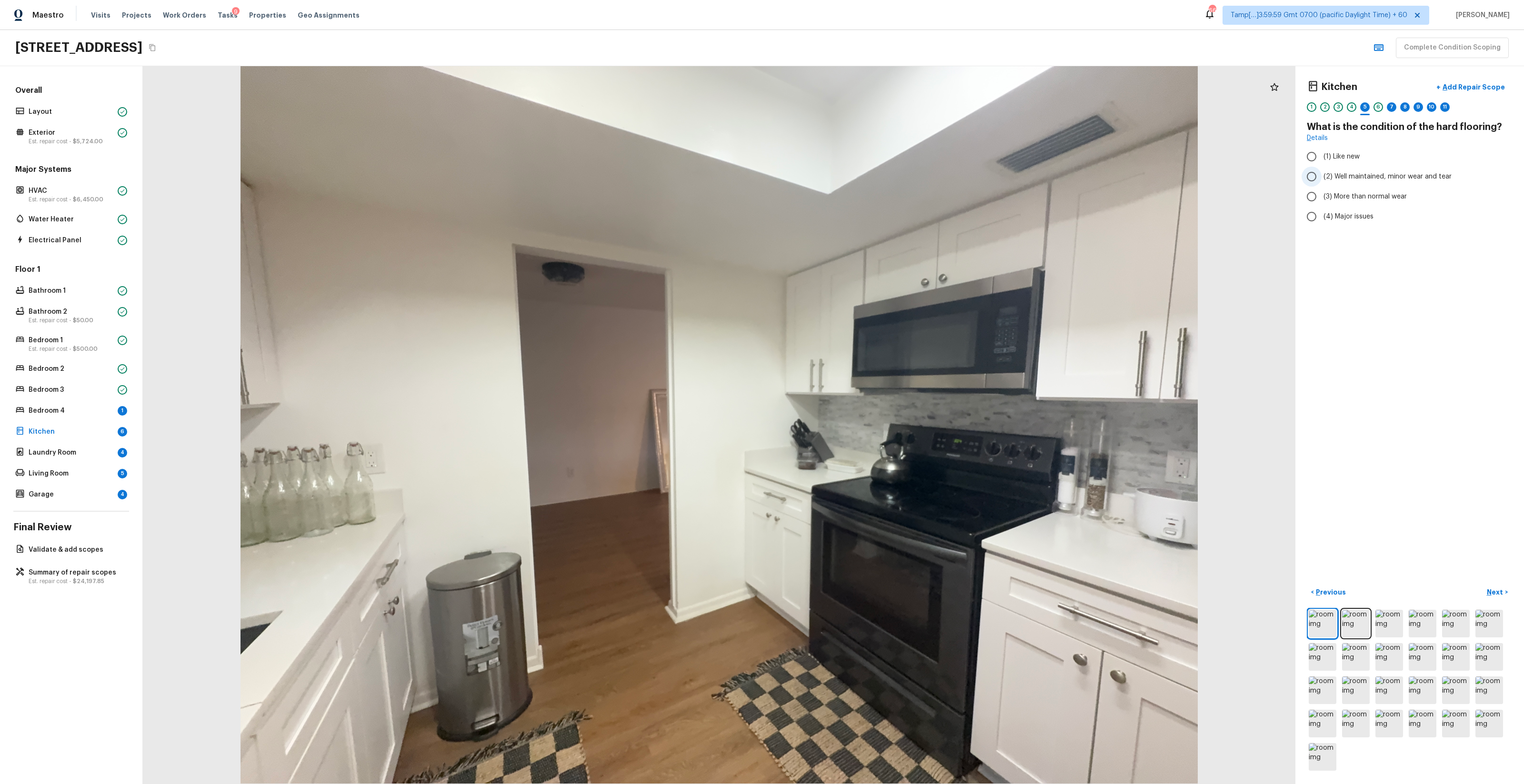
click at [857, 182] on label "(2) Well maintained, minor wear and tear" at bounding box center [1403, 177] width 204 height 20
click at [857, 182] on input "(2) Well maintained, minor wear and tear" at bounding box center [1312, 177] width 20 height 20
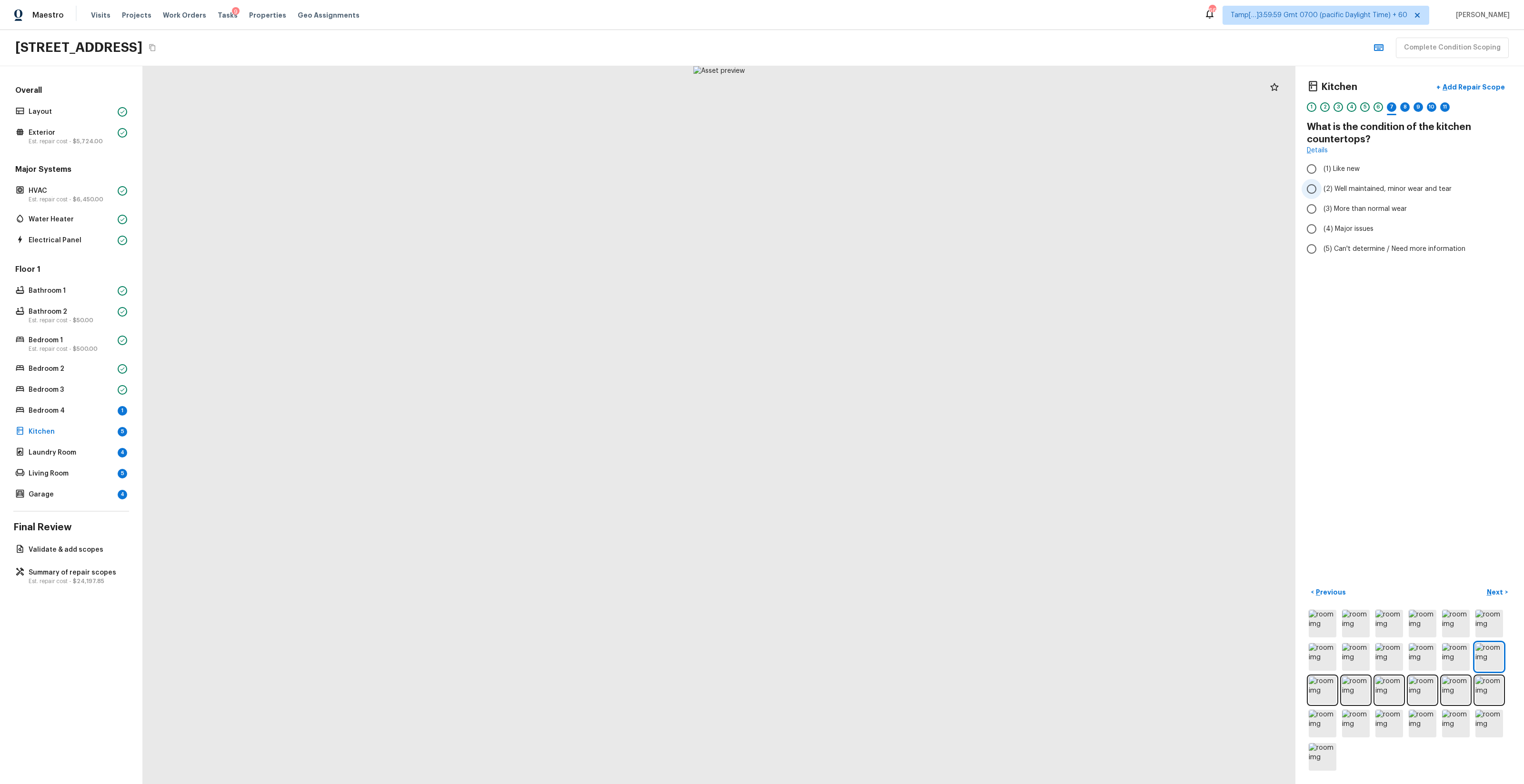
click at [857, 183] on label "(2) Well maintained, minor wear and tear" at bounding box center [1403, 189] width 204 height 20
click at [857, 183] on input "(2) Well maintained, minor wear and tear" at bounding box center [1312, 189] width 20 height 20
click at [857, 213] on label "(3) More than normal wear" at bounding box center [1403, 209] width 204 height 20
click at [857, 213] on input "(3) More than normal wear" at bounding box center [1312, 209] width 20 height 20
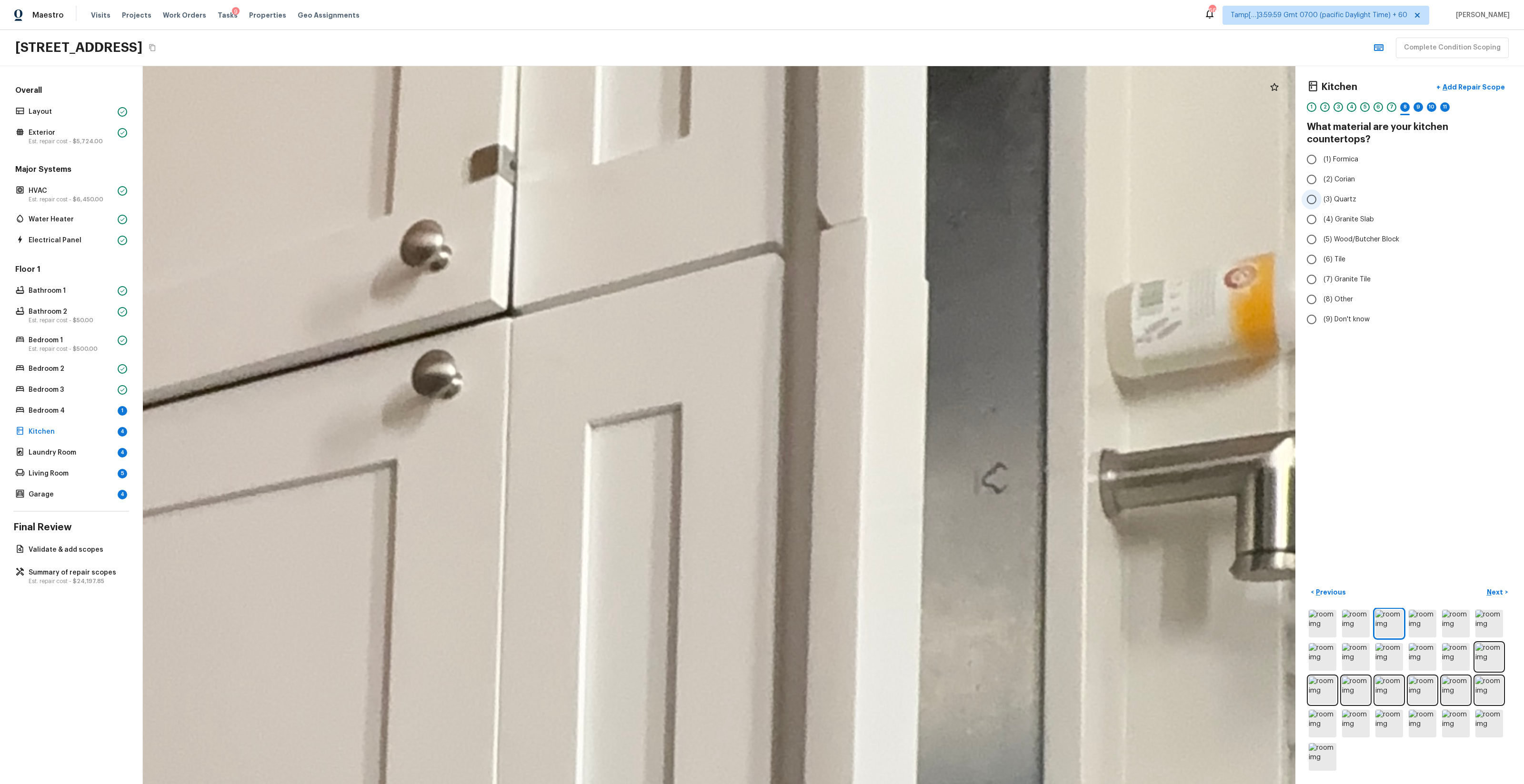
click at [857, 195] on span "(3) Quartz" at bounding box center [1340, 199] width 33 height 9
click at [857, 189] on input "(3) Quartz" at bounding box center [1312, 199] width 20 height 20
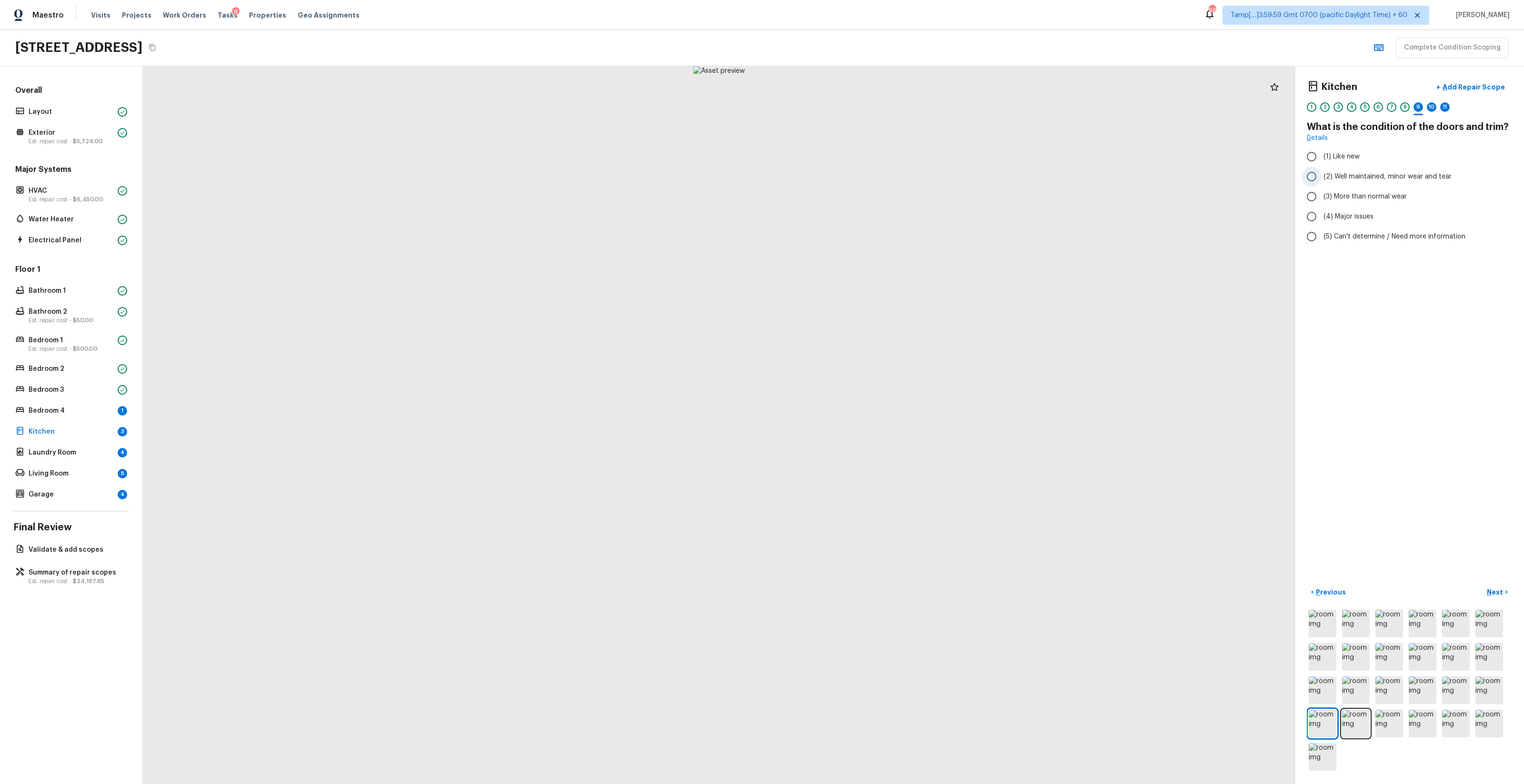
click at [857, 177] on span "(2) Well maintained, minor wear and tear" at bounding box center [1387, 177] width 128 height 9
click at [857, 177] on input "(2) Well maintained, minor wear and tear" at bounding box center [1312, 177] width 20 height 20
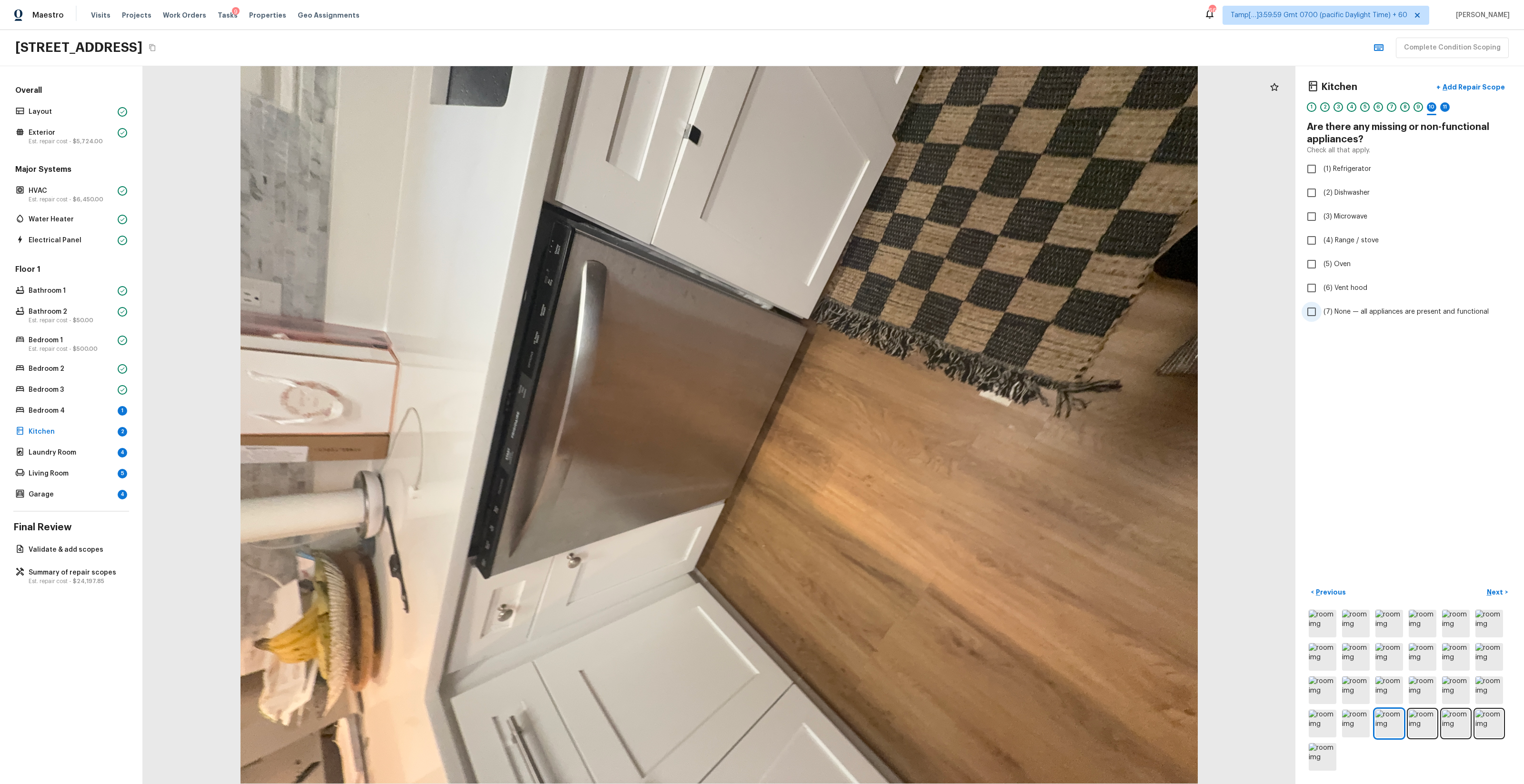
click at [857, 314] on span "(7) None — all appliances are present and functional" at bounding box center [1406, 312] width 165 height 9
click at [857, 314] on input "(7) None — all appliances are present and functional" at bounding box center [1312, 312] width 20 height 20
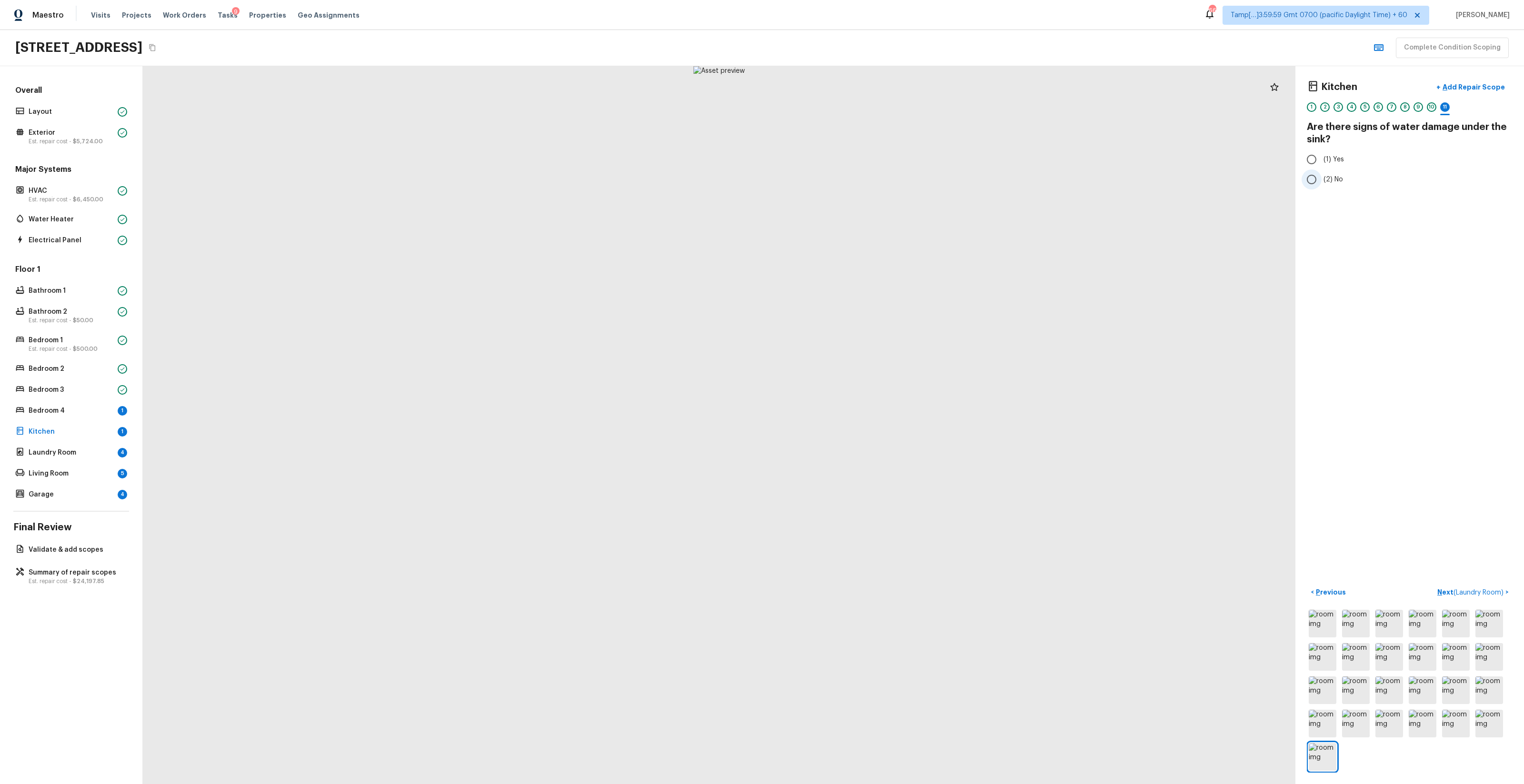
click at [857, 186] on label "(2) No" at bounding box center [1403, 180] width 204 height 20
click at [857, 186] on input "(2) No" at bounding box center [1312, 180] width 20 height 20
click at [857, 111] on div "9" at bounding box center [1418, 107] width 9 height 9
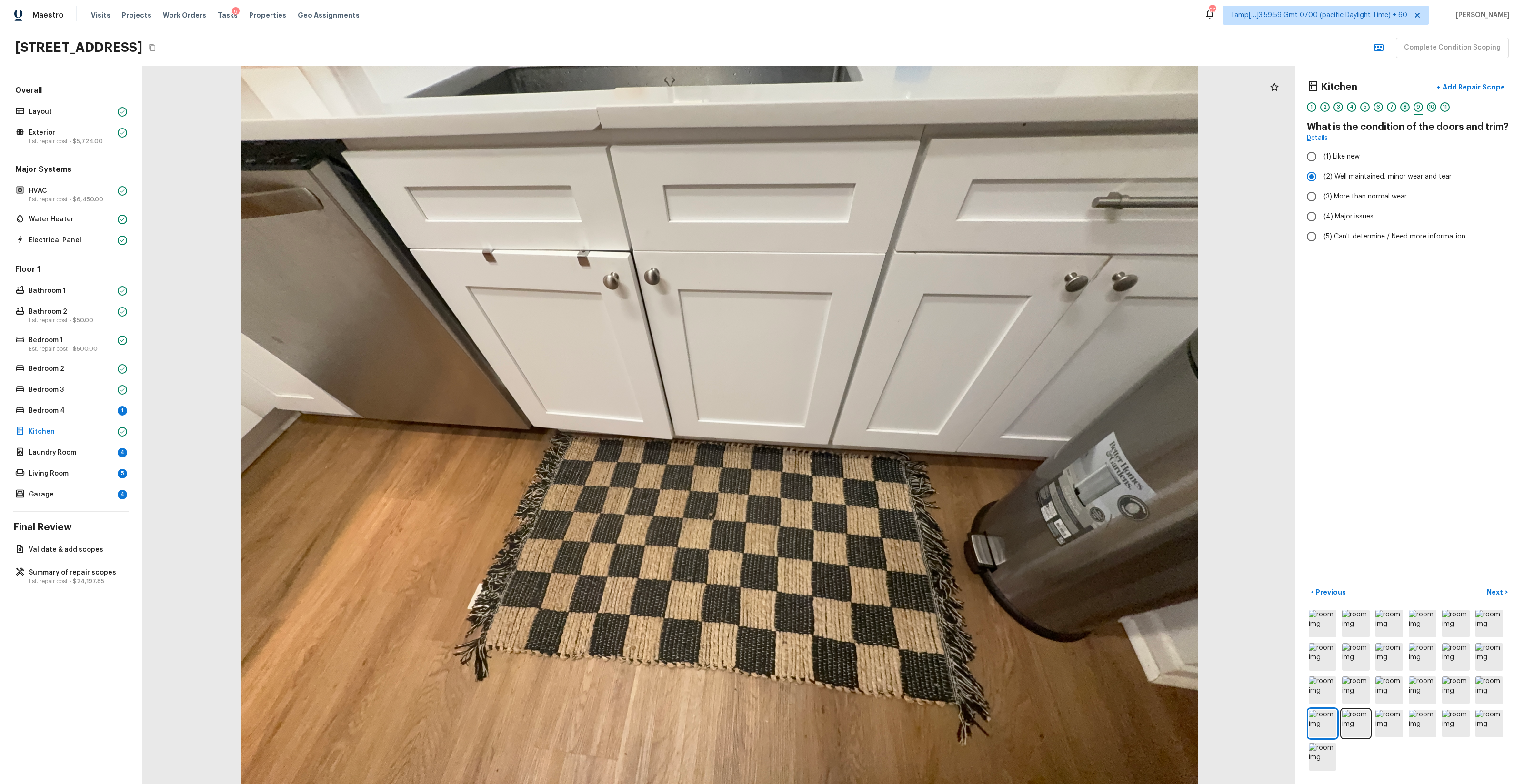
click at [857, 111] on div "8" at bounding box center [1405, 107] width 9 height 9
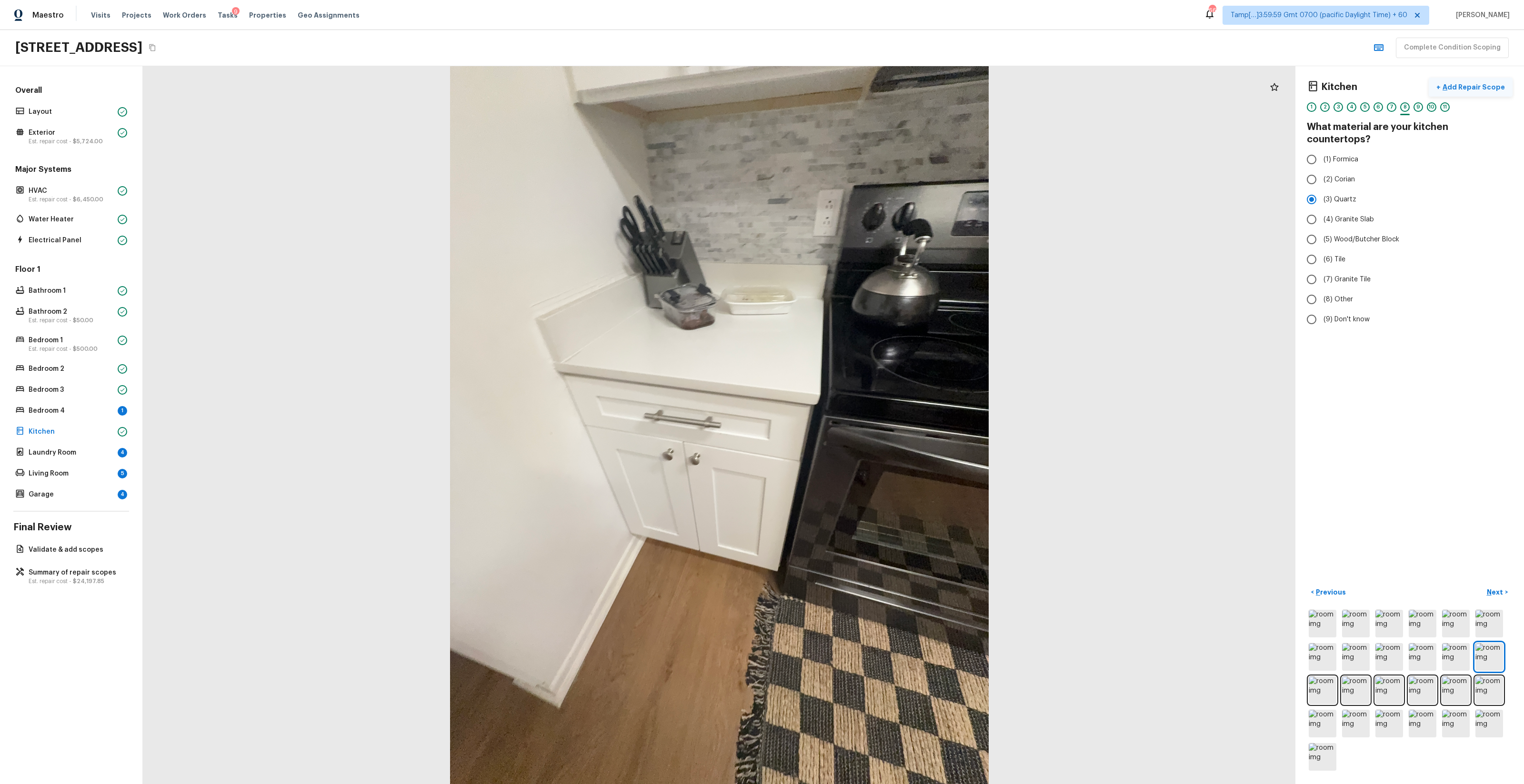
click at [857, 90] on p "Add Repair Scope" at bounding box center [1473, 87] width 64 height 9
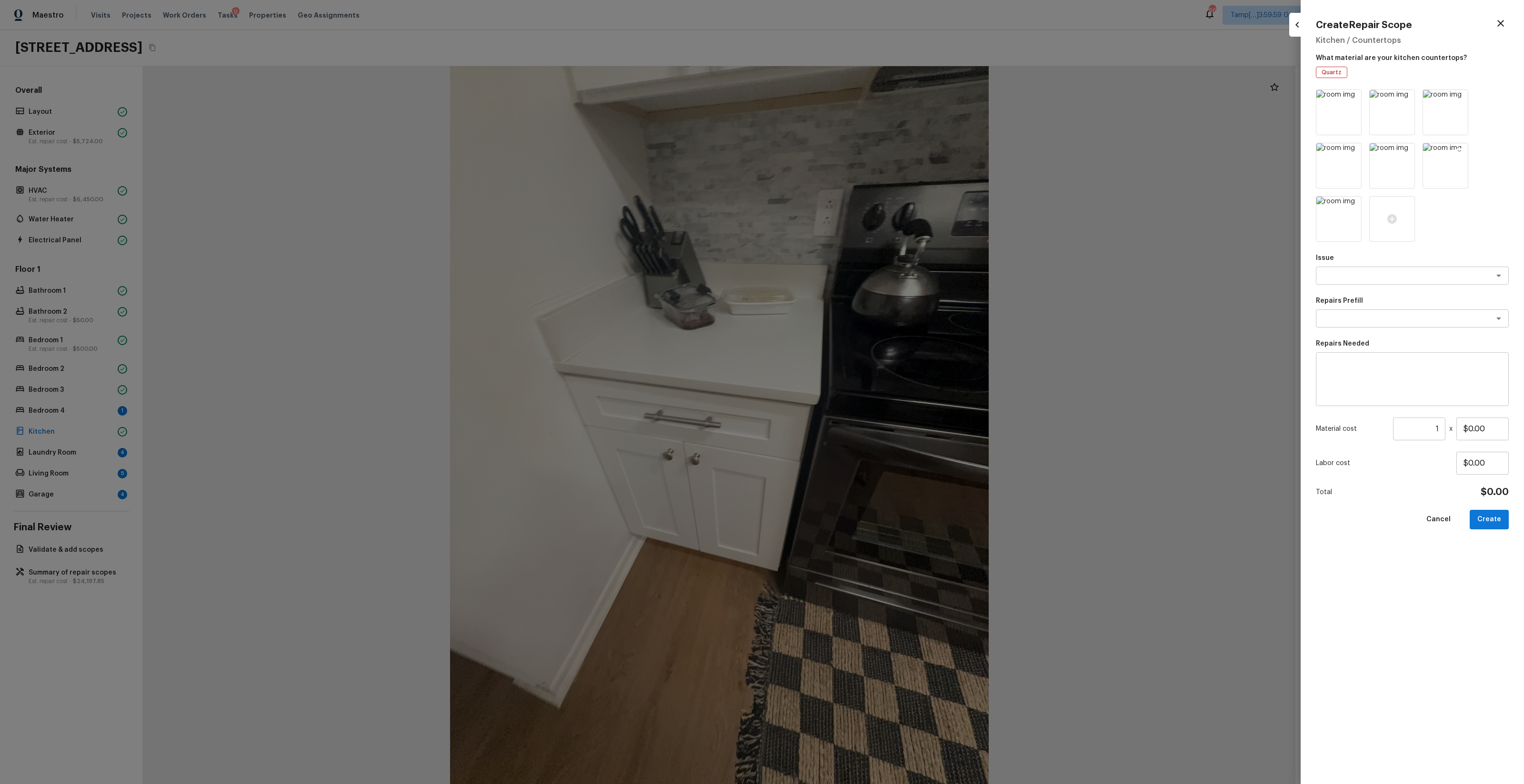
click at [857, 177] on img at bounding box center [1445, 166] width 45 height 45
click at [857, 129] on img at bounding box center [1445, 112] width 45 height 45
click at [857, 280] on div "x ​" at bounding box center [1412, 276] width 193 height 18
click at [857, 299] on li "Countertops" at bounding box center [1413, 296] width 193 height 15
click at [857, 313] on textarea at bounding box center [1399, 318] width 157 height 9
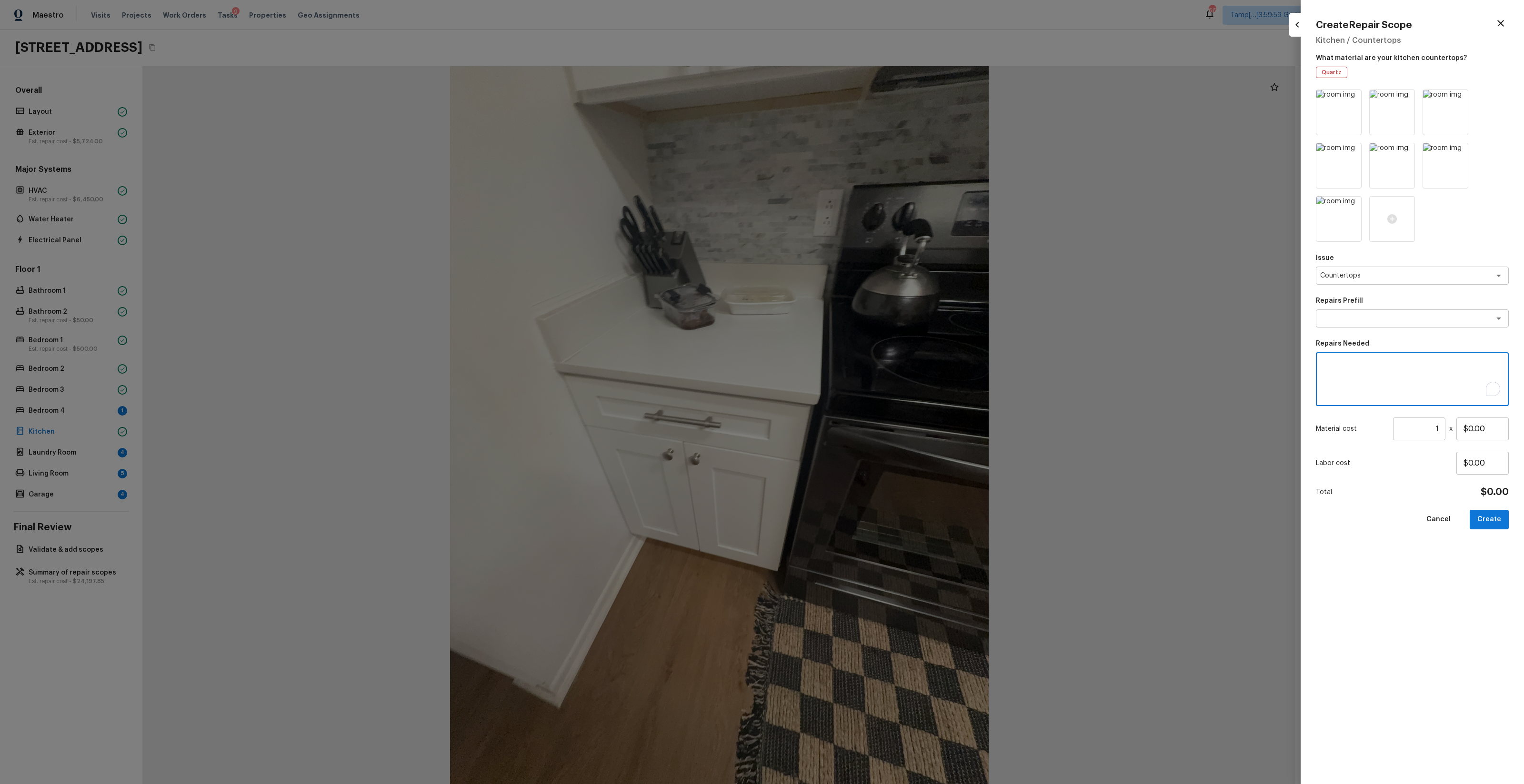
click at [857, 389] on textarea "To enrich screen reader interactions, please activate Accessibility in Grammarl…" at bounding box center [1412, 379] width 179 height 38
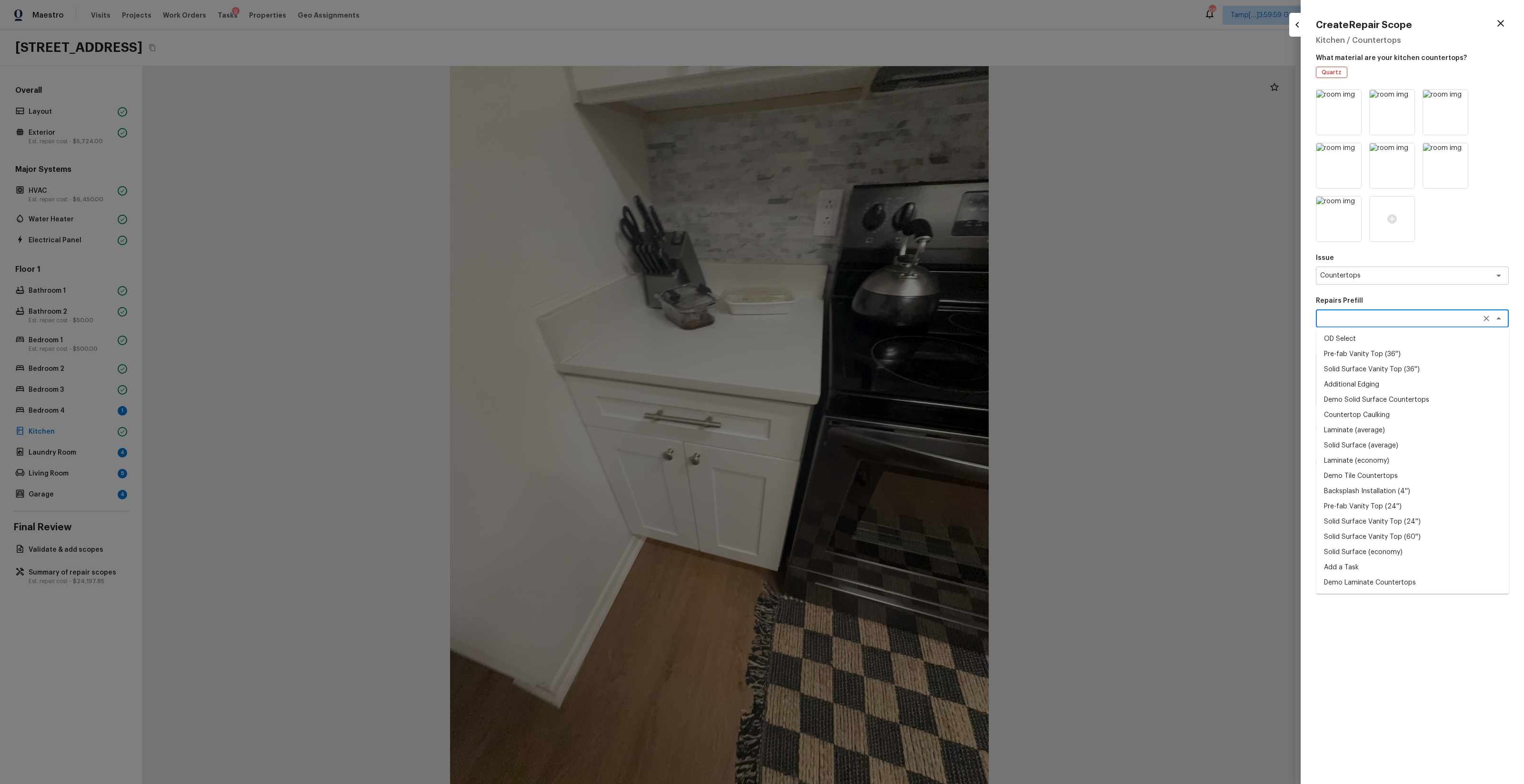
click at [857, 322] on textarea at bounding box center [1399, 318] width 157 height 9
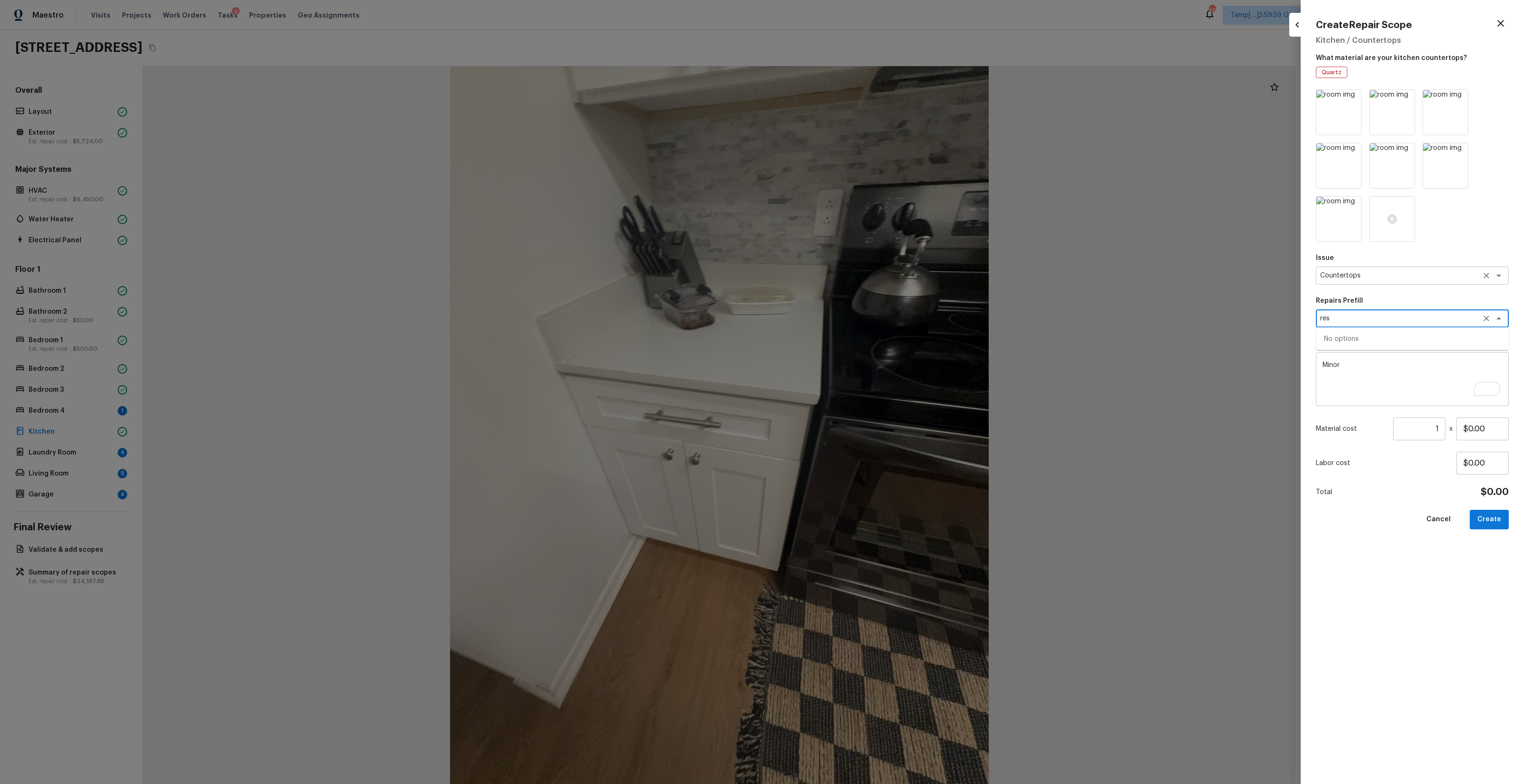
click at [857, 280] on div "Countertops x ​" at bounding box center [1412, 276] width 193 height 18
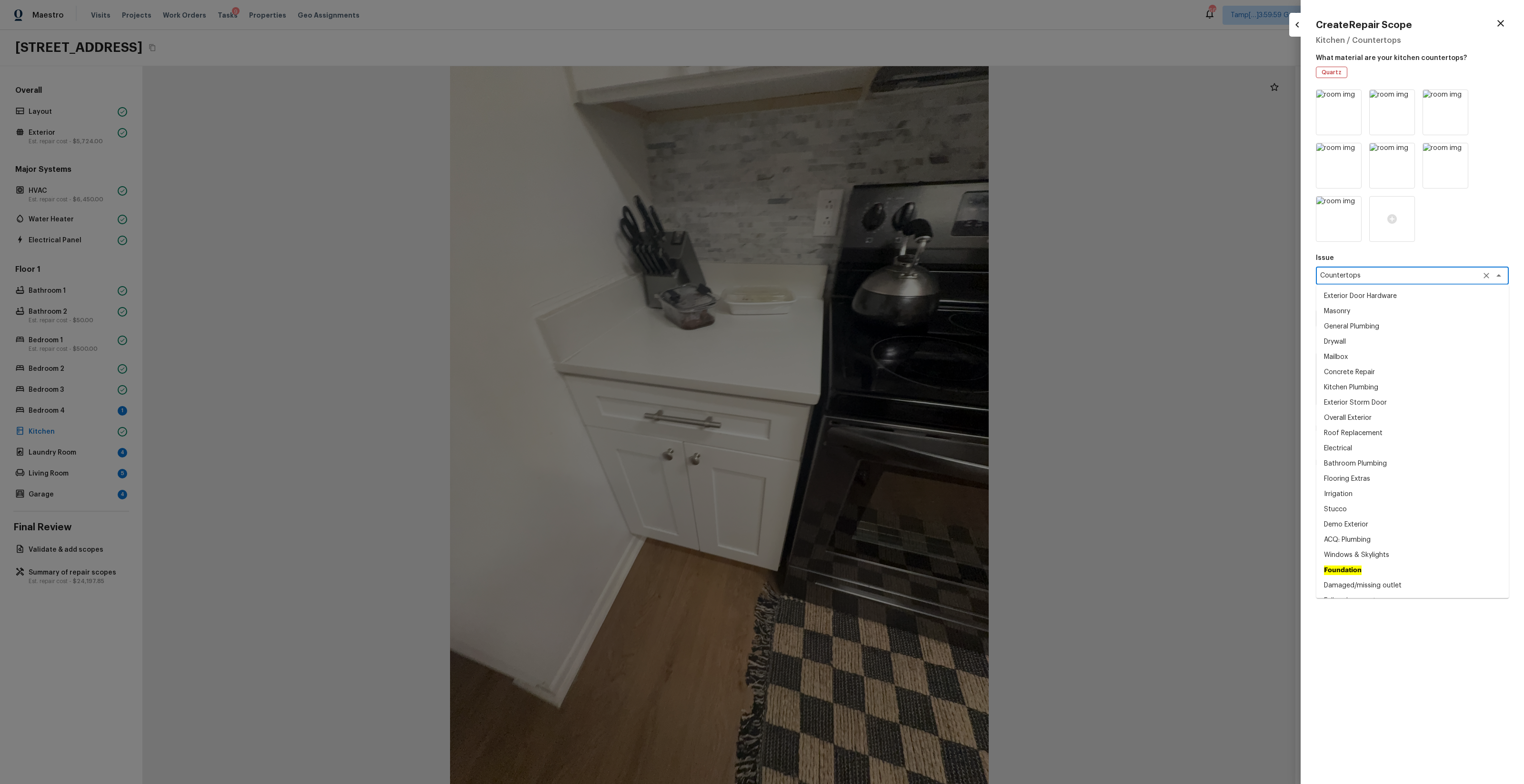
click at [857, 280] on div "Countertops x ​" at bounding box center [1412, 276] width 193 height 18
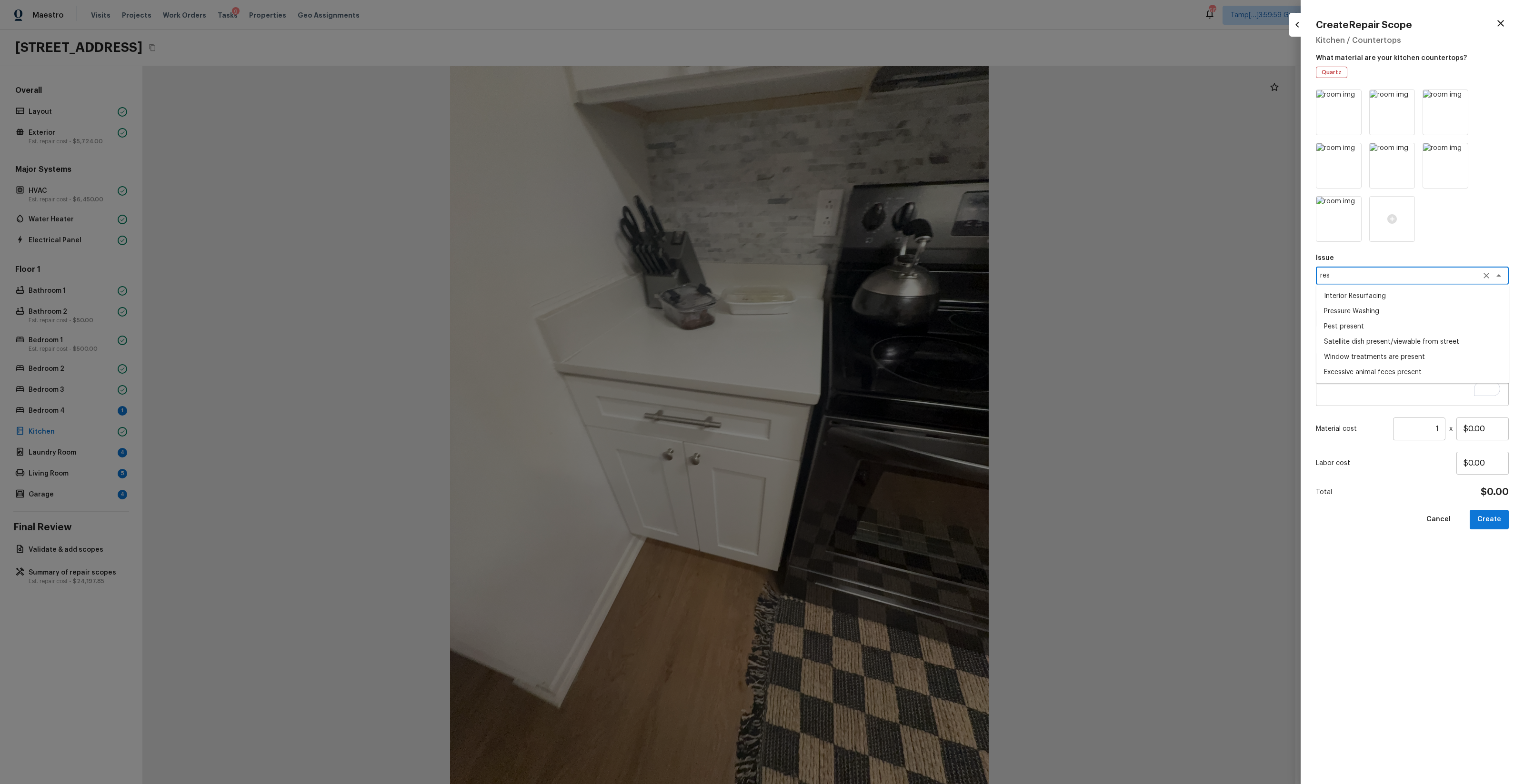
click at [857, 279] on textarea "res" at bounding box center [1399, 276] width 157 height 9
click at [857, 294] on li "Countertops" at bounding box center [1413, 296] width 193 height 15
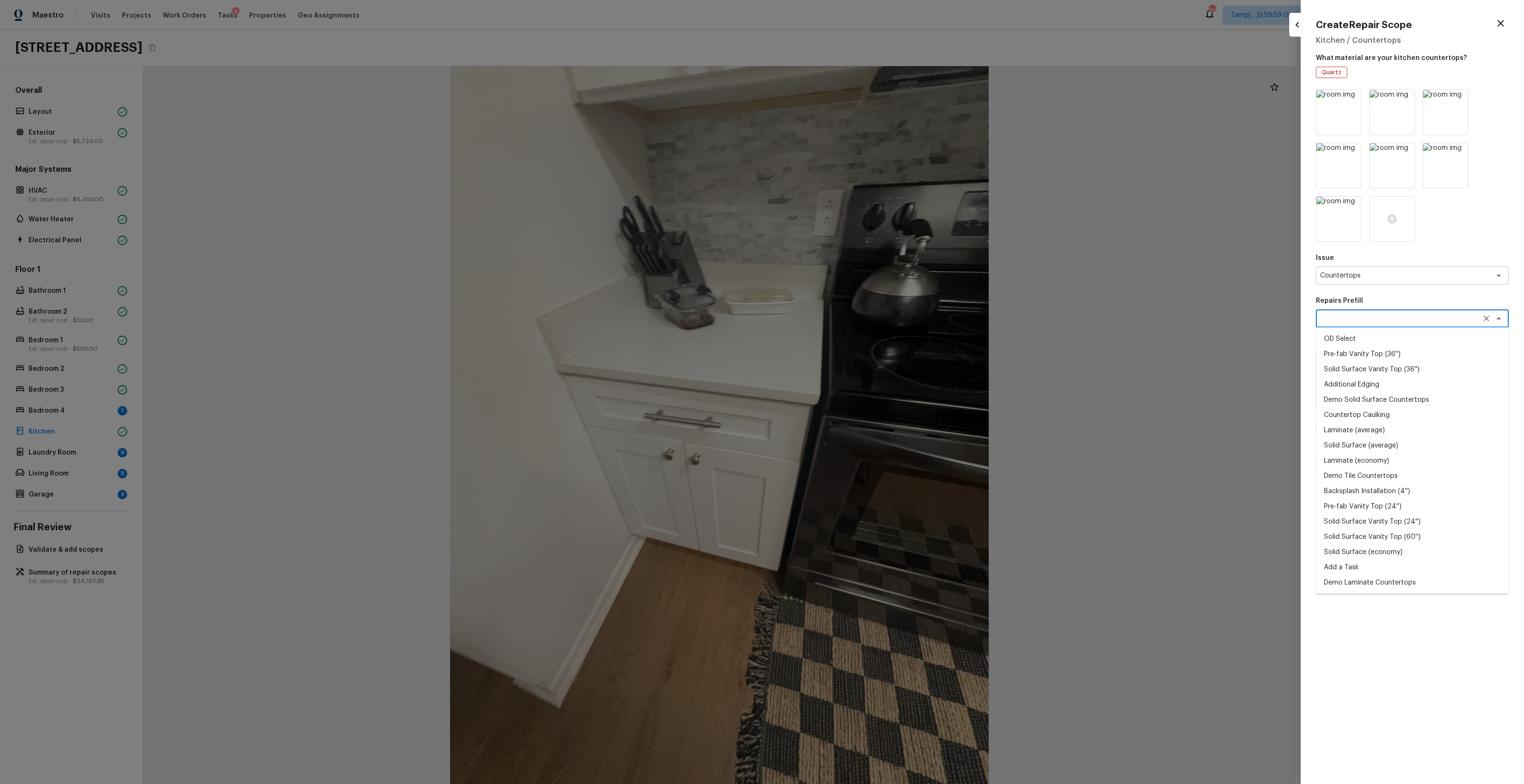
click at [857, 318] on textarea at bounding box center [1399, 318] width 157 height 9
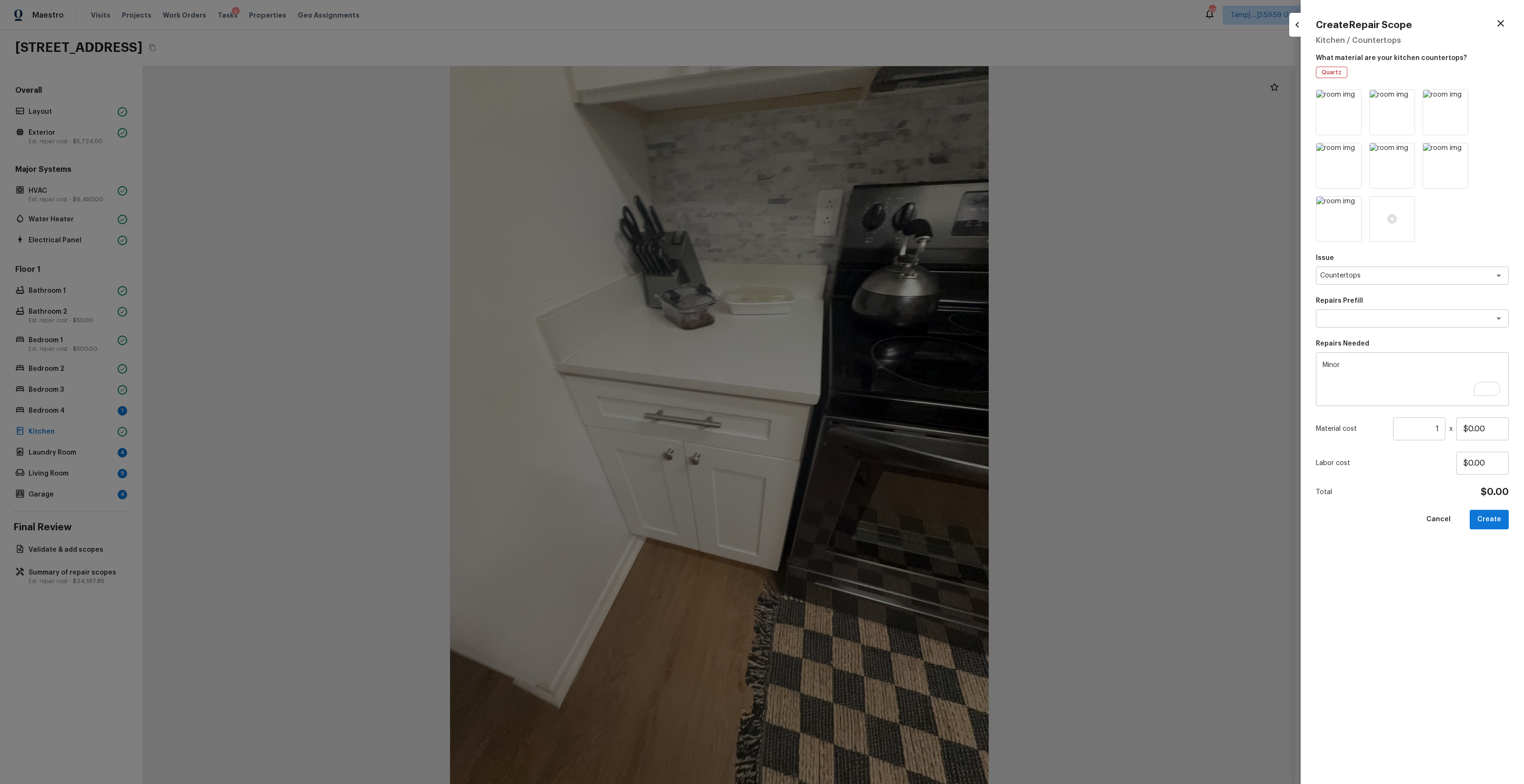
click at [857, 297] on p "Repairs Prefill" at bounding box center [1412, 301] width 193 height 9
click at [857, 366] on textarea "Minor" at bounding box center [1412, 379] width 179 height 38
click at [857, 98] on icon at bounding box center [1353, 99] width 8 height 8
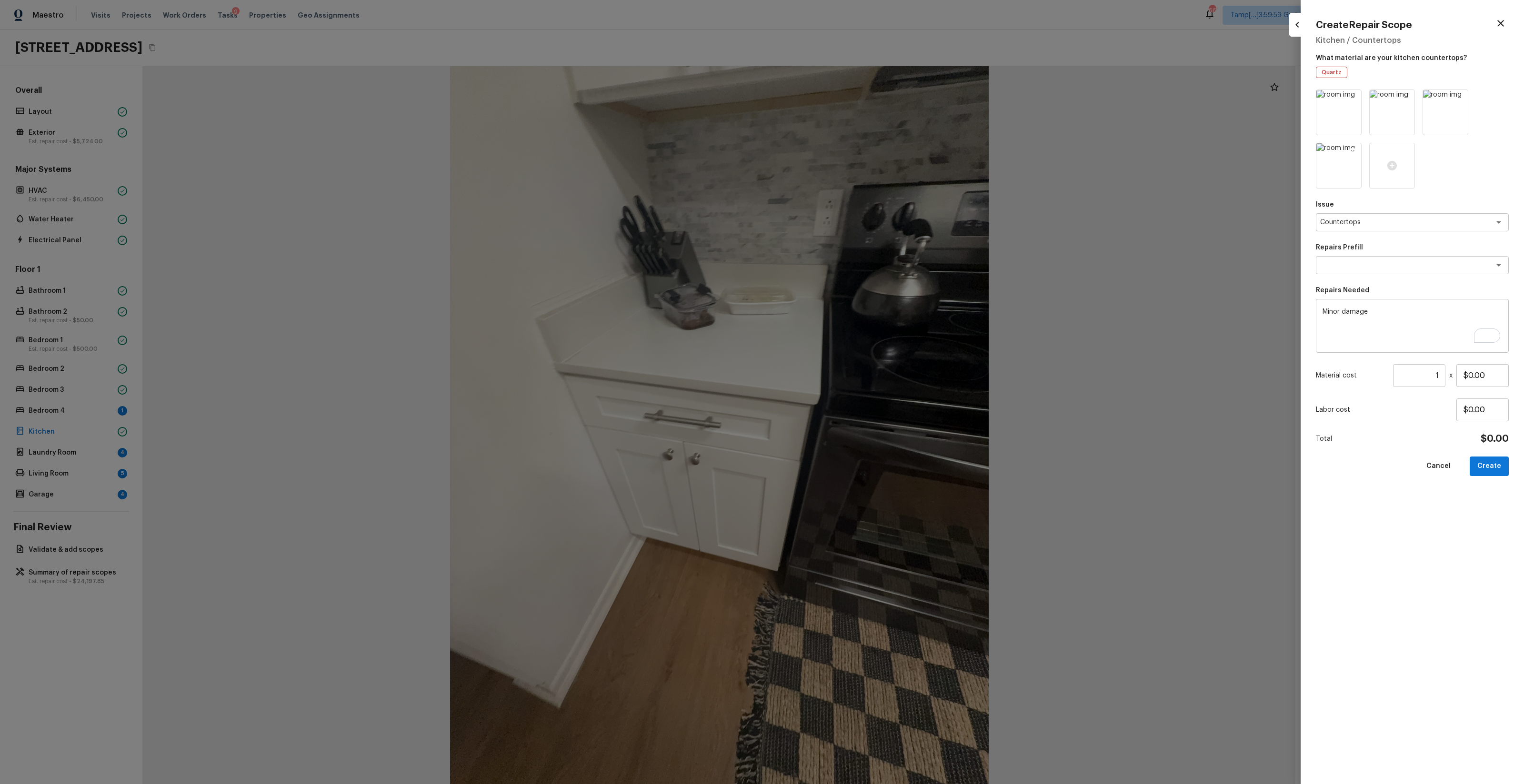
click at [857, 150] on icon at bounding box center [1353, 152] width 8 height 8
click at [857, 98] on icon at bounding box center [1353, 99] width 8 height 8
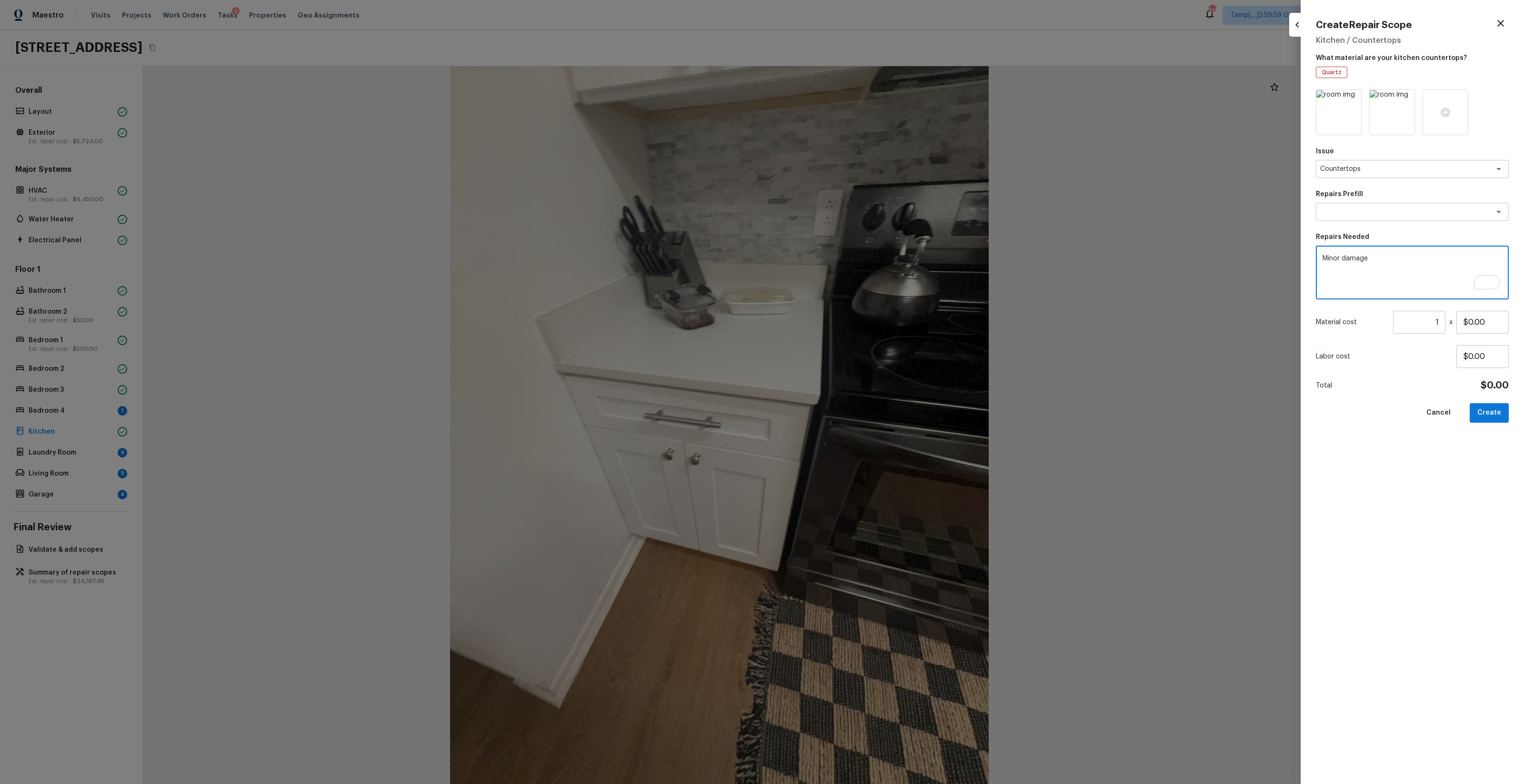
click at [857, 268] on textarea "Minor damage" at bounding box center [1412, 273] width 179 height 38
click at [857, 320] on input "$0.00" at bounding box center [1483, 322] width 53 height 23
click at [857, 406] on button "Create" at bounding box center [1489, 413] width 39 height 20
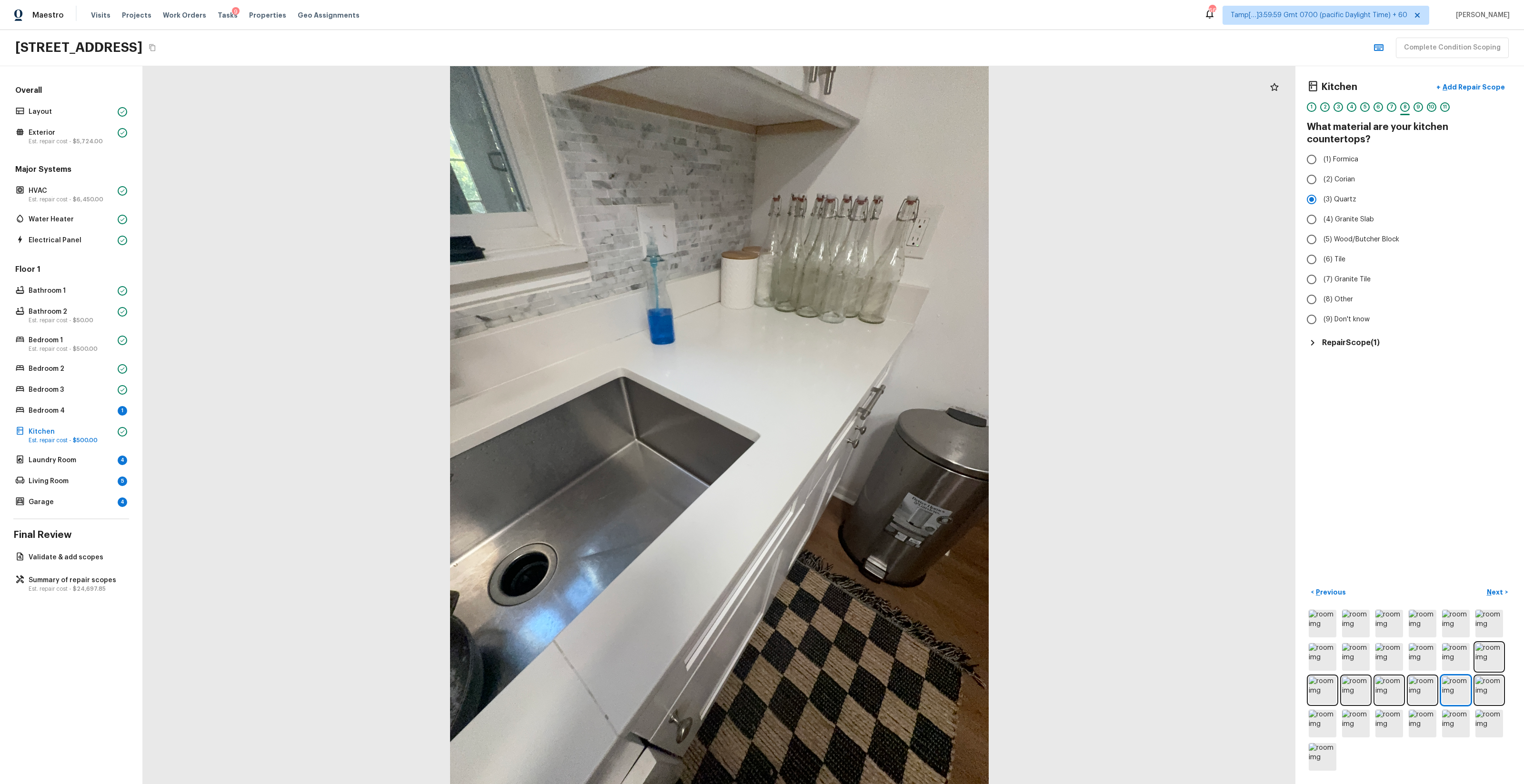
click at [857, 323] on div "Kitchen + Add Repair Scope 1 2 3 4 5 6 7 8 9 10 11 What material are your kitch…" at bounding box center [1410, 213] width 206 height 271
click at [857, 337] on div "Repair Scope ( 1 )" at bounding box center [1410, 342] width 206 height 11
click at [857, 364] on icon "button" at bounding box center [1494, 370] width 11 height 11
click at [857, 376] on li "Edit" at bounding box center [1494, 385] width 44 height 28
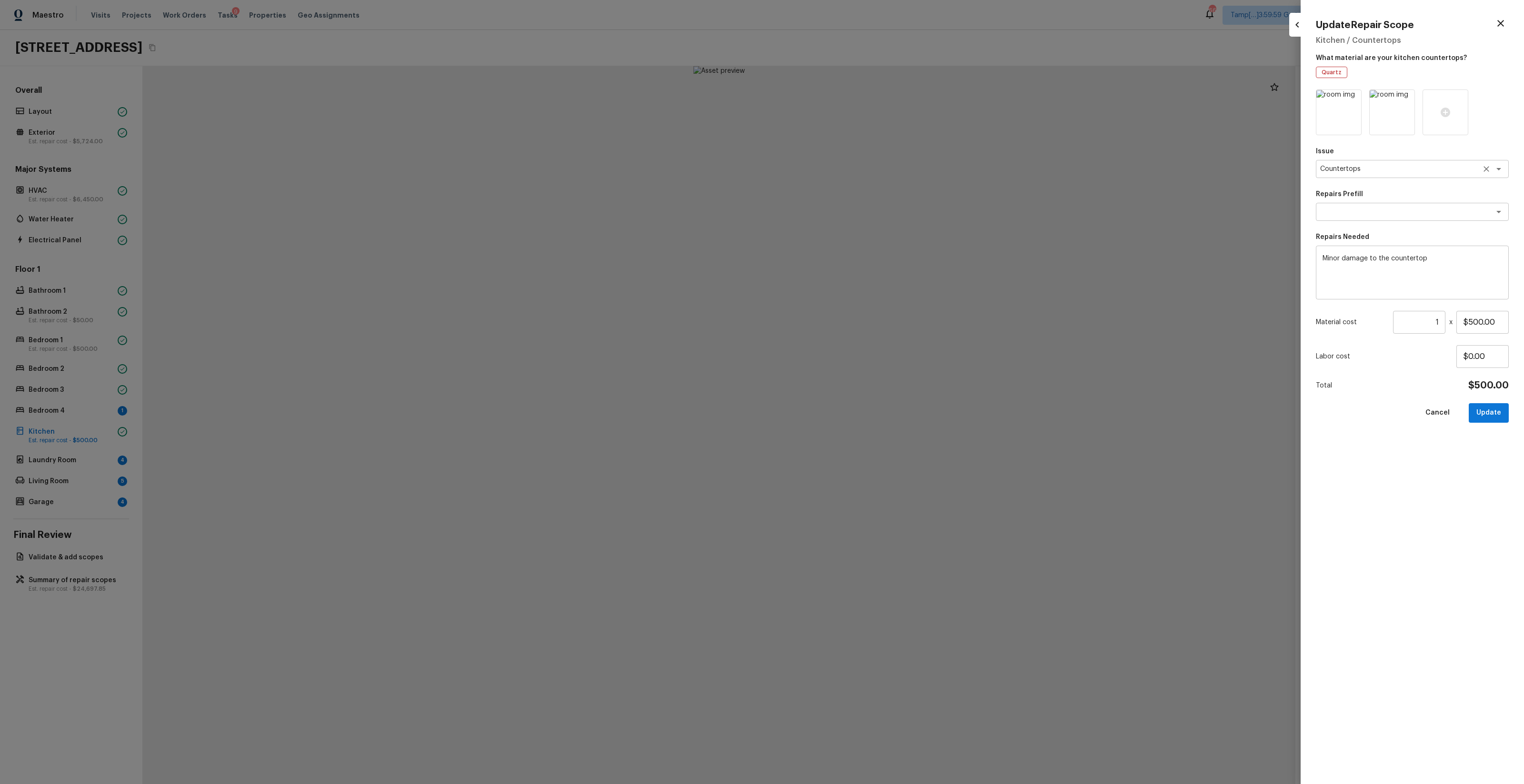
click at [857, 176] on div "Countertops x ​" at bounding box center [1412, 169] width 193 height 18
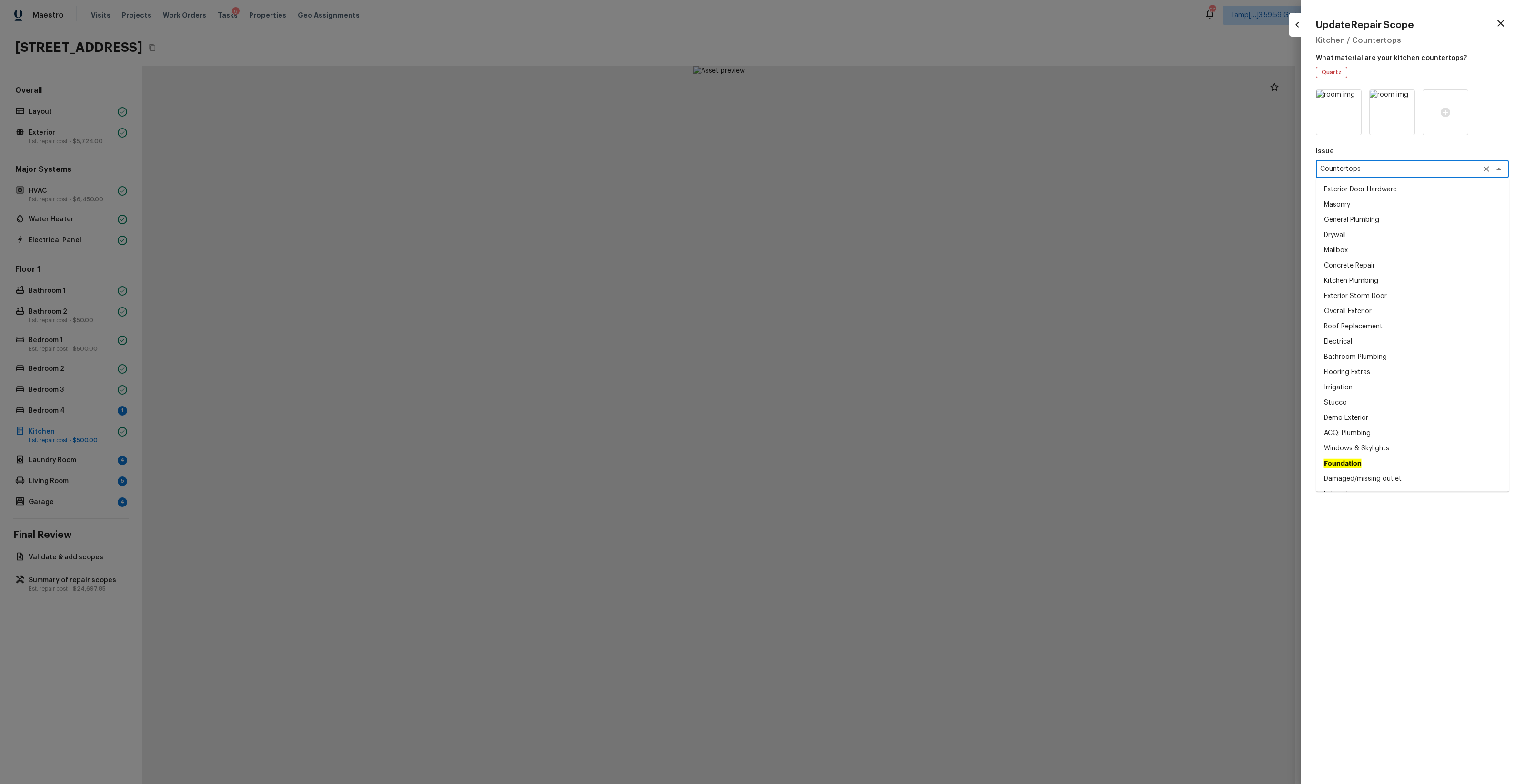
click at [857, 176] on div "Countertops x ​" at bounding box center [1412, 169] width 193 height 18
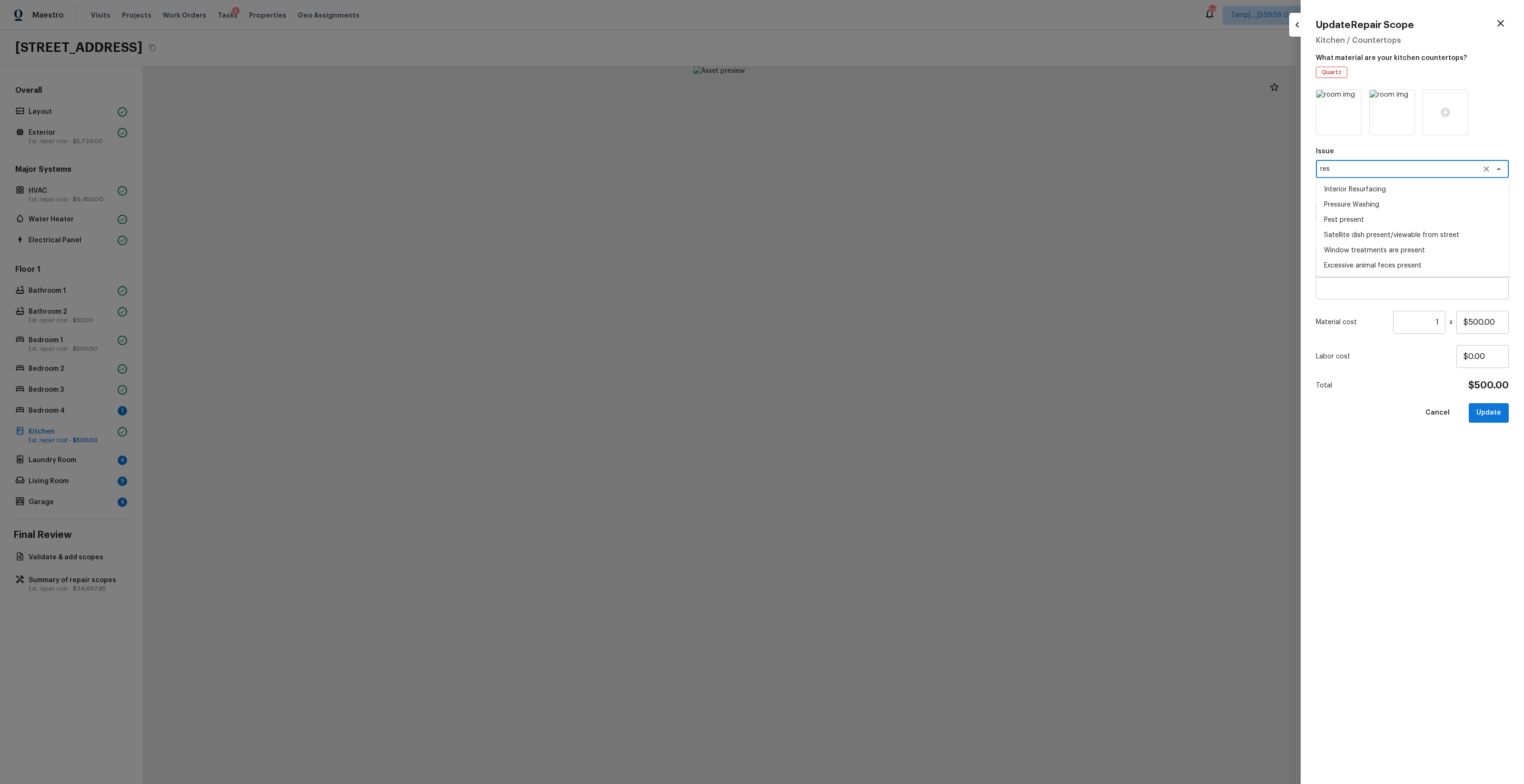
click at [857, 189] on li "Interior Resurfacing" at bounding box center [1413, 190] width 193 height 15
click at [857, 220] on div "Repairs Prefill x ​" at bounding box center [1412, 205] width 193 height 31
click at [857, 267] on li "Reglaze Countertop (white)" at bounding box center [1413, 263] width 193 height 15
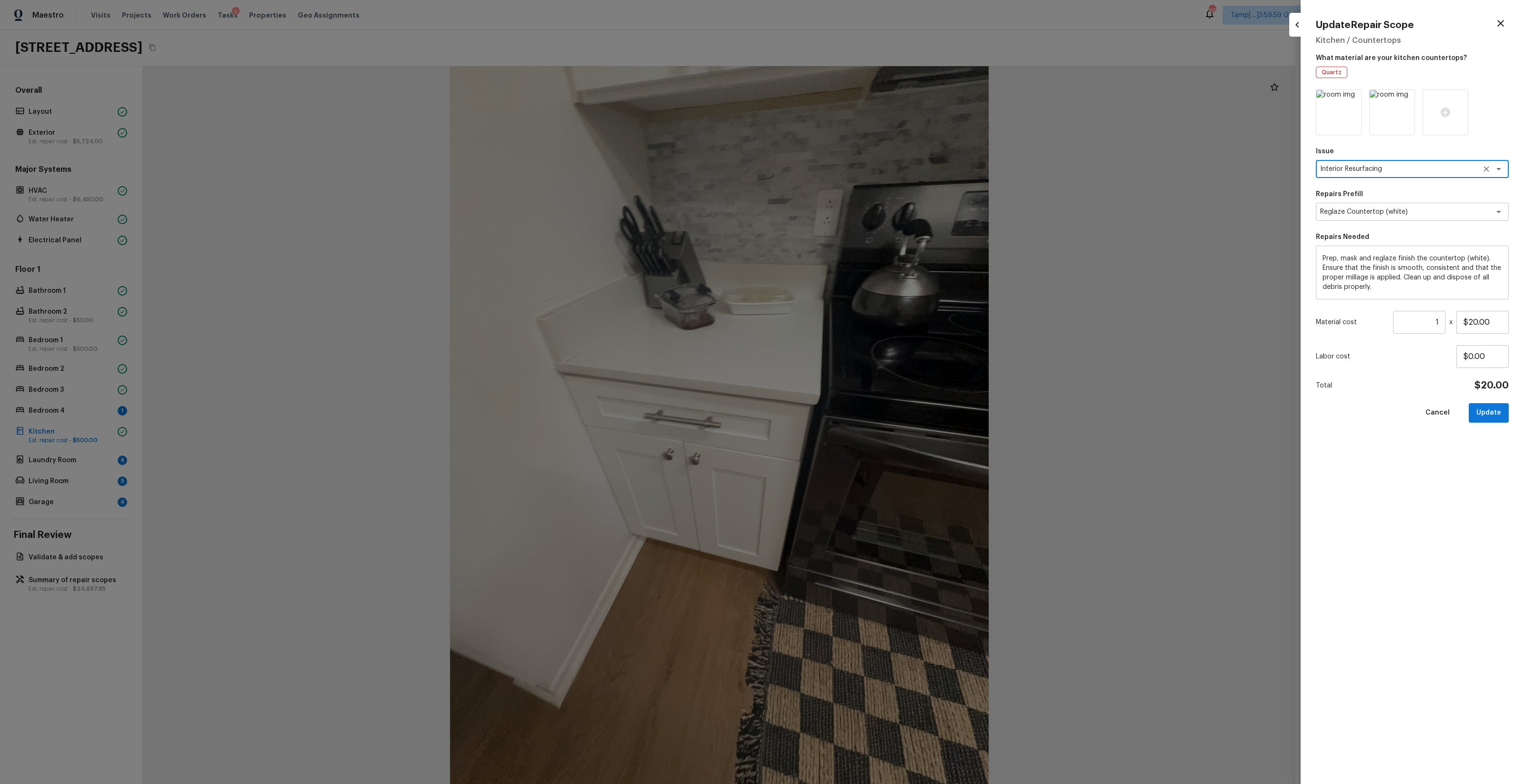
click at [857, 323] on input "1" at bounding box center [1419, 322] width 53 height 23
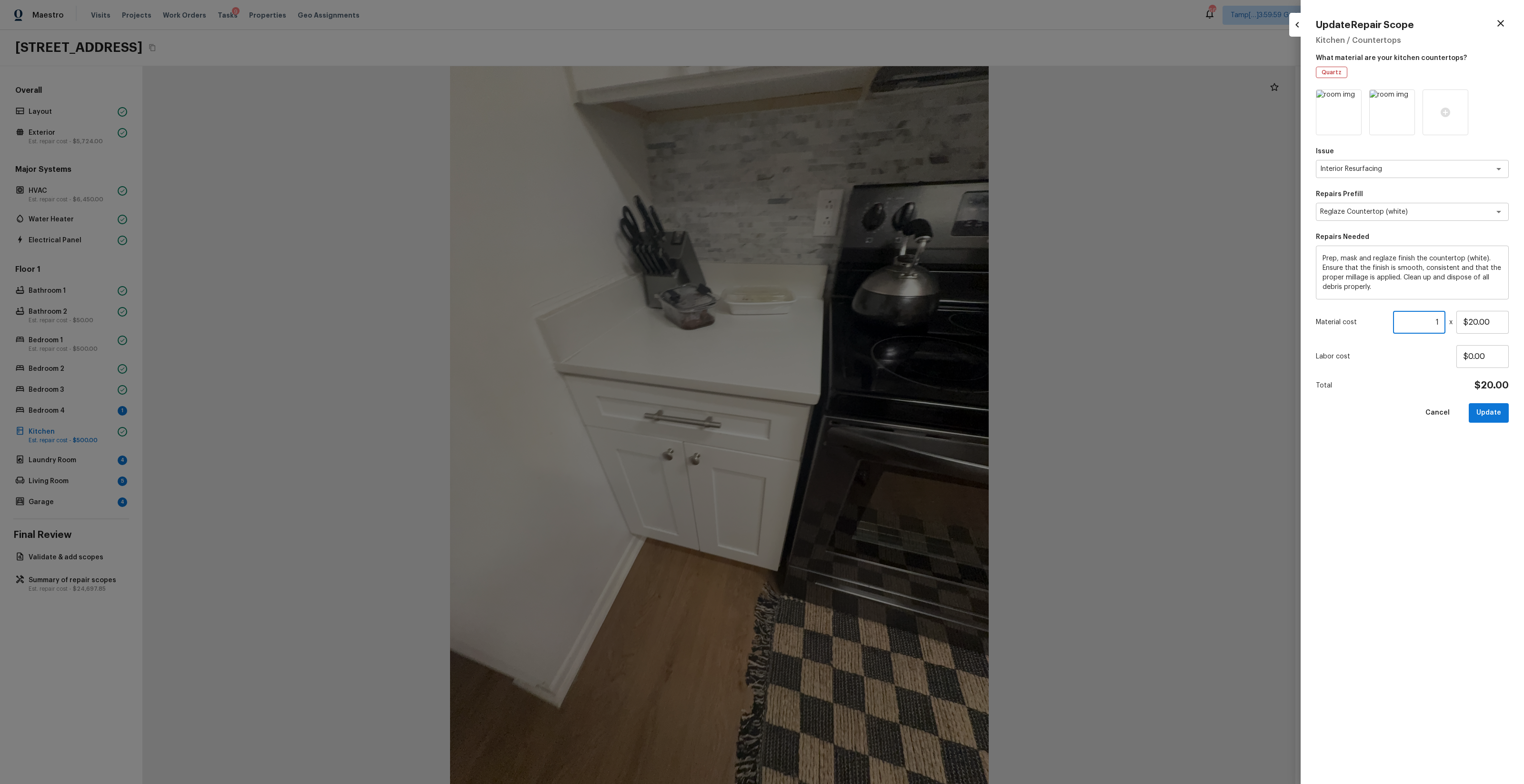
click at [857, 323] on input "1" at bounding box center [1419, 322] width 53 height 23
click at [857, 413] on button "Update" at bounding box center [1489, 413] width 40 height 20
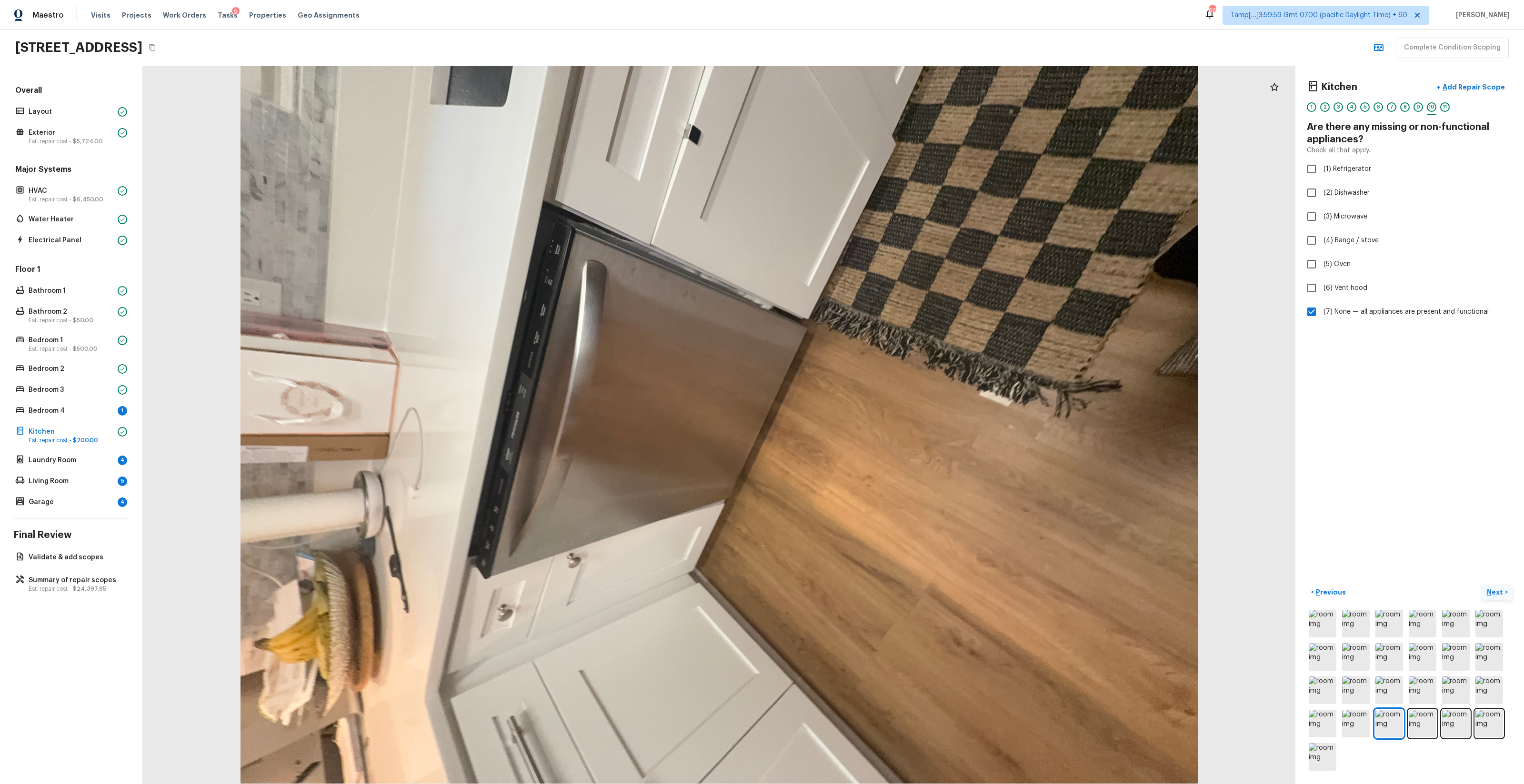
click at [857, 462] on p "Next" at bounding box center [1496, 592] width 18 height 9
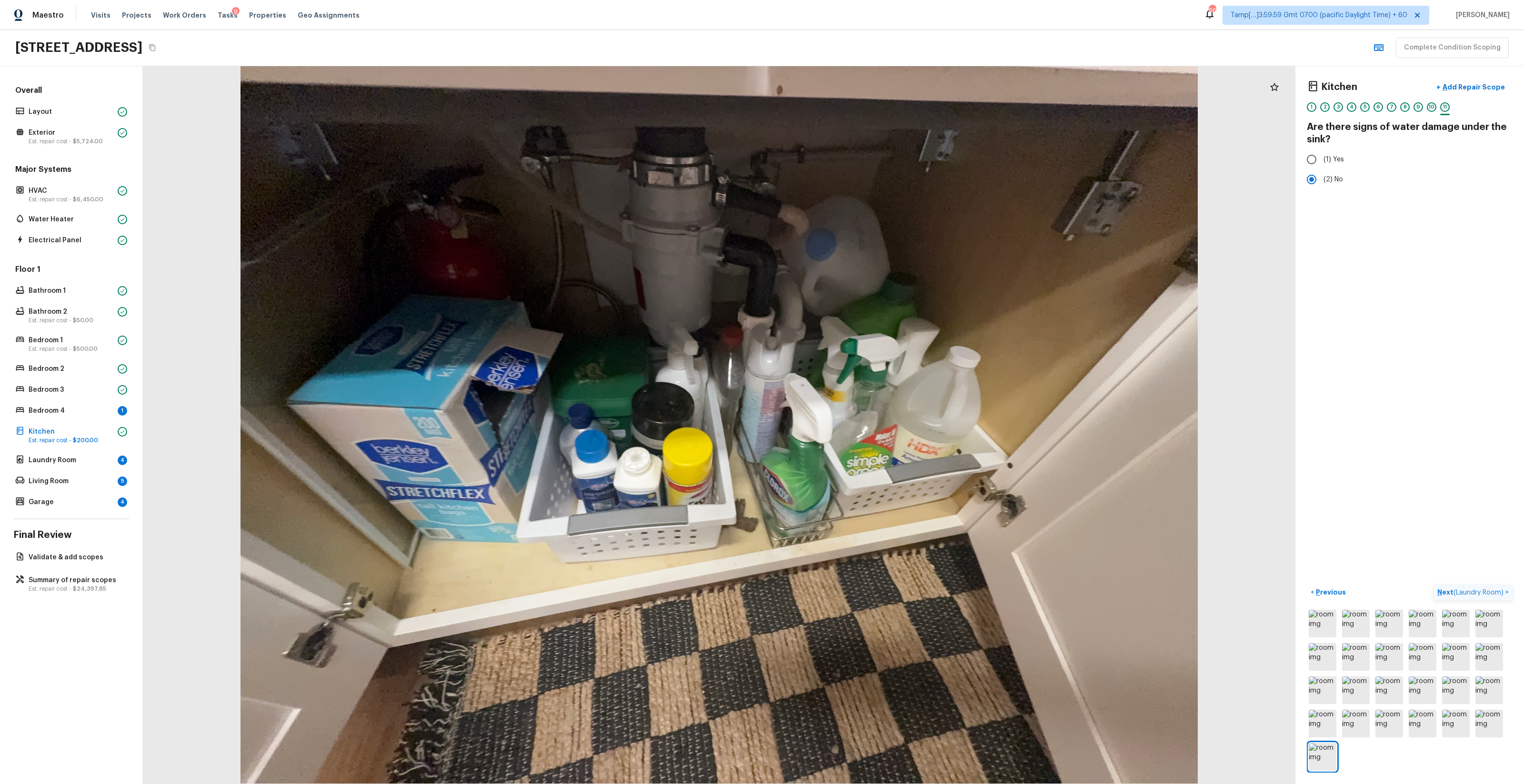
click at [857, 462] on span "( Laundry Room )" at bounding box center [1478, 592] width 50 height 7
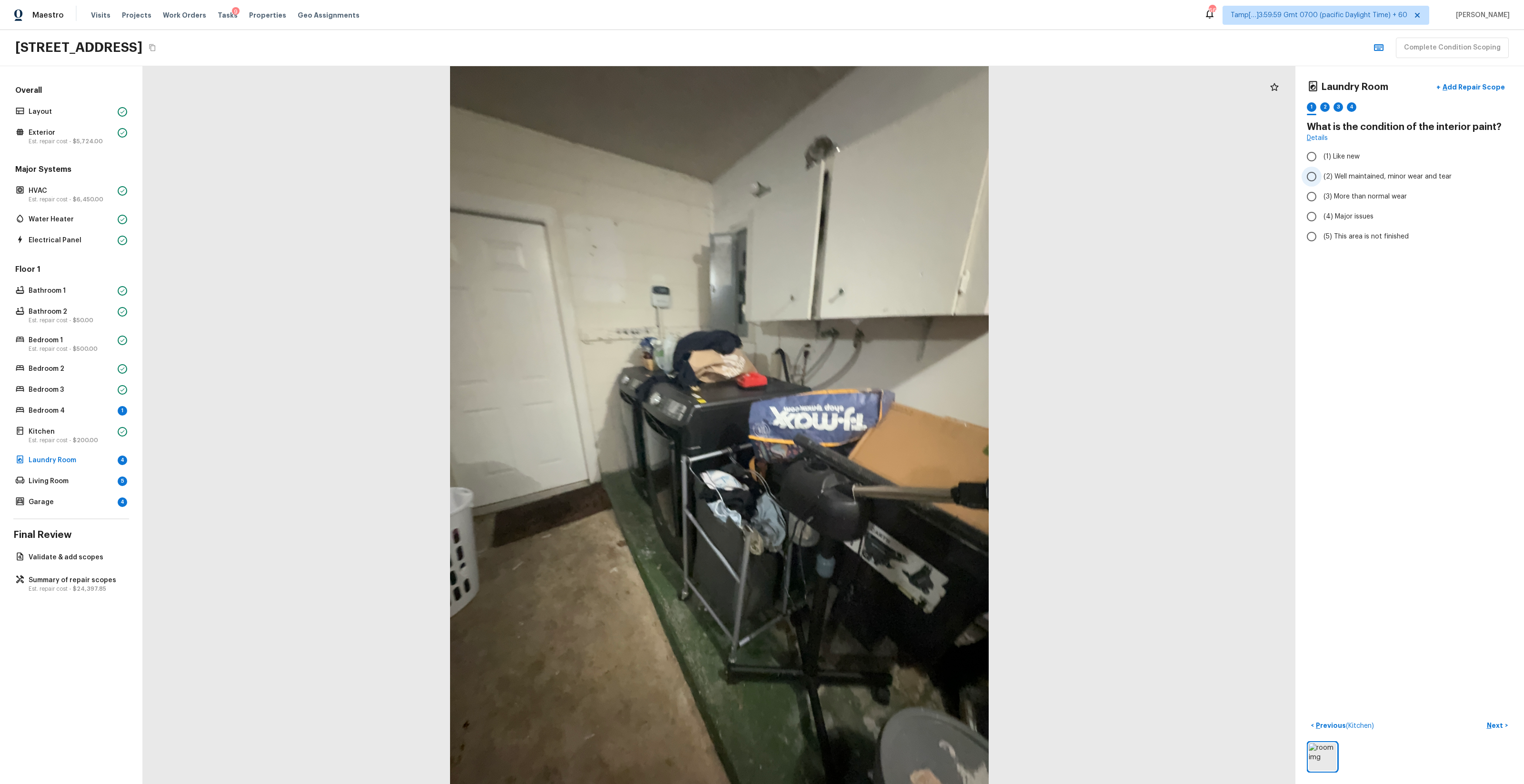
click at [857, 183] on label "(2) Well maintained, minor wear and tear" at bounding box center [1403, 177] width 204 height 20
click at [857, 183] on input "(2) Well maintained, minor wear and tear" at bounding box center [1312, 177] width 20 height 20
click at [857, 198] on span "(3) More than normal wear" at bounding box center [1365, 196] width 83 height 9
click at [857, 198] on input "(3) More than normal wear" at bounding box center [1312, 197] width 20 height 20
click at [857, 205] on label "(2) No" at bounding box center [1403, 200] width 204 height 20
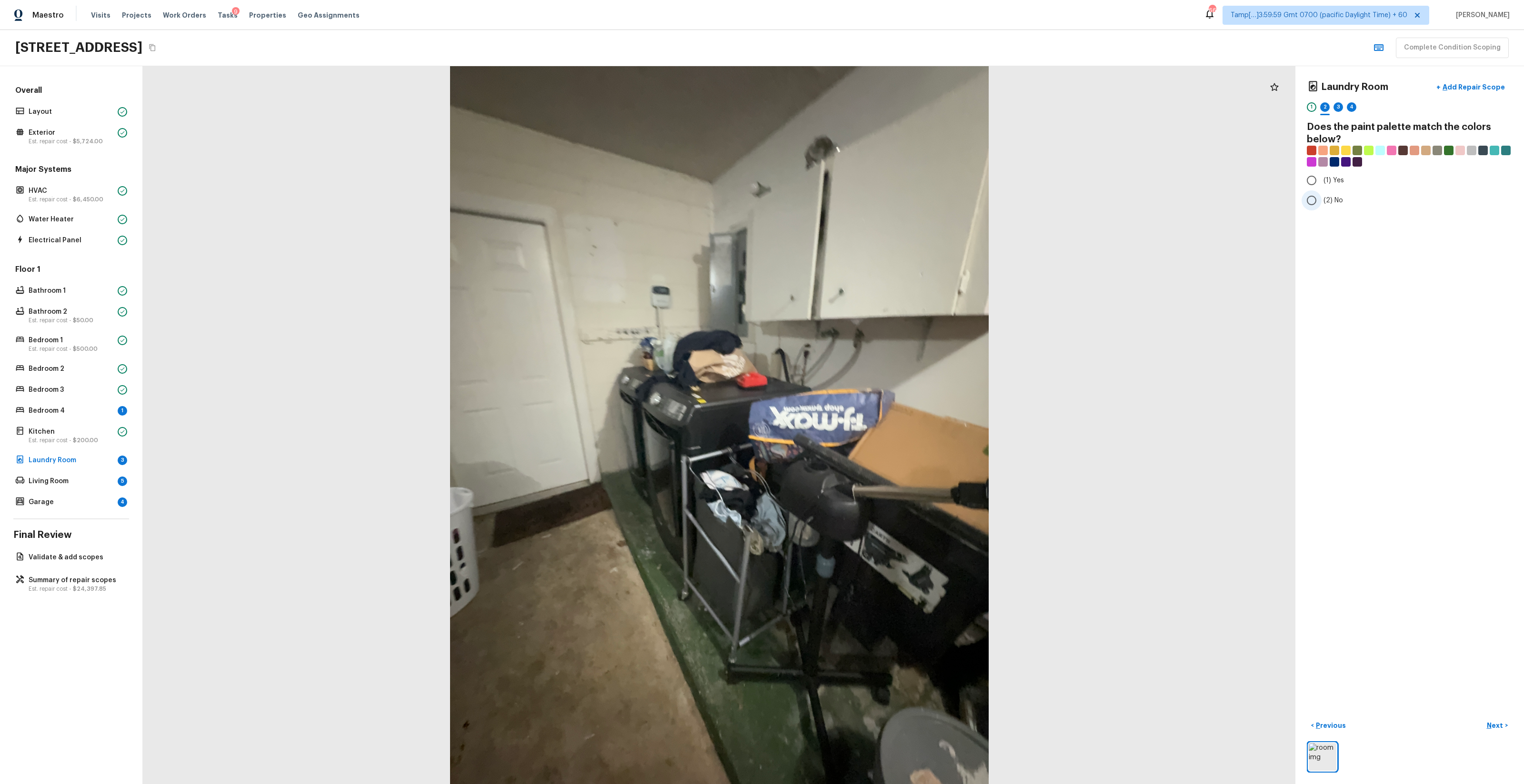
click at [857, 205] on input "(2) No" at bounding box center [1312, 200] width 20 height 20
click at [857, 163] on label "(1) Like new" at bounding box center [1403, 157] width 204 height 20
click at [857, 163] on input "(1) Like new" at bounding box center [1312, 157] width 20 height 20
click at [857, 177] on span "(2) Well maintained, minor wear and tear" at bounding box center [1387, 177] width 128 height 9
click at [857, 177] on input "(2) Well maintained, minor wear and tear" at bounding box center [1312, 177] width 20 height 20
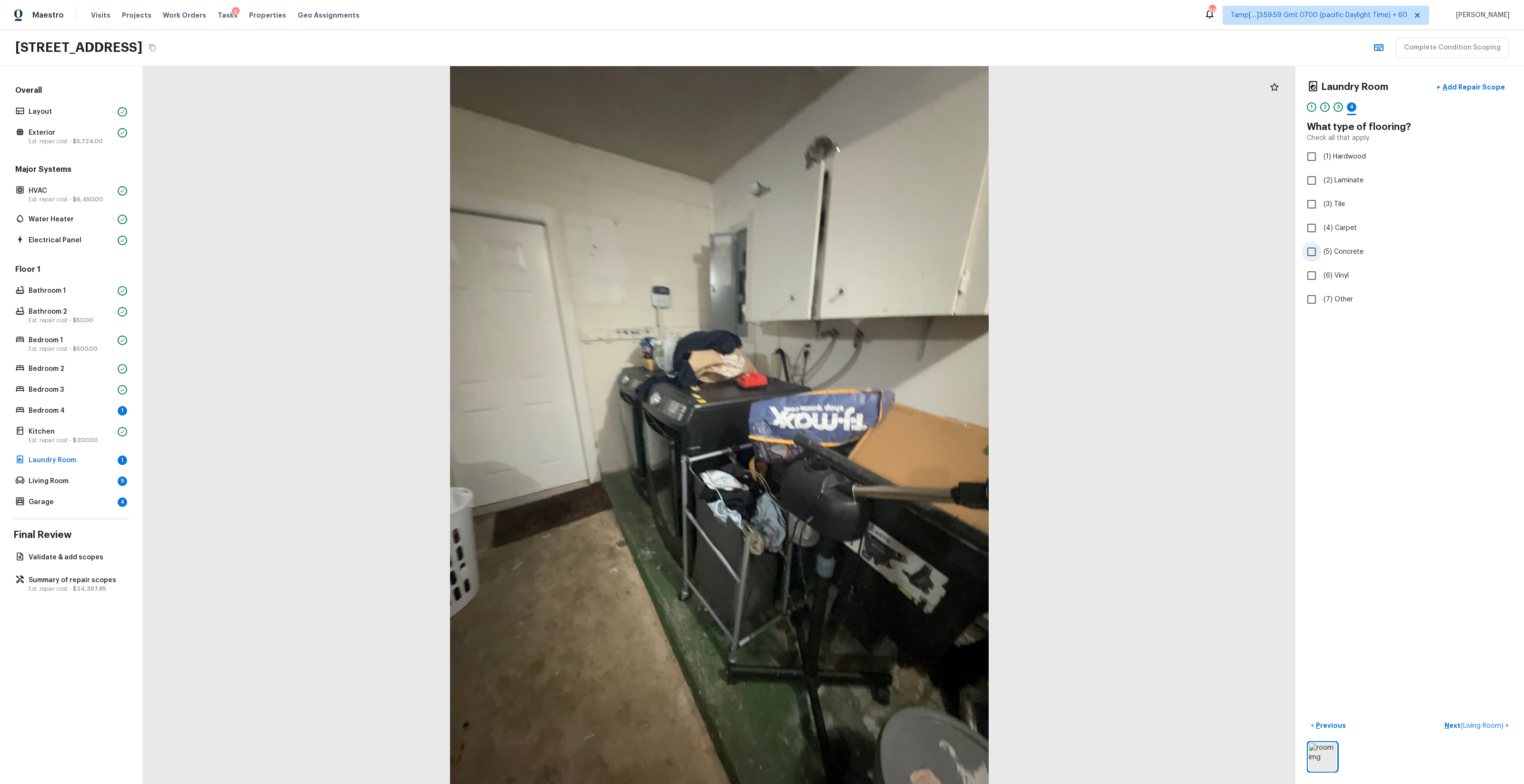
click at [857, 250] on span "(5) Concrete" at bounding box center [1344, 252] width 40 height 9
click at [857, 250] on input "(5) Concrete" at bounding box center [1312, 252] width 20 height 20
click at [857, 183] on label "(2) Well maintained, minor wear and tear" at bounding box center [1403, 177] width 204 height 20
click at [857, 183] on input "(2) Well maintained, minor wear and tear" at bounding box center [1312, 177] width 20 height 20
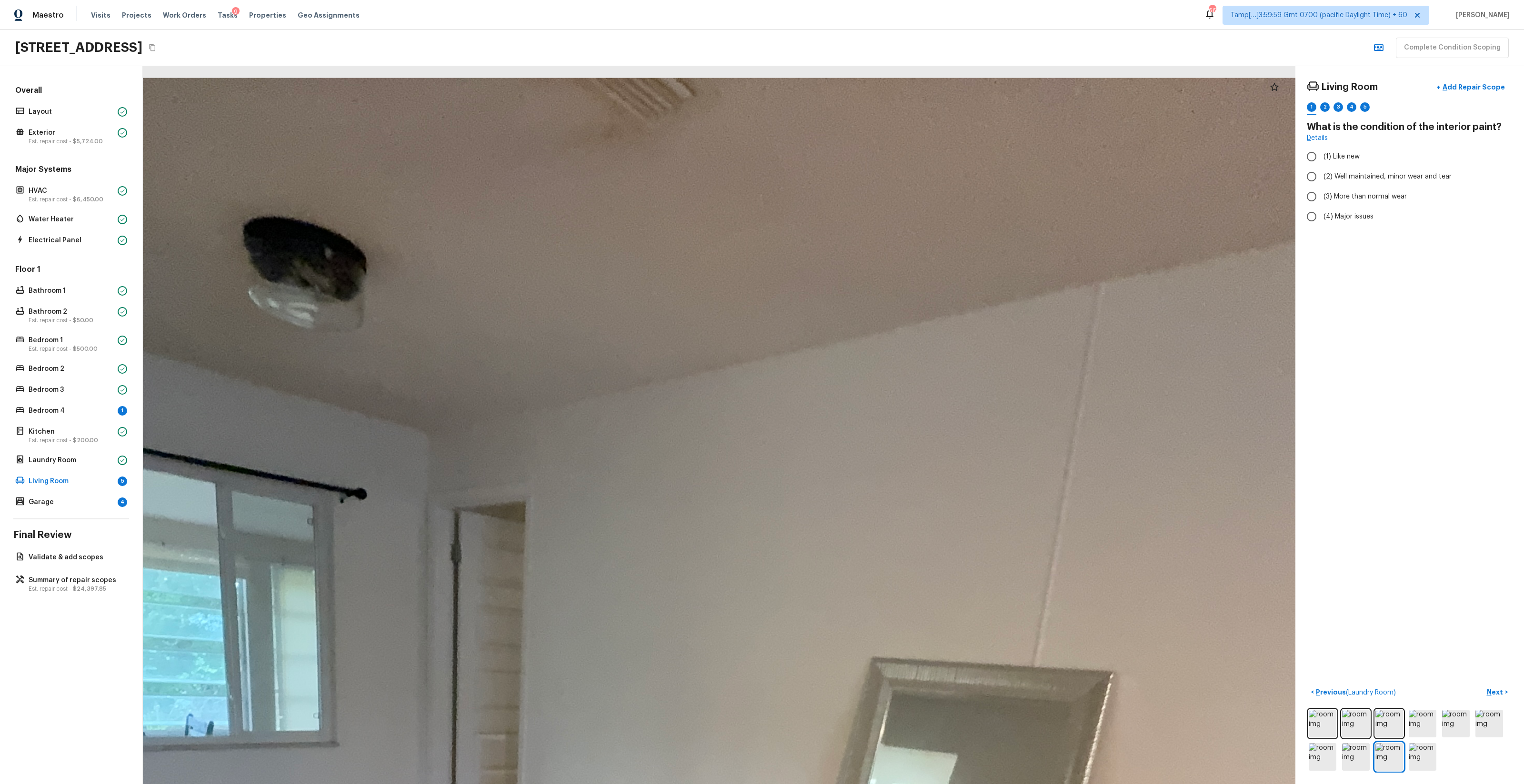
drag, startPoint x: 755, startPoint y: 212, endPoint x: 763, endPoint y: 493, distance: 281.1
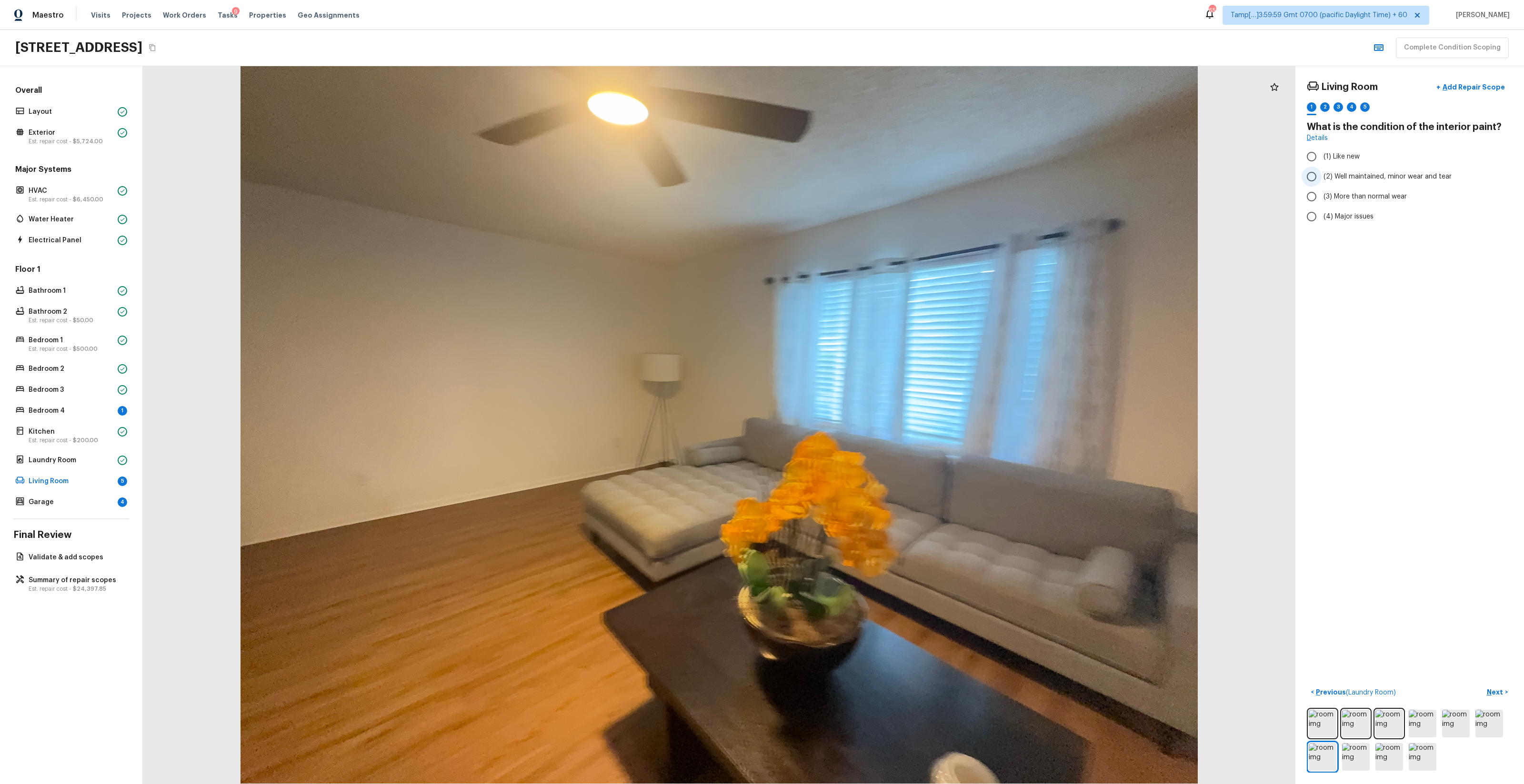
click at [857, 176] on span "(2) Well maintained, minor wear and tear" at bounding box center [1387, 177] width 128 height 9
click at [857, 176] on input "(2) Well maintained, minor wear and tear" at bounding box center [1312, 177] width 20 height 20
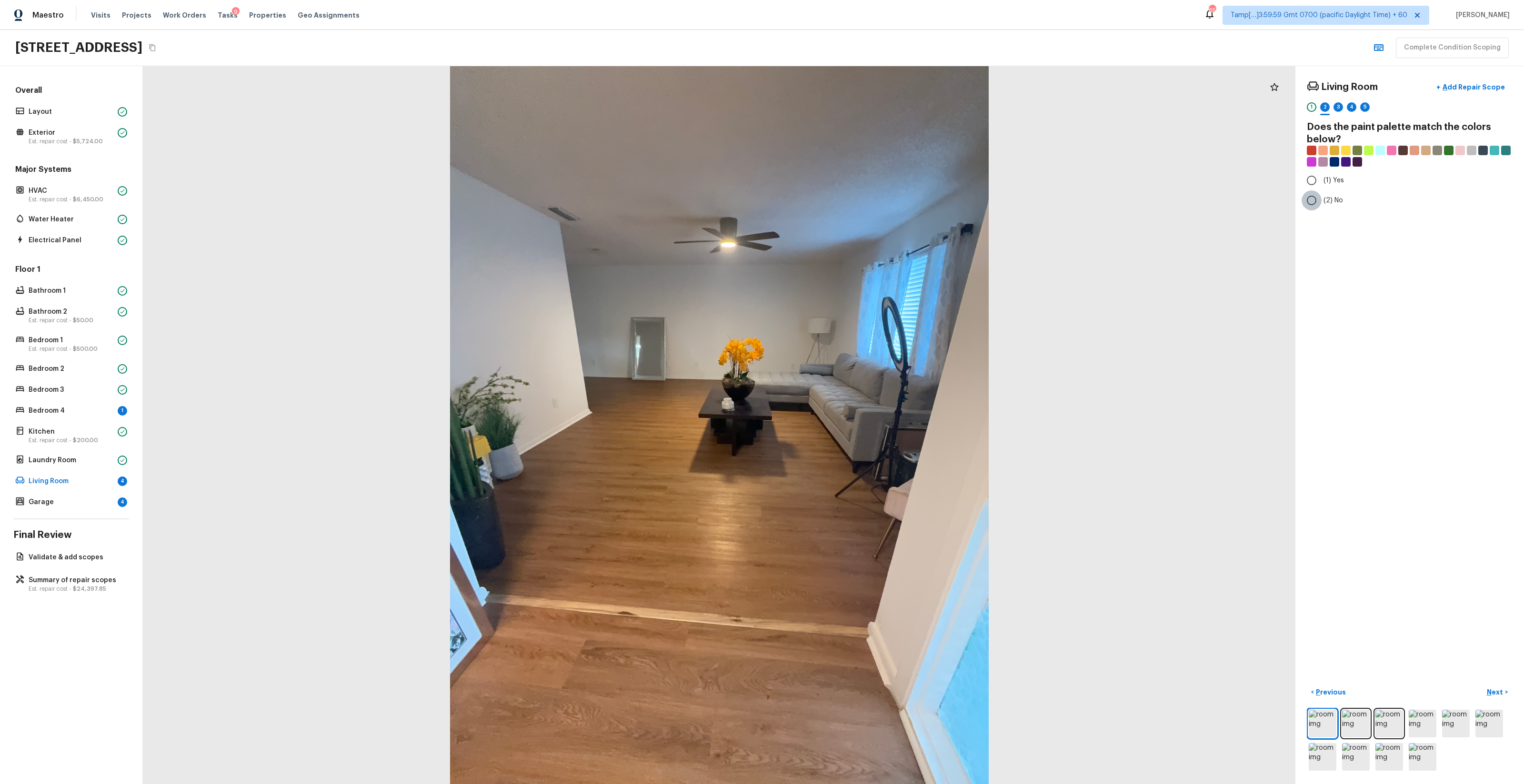
click at [857, 204] on input "(2) No" at bounding box center [1312, 200] width 20 height 20
click at [857, 183] on label "(2) Well maintained, minor wear and tear" at bounding box center [1403, 177] width 204 height 20
click at [857, 183] on input "(2) Well maintained, minor wear and tear" at bounding box center [1312, 177] width 20 height 20
click at [857, 281] on label "(6) Vinyl" at bounding box center [1403, 276] width 204 height 20
click at [857, 281] on input "(6) Vinyl" at bounding box center [1312, 276] width 20 height 20
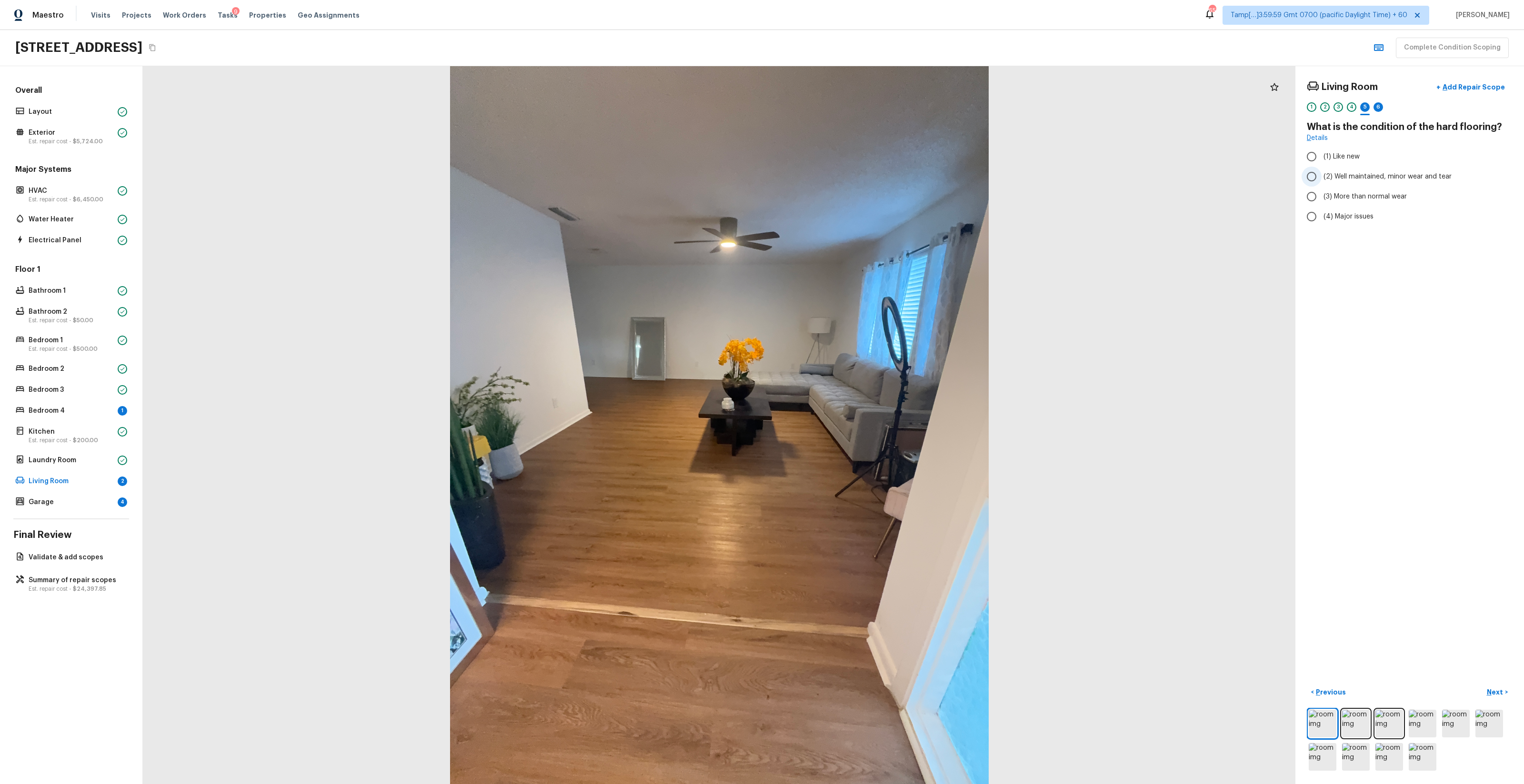
click at [857, 184] on label "(2) Well maintained, minor wear and tear" at bounding box center [1403, 177] width 204 height 20
click at [857, 184] on input "(2) Well maintained, minor wear and tear" at bounding box center [1312, 177] width 20 height 20
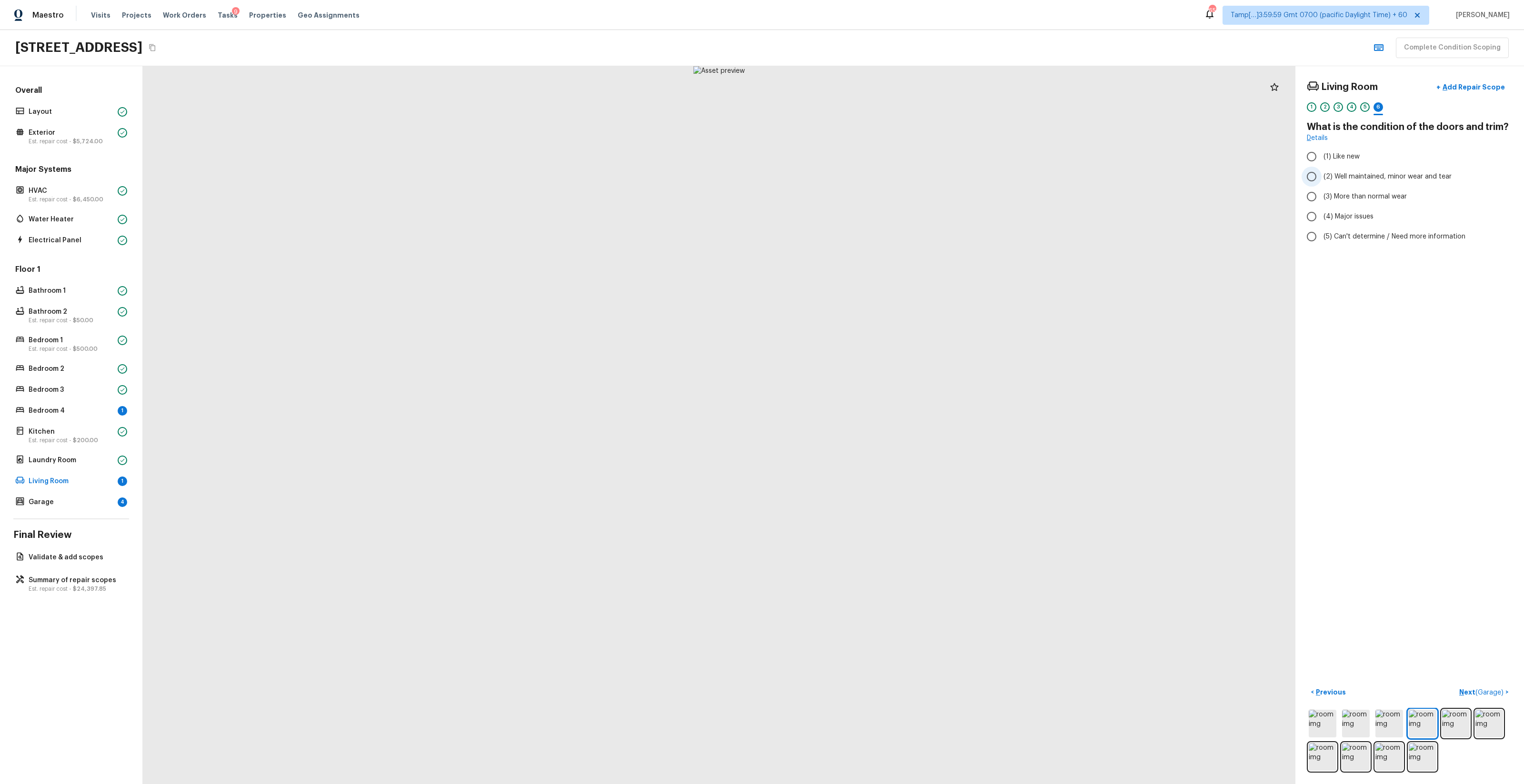
click at [857, 183] on label "(2) Well maintained, minor wear and tear" at bounding box center [1403, 177] width 204 height 20
click at [857, 183] on input "(2) Well maintained, minor wear and tear" at bounding box center [1312, 177] width 20 height 20
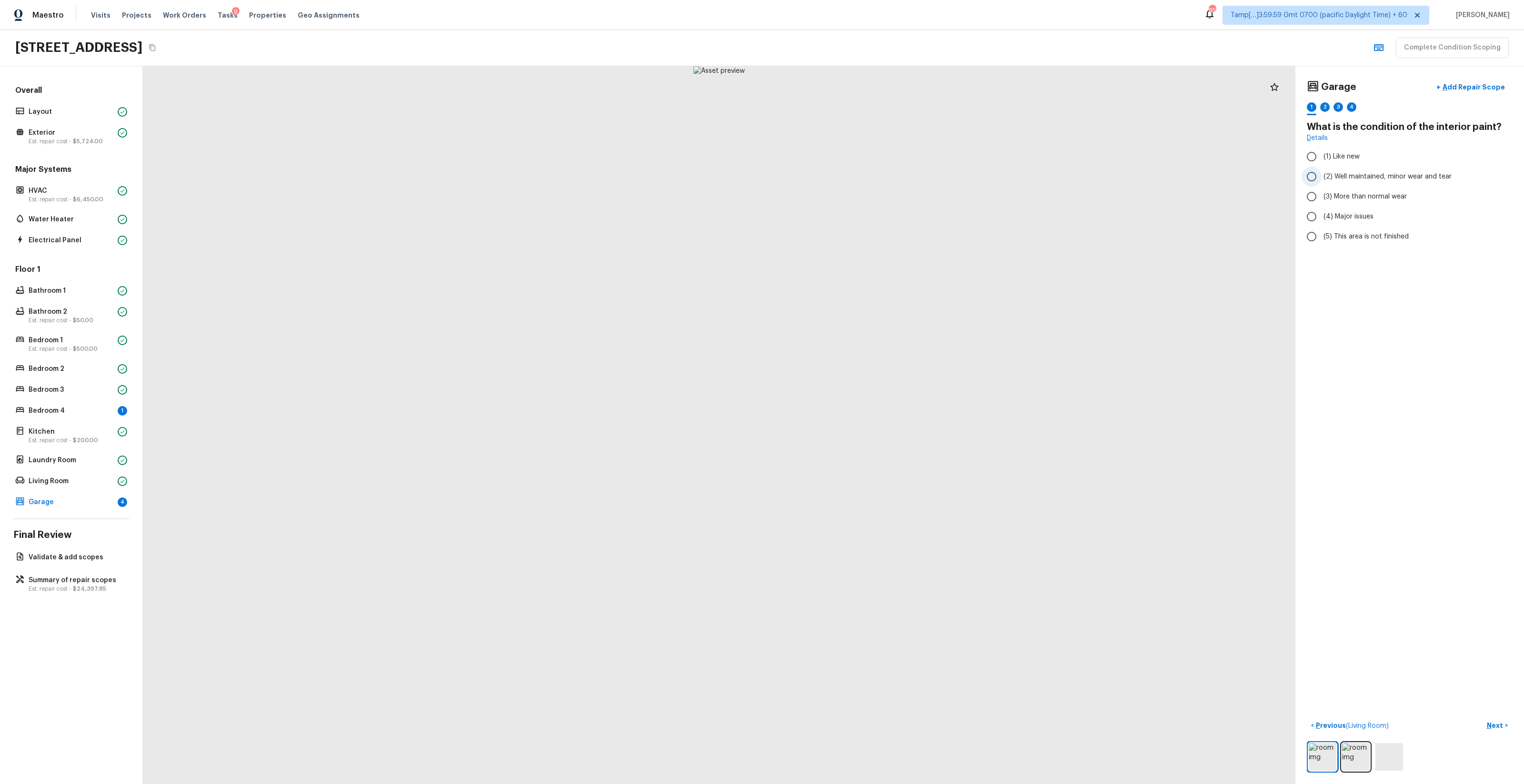
click at [857, 185] on label "(2) Well maintained, minor wear and tear" at bounding box center [1403, 177] width 204 height 20
click at [857, 185] on input "(2) Well maintained, minor wear and tear" at bounding box center [1312, 177] width 20 height 20
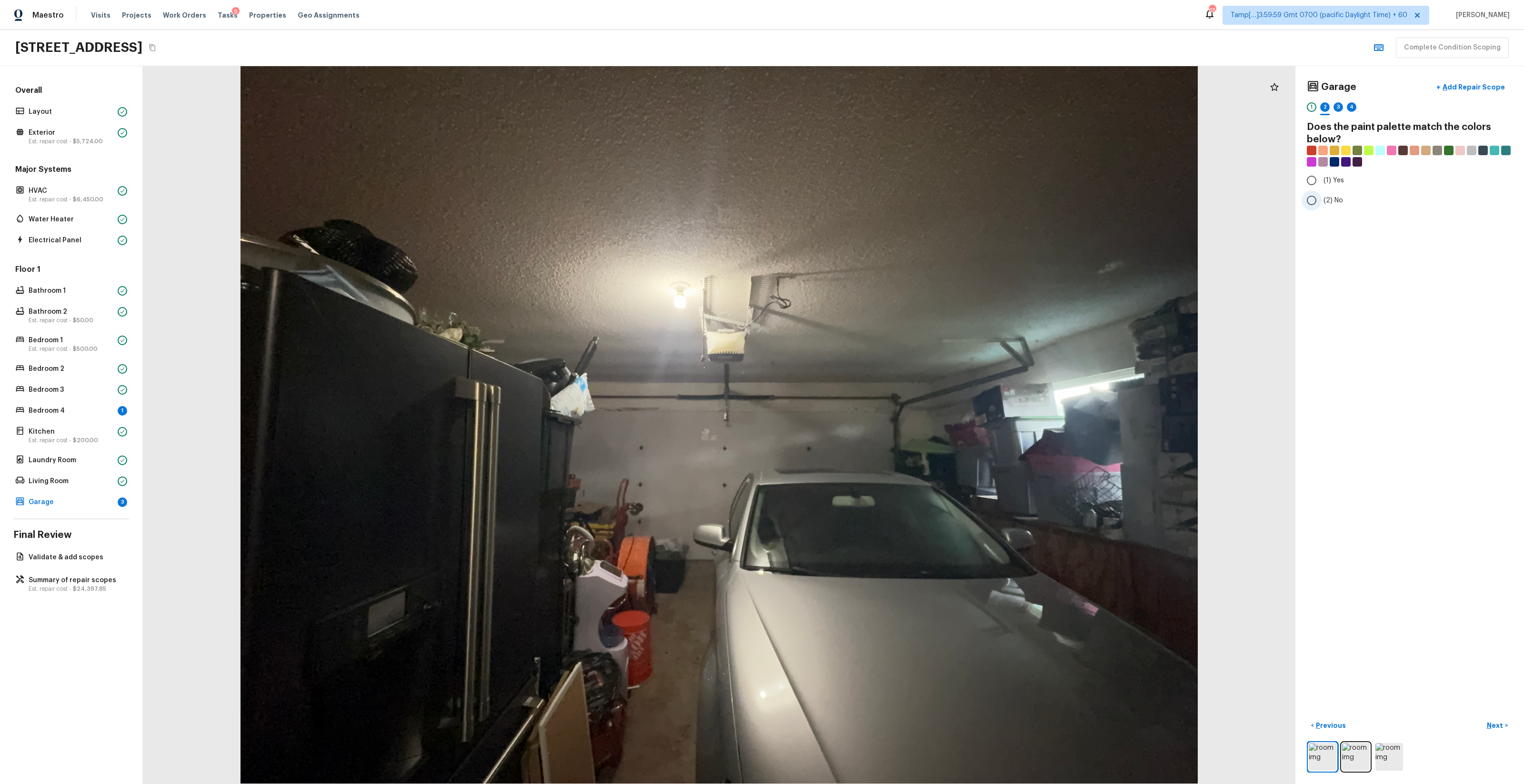
click at [857, 195] on input "(2) No" at bounding box center [1312, 200] width 20 height 20
click at [857, 174] on span "(2) Well maintained, minor wear and tear" at bounding box center [1387, 177] width 128 height 9
click at [857, 174] on input "(2) Well maintained, minor wear and tear" at bounding box center [1312, 177] width 20 height 20
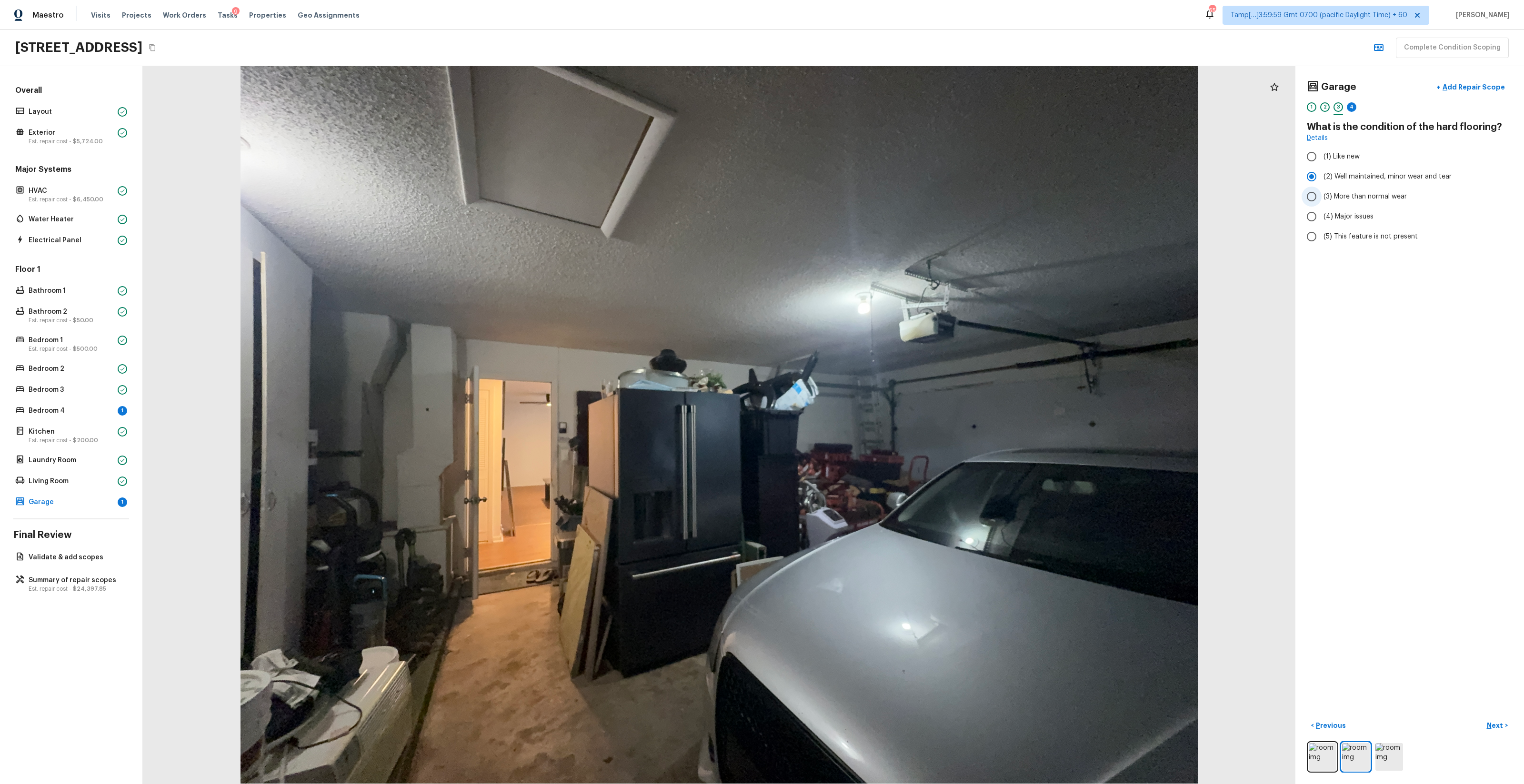
click at [857, 199] on span "(3) More than normal wear" at bounding box center [1365, 196] width 83 height 9
click at [857, 199] on input "(3) More than normal wear" at bounding box center [1312, 197] width 20 height 20
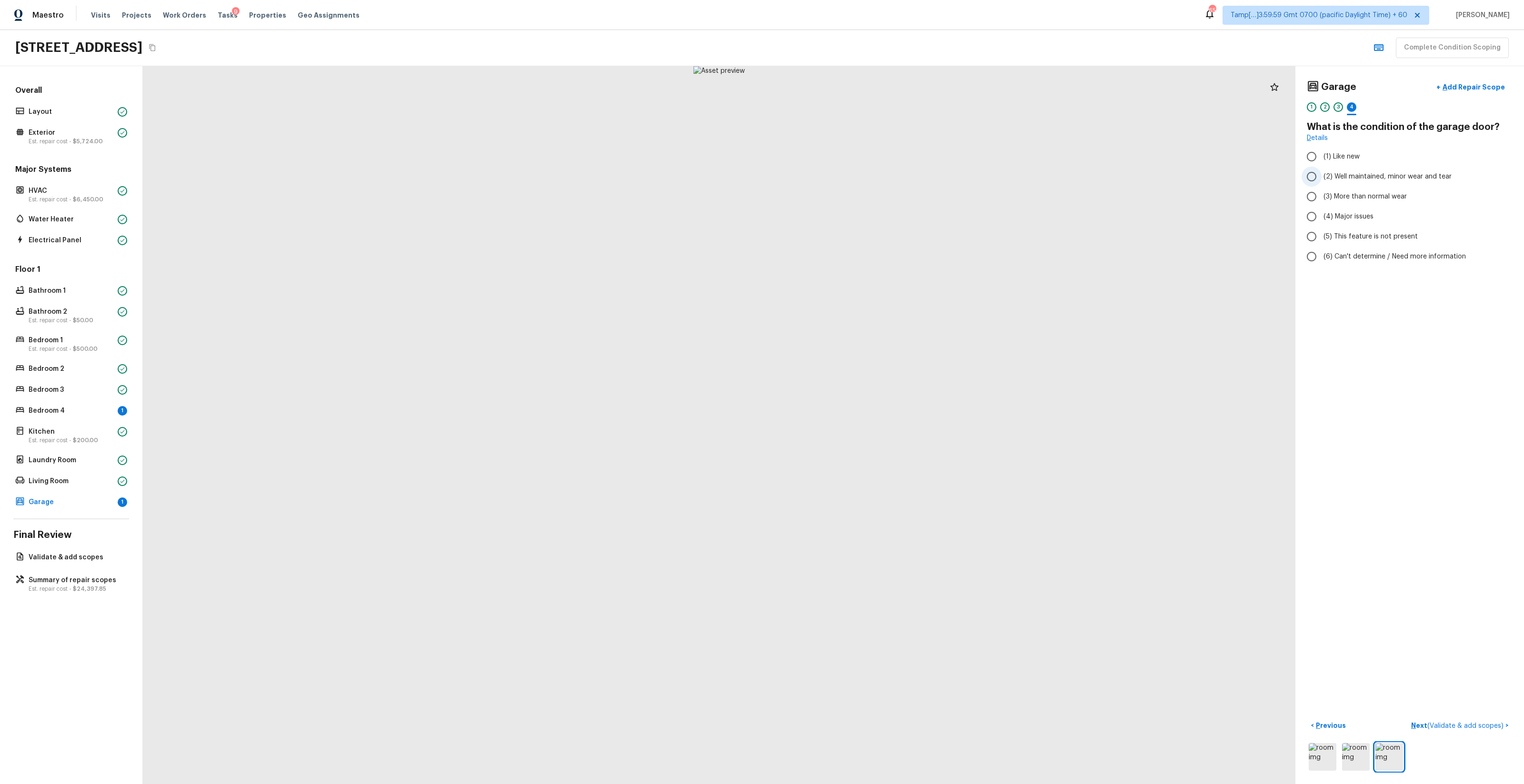
click at [857, 177] on span "(2) Well maintained, minor wear and tear" at bounding box center [1387, 177] width 128 height 9
click at [857, 177] on input "(2) Well maintained, minor wear and tear" at bounding box center [1312, 177] width 20 height 20
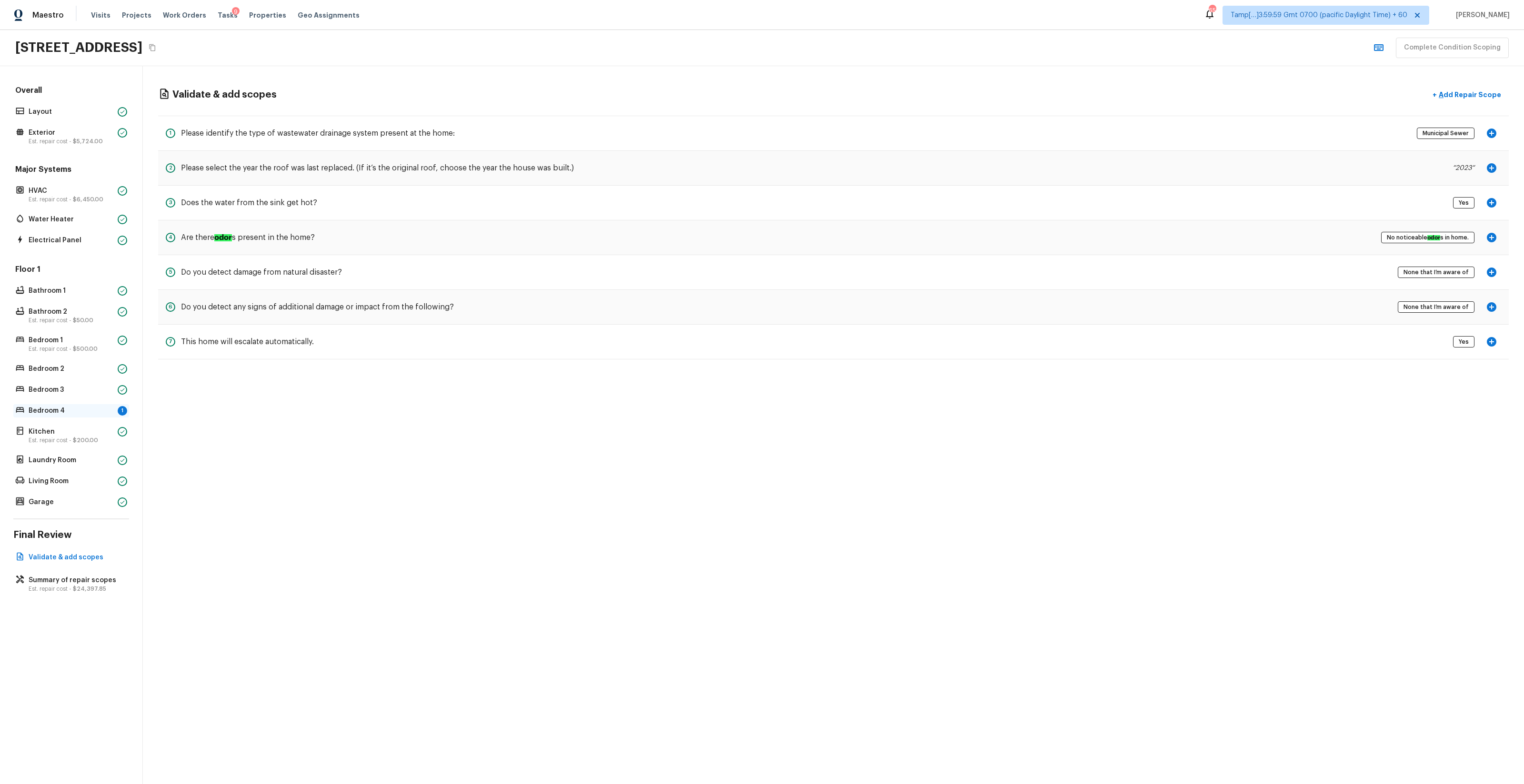
click at [70, 410] on p "Bedroom 4" at bounding box center [71, 411] width 85 height 9
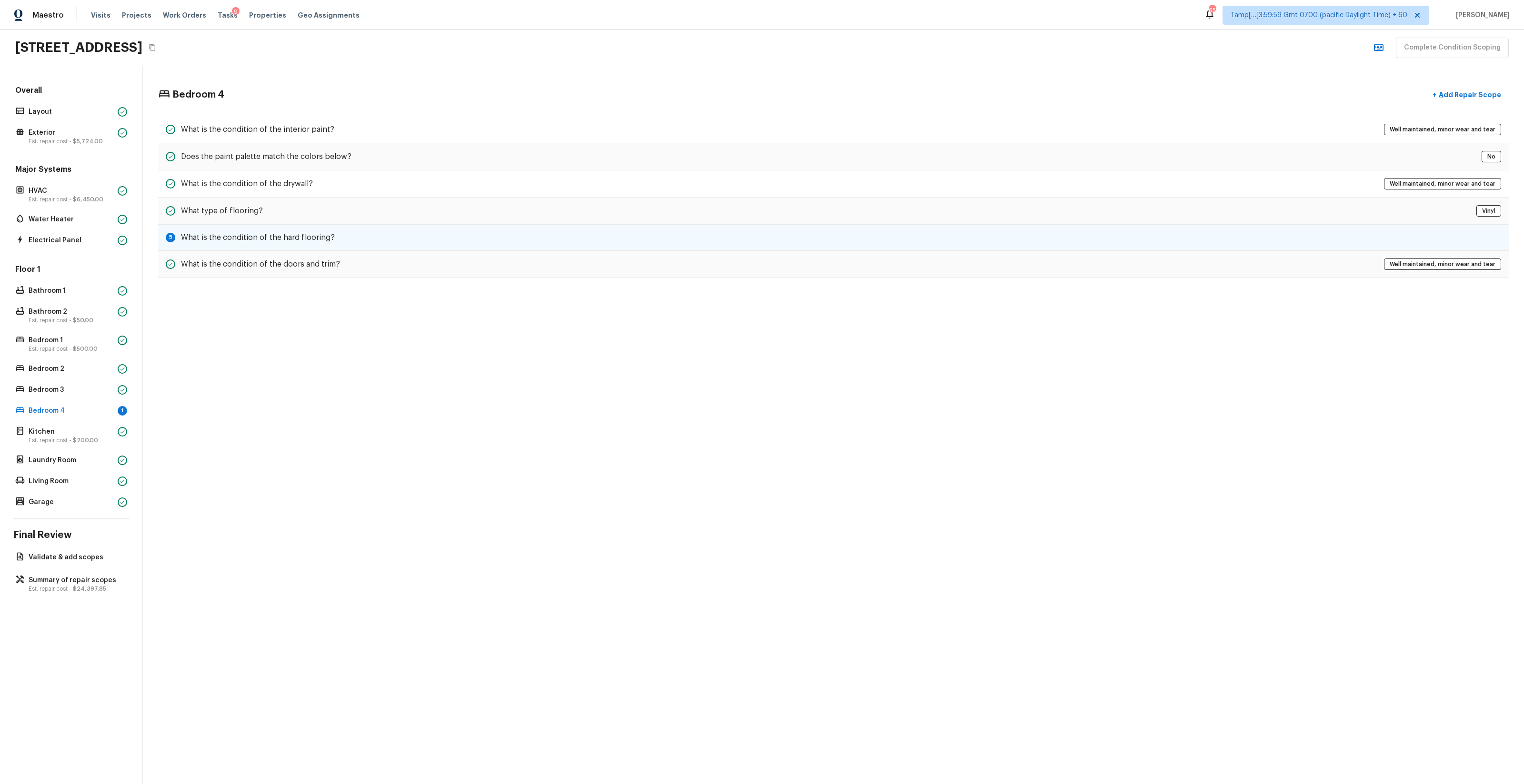
click at [259, 239] on h5 "What is the condition of the hard flooring?" at bounding box center [258, 238] width 154 height 11
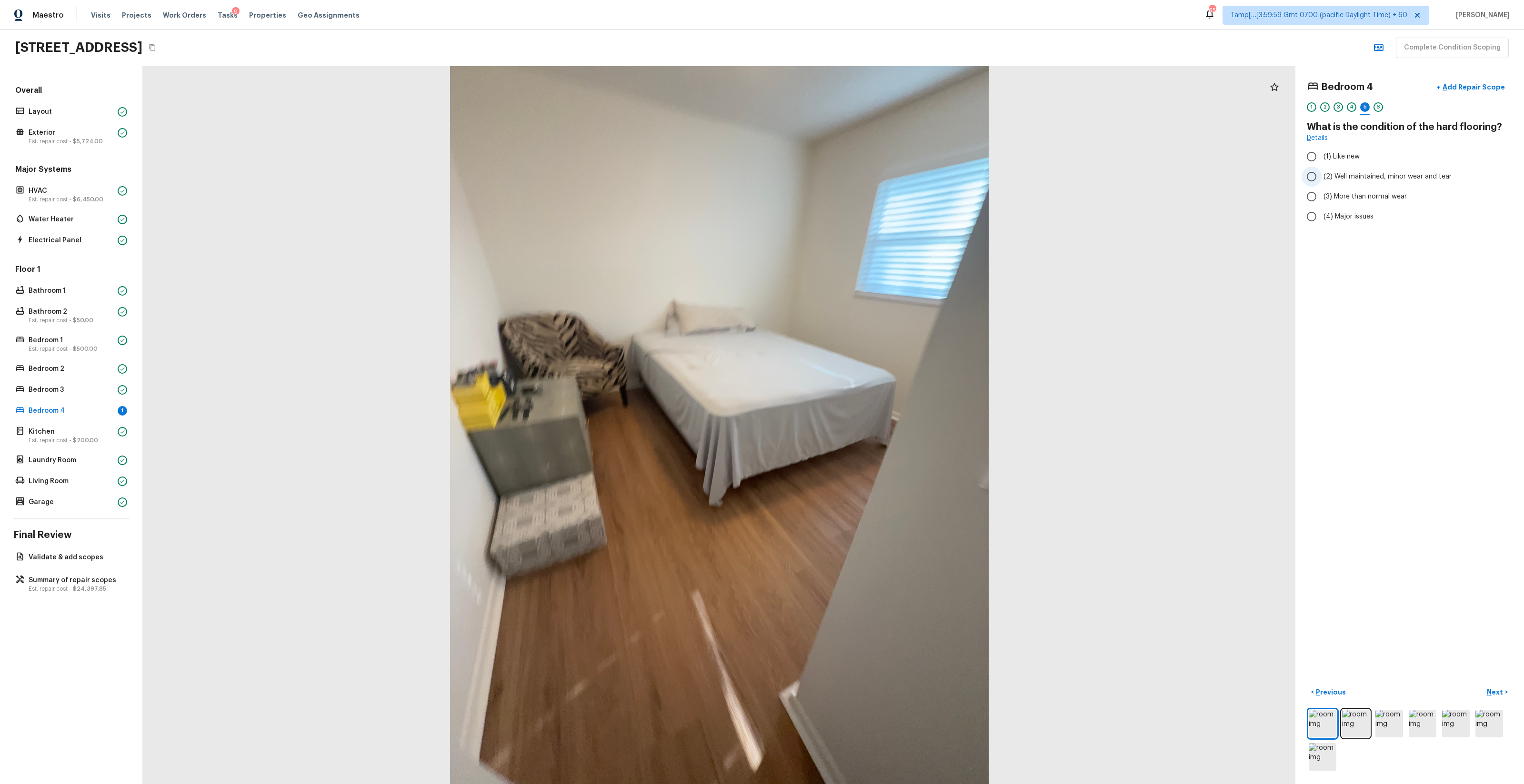
click at [857, 182] on label "(2) Well maintained, minor wear and tear" at bounding box center [1403, 177] width 204 height 20
click at [857, 182] on input "(2) Well maintained, minor wear and tear" at bounding box center [1312, 177] width 20 height 20
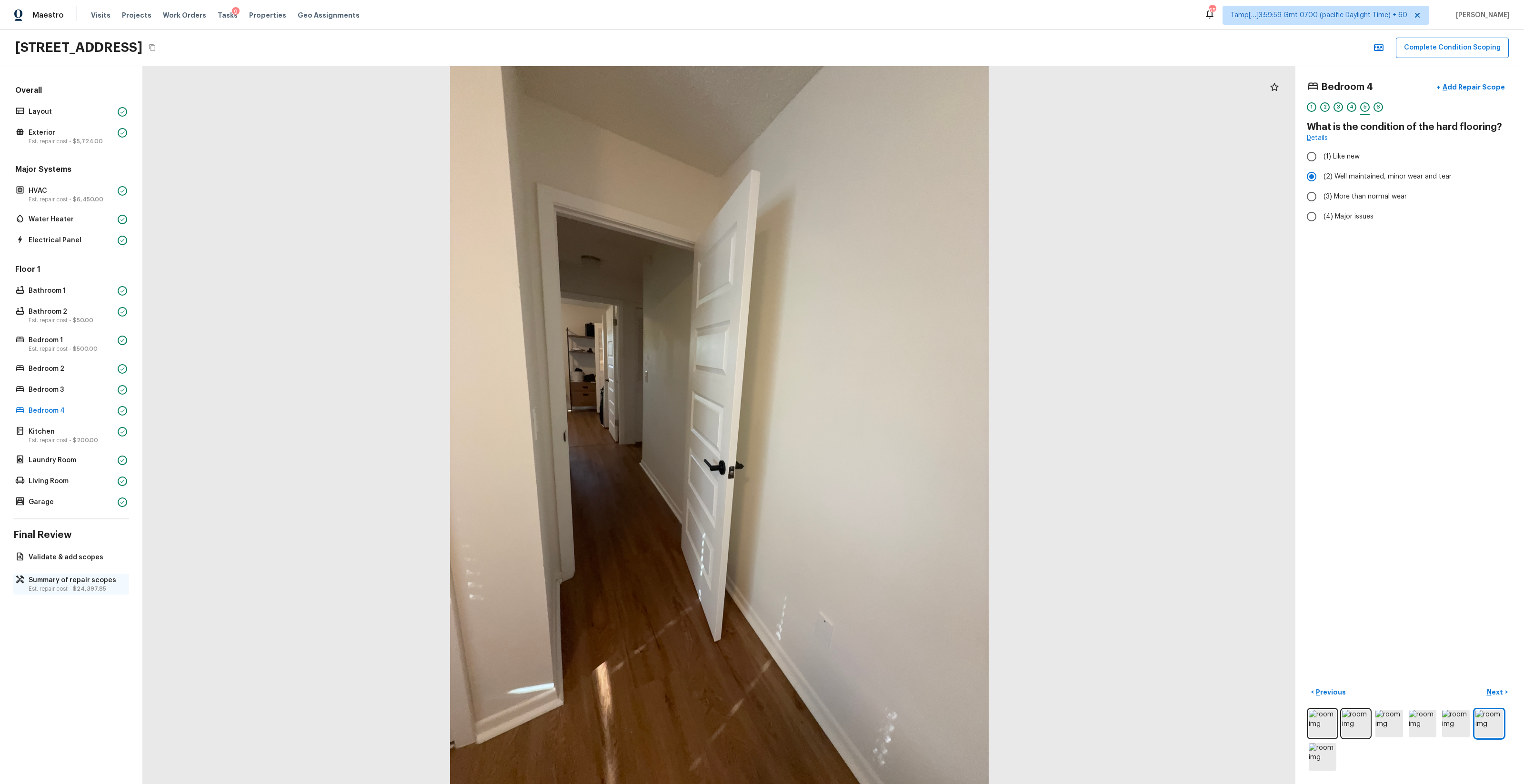
click at [43, 462] on p "Summary of repair scopes" at bounding box center [76, 580] width 95 height 9
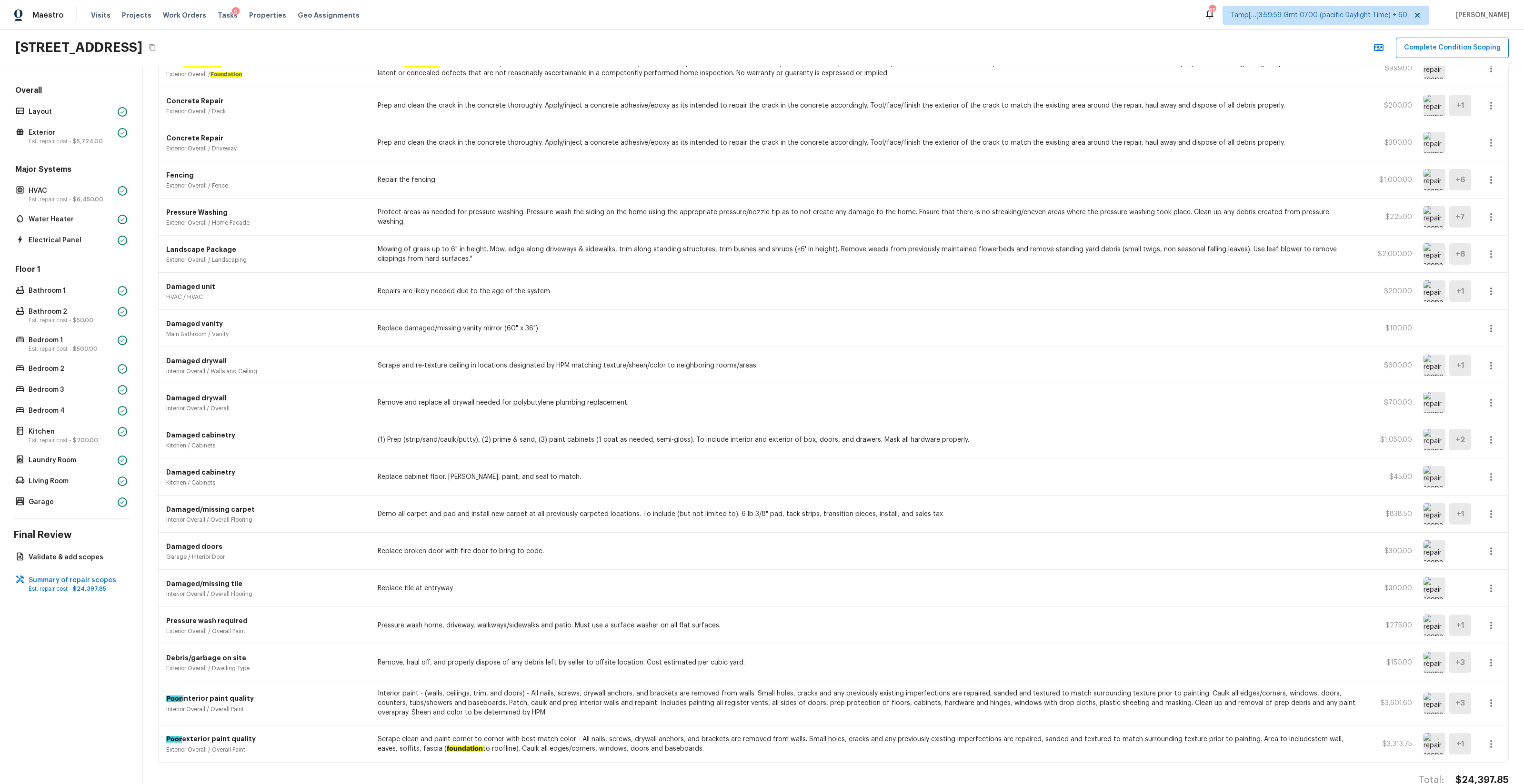
scroll to position [339, 0]
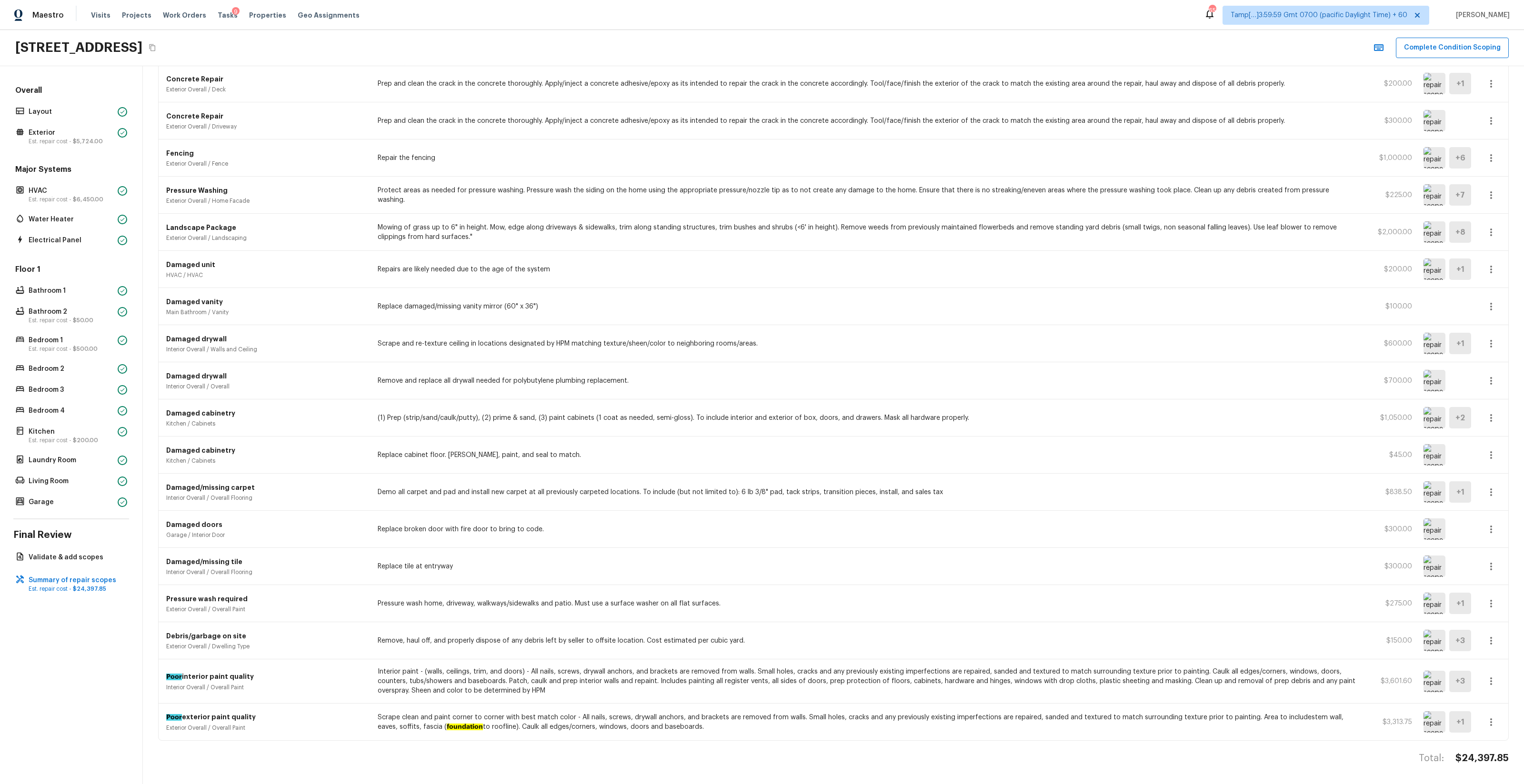
click at [857, 462] on icon "button" at bounding box center [1491, 722] width 11 height 11
click at [857, 462] on li "Remove" at bounding box center [1494, 758] width 44 height 28
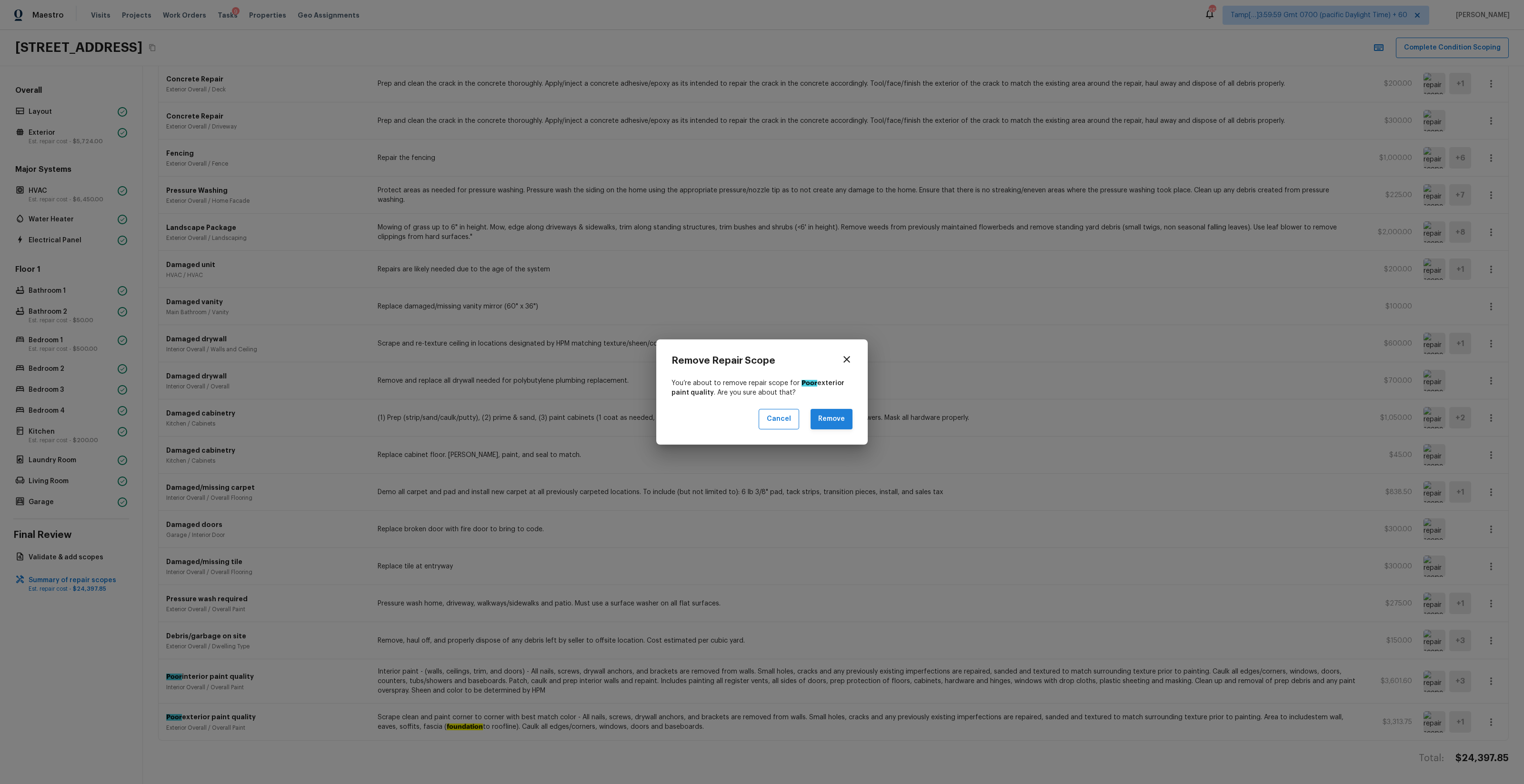
click at [829, 423] on button "Remove" at bounding box center [831, 419] width 42 height 21
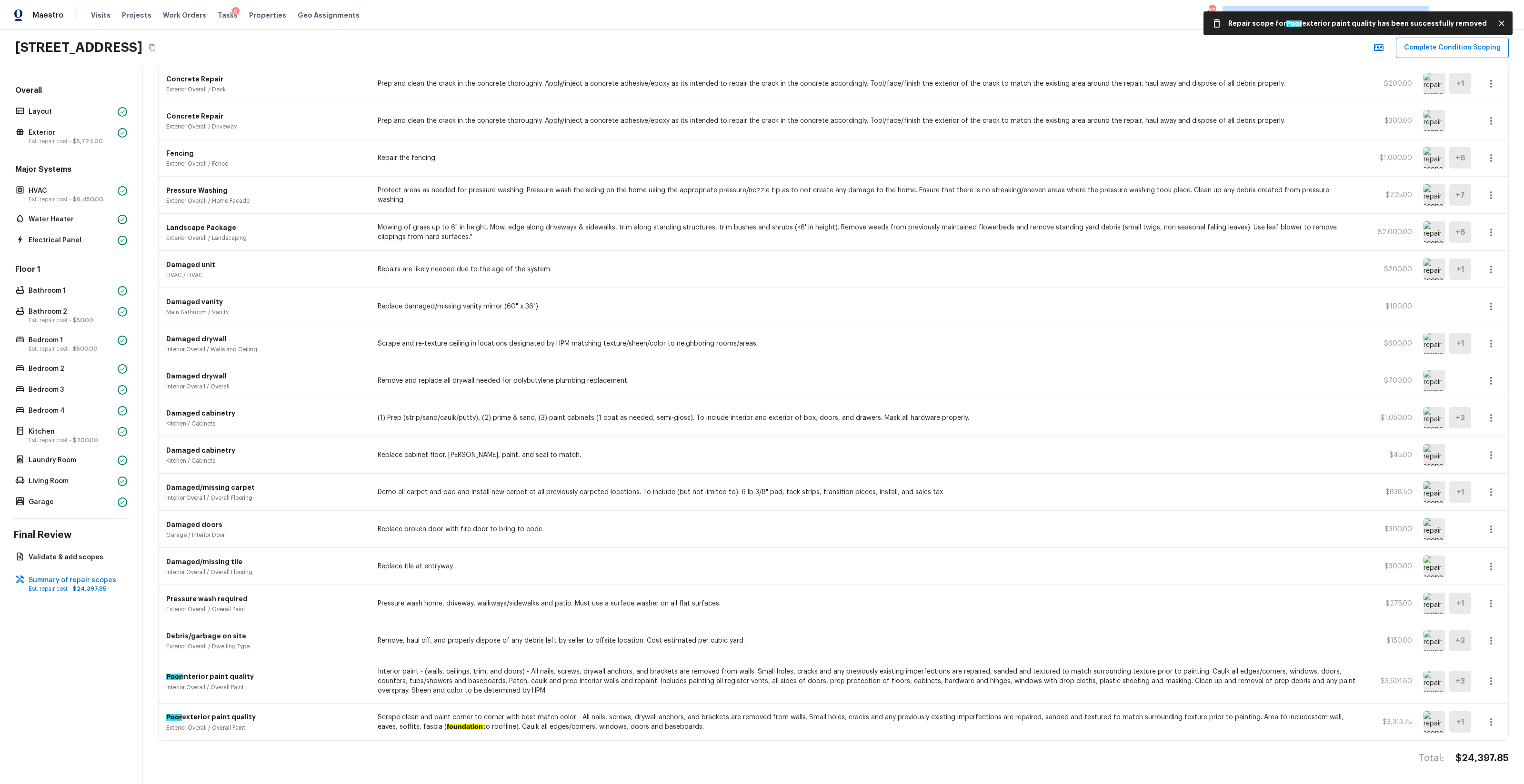
scroll to position [303, 0]
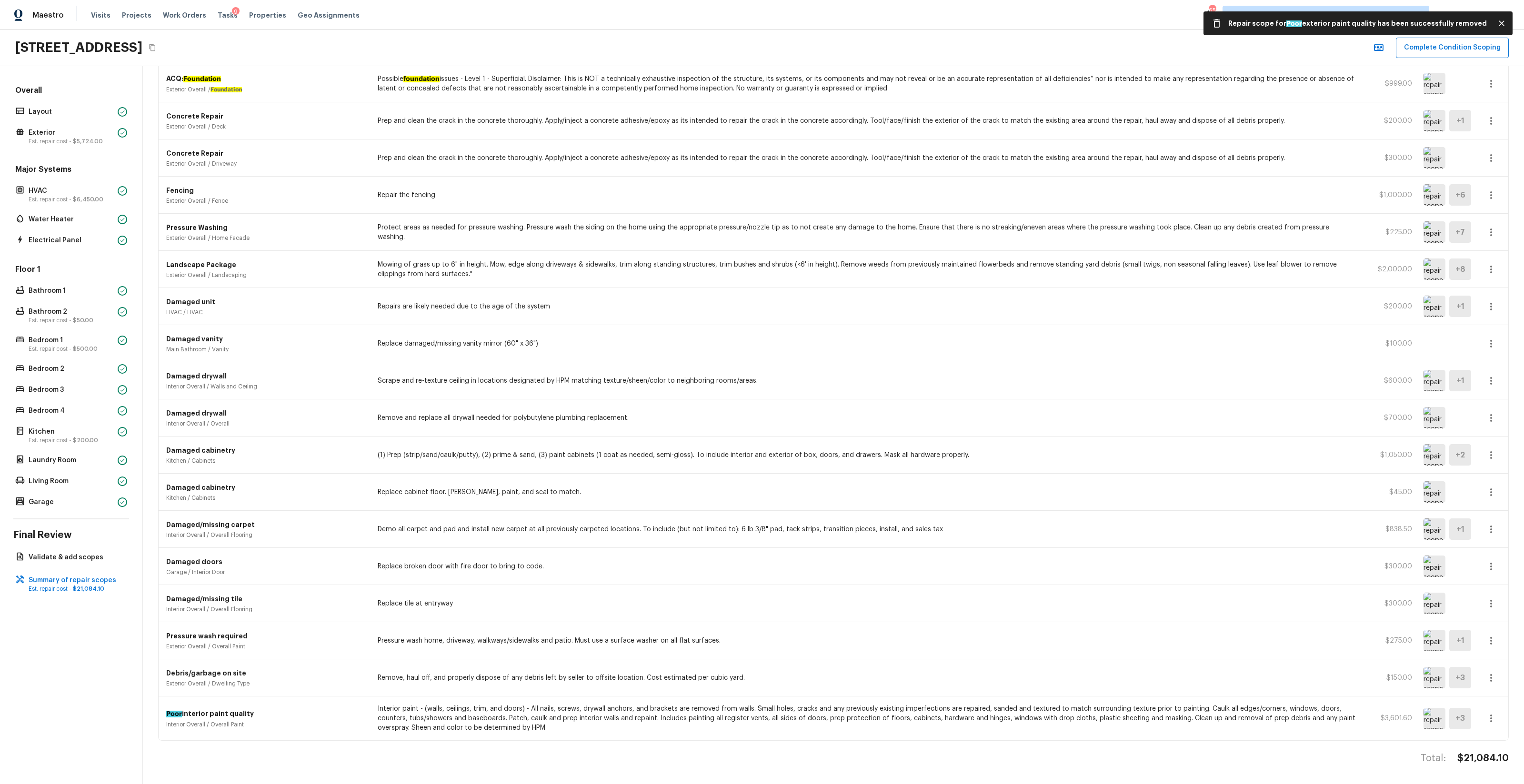
click at [857, 462] on button "button" at bounding box center [1491, 718] width 19 height 19
click at [857, 462] on li "Remove" at bounding box center [1494, 758] width 44 height 28
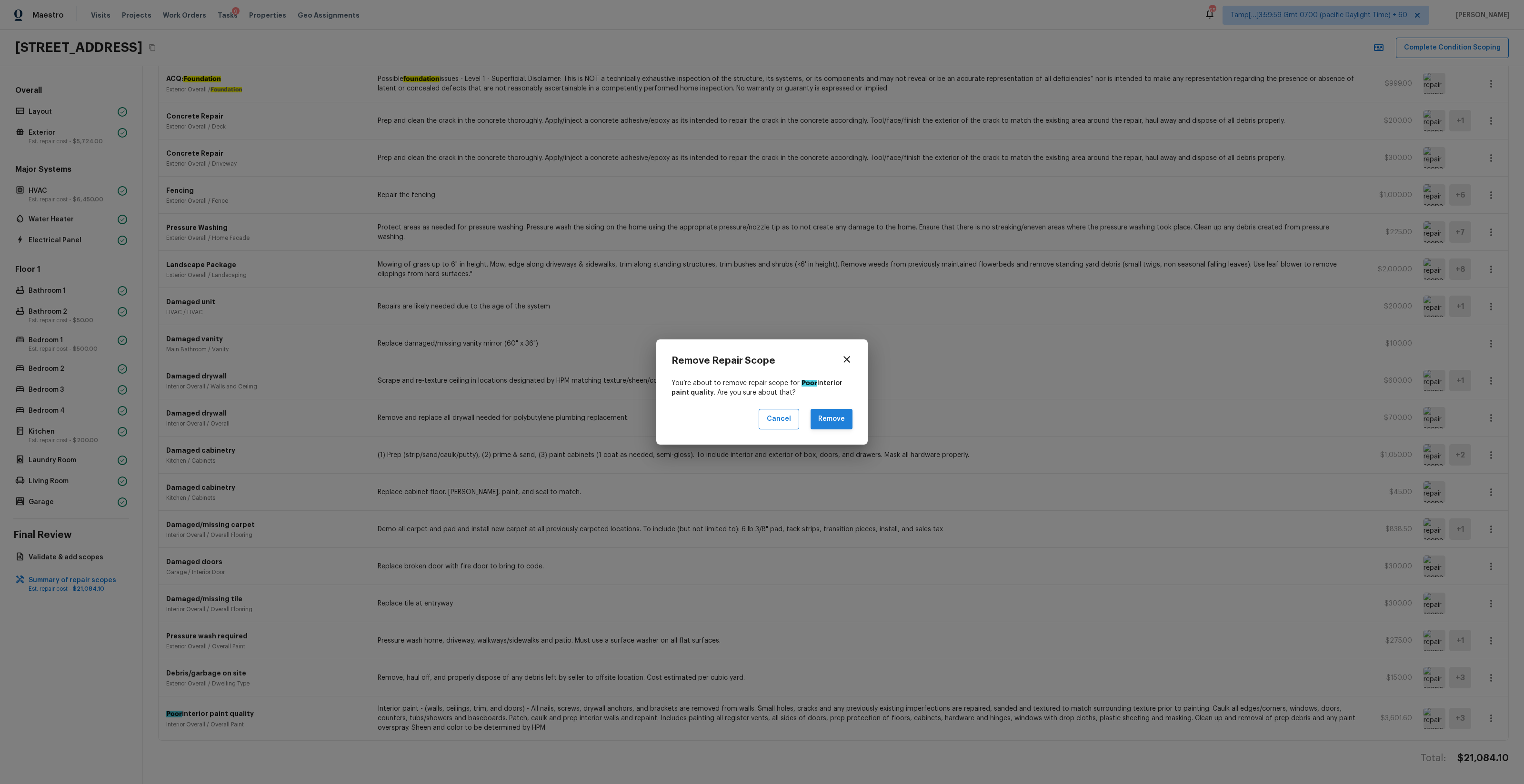
click at [821, 425] on button "Remove" at bounding box center [831, 419] width 42 height 21
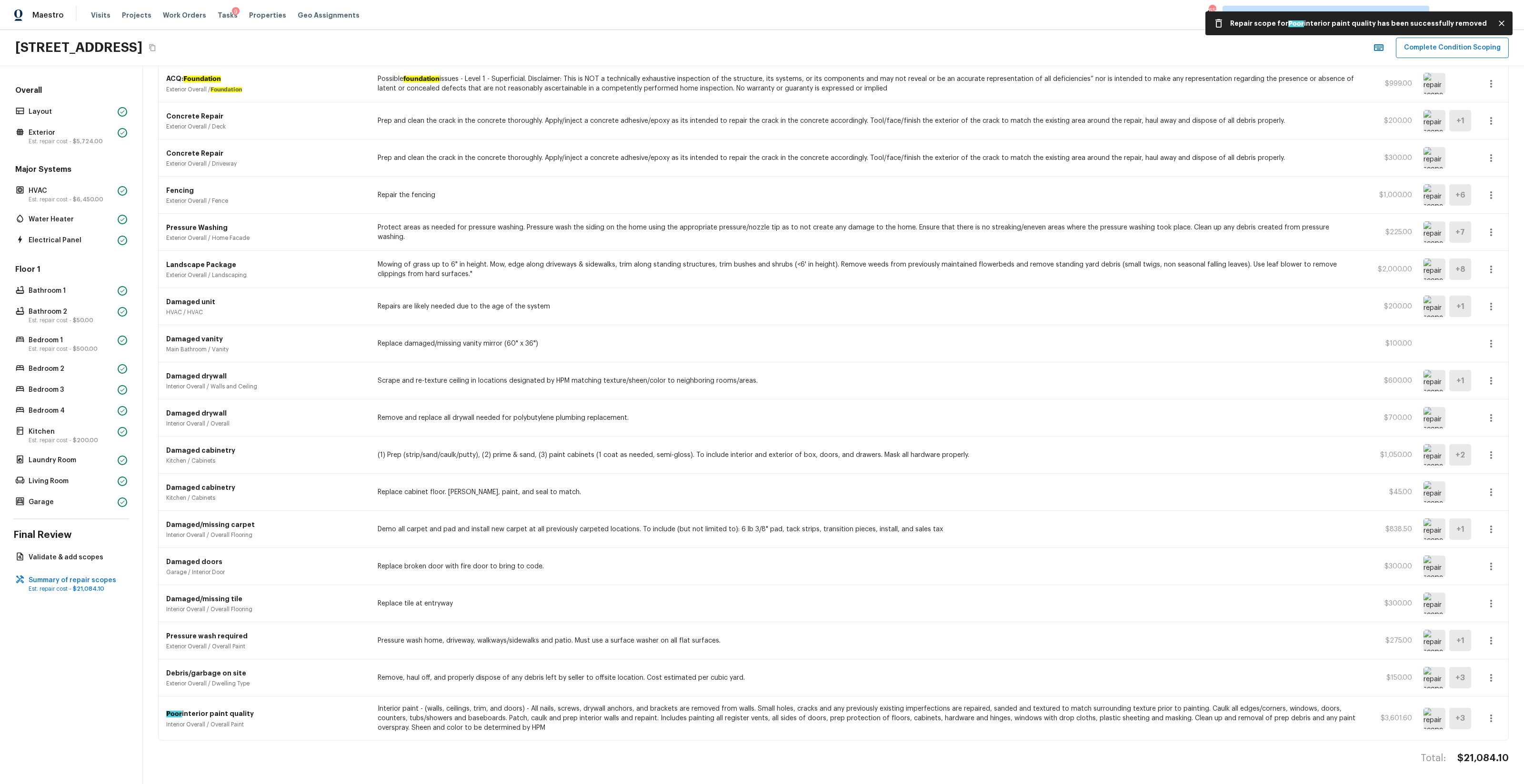
scroll to position [258, 0]
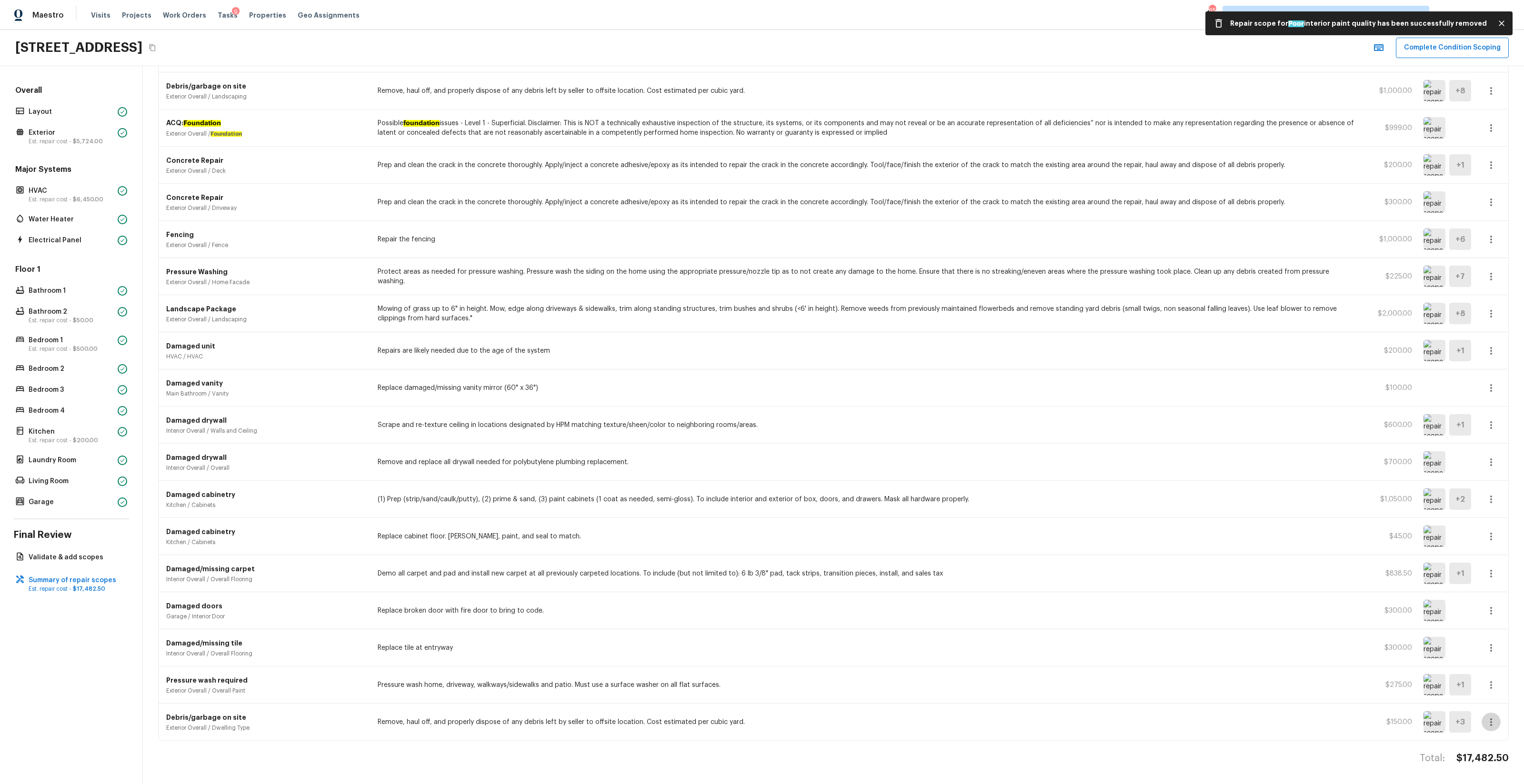
click at [857, 462] on icon "button" at bounding box center [1491, 722] width 11 height 11
click at [857, 462] on li "Remove" at bounding box center [1494, 758] width 44 height 28
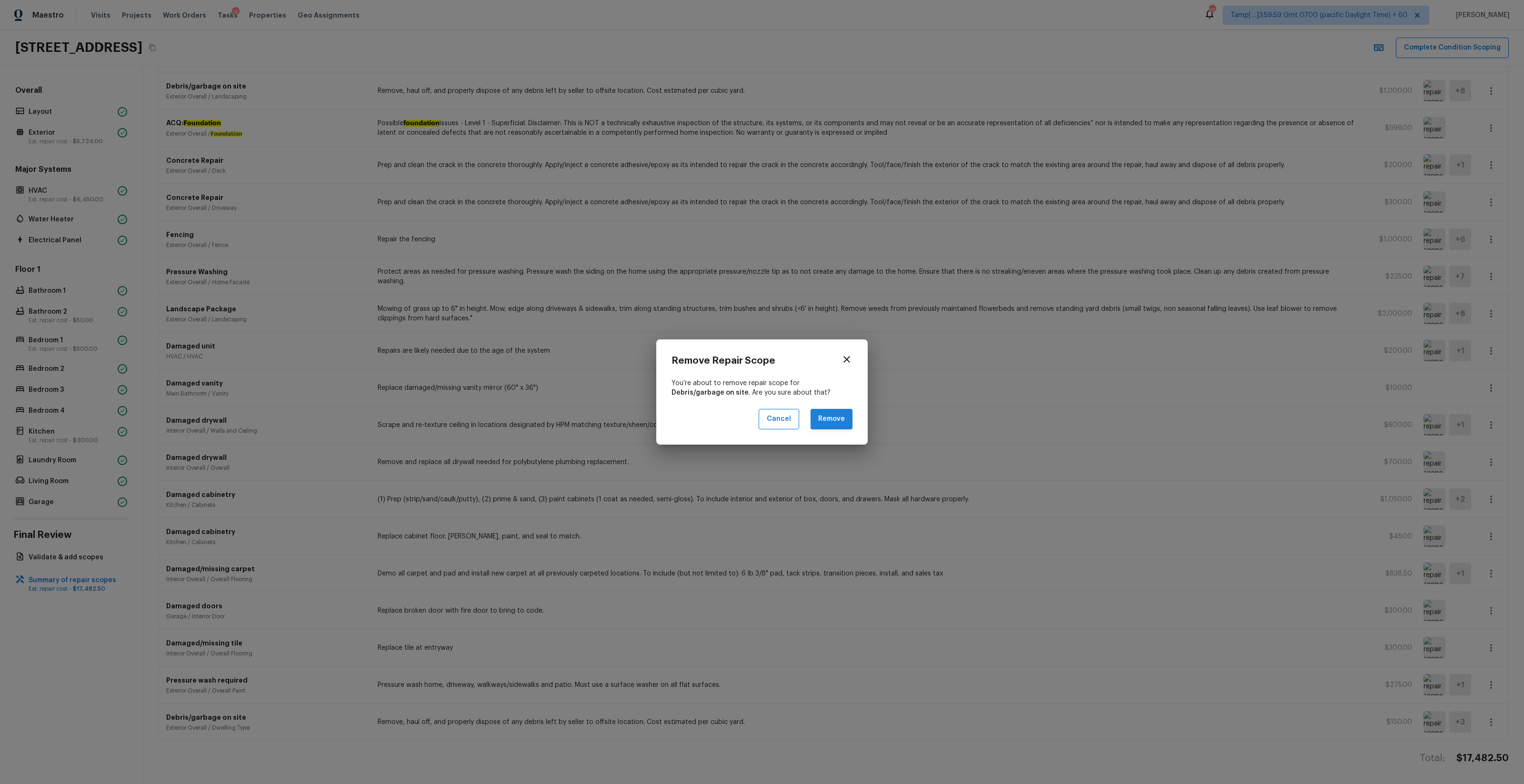
click at [831, 416] on button "Remove" at bounding box center [831, 419] width 42 height 21
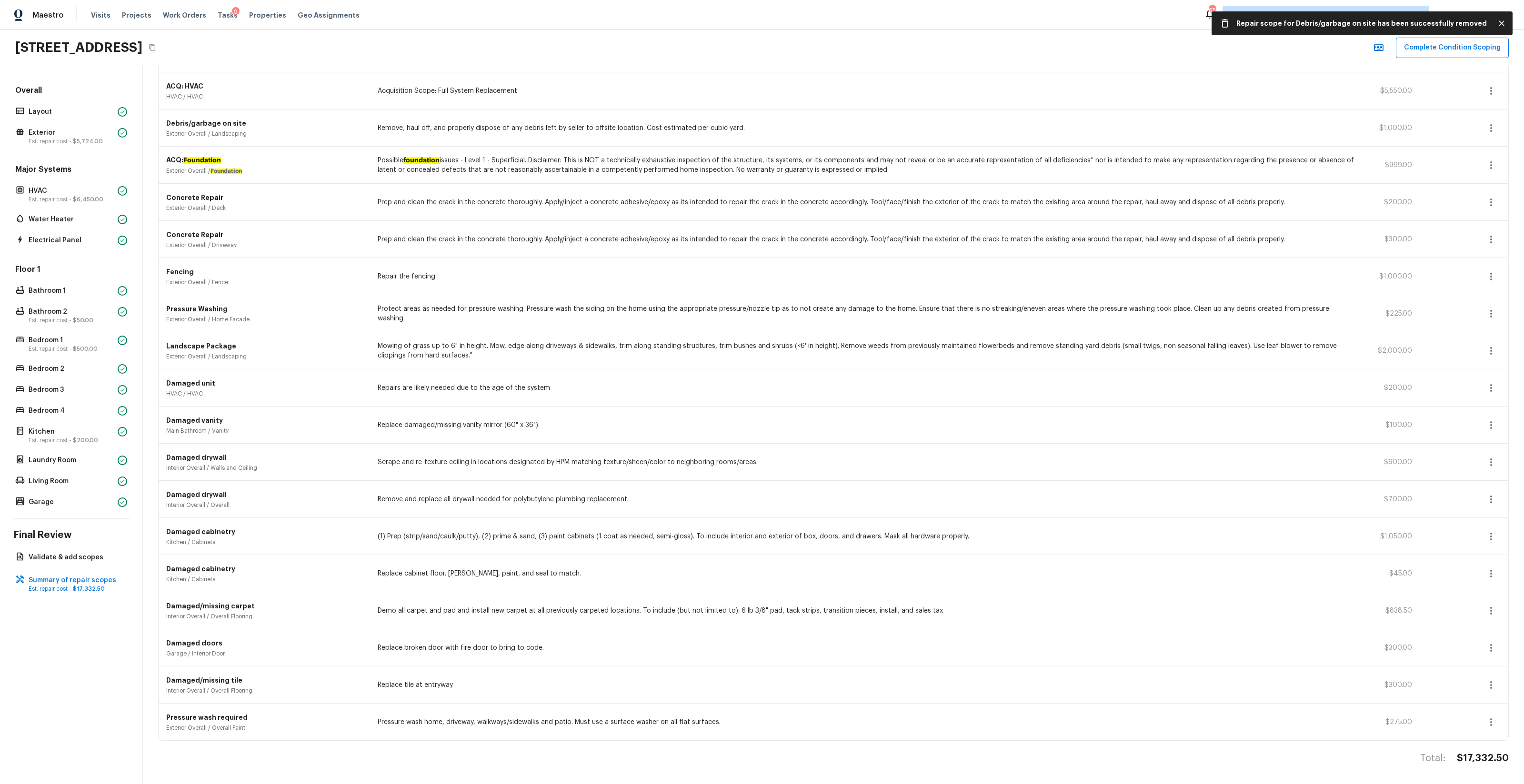
scroll to position [221, 0]
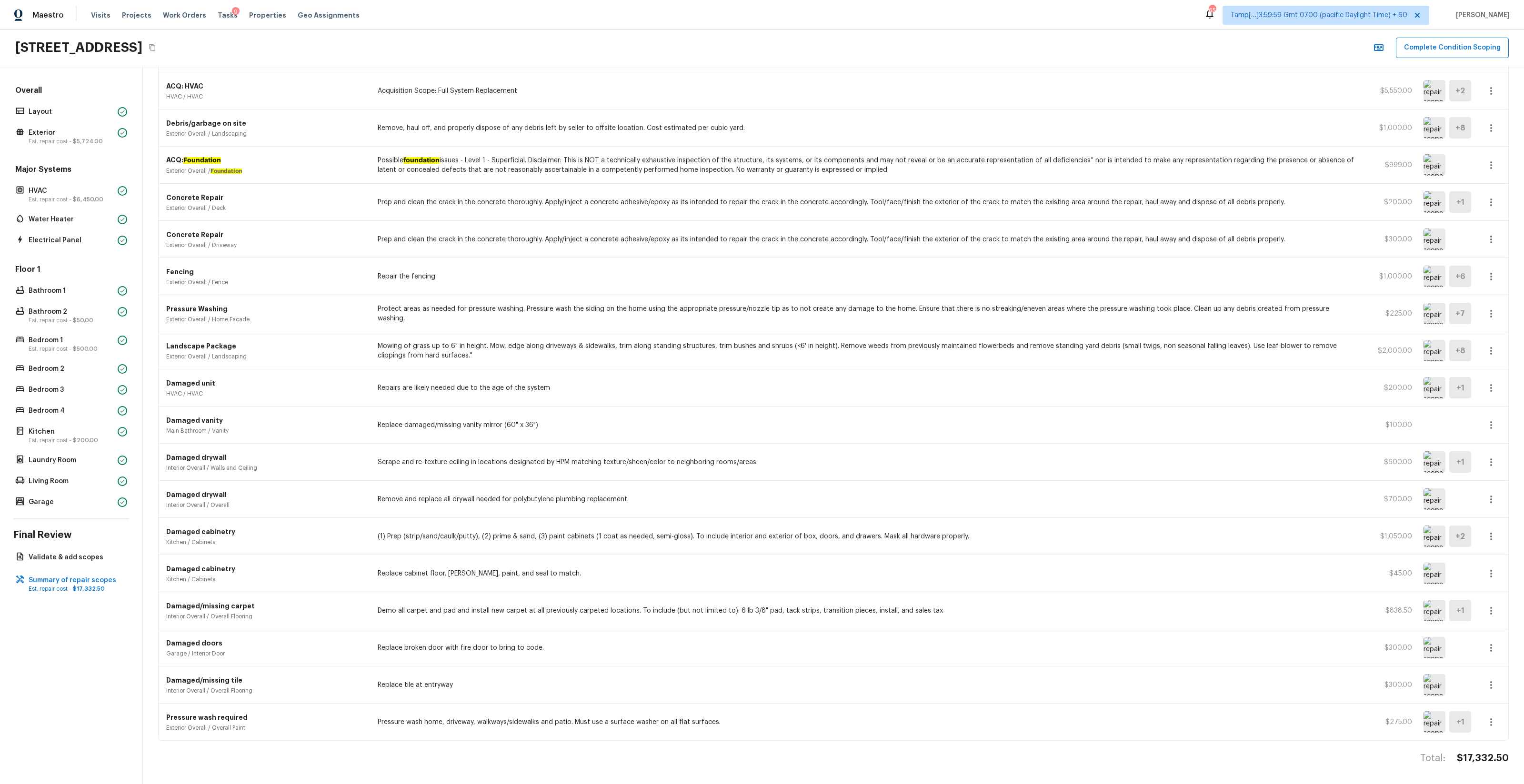
click at [857, 462] on button "button" at bounding box center [1491, 722] width 19 height 19
click at [857, 462] on li "Remove" at bounding box center [1494, 758] width 44 height 28
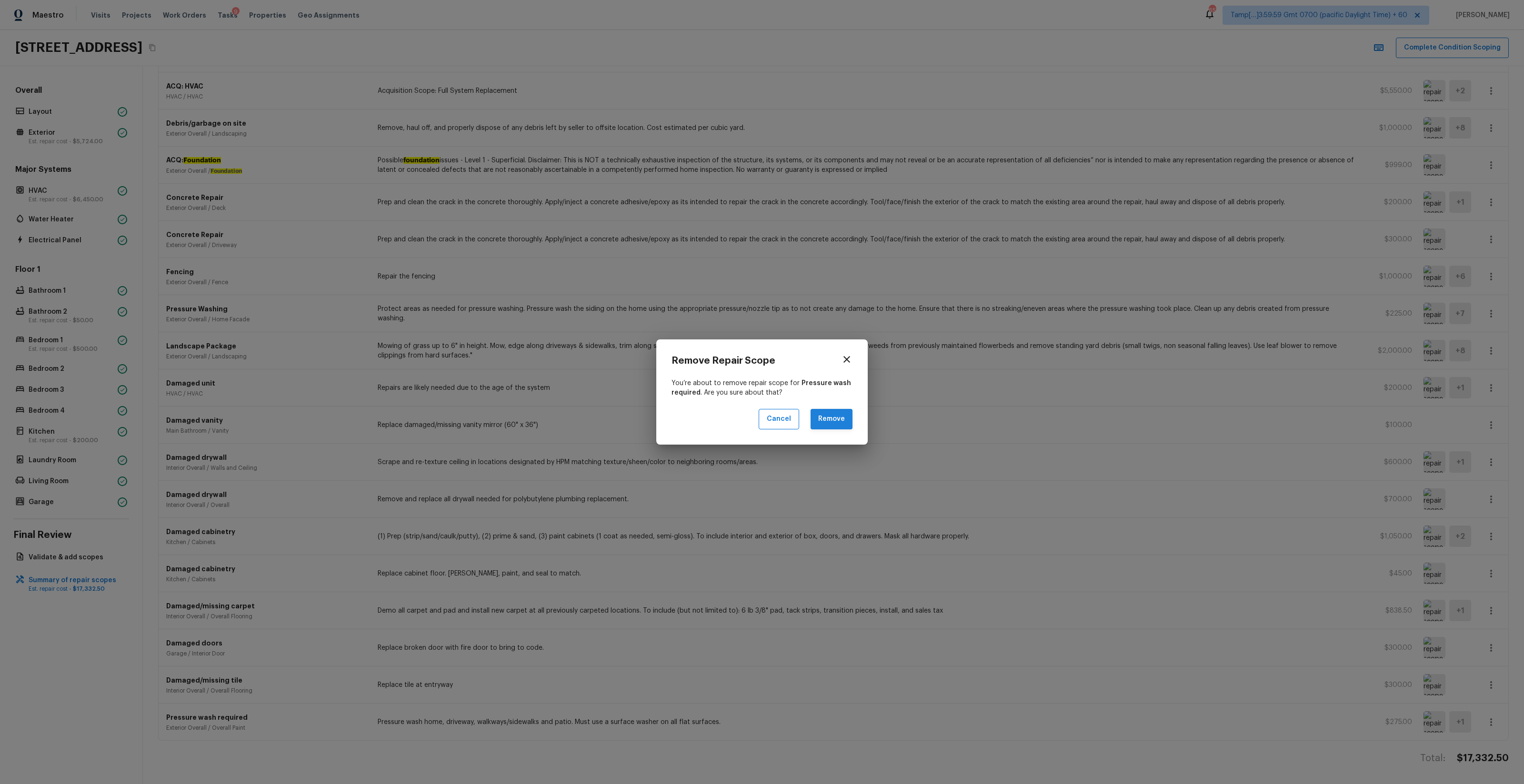
click at [825, 422] on button "Remove" at bounding box center [831, 419] width 42 height 21
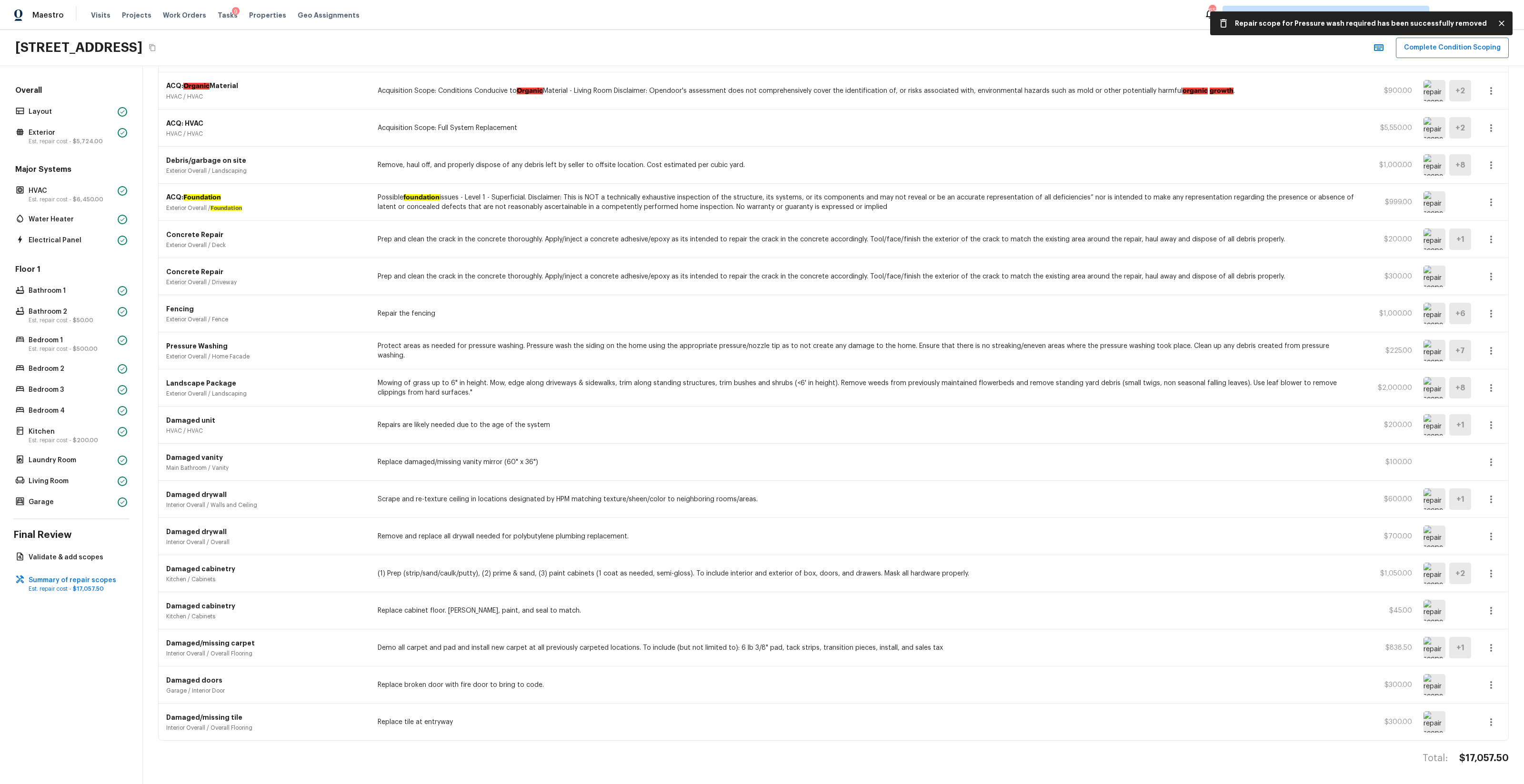
scroll to position [128, 0]
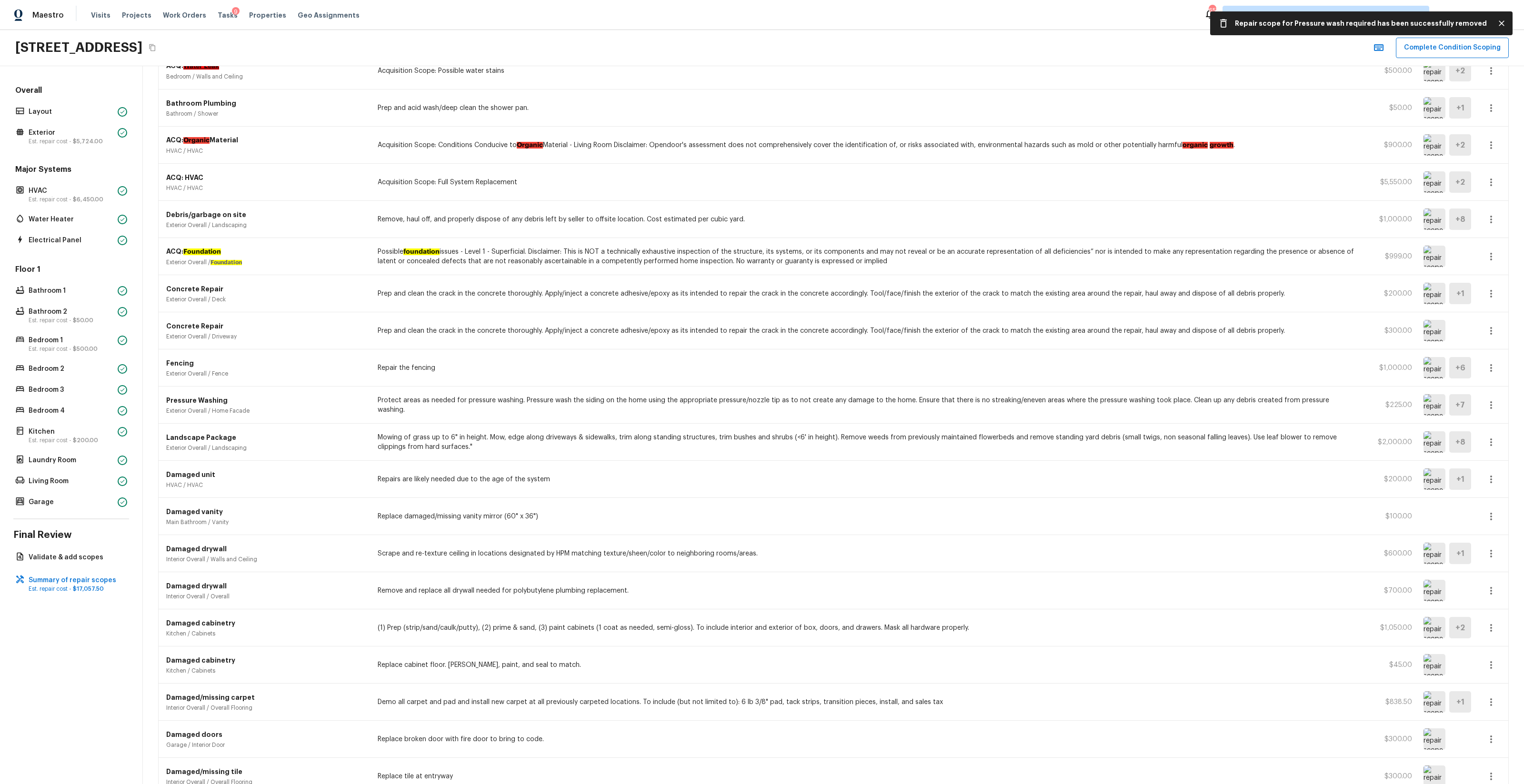
drag, startPoint x: 433, startPoint y: 438, endPoint x: 932, endPoint y: 452, distance: 499.2
click at [857, 452] on p "Mowing of grass up to 6" in height. Mow, edge along driveways & sidewalks, trim…" at bounding box center [867, 442] width 980 height 19
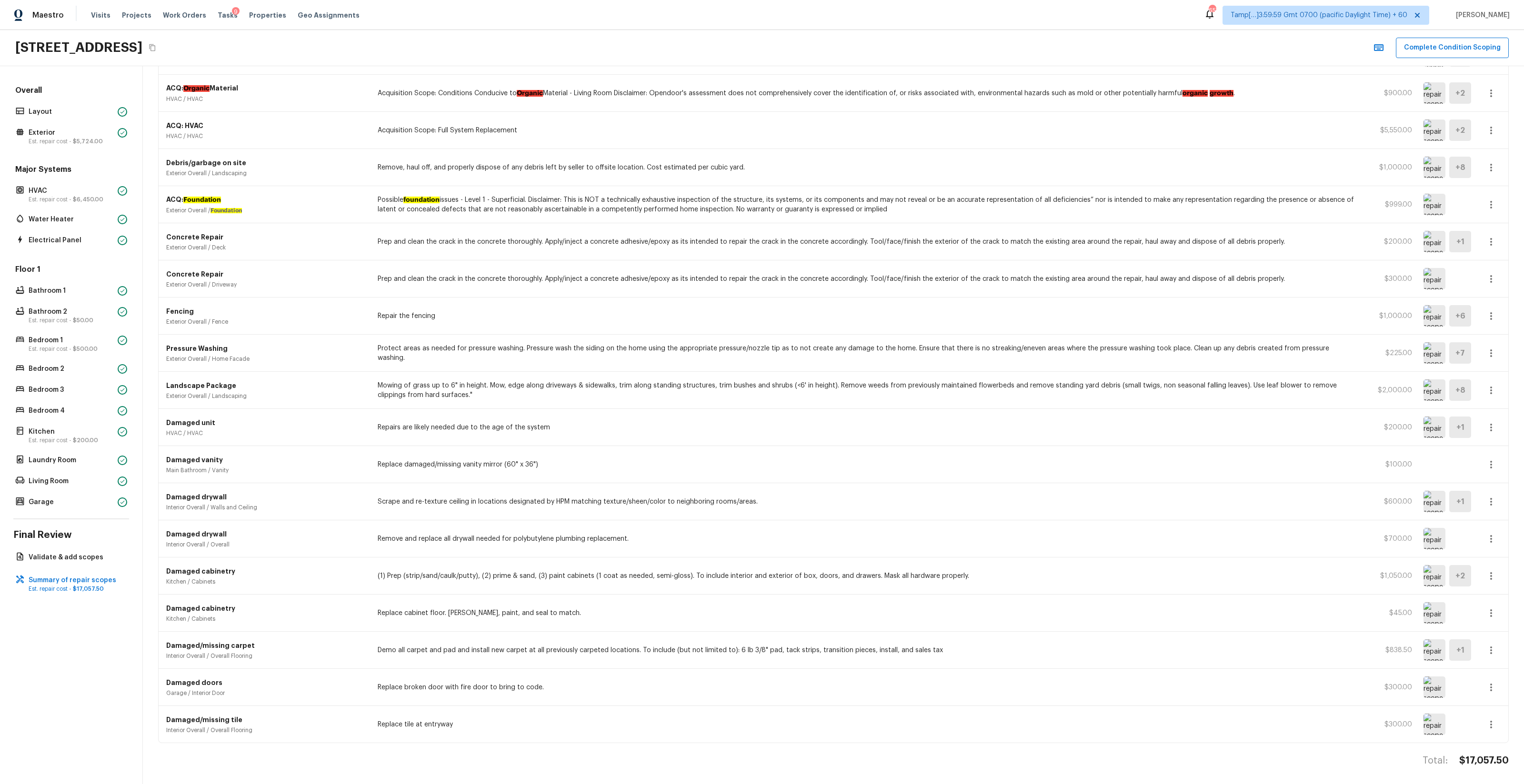
scroll to position [184, 0]
click at [857, 426] on icon "button" at bounding box center [1491, 425] width 11 height 11
click at [857, 462] on li "Remove" at bounding box center [1494, 481] width 44 height 28
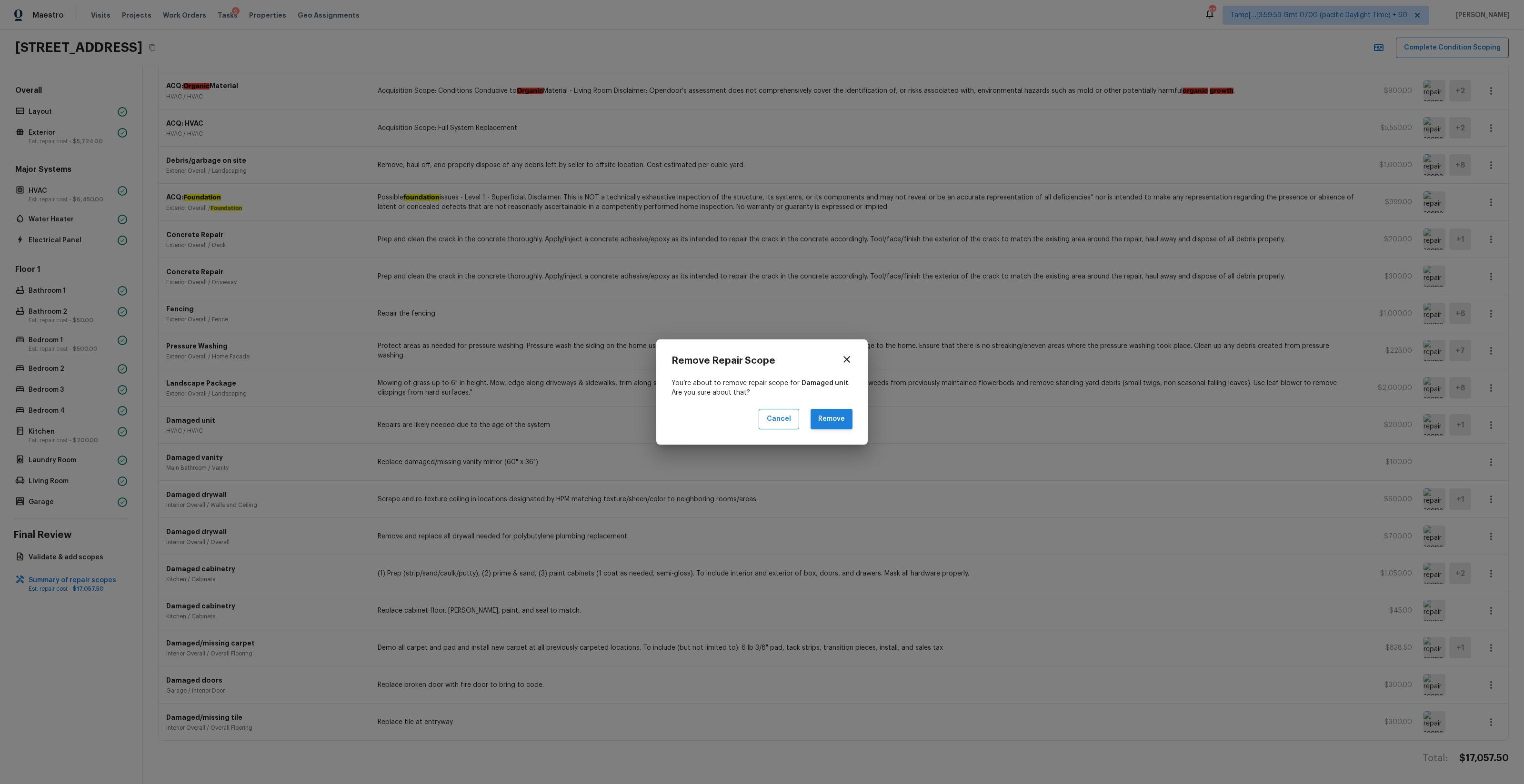
click at [840, 426] on button "Remove" at bounding box center [831, 419] width 42 height 21
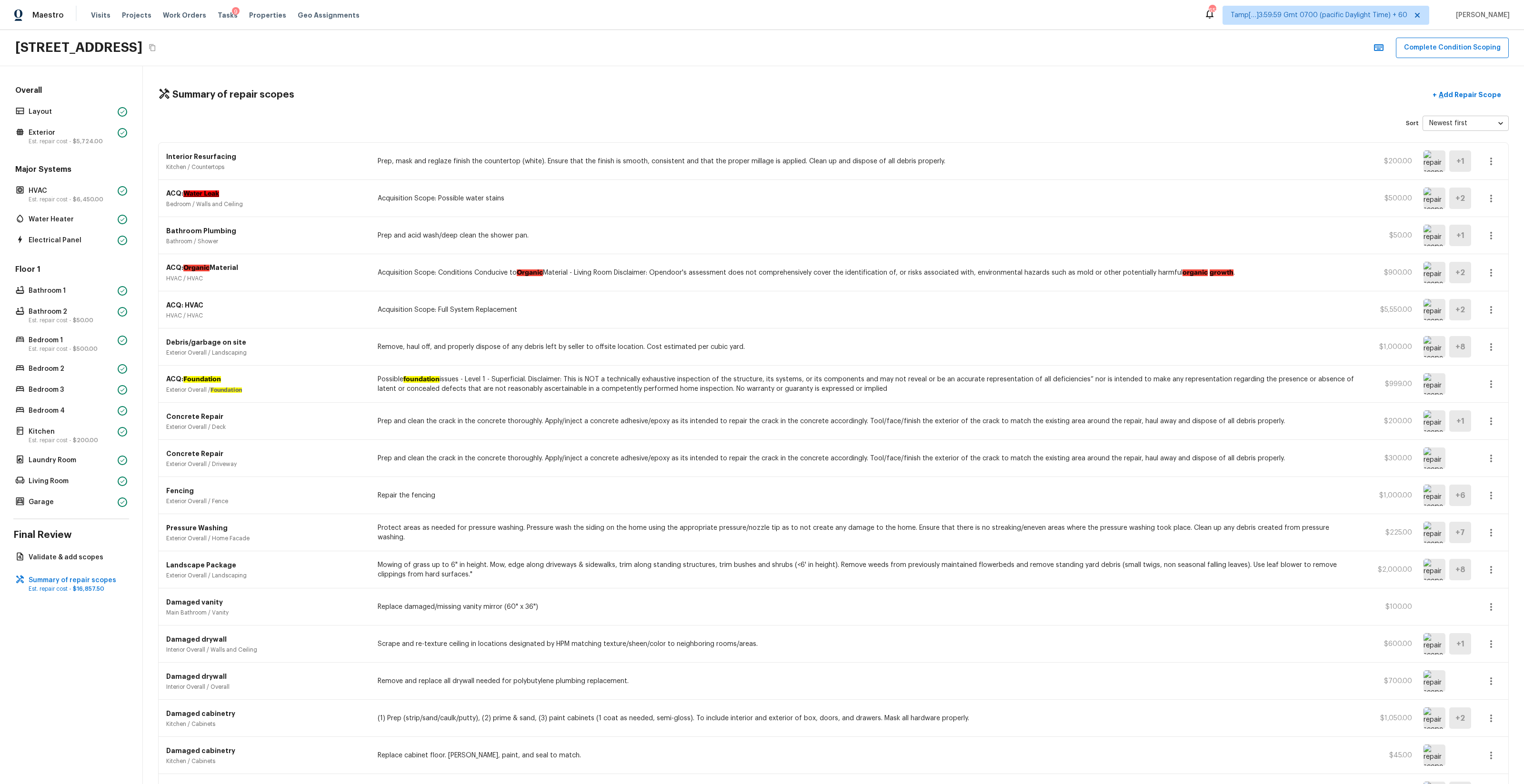
scroll to position [146, 0]
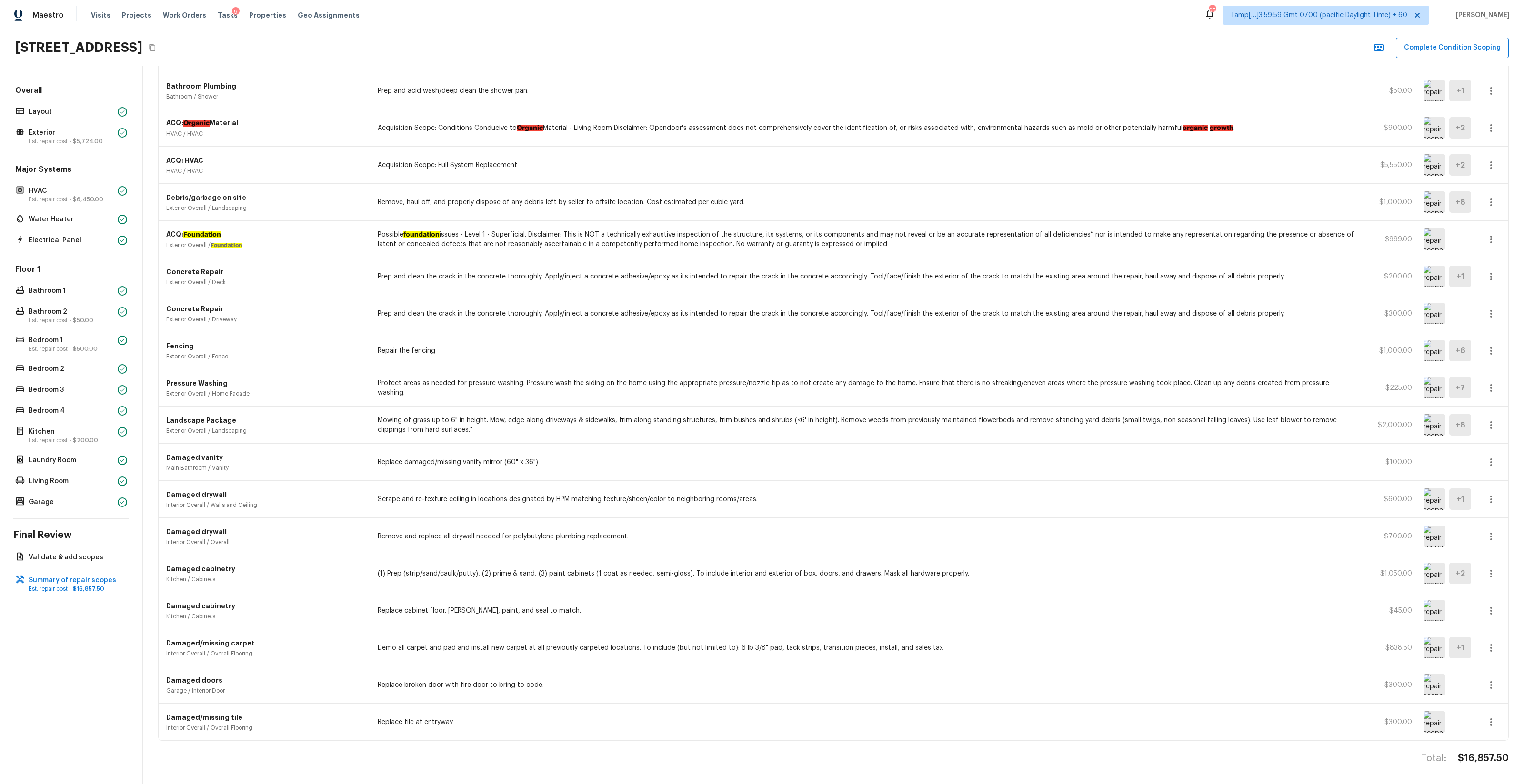
click at [857, 462] on button "button" at bounding box center [1491, 462] width 19 height 19
click at [857, 462] on li "Remove" at bounding box center [1494, 518] width 44 height 28
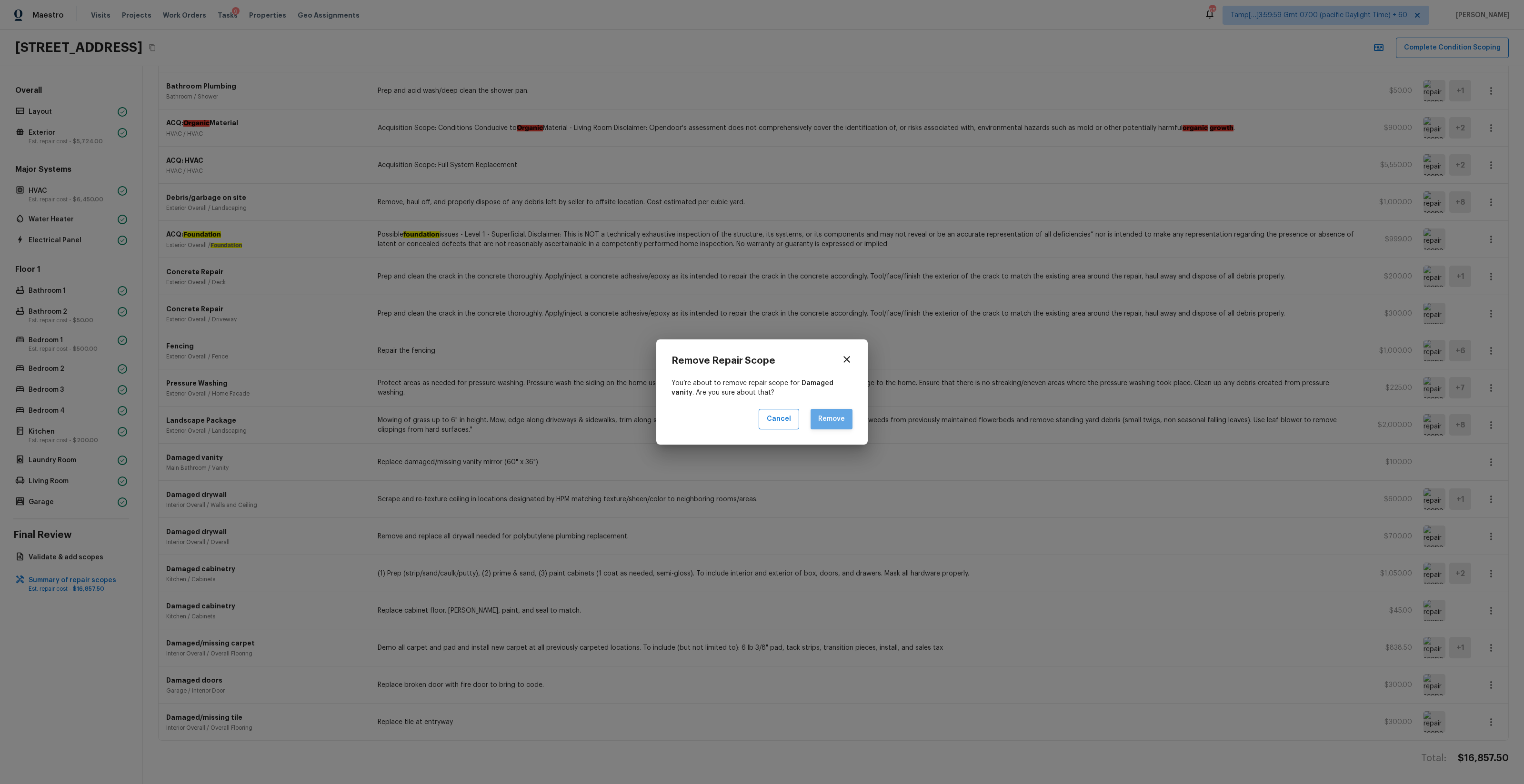
click at [837, 425] on button "Remove" at bounding box center [831, 419] width 42 height 21
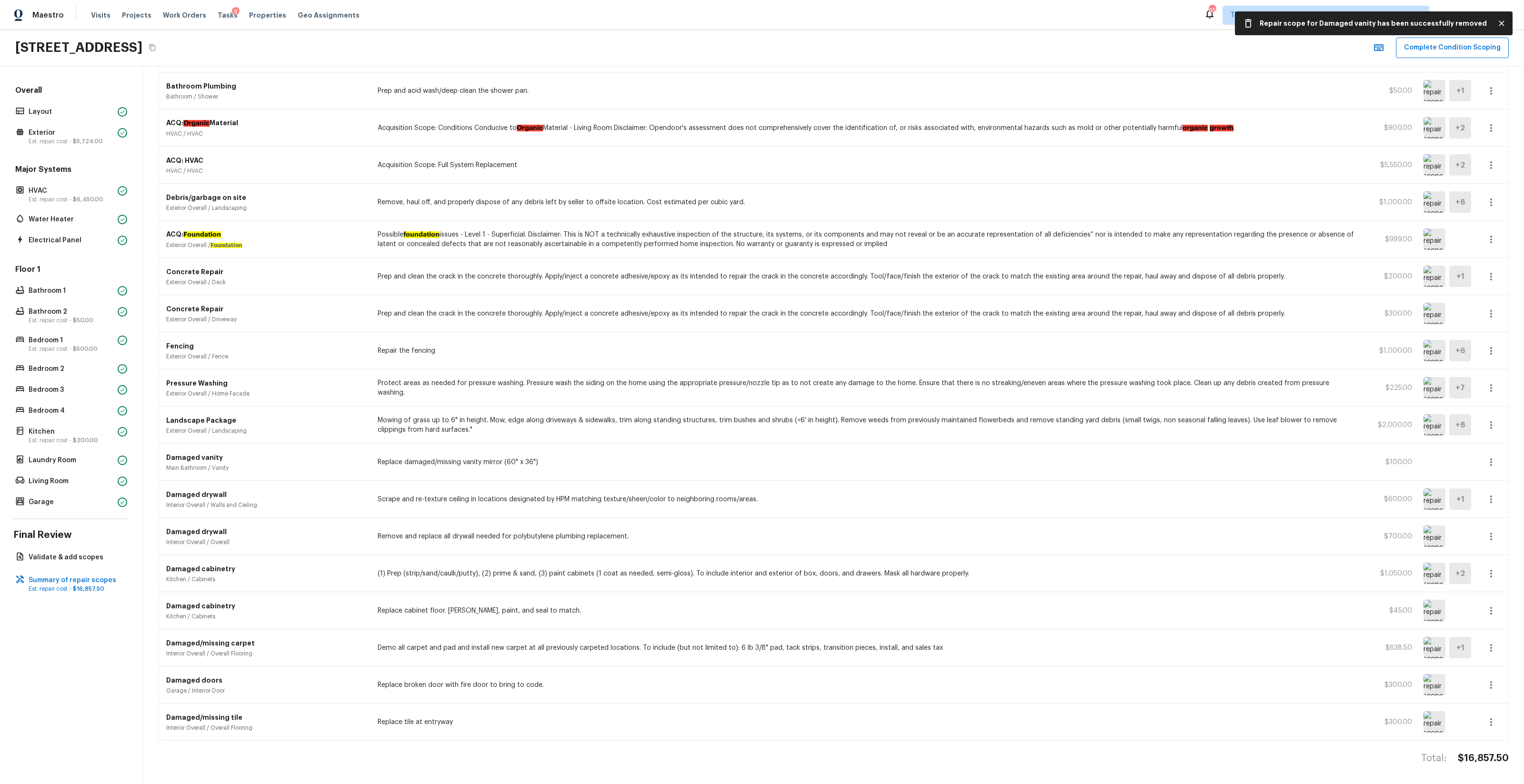
scroll to position [109, 0]
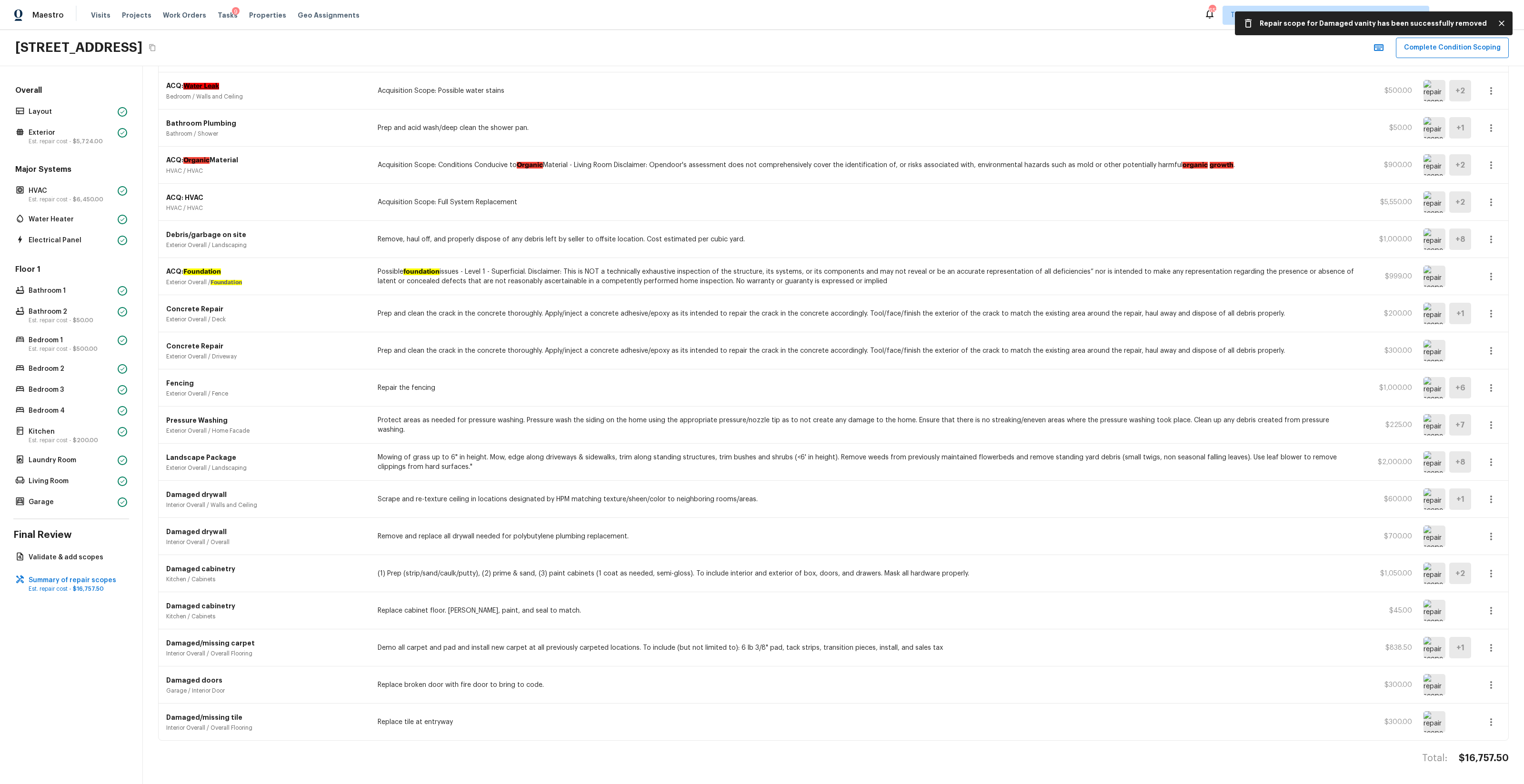
click at [857, 462] on button "button" at bounding box center [1491, 499] width 19 height 19
click at [857, 462] on li "Remove" at bounding box center [1494, 555] width 44 height 28
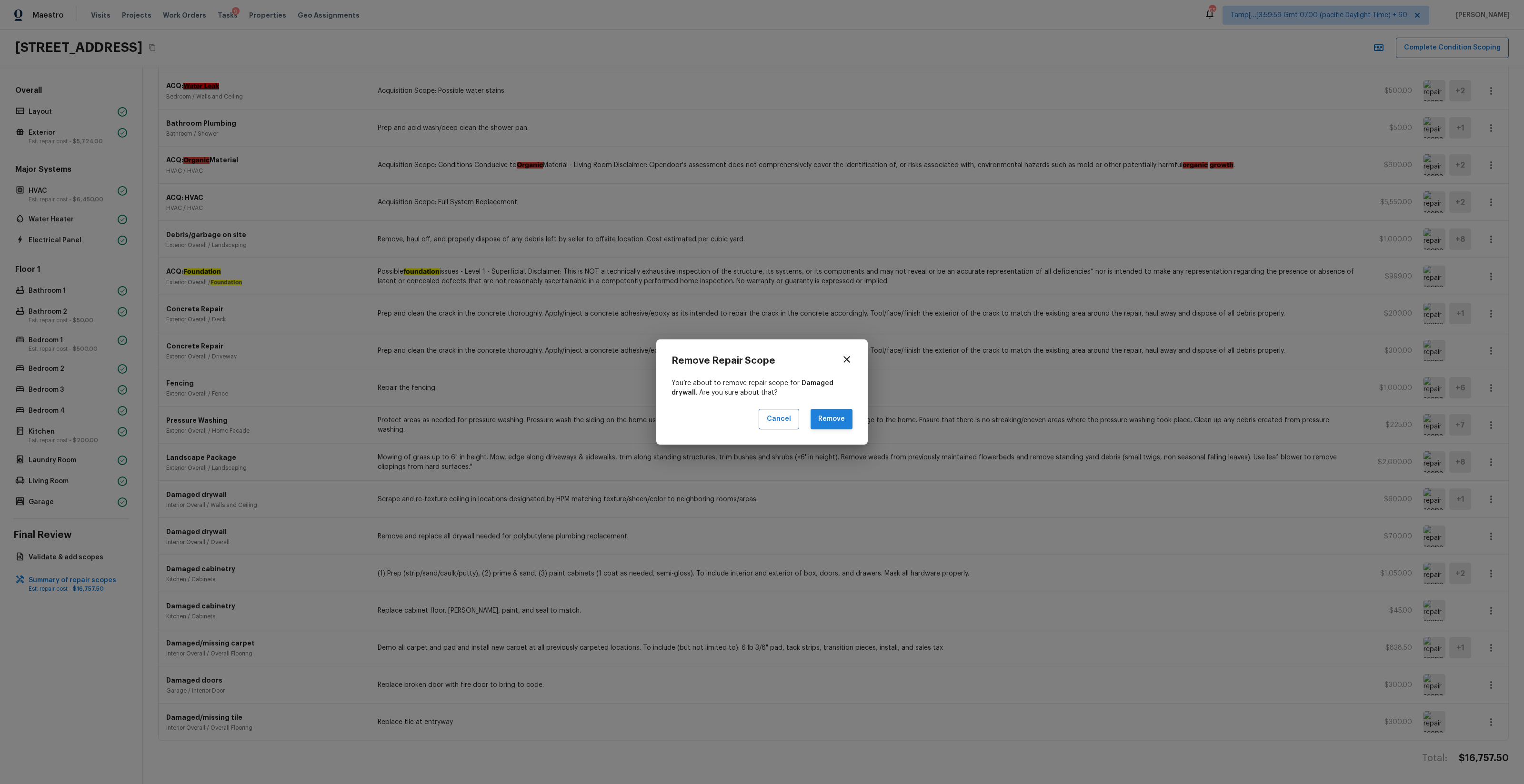
click at [838, 422] on button "Remove" at bounding box center [831, 419] width 42 height 21
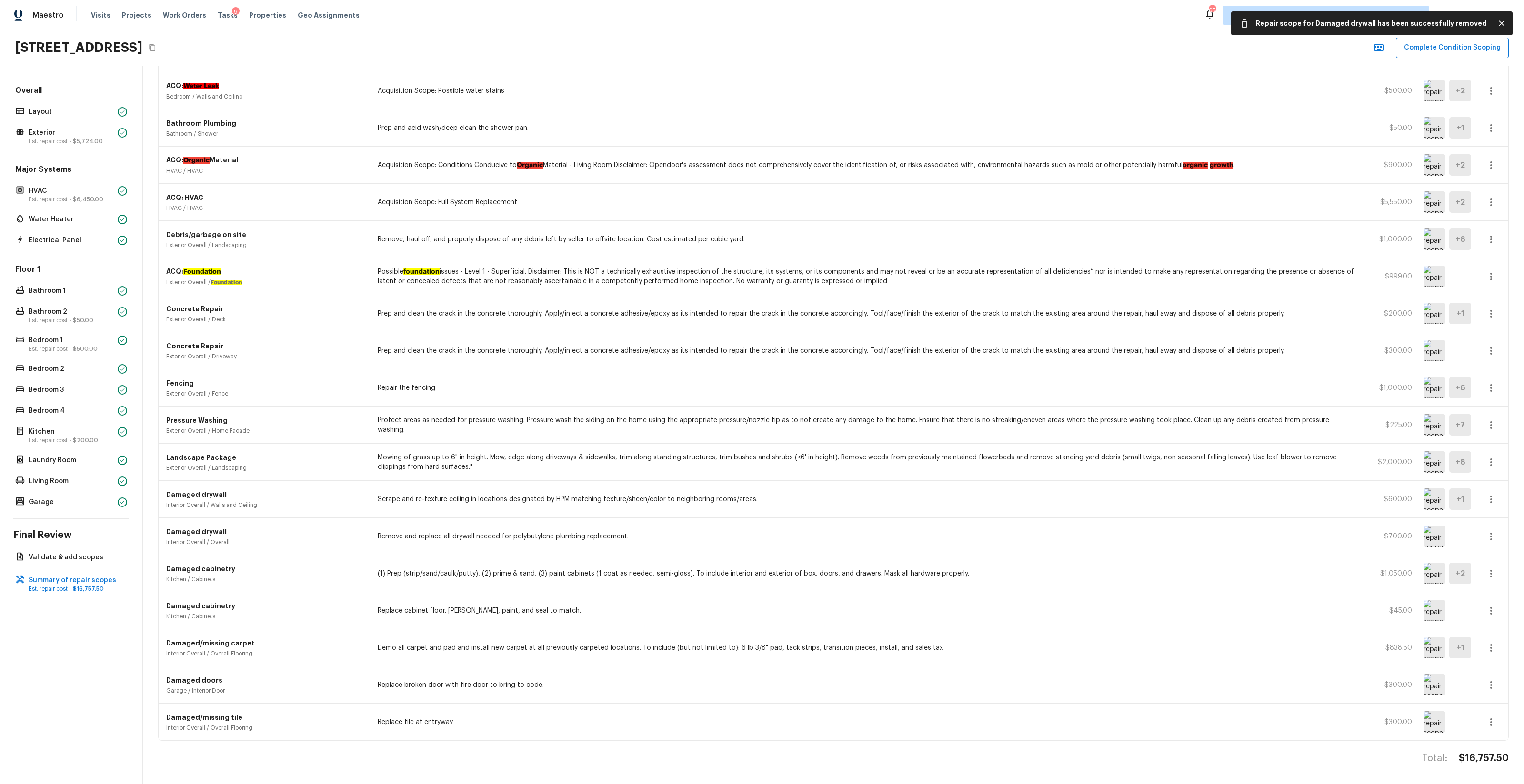
scroll to position [72, 0]
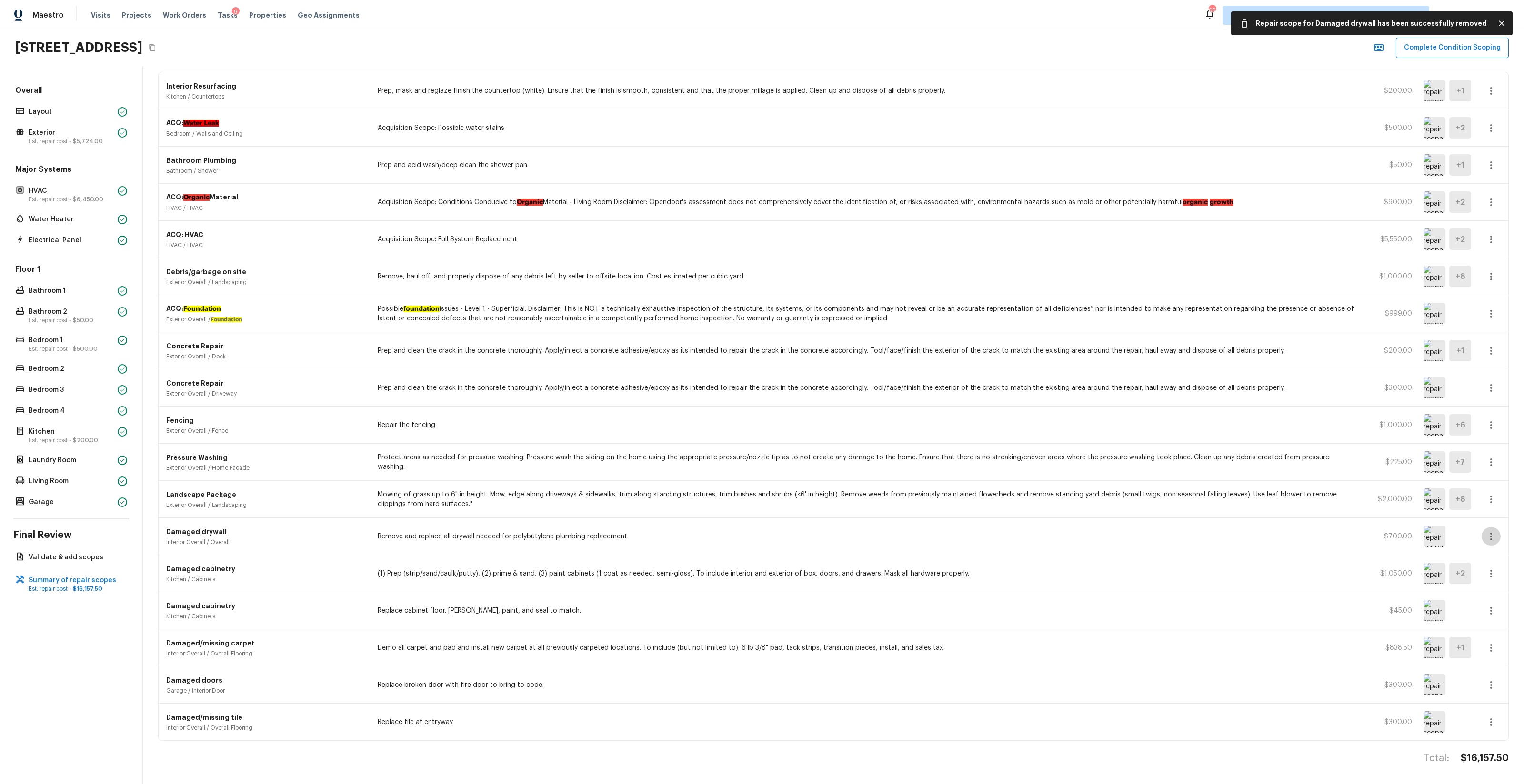
click at [857, 462] on button "button" at bounding box center [1491, 536] width 19 height 19
click at [857, 462] on li "Remove" at bounding box center [1494, 592] width 44 height 28
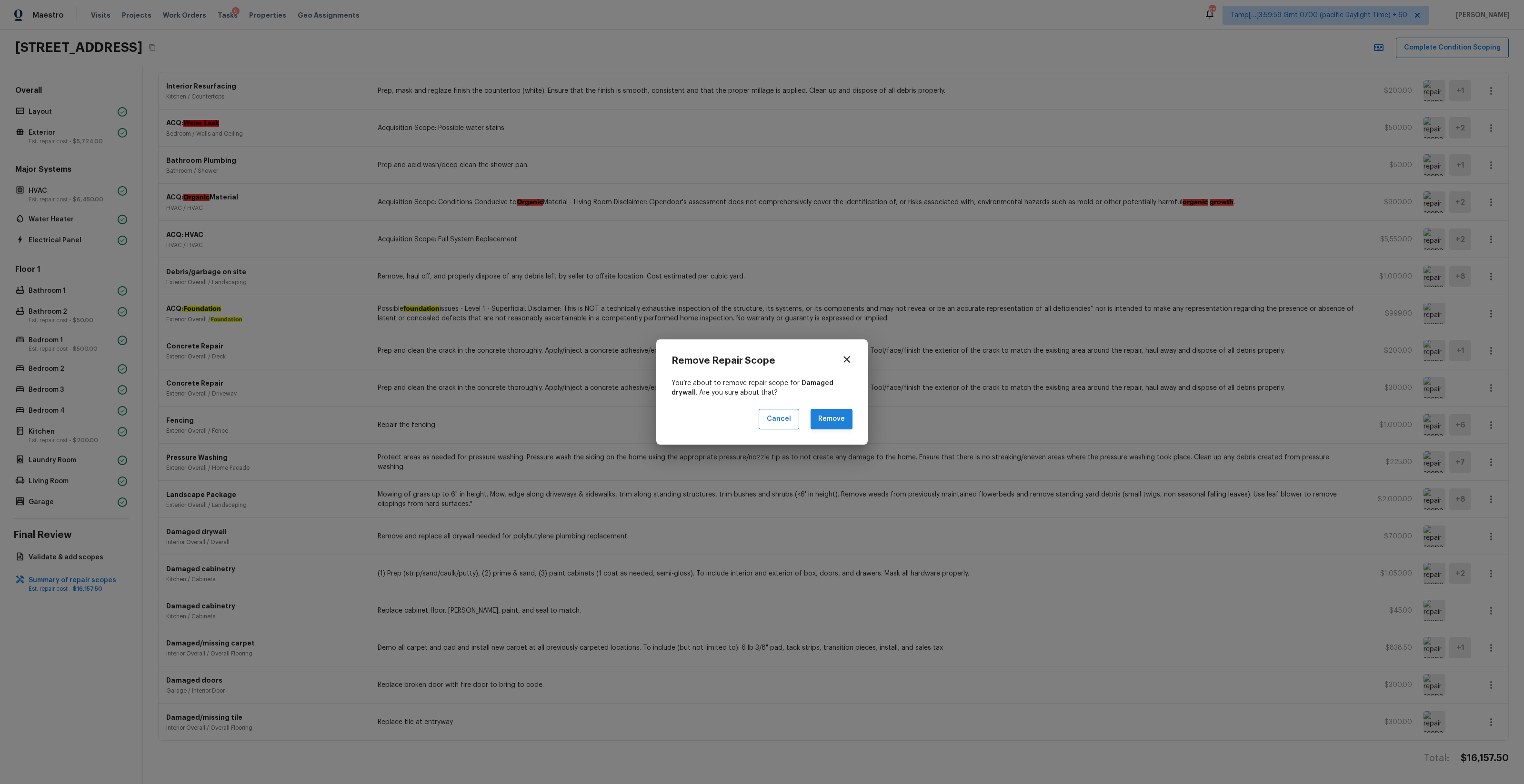
click at [822, 420] on button "Remove" at bounding box center [831, 419] width 42 height 21
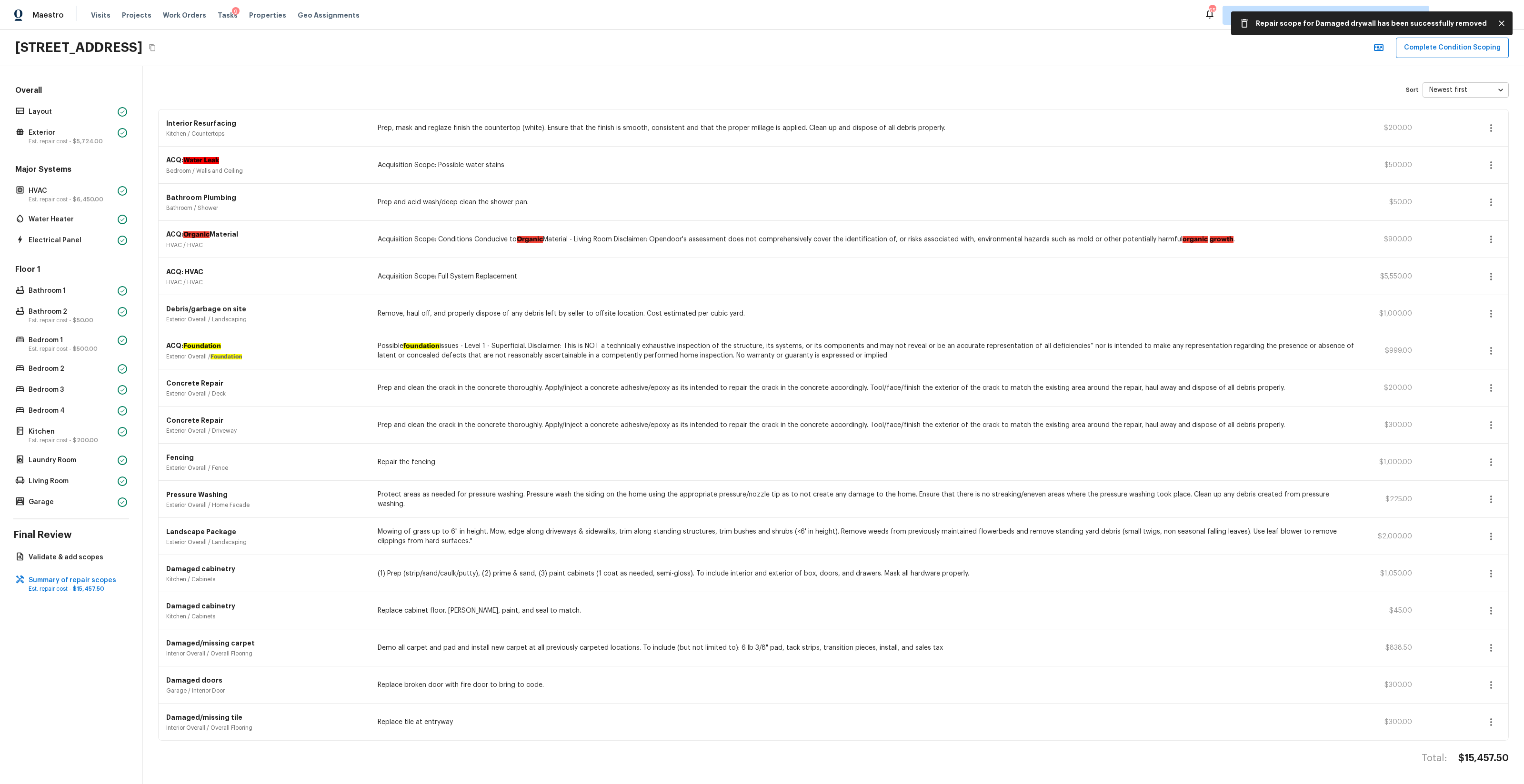
scroll to position [34, 0]
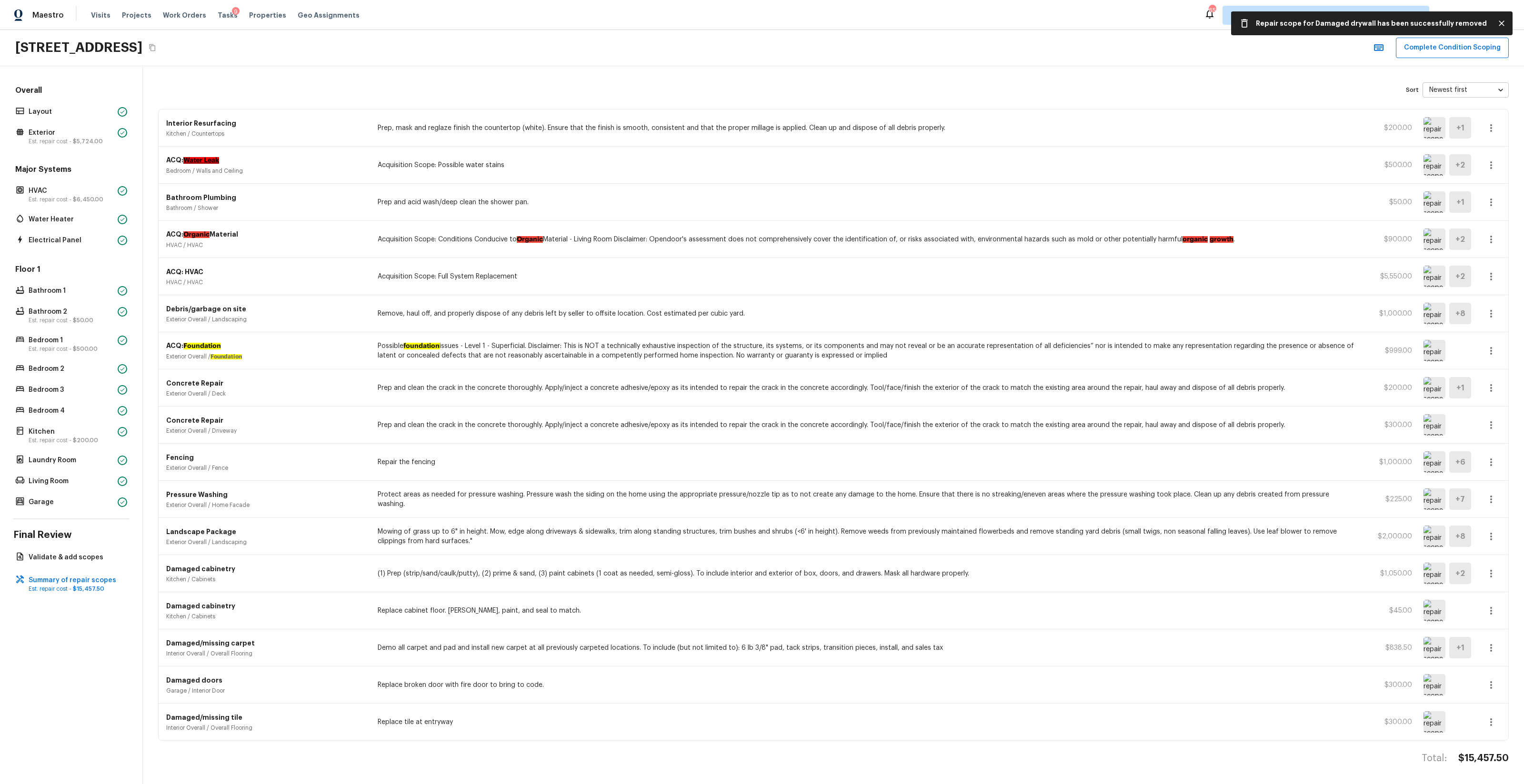
click at [857, 462] on button "button" at bounding box center [1491, 722] width 19 height 19
click at [857, 462] on li "Remove" at bounding box center [1494, 758] width 44 height 28
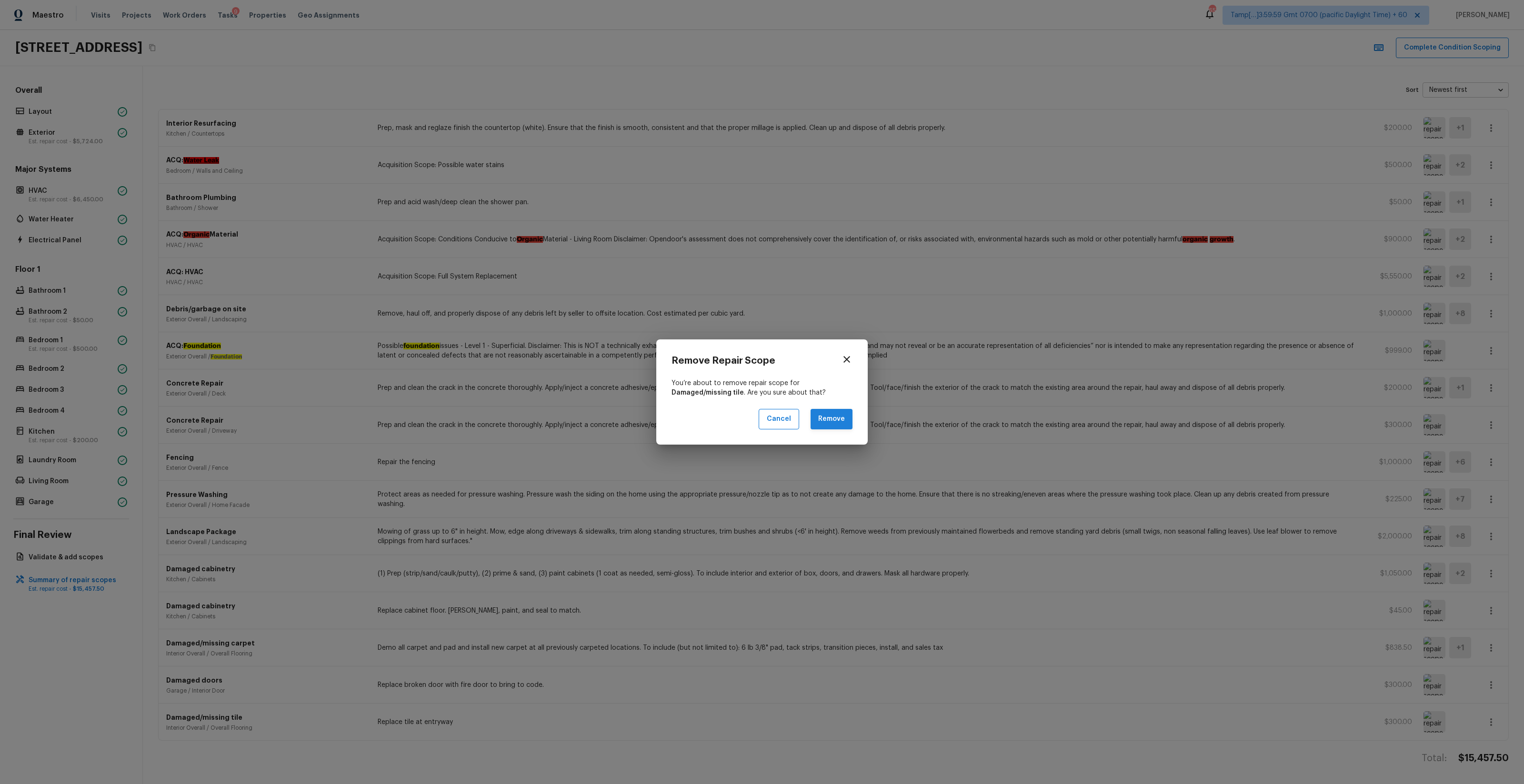
click at [824, 422] on button "Remove" at bounding box center [831, 419] width 42 height 21
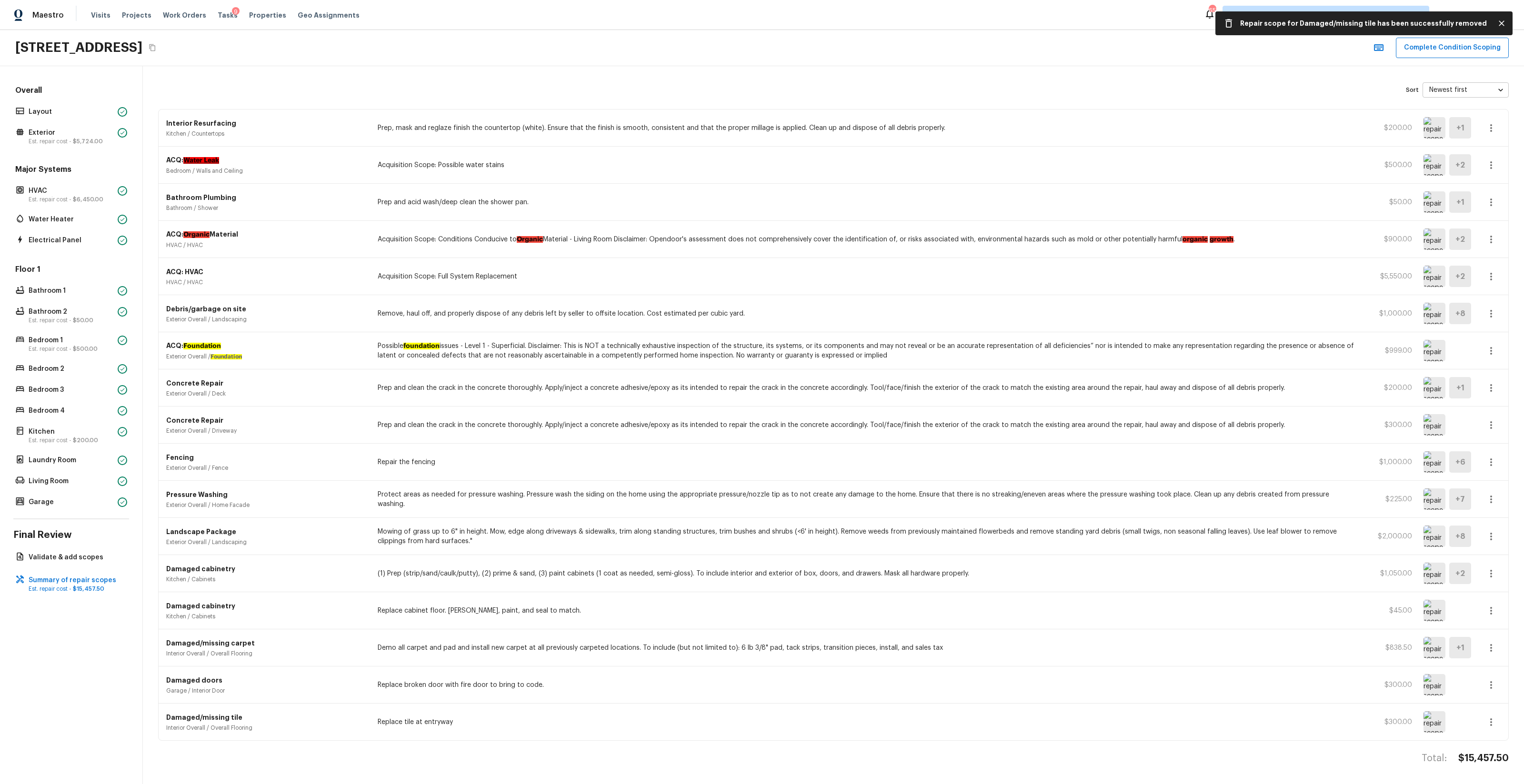
scroll to position [0, 0]
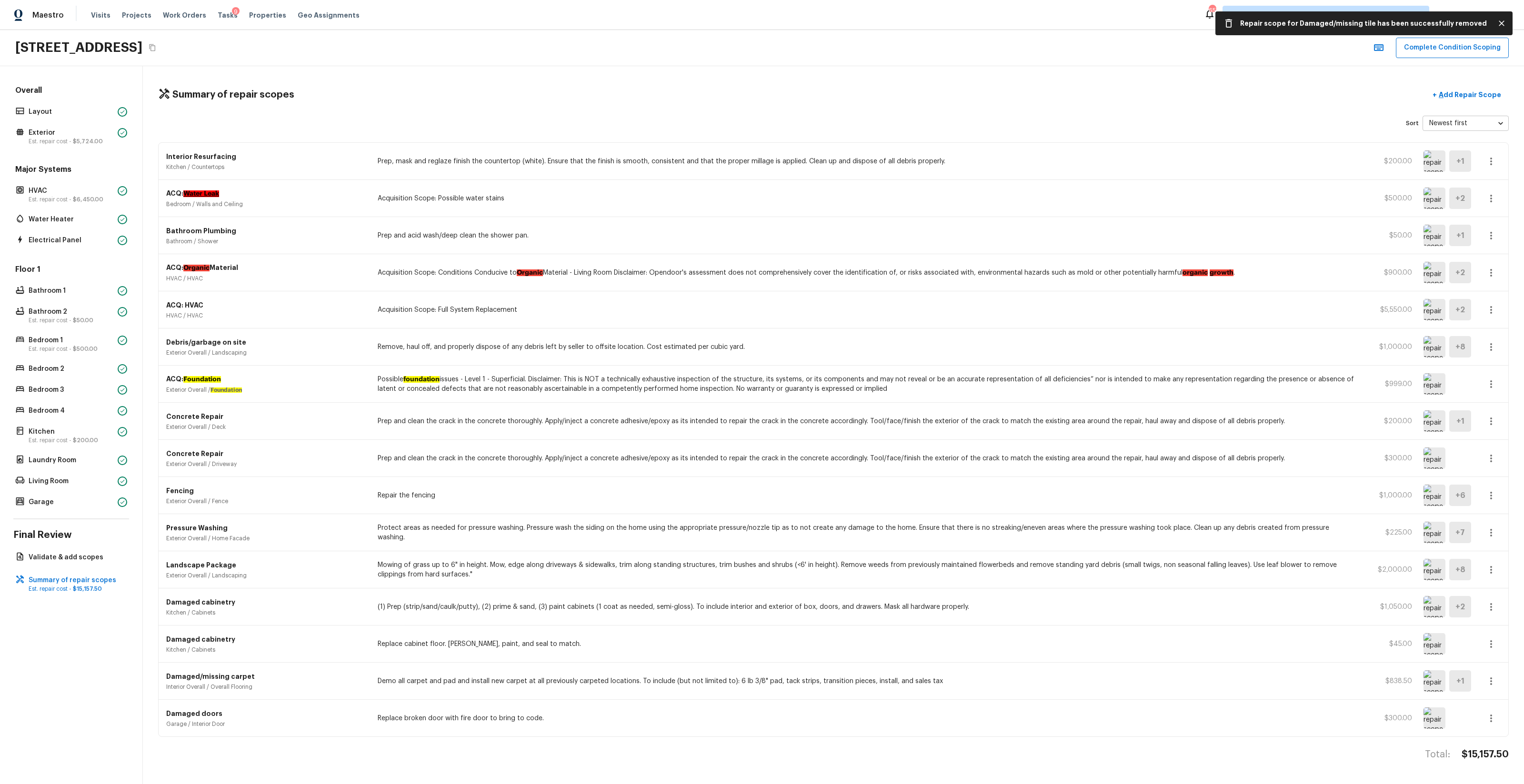
click at [857, 462] on div "Damaged doors Garage / Interior Door Replace broken door with fire door to brin…" at bounding box center [833, 718] width 1349 height 37
click at [857, 462] on button "button" at bounding box center [1491, 718] width 19 height 19
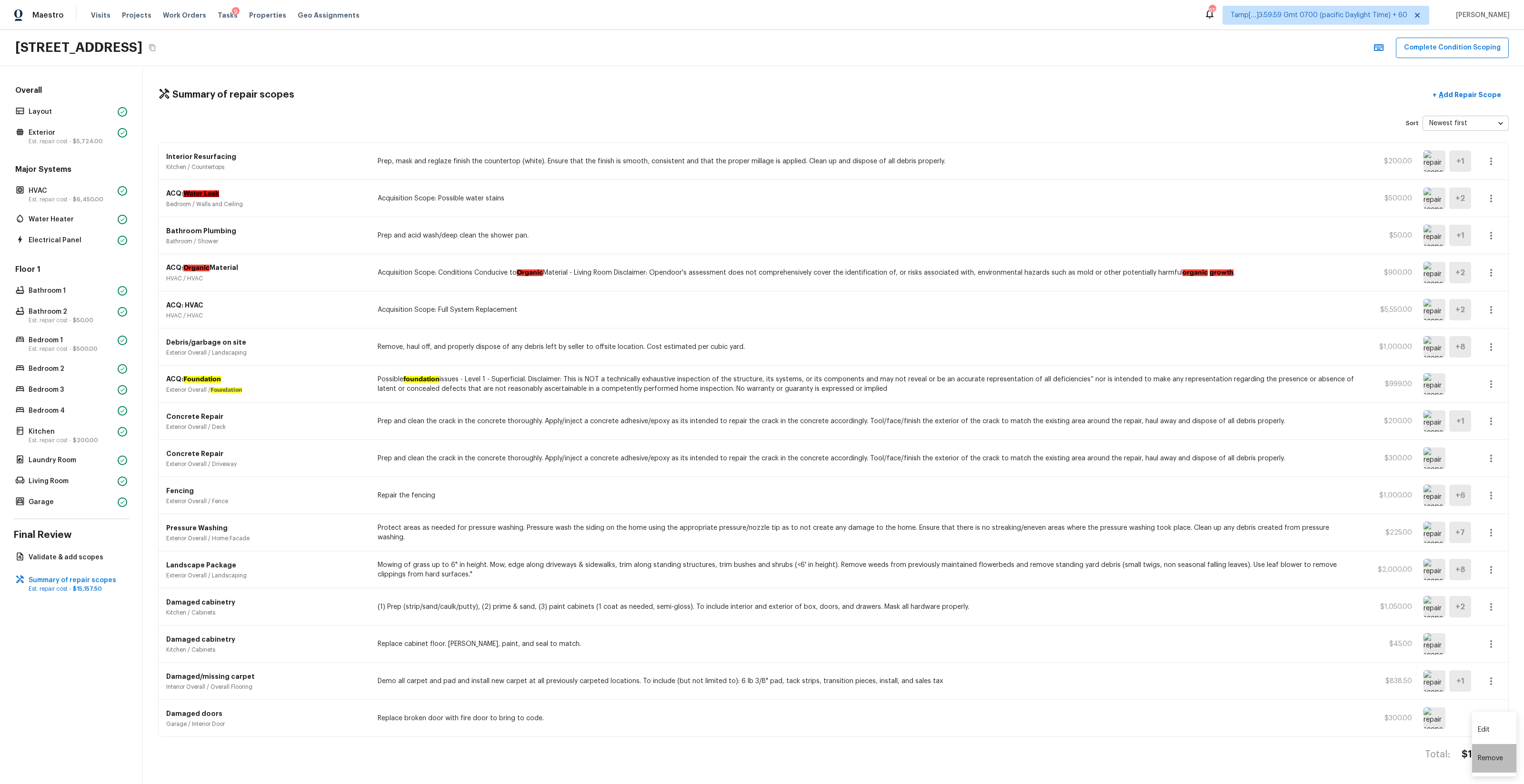
click at [857, 462] on li "Remove" at bounding box center [1494, 758] width 44 height 28
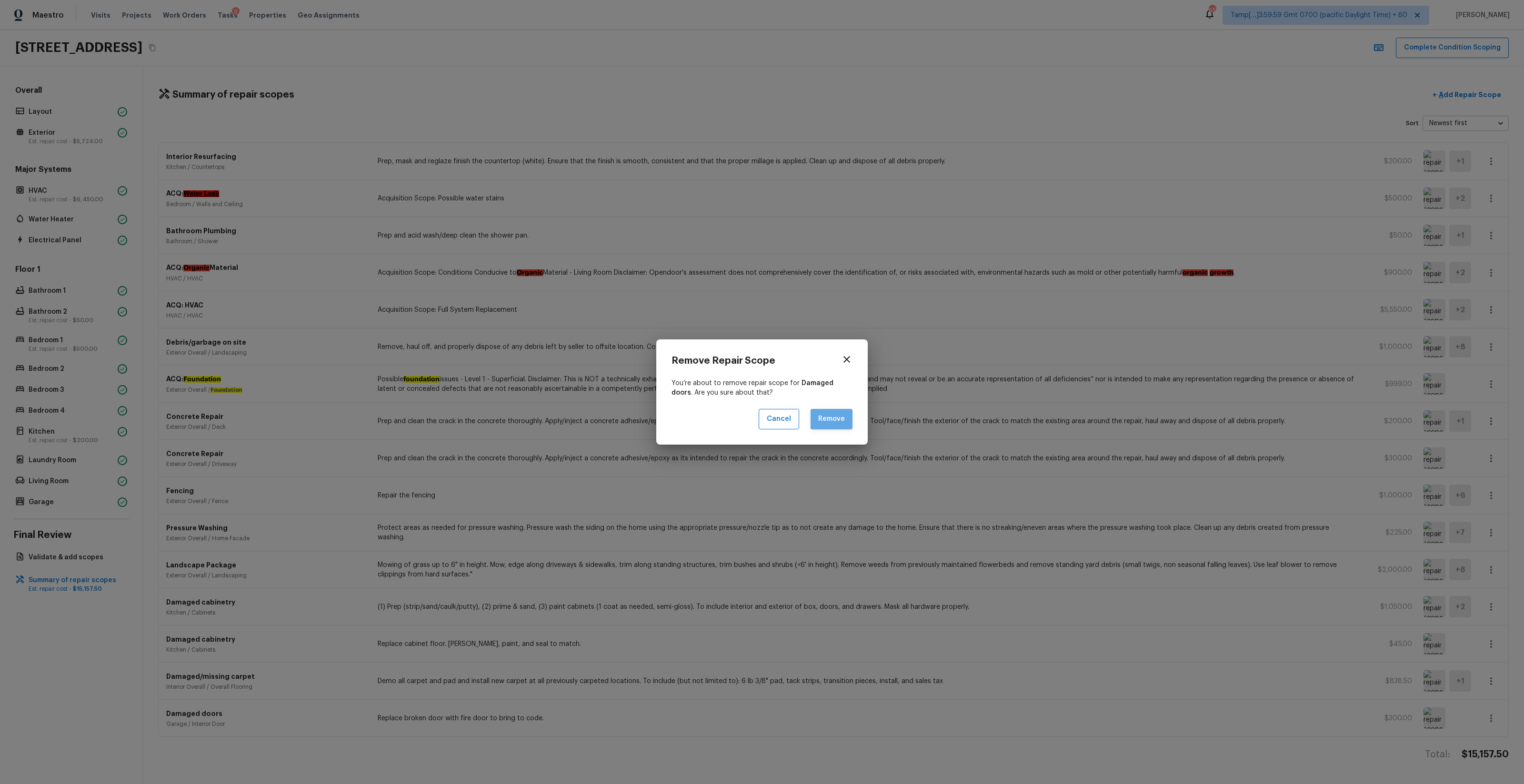
click at [826, 427] on button "Remove" at bounding box center [831, 419] width 42 height 21
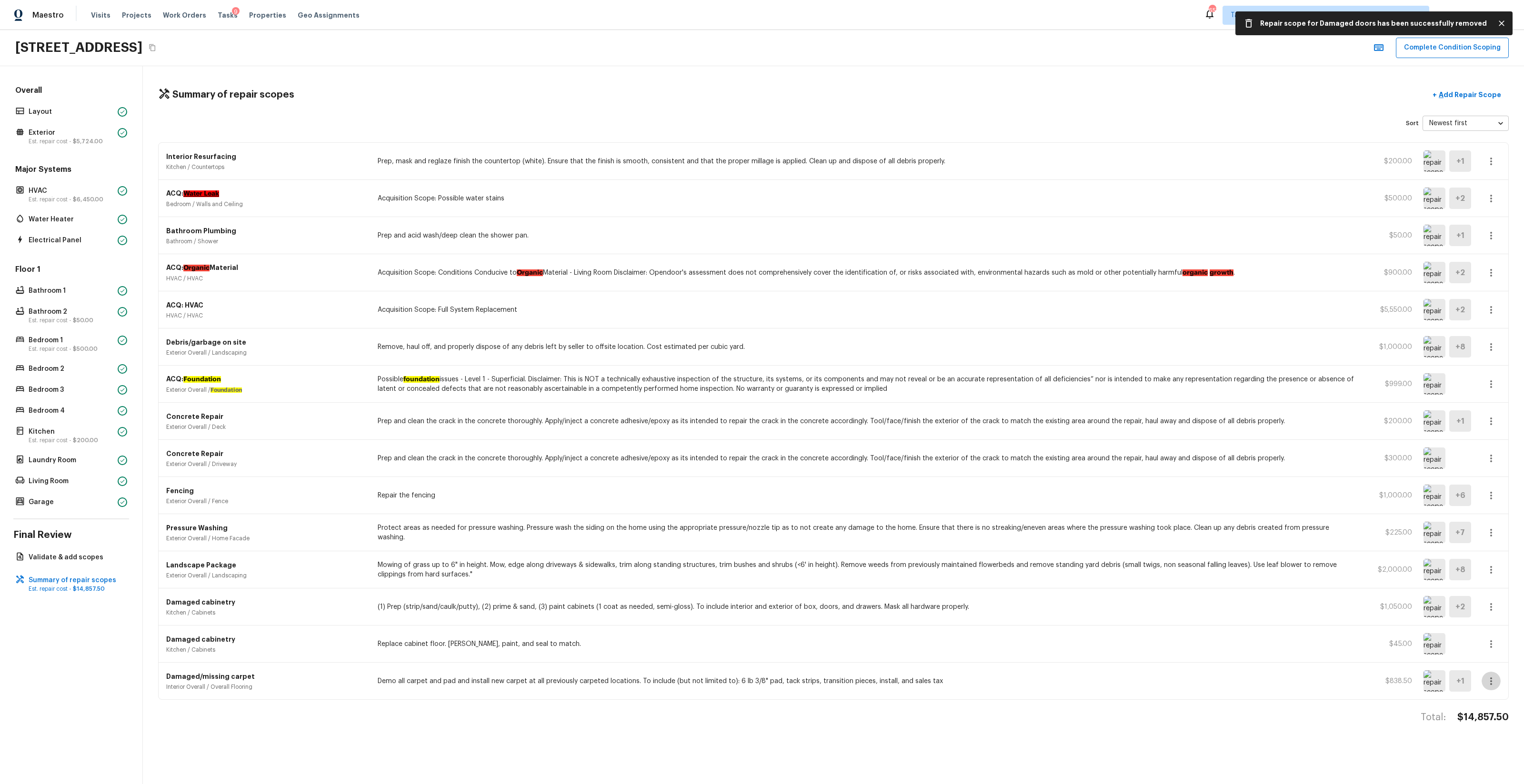
click at [857, 462] on button "button" at bounding box center [1491, 681] width 19 height 19
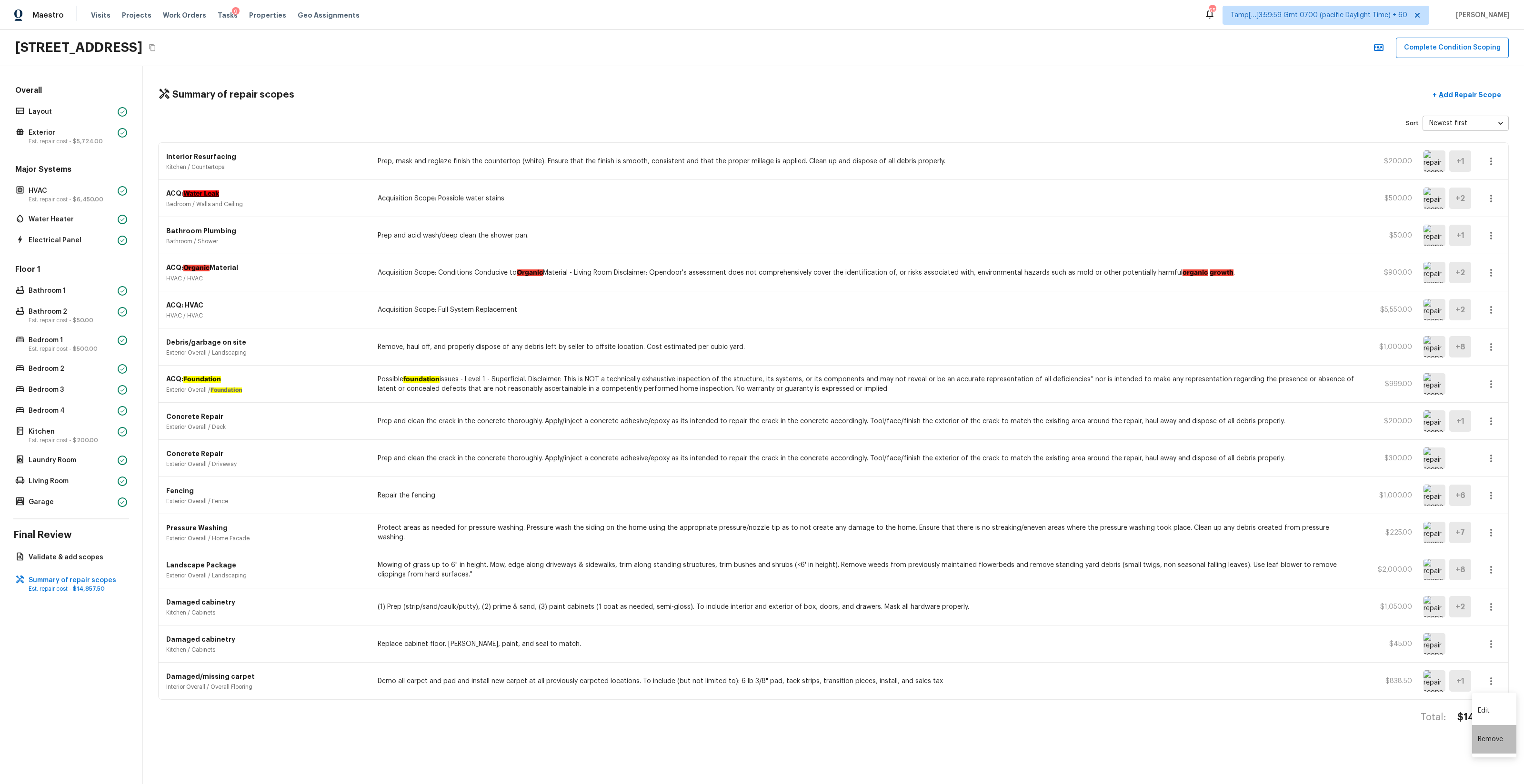
click at [857, 462] on li "Remove" at bounding box center [1494, 739] width 44 height 28
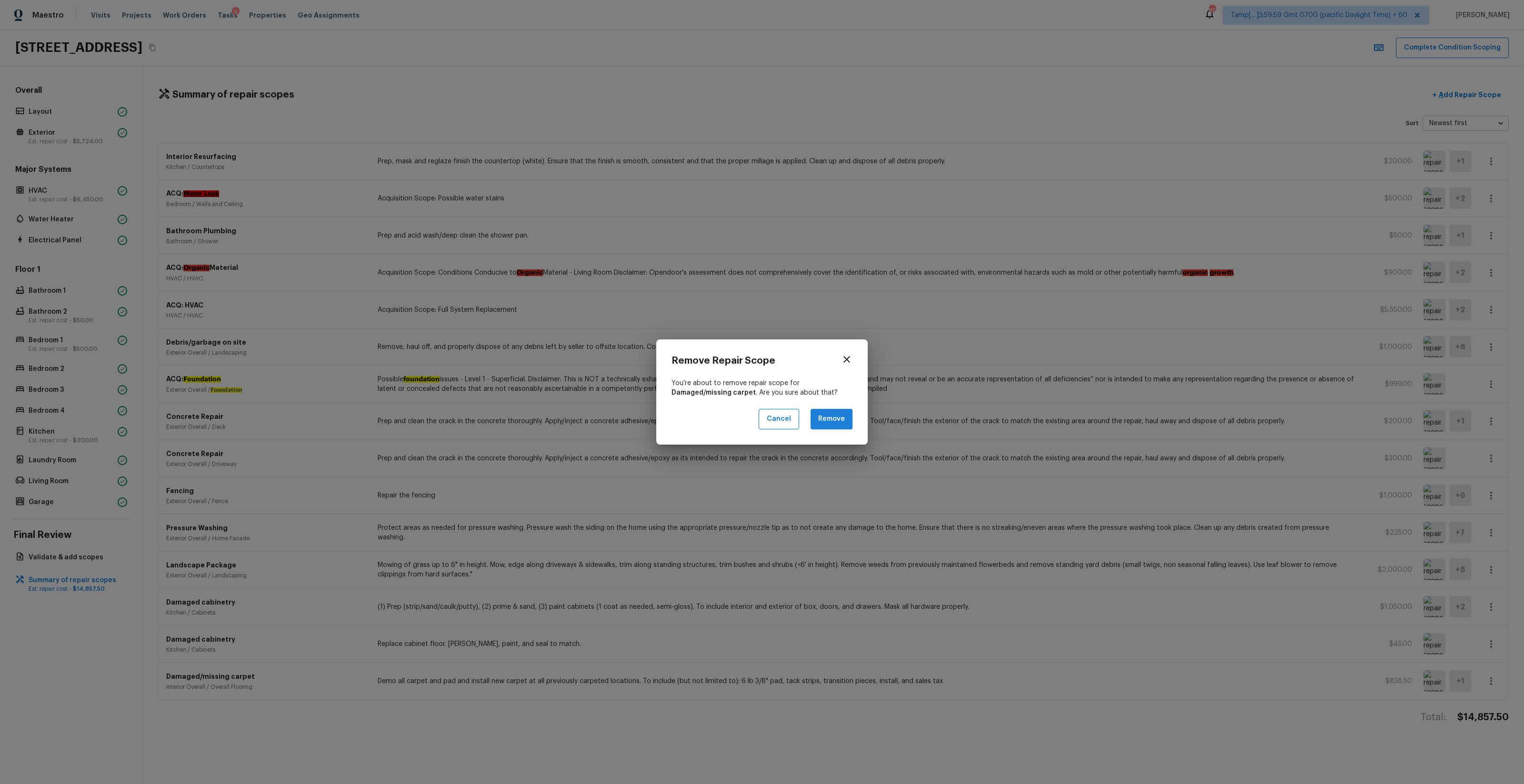
click at [844, 416] on button "Remove" at bounding box center [831, 419] width 42 height 21
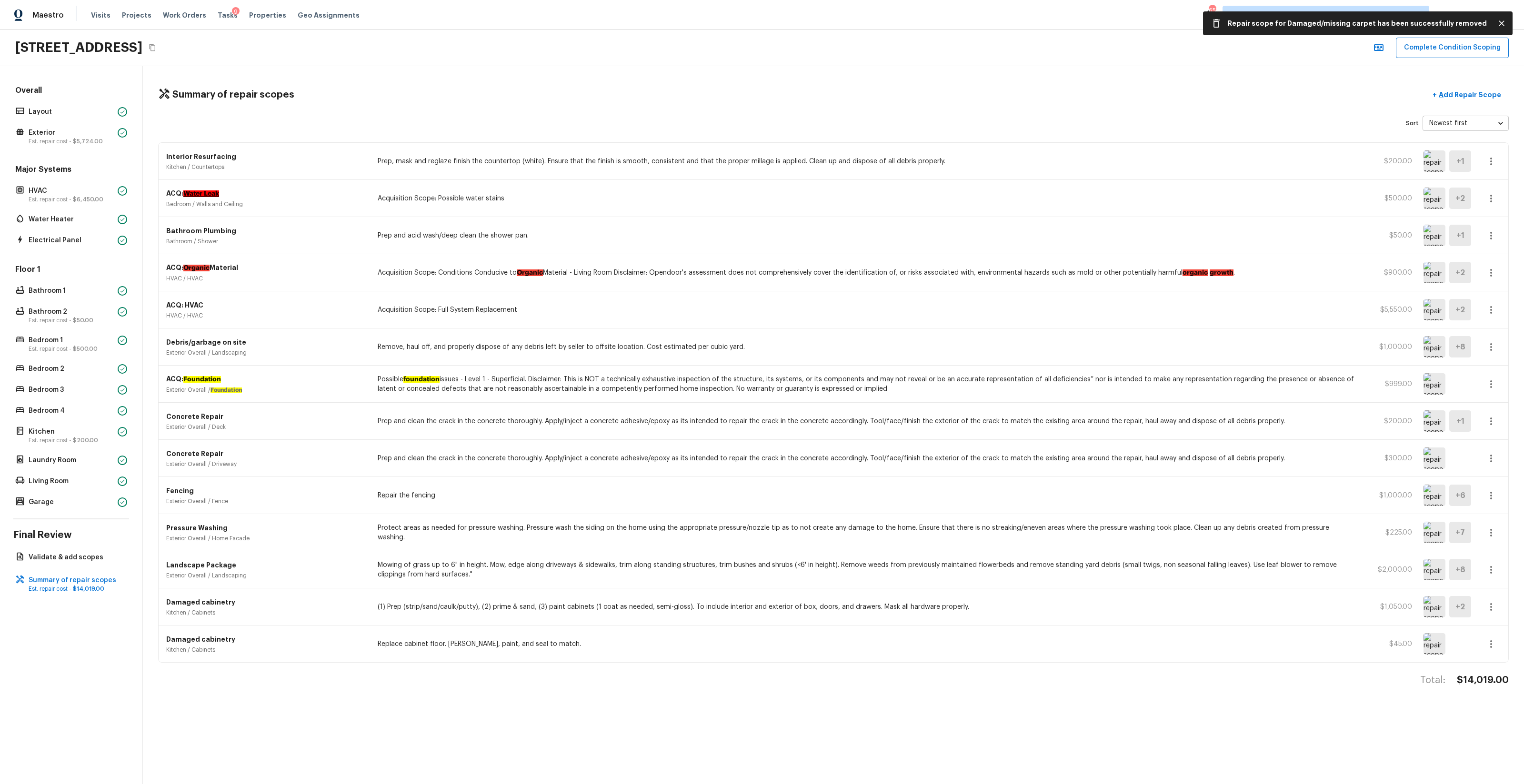
click at [857, 462] on icon "button" at bounding box center [1491, 644] width 11 height 11
click at [857, 462] on li "Remove" at bounding box center [1494, 702] width 44 height 28
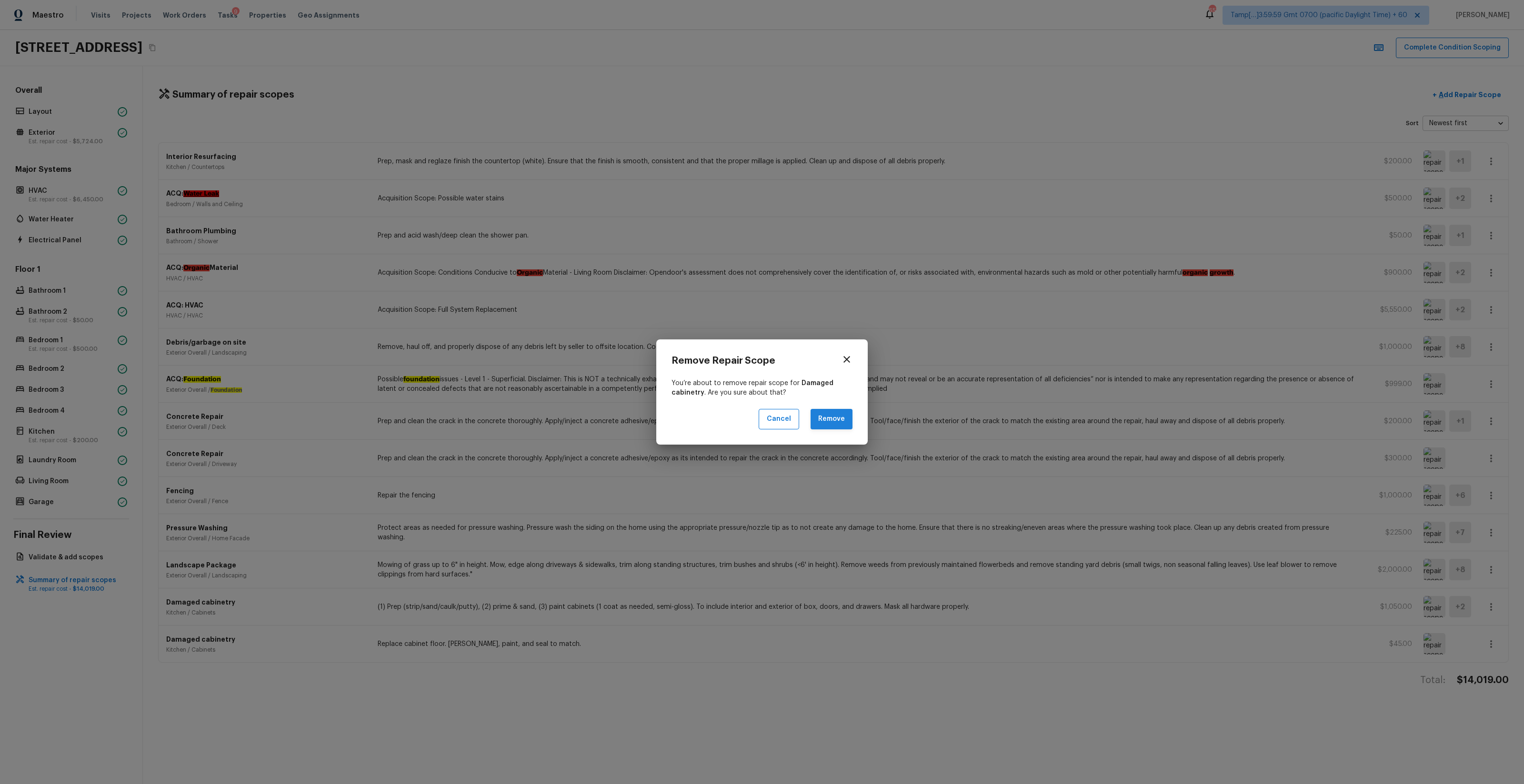
click at [843, 415] on button "Remove" at bounding box center [831, 419] width 42 height 21
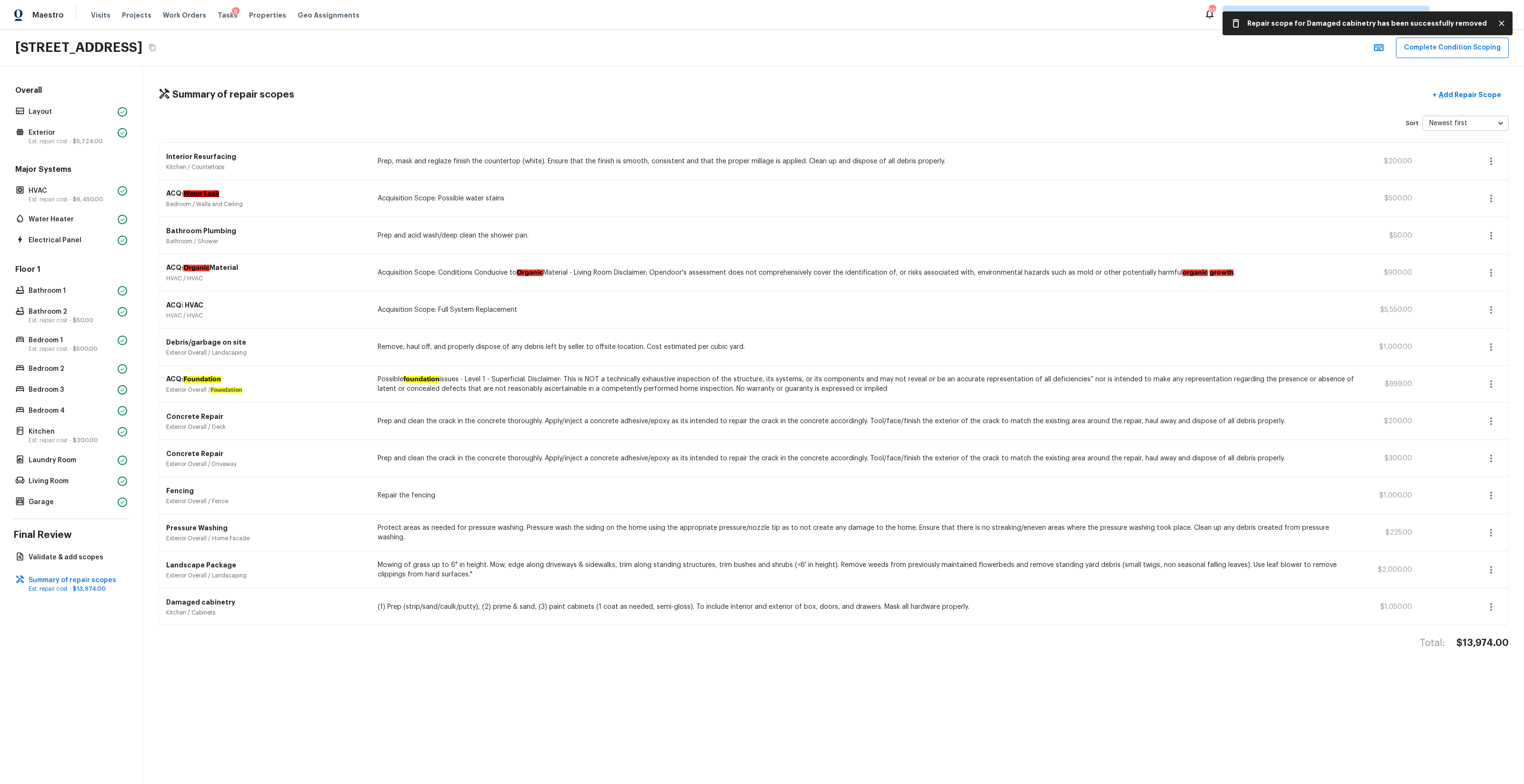
click at [857, 462] on icon "button" at bounding box center [1491, 607] width 11 height 11
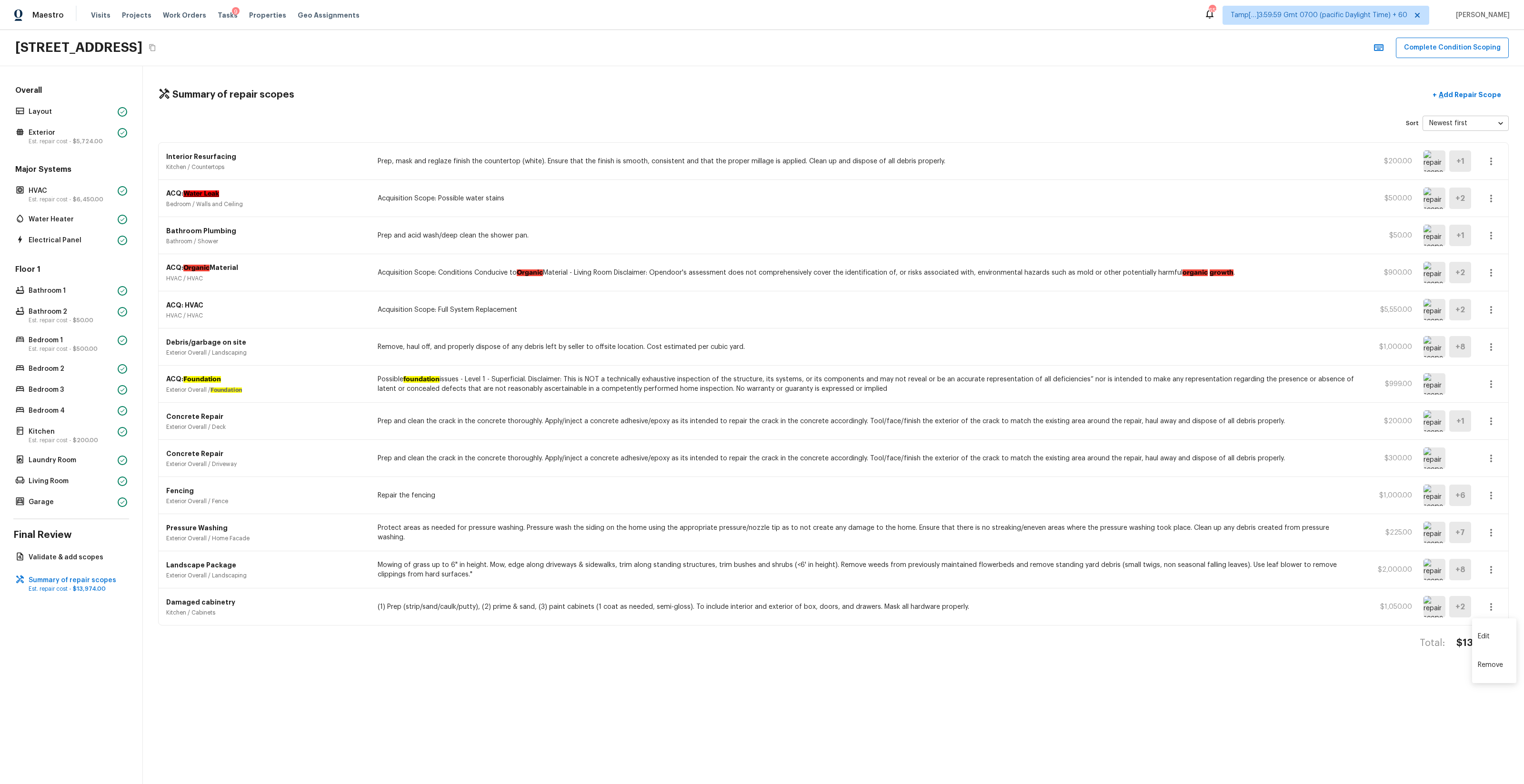
click at [857, 462] on li "Remove" at bounding box center [1494, 665] width 44 height 28
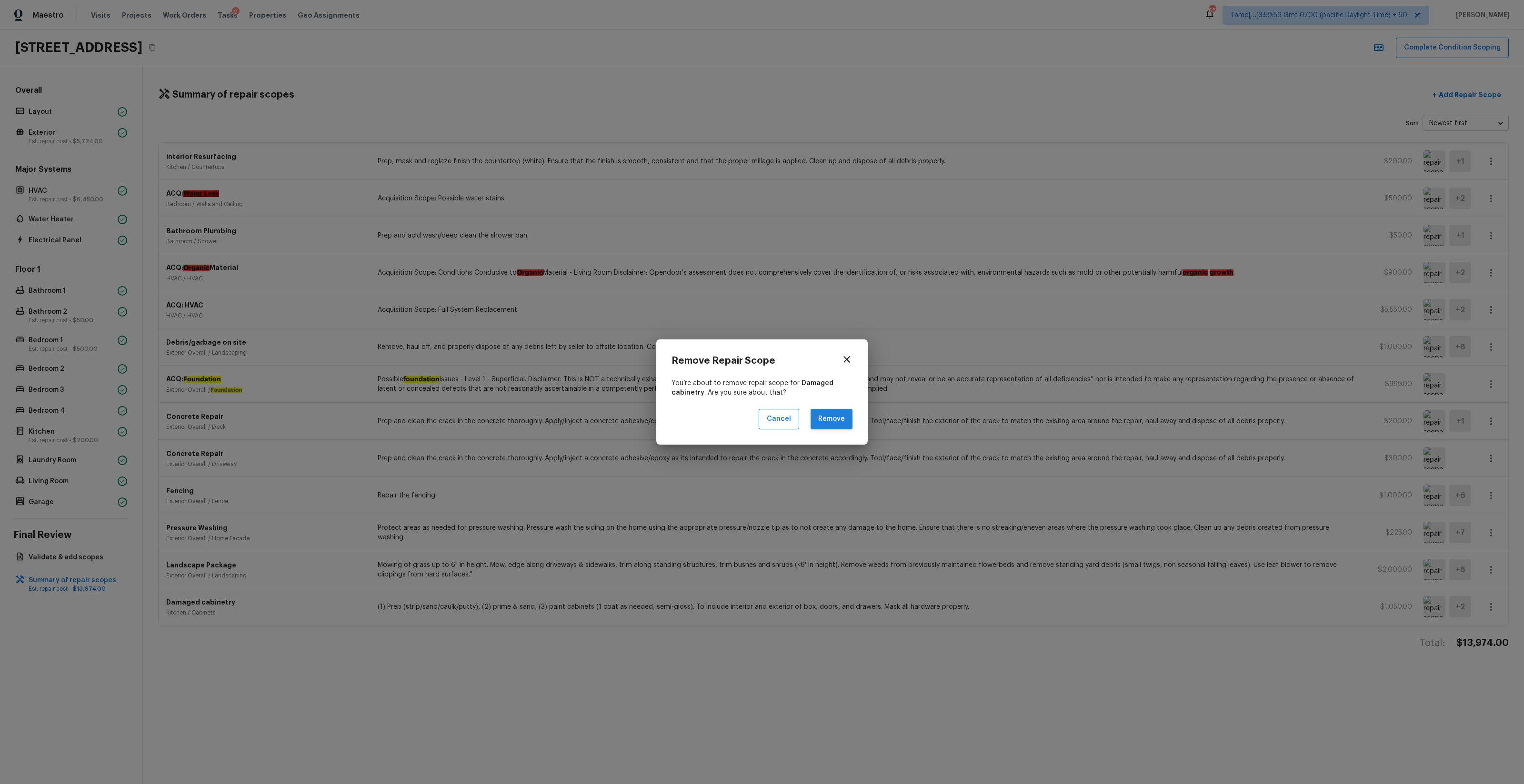
click at [824, 419] on button "Remove" at bounding box center [831, 419] width 42 height 21
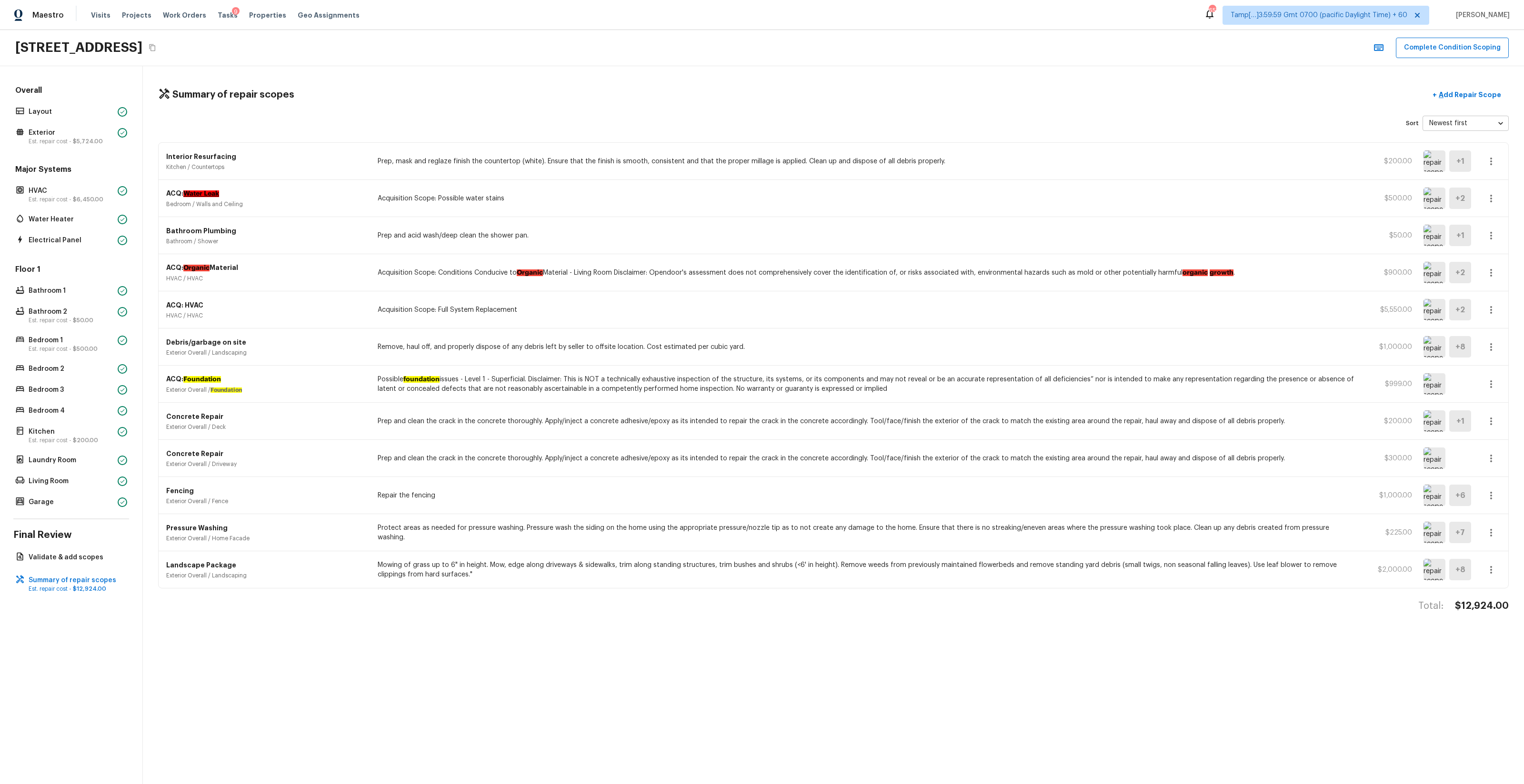
click at [857, 199] on div "ACQ: Water Leak Bedroom / Walls and Ceiling Acquisition Scope: Possible water s…" at bounding box center [833, 198] width 1349 height 37
click at [857, 200] on div "ACQ: Water Leak Bedroom / Walls and Ceiling Acquisition Scope: Possible water s…" at bounding box center [833, 198] width 1349 height 37
click at [857, 200] on icon "button" at bounding box center [1491, 198] width 11 height 11
click at [857, 225] on li "Edit" at bounding box center [1494, 226] width 44 height 28
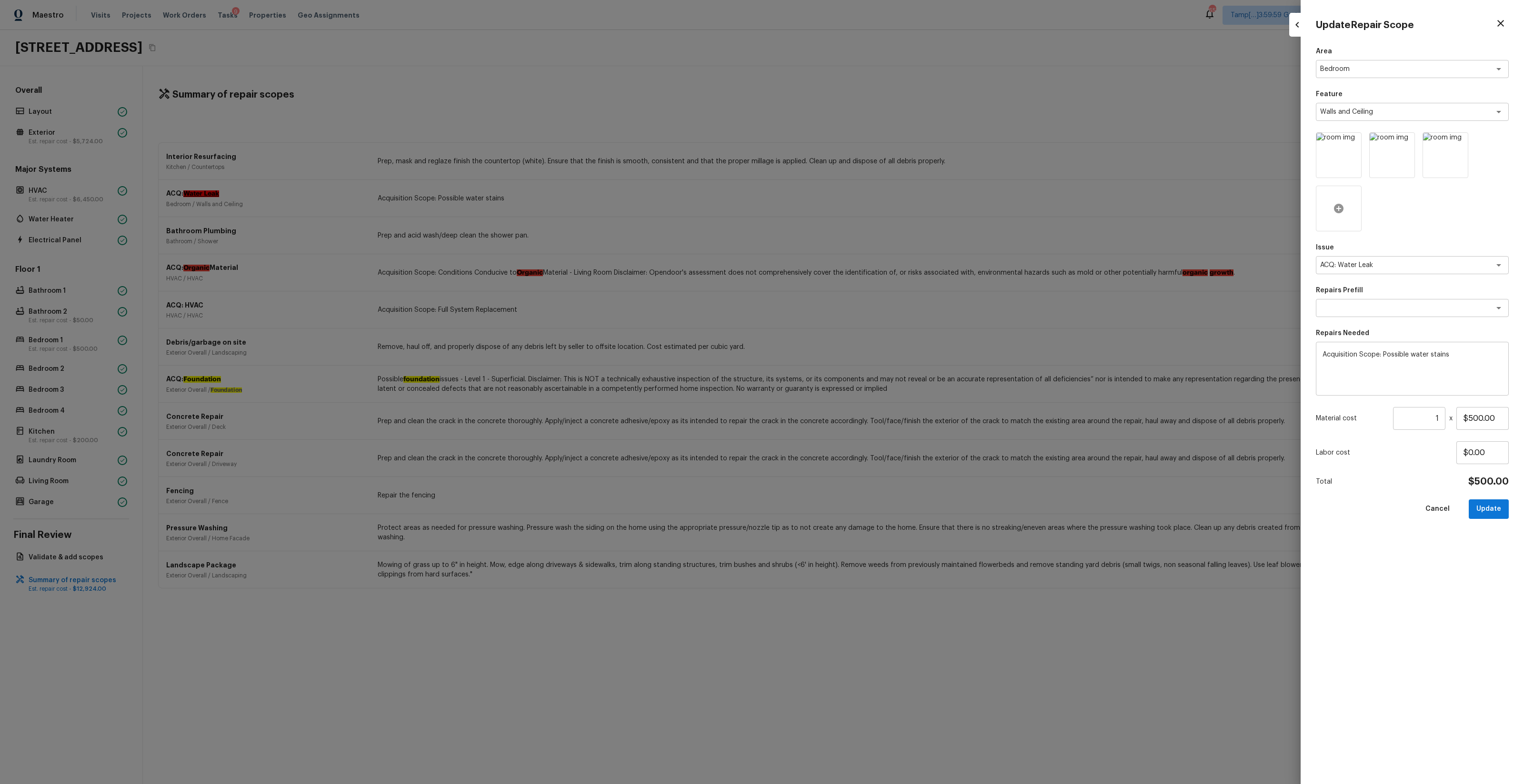
click at [857, 207] on icon at bounding box center [1339, 209] width 9 height 9
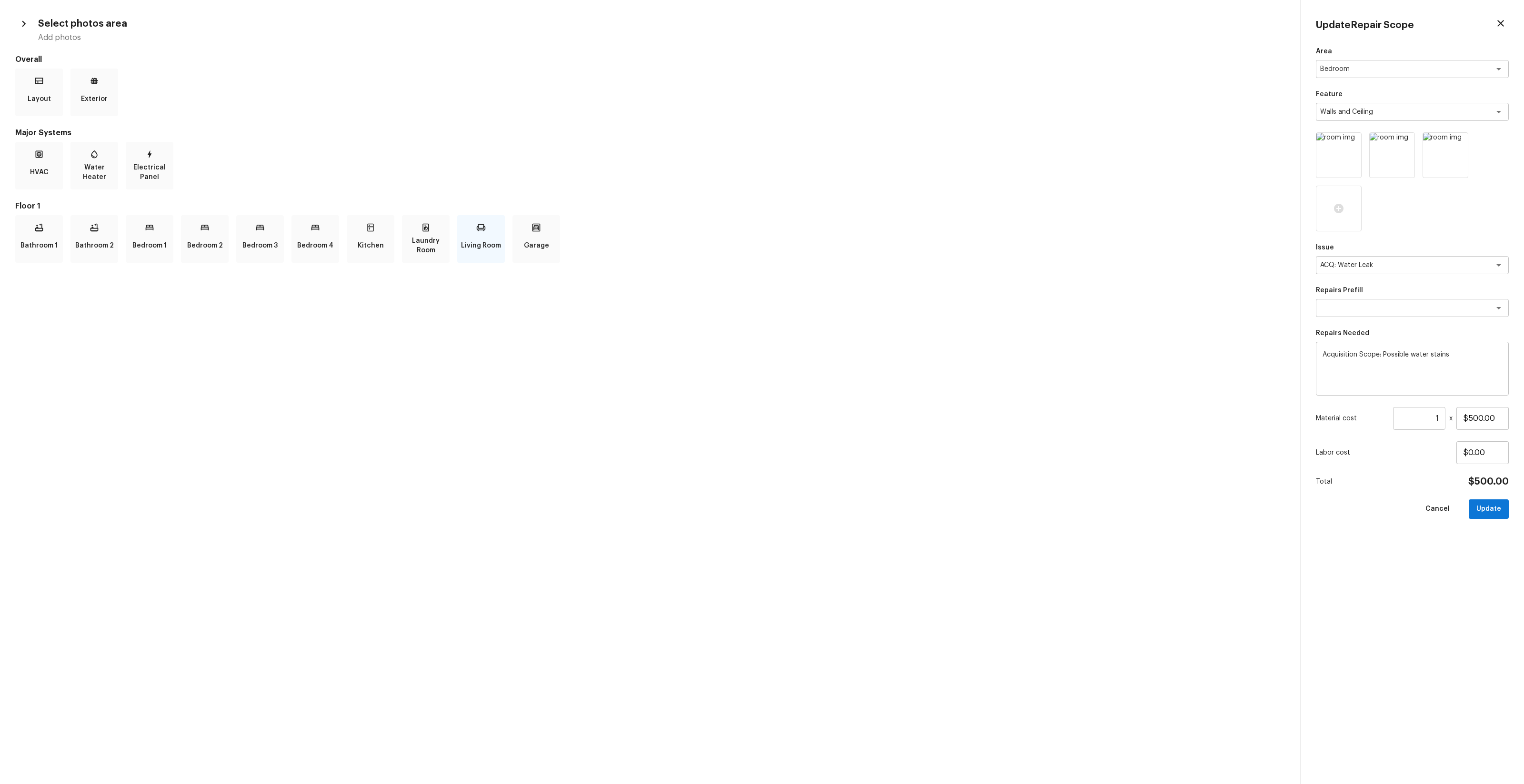
click at [498, 238] on p "Living Room" at bounding box center [481, 245] width 40 height 19
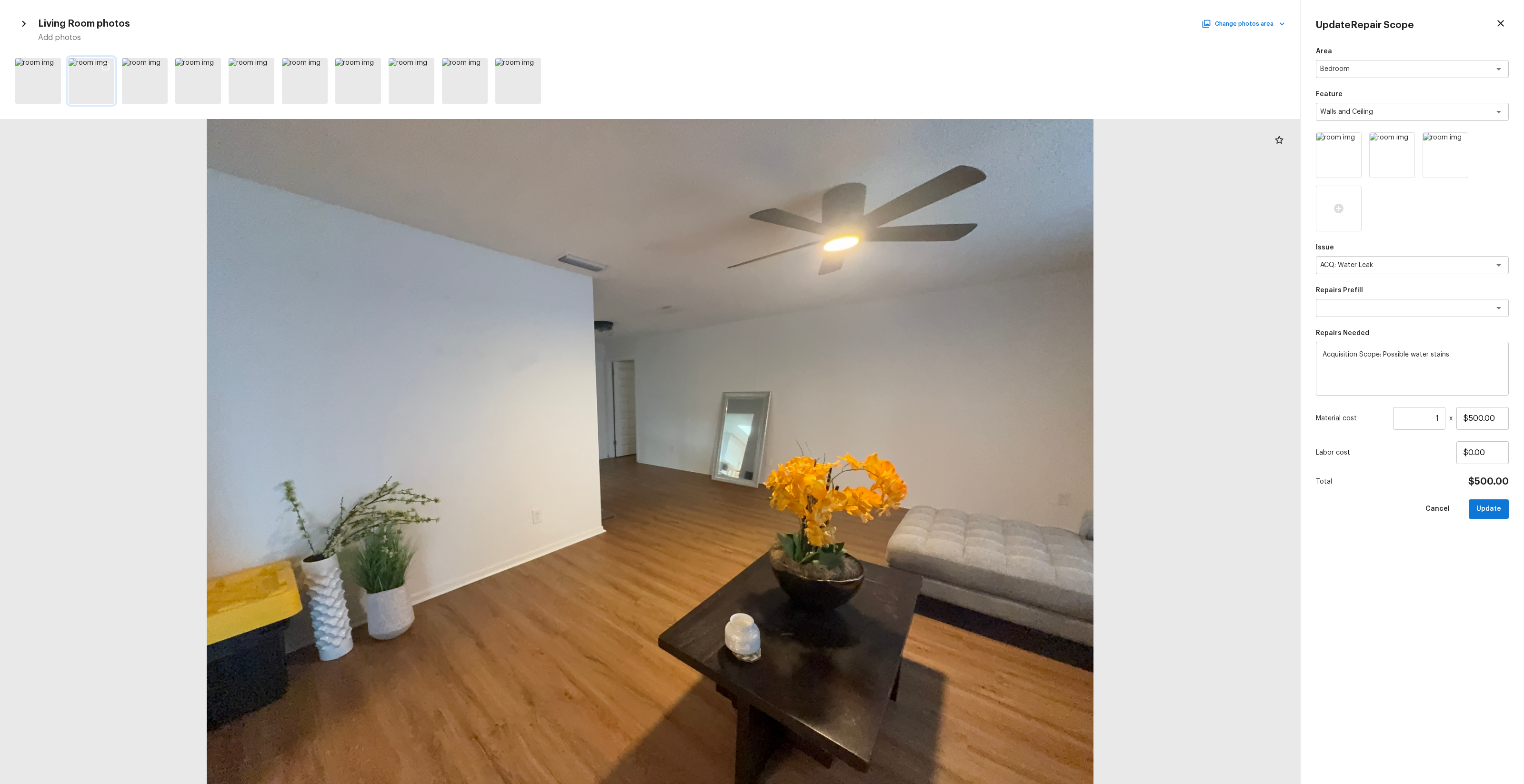
click at [106, 67] on icon at bounding box center [106, 67] width 9 height 9
click at [153, 79] on div at bounding box center [144, 80] width 46 height 46
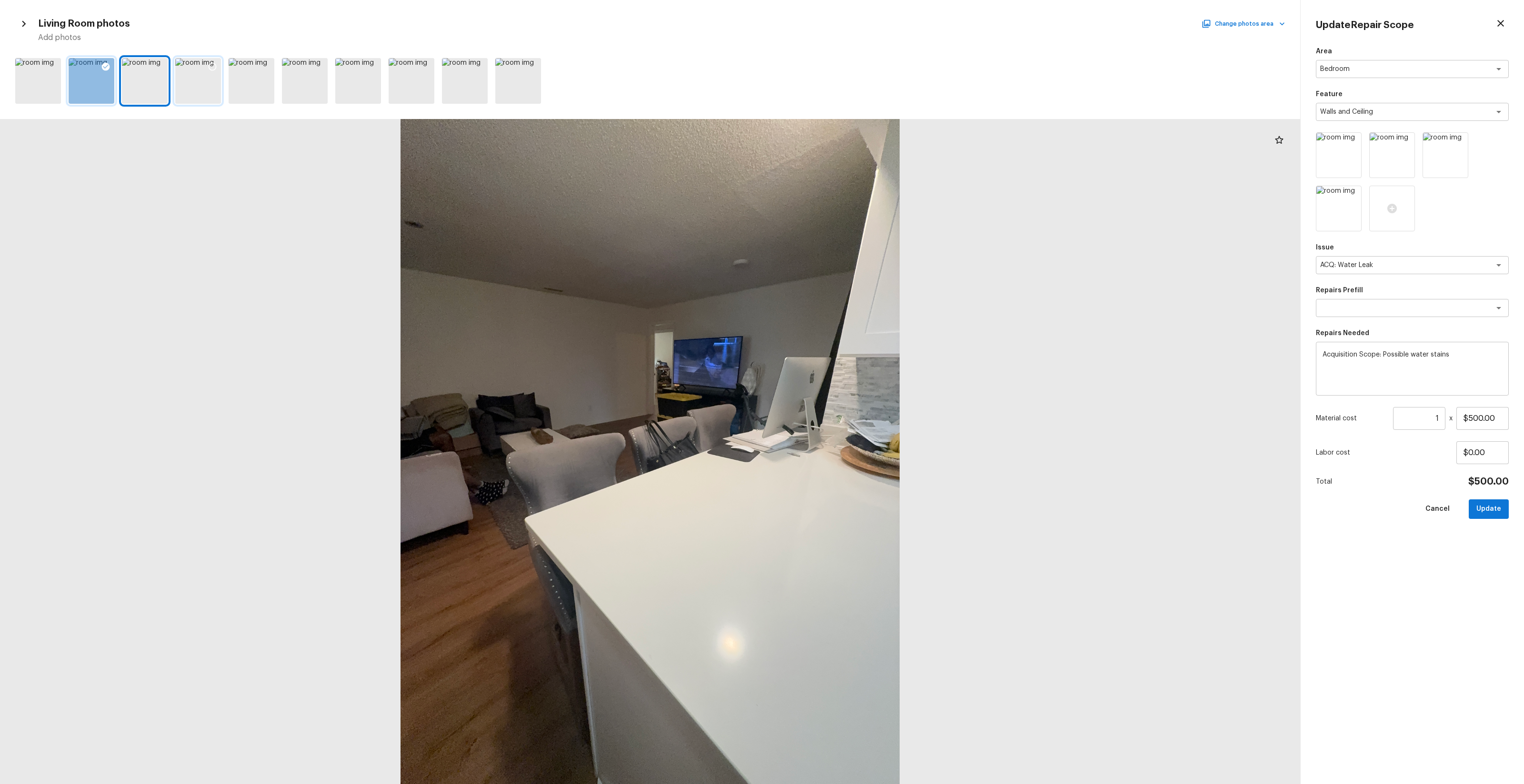
click at [201, 87] on div at bounding box center [198, 80] width 46 height 46
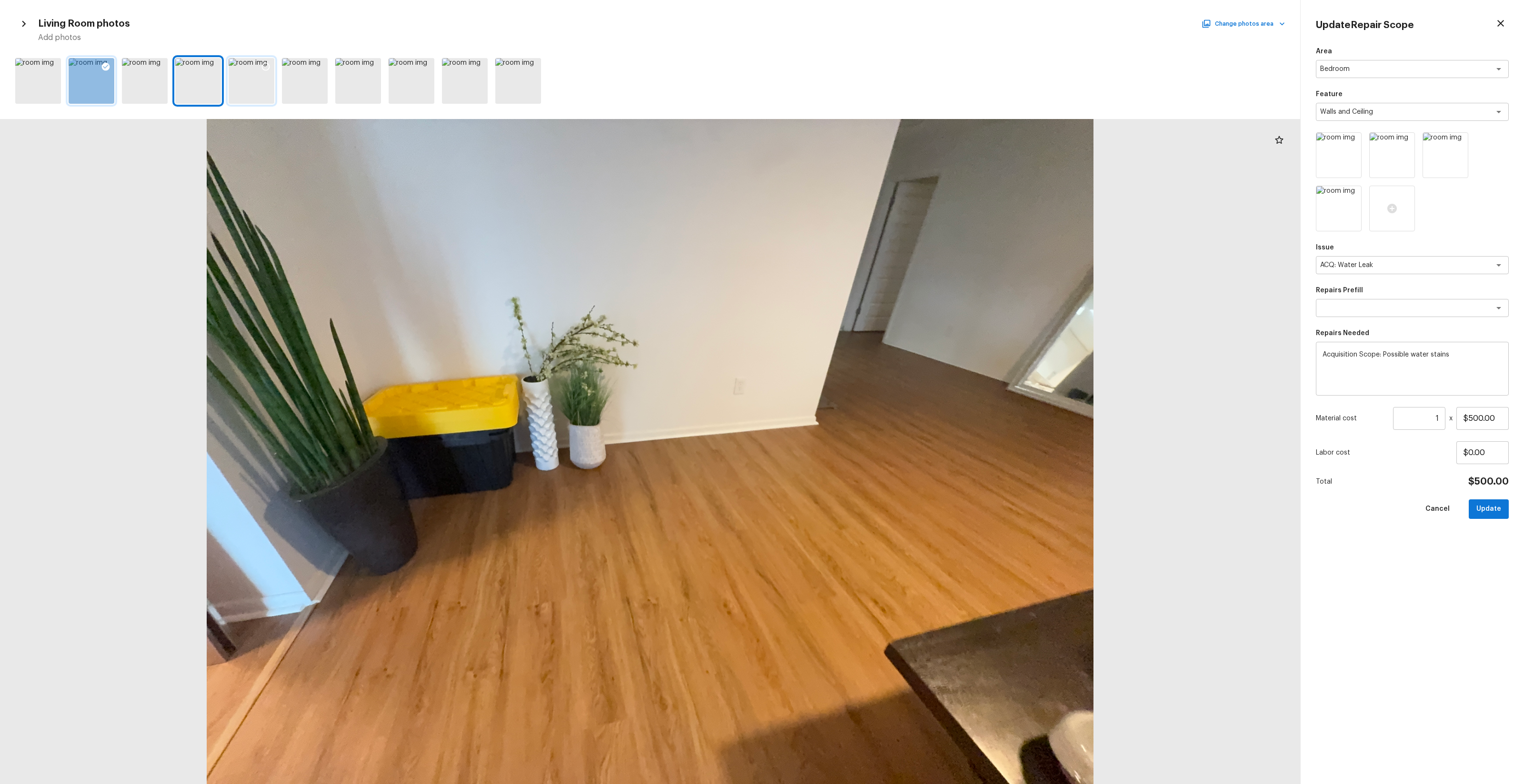
click at [250, 85] on div at bounding box center [251, 80] width 46 height 46
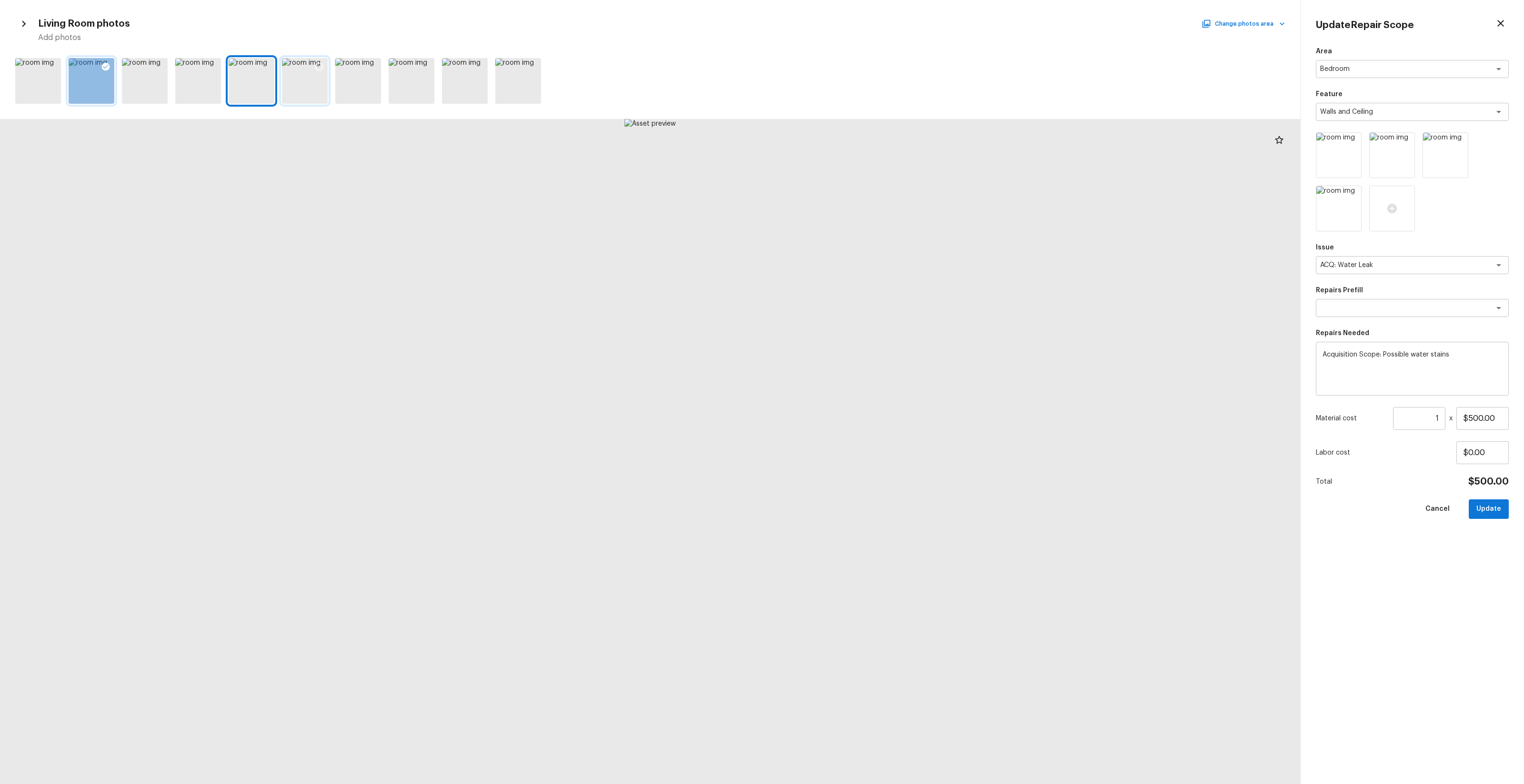
click at [296, 86] on div at bounding box center [305, 80] width 46 height 46
click at [348, 88] on div at bounding box center [358, 80] width 46 height 46
click at [416, 85] on div at bounding box center [411, 80] width 46 height 46
click at [450, 88] on div at bounding box center [464, 80] width 46 height 46
click at [477, 70] on icon at bounding box center [479, 67] width 8 height 8
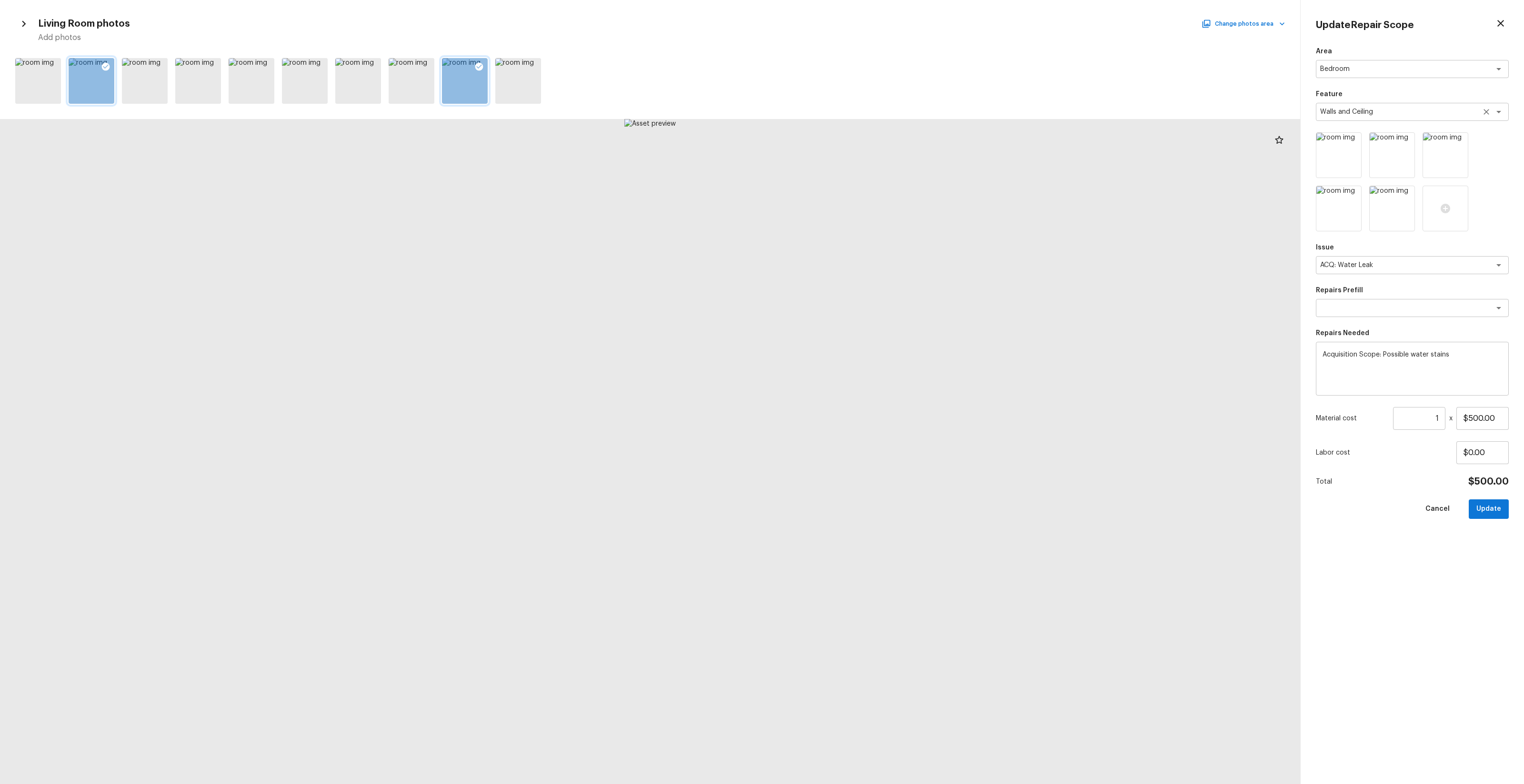
click at [857, 114] on textarea "Walls and Ceiling" at bounding box center [1399, 112] width 157 height 9
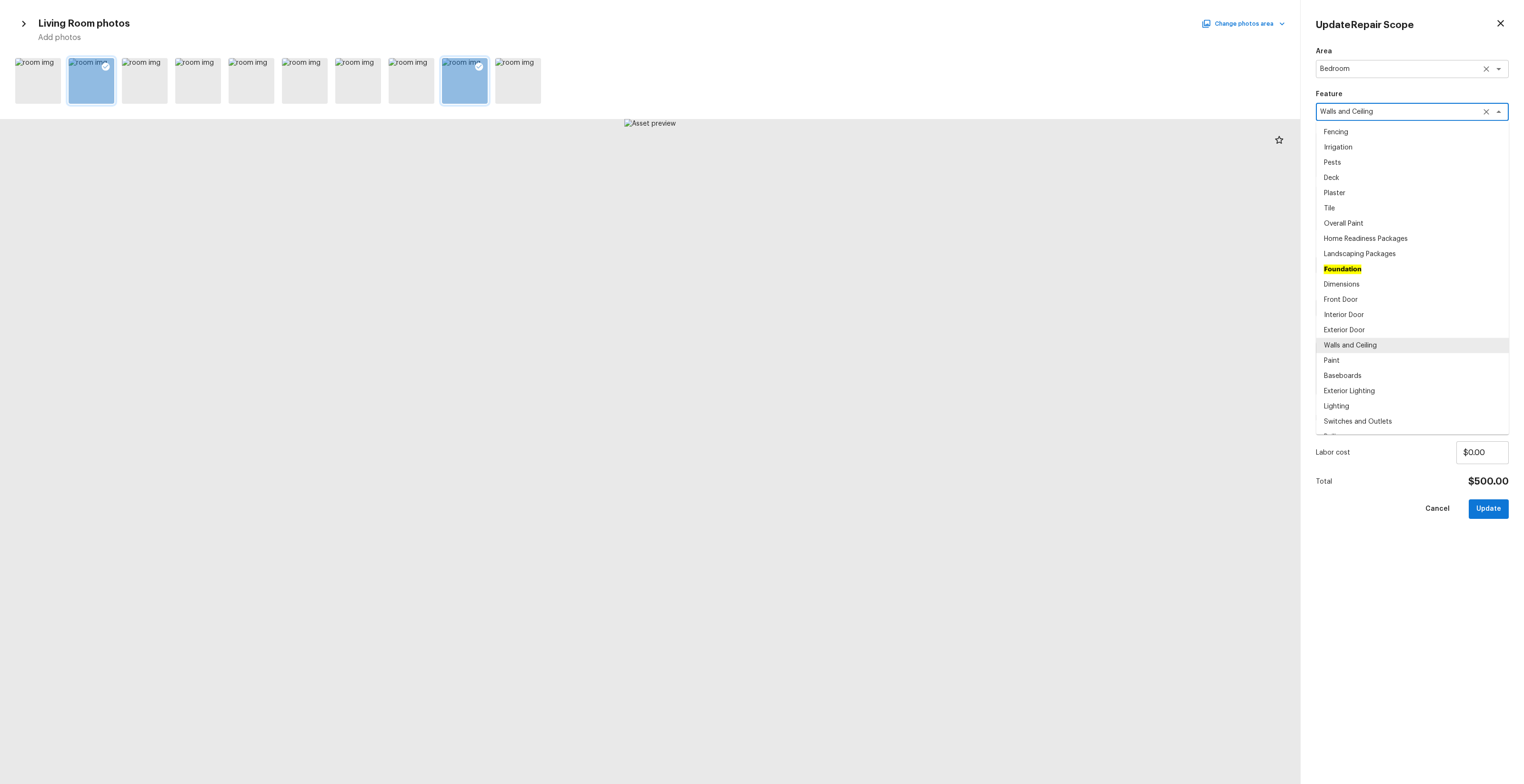
click at [857, 72] on textarea "Bedroom" at bounding box center [1399, 69] width 157 height 9
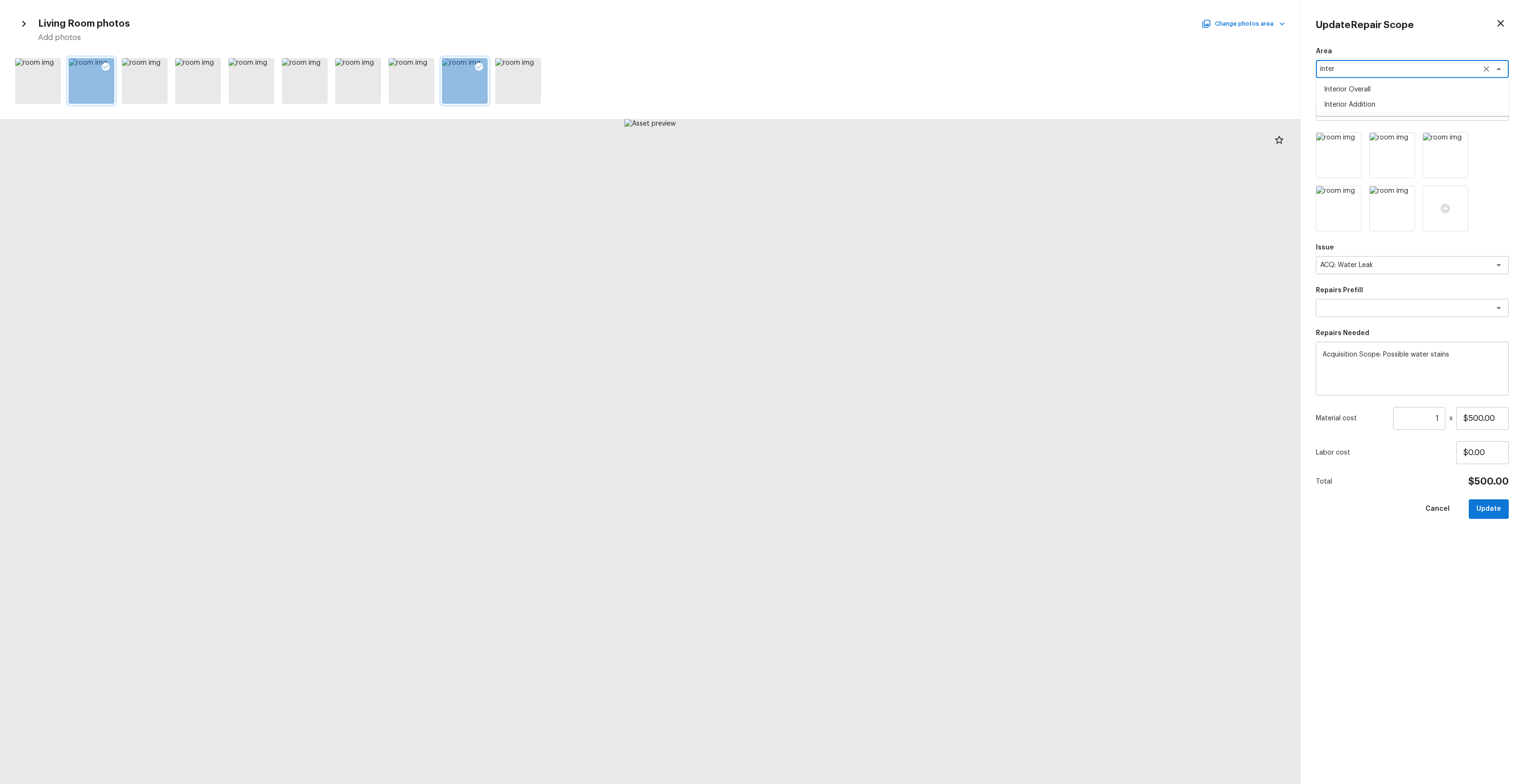
click at [857, 87] on li "Interior Overall" at bounding box center [1413, 89] width 193 height 15
click at [857, 119] on div "Walls and Ceiling x ​" at bounding box center [1412, 112] width 193 height 18
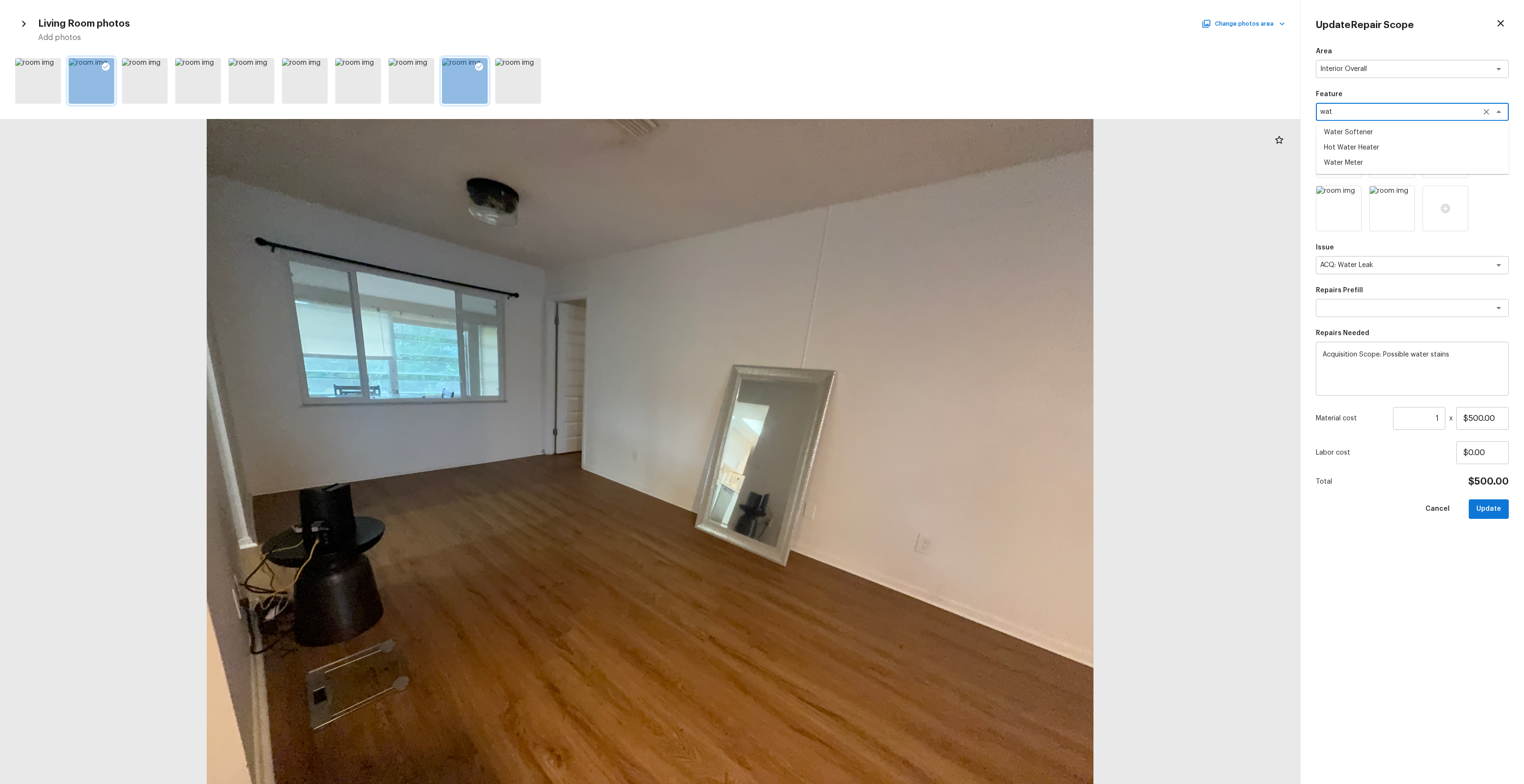
click at [857, 106] on div "wat x ​" at bounding box center [1412, 112] width 193 height 18
click at [857, 99] on p "Feature" at bounding box center [1412, 94] width 193 height 9
click at [857, 312] on textarea at bounding box center [1399, 308] width 157 height 9
click at [857, 312] on textarea "w" at bounding box center [1399, 308] width 157 height 9
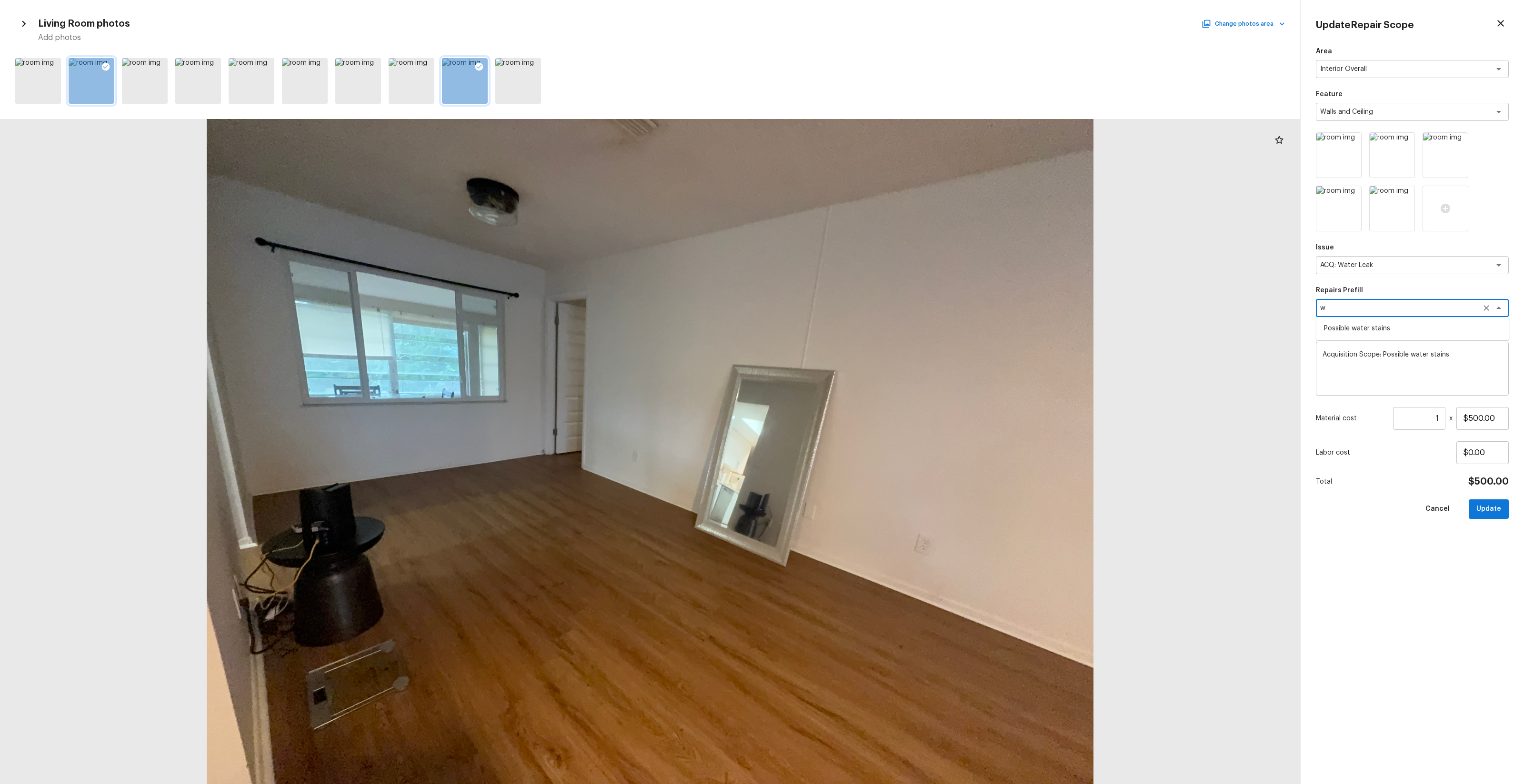
click at [857, 312] on textarea "w" at bounding box center [1399, 308] width 157 height 9
click at [857, 309] on textarea "wa" at bounding box center [1399, 308] width 157 height 9
click at [857, 331] on li "Possible roof leak" at bounding box center [1413, 329] width 193 height 15
click at [857, 417] on input "$3,500.00" at bounding box center [1483, 418] width 53 height 23
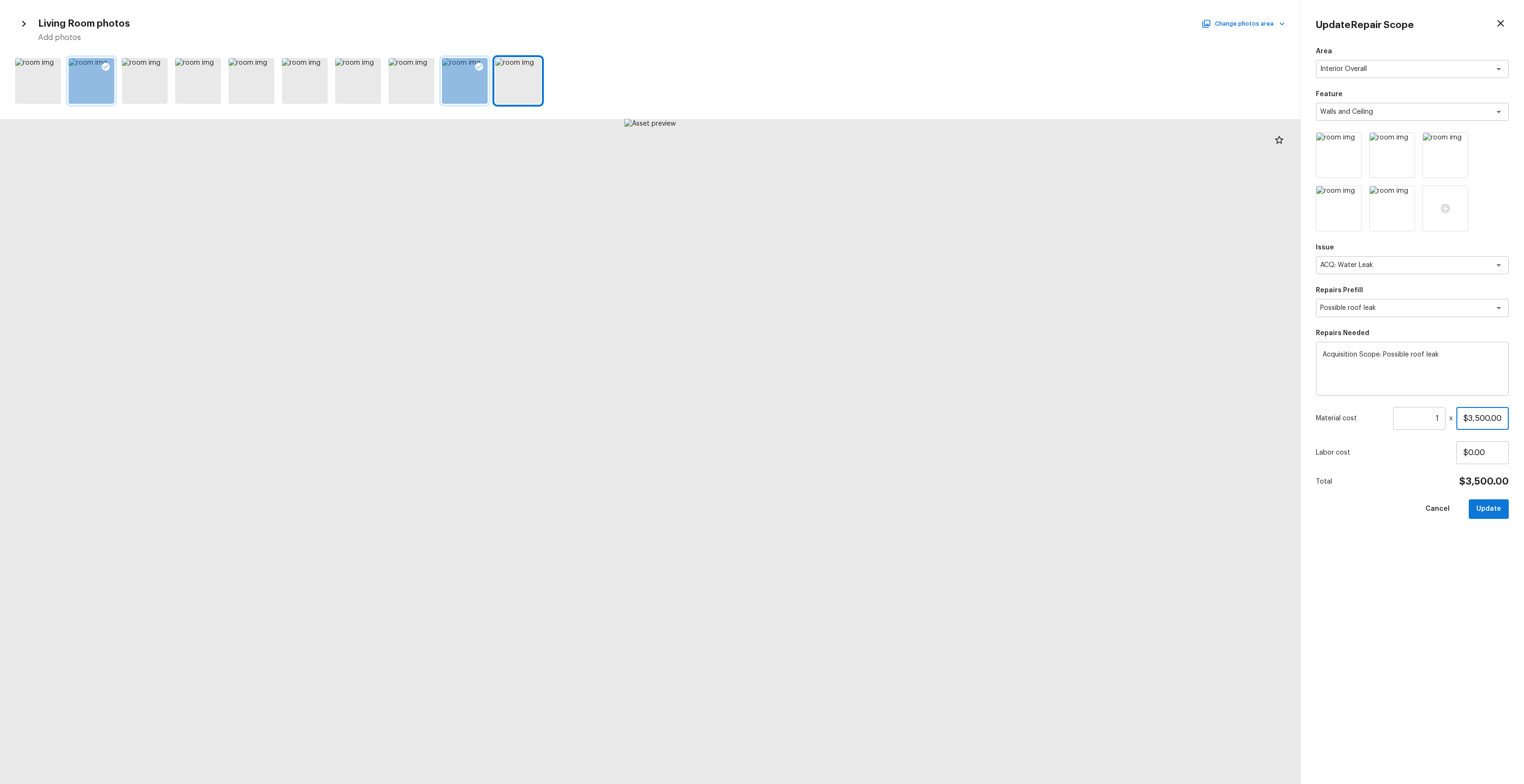
click at [857, 420] on input "$3,500.00" at bounding box center [1483, 418] width 53 height 23
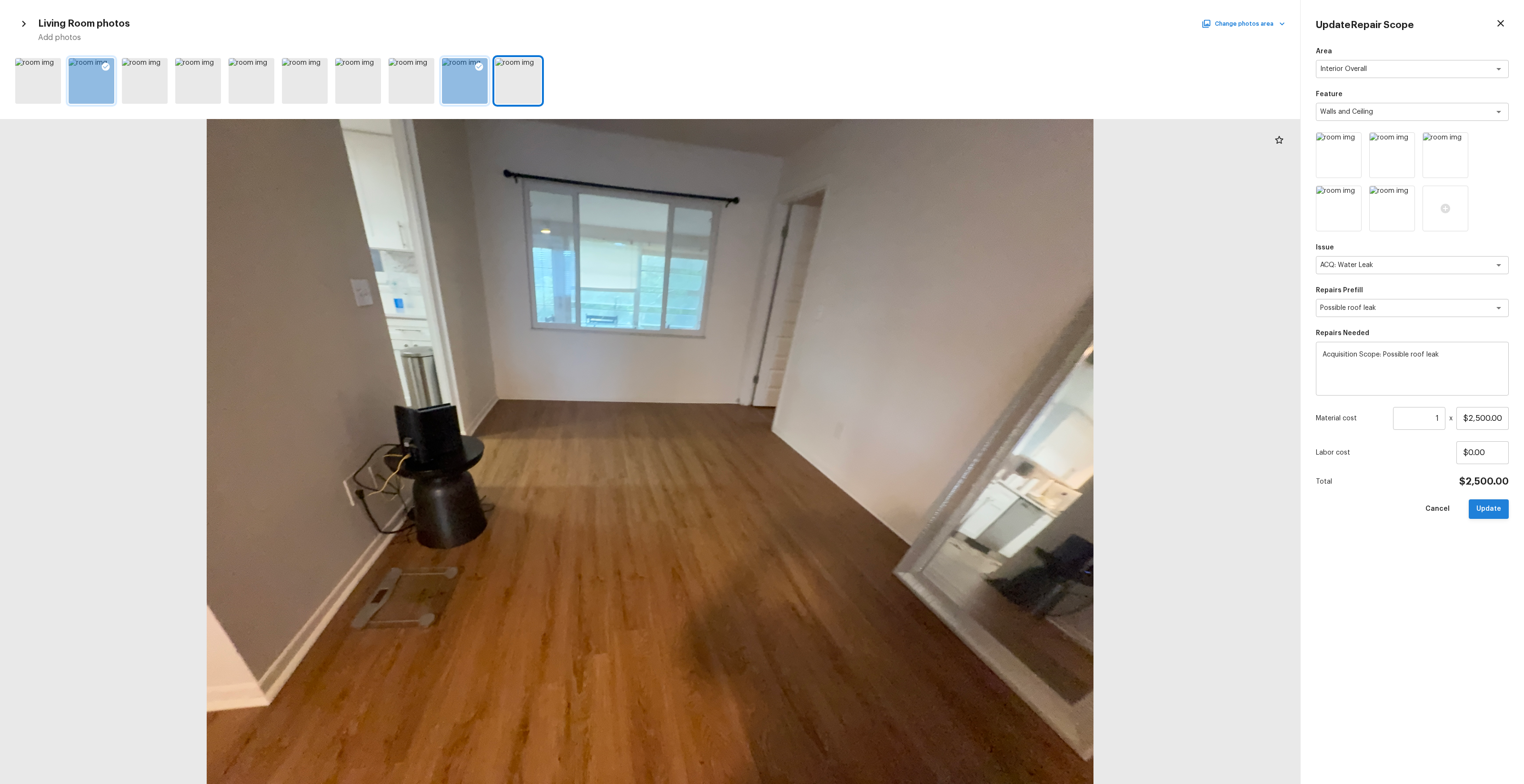
click at [857, 462] on button "Update" at bounding box center [1489, 508] width 40 height 20
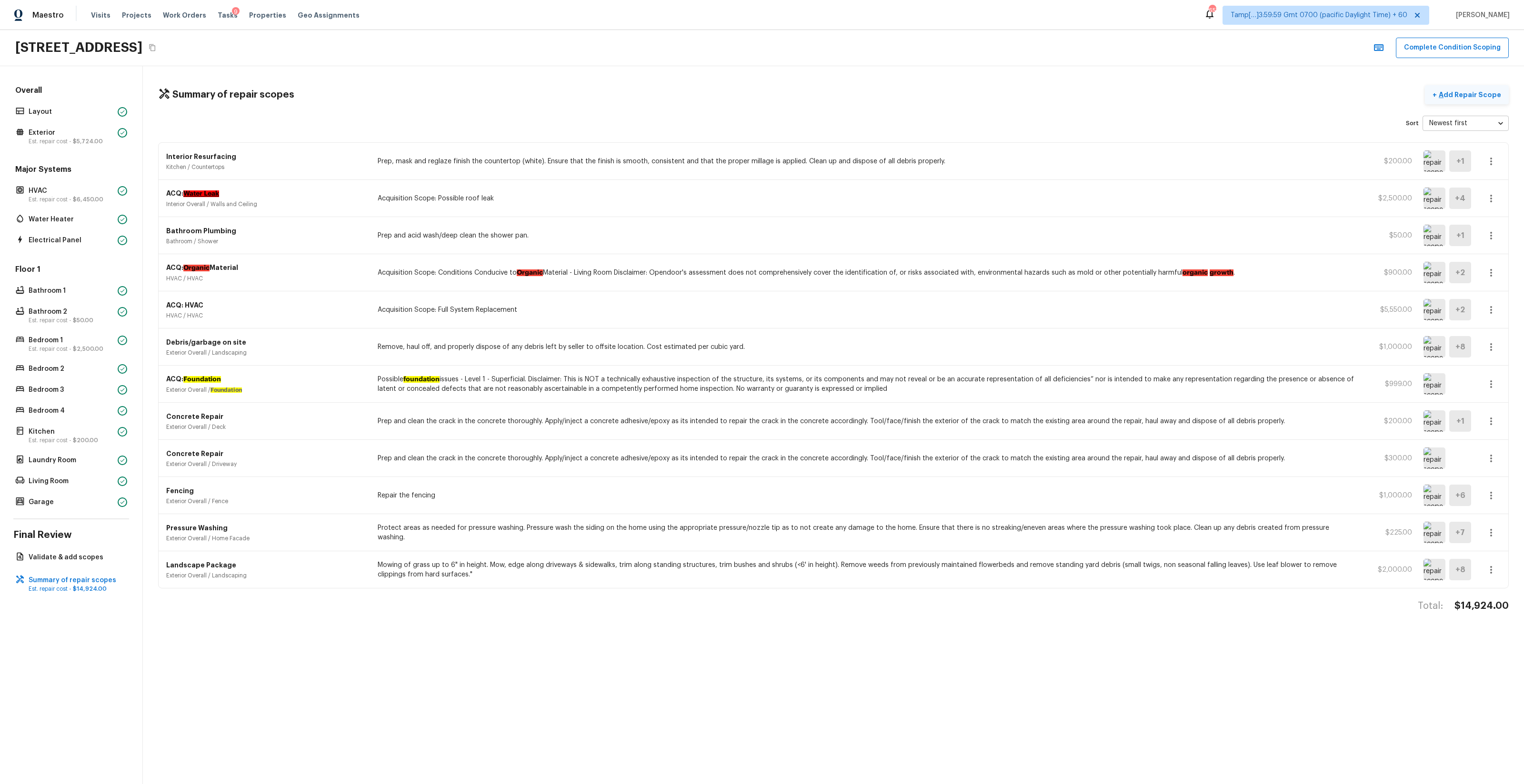
click at [857, 96] on p "Add Repair Scope" at bounding box center [1469, 95] width 64 height 9
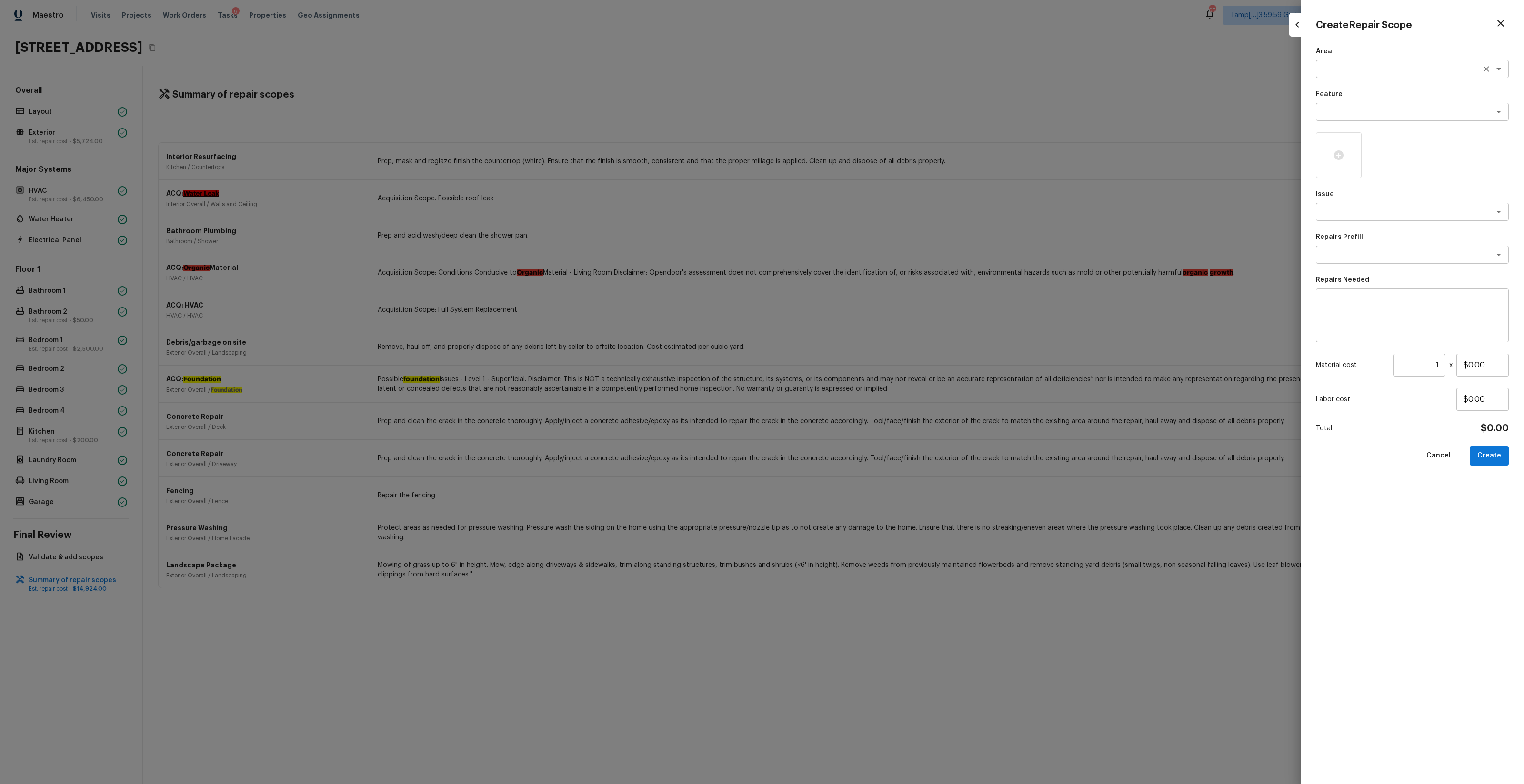
click at [857, 74] on div "x ​" at bounding box center [1412, 69] width 193 height 18
drag, startPoint x: 1351, startPoint y: 107, endPoint x: 1356, endPoint y: 99, distance: 9.4
click at [857, 65] on textarea at bounding box center [1399, 69] width 157 height 9
click at [857, 97] on li "Interior Addition" at bounding box center [1413, 105] width 193 height 15
click at [857, 96] on p "Feature" at bounding box center [1412, 94] width 193 height 9
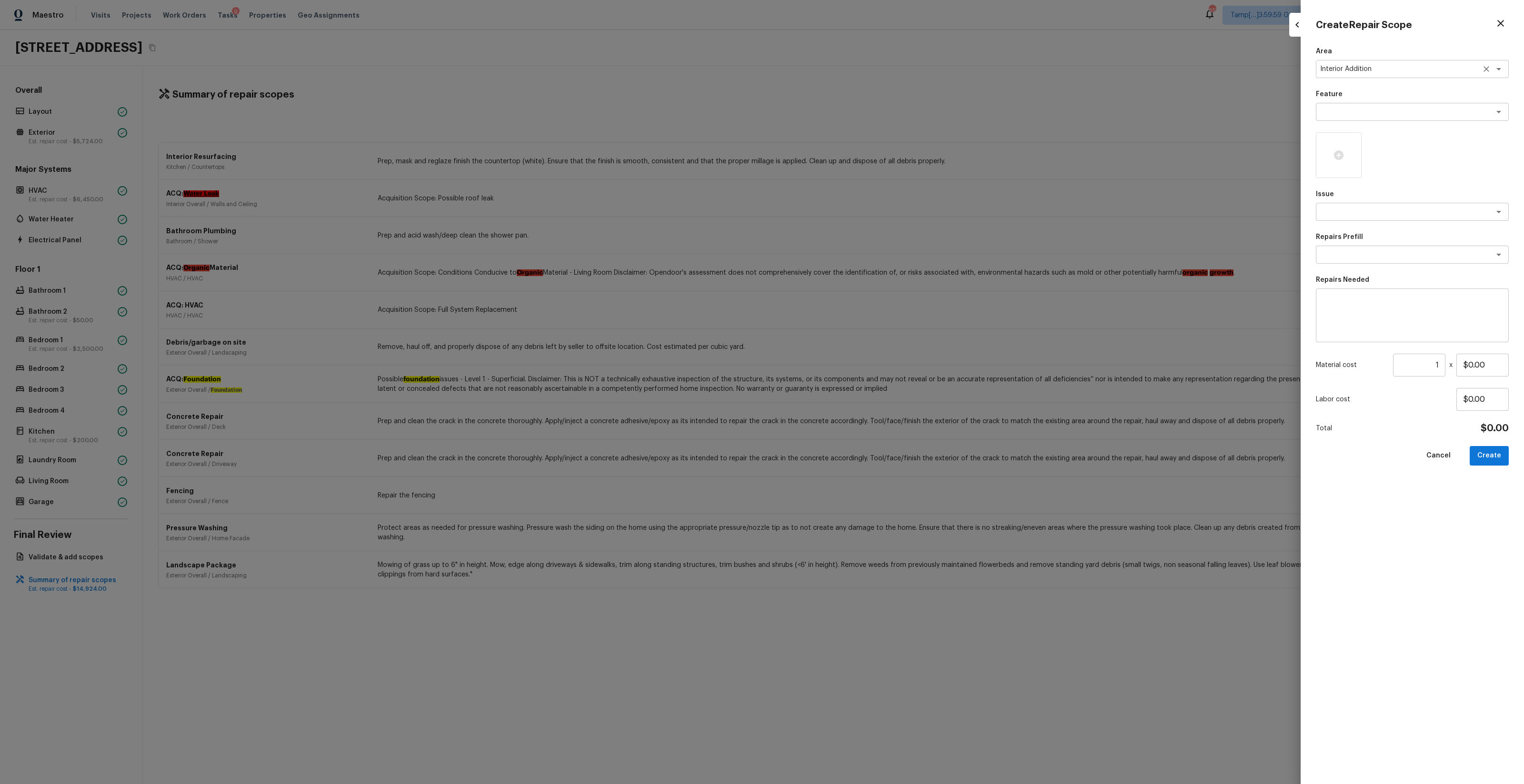
click at [857, 72] on textarea "Interior Addition" at bounding box center [1399, 69] width 157 height 9
click at [857, 89] on li "Interior Overall" at bounding box center [1413, 89] width 193 height 15
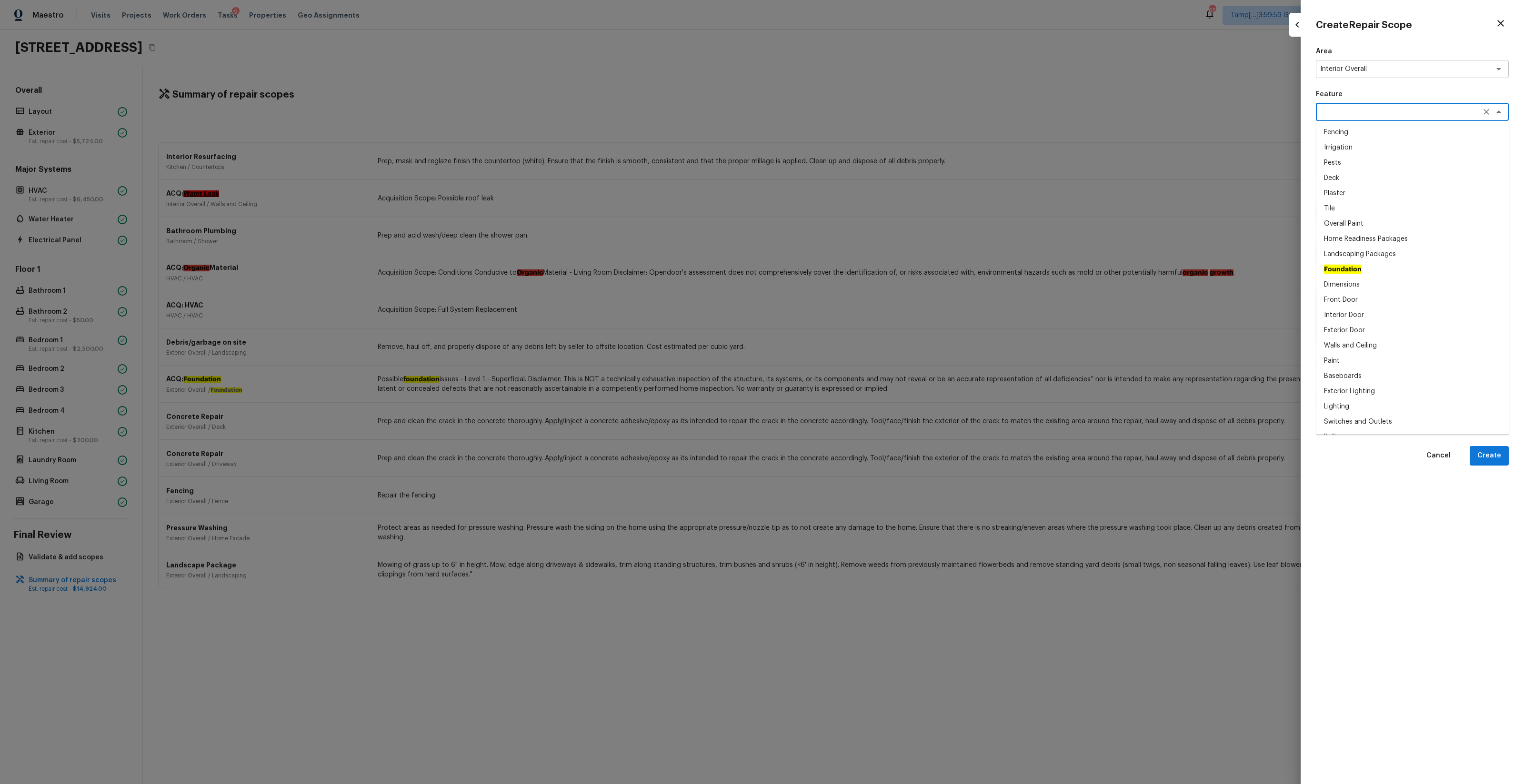
click at [857, 107] on textarea at bounding box center [1399, 112] width 157 height 9
click at [857, 135] on li "Odor" at bounding box center [1413, 132] width 193 height 15
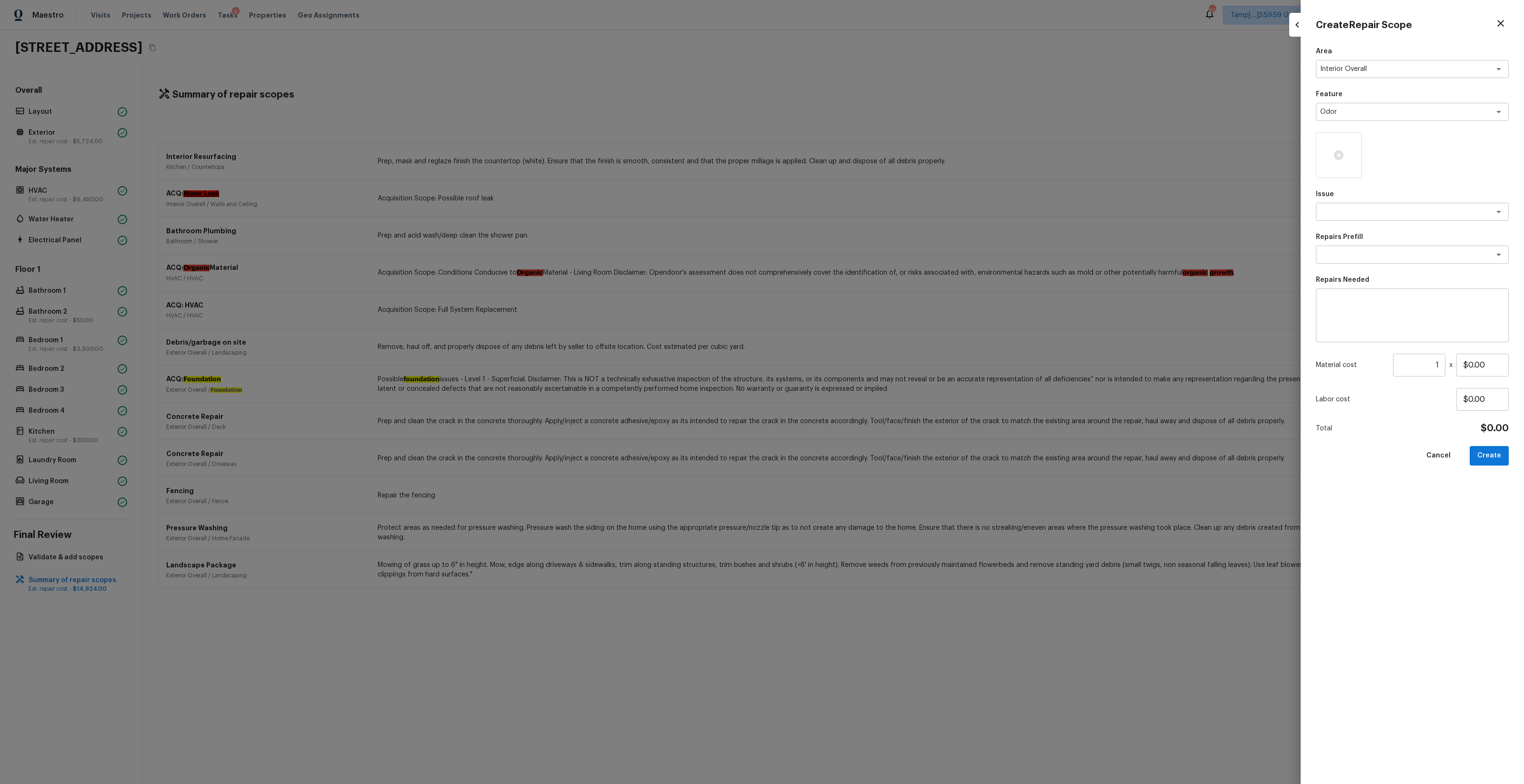
click at [857, 223] on div "Area Interior Overall x ​ Feature Odor x ​ Issue x ​ Repairs Prefill x ​ Repair…" at bounding box center [1412, 407] width 193 height 722
click at [857, 217] on div "x ​" at bounding box center [1412, 212] width 193 height 18
click at [857, 267] on li "Light Pet Odor" at bounding box center [1413, 263] width 193 height 15
click at [857, 255] on textarea at bounding box center [1399, 255] width 157 height 9
click at [857, 280] on li "Acquisition Scope: 1-2 pets present" at bounding box center [1413, 275] width 193 height 15
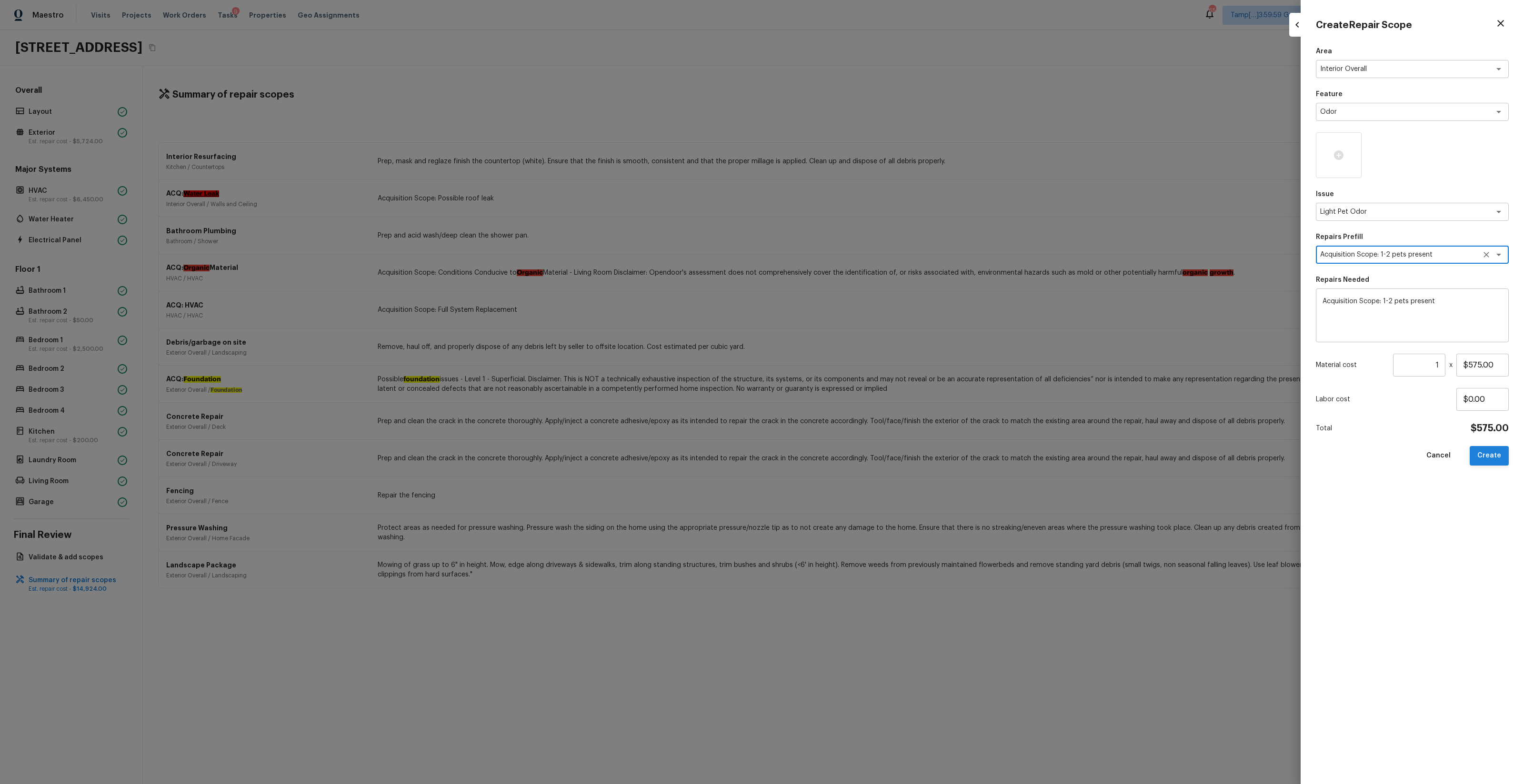
click at [857, 453] on button "Create" at bounding box center [1489, 455] width 39 height 20
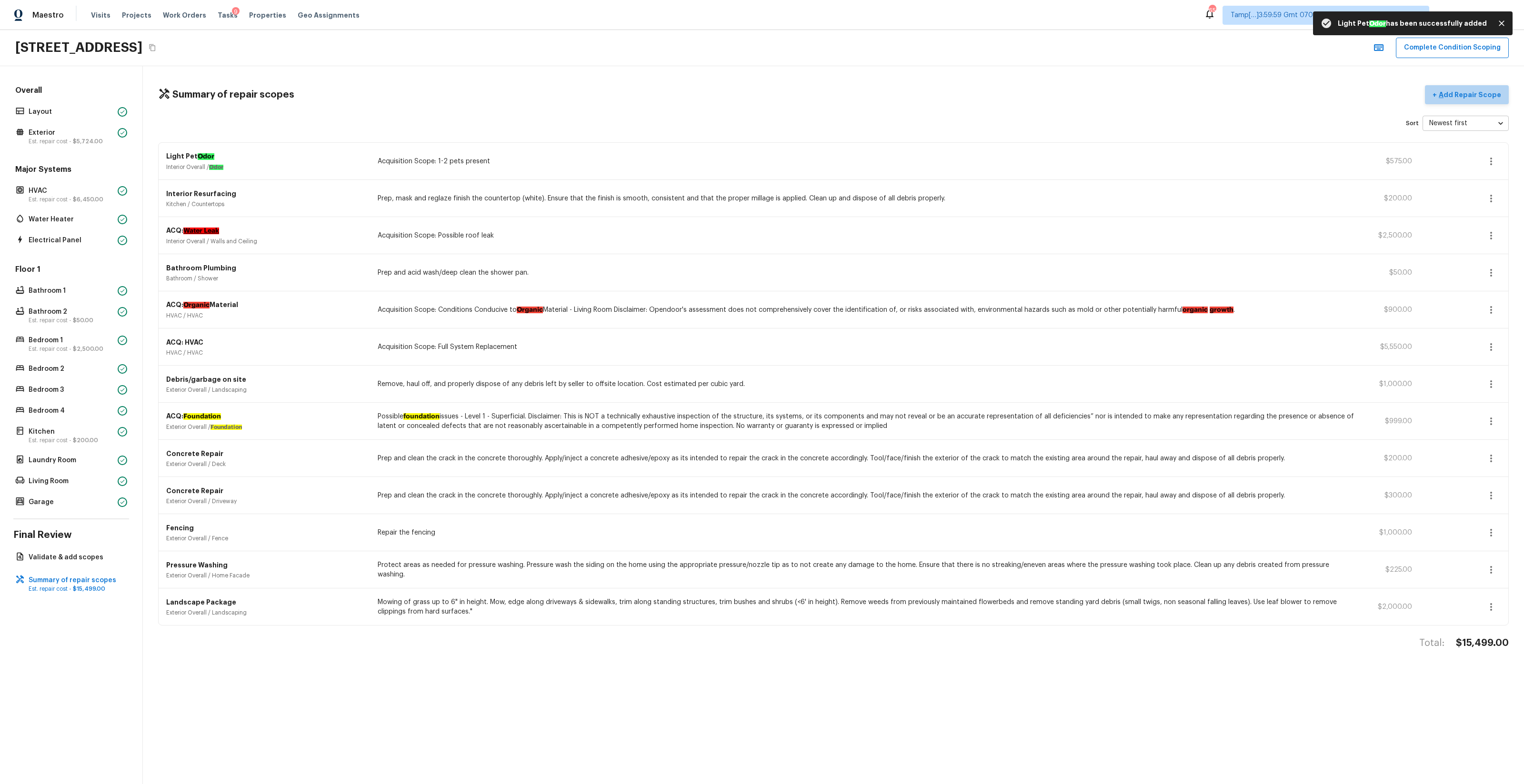
click at [857, 88] on button "+ Add Repair Scope" at bounding box center [1467, 95] width 84 height 20
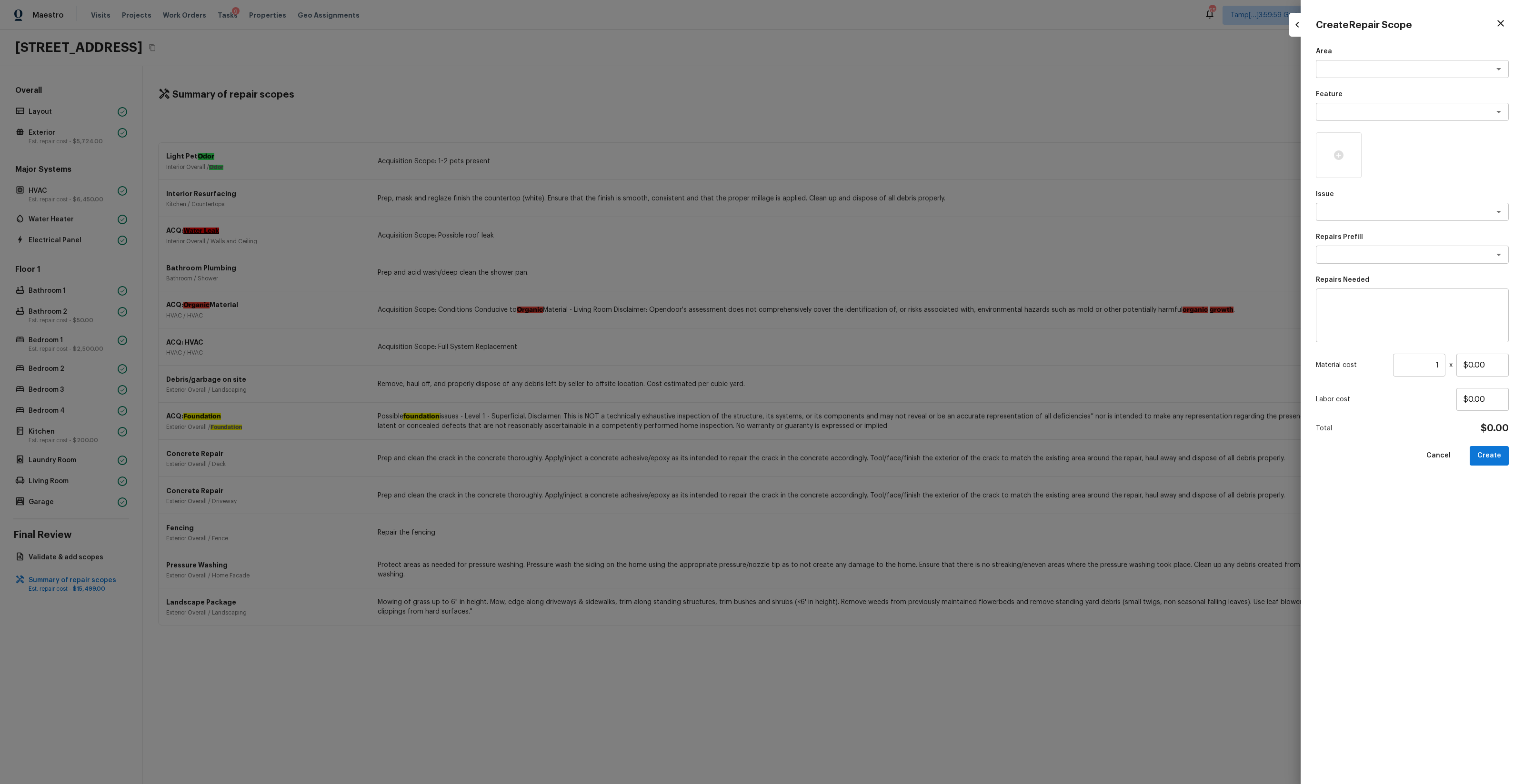
click at [857, 80] on div "Area x ​ Feature x ​ Issue x ​ Repairs Prefill x ​ Repairs Needed x ​ Material …" at bounding box center [1412, 407] width 193 height 722
click at [857, 74] on div "x ​" at bounding box center [1412, 69] width 193 height 18
click at [857, 91] on li "Interior Overall" at bounding box center [1413, 89] width 193 height 15
click at [857, 103] on div "x ​" at bounding box center [1412, 112] width 193 height 18
click at [857, 130] on li "Overall Paint" at bounding box center [1413, 132] width 193 height 15
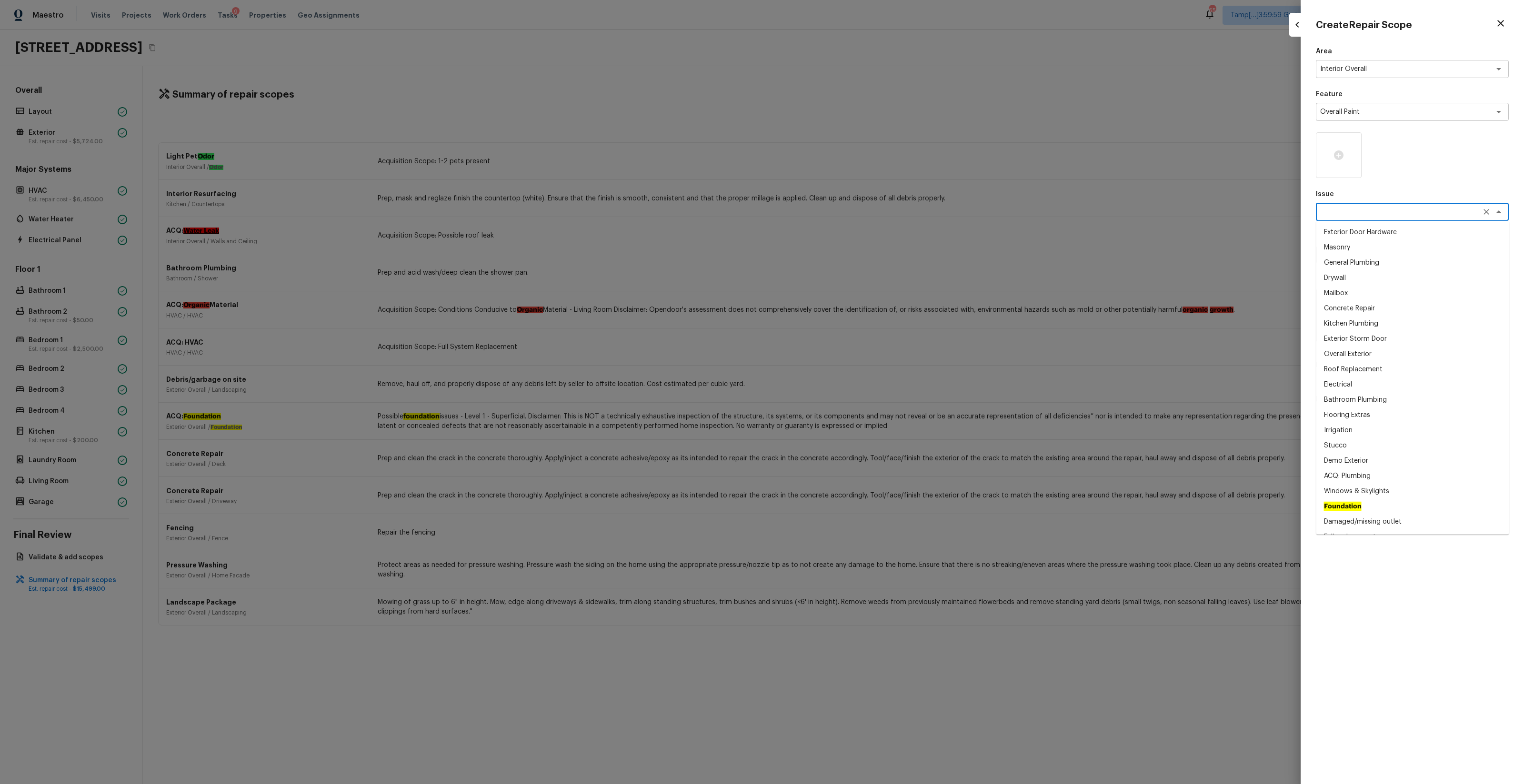
click at [857, 211] on textarea at bounding box center [1399, 212] width 157 height 9
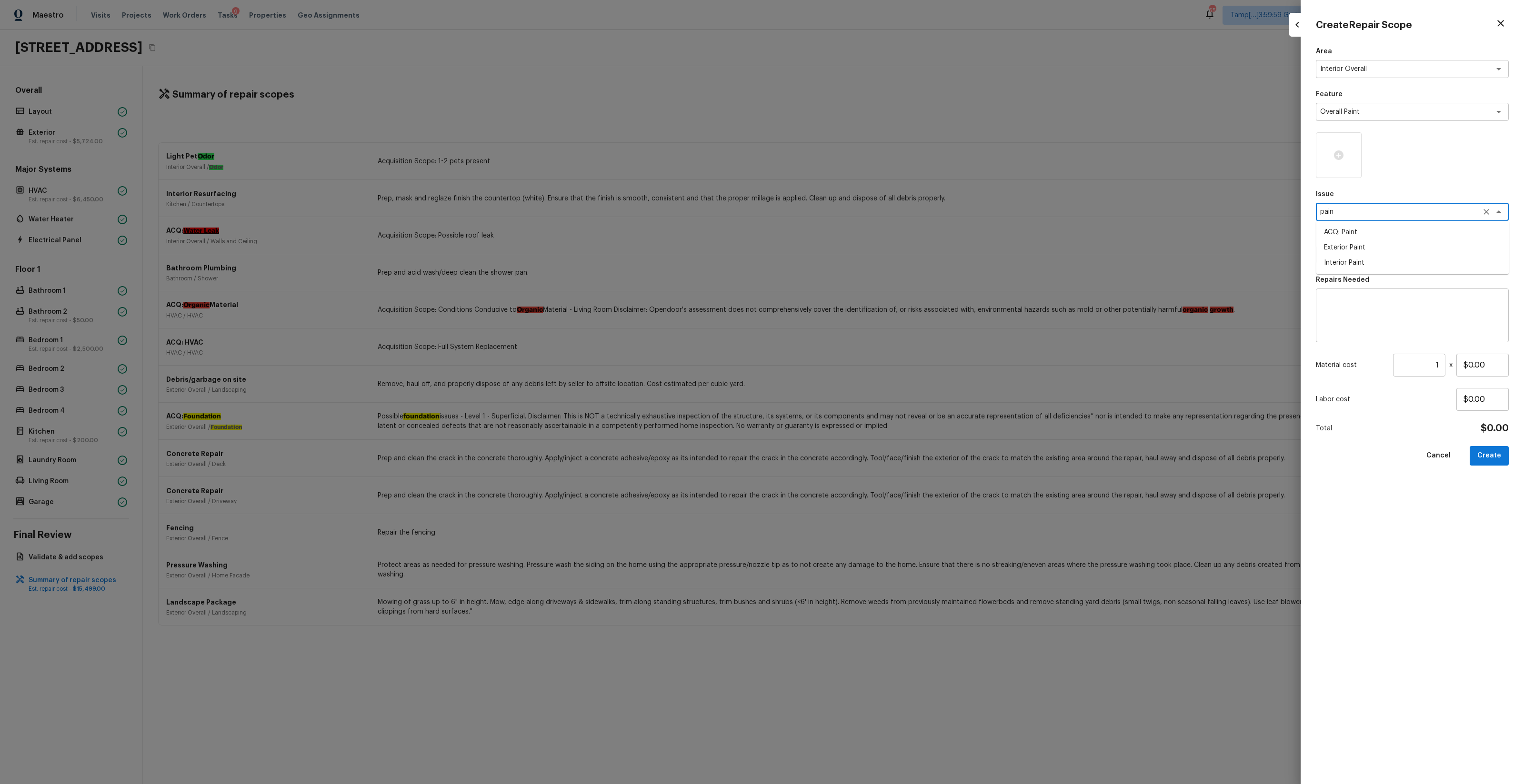
click at [857, 230] on li "ACQ: Paint" at bounding box center [1413, 232] width 193 height 15
click at [857, 261] on div "x ​" at bounding box center [1412, 254] width 193 height 18
click at [857, 280] on li "Paint ~25% of the home" at bounding box center [1413, 275] width 193 height 15
click at [857, 365] on input "1" at bounding box center [1419, 365] width 53 height 23
click at [857, 457] on button "Create" at bounding box center [1489, 455] width 39 height 20
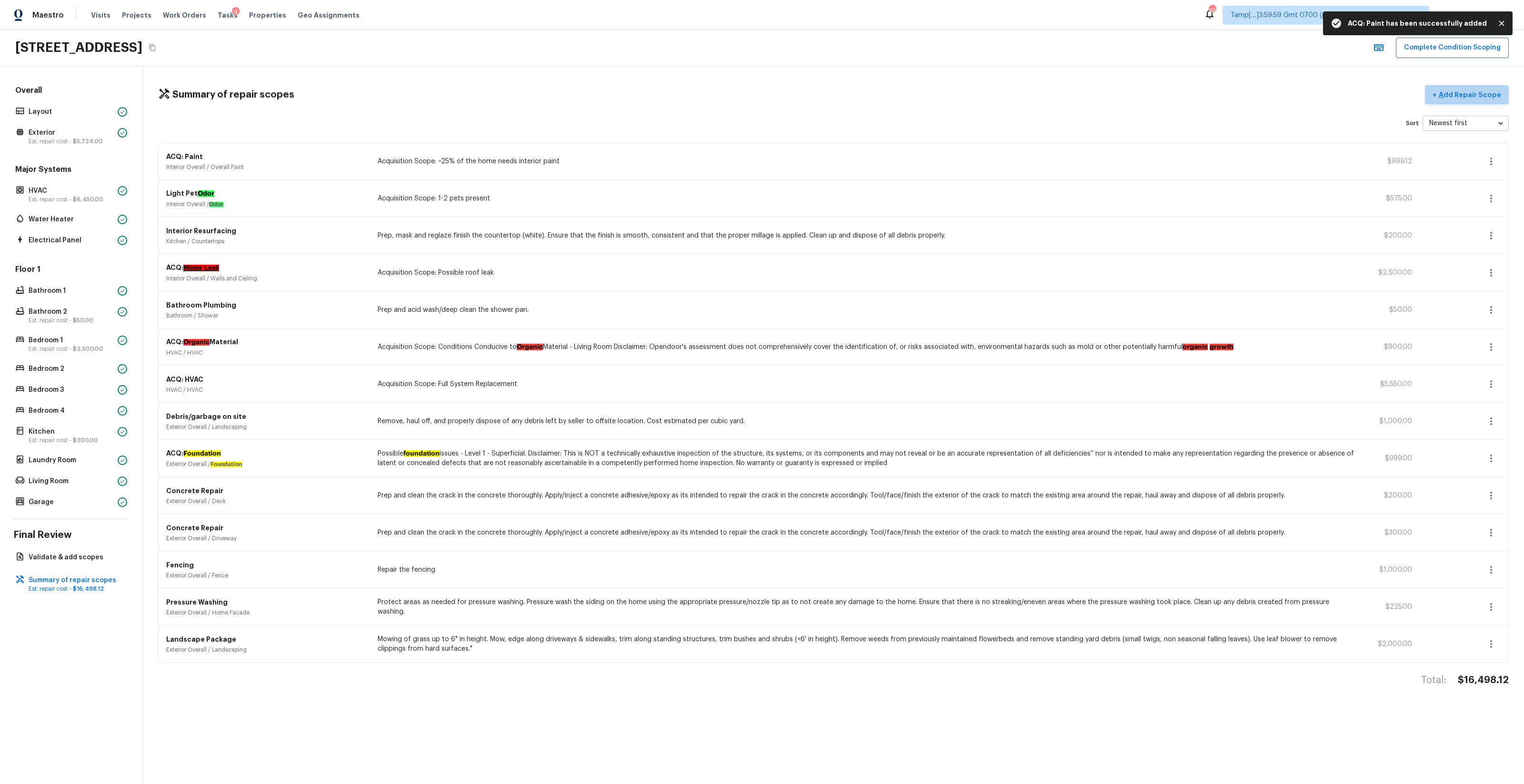
click at [857, 95] on p "Add Repair Scope" at bounding box center [1469, 95] width 64 height 9
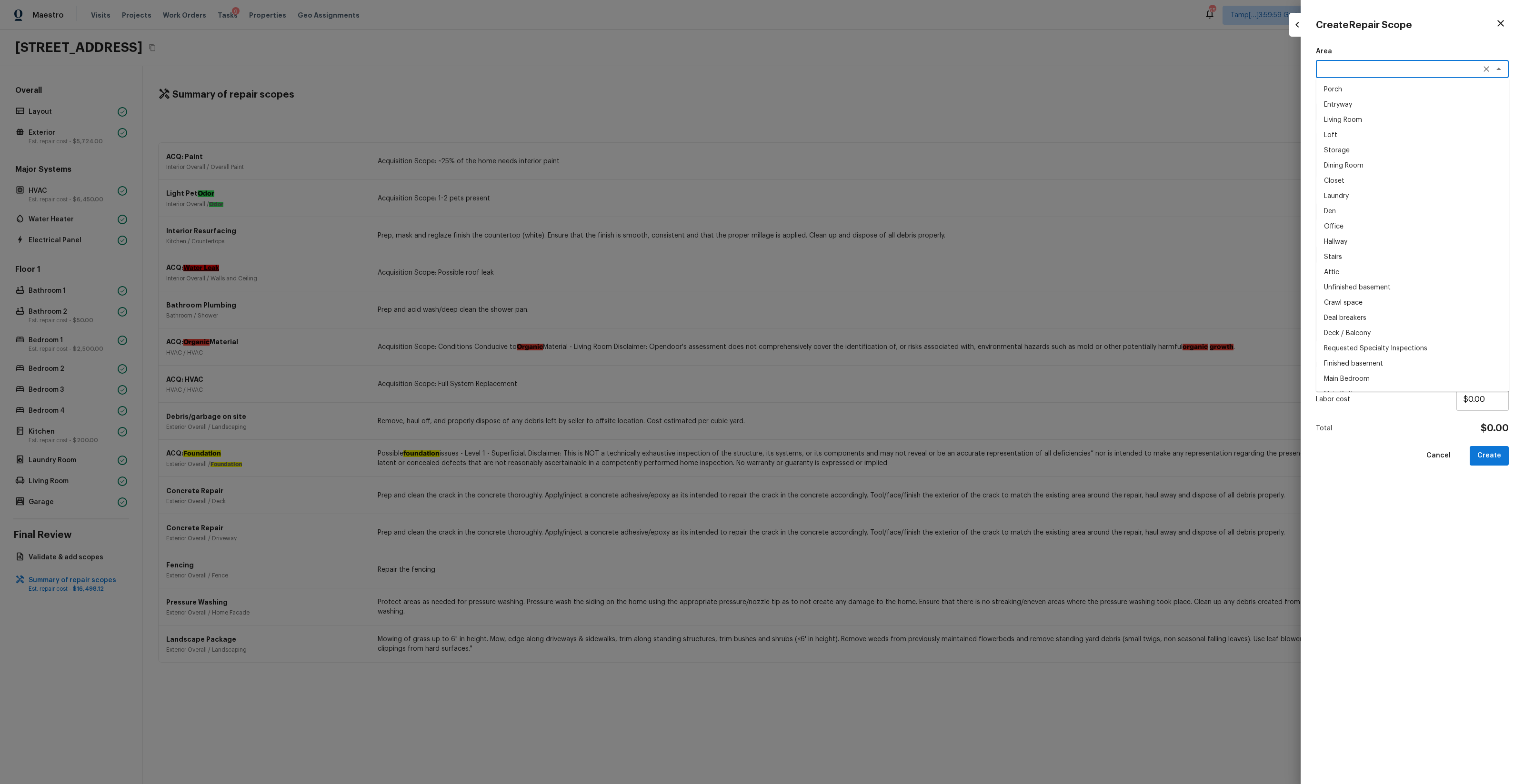
click at [857, 67] on textarea at bounding box center [1399, 69] width 157 height 9
click at [857, 92] on li "Interior Overall" at bounding box center [1413, 89] width 193 height 15
click at [857, 114] on textarea at bounding box center [1399, 112] width 157 height 9
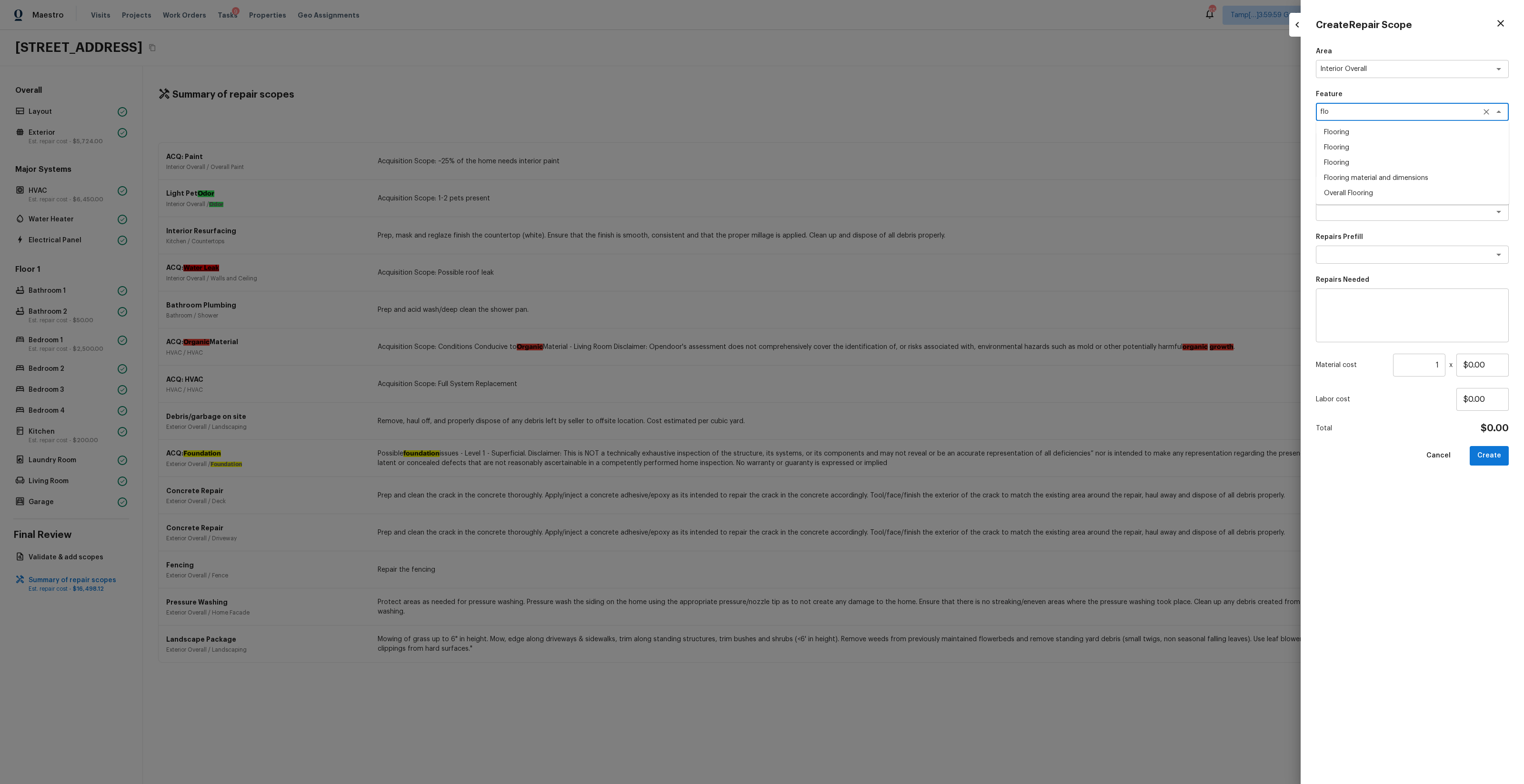
click at [857, 189] on li "Overall Flooring" at bounding box center [1413, 193] width 193 height 15
click at [857, 211] on textarea at bounding box center [1399, 212] width 157 height 9
click at [857, 251] on li "ACQ: Flooring" at bounding box center [1413, 248] width 193 height 15
click at [857, 262] on div "x ​" at bounding box center [1412, 254] width 193 height 18
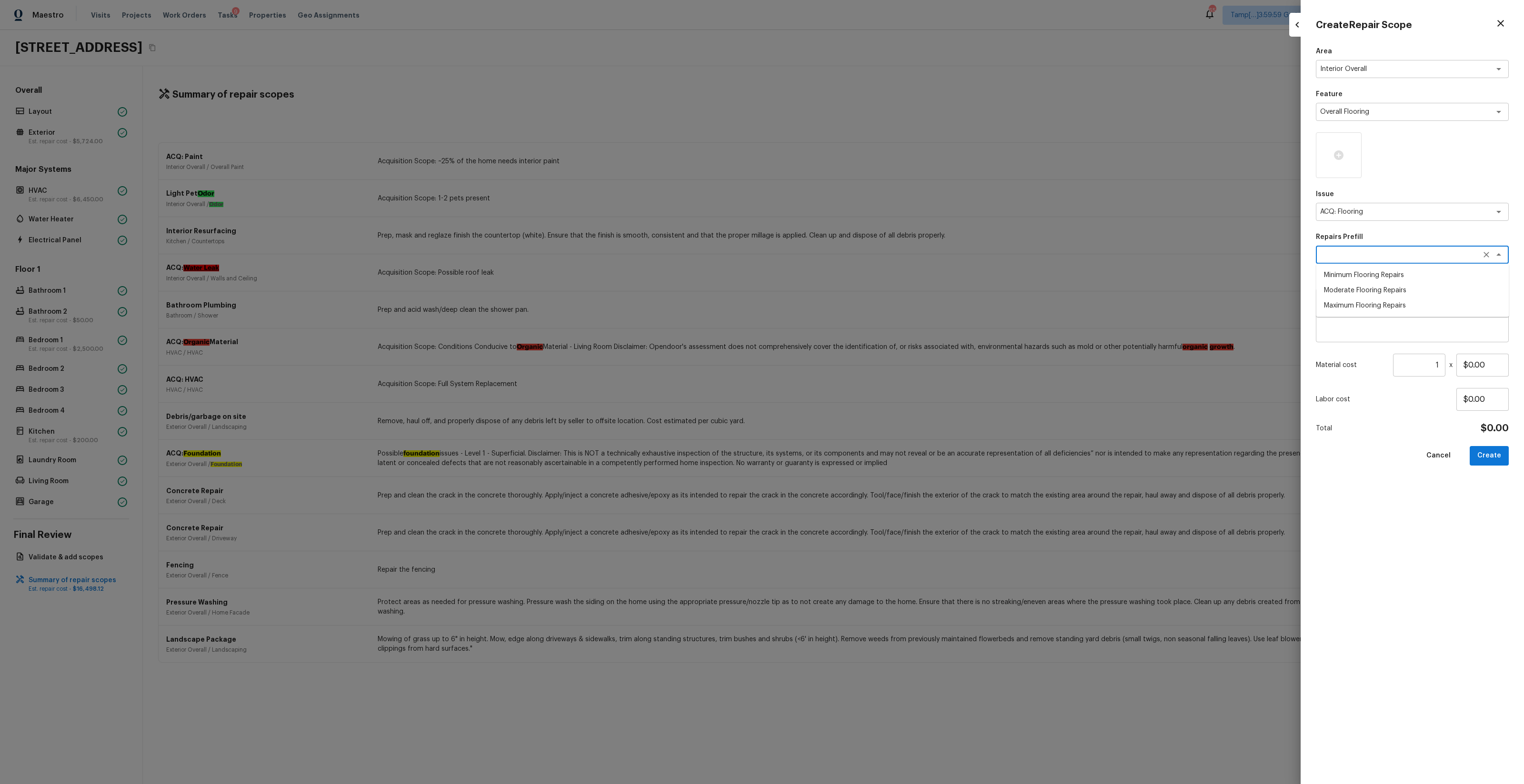
click at [857, 280] on li "Minimum Flooring Repairs" at bounding box center [1413, 275] width 193 height 15
click at [857, 365] on input "1" at bounding box center [1419, 365] width 53 height 23
click at [857, 455] on button "Create" at bounding box center [1489, 455] width 39 height 20
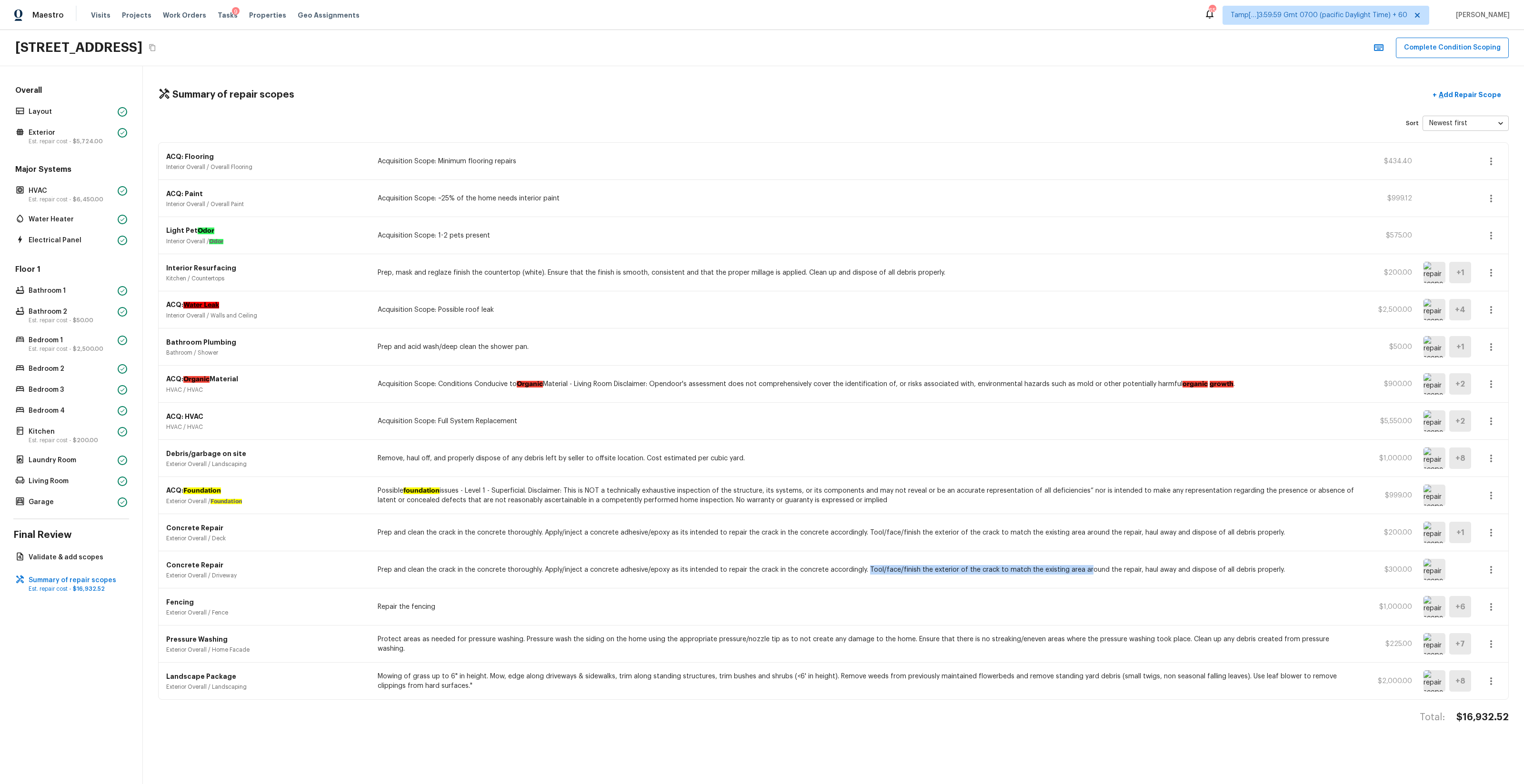
drag, startPoint x: 865, startPoint y: 569, endPoint x: 1103, endPoint y: 575, distance: 238.1
click at [857, 462] on p "Prep and clean the crack in the concrete thoroughly. Apply/inject a concrete ad…" at bounding box center [867, 570] width 980 height 9
drag, startPoint x: 964, startPoint y: 534, endPoint x: 1226, endPoint y: 534, distance: 262.0
click at [857, 462] on p "Prep and clean the crack in the concrete thoroughly. Apply/inject a concrete ad…" at bounding box center [867, 533] width 980 height 9
drag, startPoint x: 884, startPoint y: 493, endPoint x: 1104, endPoint y: 492, distance: 220.0
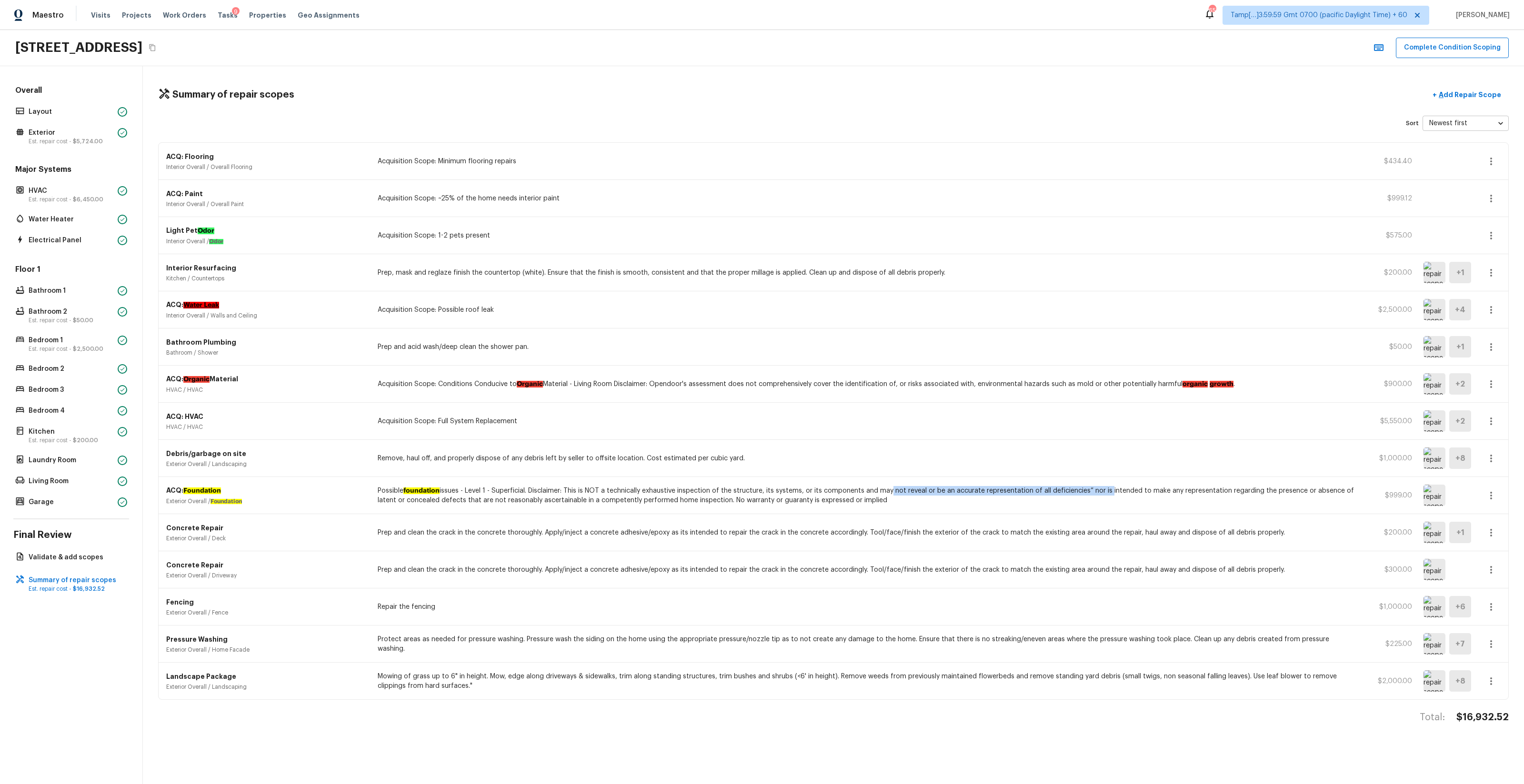
click at [857, 462] on p "Possible foundation issues - Level 1 - Superficial. Disclaimer: This is NOT a t…" at bounding box center [867, 495] width 980 height 19
drag, startPoint x: 663, startPoint y: 454, endPoint x: 810, endPoint y: 454, distance: 147.0
click at [804, 454] on p "Remove, haul off, and properly dispose of any debris left by seller to offsite …" at bounding box center [867, 458] width 980 height 9
drag, startPoint x: 488, startPoint y: 422, endPoint x: 632, endPoint y: 422, distance: 144.0
click at [527, 422] on p "Acquisition Scope: Full System Replacement" at bounding box center [867, 421] width 980 height 9
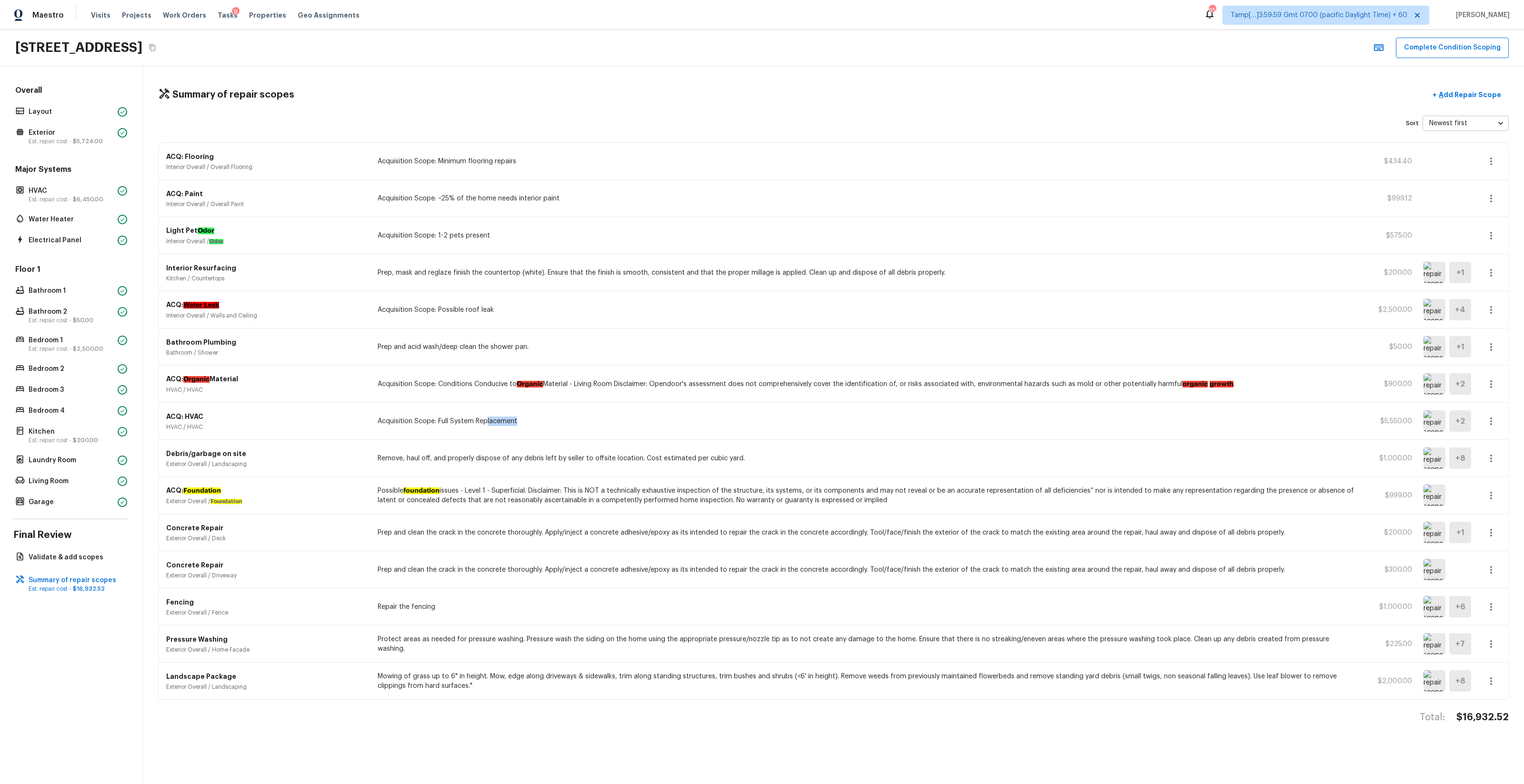
click at [857, 462] on h4 "$16,932.52" at bounding box center [1483, 717] width 53 height 12
copy body "$16,932.52"
click at [857, 315] on icon "button" at bounding box center [1491, 309] width 11 height 11
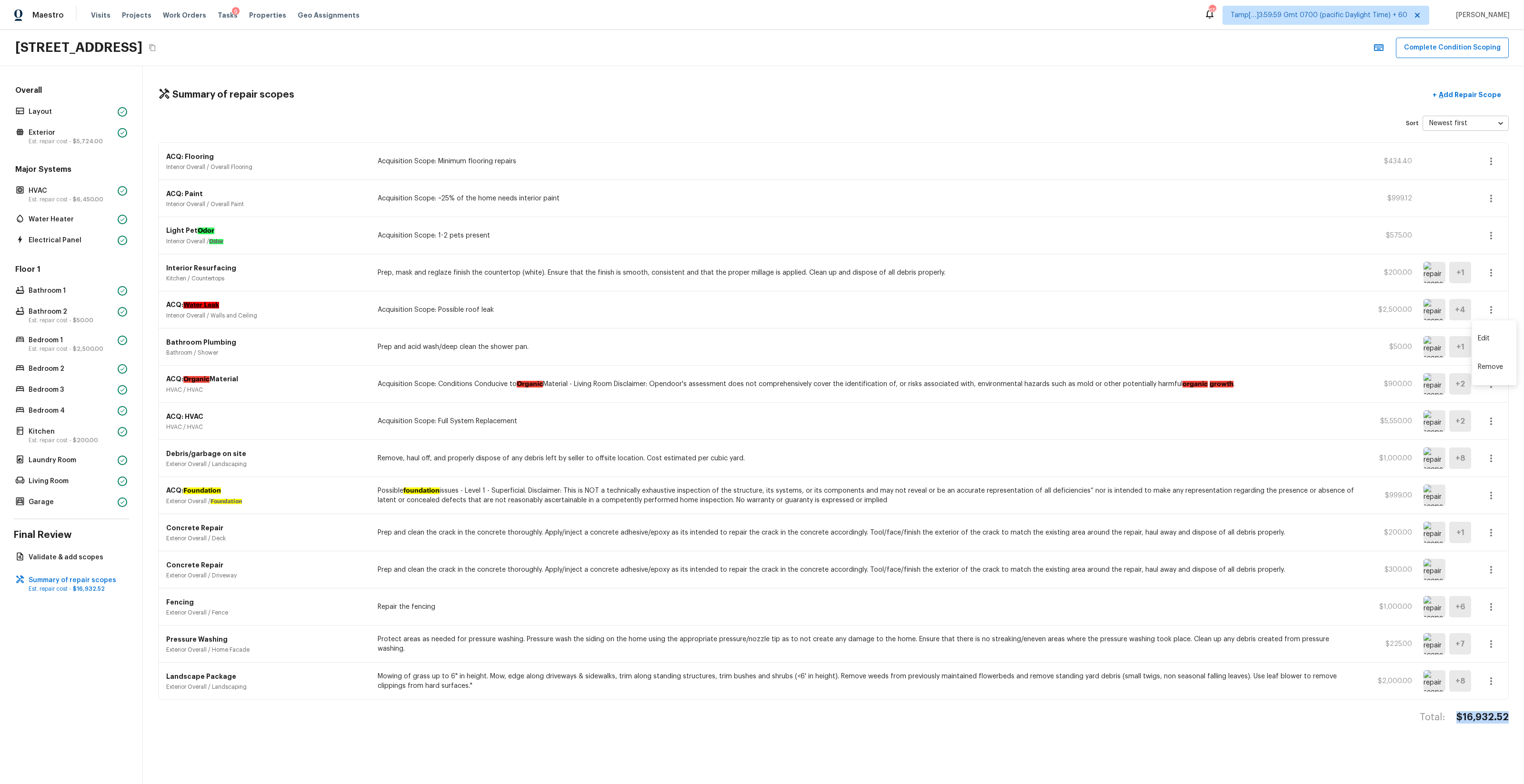
click at [857, 338] on li "Edit" at bounding box center [1494, 338] width 44 height 28
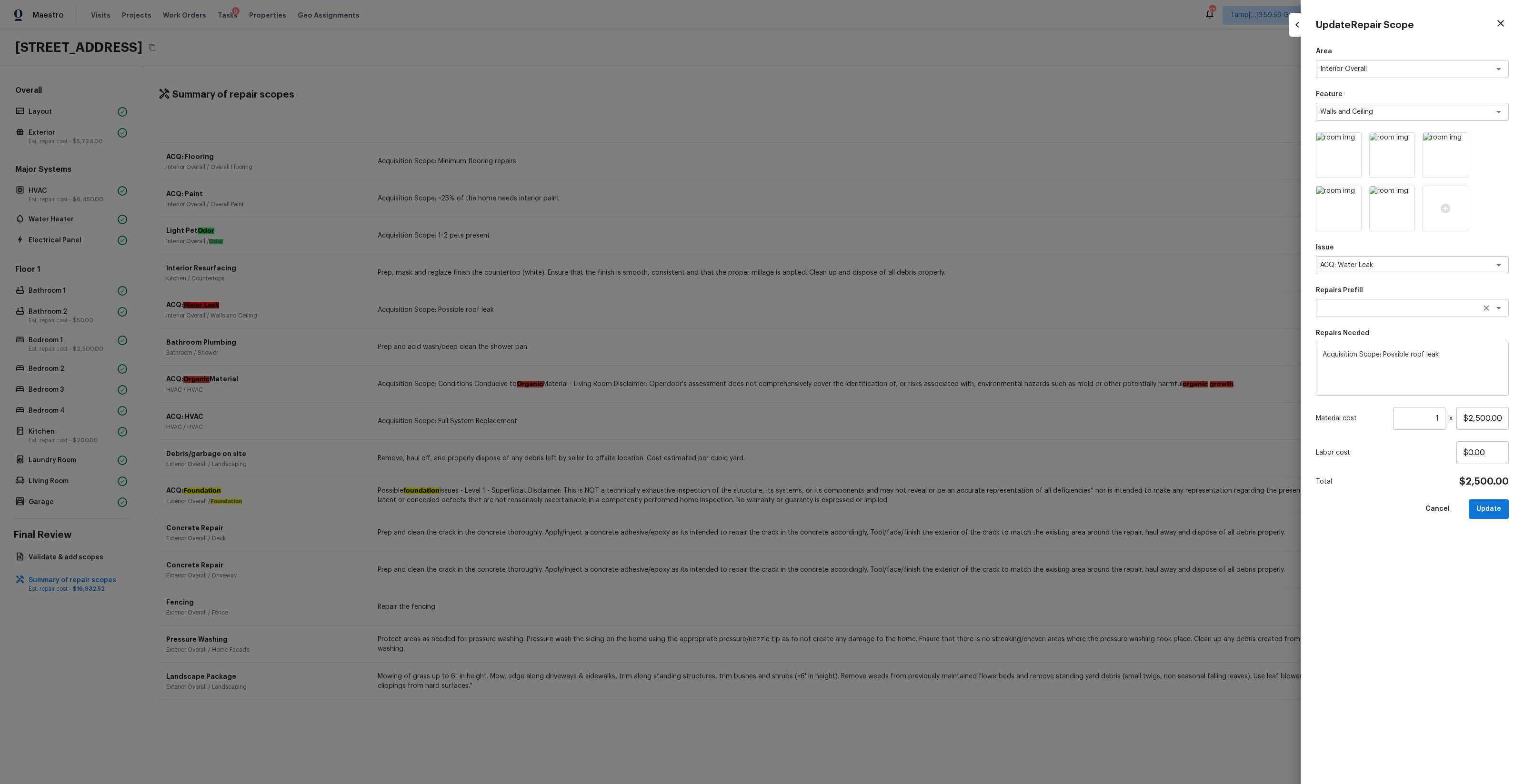
click at [857, 312] on textarea at bounding box center [1399, 308] width 157 height 9
click at [857, 355] on li "Possible water stains" at bounding box center [1413, 359] width 193 height 15
click at [857, 462] on button "Update" at bounding box center [1489, 508] width 40 height 20
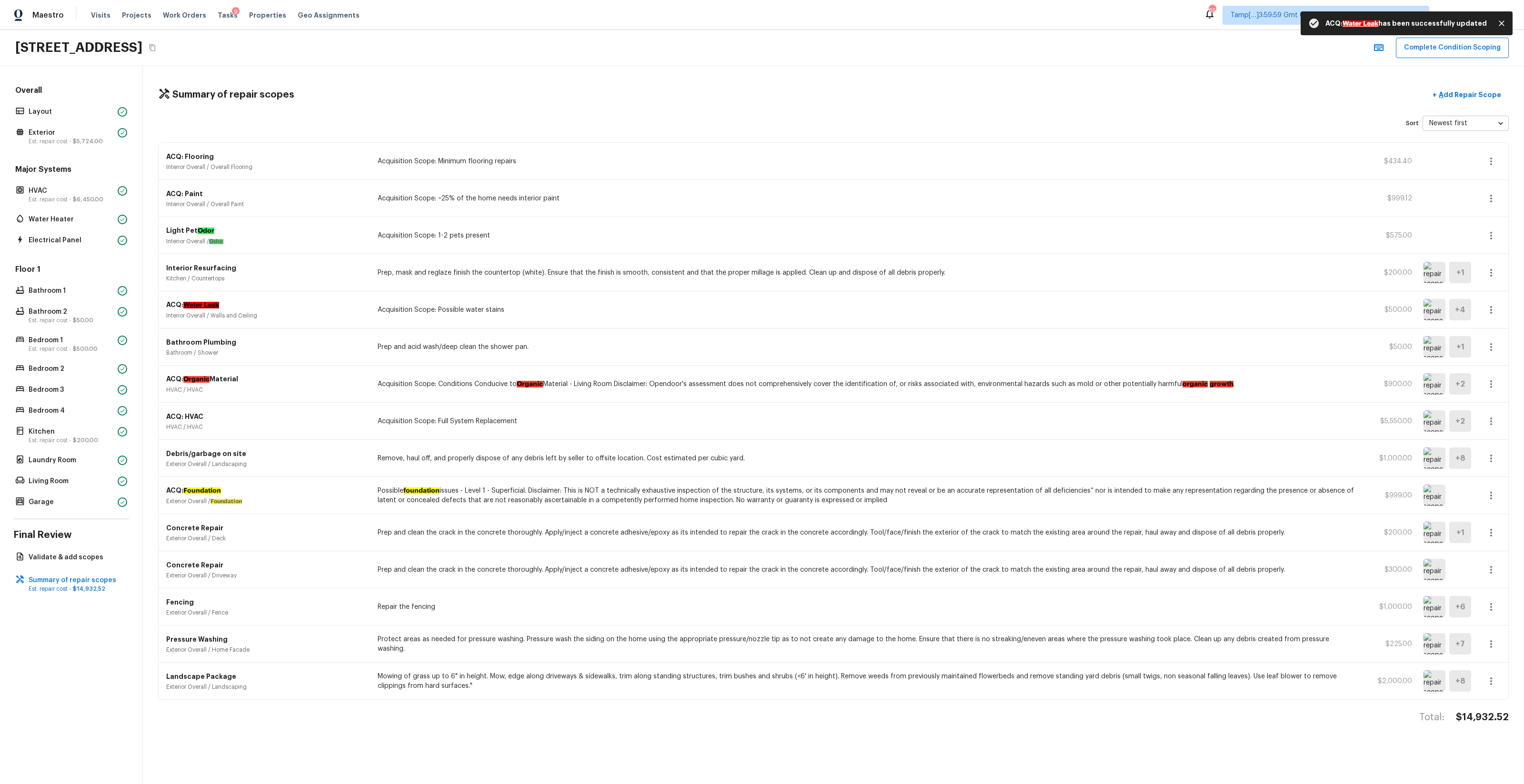
click at [857, 462] on h4 "$14,932.52" at bounding box center [1482, 717] width 53 height 12
copy body "$14,932.52"
click at [857, 56] on button "Complete Condition Scoping" at bounding box center [1452, 48] width 113 height 21
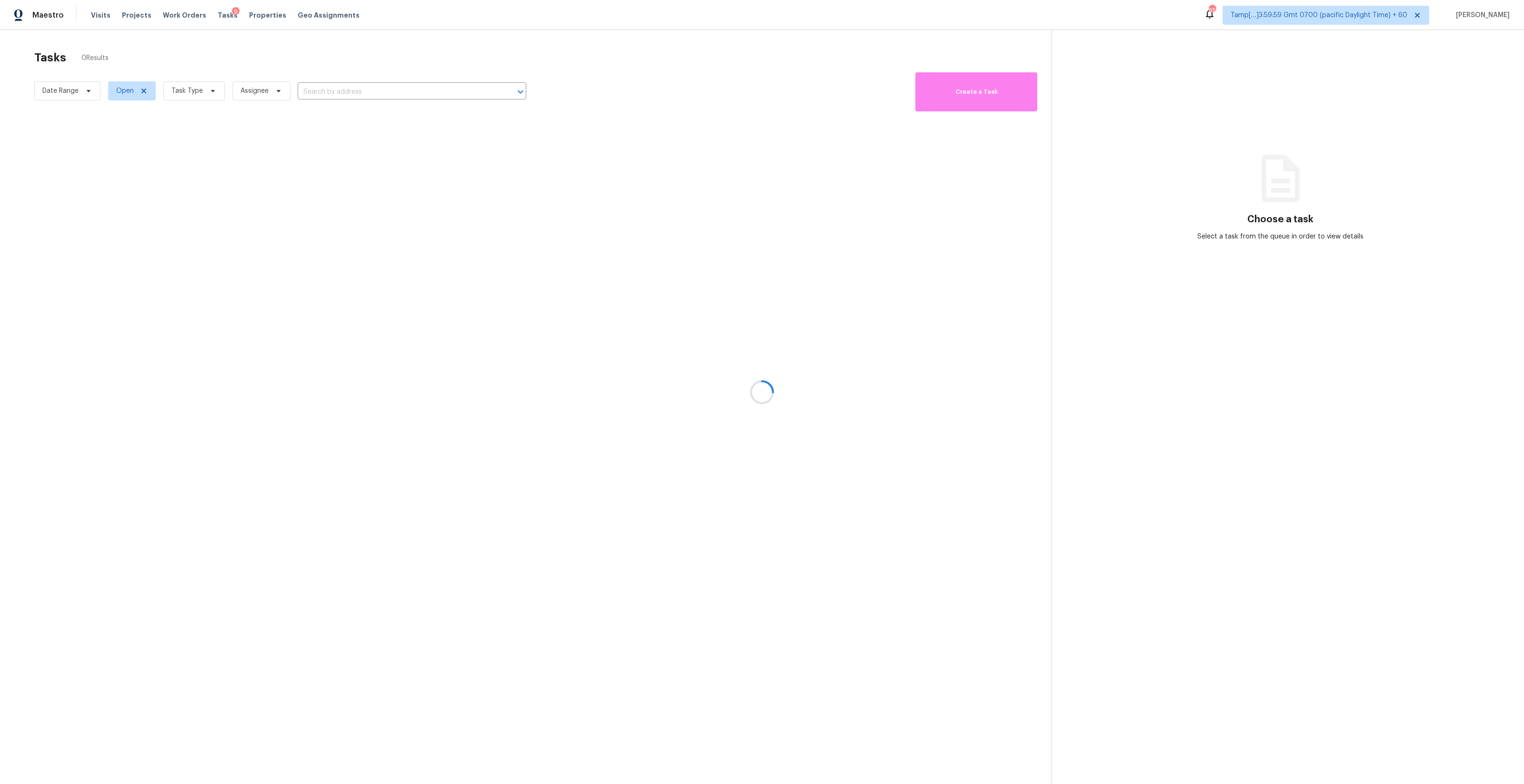
click at [304, 69] on div at bounding box center [762, 392] width 1524 height 784
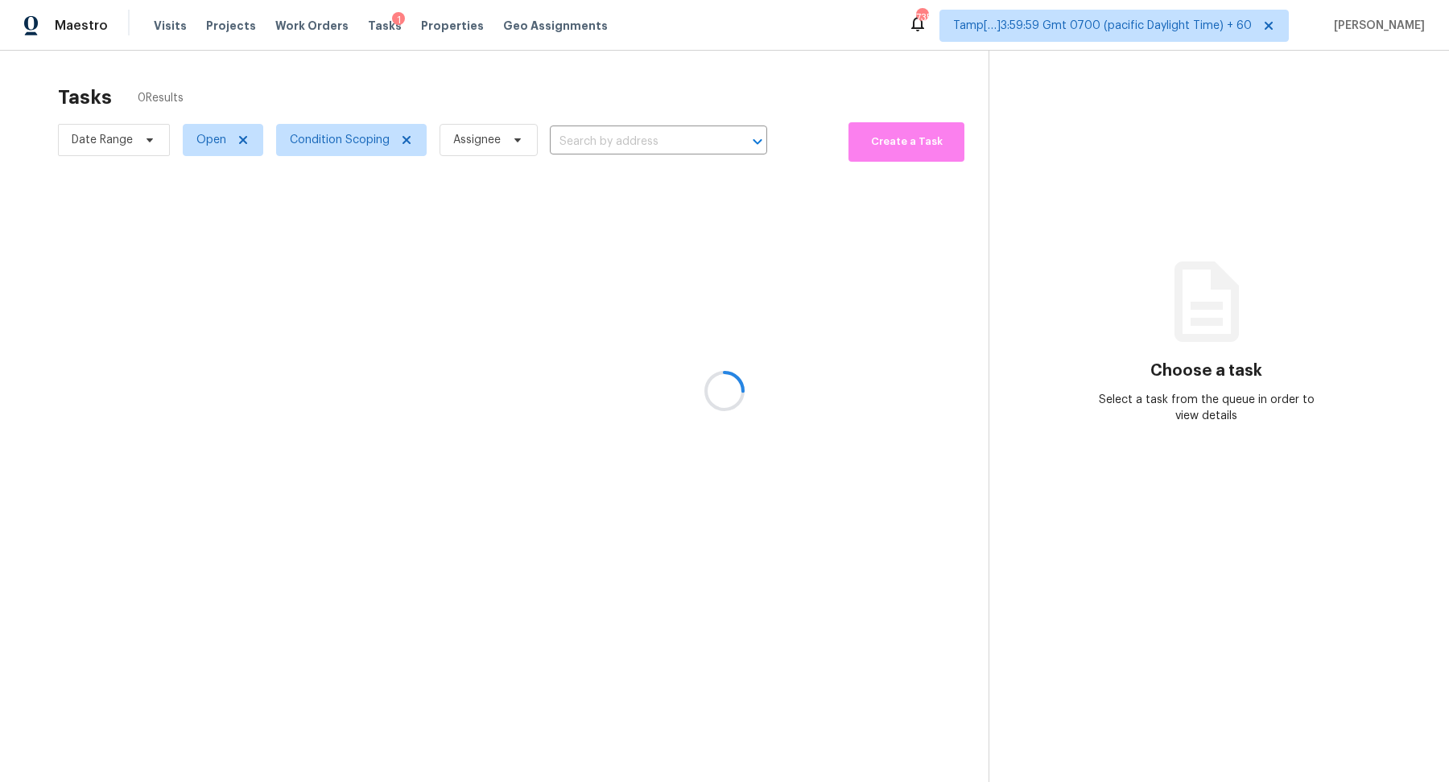
click at [557, 122] on div at bounding box center [724, 391] width 1449 height 782
click at [582, 132] on div at bounding box center [724, 391] width 1449 height 782
click at [604, 138] on div at bounding box center [724, 391] width 1449 height 782
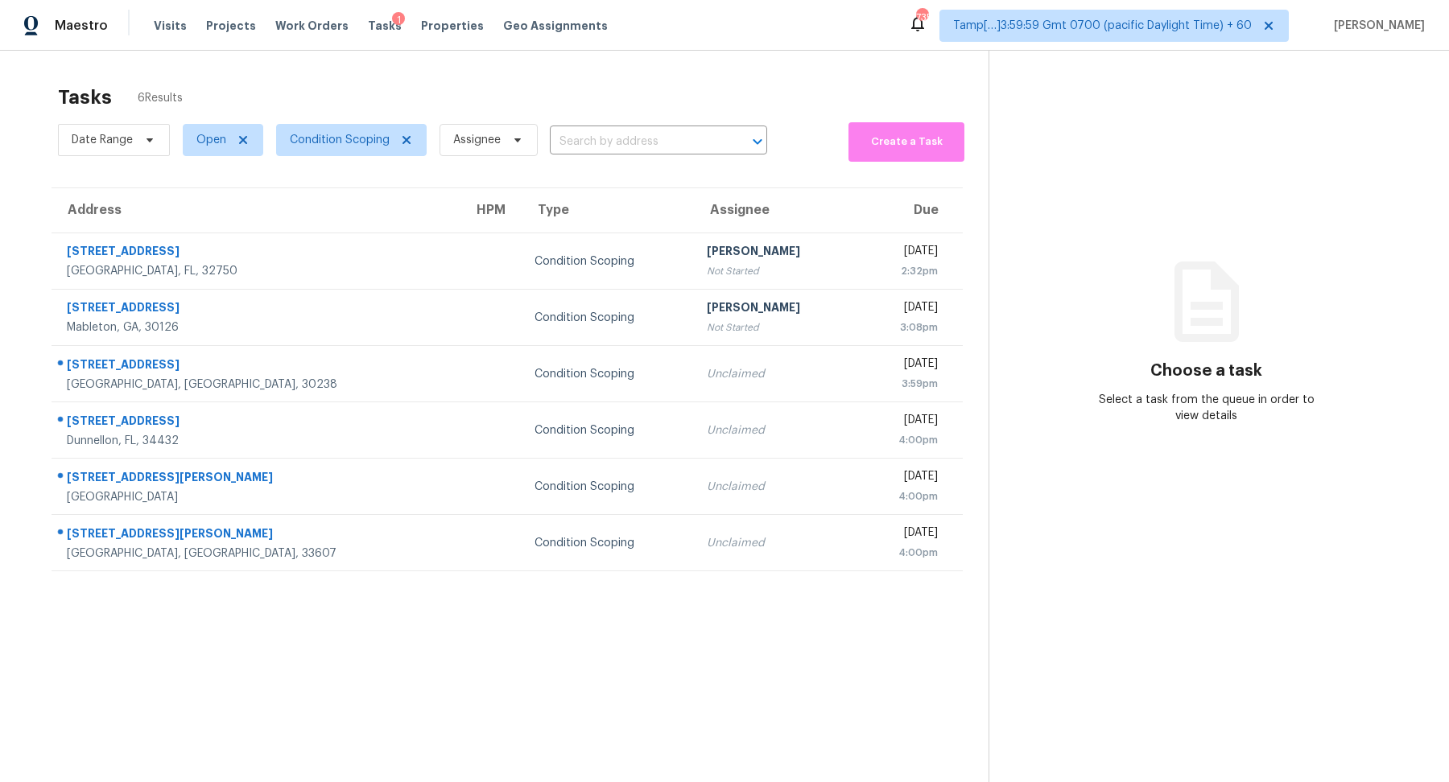
click at [604, 138] on input "text" at bounding box center [636, 142] width 172 height 25
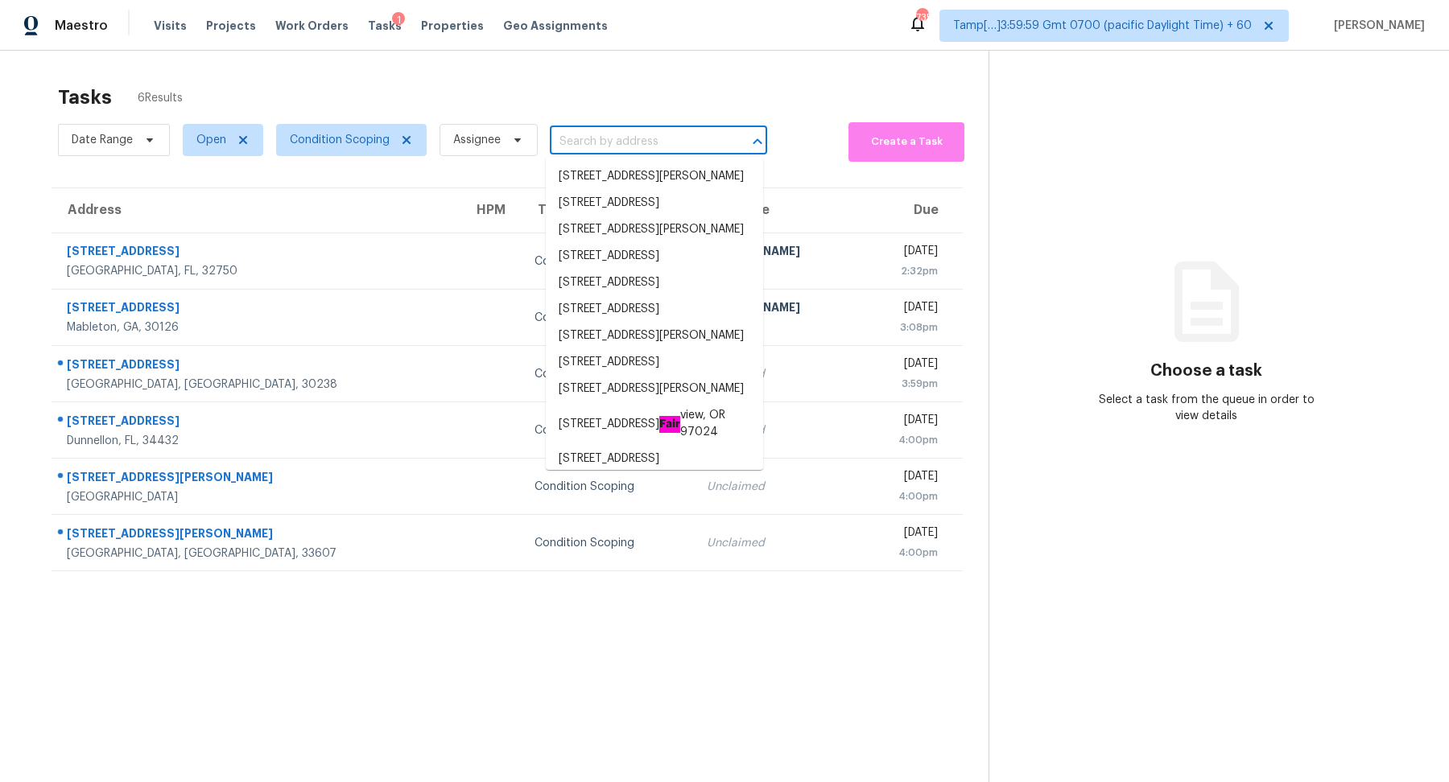
paste input "1712 Chalice Cv, Round Rock, TX 78665"
type input "1712 Chalice Cv, Round Rock, TX 78665"
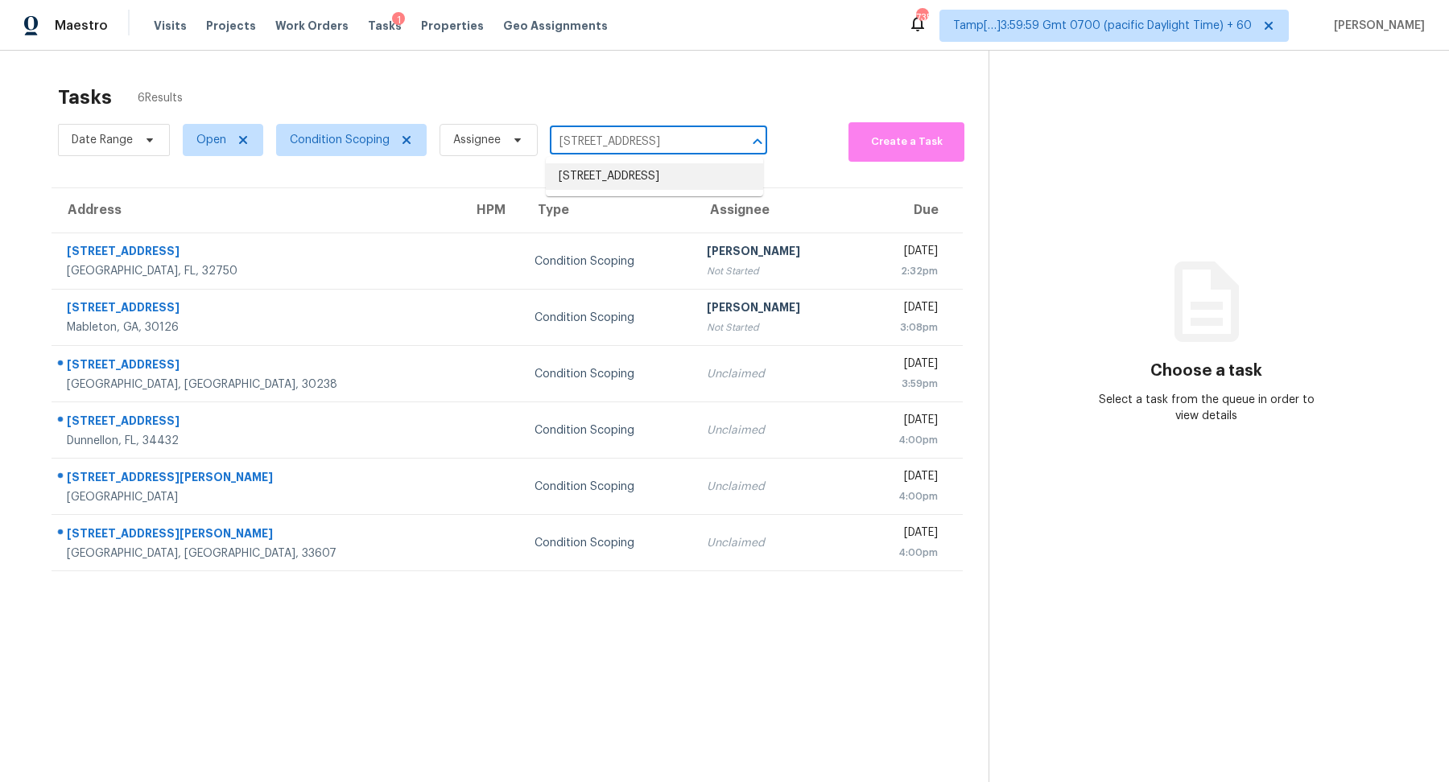
click at [606, 175] on li "1712 Chalice Cv, Round Rock, TX 78665" at bounding box center [654, 176] width 217 height 27
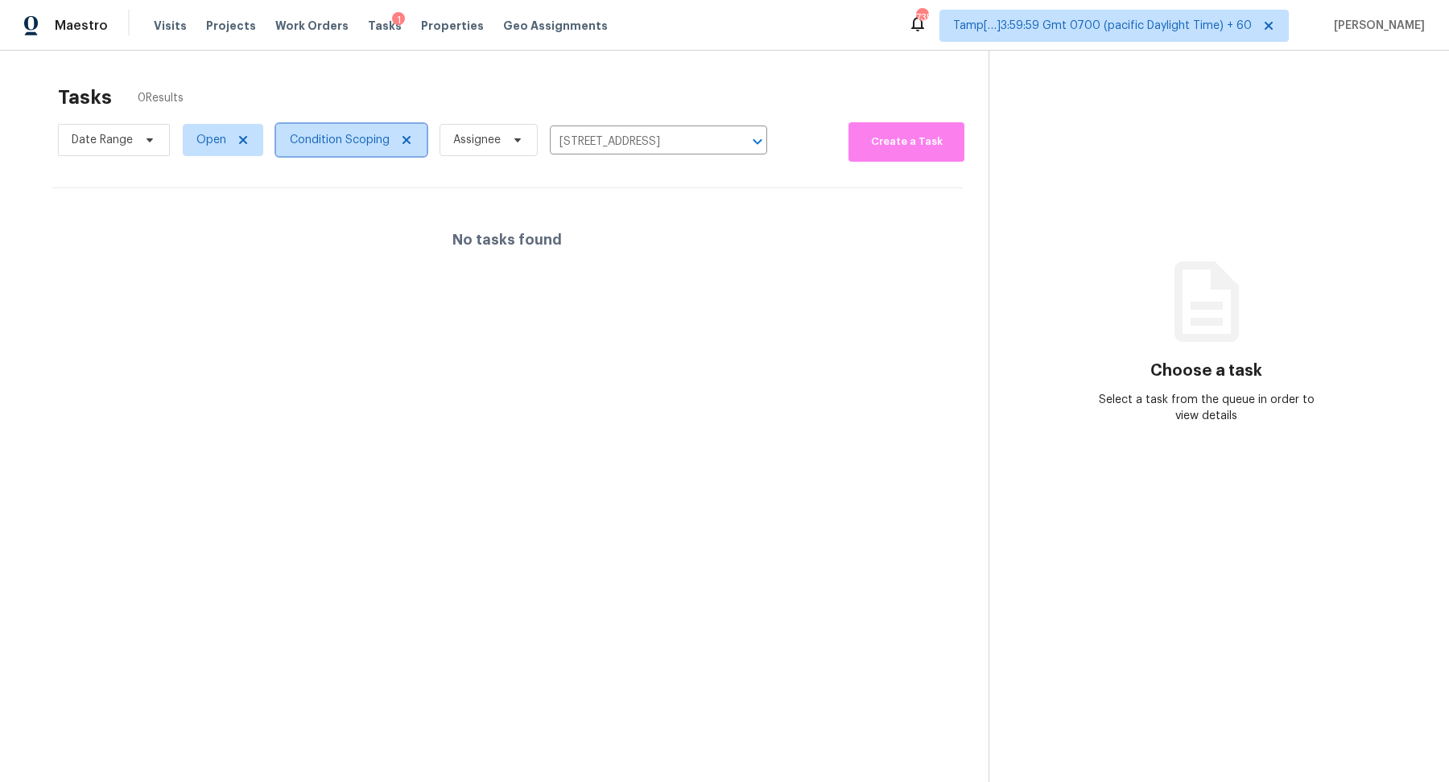
click at [331, 147] on span "Condition Scoping" at bounding box center [351, 140] width 151 height 32
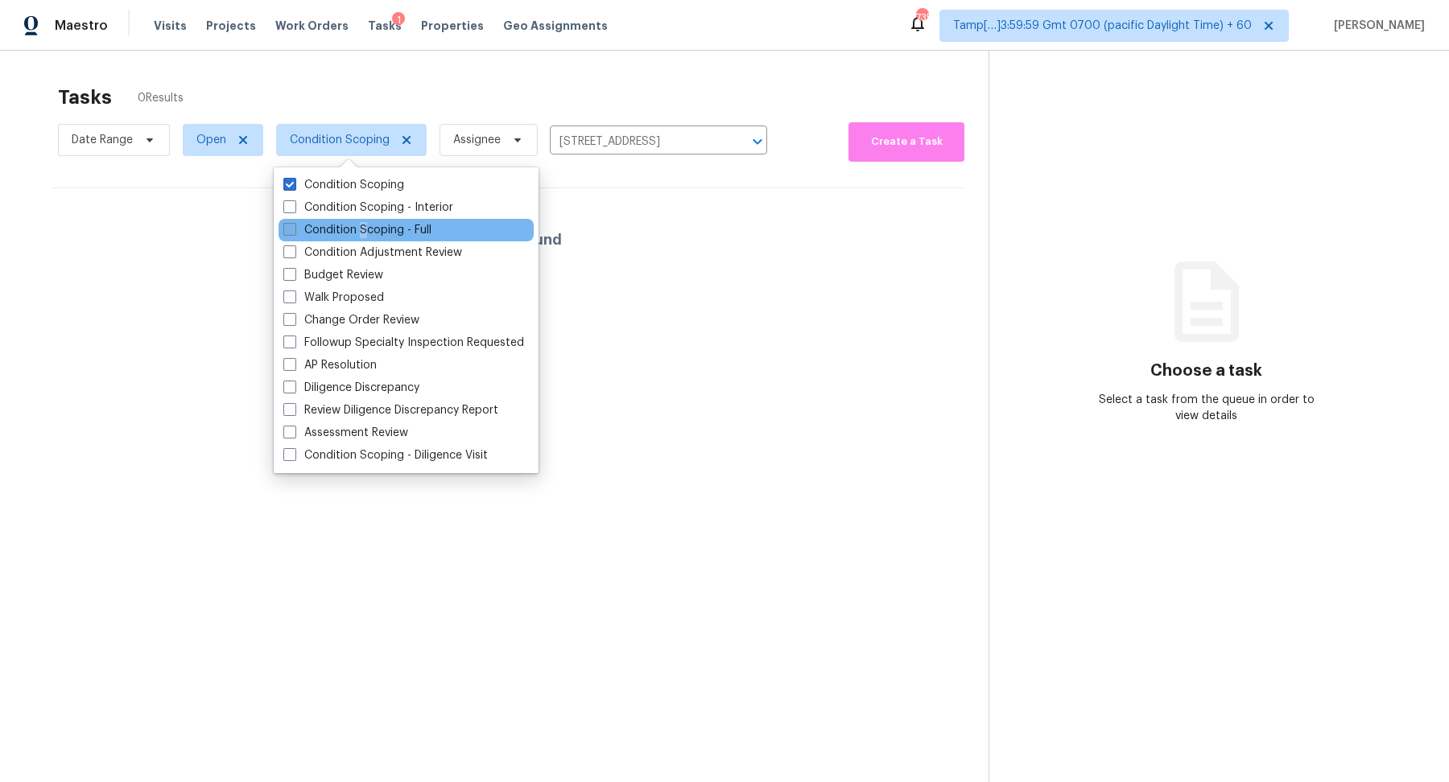
click at [362, 228] on label "Condition Scoping - Full" at bounding box center [357, 230] width 148 height 16
click at [353, 229] on label "Condition Scoping - Full" at bounding box center [357, 230] width 148 height 16
click at [294, 229] on input "Condition Scoping - Full" at bounding box center [288, 227] width 10 height 10
checkbox input "true"
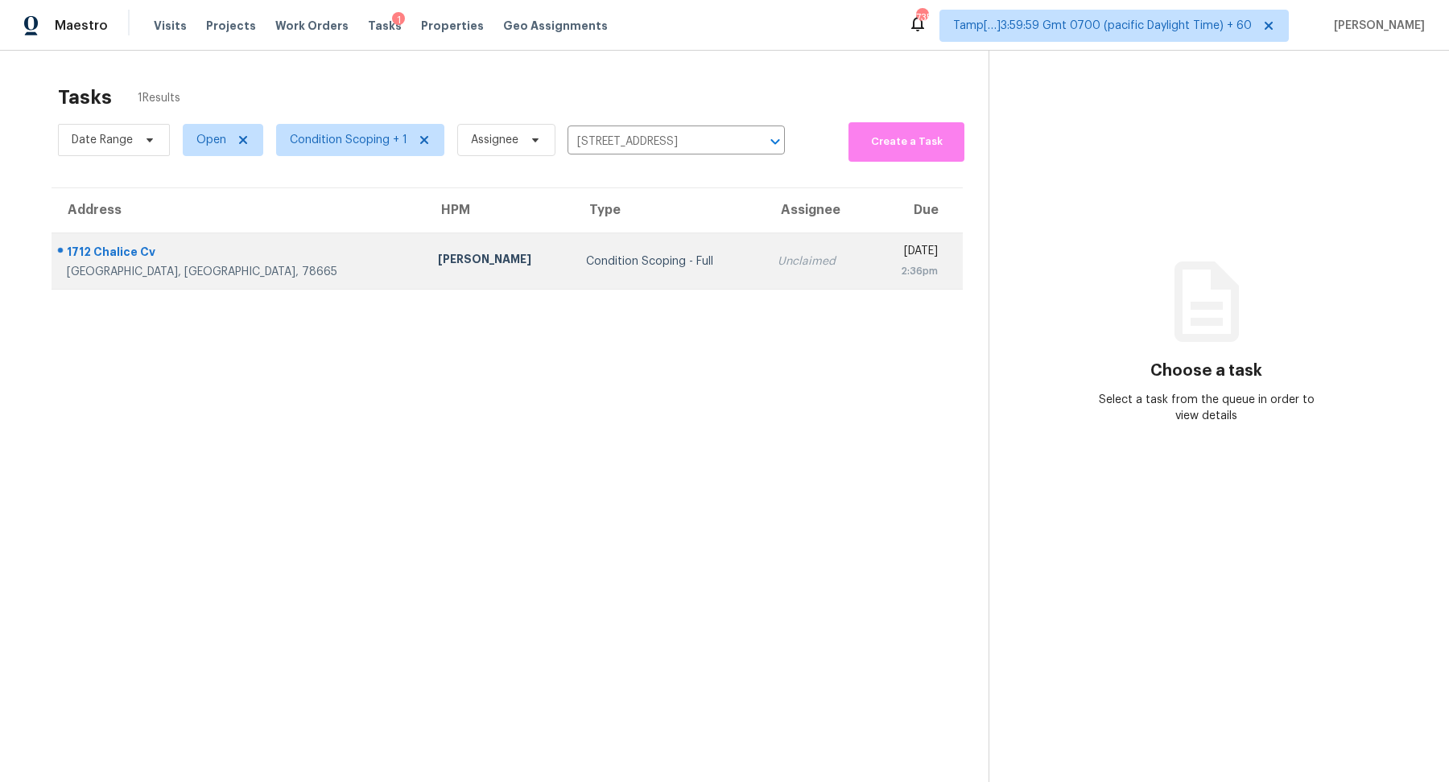
click at [609, 254] on div "Condition Scoping - Full" at bounding box center [668, 262] width 165 height 16
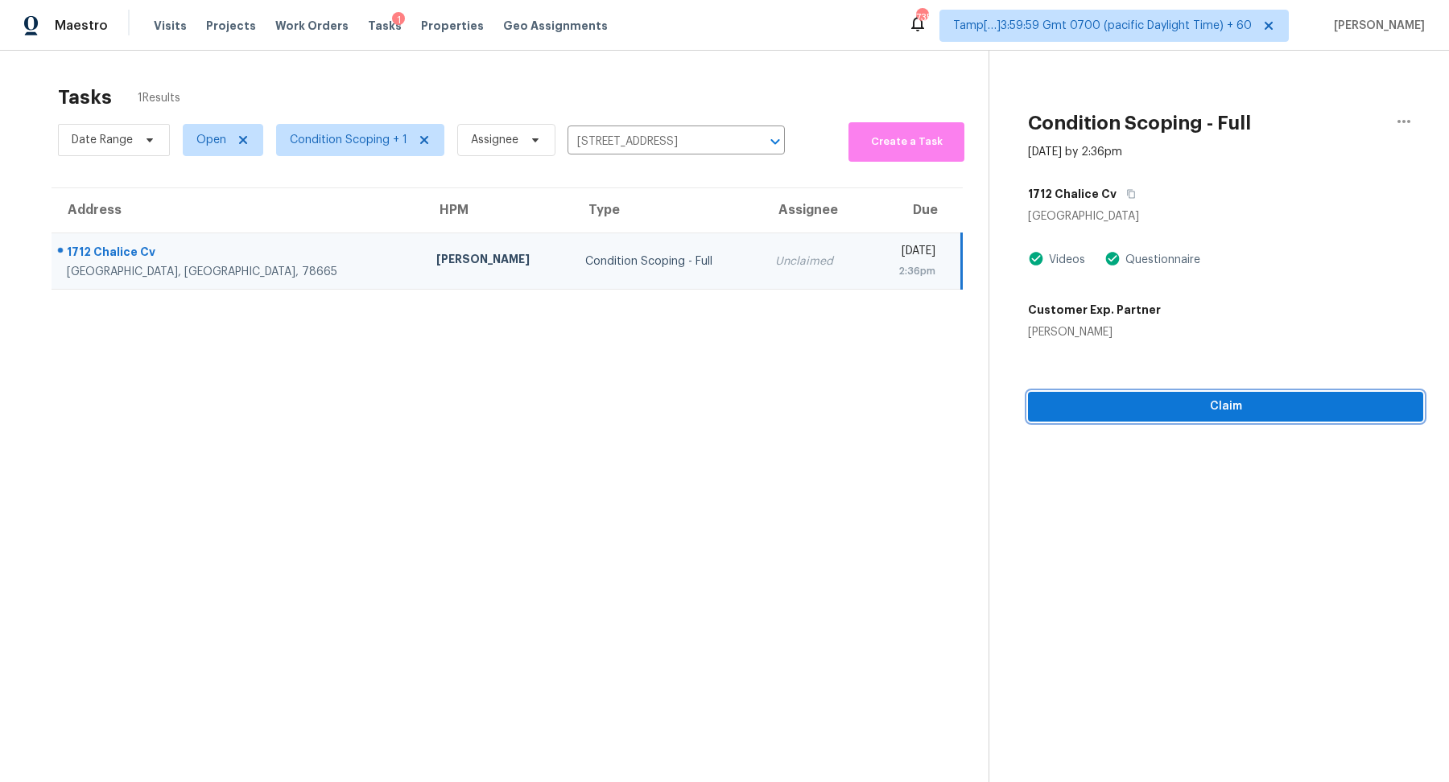
click at [1183, 392] on button "Claim" at bounding box center [1225, 407] width 395 height 30
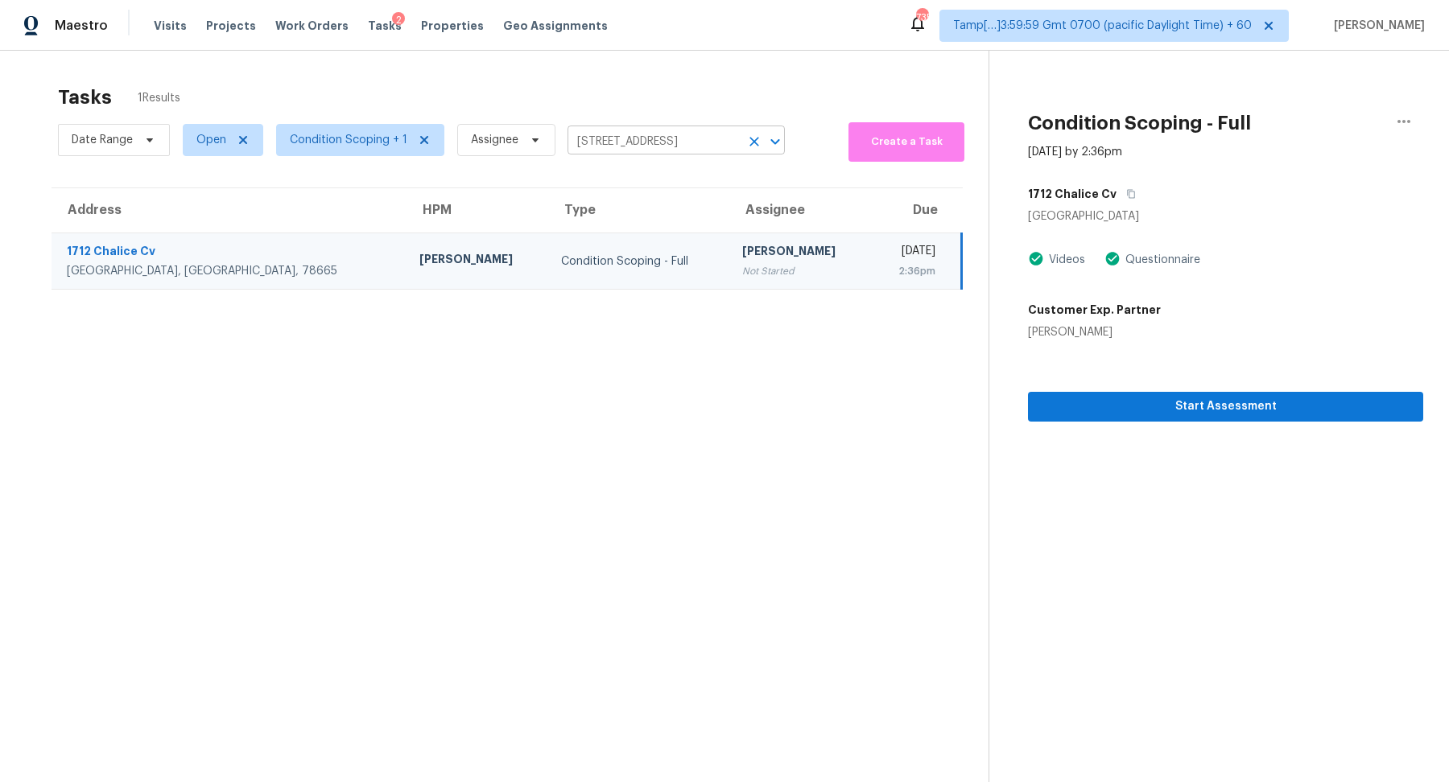
click at [610, 135] on input "1712 Chalice Cv, Round Rock, TX 78665" at bounding box center [654, 142] width 172 height 25
paste input "0413 Red Carpet Ct, Riverview, FL 33578"
type input "10413 Red Carpet Ct, Riverview, FL 33578"
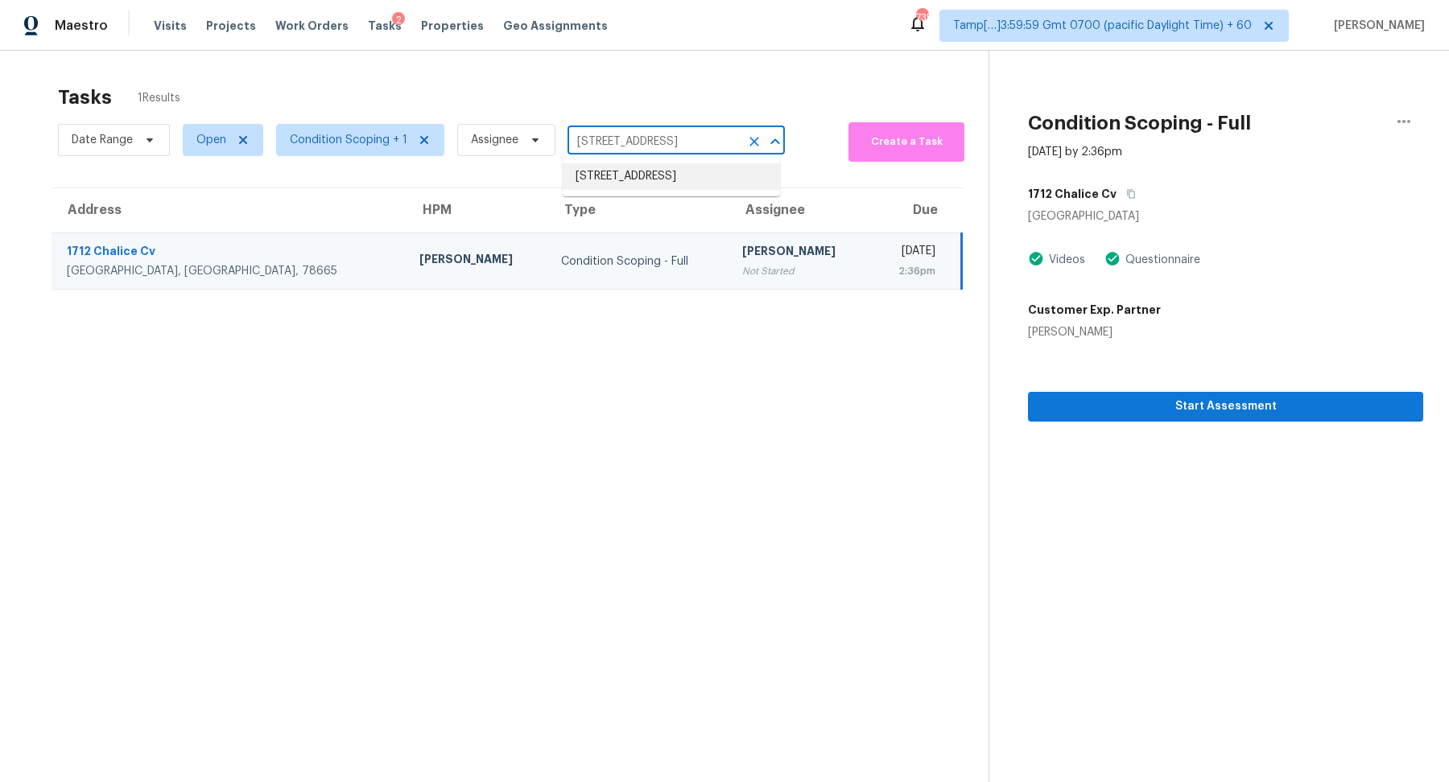
click at [596, 175] on li "10413 Red Carpet Ct, Riverview, FL 33578" at bounding box center [671, 176] width 217 height 27
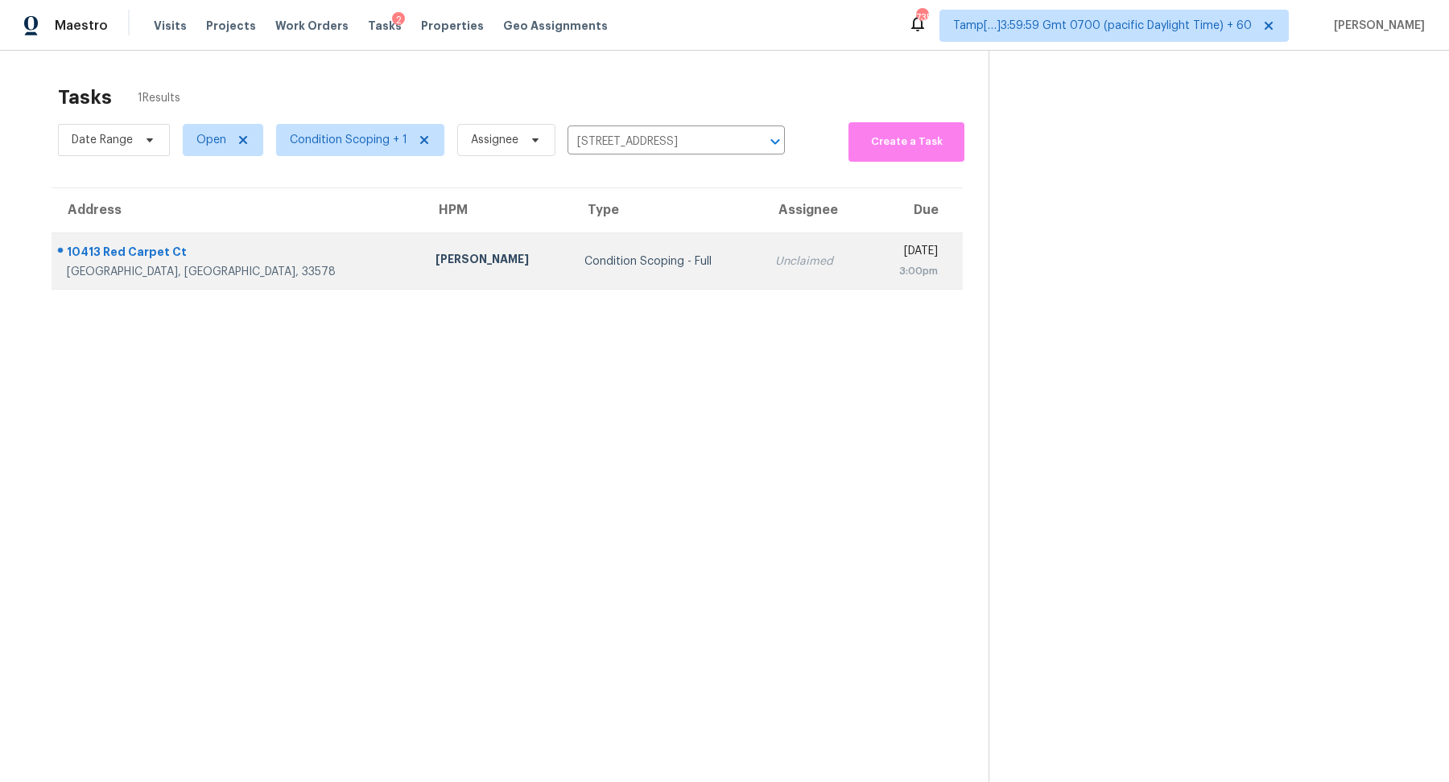
click at [575, 232] on table "Address HPM Type Assignee Due 10413 Red Carpet Ct Riverview, FL, 33578 Paul Spr…" at bounding box center [507, 239] width 911 height 102
click at [584, 258] on div "Condition Scoping - Full" at bounding box center [666, 262] width 165 height 16
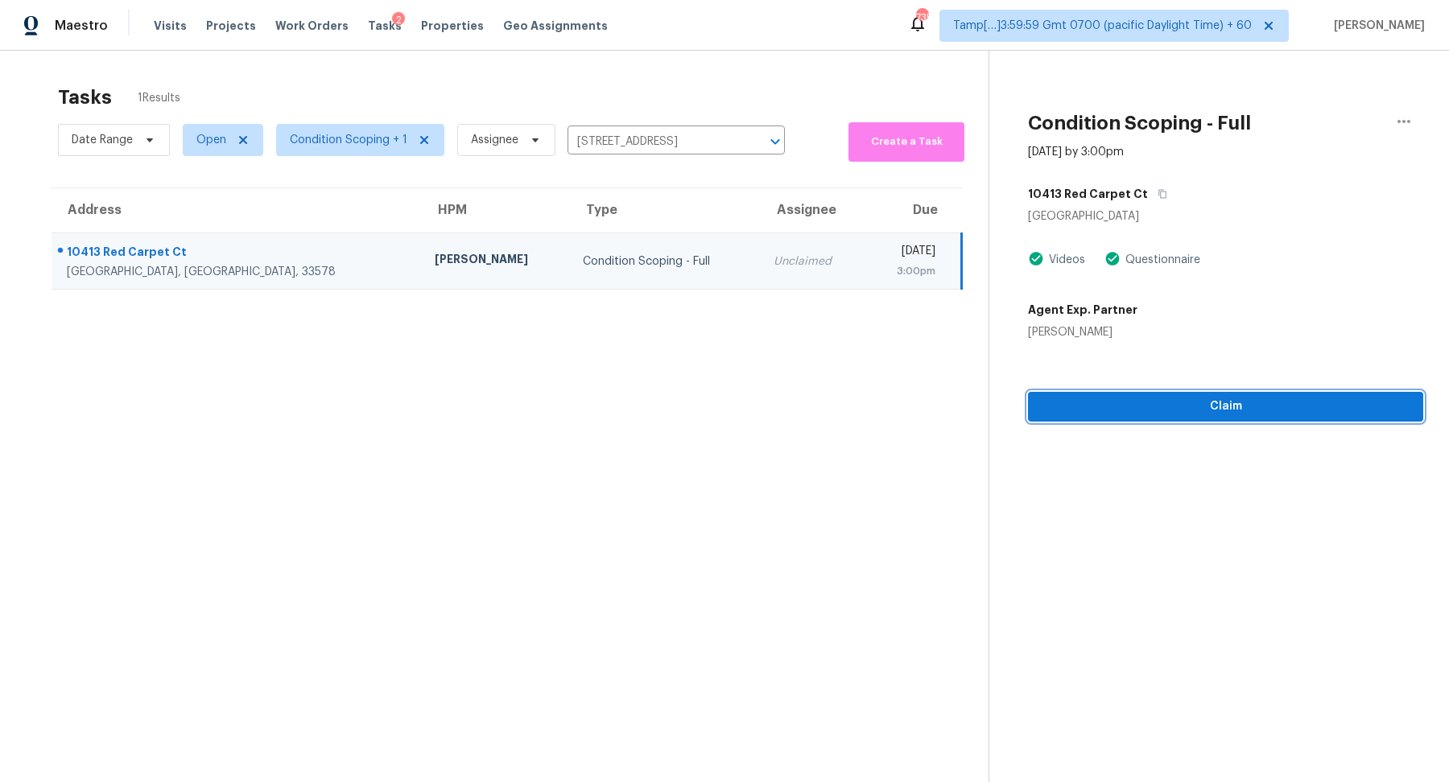
click at [1137, 402] on span "Claim" at bounding box center [1225, 407] width 369 height 20
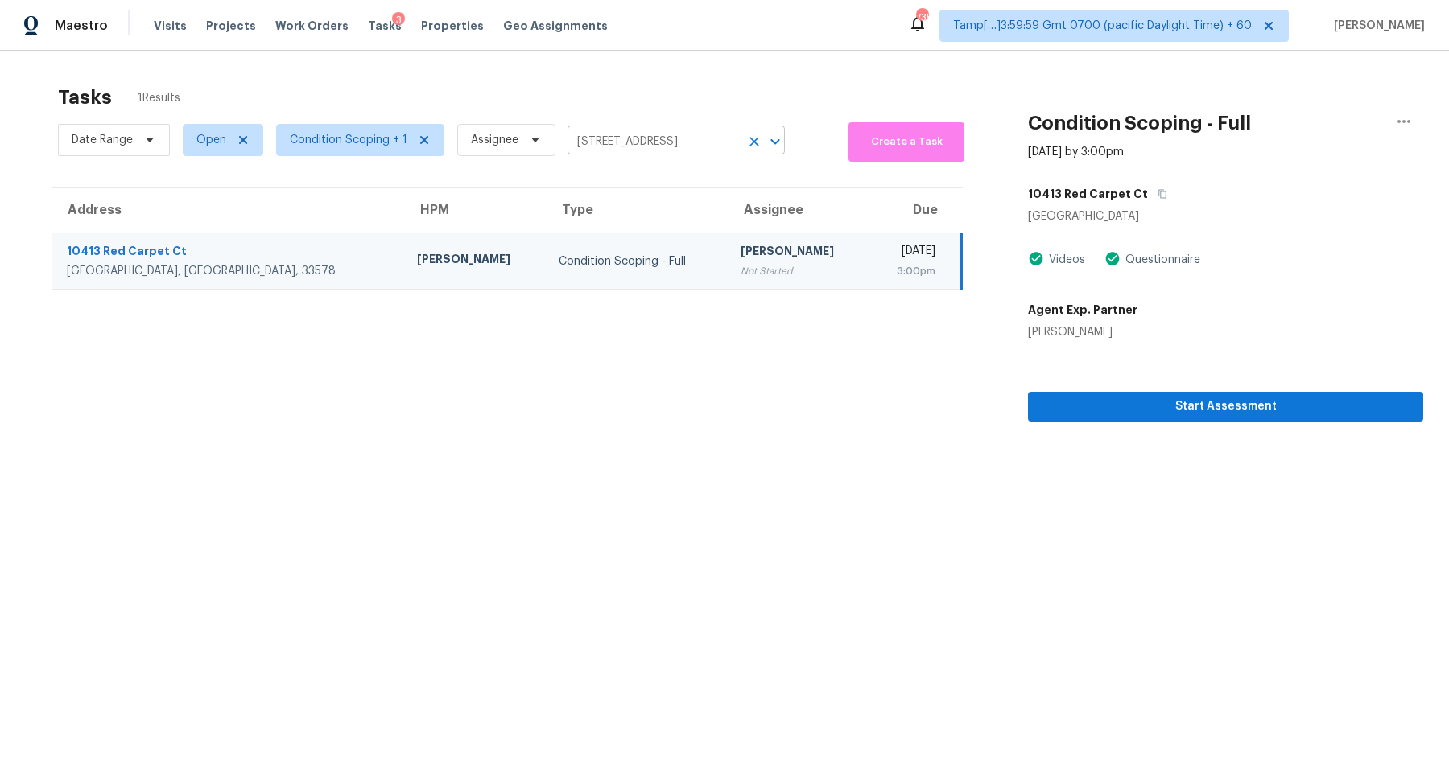
click at [675, 150] on input "10413 Red Carpet Ct, Riverview, FL 33578" at bounding box center [654, 142] width 172 height 25
paste input "621 Rook Rd, Charlotte, NC 28216"
type input "621 Rook Rd, Charlotte, NC 28216"
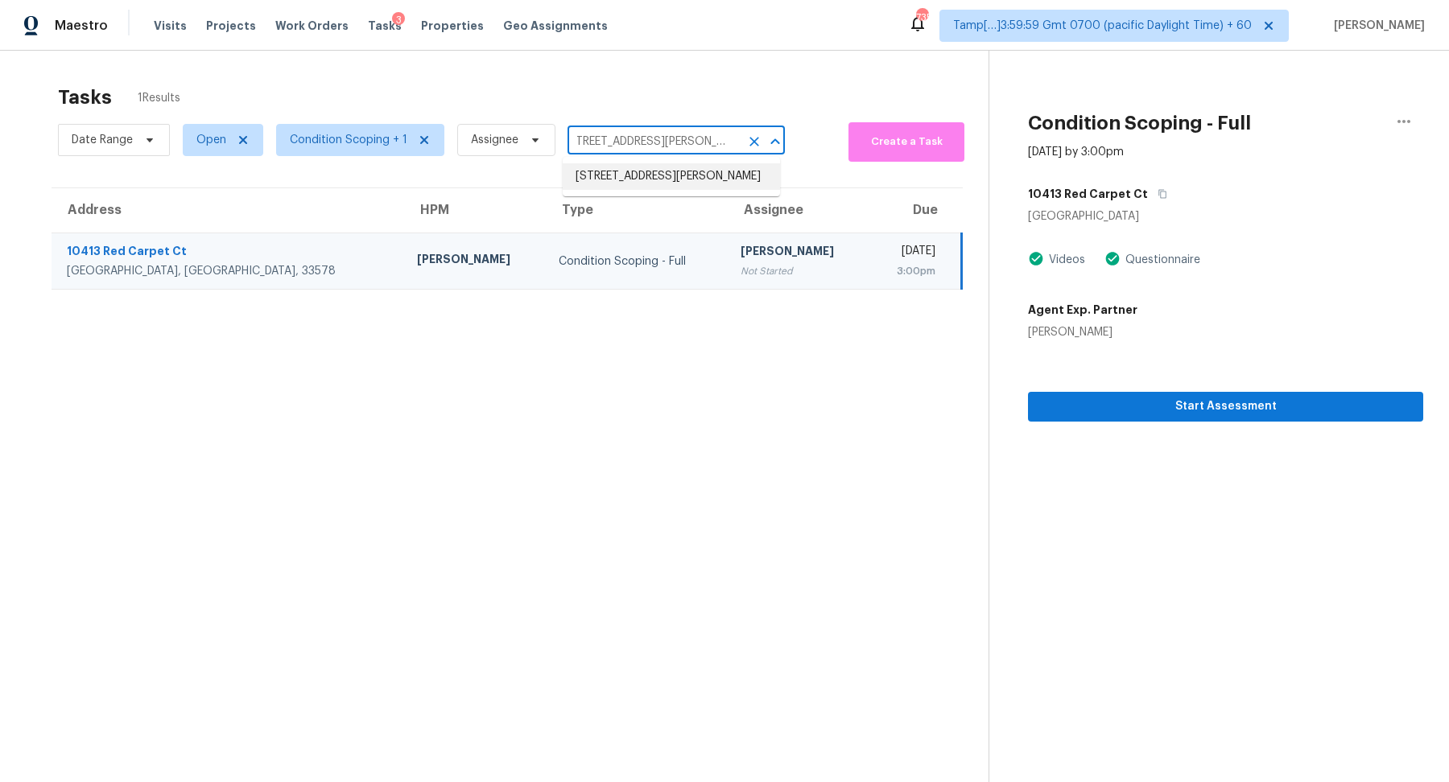
click at [675, 179] on li "621 Rook Rd, Charlotte, NC 28216" at bounding box center [671, 176] width 217 height 27
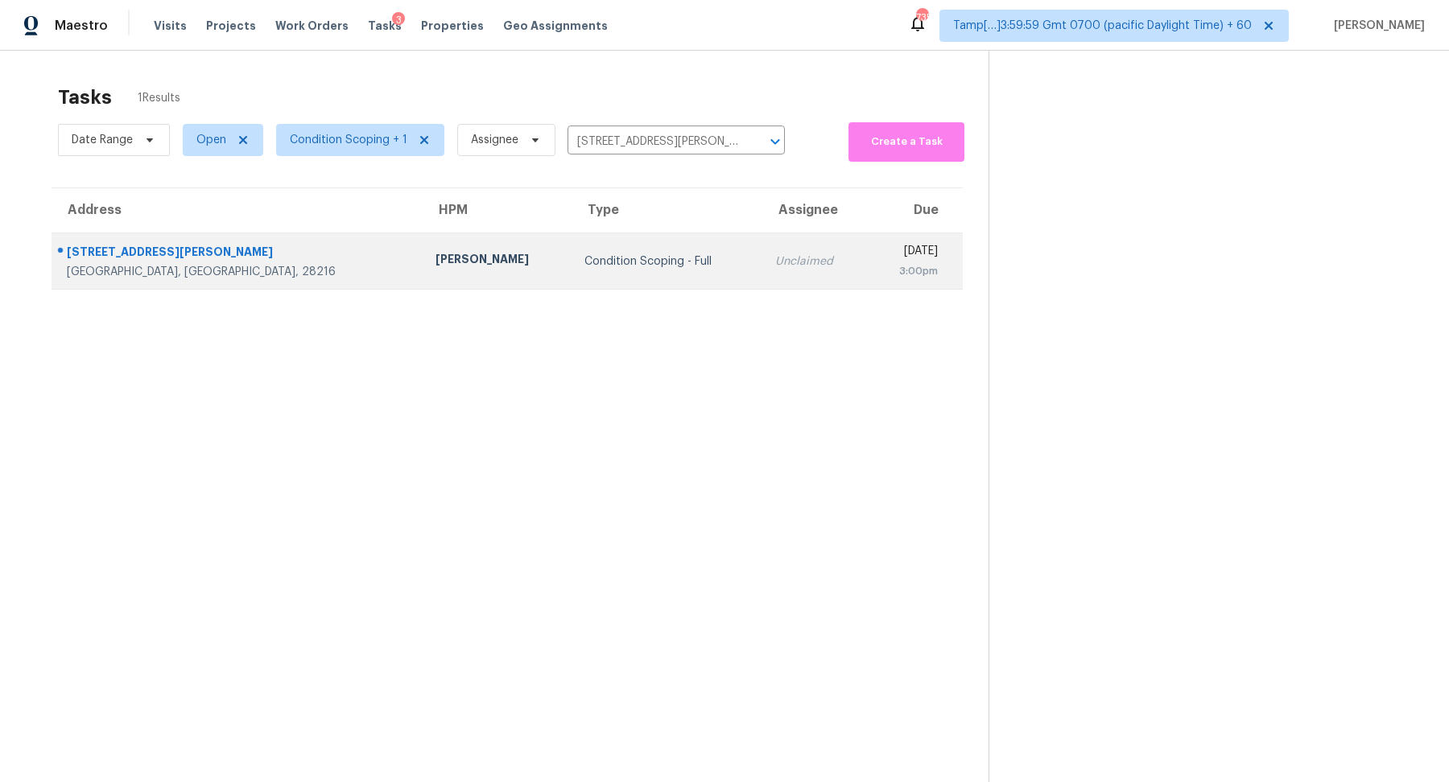
click at [775, 262] on div "Unclaimed" at bounding box center [814, 262] width 79 height 16
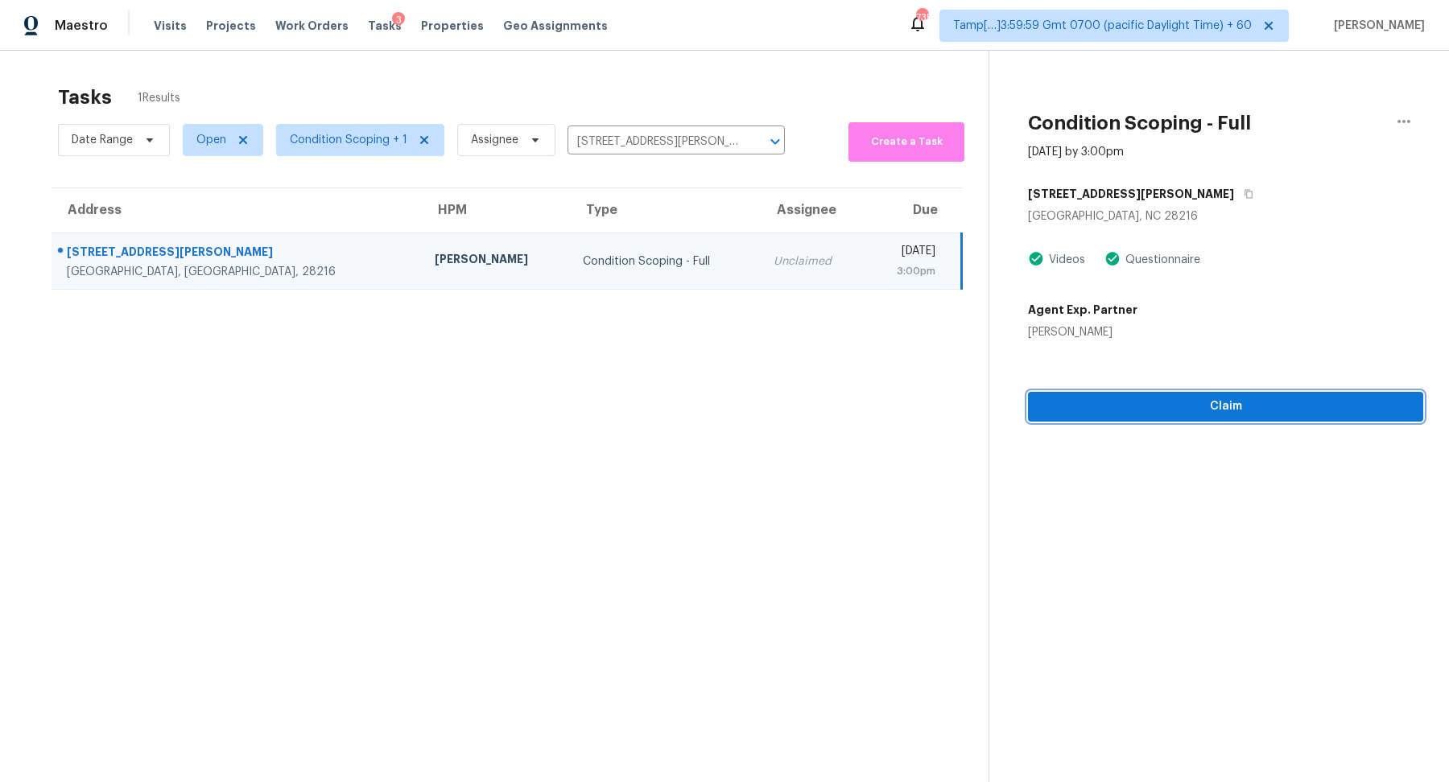
click at [1133, 399] on span "Claim" at bounding box center [1225, 407] width 369 height 20
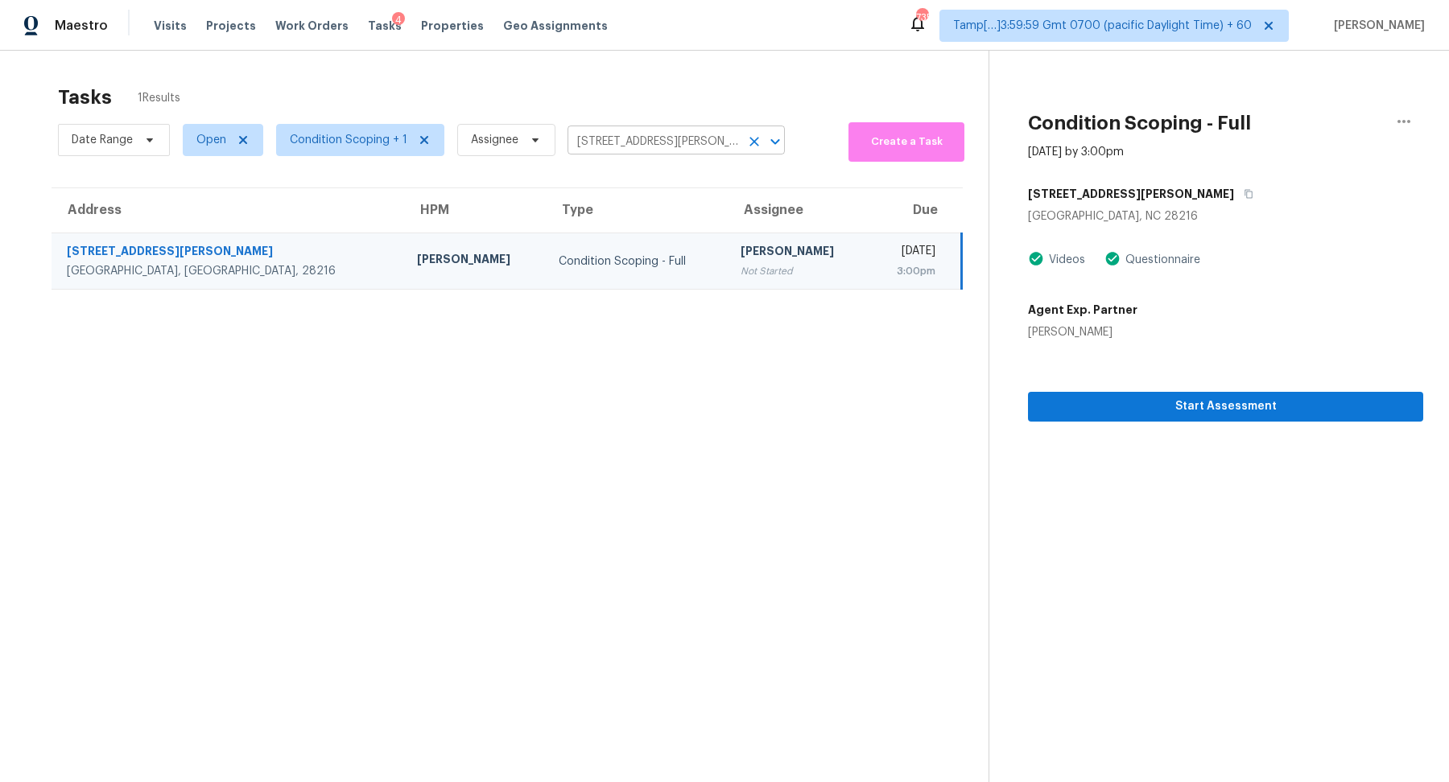
click at [694, 150] on input "621 Rook Rd, Charlotte, NC 28216" at bounding box center [654, 142] width 172 height 25
paste input "102 Peony St, Inverness, FL 34452"
type input "102 Peony St, Inverness, FL 34452"
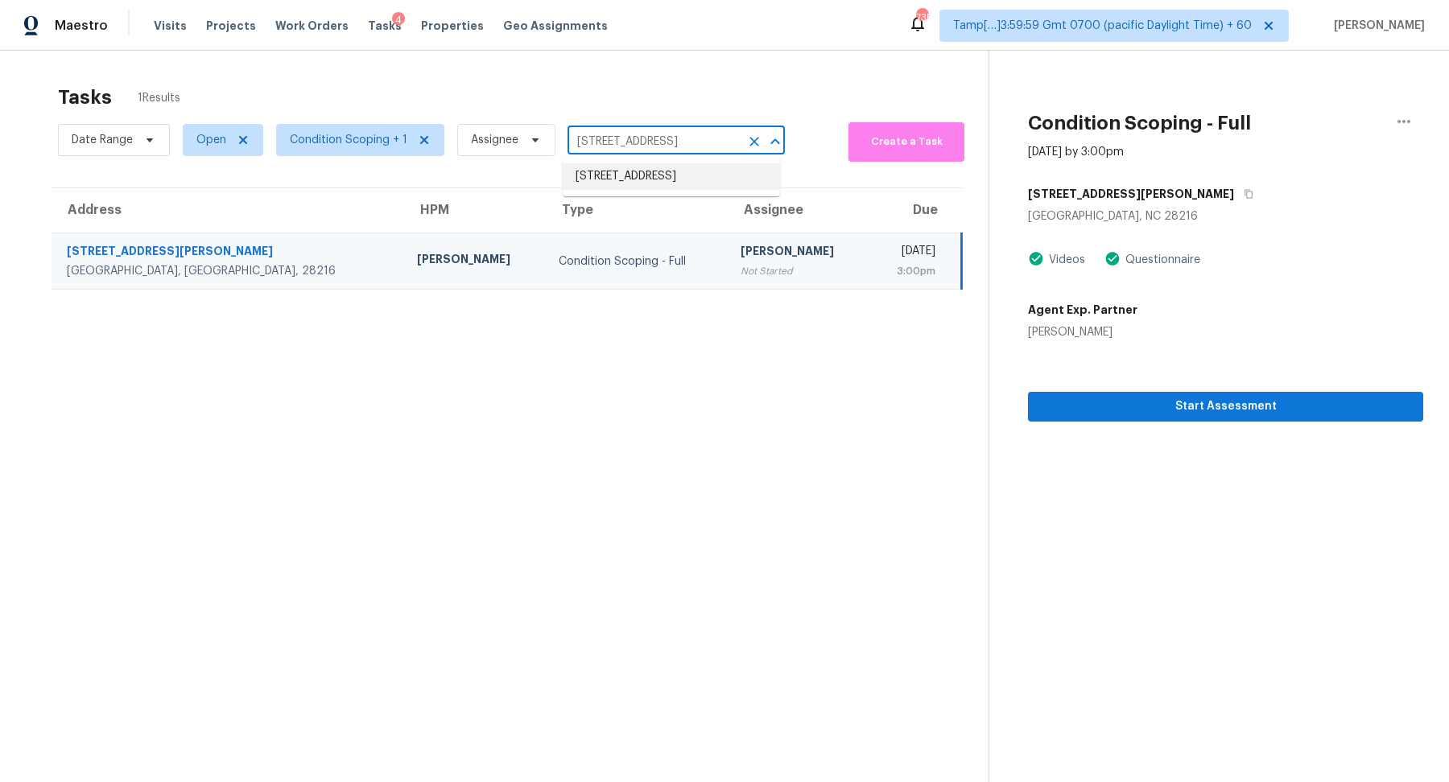
click at [677, 184] on li "102 Peony St, Inverness, FL 34452" at bounding box center [671, 176] width 217 height 27
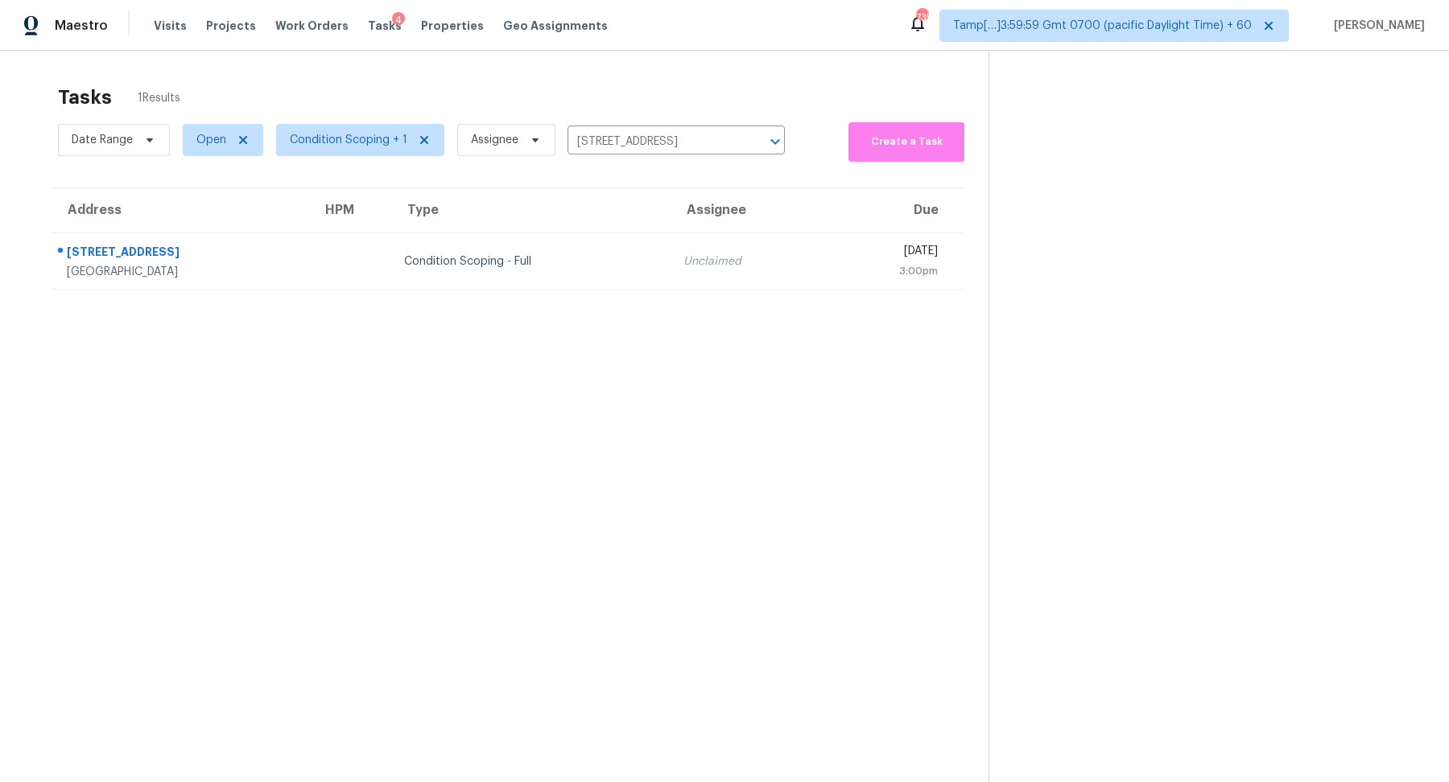
click at [683, 256] on div "Unclaimed" at bounding box center [746, 262] width 127 height 16
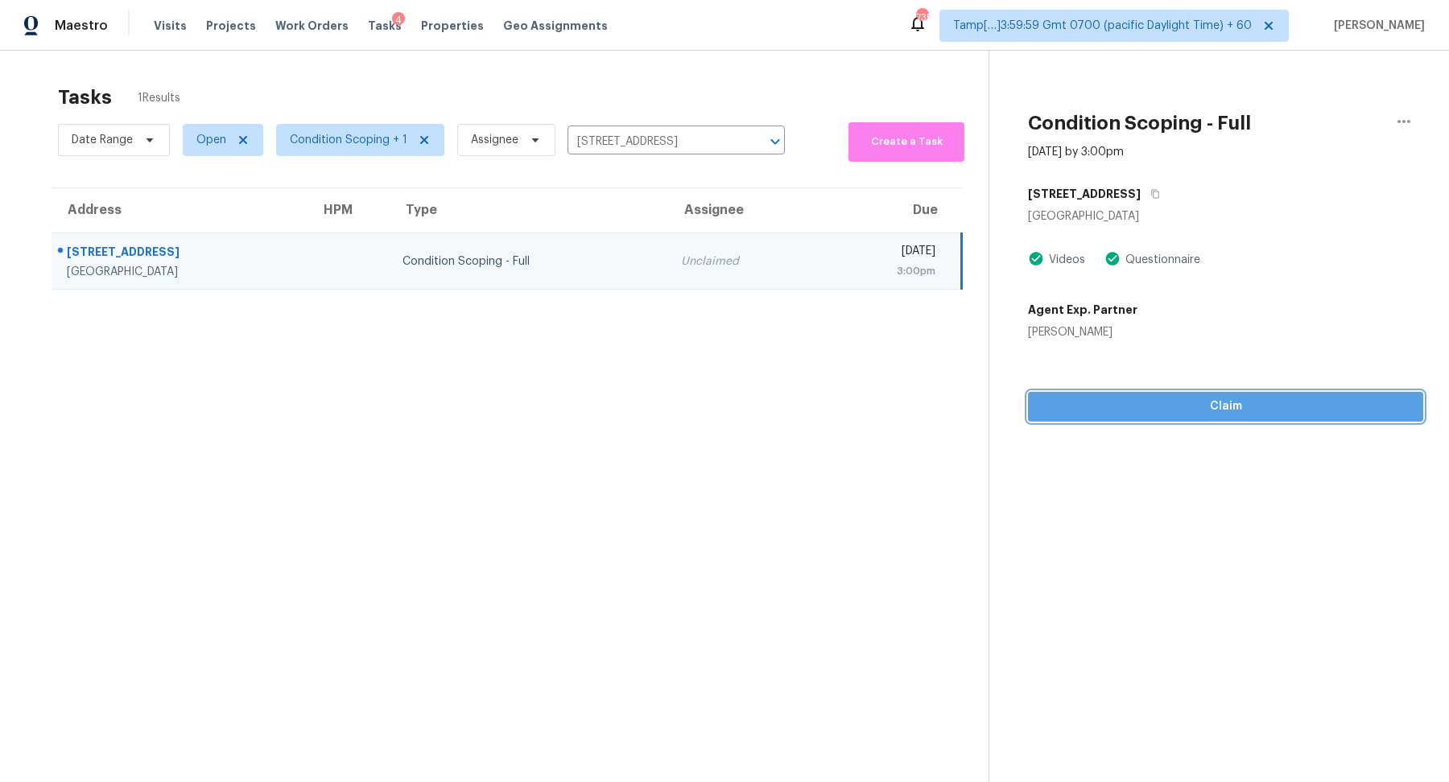
click at [1124, 415] on span "Claim" at bounding box center [1225, 407] width 369 height 20
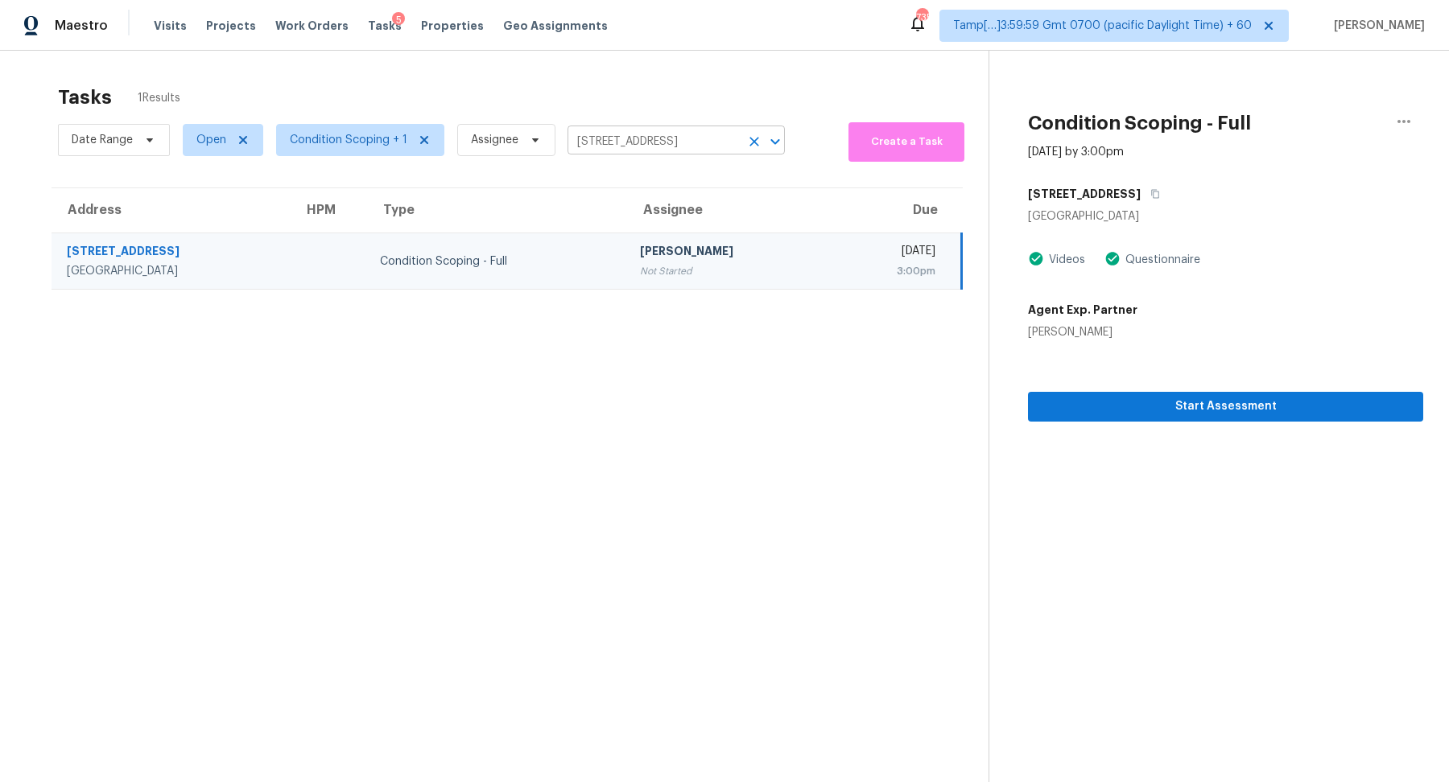
click at [677, 138] on input "102 Peony St, Inverness, FL 34452" at bounding box center [654, 142] width 172 height 25
paste input "71 Blossom Valley Strm, Buda, TX 78610"
type input "171 Blossom Valley Strm, Buda, TX 78610"
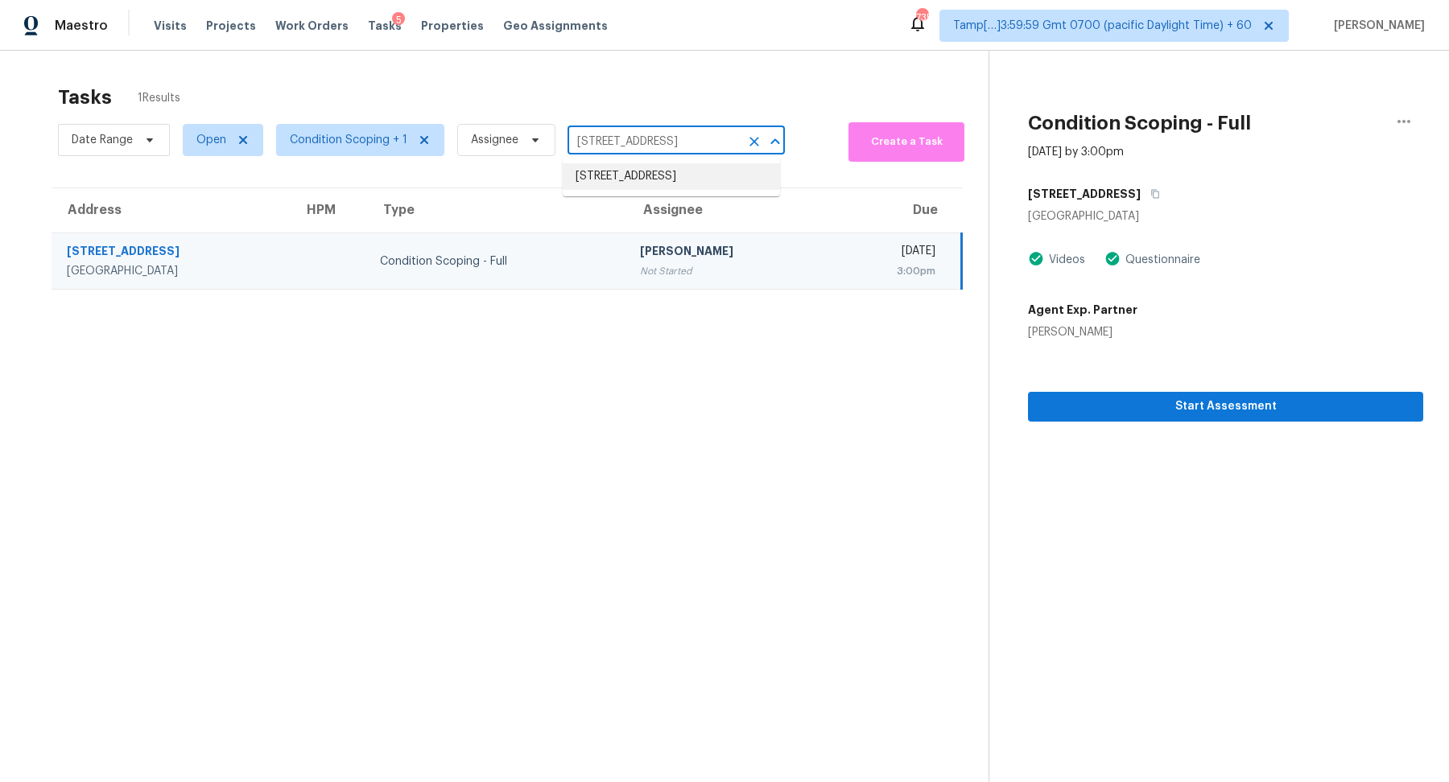
click at [682, 175] on li "171 Blossom Valley Strm, Buda, TX 78610" at bounding box center [671, 176] width 217 height 27
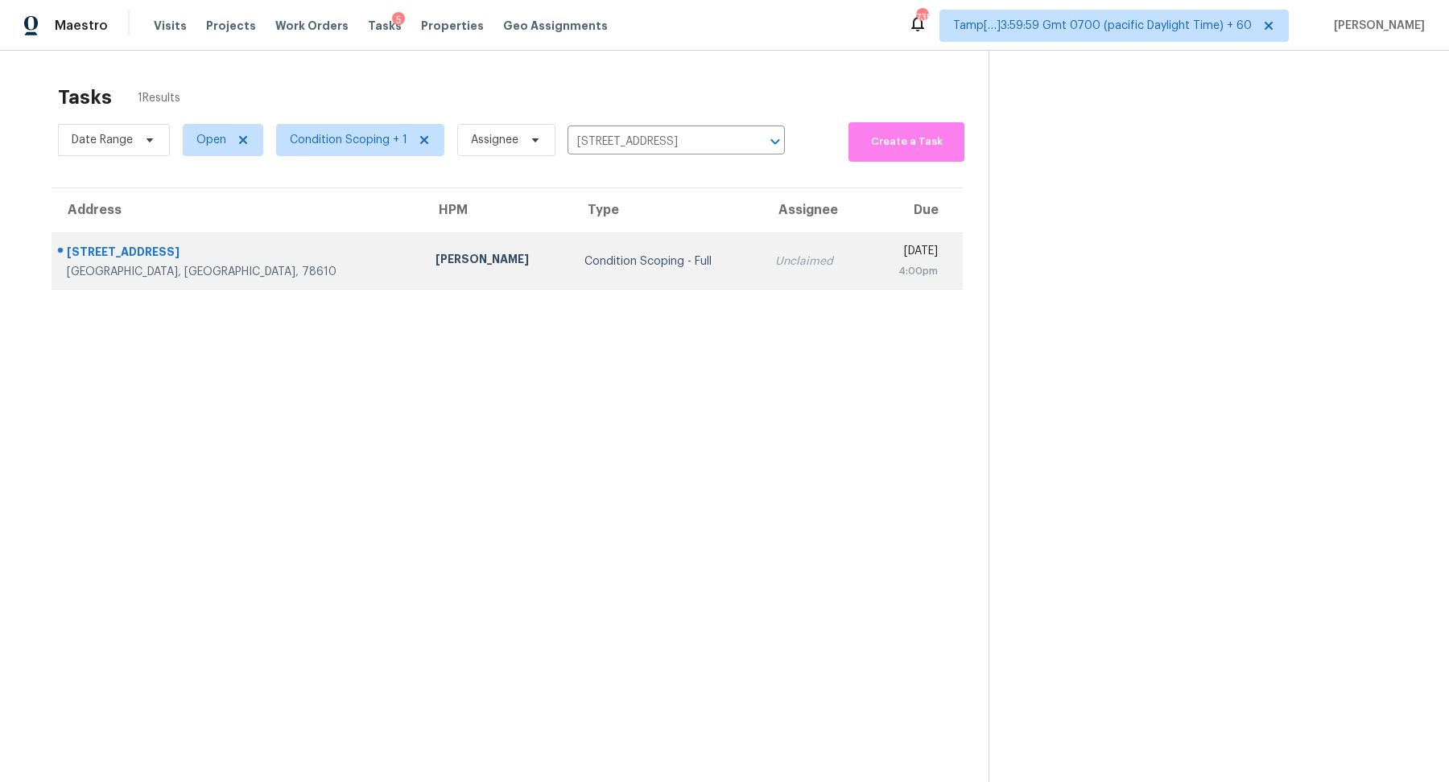
click at [642, 264] on div "Condition Scoping - Full" at bounding box center [666, 262] width 165 height 16
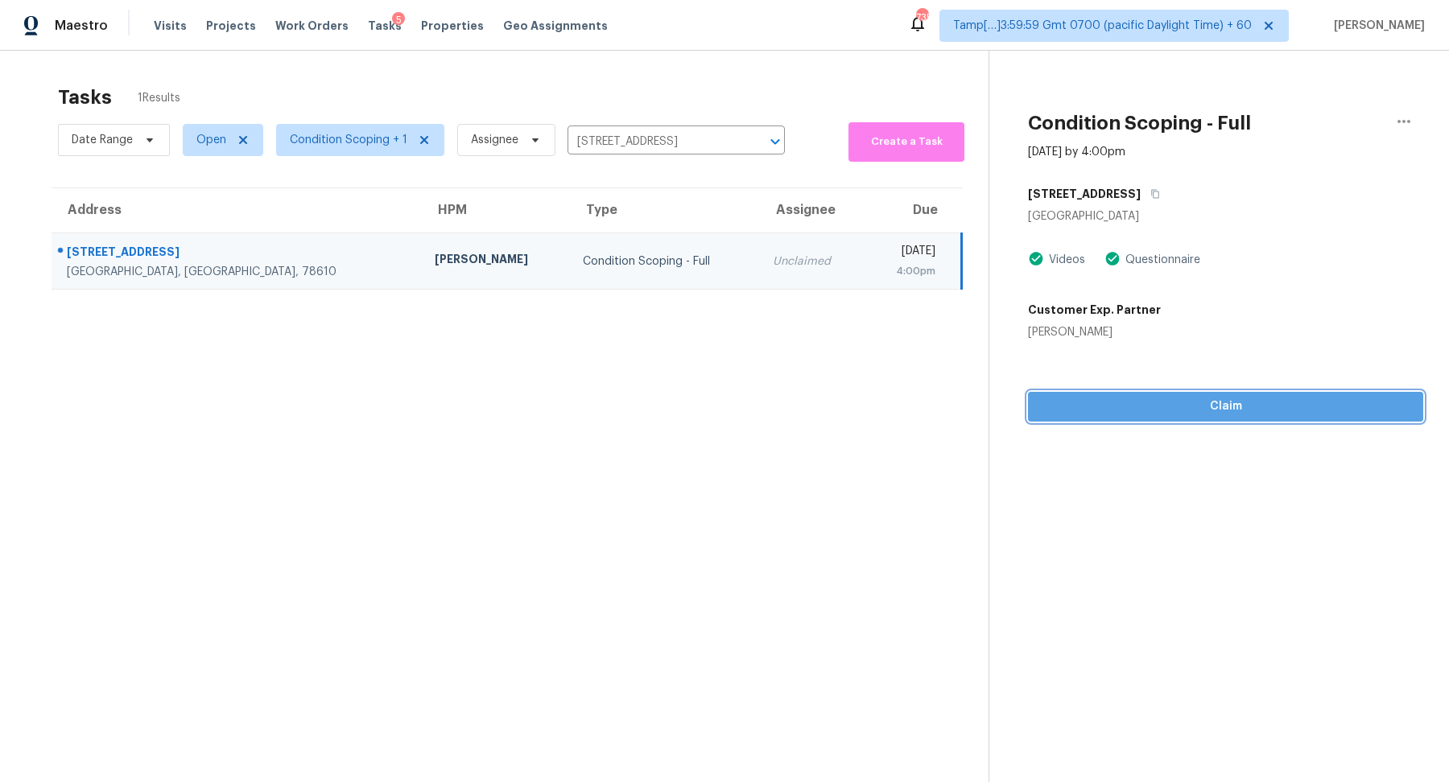
click at [1191, 408] on span "Claim" at bounding box center [1225, 407] width 369 height 20
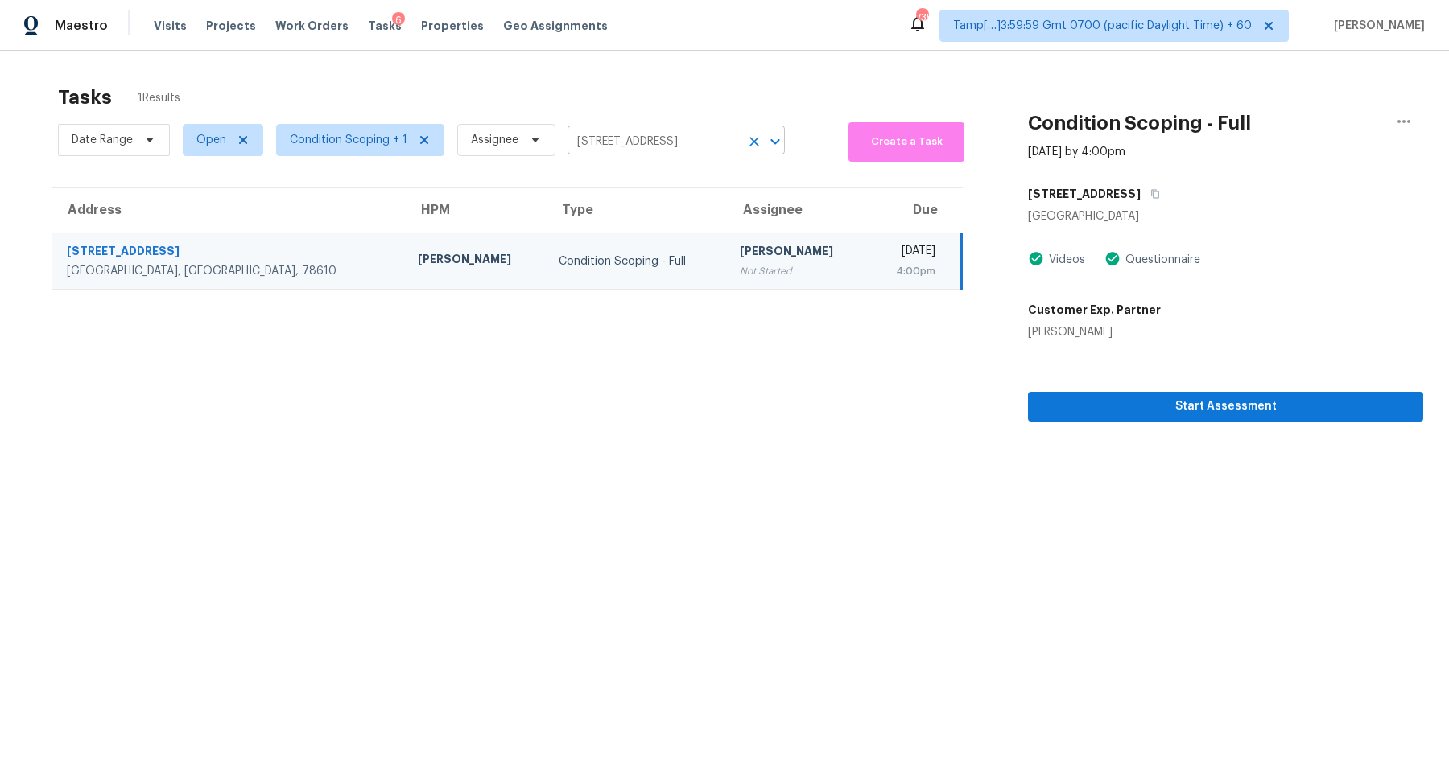
click at [652, 151] on input "171 Blossom Valley Strm, Buda, TX 78610" at bounding box center [654, 142] width 172 height 25
paste input "208 Cobblestone Cir, Red Oak, TX 75154"
type input "208 Cobblestone Cir, Red Oak, TX 75154"
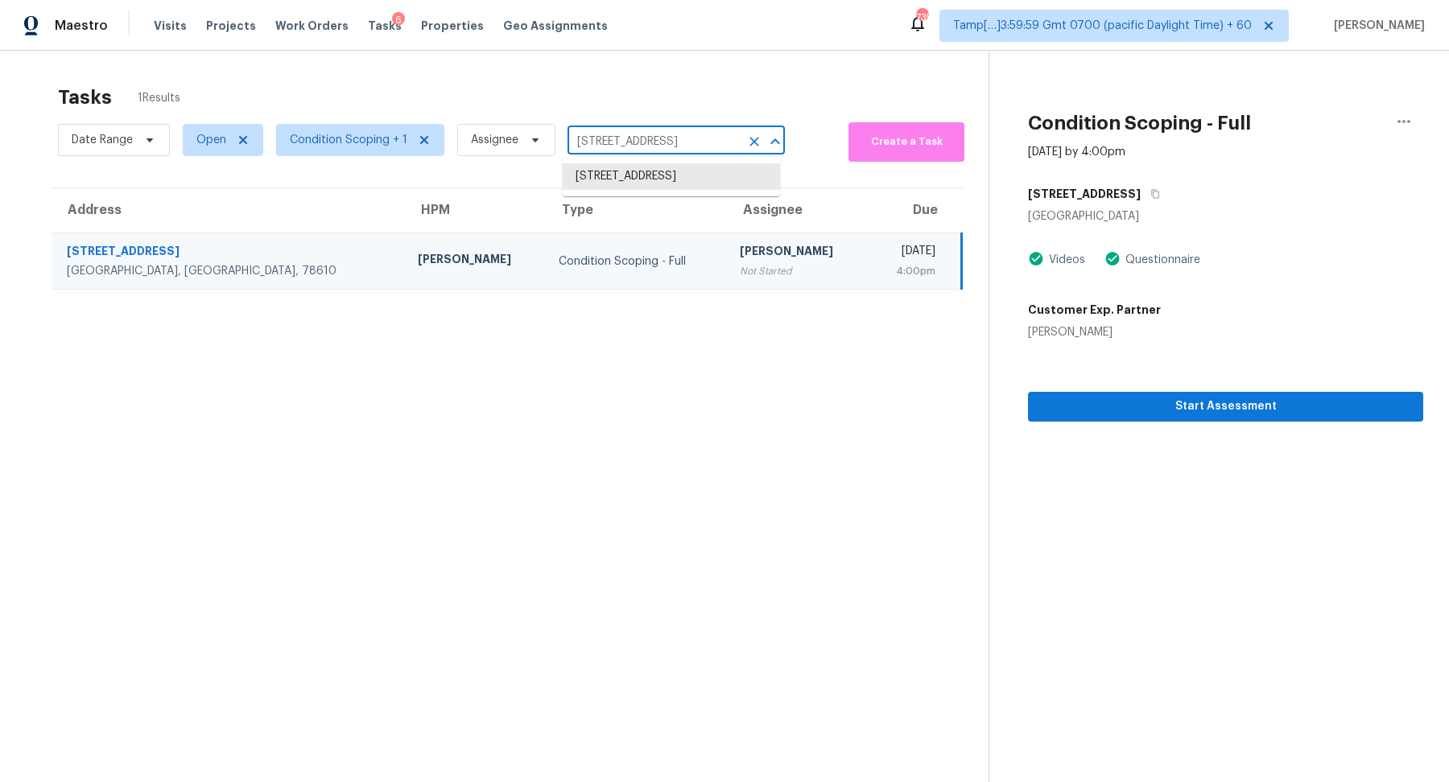
scroll to position [0, 50]
click at [652, 180] on li "208 Cobblestone Cir, Red Oak, TX 75154" at bounding box center [671, 176] width 217 height 27
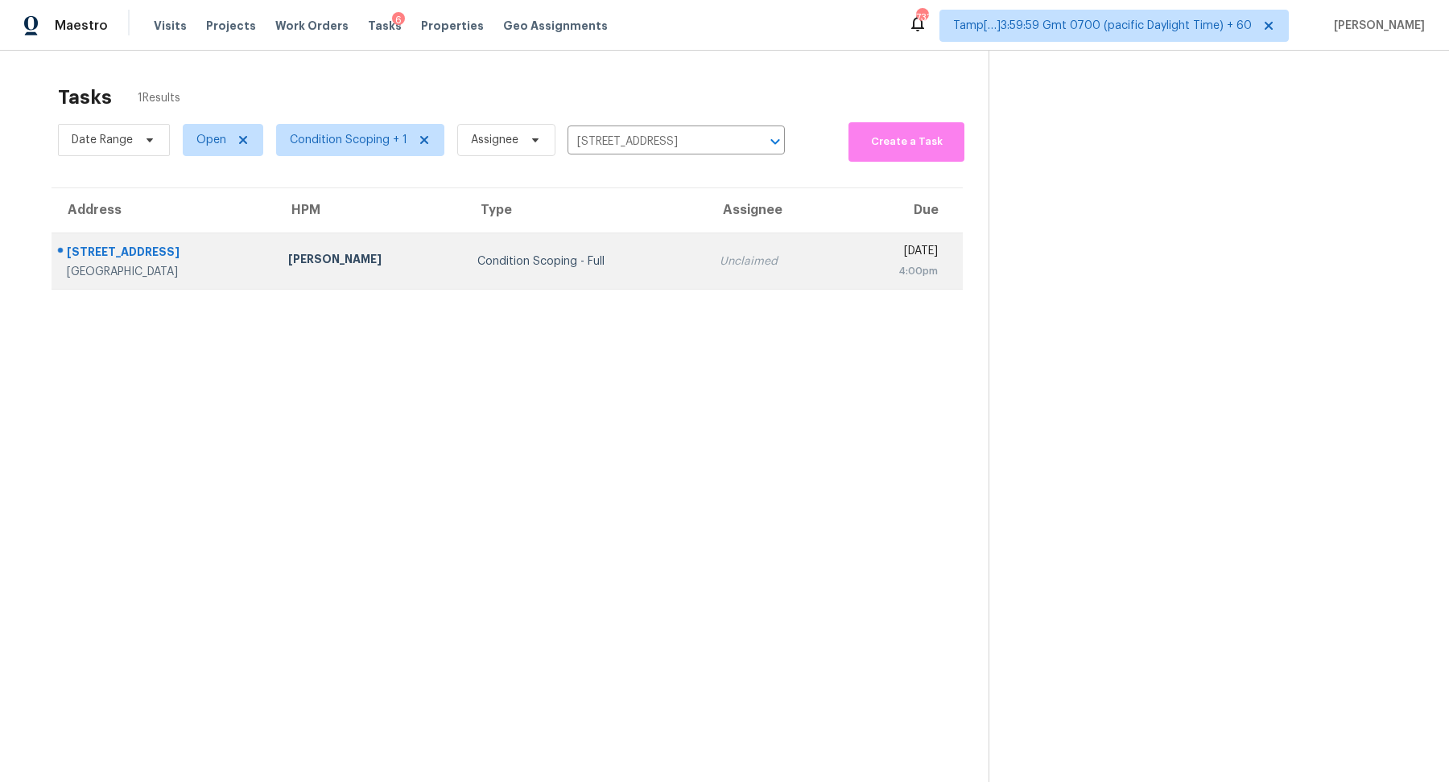
click at [707, 247] on td "Unclaimed" at bounding box center [773, 261] width 133 height 56
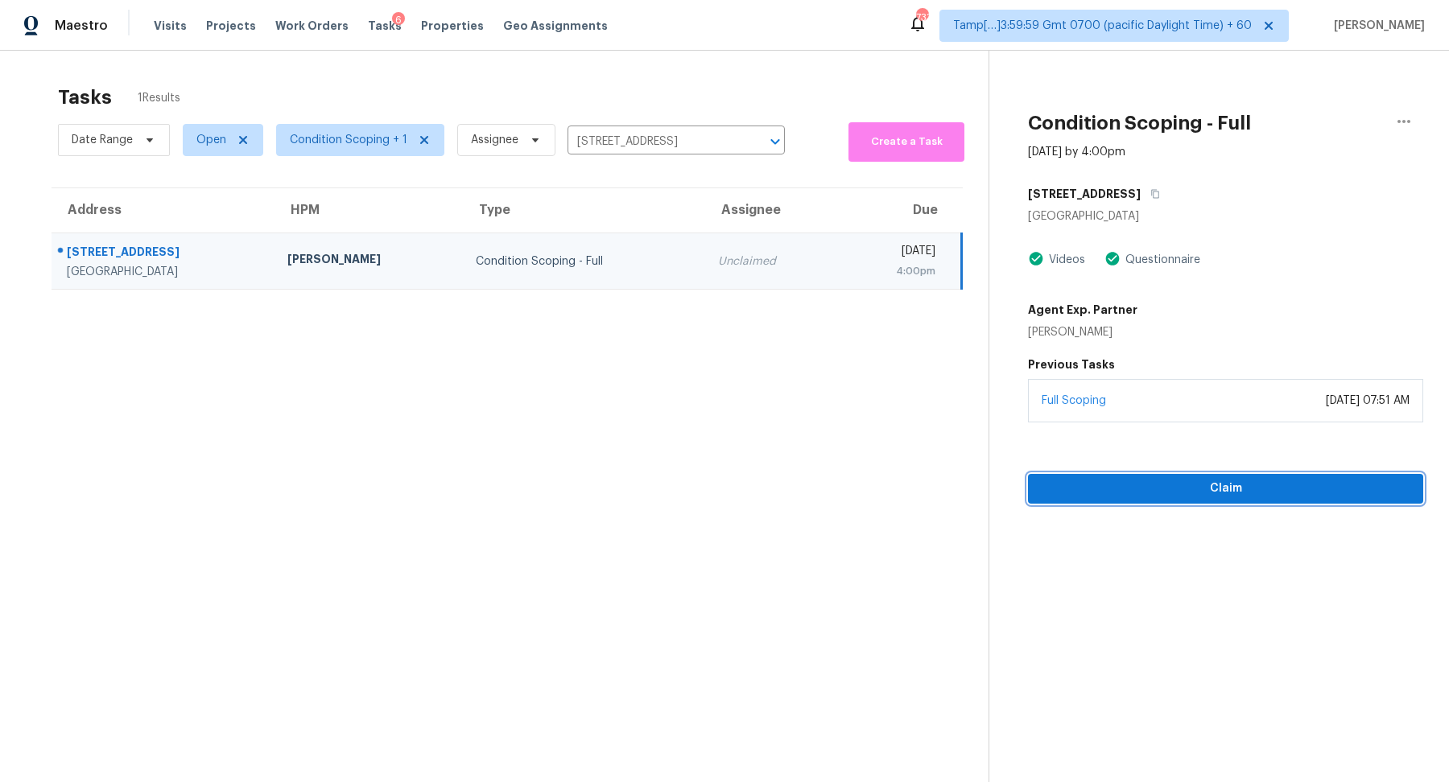
click at [1217, 484] on span "Claim" at bounding box center [1225, 489] width 369 height 20
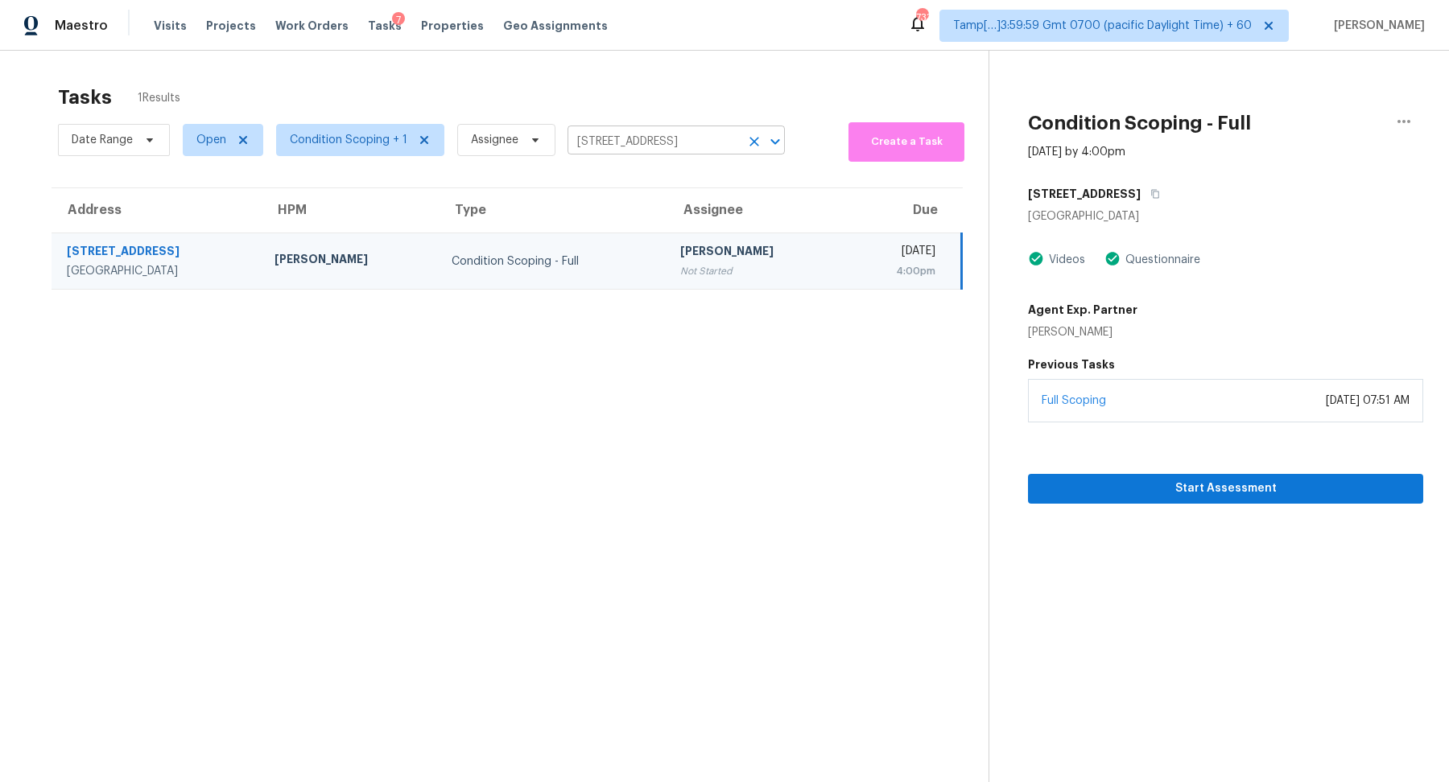
click at [650, 141] on input "208 Cobblestone Cir, Red Oak, TX 75154" at bounding box center [654, 142] width 172 height 25
paste input "724 W McLellan Blvd Unit 133, Phoenix, AZ 85017"
drag, startPoint x: 590, startPoint y: 142, endPoint x: 630, endPoint y: 141, distance: 39.5
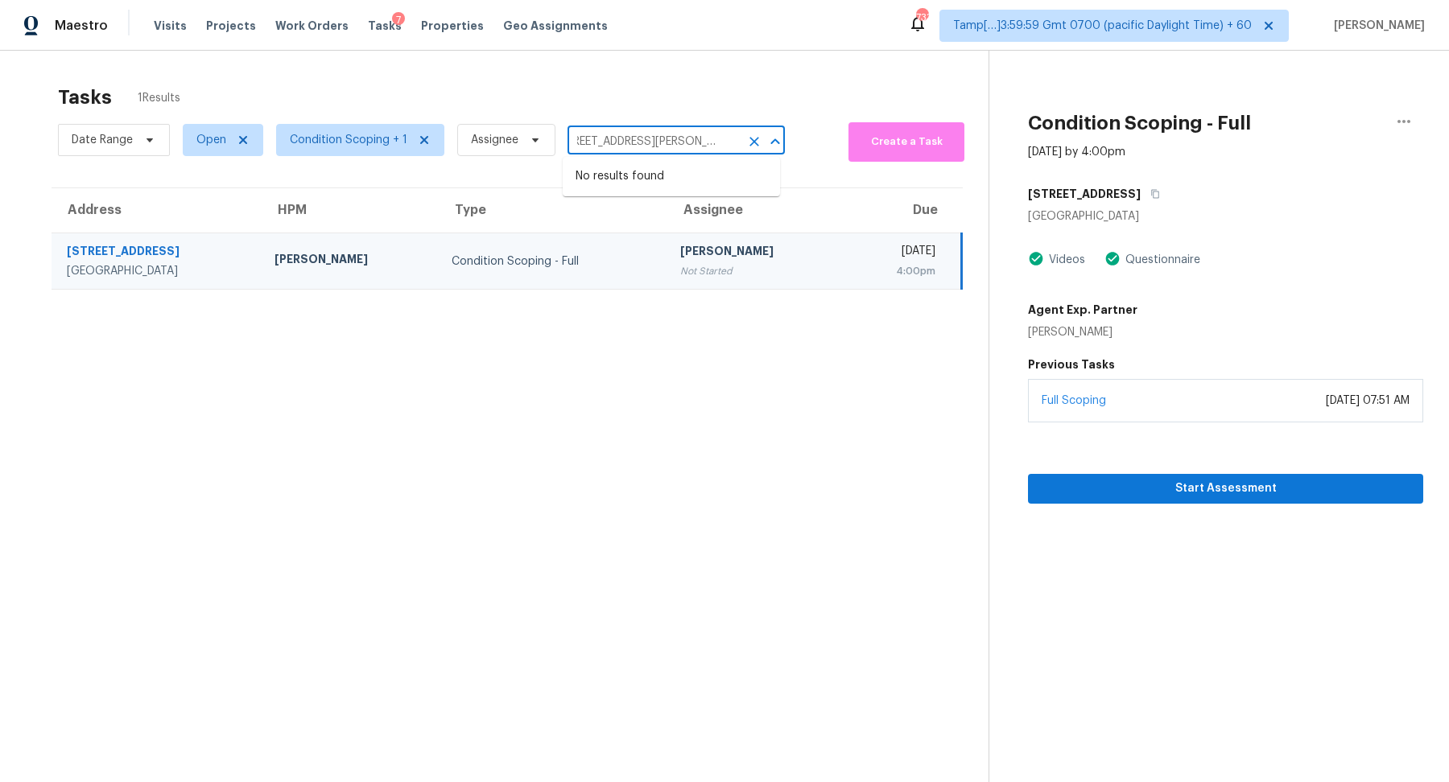
click at [630, 141] on input "2724 W McLellan Blvd Unit 133, Phoenix, AZ 85017" at bounding box center [654, 142] width 172 height 25
click at [680, 137] on input "208 Cobblestone Cir, Red Oak, TX 75154" at bounding box center [654, 142] width 172 height 25
paste input "724 W McLellan Blvd Unit 133, Phoenix, AZ 85017"
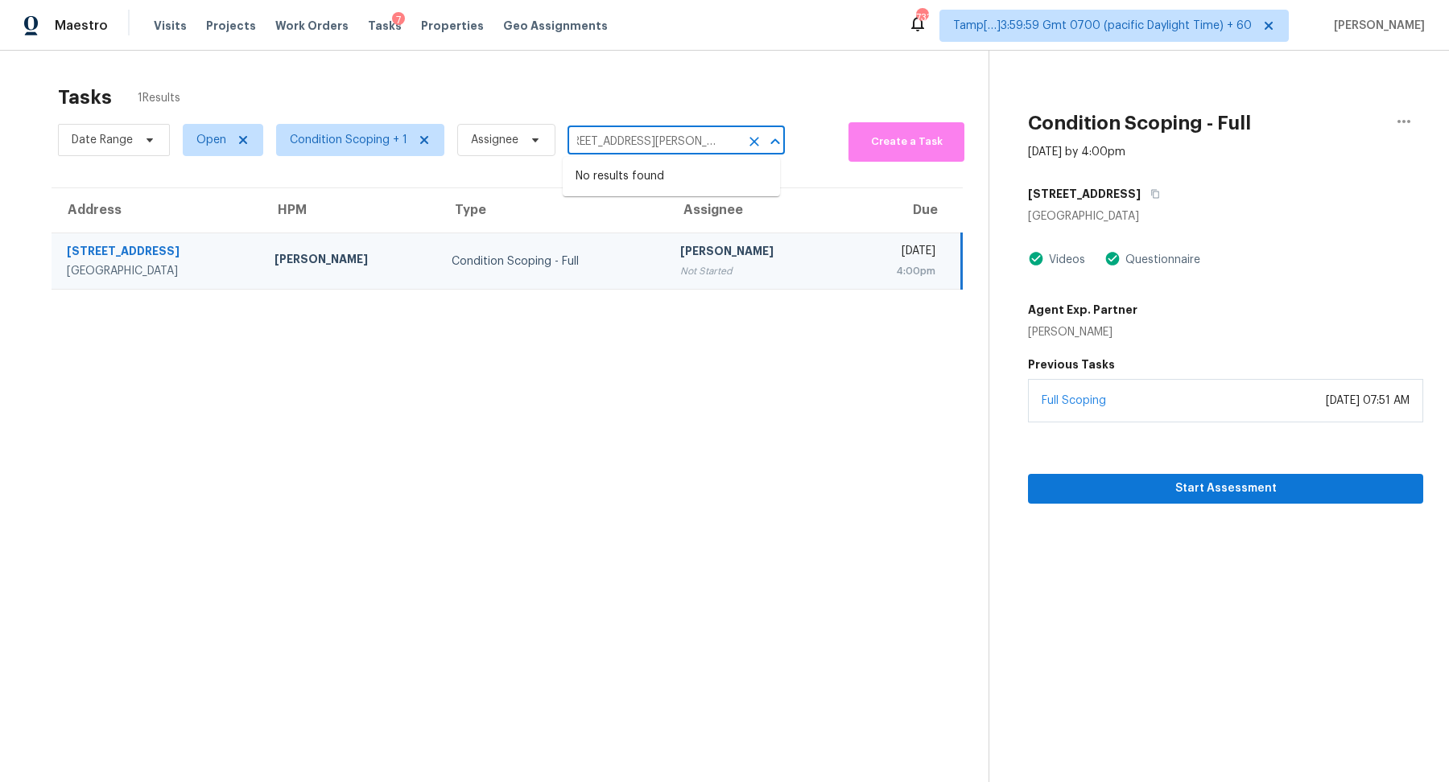
drag, startPoint x: 589, startPoint y: 139, endPoint x: 627, endPoint y: 140, distance: 37.8
click at [627, 140] on input "2724 W McLellan Blvd Unit 133, Phoenix, AZ 85017" at bounding box center [654, 142] width 172 height 25
type input "2724 W McLellan Blvd, Phoenix, AZ 85017"
click at [689, 217] on li "2724 W McLellan Blvd Unit 133, Phoenix, AZ 85017" at bounding box center [671, 203] width 217 height 27
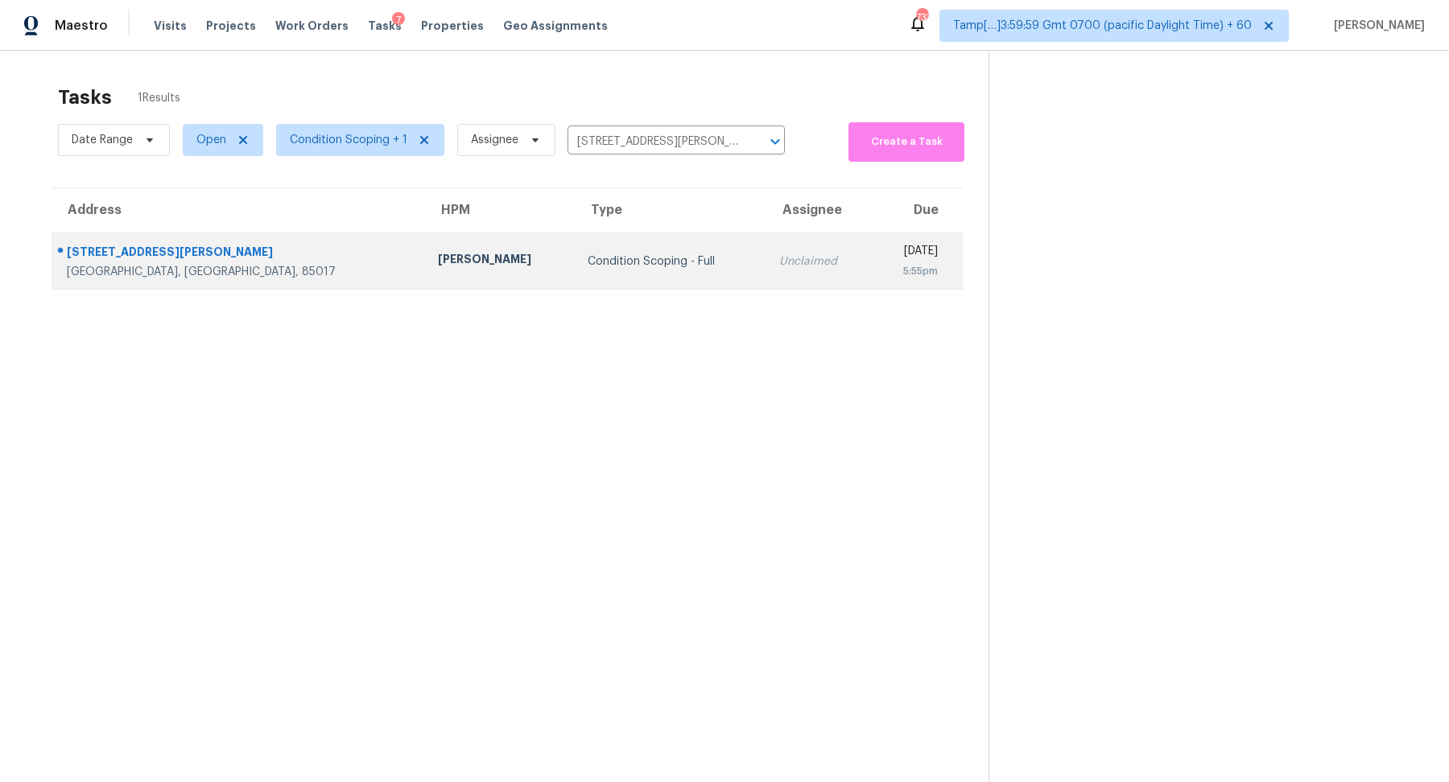
click at [779, 262] on div "Unclaimed" at bounding box center [819, 262] width 80 height 16
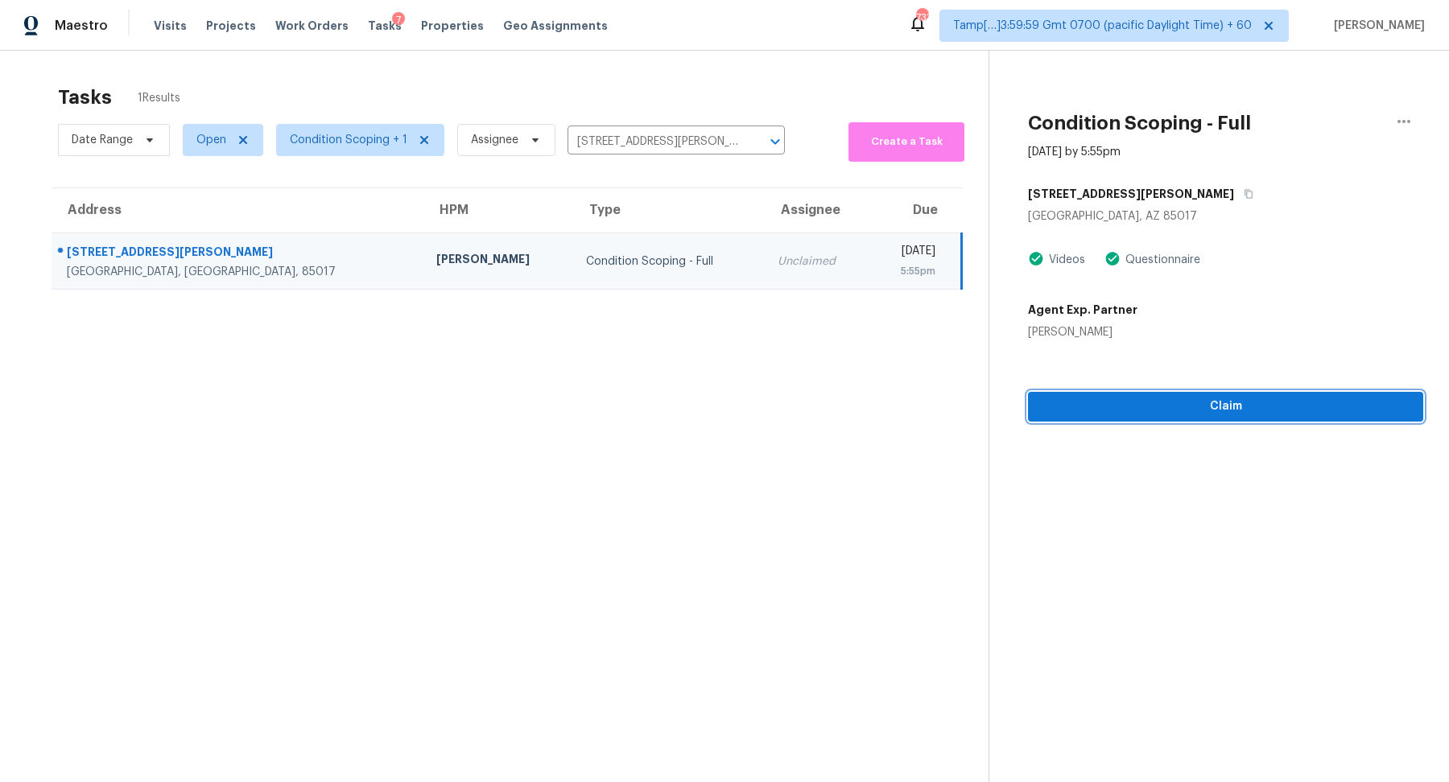
click at [1202, 415] on span "Claim" at bounding box center [1225, 407] width 369 height 20
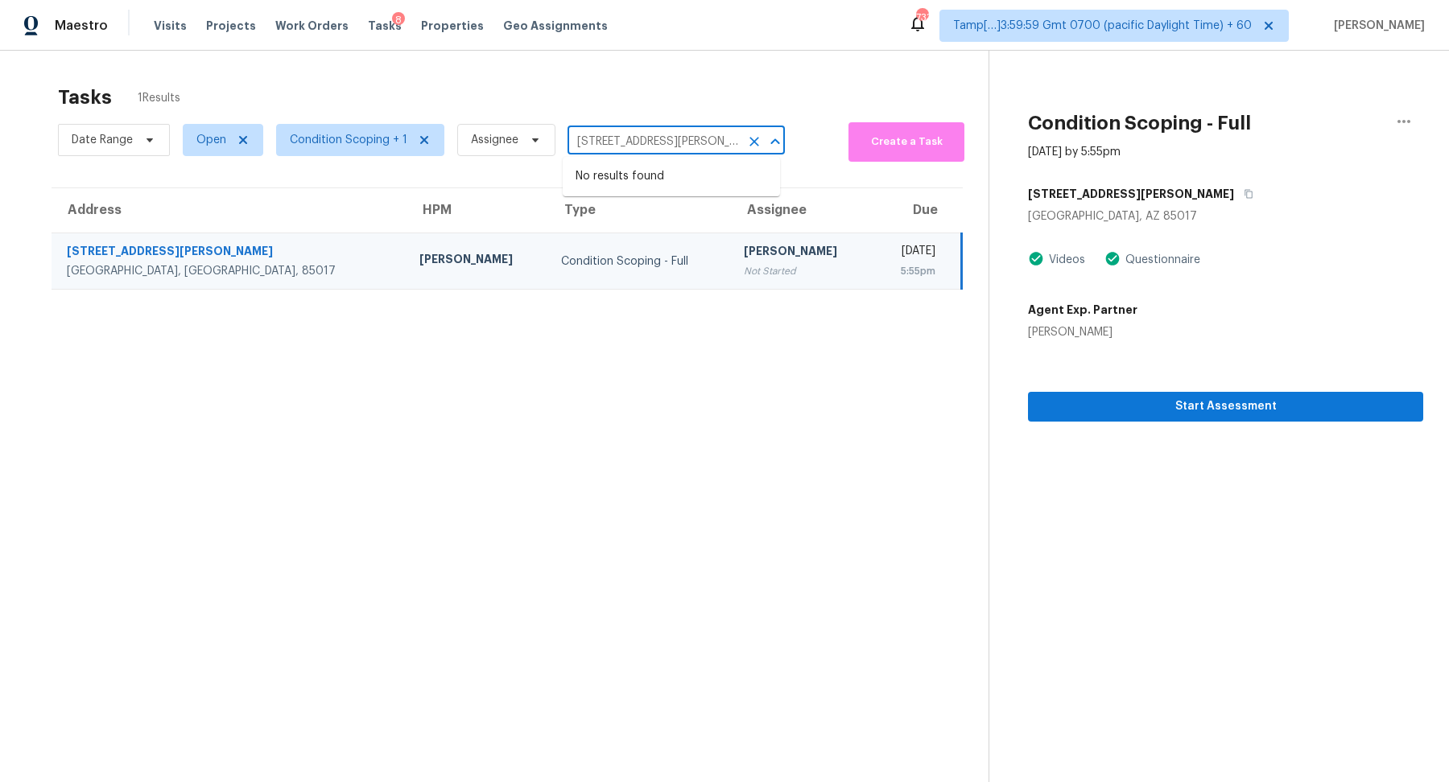
click at [650, 135] on input "2724 W McLellan Blvd Unit 133, Phoenix, AZ 85017" at bounding box center [654, 142] width 172 height 25
paste input "40665 Dutton St, Cherry Valley, CA 92223"
type input "40665 Dutton St, Cherry Valley, CA 92223"
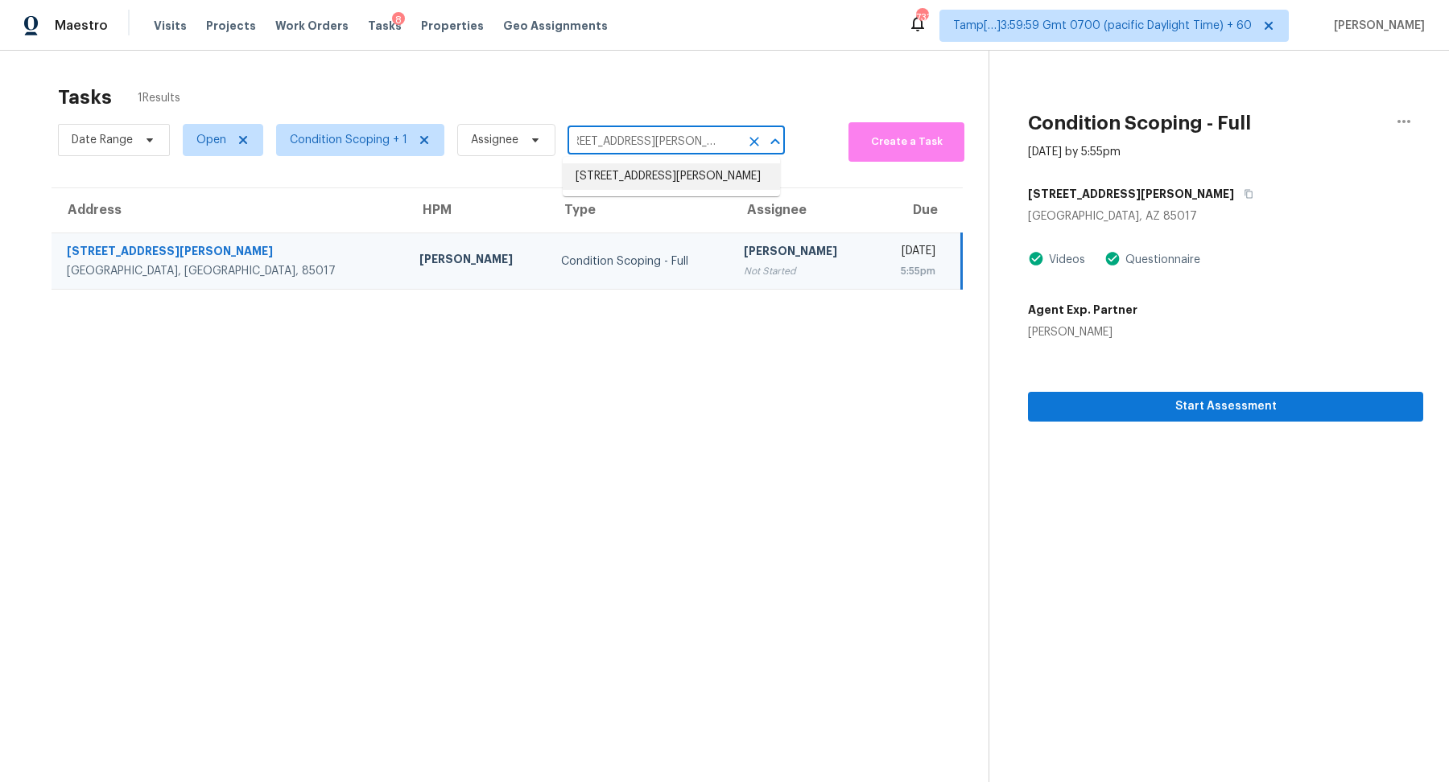
click at [644, 173] on li "40665 Dutton St, Cherry Valley, CA 92223" at bounding box center [671, 176] width 217 height 27
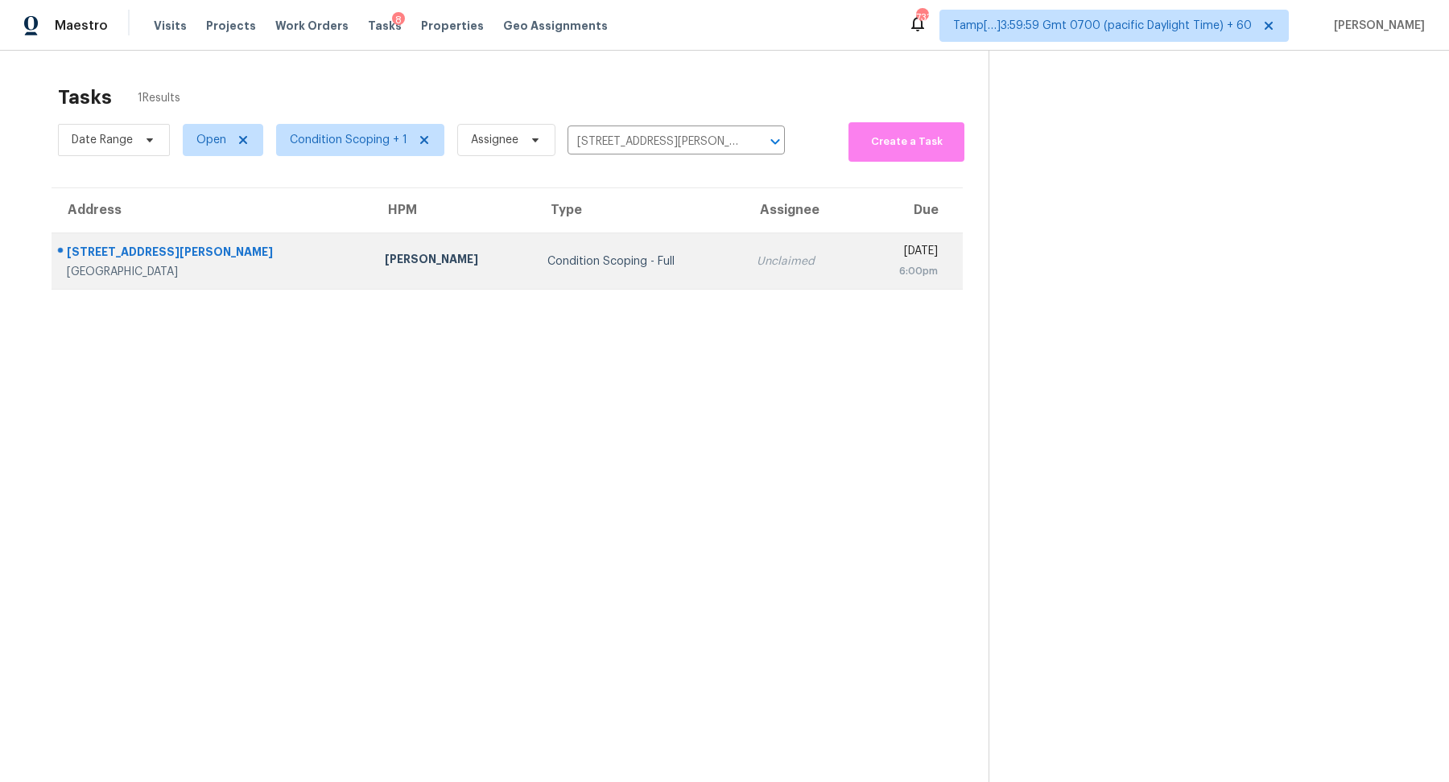
click at [624, 246] on td "Condition Scoping - Full" at bounding box center [639, 261] width 209 height 56
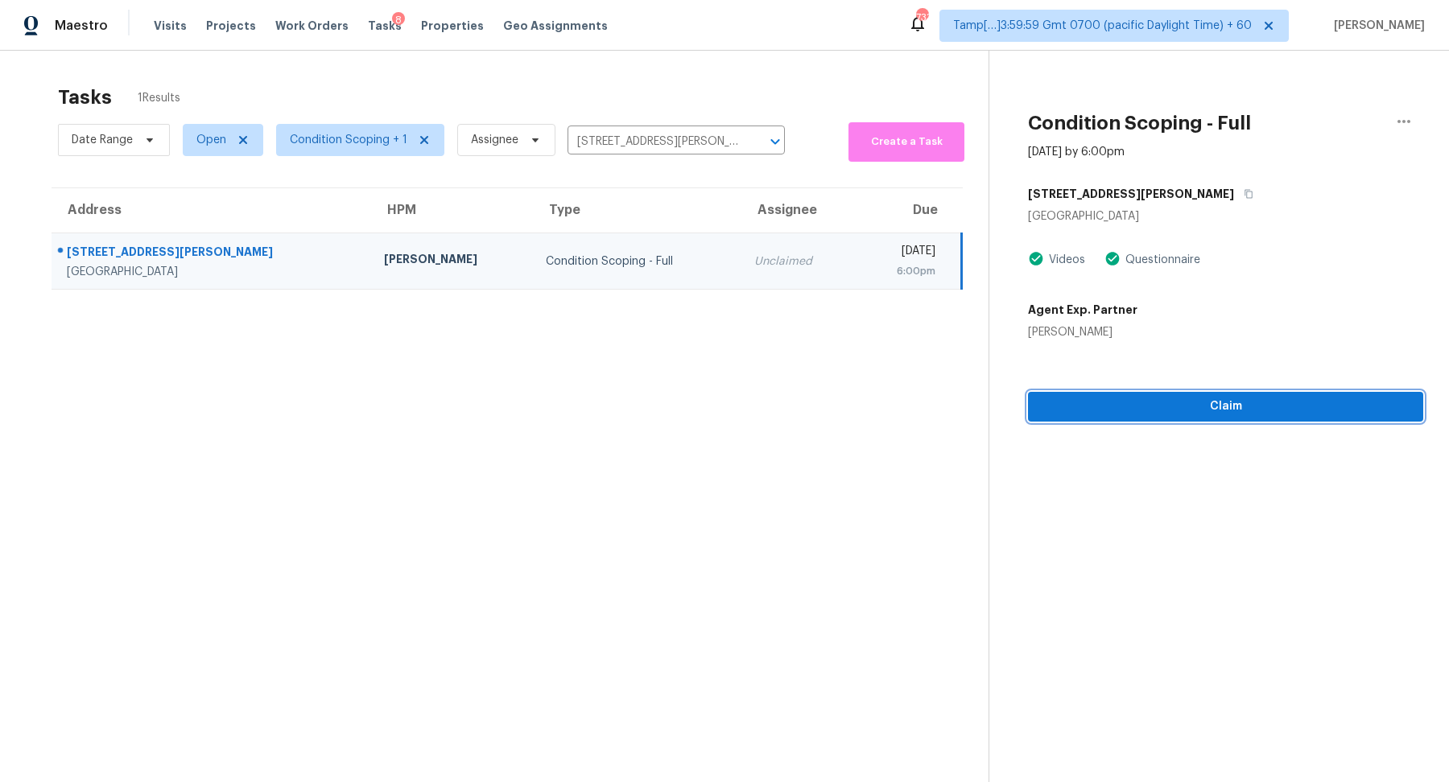
click at [1137, 404] on span "Claim" at bounding box center [1225, 407] width 369 height 20
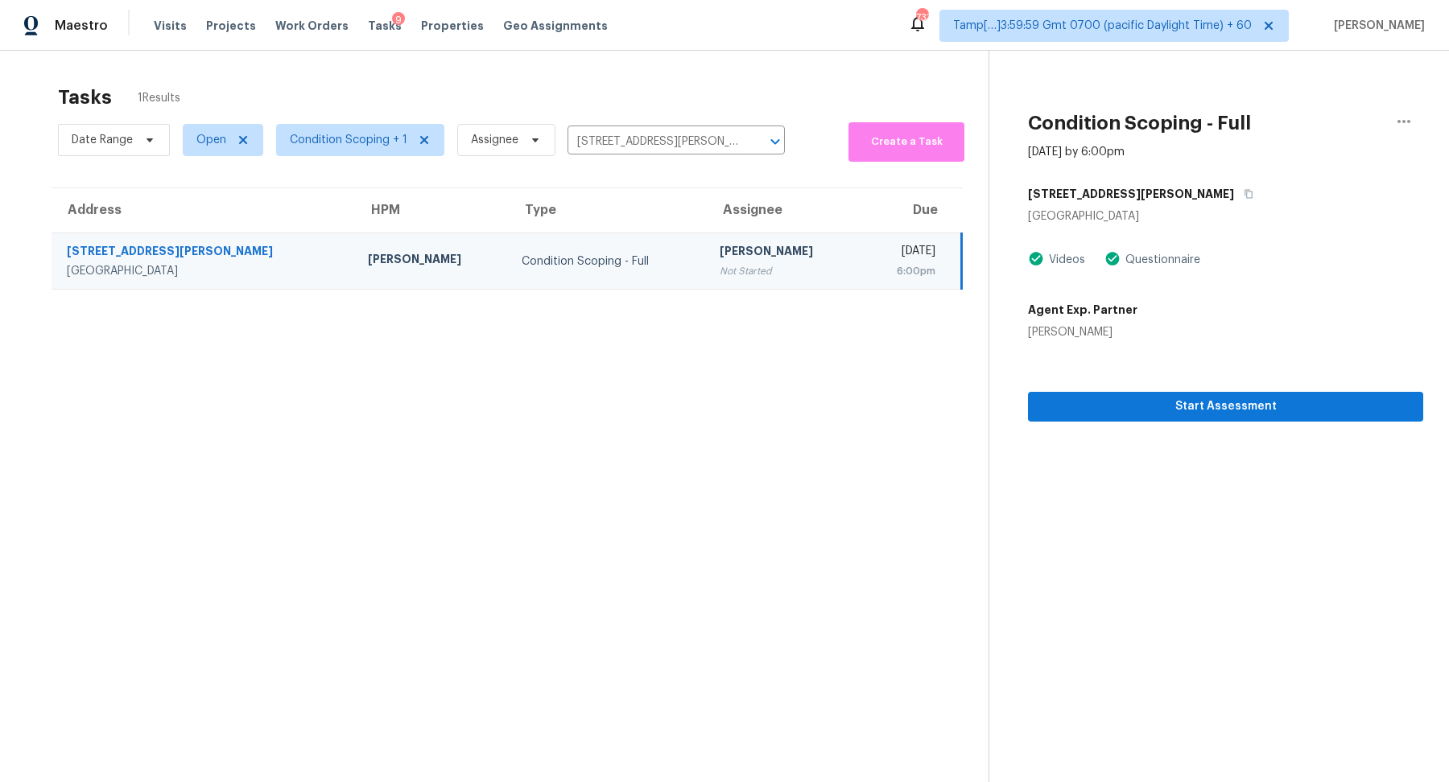
click at [663, 124] on div "Date Range Open Condition Scoping + 1 Assignee 40665 Dutton St, Cherry Valley, …" at bounding box center [421, 139] width 727 height 43
click at [663, 134] on input "40665 Dutton St, Cherry Valley, CA 92223" at bounding box center [654, 142] width 172 height 25
paste input "208 Cobblestone Cir, Red Oak, TX 75154"
type input "208 Cobblestone Cir, Red Oak, TX 75154"
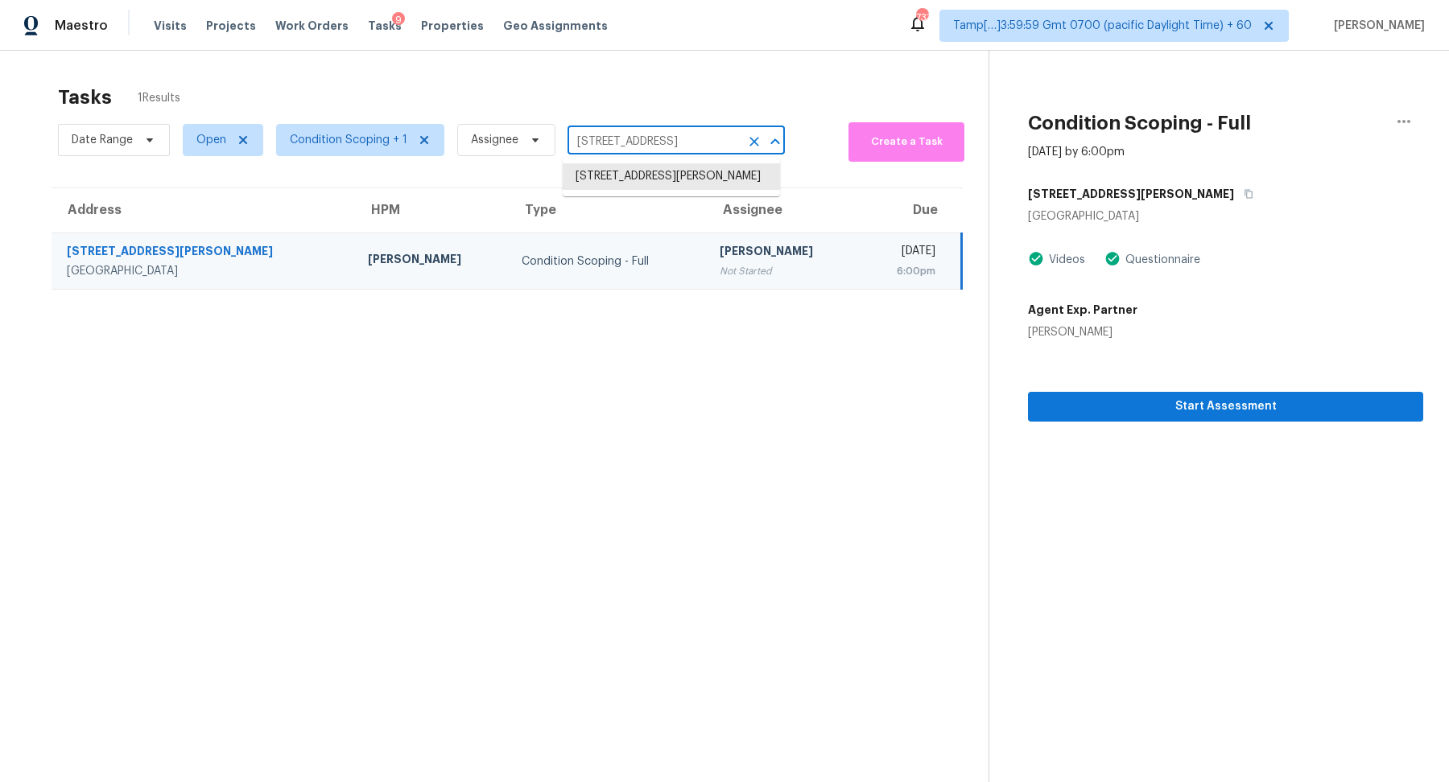
scroll to position [0, 50]
click at [653, 180] on li "208 Cobblestone Cir, Red Oak, TX 75154" at bounding box center [671, 176] width 217 height 27
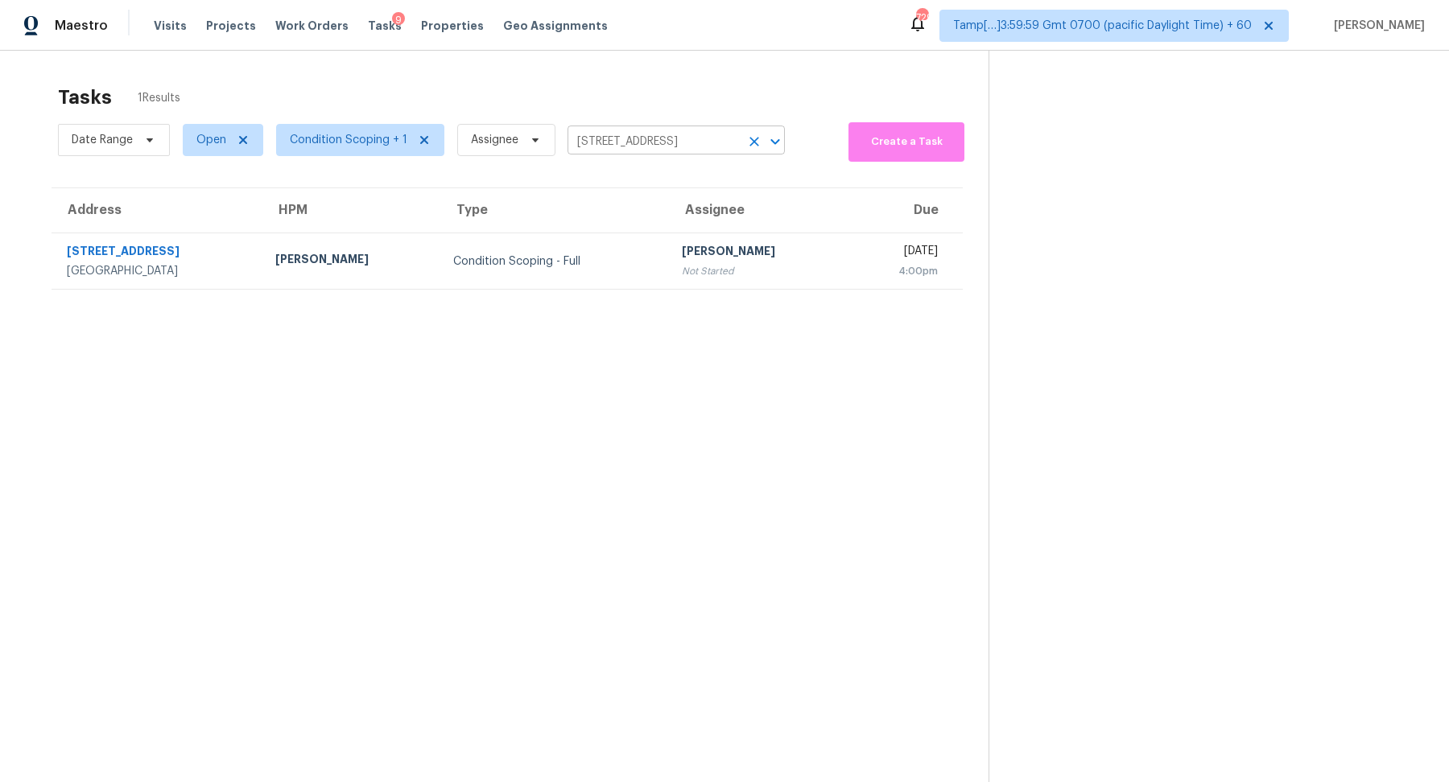
click at [616, 150] on input "208 Cobblestone Cir, Red Oak, TX 75154" at bounding box center [654, 142] width 172 height 25
paste input "1712 Chalice Cv, Round Rock, TX 78665"
type input "1712 Chalice Cv, Round Rock, TX 78665"
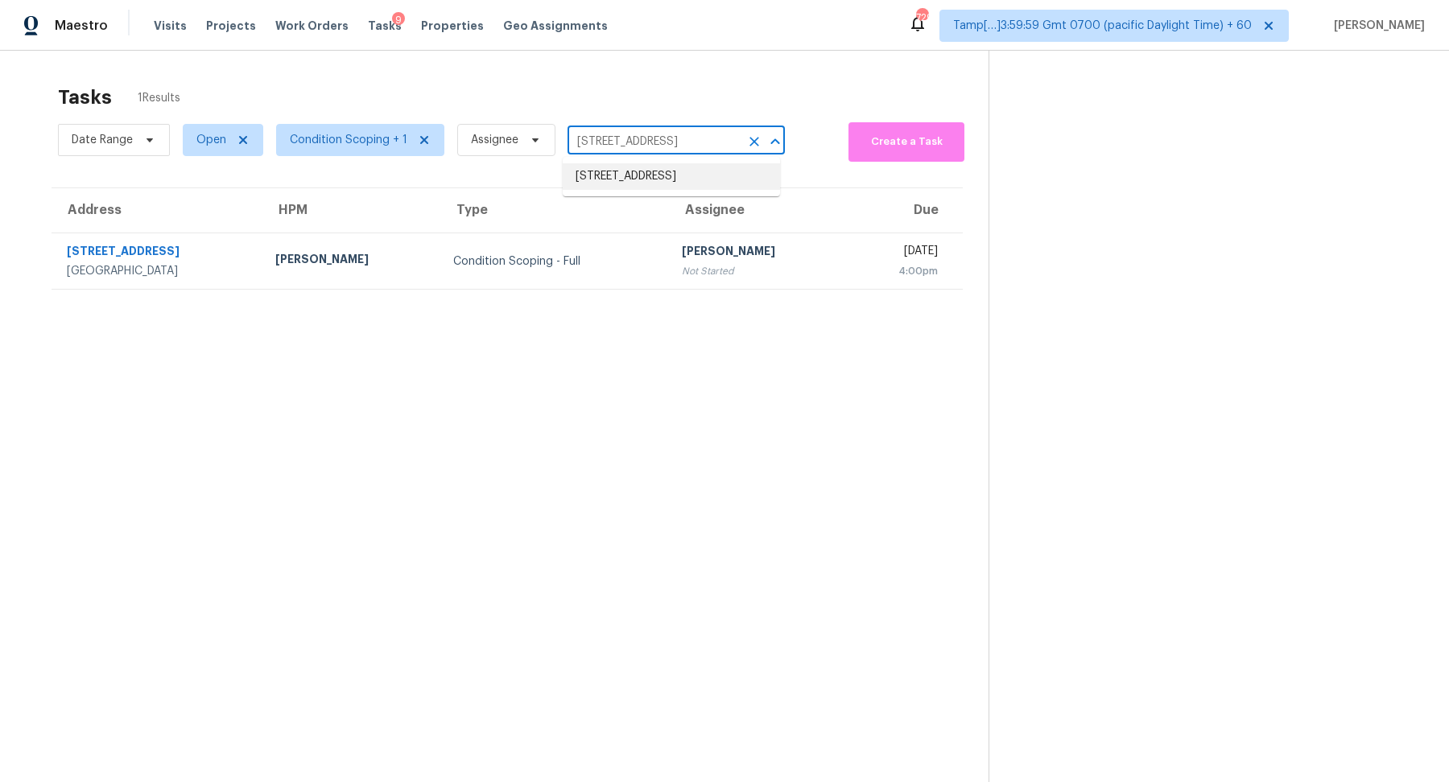
click at [657, 190] on li "1712 Chalice Cv, Round Rock, TX 78665" at bounding box center [671, 176] width 217 height 27
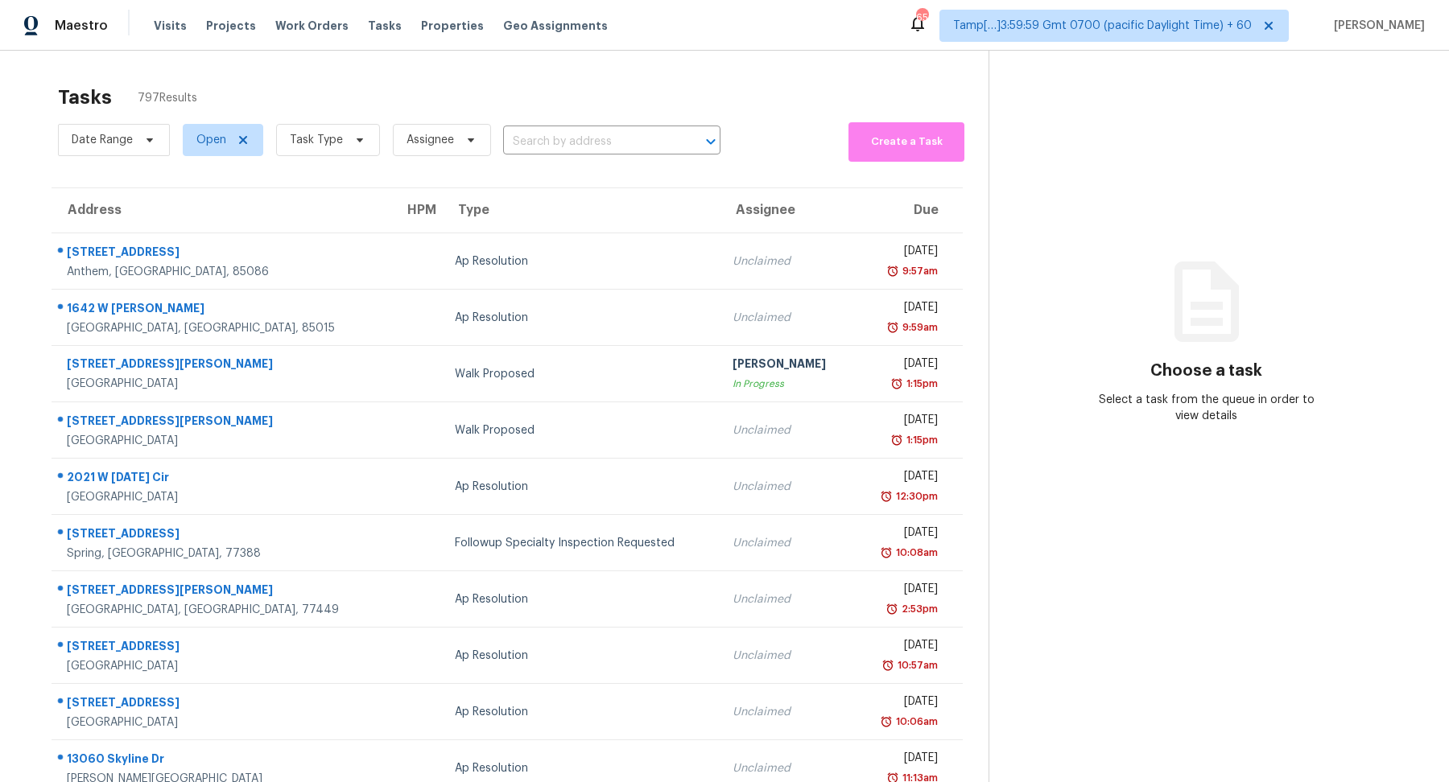
click at [555, 127] on div "Date Range Open Task Type Assignee ​" at bounding box center [389, 139] width 663 height 43
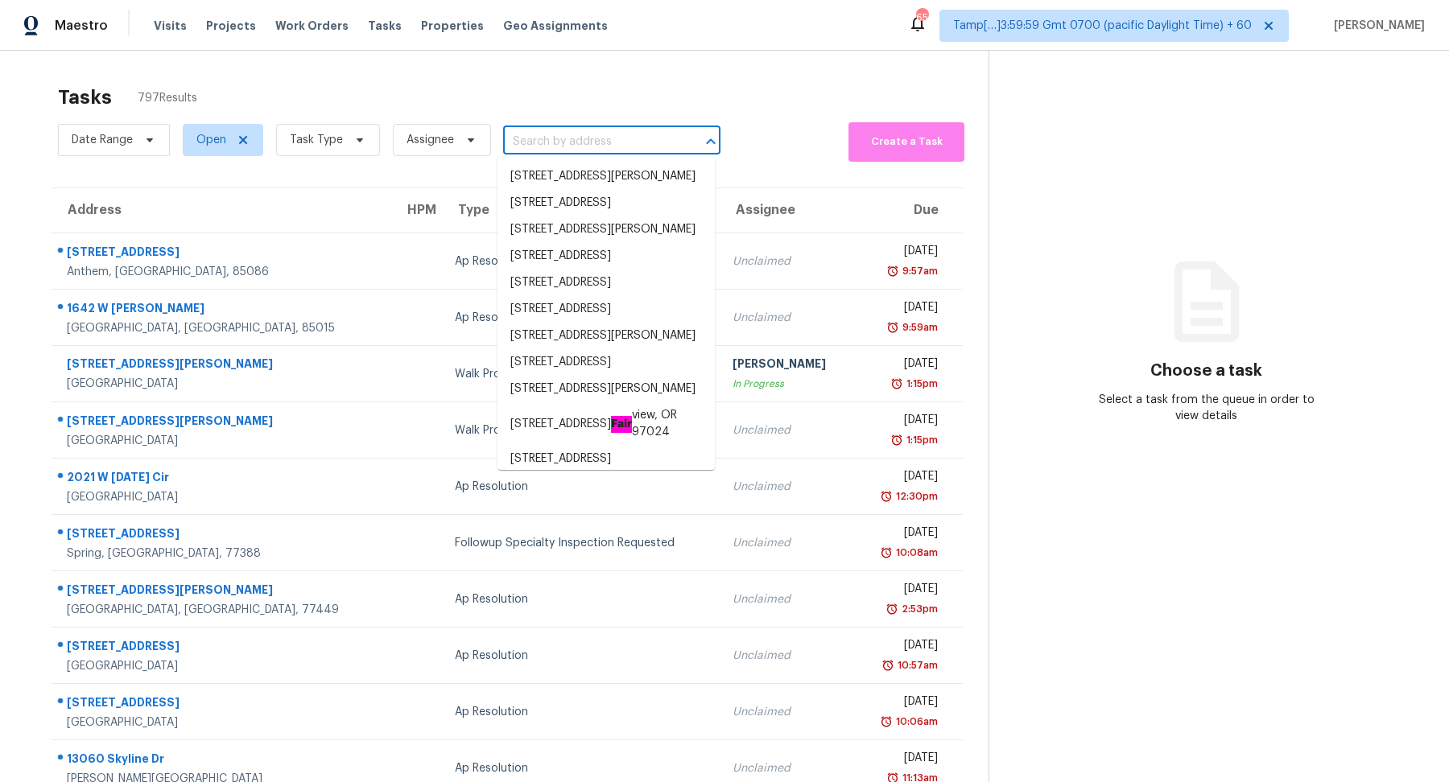
click at [558, 138] on input "text" at bounding box center [589, 142] width 172 height 25
paste input "[STREET_ADDRESS]"
type input "[STREET_ADDRESS]"
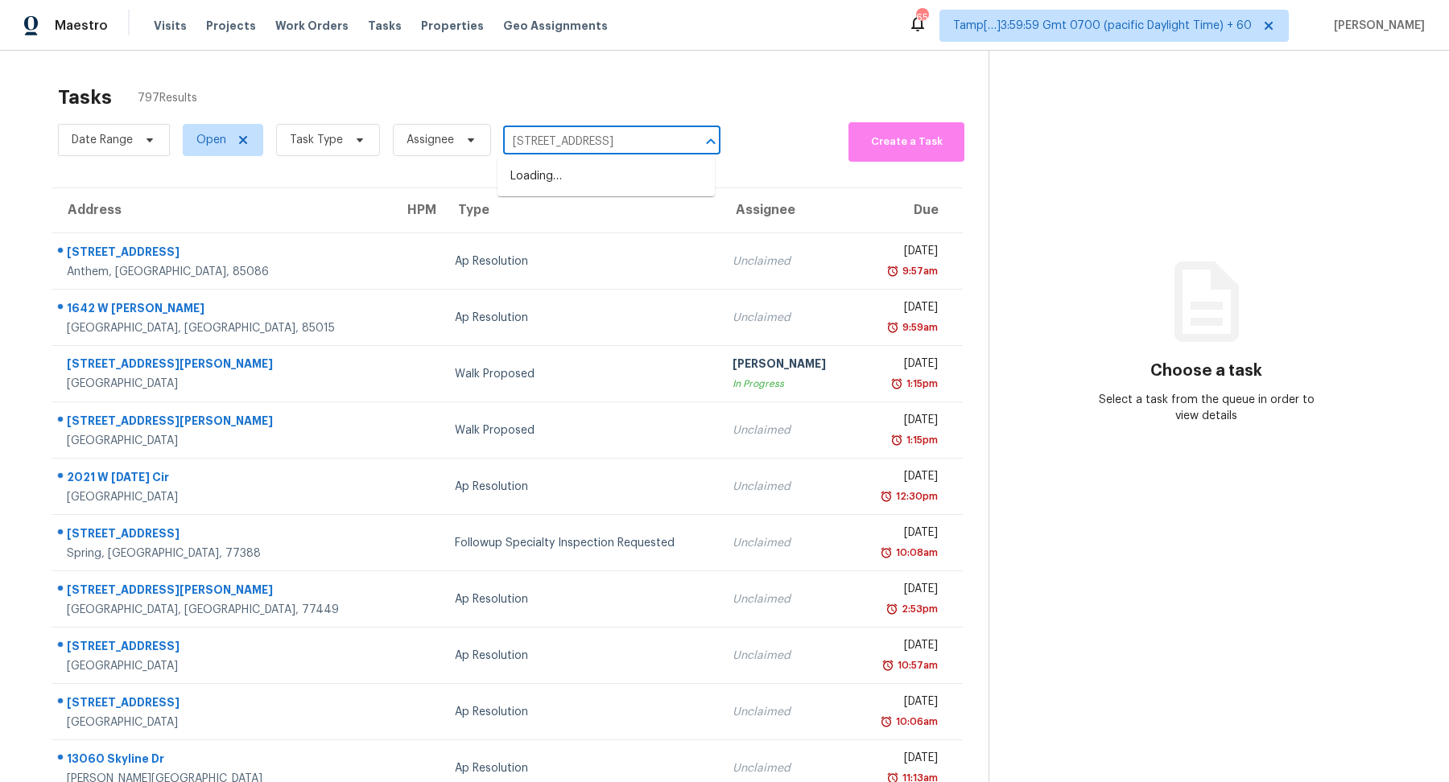
scroll to position [0, 55]
click at [580, 175] on li "[STREET_ADDRESS]" at bounding box center [605, 176] width 217 height 27
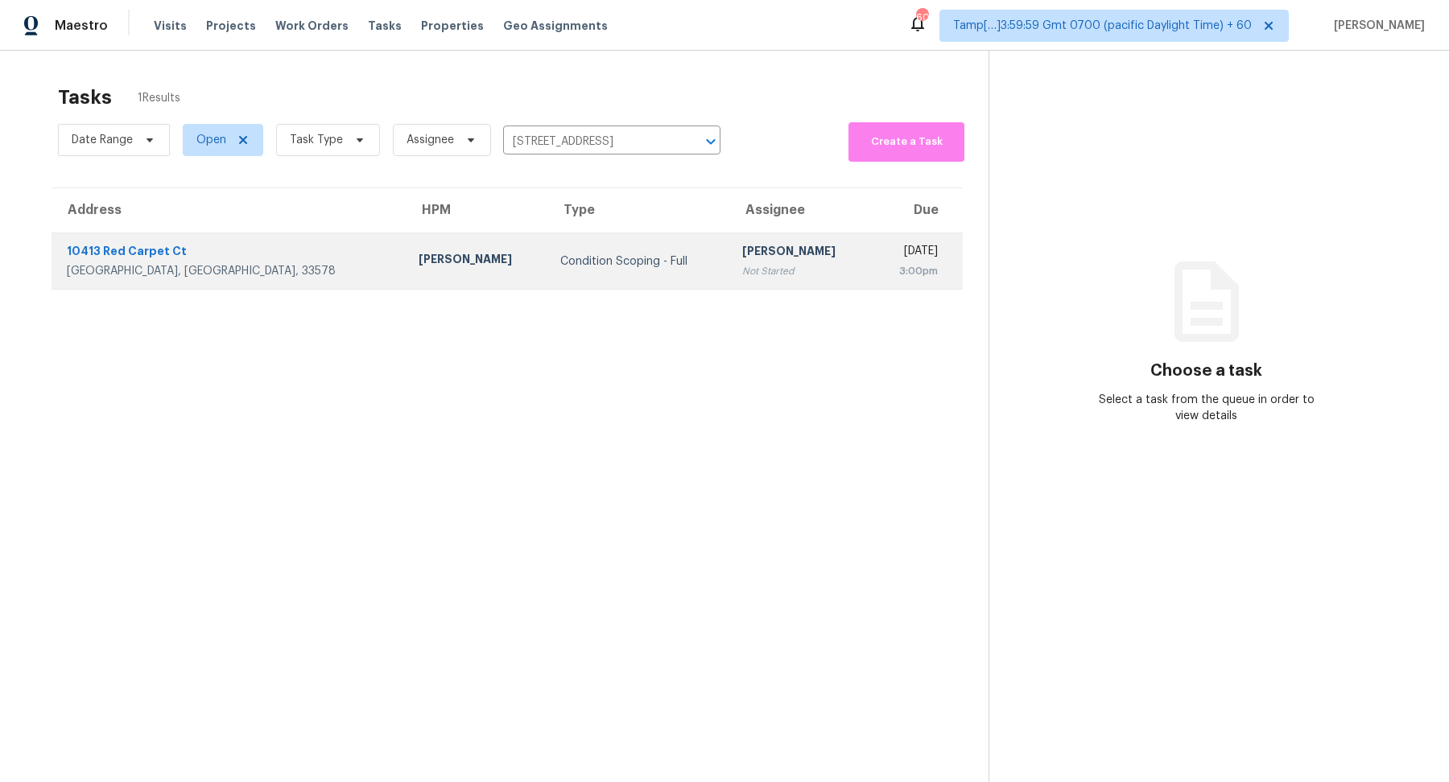
click at [742, 259] on div "[PERSON_NAME]" at bounding box center [800, 253] width 116 height 20
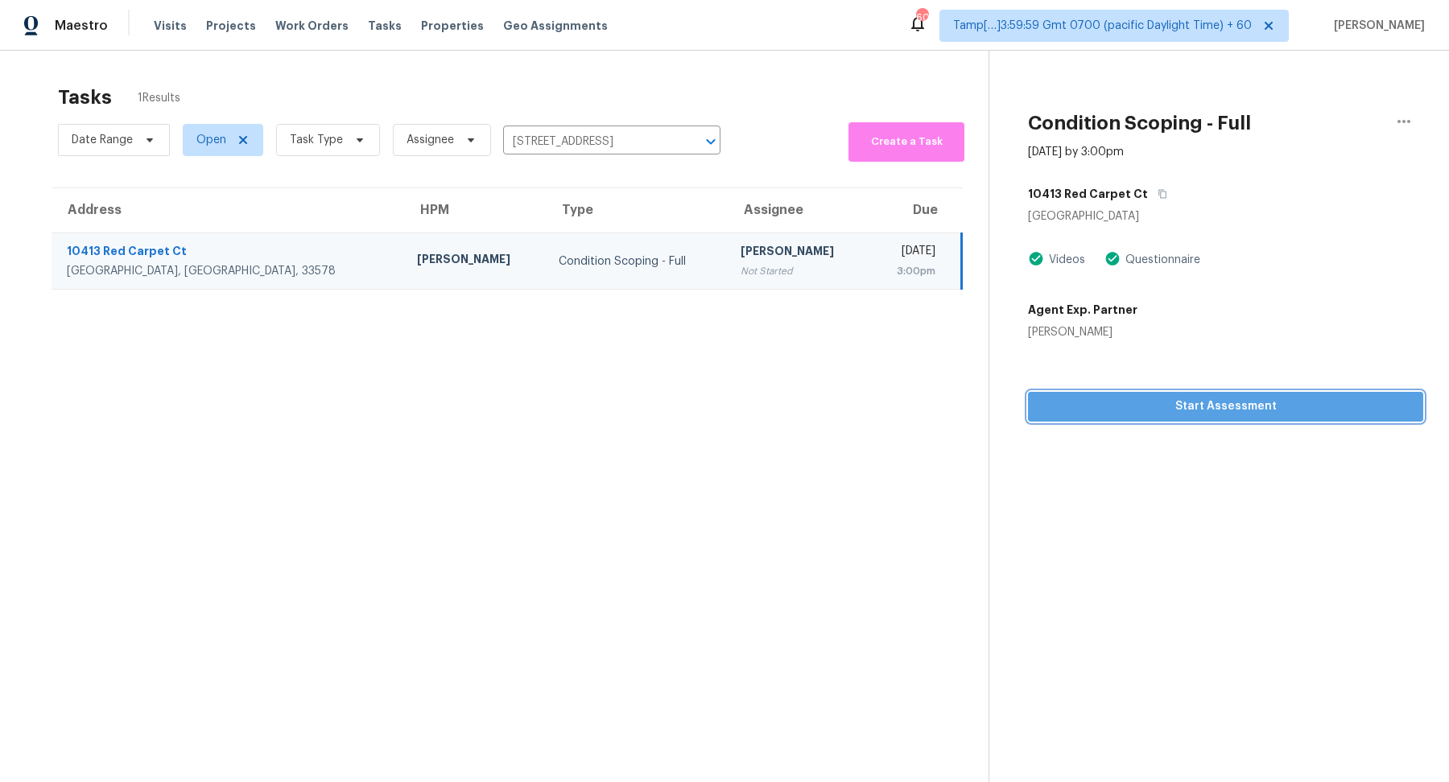
click at [1198, 406] on span "Start Assessment" at bounding box center [1225, 407] width 369 height 20
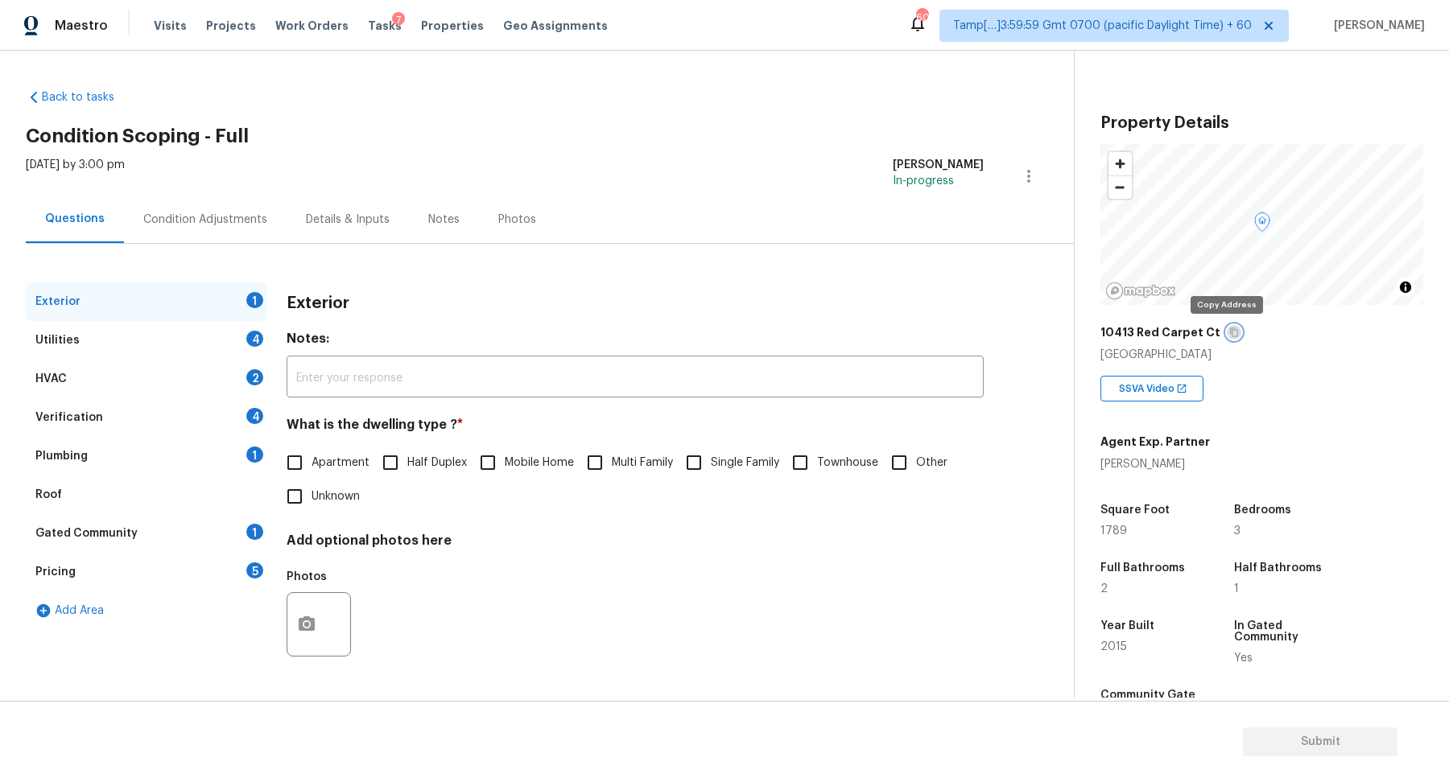
click at [1227, 326] on button "button" at bounding box center [1234, 332] width 14 height 14
click at [809, 435] on h4 "What is the dwelling type ? *" at bounding box center [635, 428] width 697 height 23
click at [810, 464] on input "Townhouse" at bounding box center [800, 463] width 34 height 34
checkbox input "true"
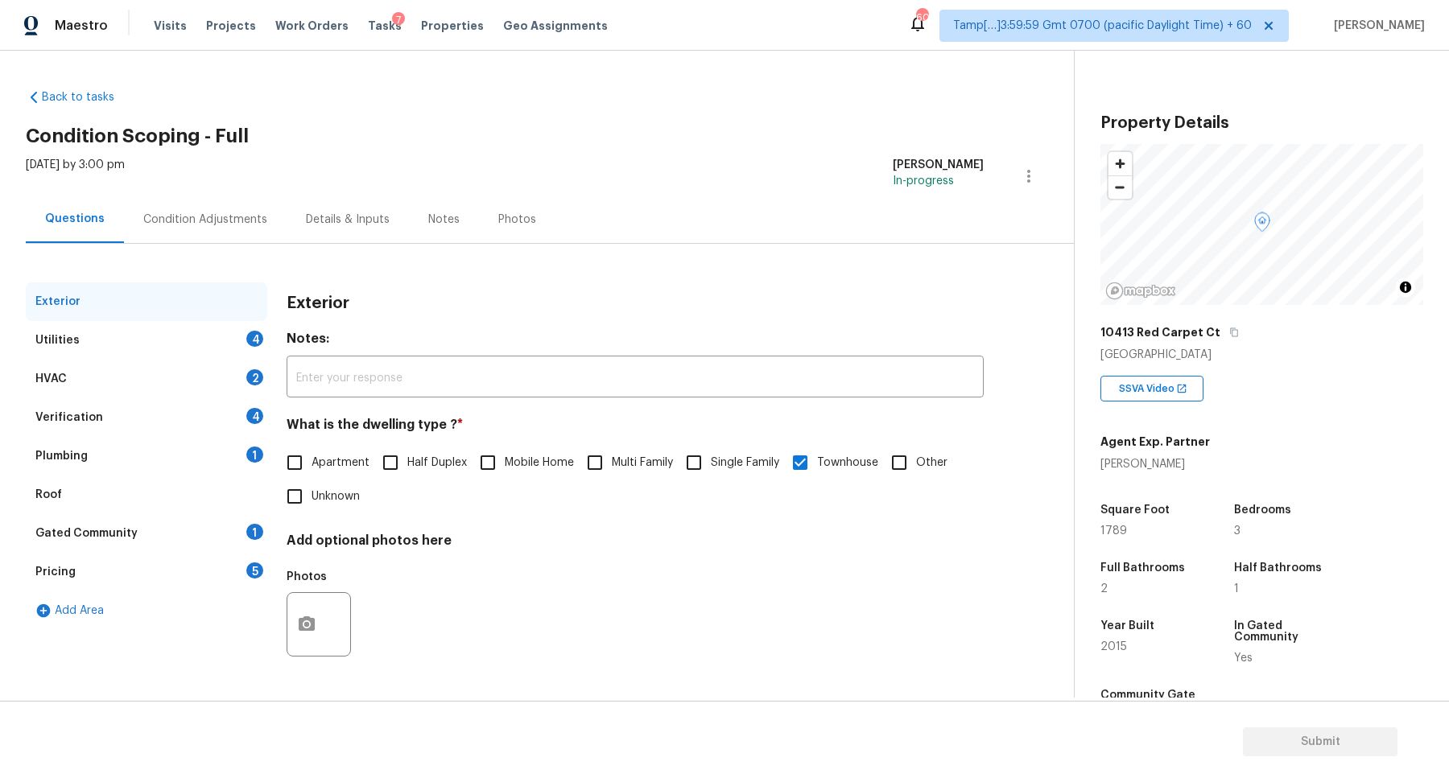
click at [253, 344] on div "4" at bounding box center [254, 339] width 17 height 16
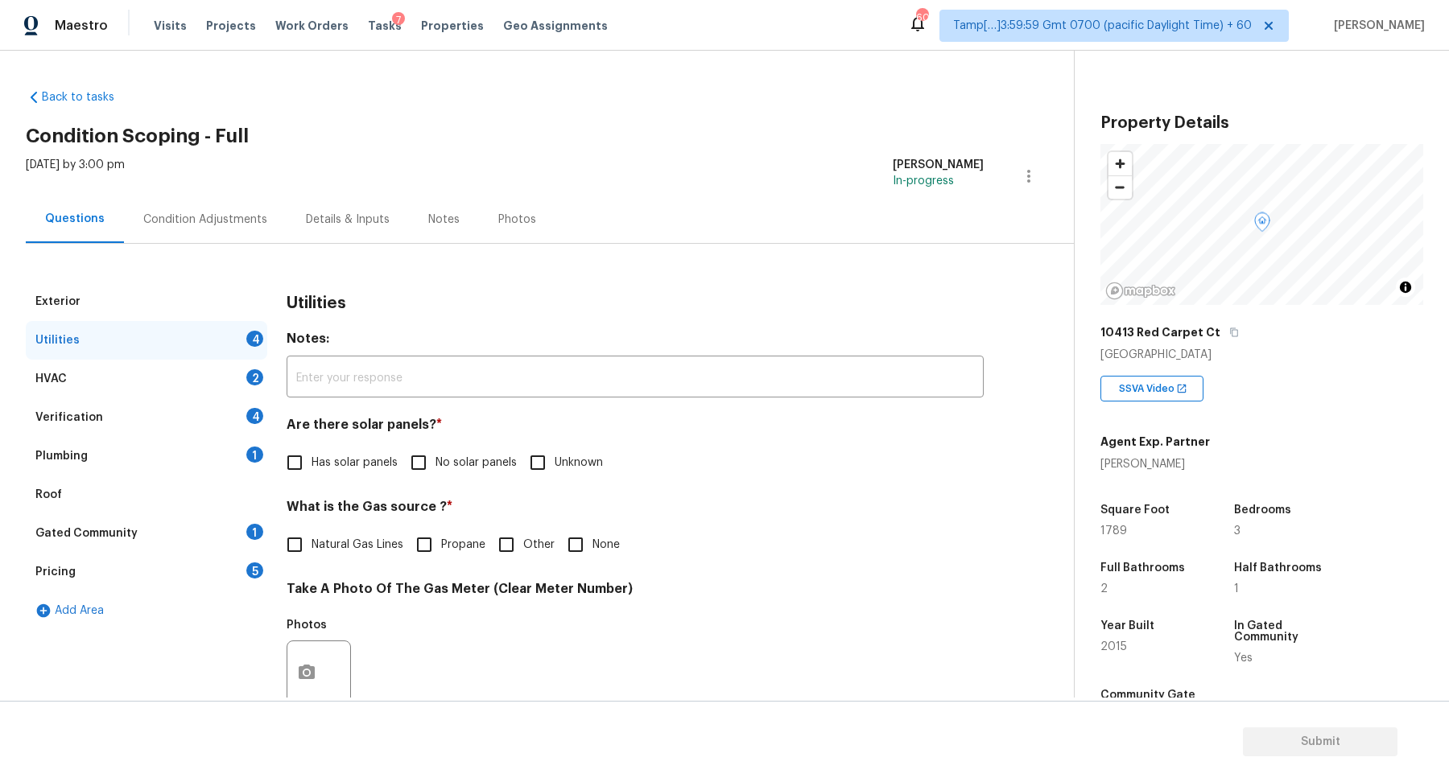
click at [501, 470] on span "No solar panels" at bounding box center [476, 463] width 81 height 17
click at [436, 470] on input "No solar panels" at bounding box center [419, 463] width 34 height 34
checkbox input "true"
click at [592, 546] on span "None" at bounding box center [605, 545] width 27 height 17
click at [592, 546] on input "None" at bounding box center [576, 545] width 34 height 34
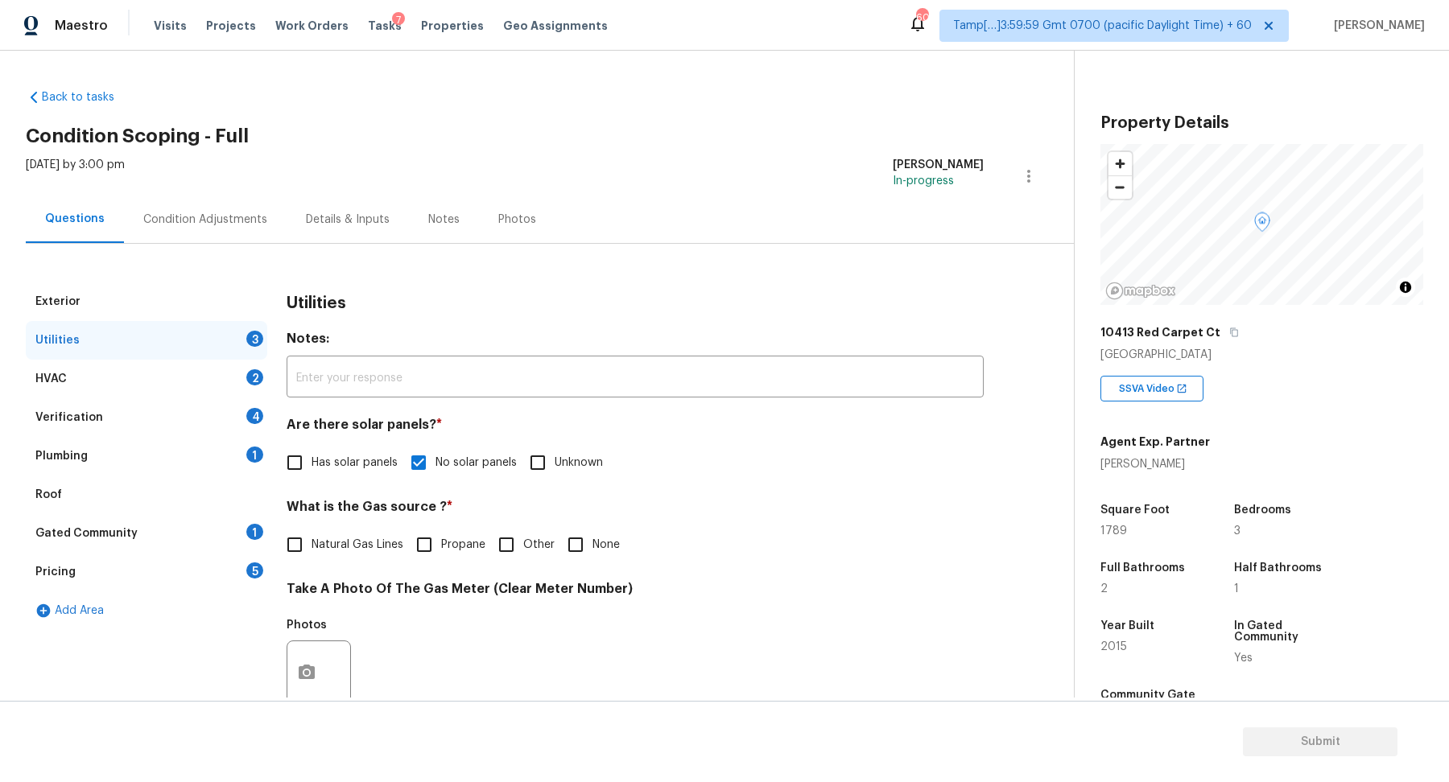
checkbox input "true"
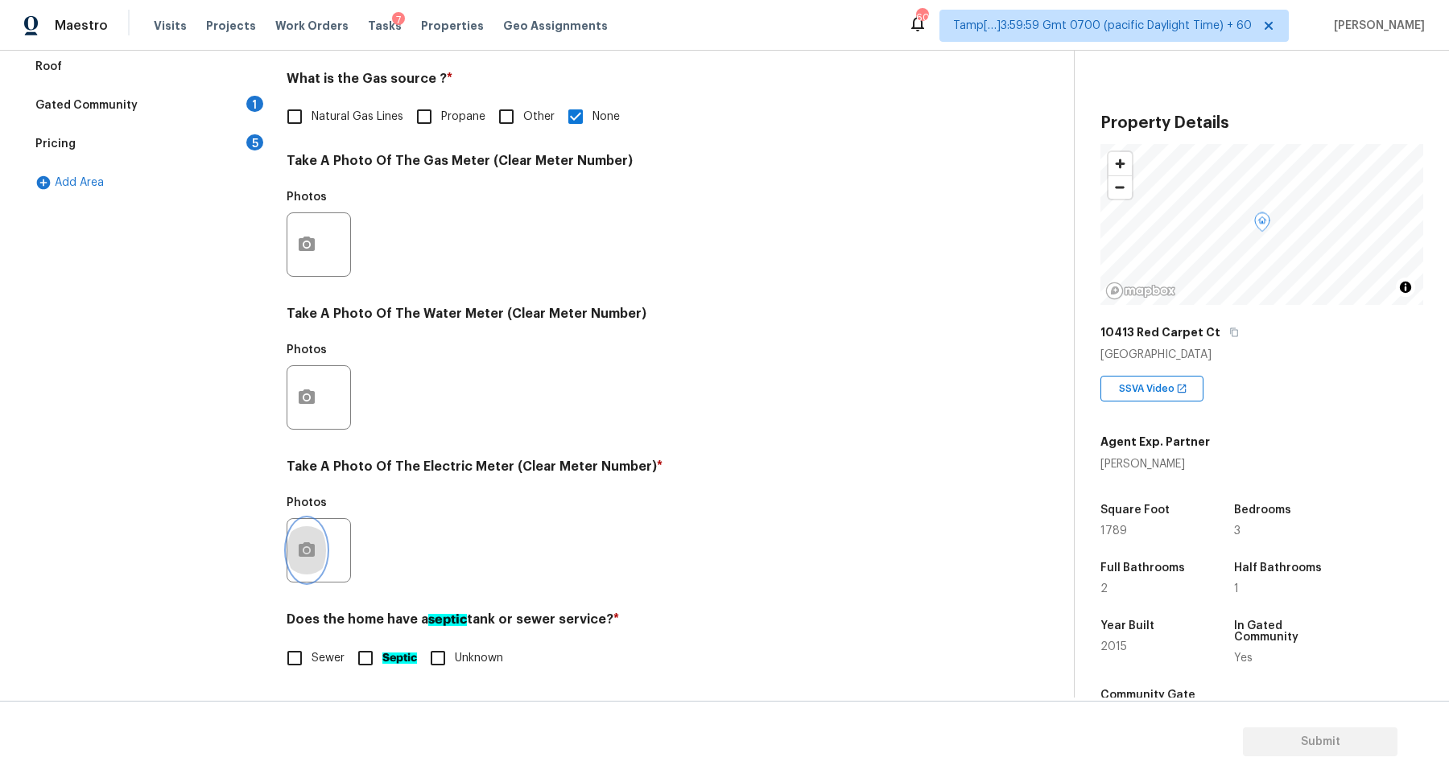
click at [301, 550] on icon "button" at bounding box center [307, 550] width 16 height 14
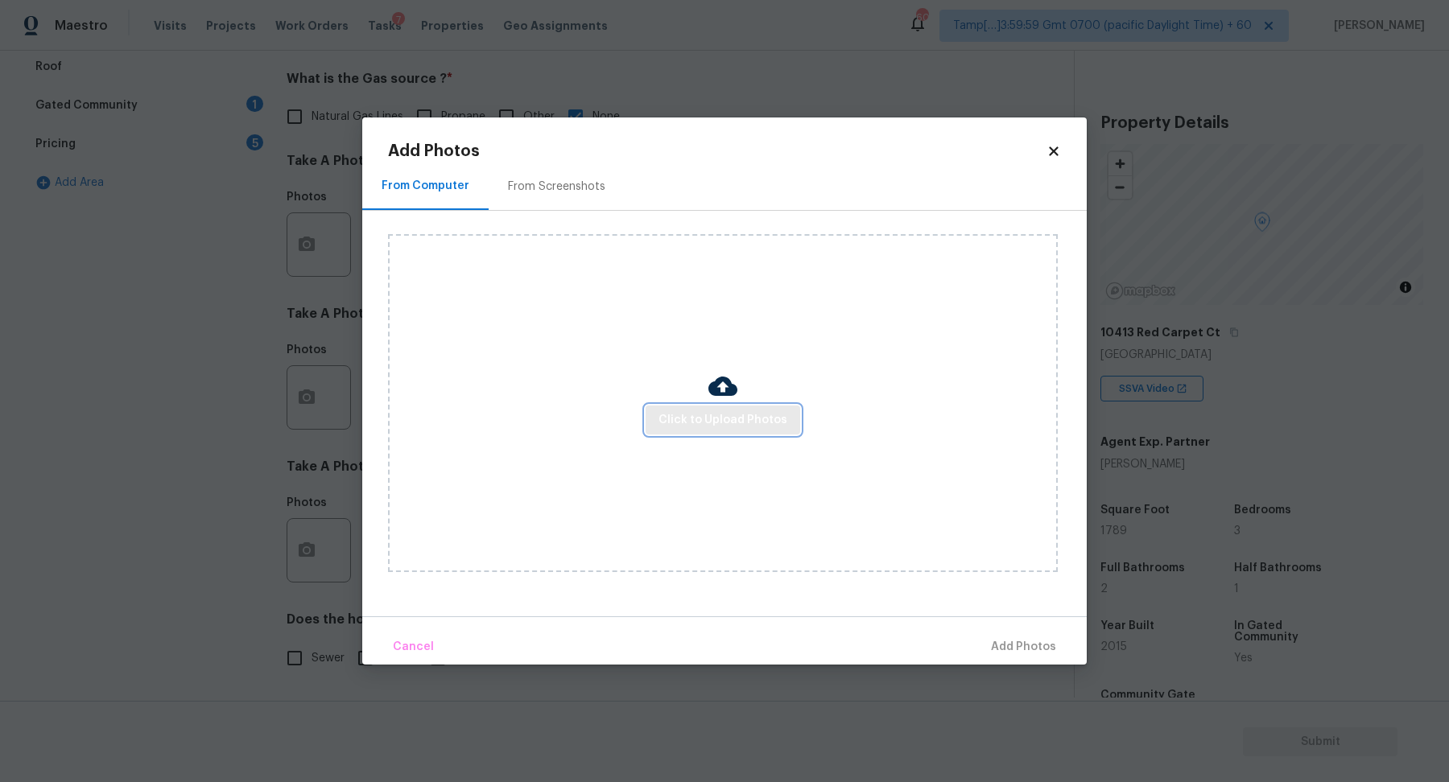
click at [705, 419] on span "Click to Upload Photos" at bounding box center [722, 421] width 129 height 20
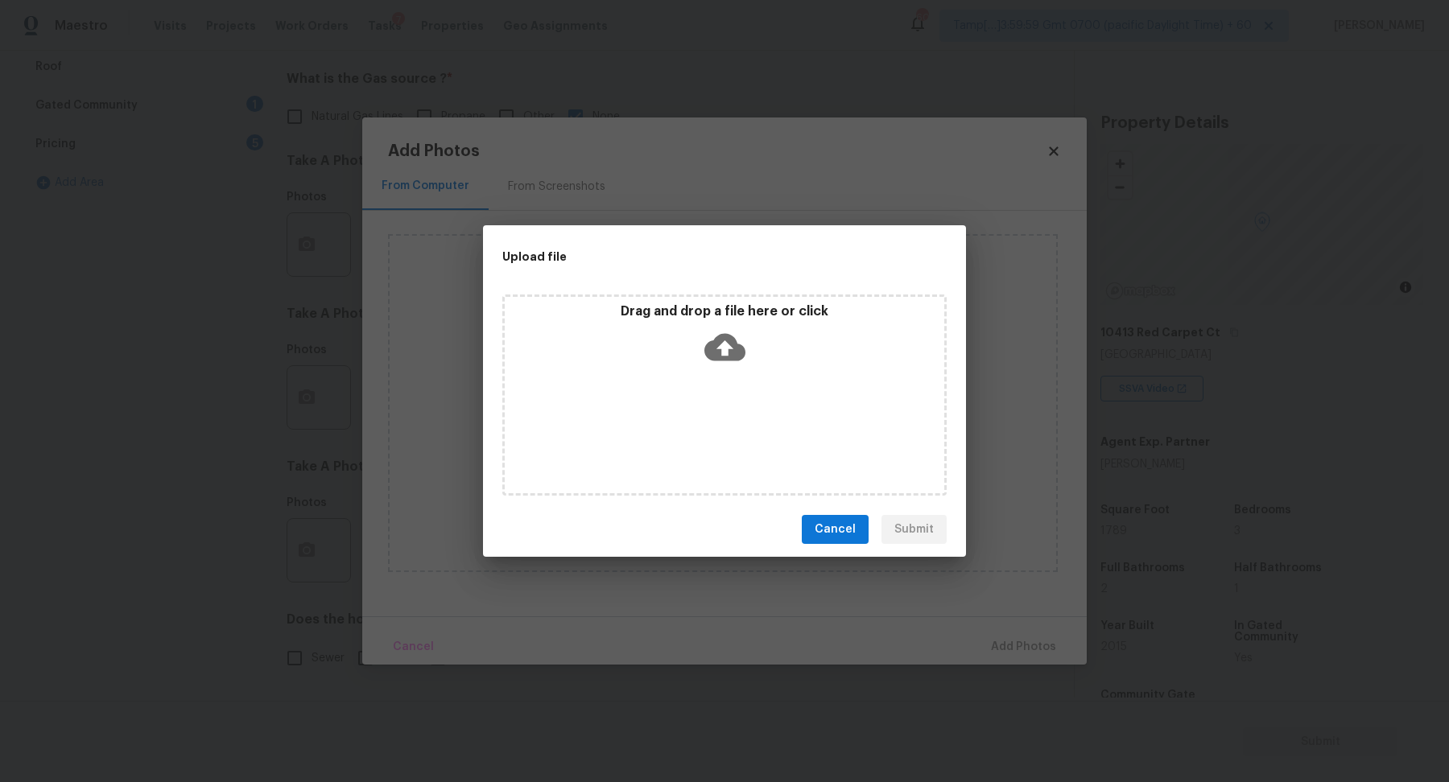
click at [710, 400] on div "Drag and drop a file here or click" at bounding box center [724, 395] width 444 height 201
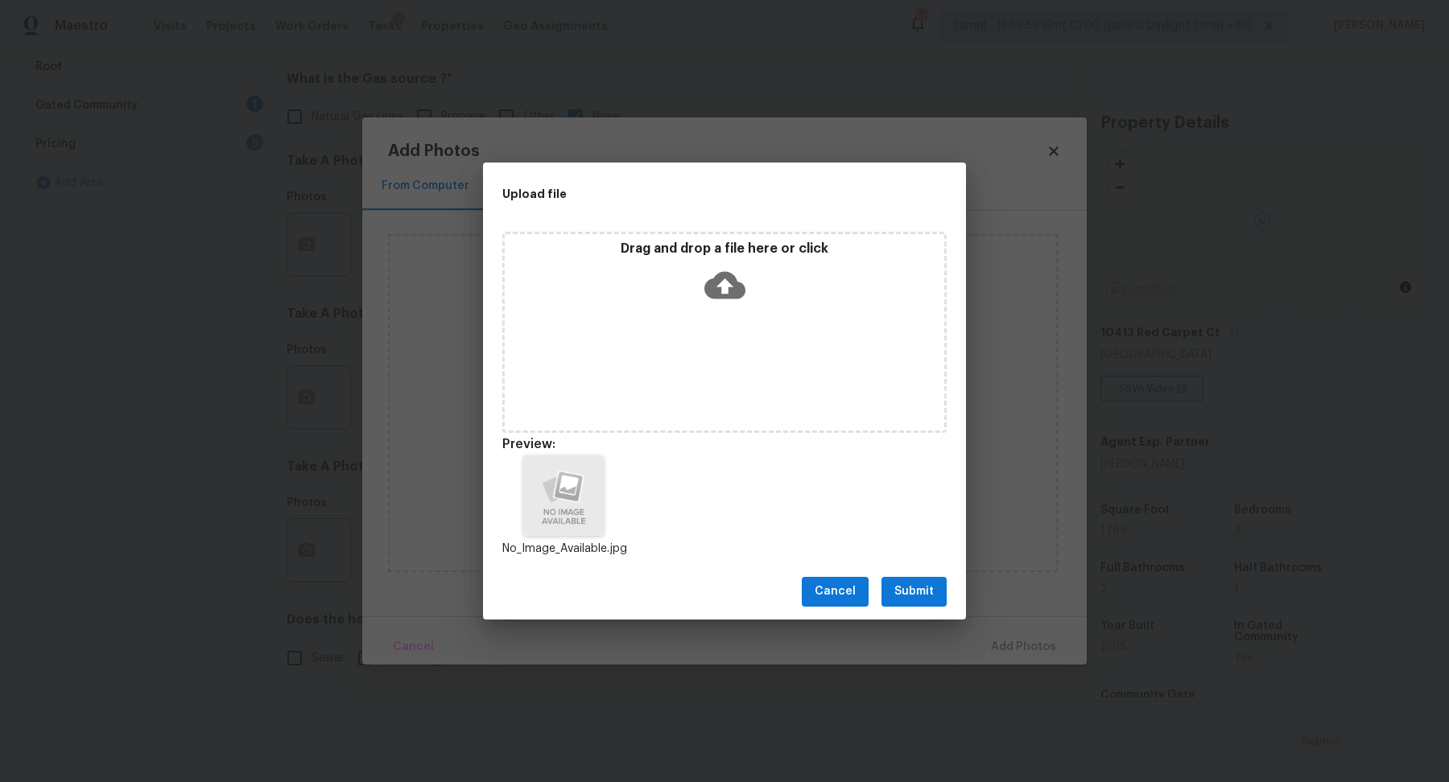
click at [904, 571] on div "Cancel Submit" at bounding box center [724, 592] width 483 height 56
click at [906, 585] on span "Submit" at bounding box center [913, 592] width 39 height 20
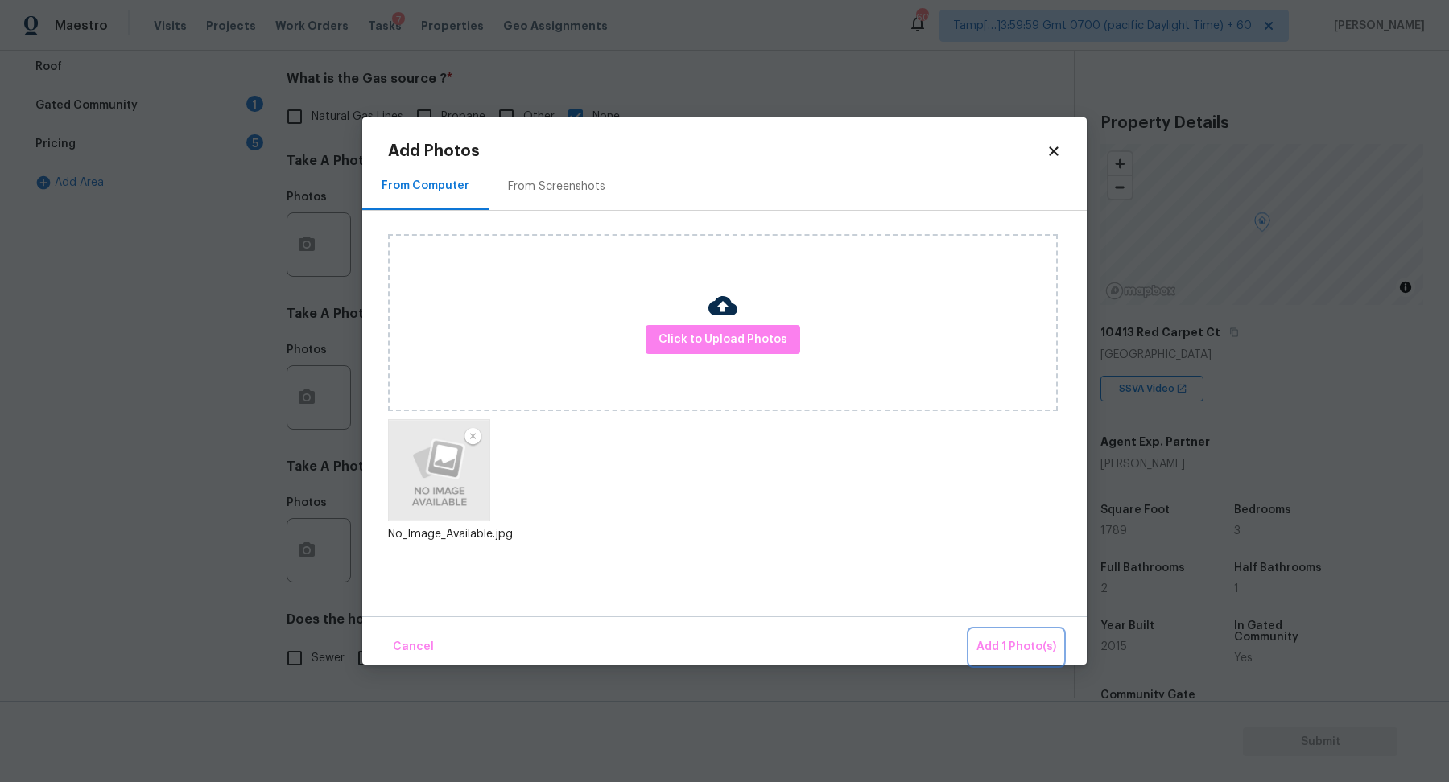
click at [982, 642] on span "Add 1 Photo(s)" at bounding box center [1016, 648] width 80 height 20
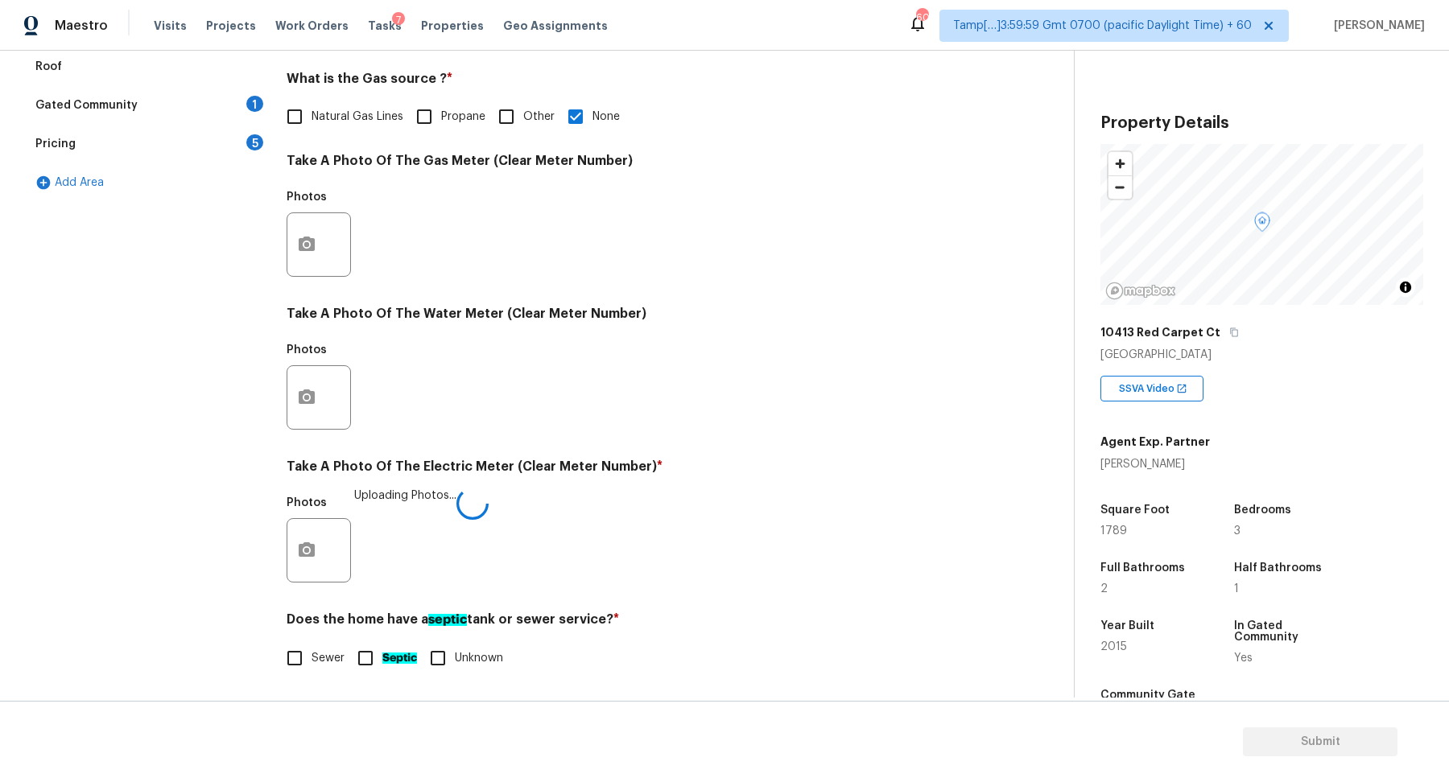
click at [307, 657] on input "Sewer" at bounding box center [295, 659] width 34 height 34
checkbox input "true"
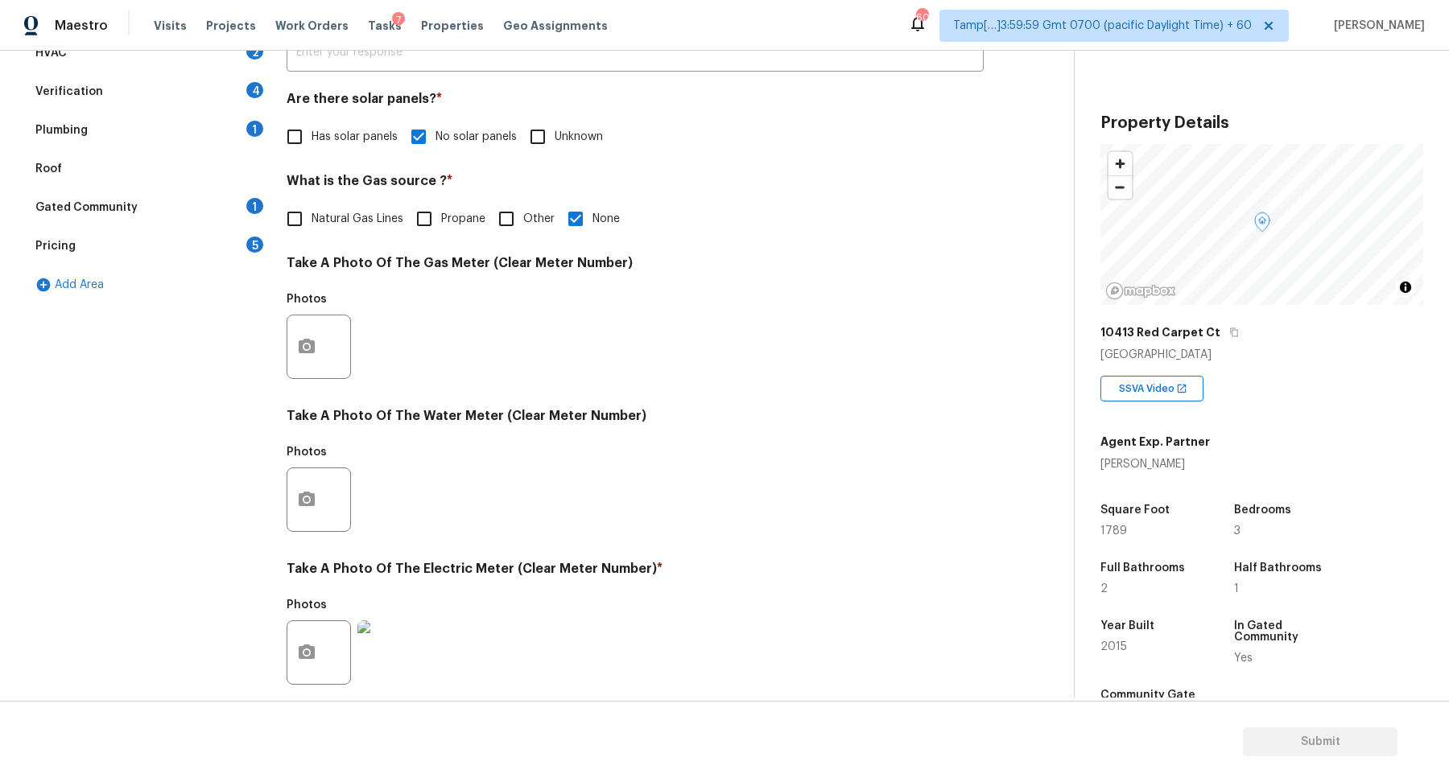
scroll to position [188, 0]
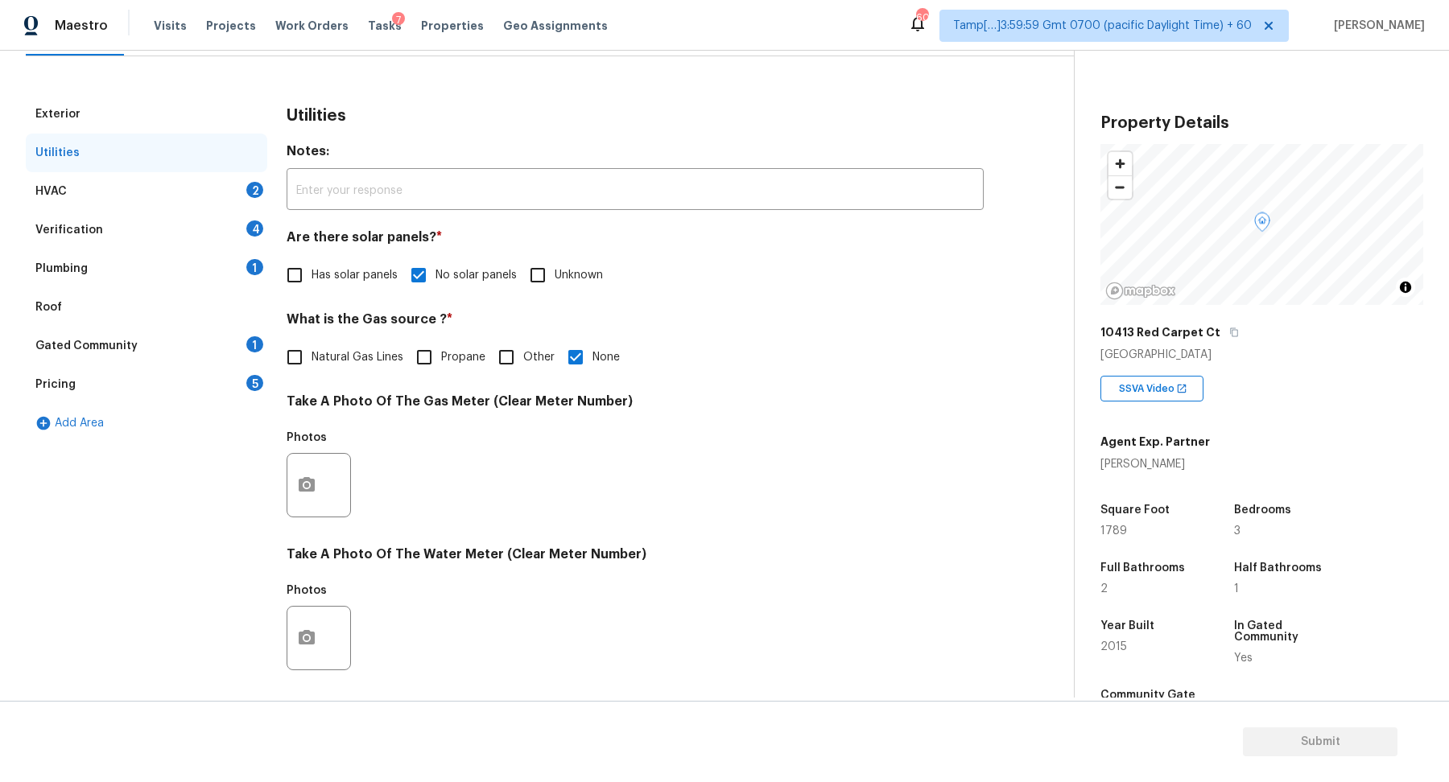
click at [239, 190] on div "HVAC 2" at bounding box center [147, 191] width 242 height 39
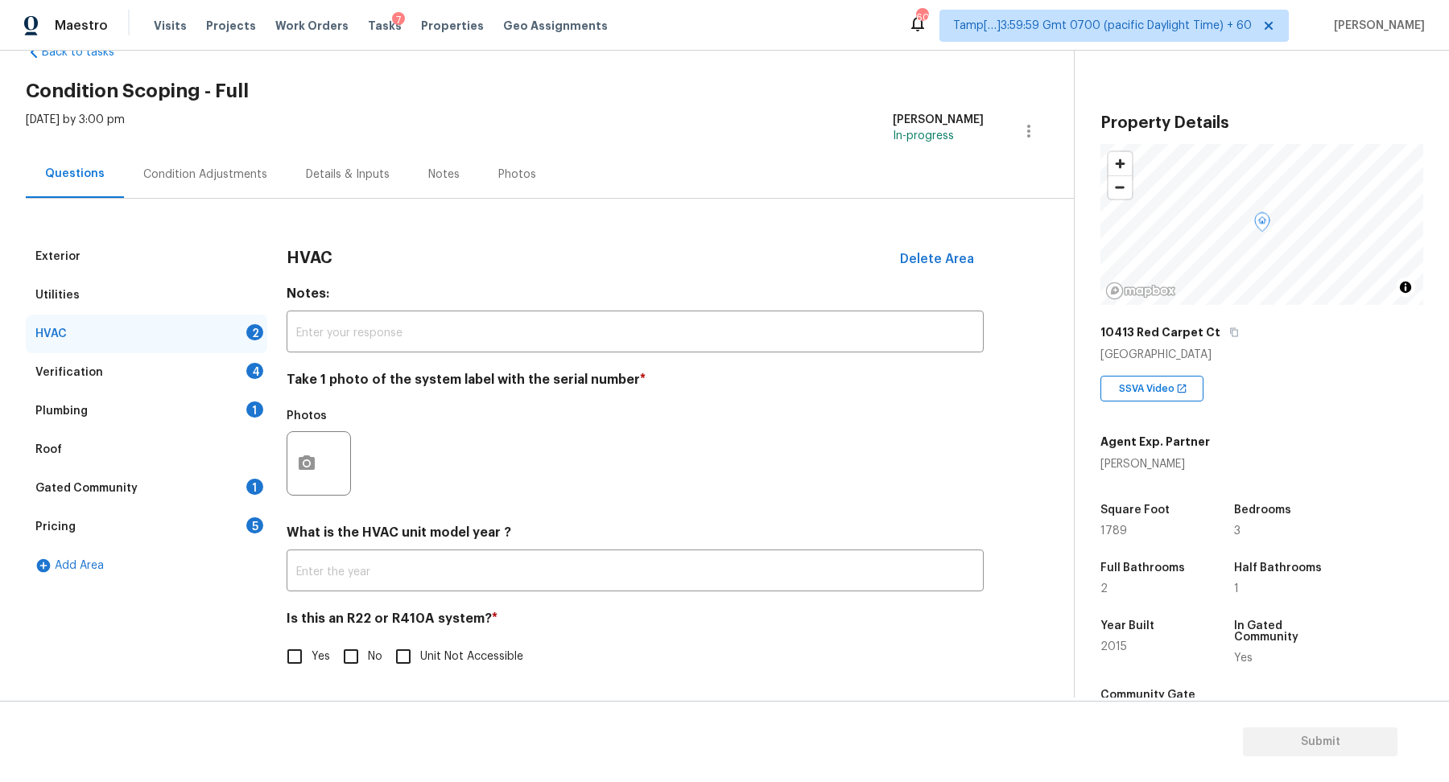
scroll to position [44, 0]
click at [319, 450] on button "button" at bounding box center [306, 464] width 39 height 63
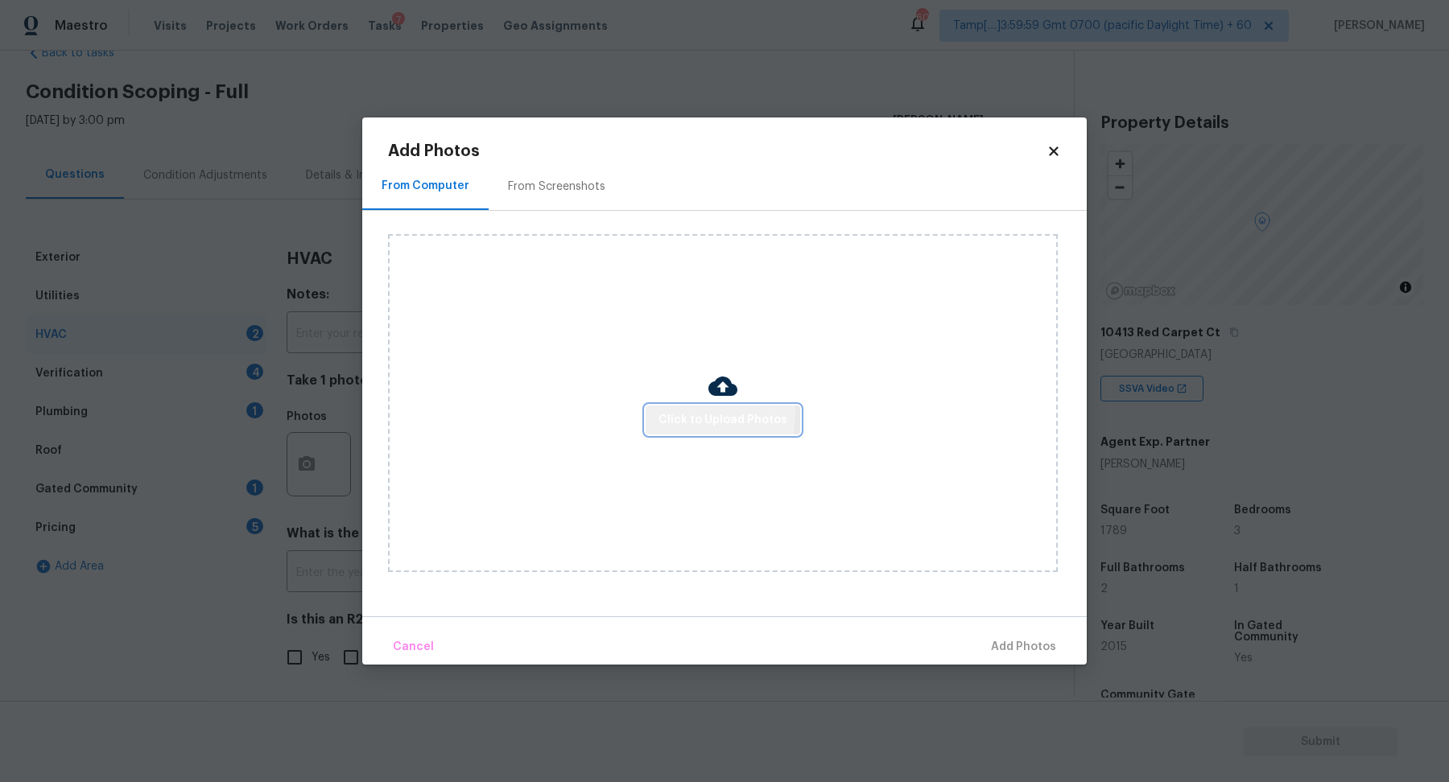
click at [672, 414] on span "Click to Upload Photos" at bounding box center [722, 421] width 129 height 20
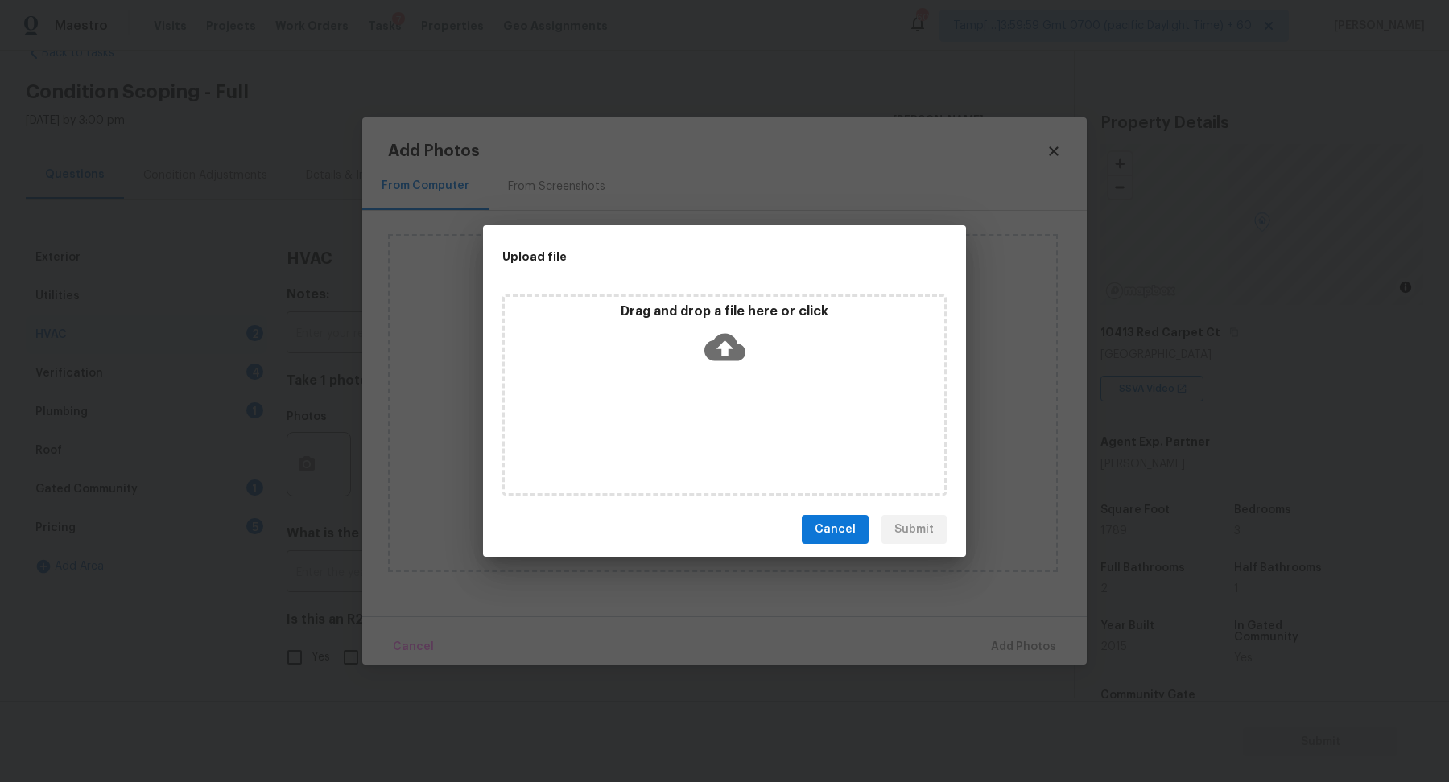
click at [698, 367] on div "Drag and drop a file here or click" at bounding box center [725, 337] width 440 height 69
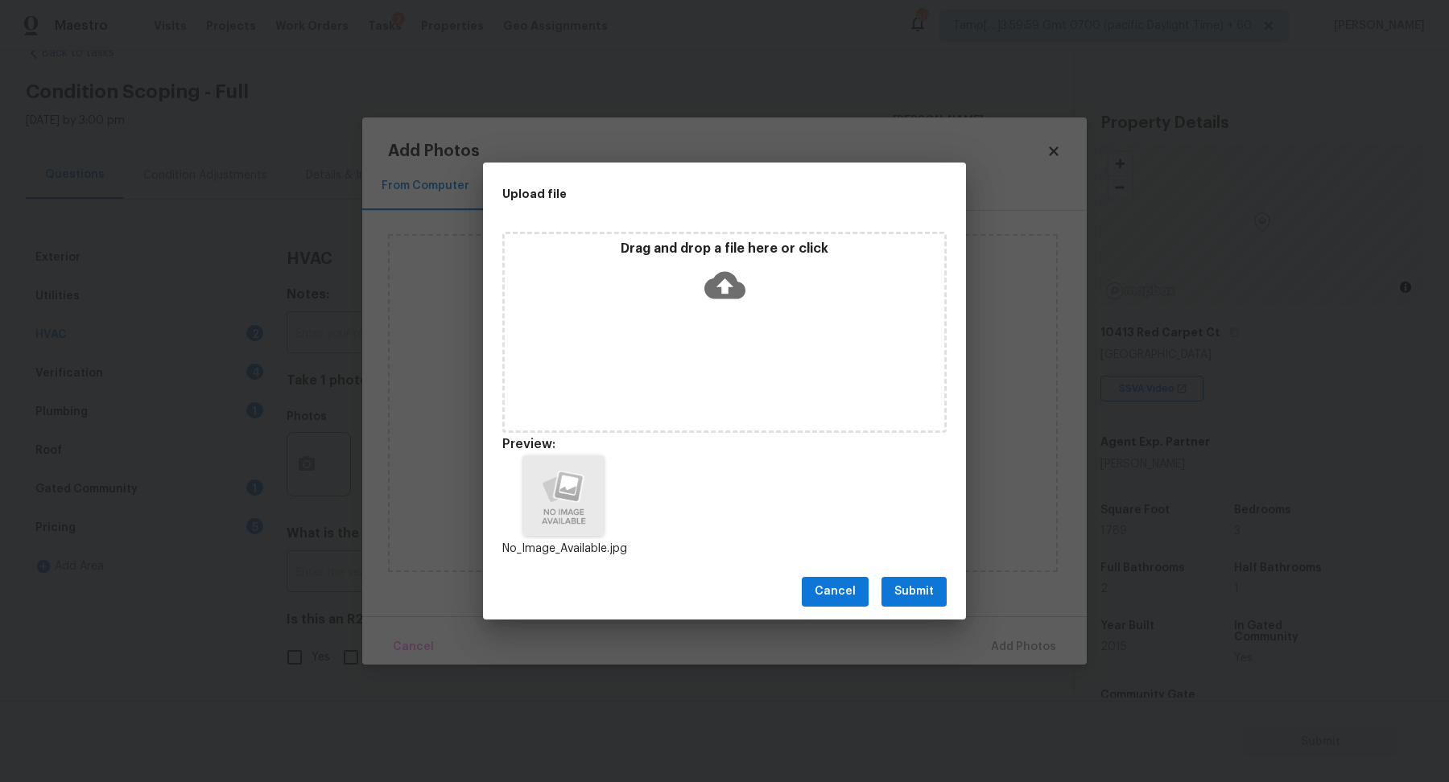
click at [908, 590] on span "Submit" at bounding box center [913, 592] width 39 height 20
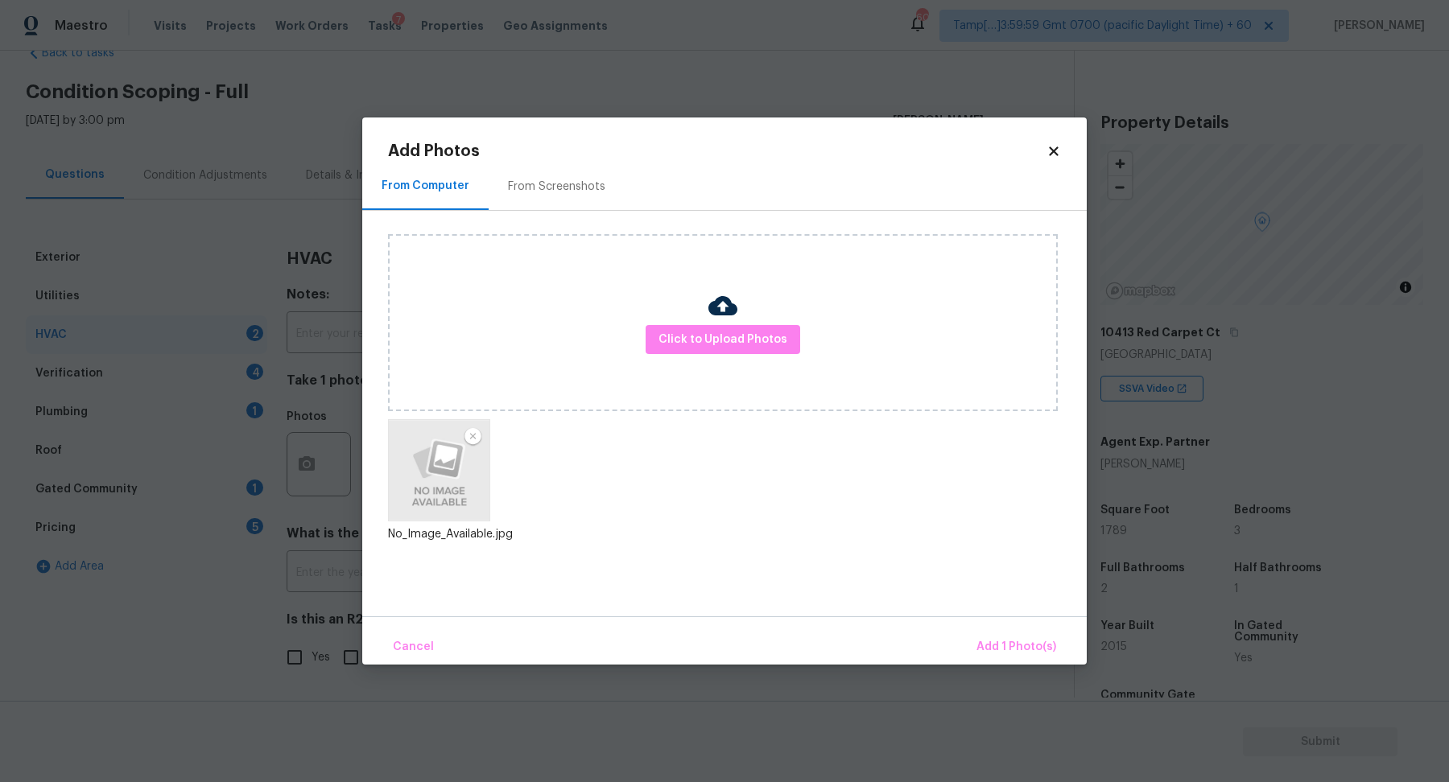
click at [976, 629] on div "Cancel Add 1 Photo(s)" at bounding box center [724, 641] width 724 height 48
click at [1004, 637] on button "Add 1 Photo(s)" at bounding box center [1016, 647] width 93 height 35
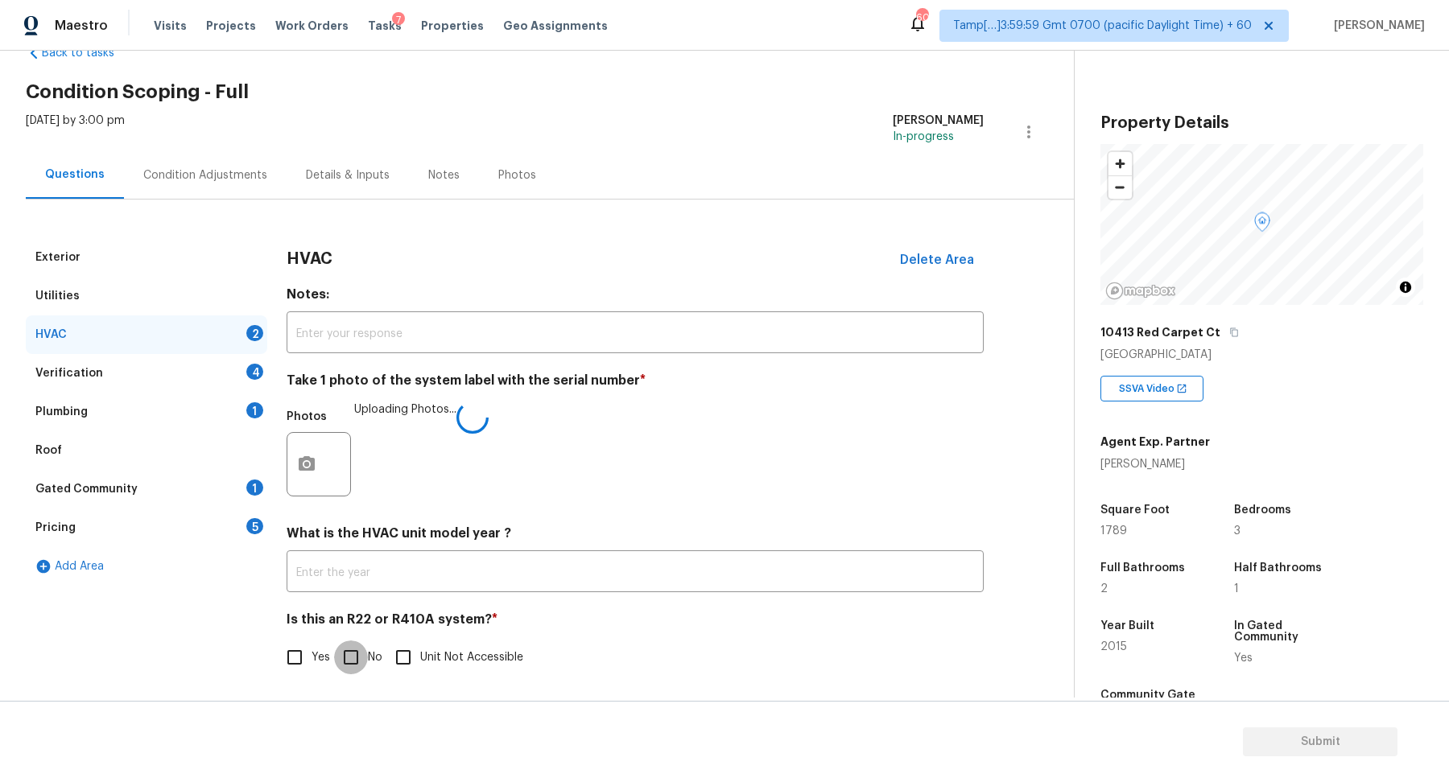
click at [355, 662] on input "No" at bounding box center [351, 658] width 34 height 34
checkbox input "true"
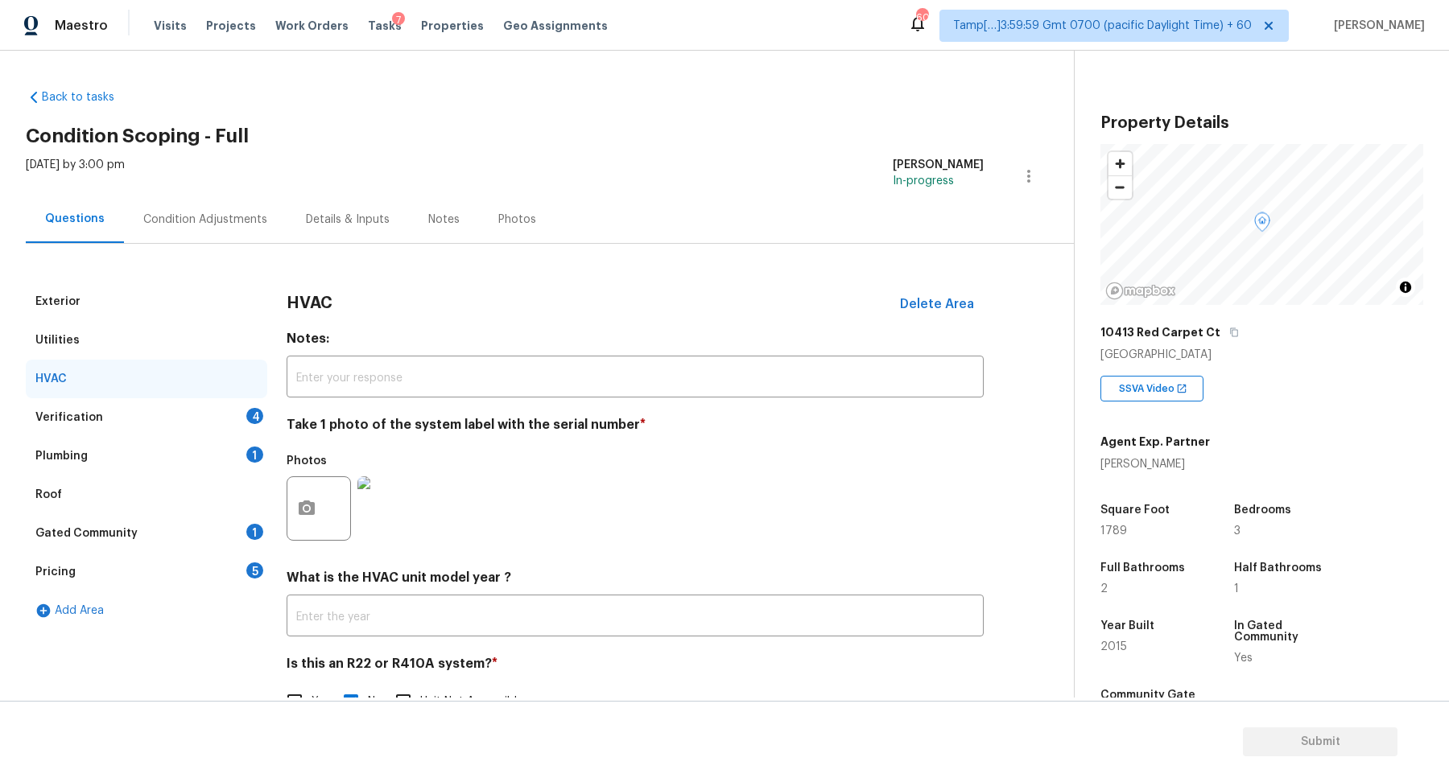
click at [250, 410] on div "4" at bounding box center [254, 416] width 17 height 16
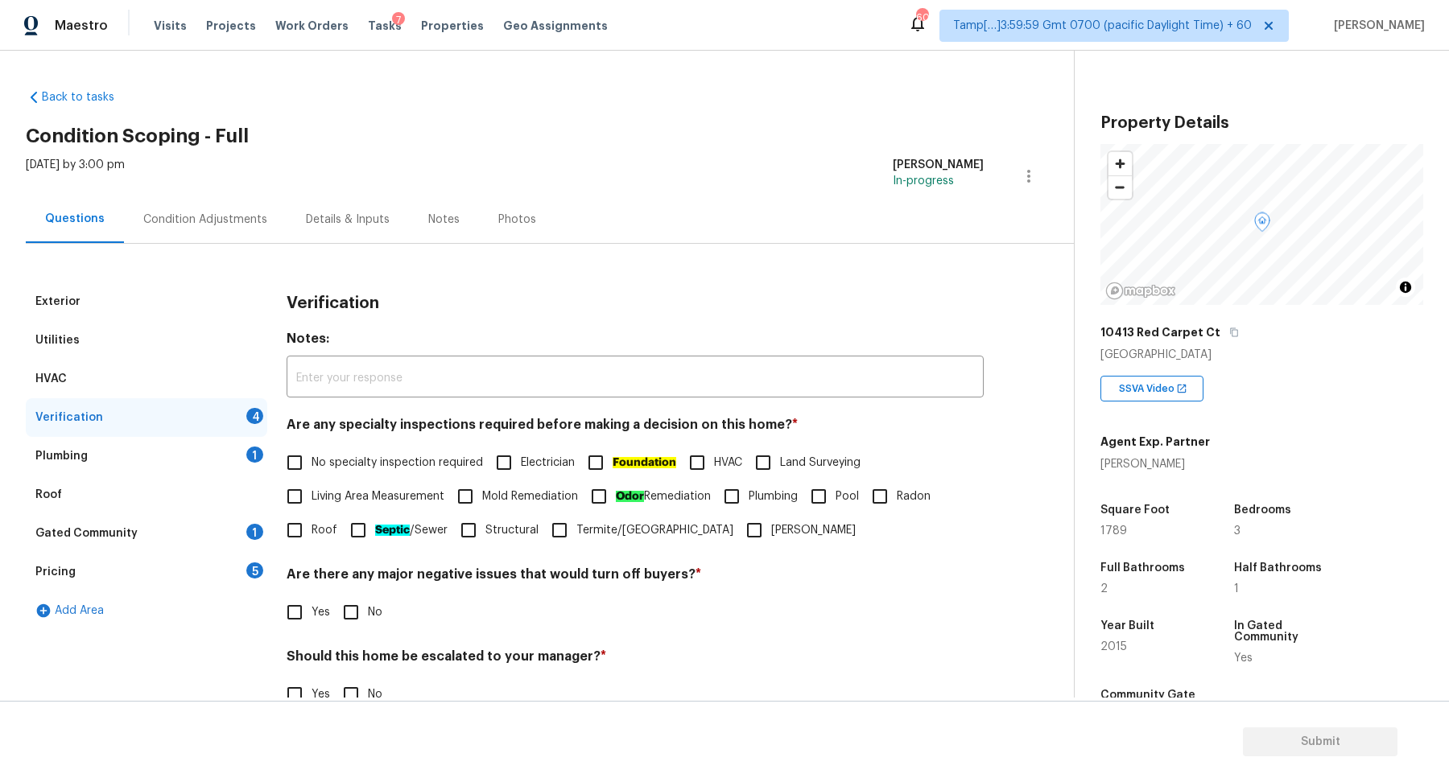
click at [309, 460] on input "No specialty inspection required" at bounding box center [295, 463] width 34 height 34
checkbox input "true"
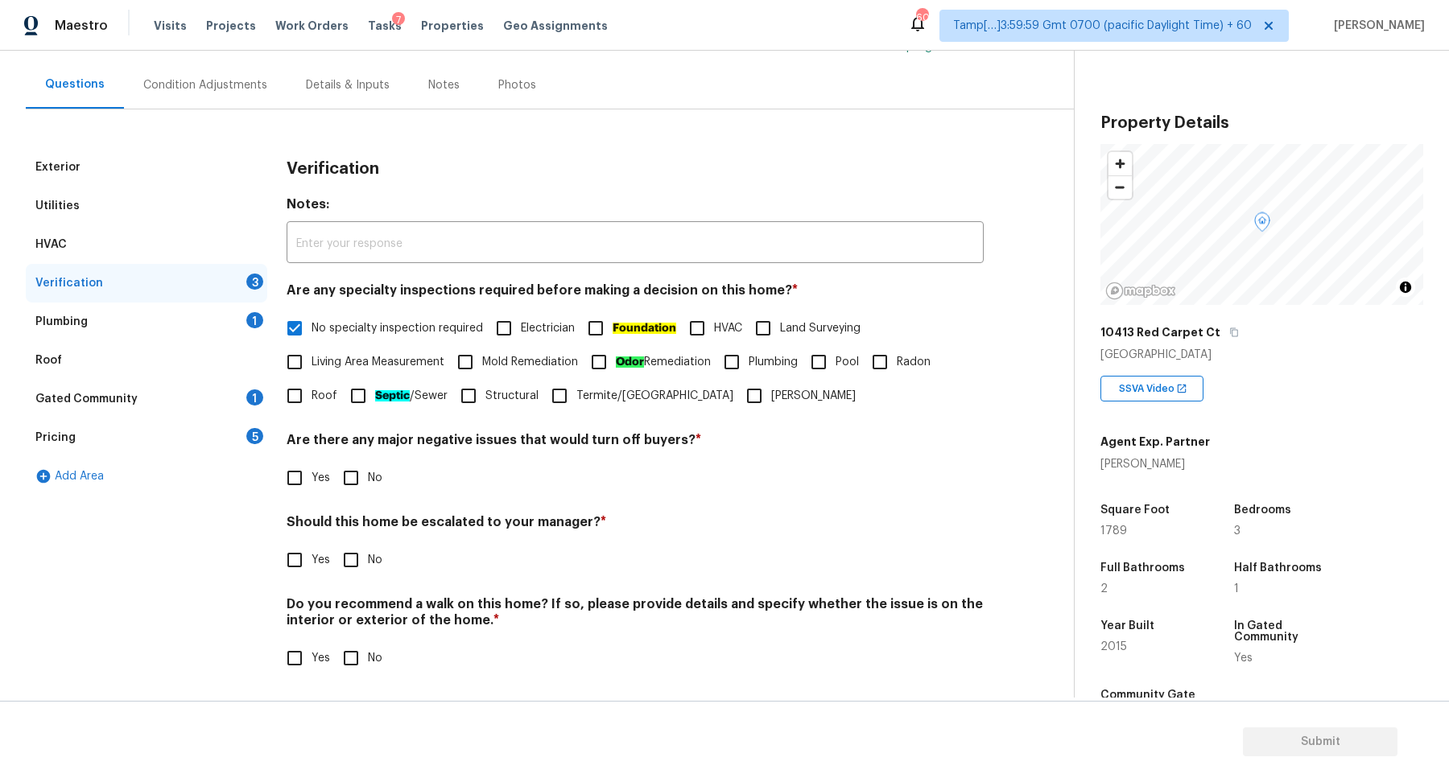
click at [360, 470] on input "No" at bounding box center [351, 478] width 34 height 34
checkbox input "true"
click at [334, 543] on input "No" at bounding box center [351, 560] width 34 height 34
checkbox input "true"
click at [334, 643] on input "No" at bounding box center [351, 660] width 34 height 34
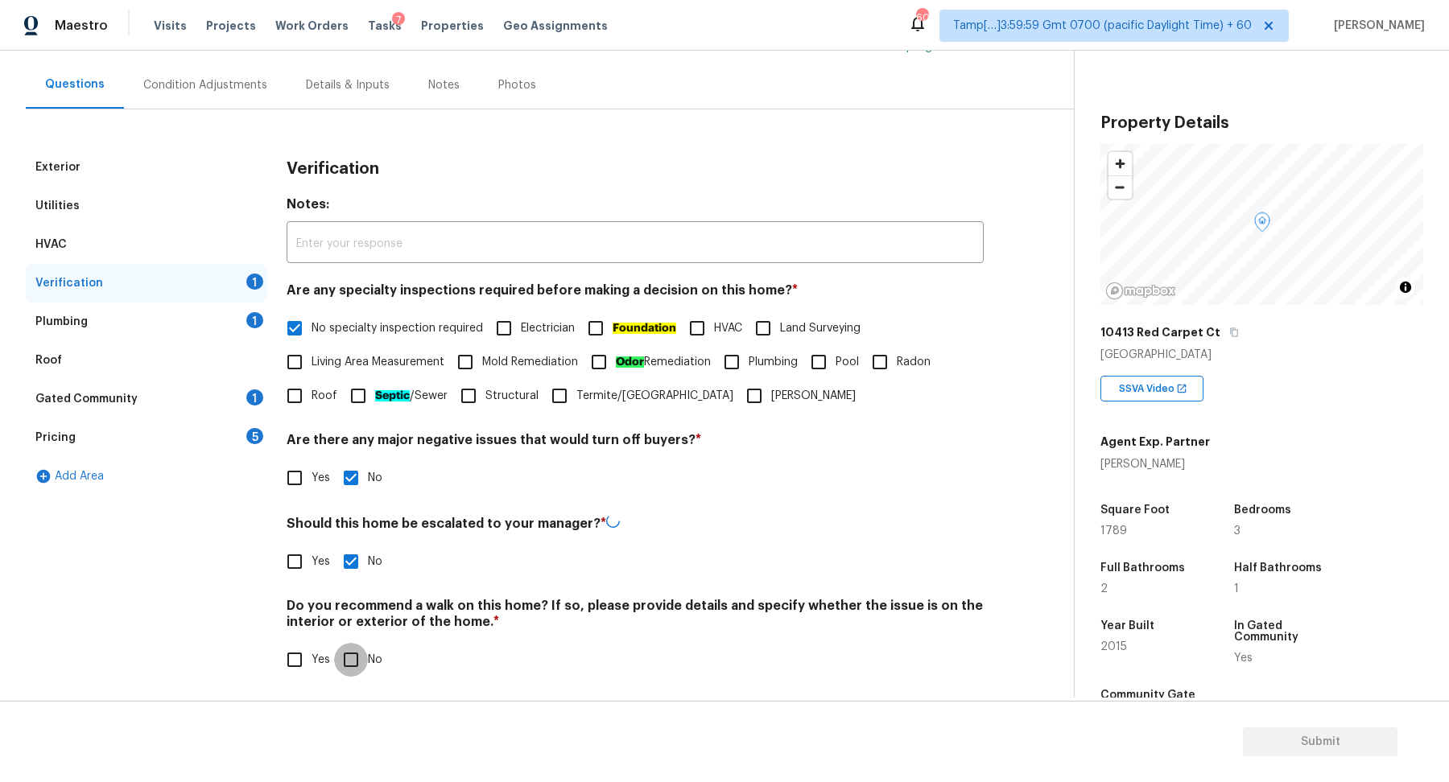
checkbox input "true"
click at [203, 333] on div "Plumbing 1" at bounding box center [147, 322] width 242 height 39
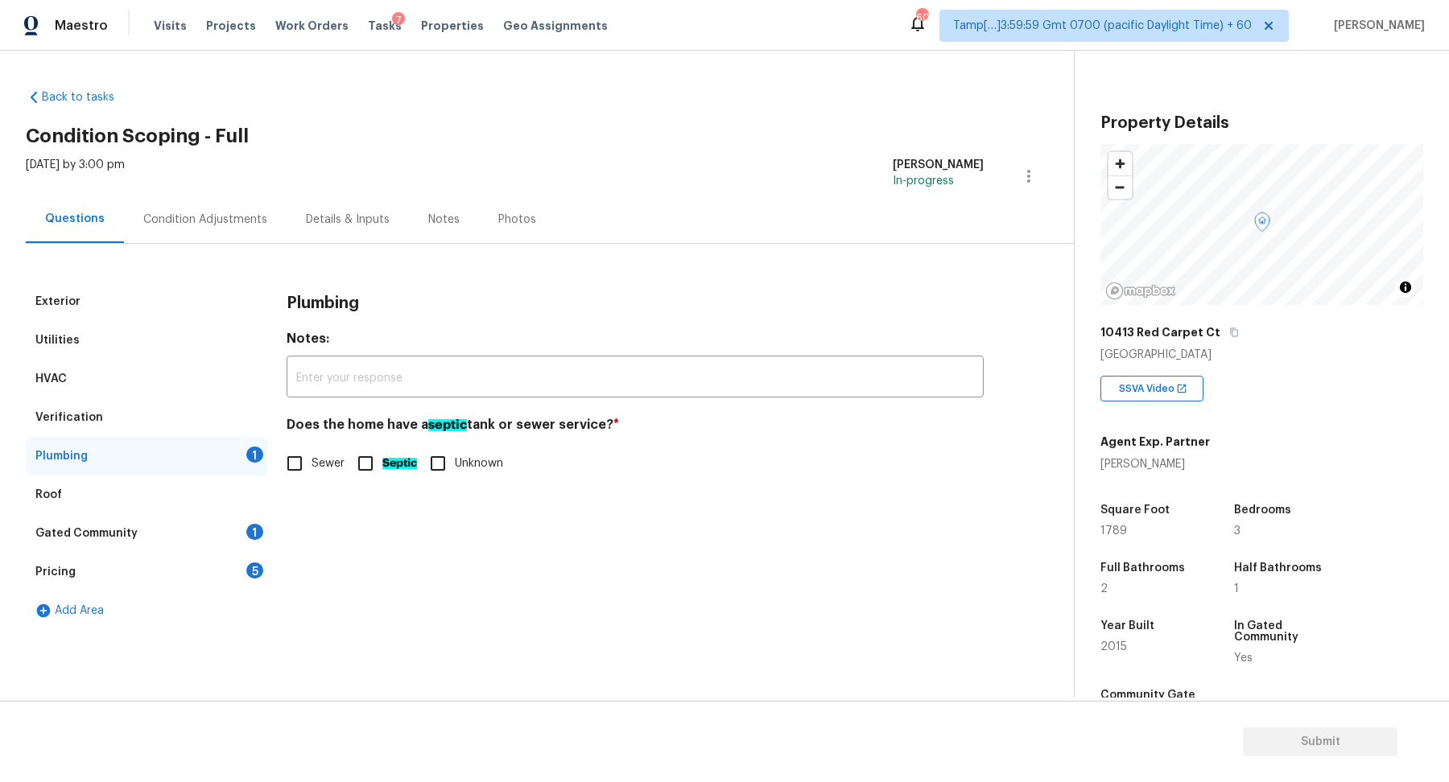
click at [321, 471] on span "Sewer" at bounding box center [328, 464] width 33 height 17
click at [312, 471] on input "Sewer" at bounding box center [295, 464] width 34 height 34
checkbox input "true"
click at [221, 530] on div "Gated Community 1" at bounding box center [147, 533] width 242 height 39
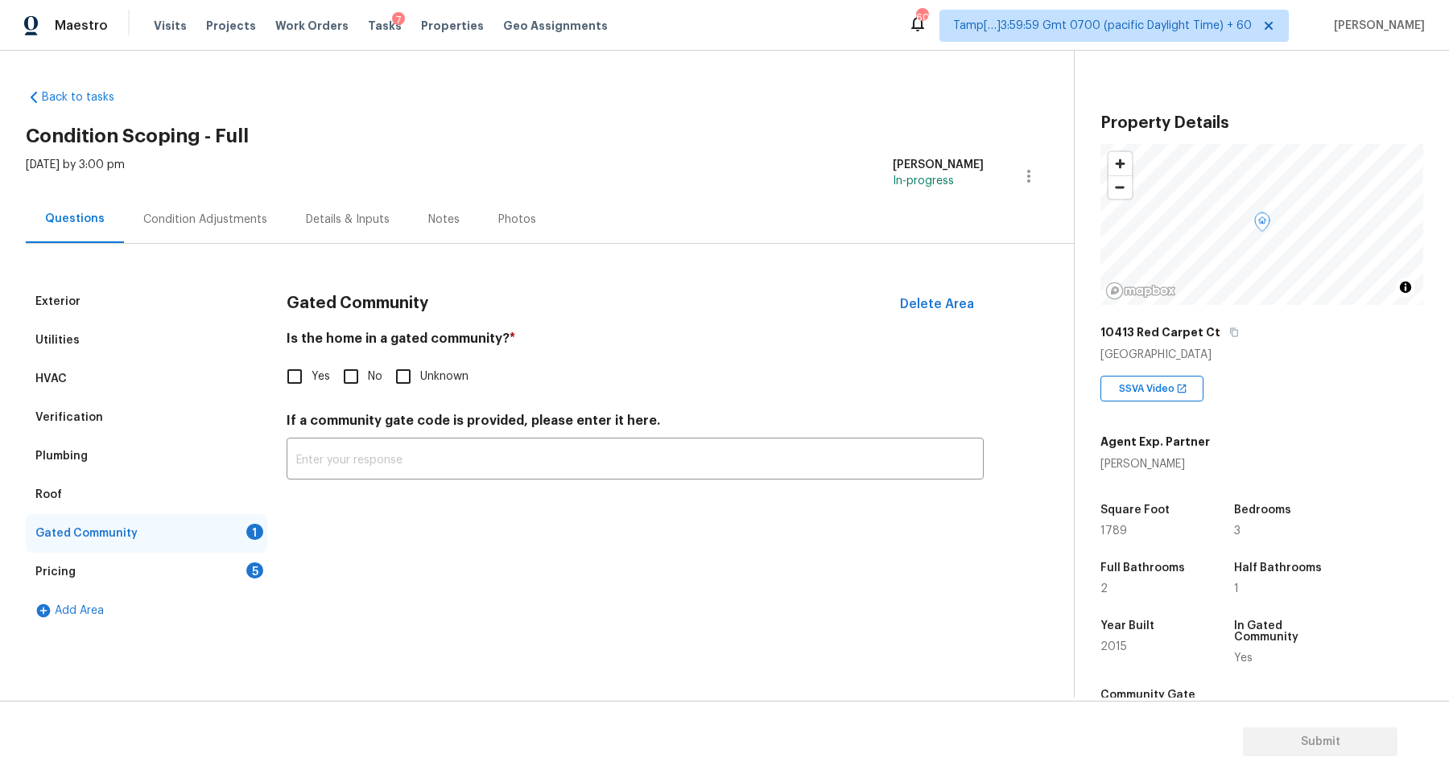
click at [362, 371] on input "No" at bounding box center [351, 377] width 34 height 34
checkbox input "true"
click at [302, 370] on input "Yes" at bounding box center [295, 378] width 34 height 34
checkbox input "true"
checkbox input "false"
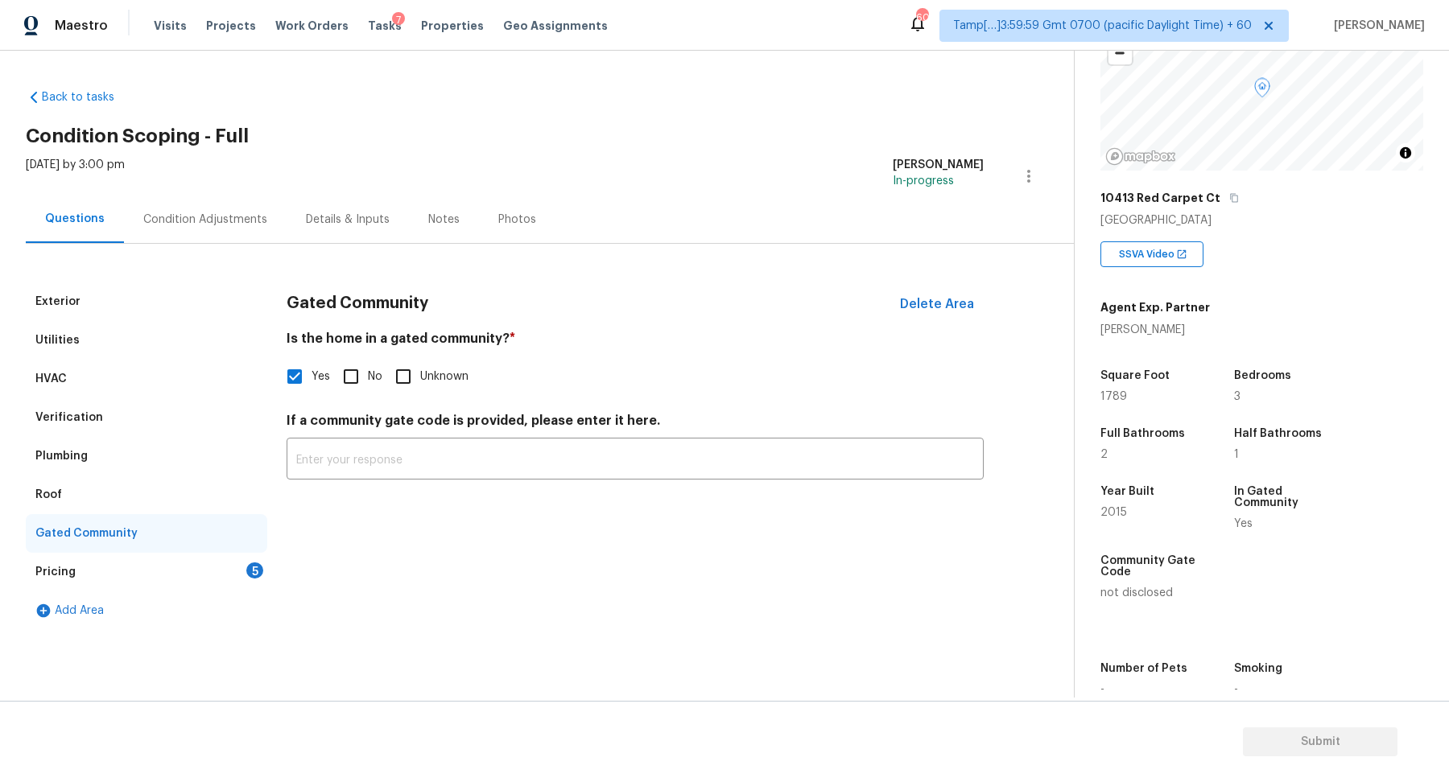
scroll to position [221, 0]
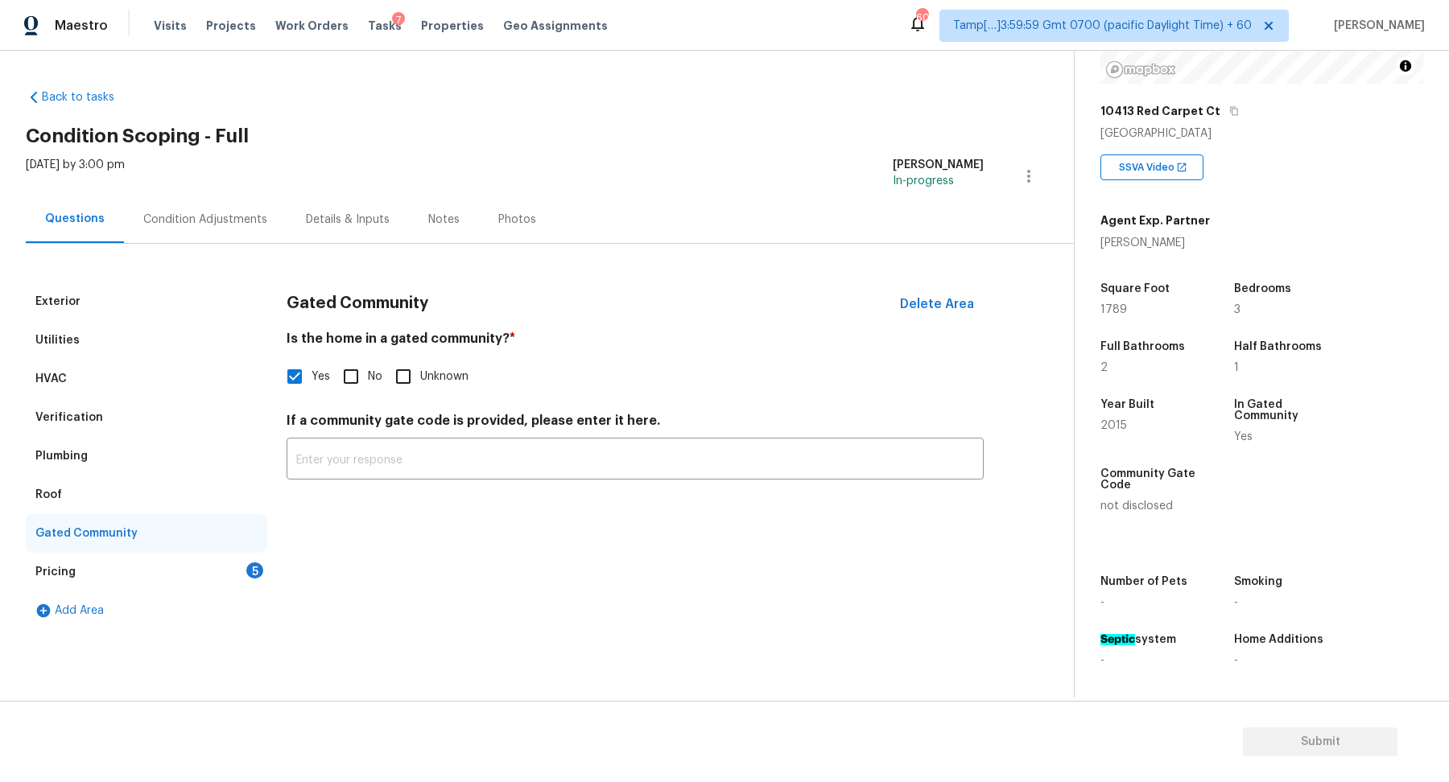
click at [224, 571] on div "Pricing 5" at bounding box center [147, 572] width 242 height 39
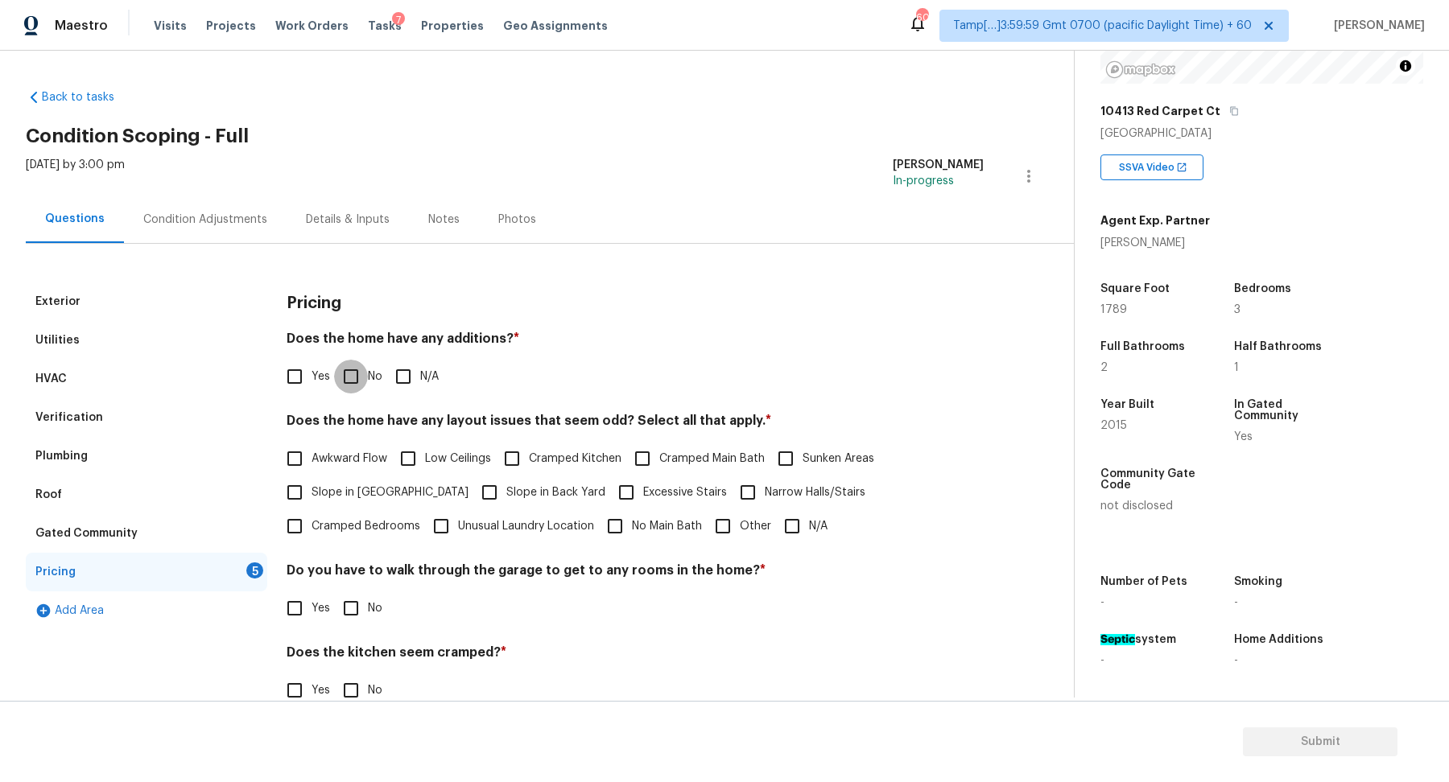
click at [361, 380] on input "No" at bounding box center [351, 377] width 34 height 34
checkbox input "true"
click at [391, 492] on span "Slope in [GEOGRAPHIC_DATA]" at bounding box center [390, 494] width 157 height 17
click at [312, 492] on input "Slope in [GEOGRAPHIC_DATA]" at bounding box center [295, 494] width 34 height 34
checkbox input "true"
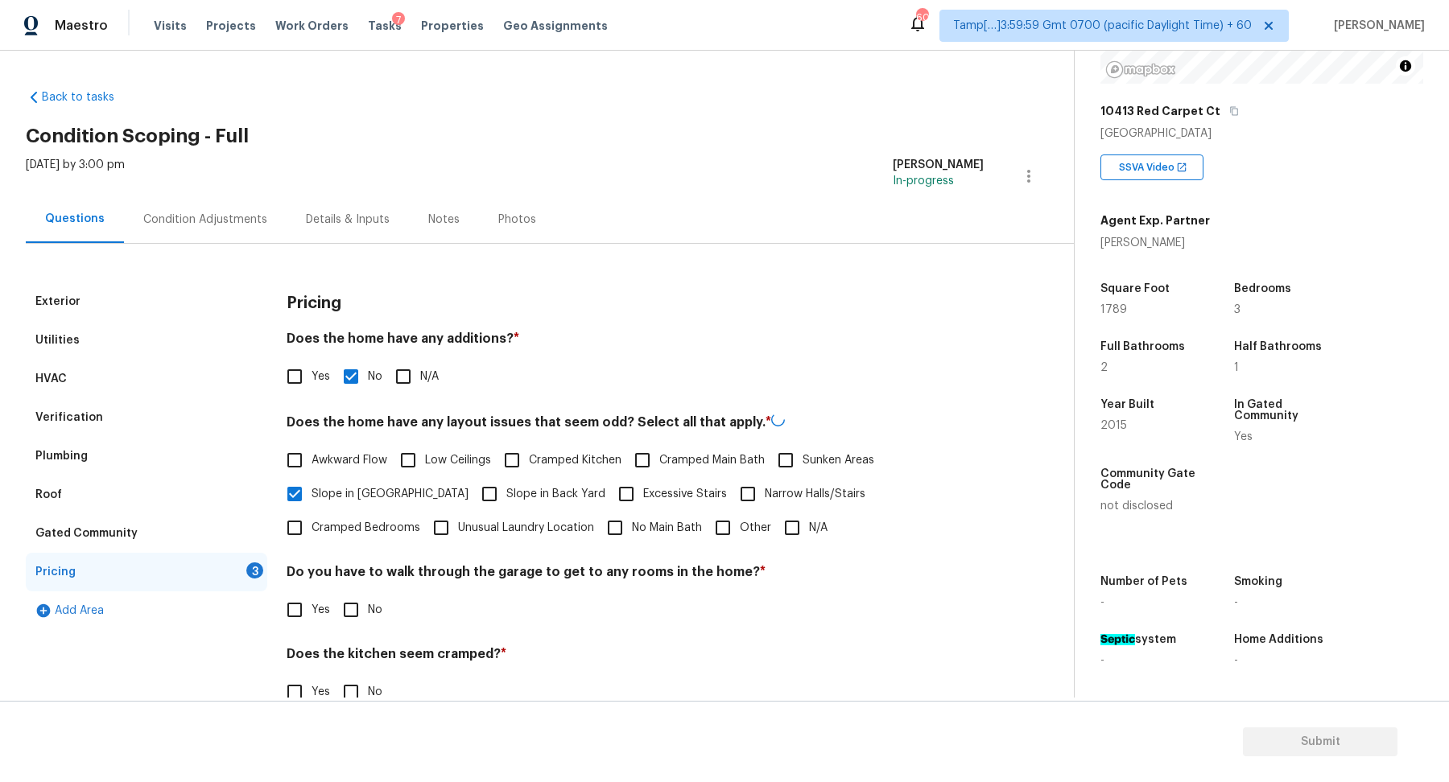
click at [506, 492] on span "Slope in Back Yard" at bounding box center [555, 494] width 99 height 17
click at [473, 492] on input "Slope in Back Yard" at bounding box center [490, 494] width 34 height 34
click at [506, 497] on span "Slope in Back Yard" at bounding box center [555, 493] width 99 height 17
click at [482, 497] on input "Slope in Back Yard" at bounding box center [490, 493] width 34 height 34
checkbox input "false"
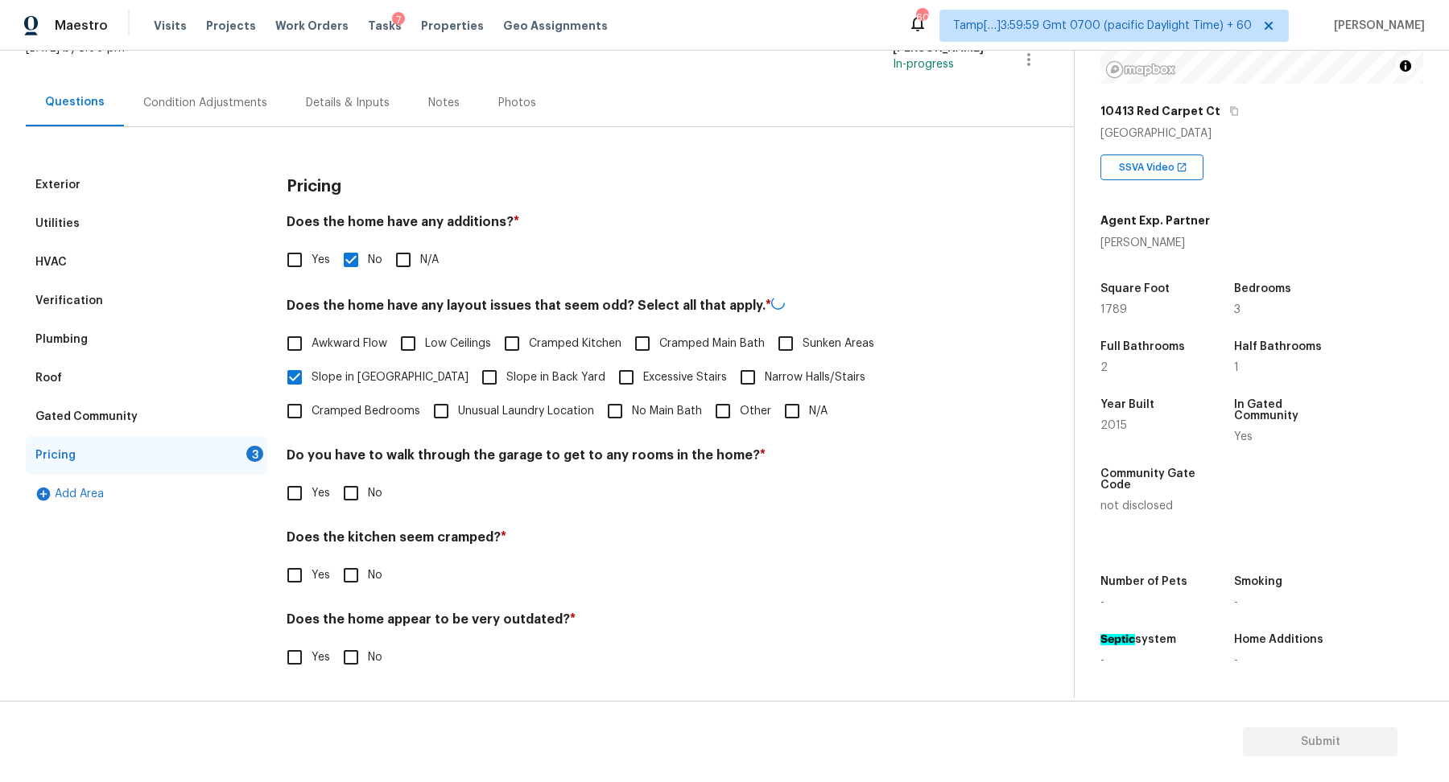
scroll to position [114, 0]
click at [363, 494] on input "No" at bounding box center [351, 494] width 34 height 34
checkbox input "true"
click at [334, 559] on input "No" at bounding box center [351, 576] width 34 height 34
checkbox input "true"
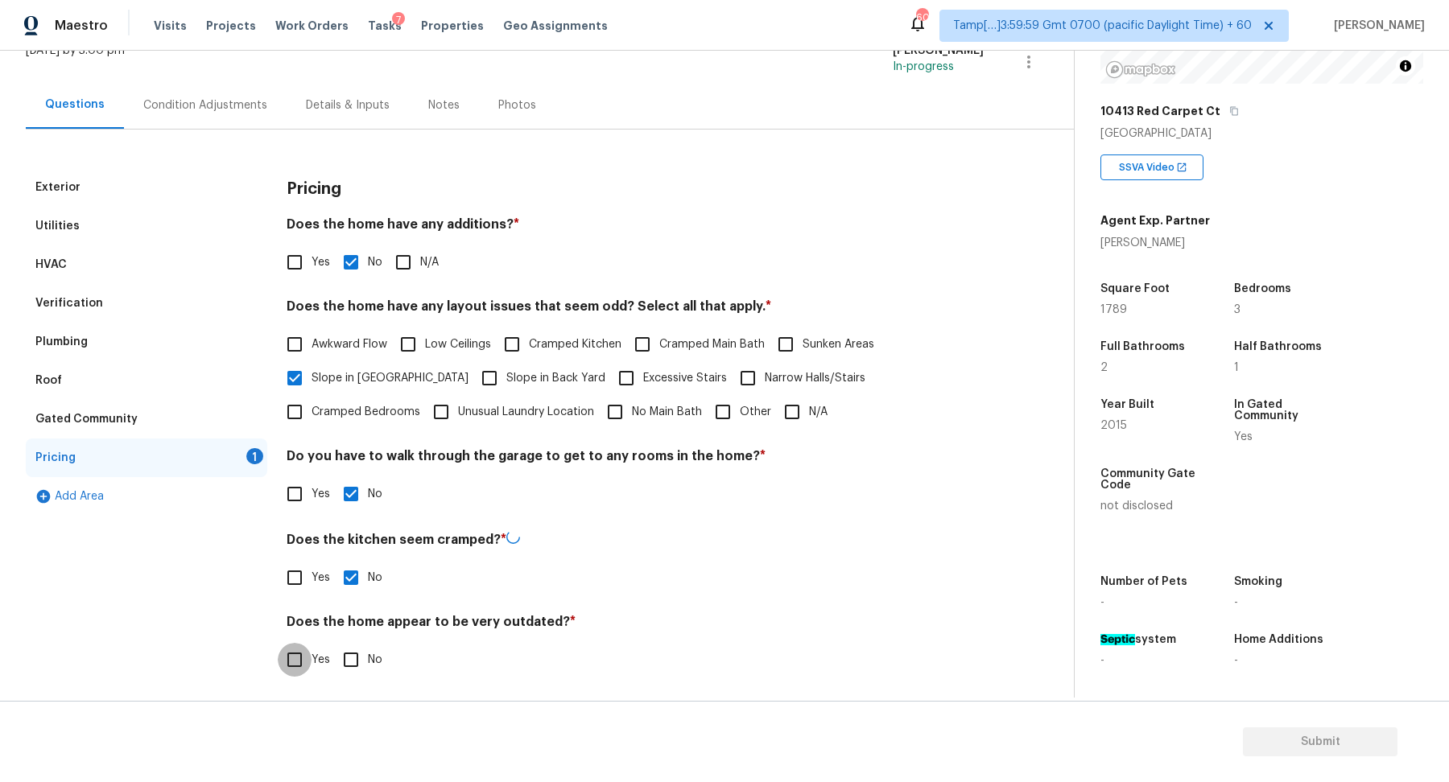
click at [334, 643] on input "No" at bounding box center [351, 660] width 34 height 34
checkbox input "true"
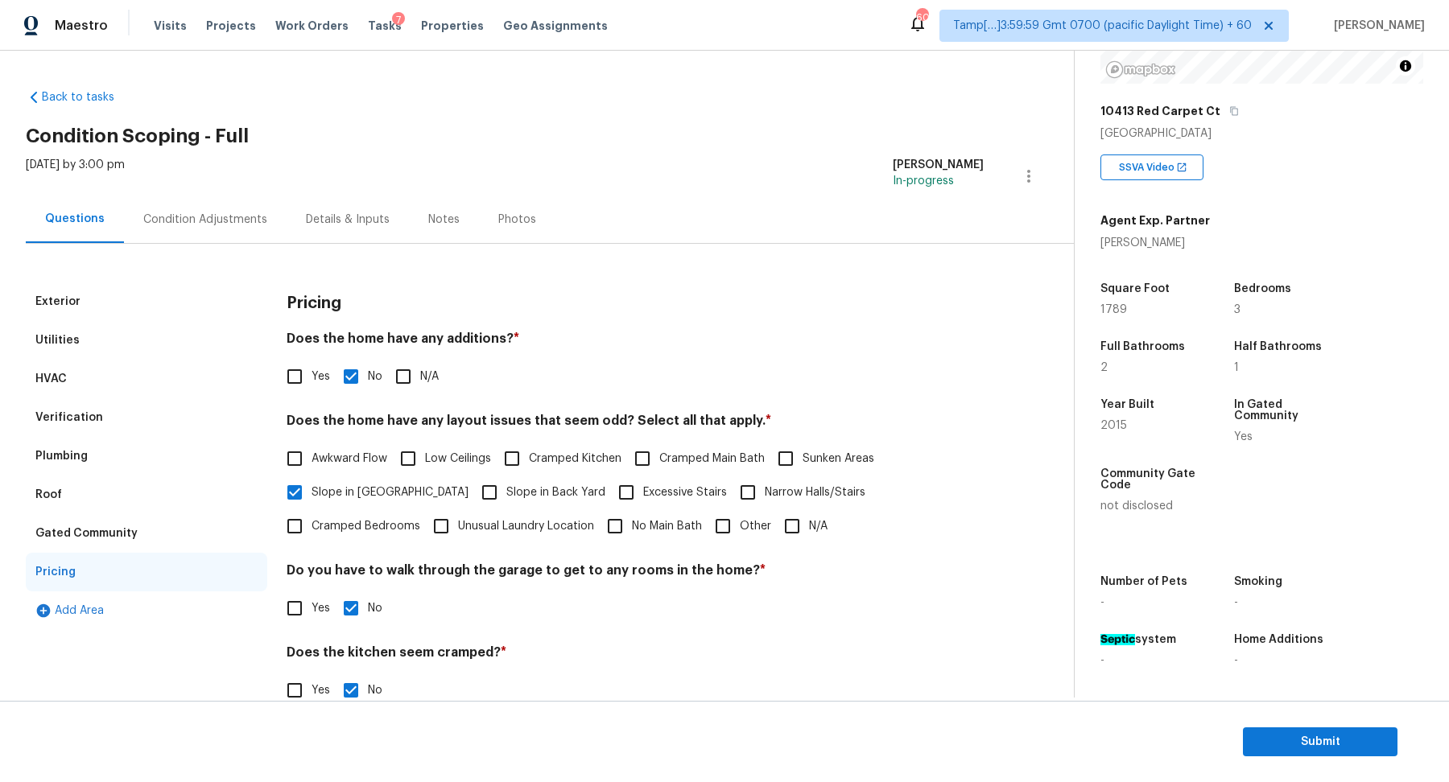
click at [187, 188] on div "[DATE] by 3:00 pm [PERSON_NAME] In-progress" at bounding box center [550, 176] width 1048 height 39
click at [194, 212] on div "Condition Adjustments" at bounding box center [205, 220] width 124 height 16
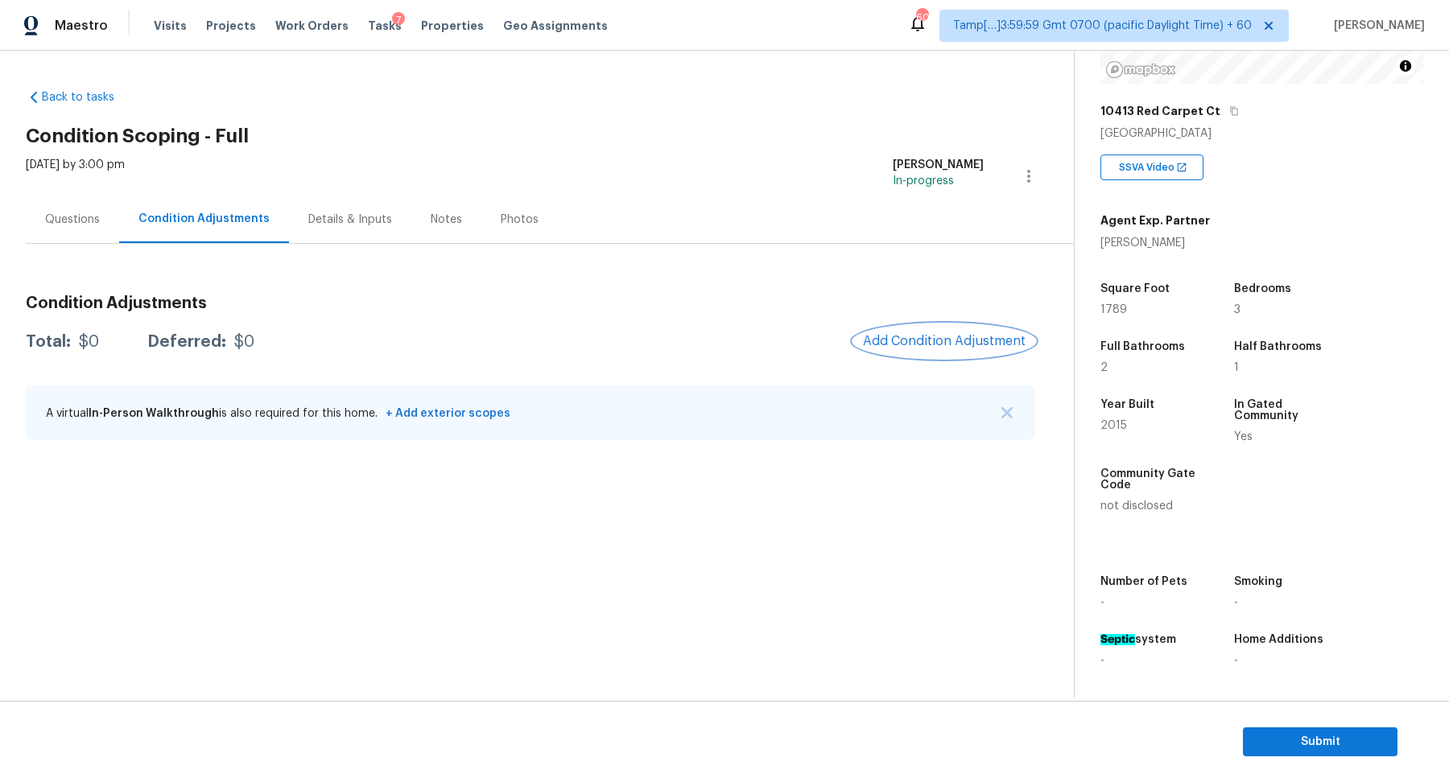
click at [944, 345] on span "Add Condition Adjustment" at bounding box center [944, 341] width 163 height 14
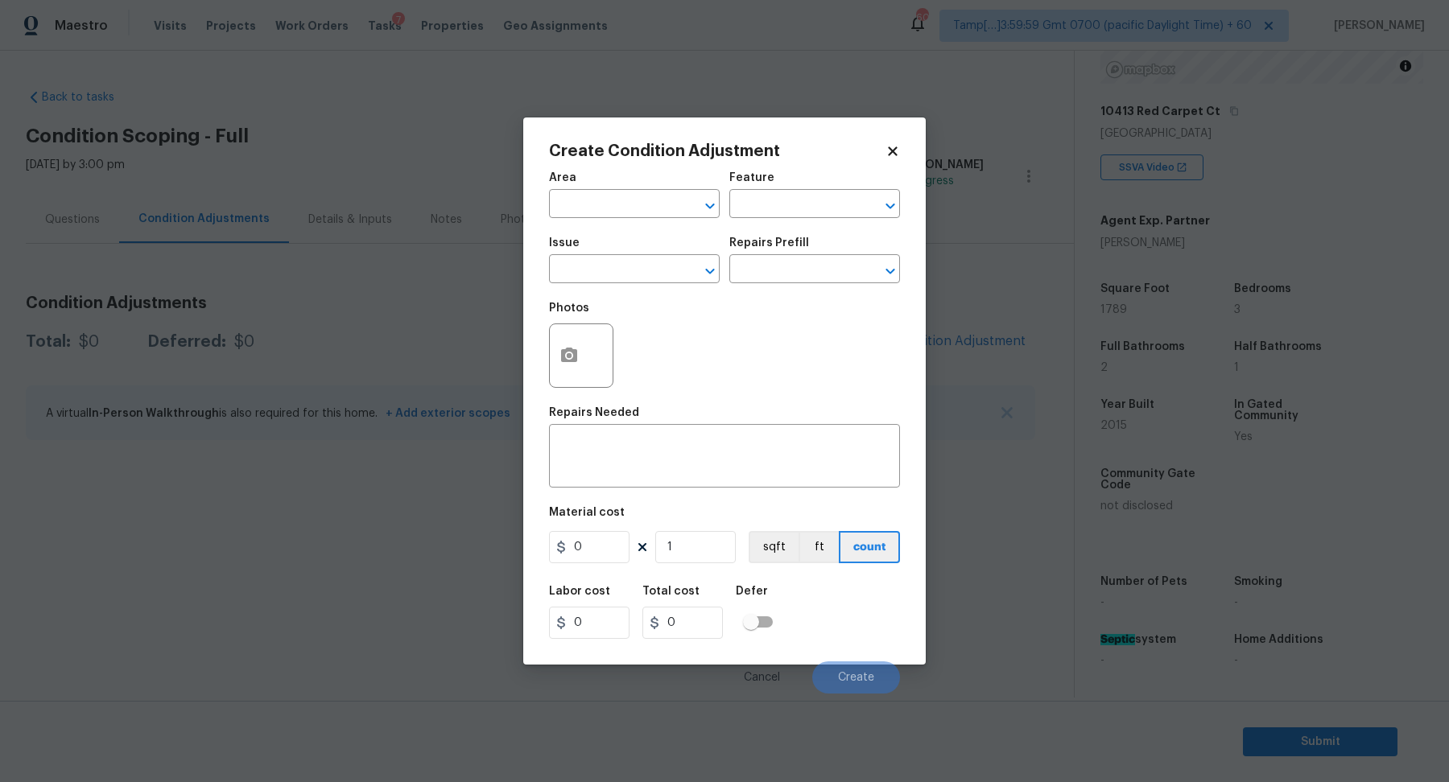
click at [618, 219] on span "Area ​" at bounding box center [634, 195] width 171 height 65
click at [618, 201] on input "text" at bounding box center [612, 205] width 126 height 25
click at [629, 262] on li "Interior Overall" at bounding box center [634, 267] width 171 height 27
type input "Interior Overall"
click at [629, 262] on input "text" at bounding box center [612, 270] width 126 height 25
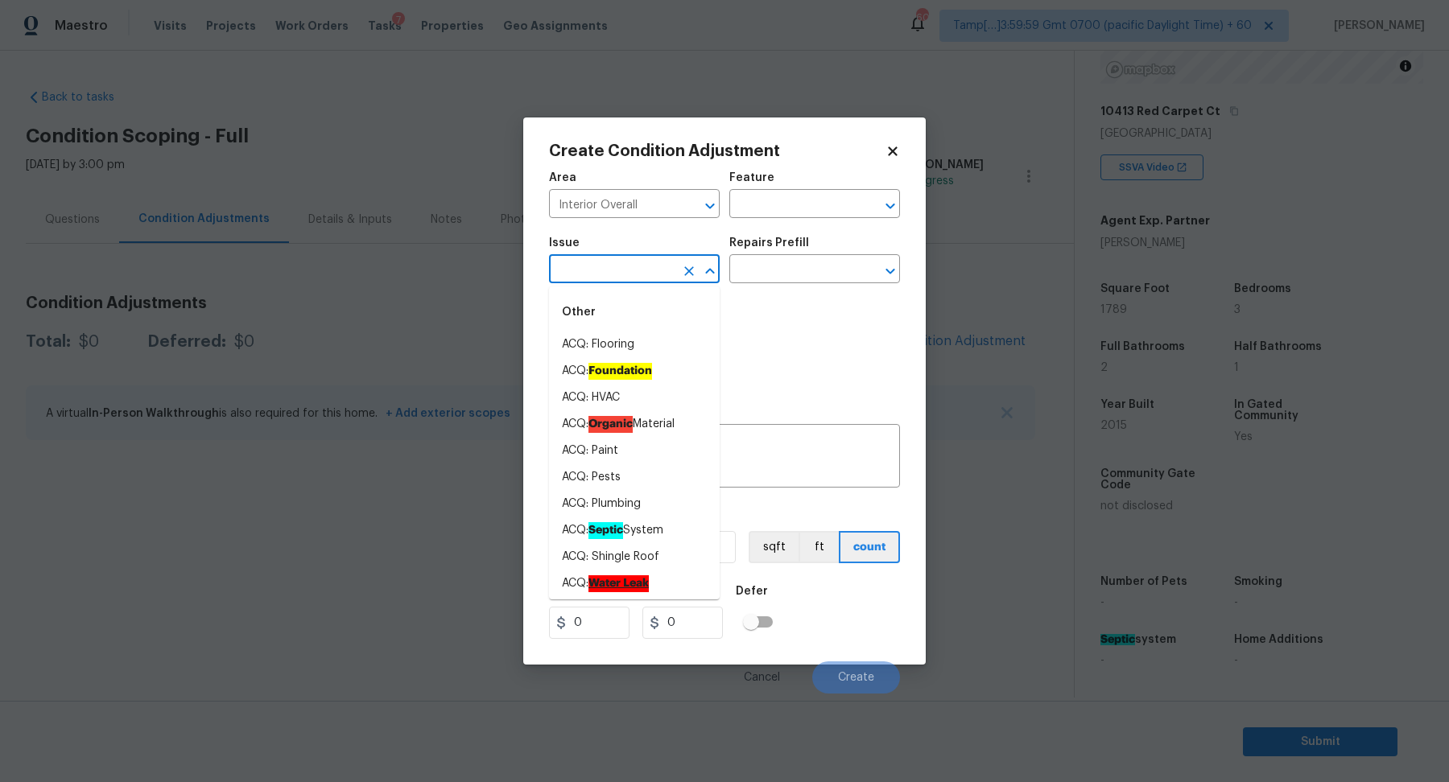
type input "o"
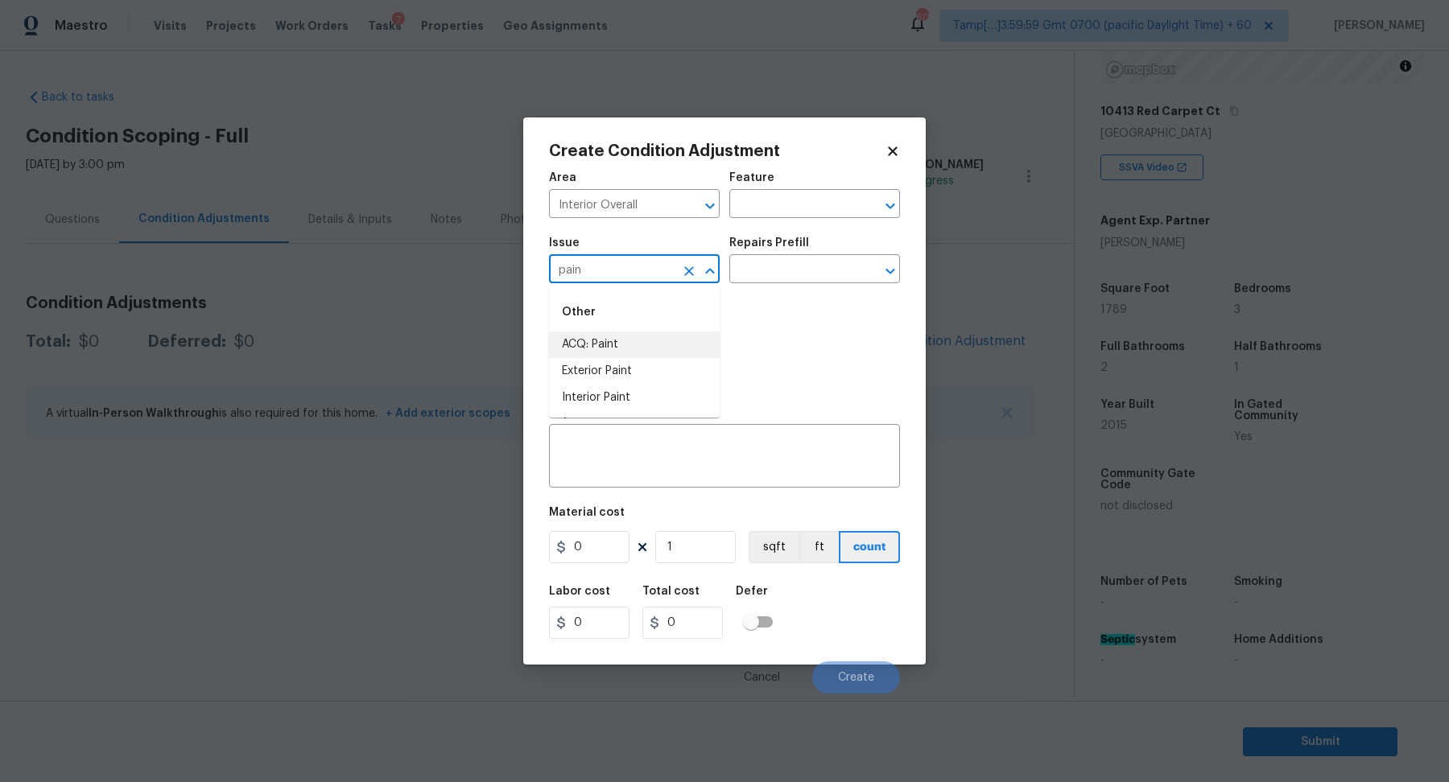
click at [647, 343] on li "ACQ: Paint" at bounding box center [634, 345] width 171 height 27
type input "ACQ: Paint"
click at [792, 275] on input "text" at bounding box center [792, 270] width 126 height 25
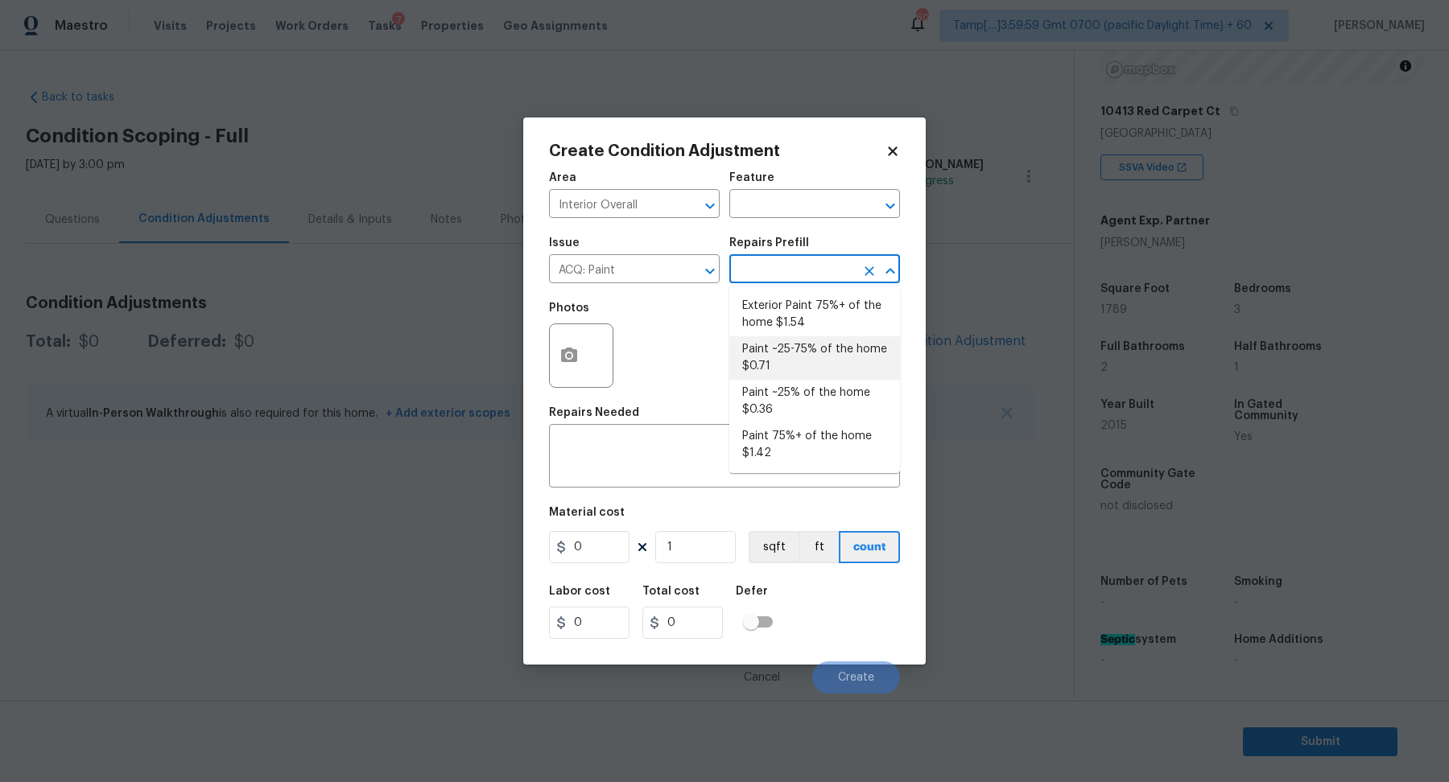
click at [801, 368] on li "Paint ~25-75% of the home $0.71" at bounding box center [814, 357] width 171 height 43
type input "Acquisition"
type textarea "Acquisition Scope: ~25 - 75% of the home needs interior paint"
type input "0.71"
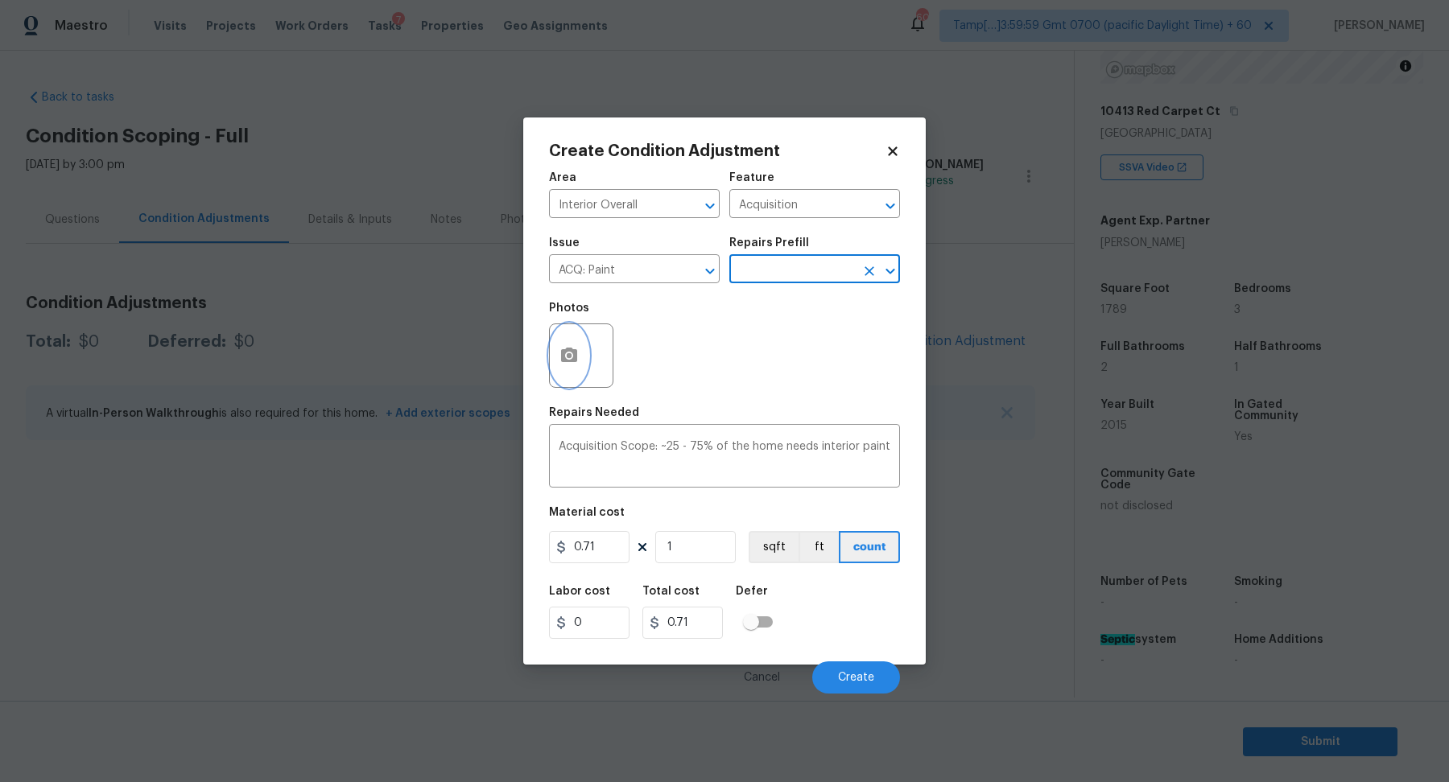
click at [580, 366] on button "button" at bounding box center [569, 355] width 39 height 63
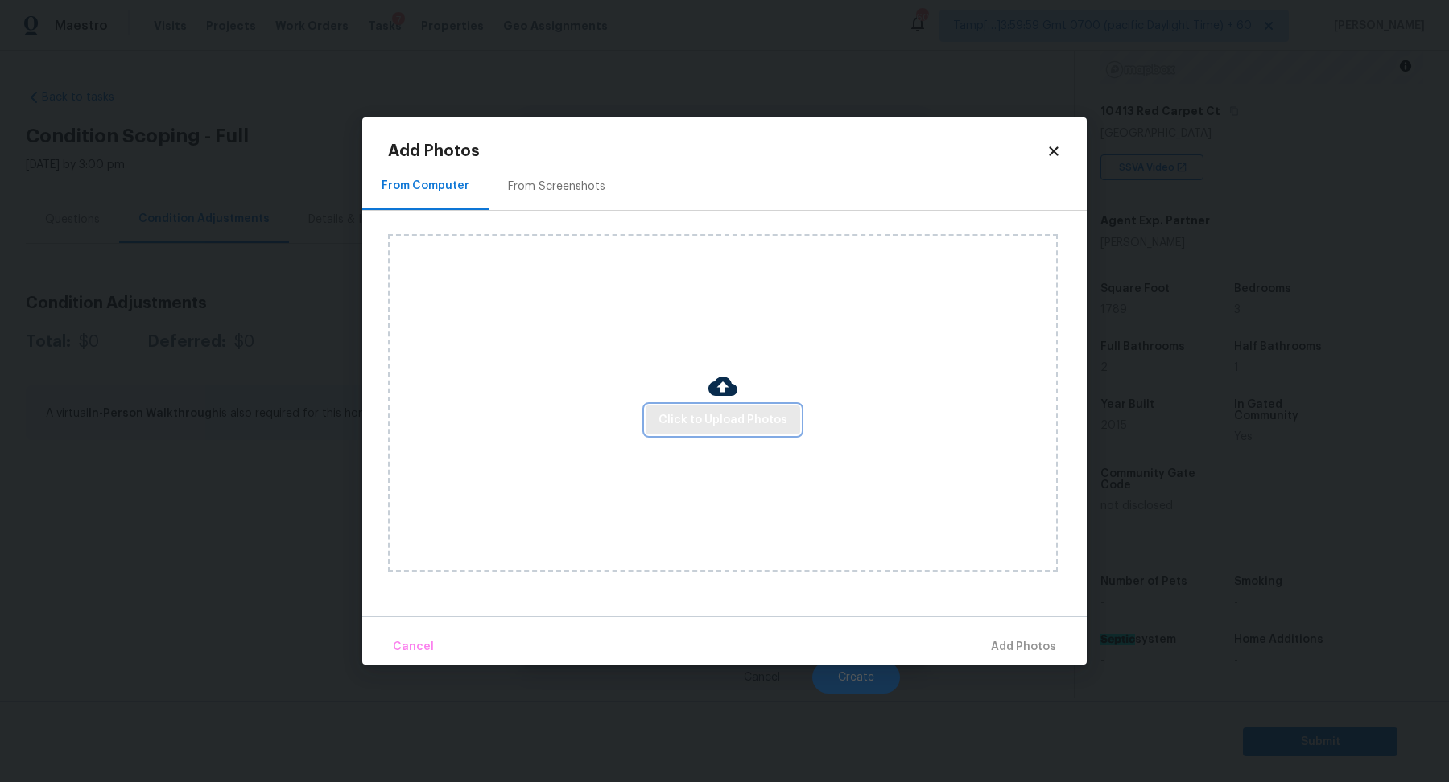
click at [680, 426] on span "Click to Upload Photos" at bounding box center [722, 421] width 129 height 20
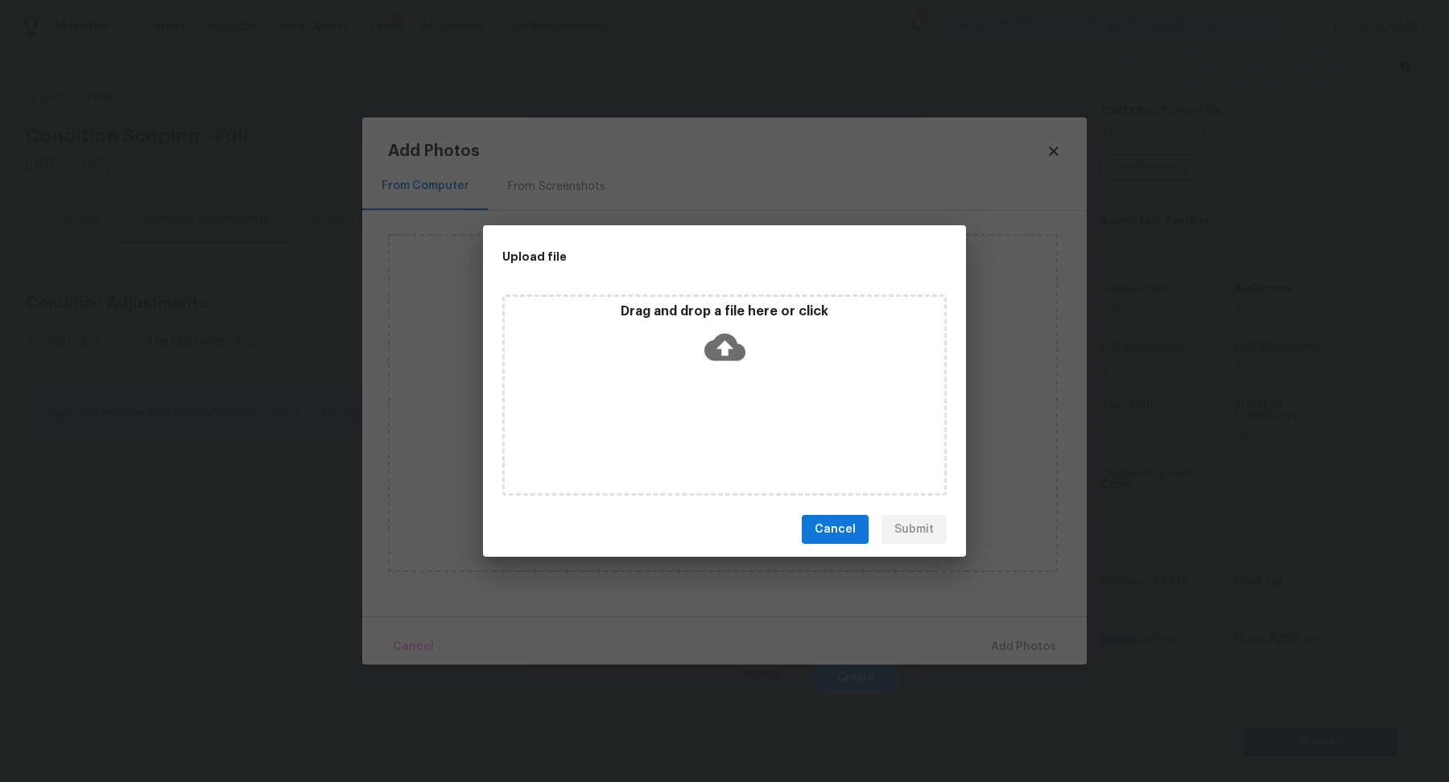
click at [730, 365] on icon at bounding box center [724, 347] width 41 height 41
